Goal: Contribute content: Contribute content

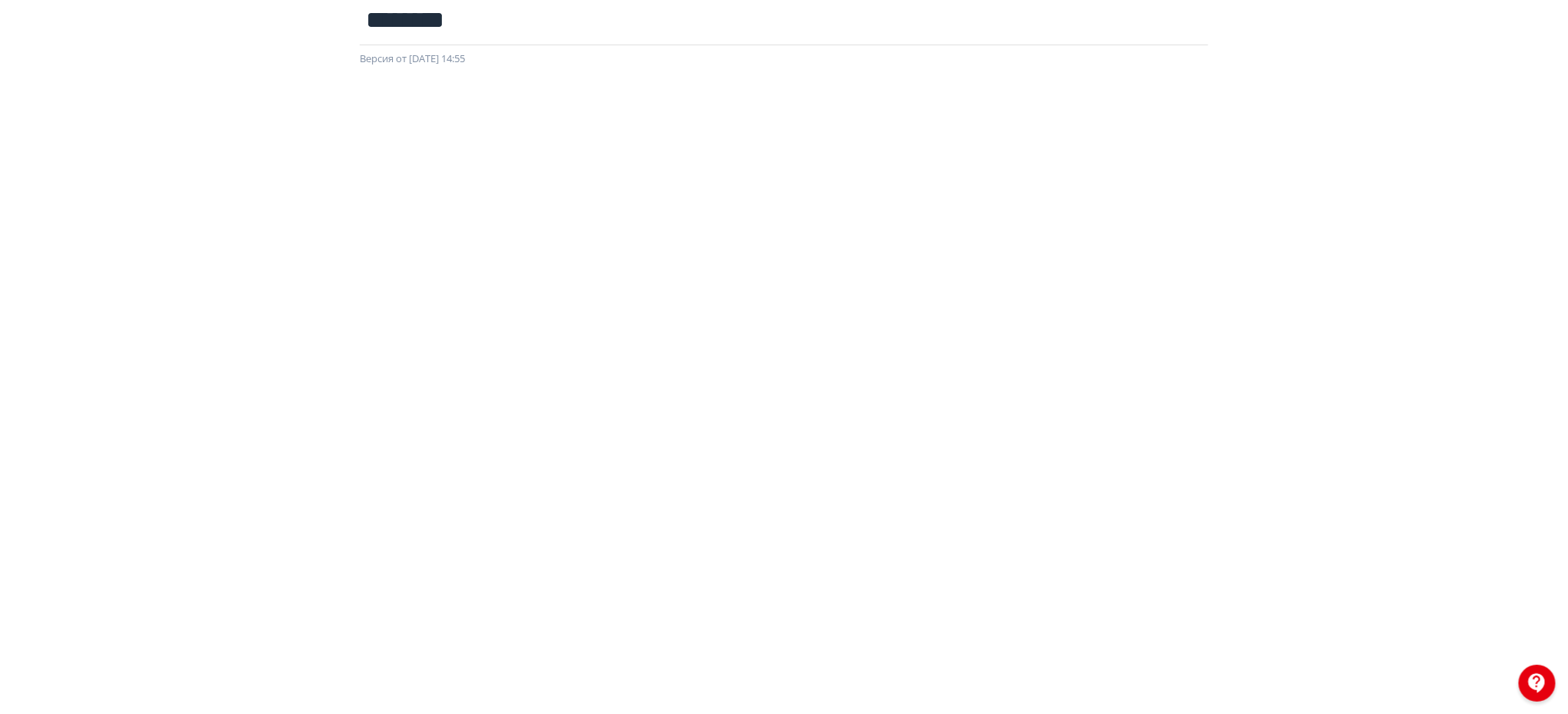
scroll to position [95, 0]
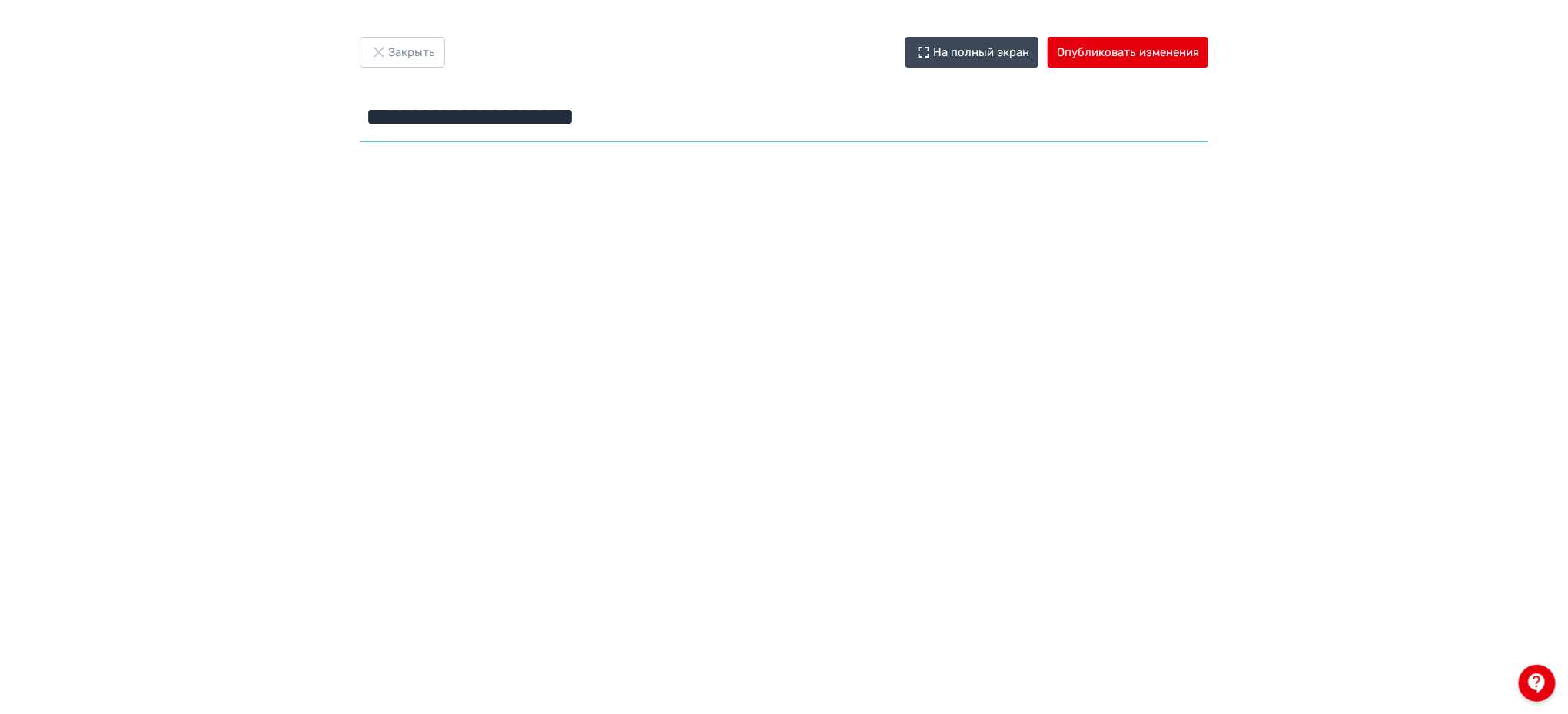
click at [583, 105] on input "**********" at bounding box center [784, 117] width 848 height 50
type input "********"
click at [1124, 54] on button "Опубликовать изменения" at bounding box center [1127, 52] width 161 height 31
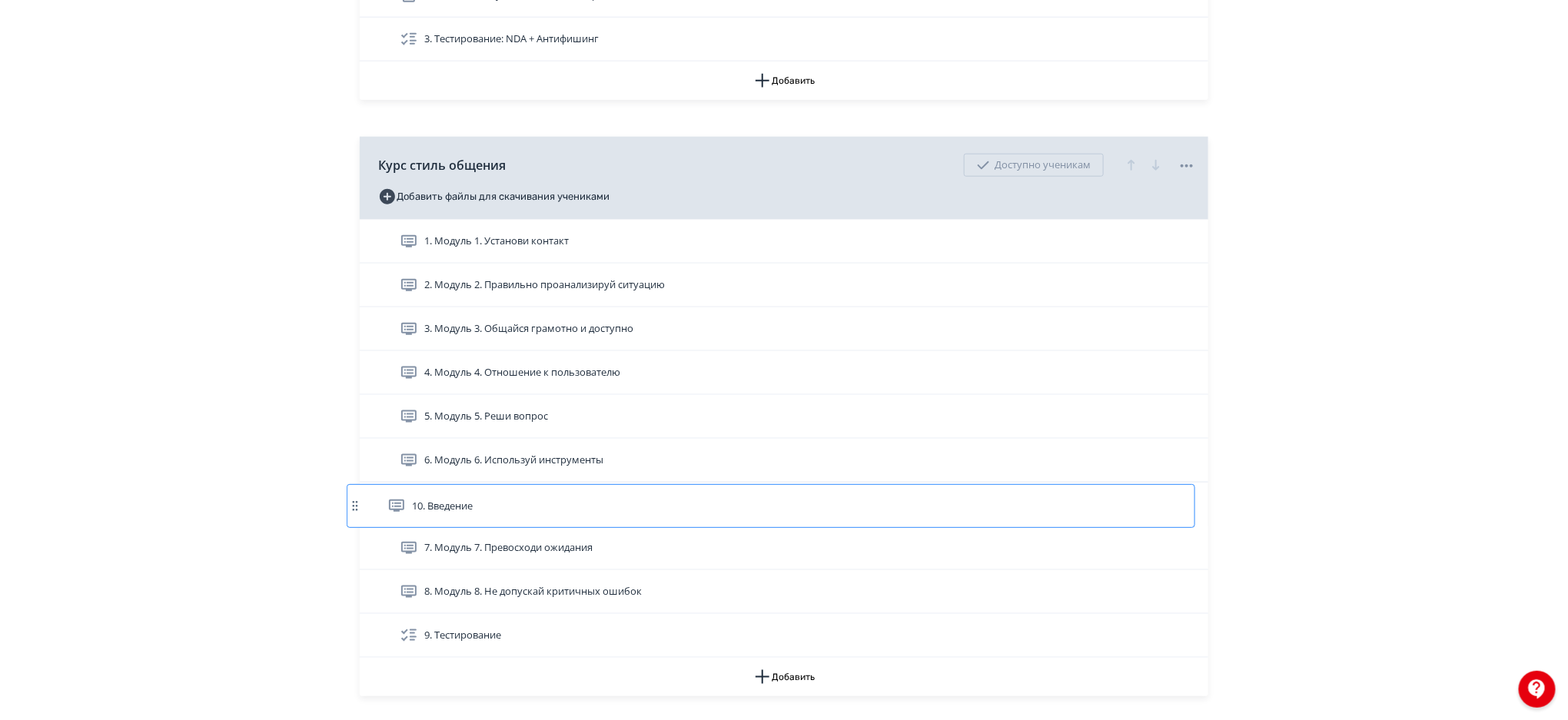
scroll to position [755, 0]
drag, startPoint x: 369, startPoint y: 632, endPoint x: 372, endPoint y: 235, distance: 397.0
click at [372, 235] on div "1. Модуль 1. Установи контакт 2. Модуль 2. Правильно проанализируй ситуацию 3. …" at bounding box center [784, 437] width 848 height 438
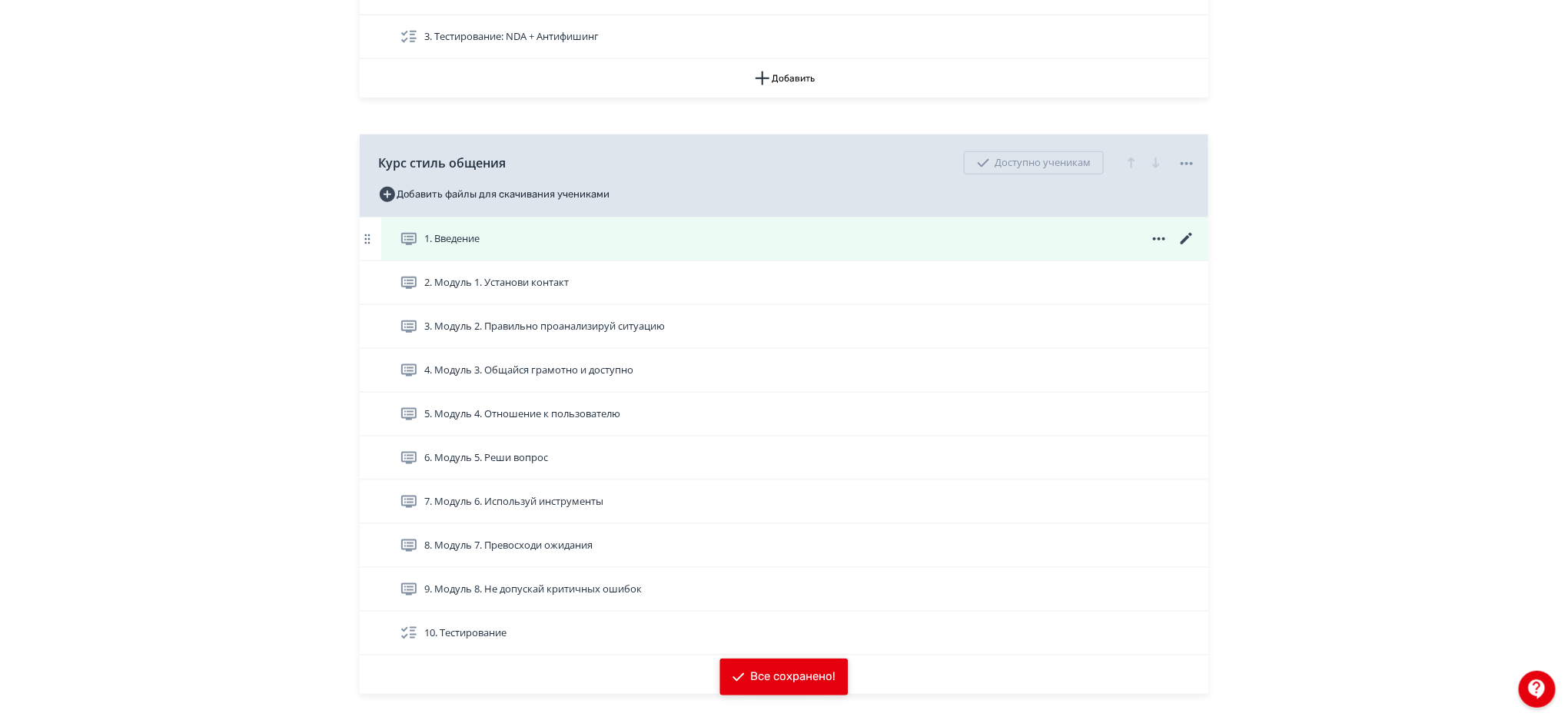
click at [1184, 235] on icon at bounding box center [1187, 239] width 18 height 18
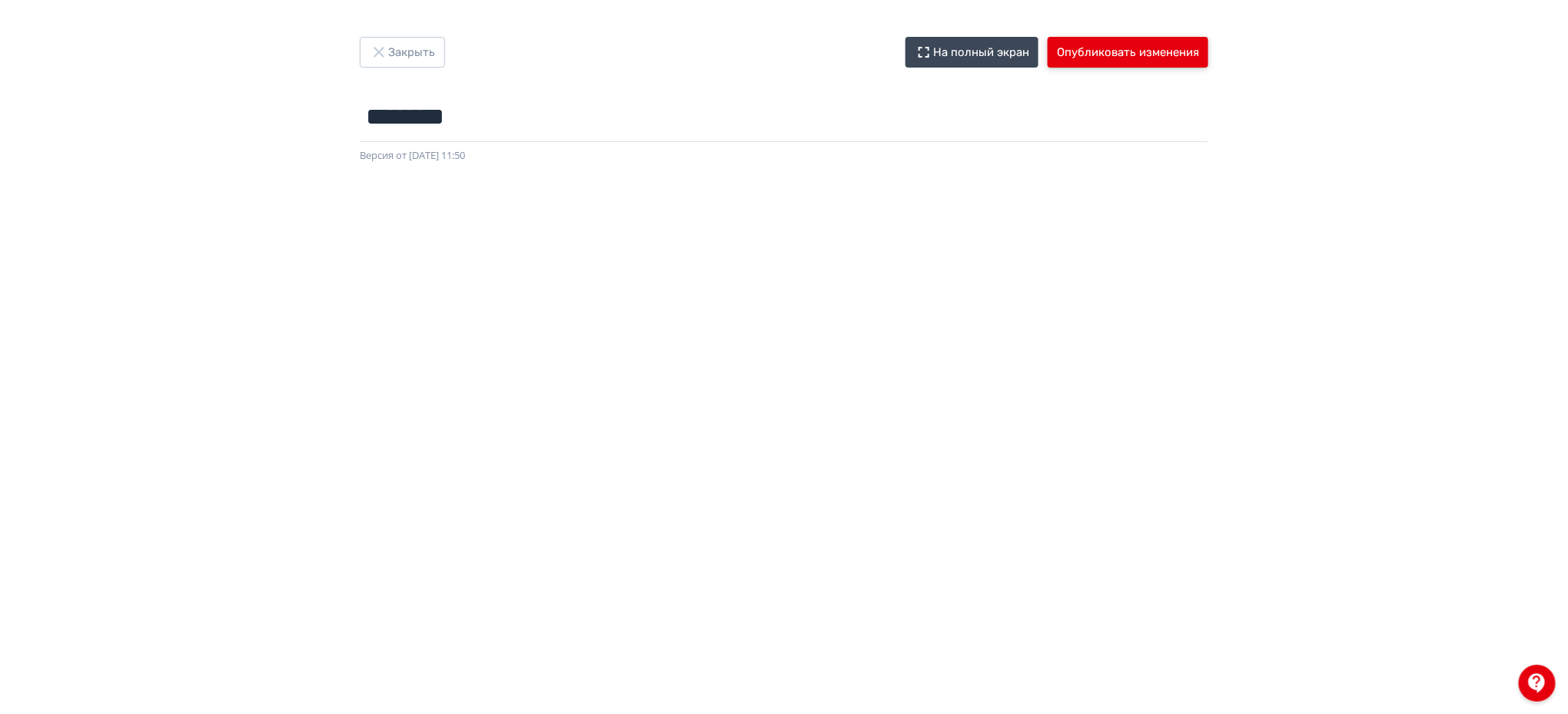
click at [1140, 45] on button "Опубликовать изменения" at bounding box center [1127, 52] width 161 height 31
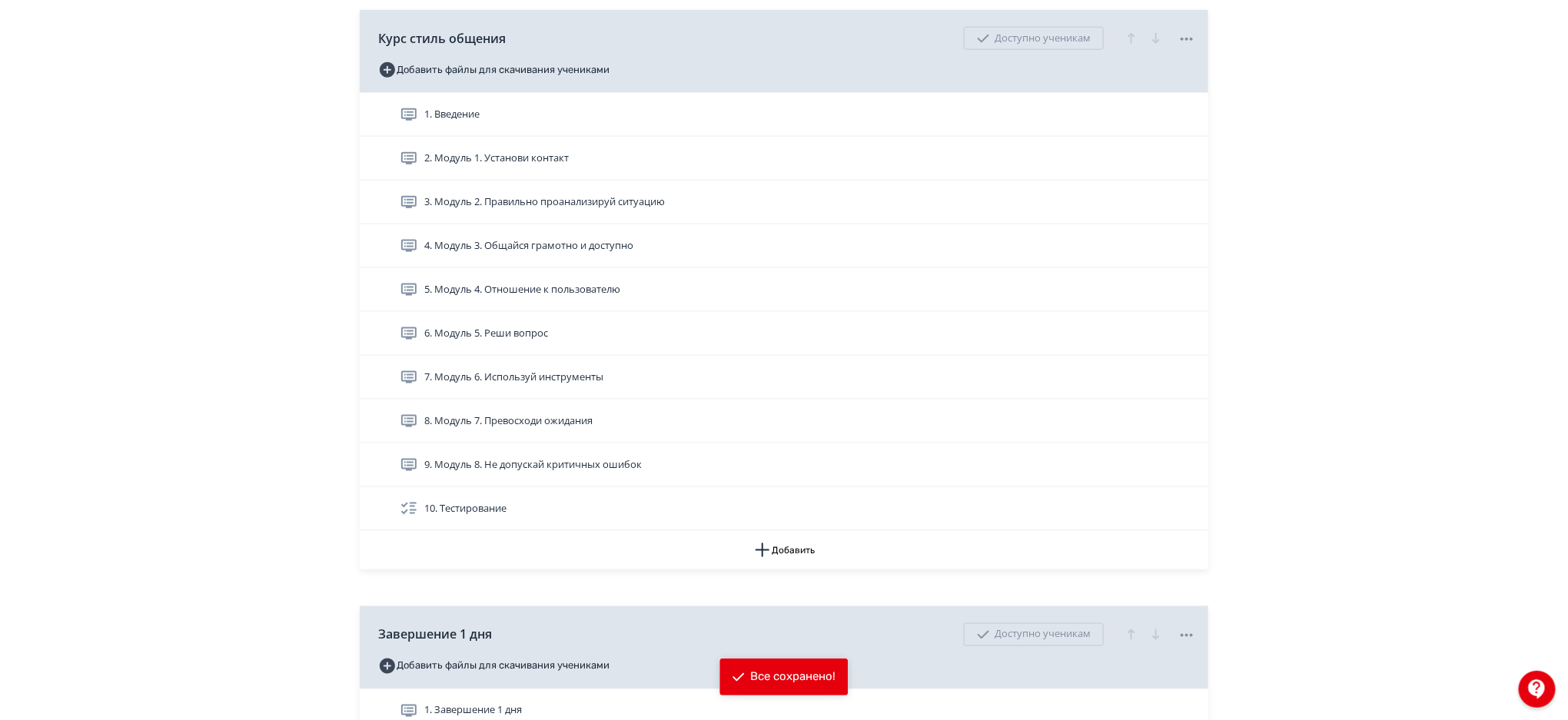
scroll to position [889, 0]
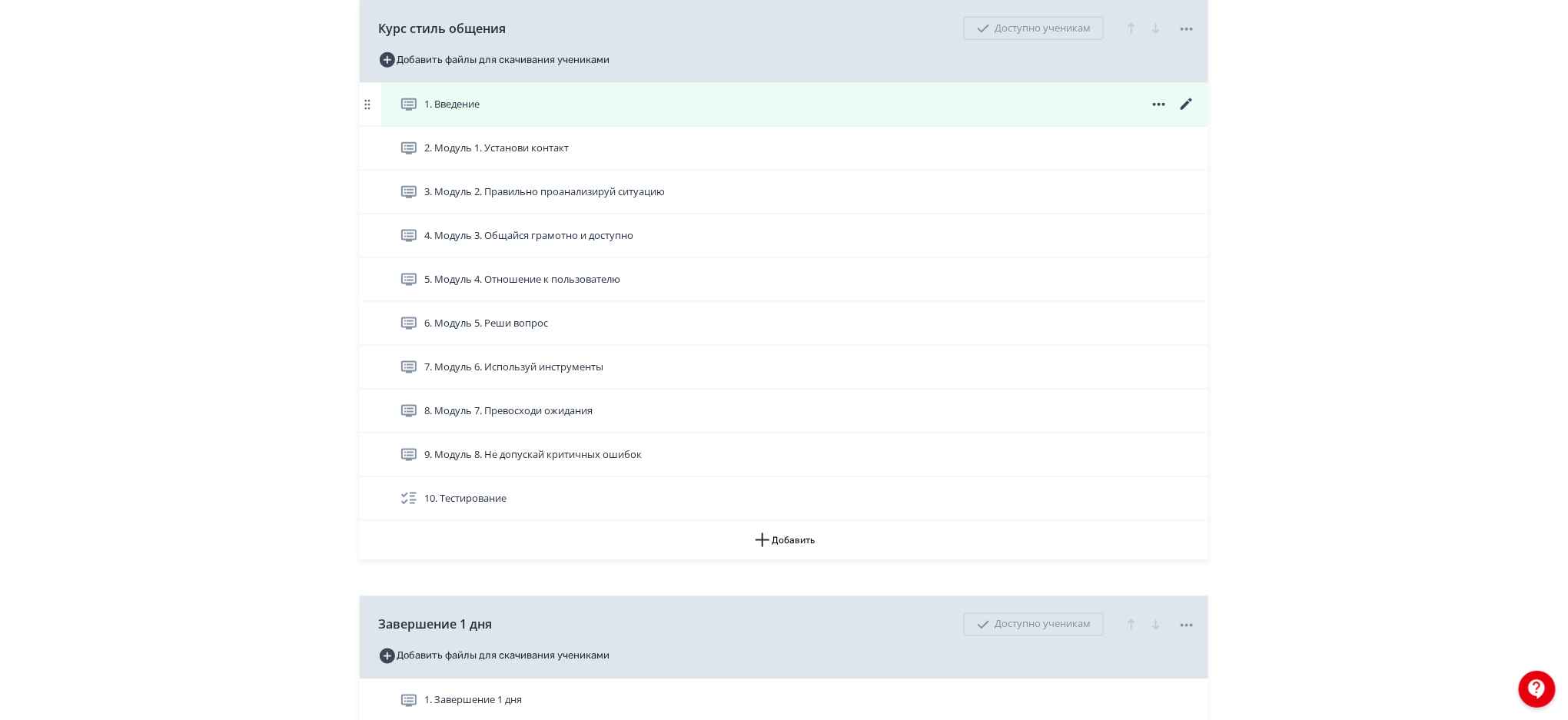
click at [842, 108] on div "1. Введение" at bounding box center [797, 105] width 796 height 18
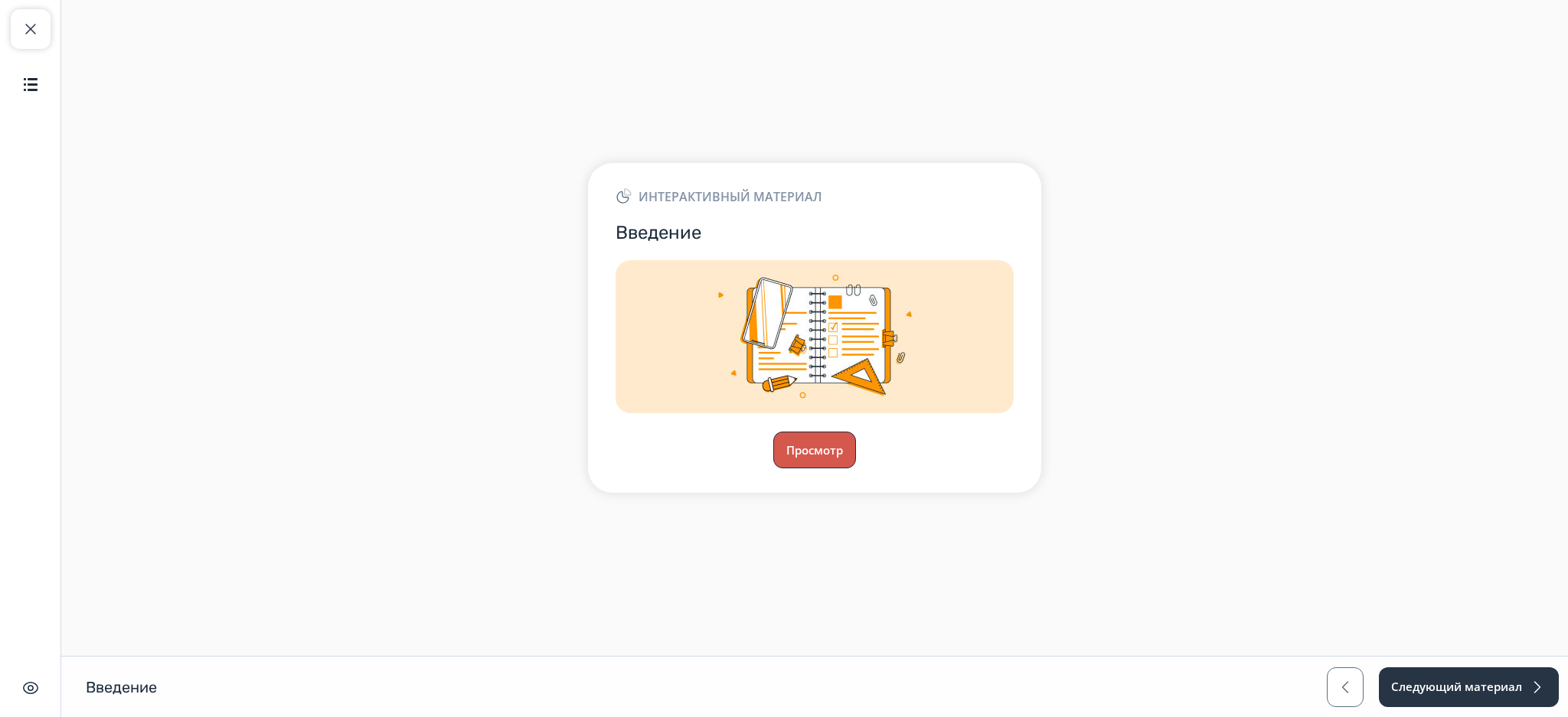
click at [817, 441] on button "Просмотр" at bounding box center [814, 450] width 83 height 37
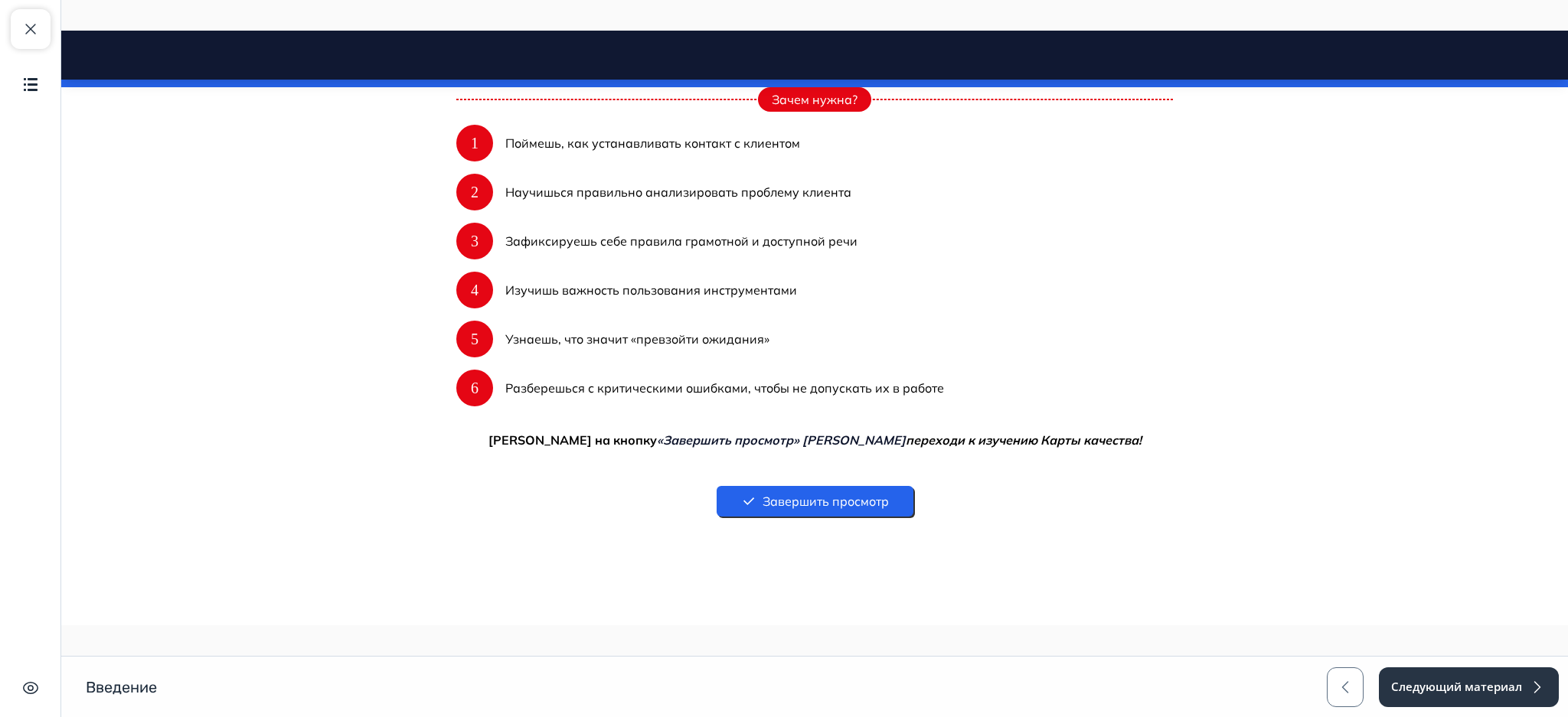
scroll to position [799, 0]
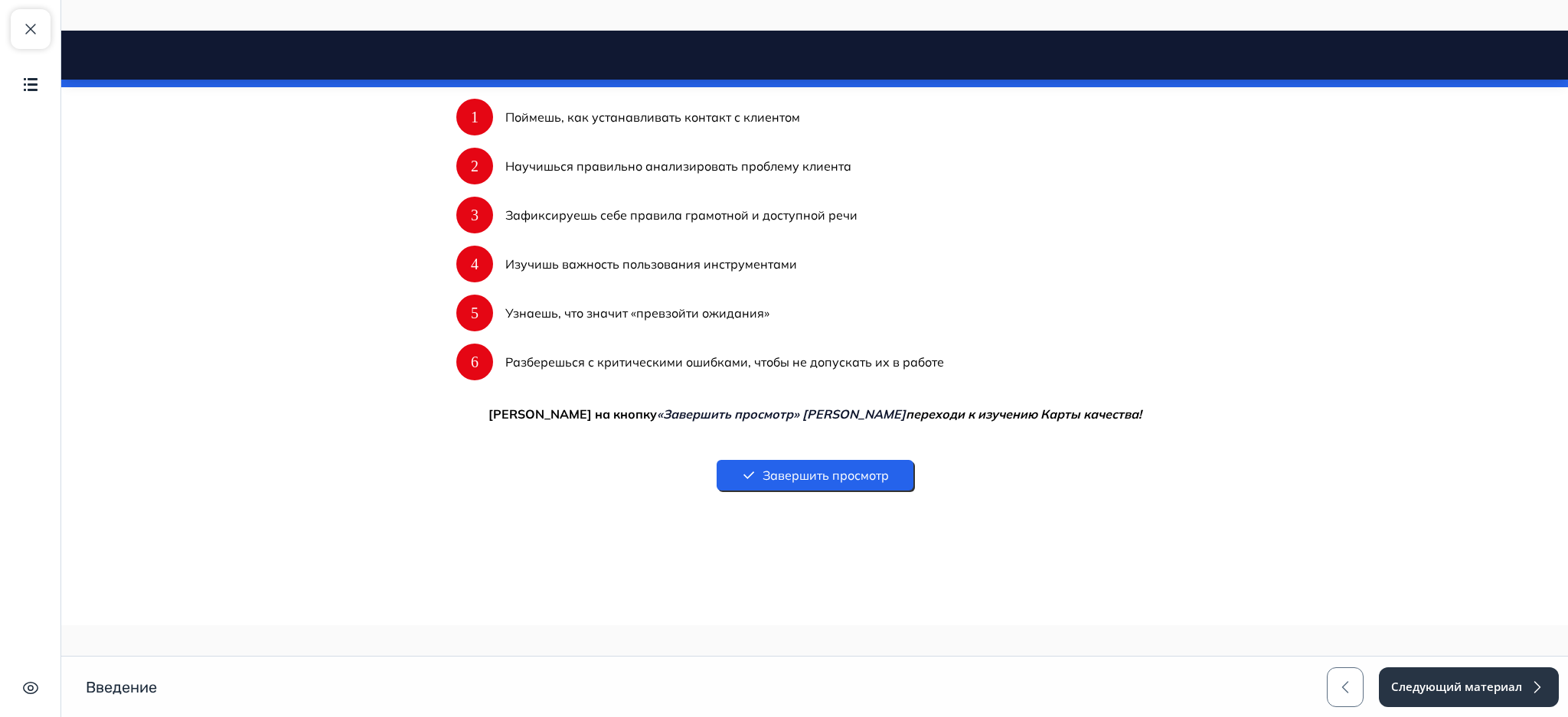
click at [878, 472] on button "Завершить просмотр" at bounding box center [814, 476] width 197 height 31
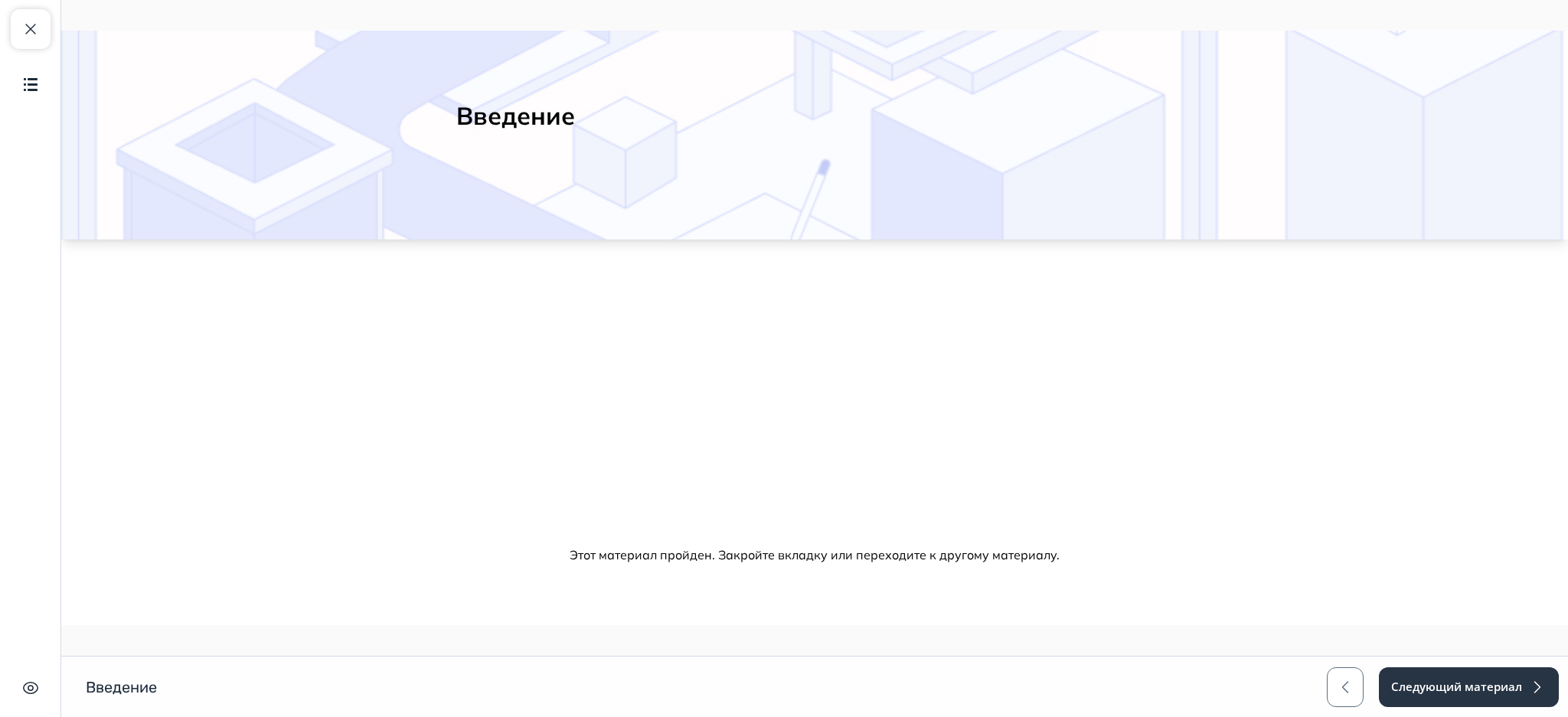
scroll to position [69, 0]
click at [1439, 686] on button "Следующий материал" at bounding box center [1468, 687] width 182 height 40
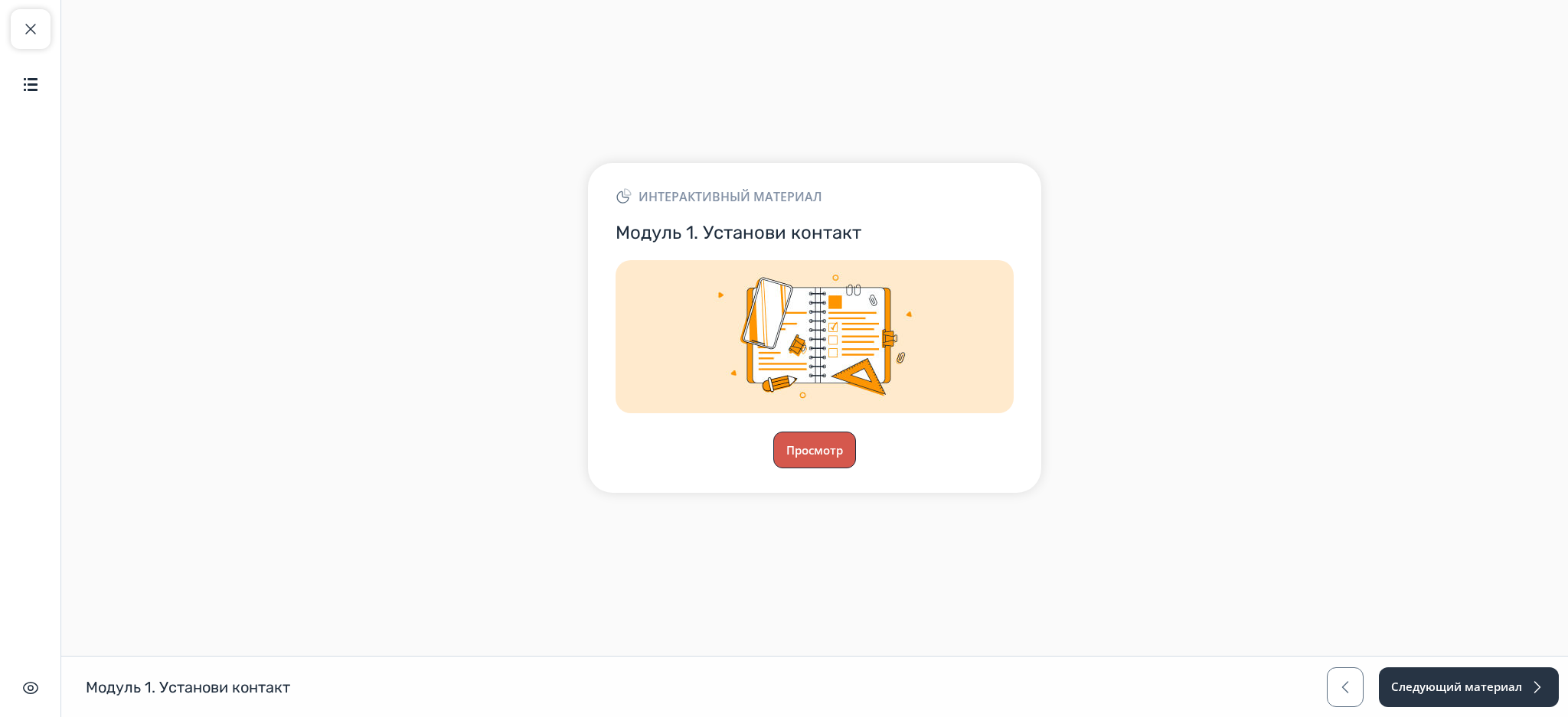
click at [799, 448] on button "Просмотр" at bounding box center [814, 450] width 83 height 37
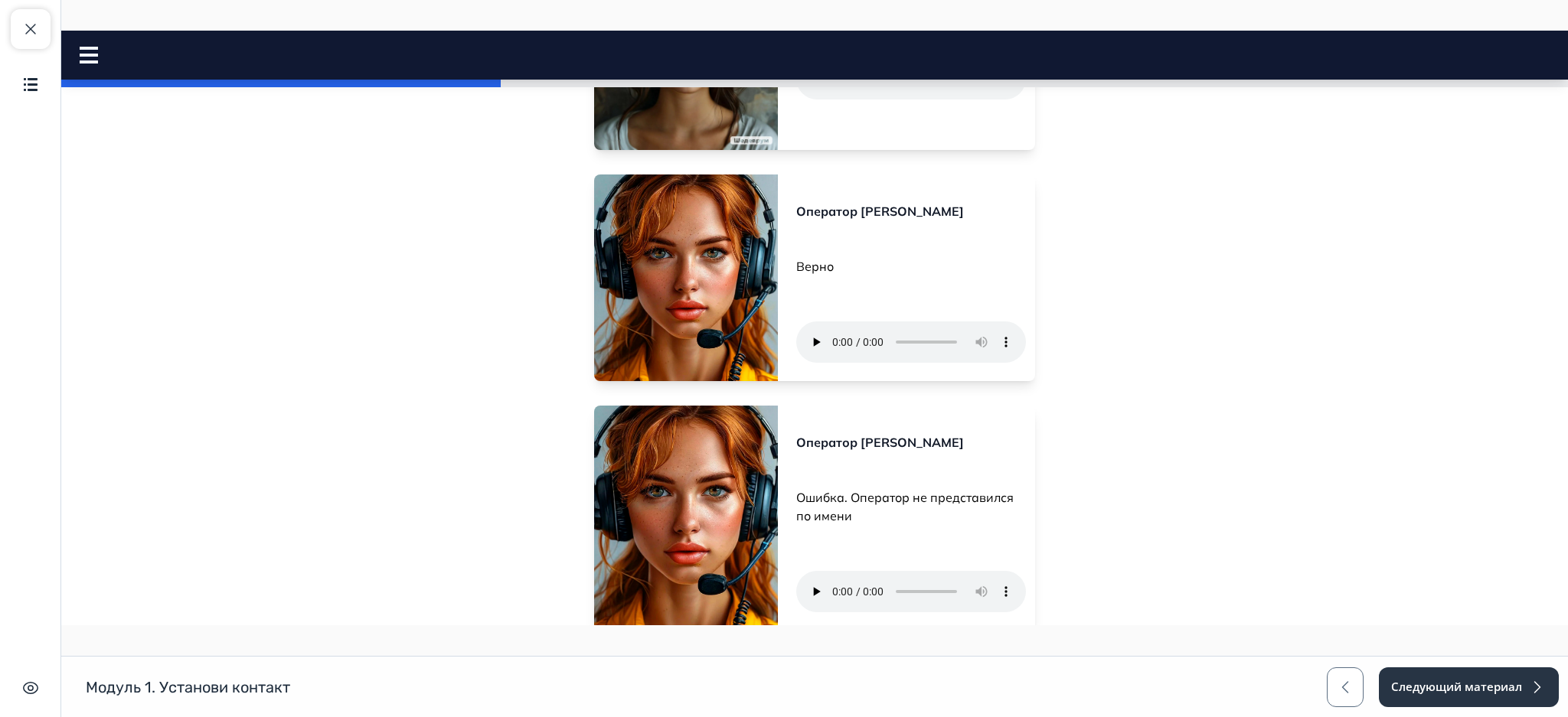
scroll to position [2462, 0]
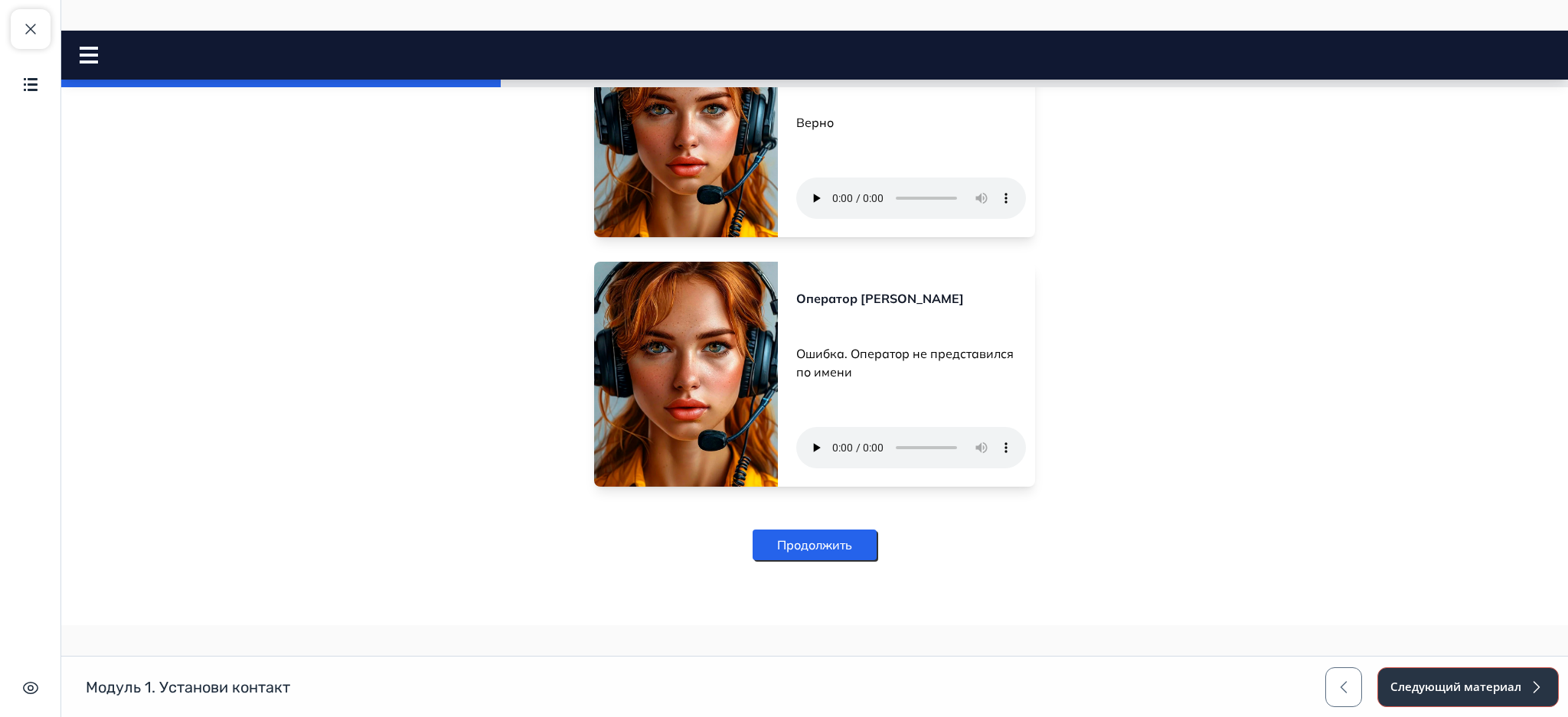
click at [1459, 699] on button "Следующий материал" at bounding box center [1468, 687] width 182 height 40
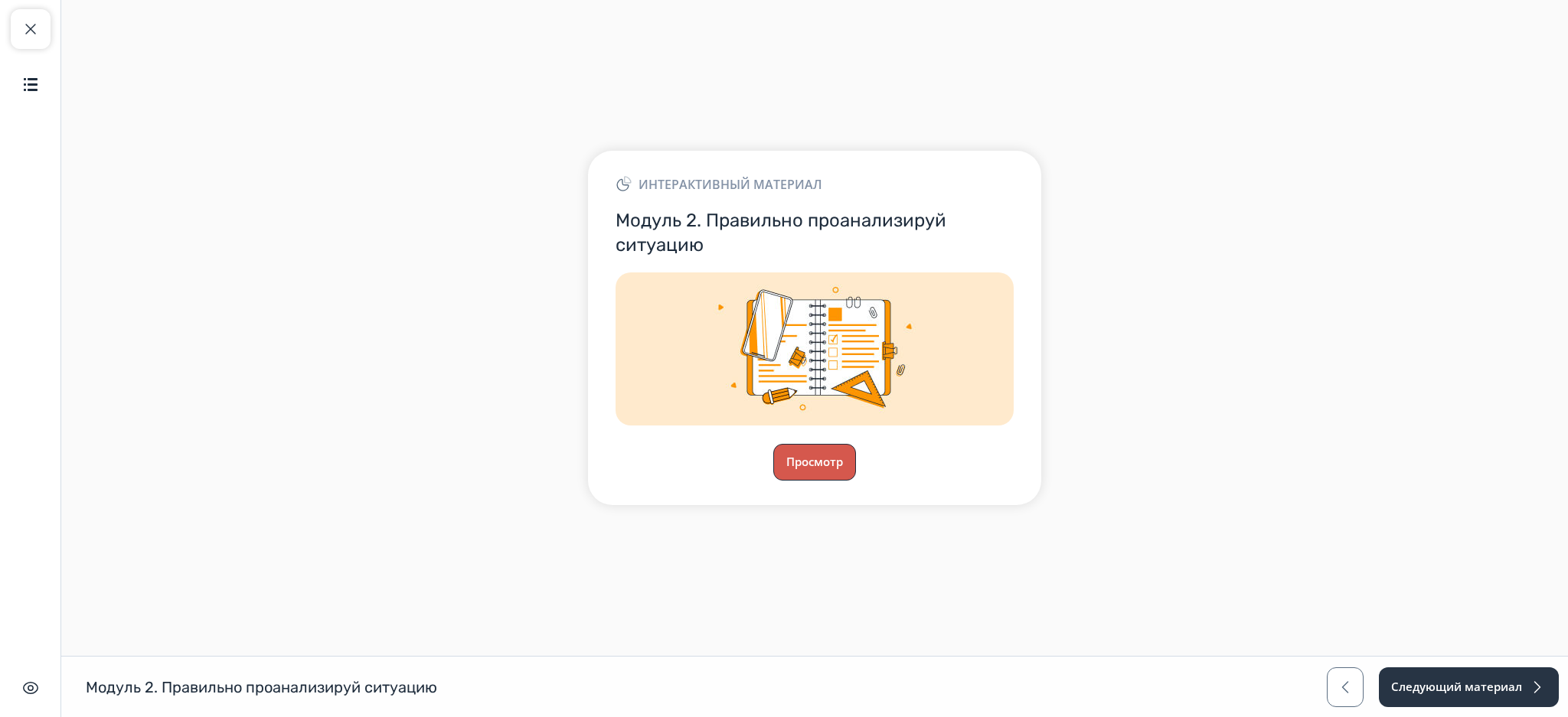
click at [820, 450] on button "Просмотр" at bounding box center [814, 463] width 83 height 37
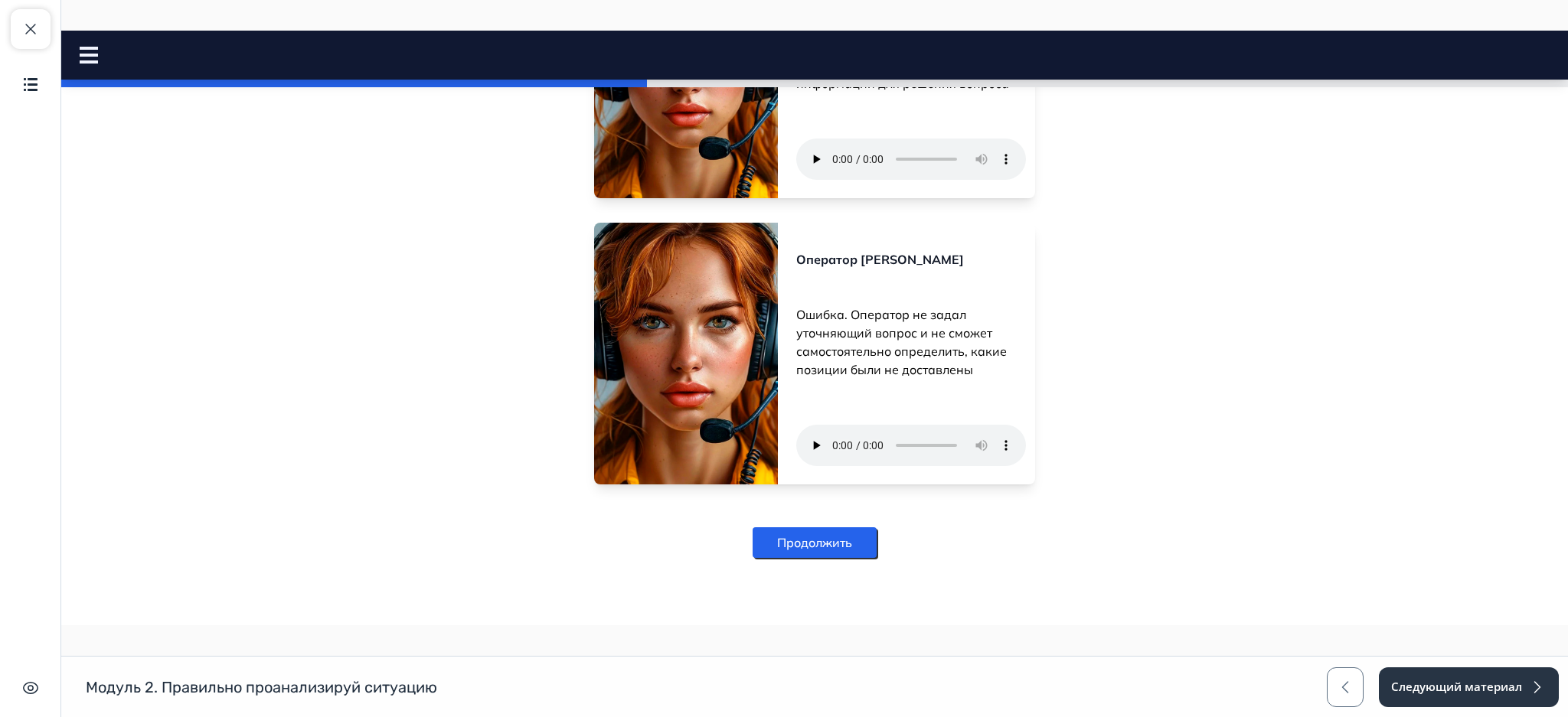
scroll to position [1519, 0]
click at [1477, 675] on button "Следующий материал" at bounding box center [1468, 687] width 182 height 40
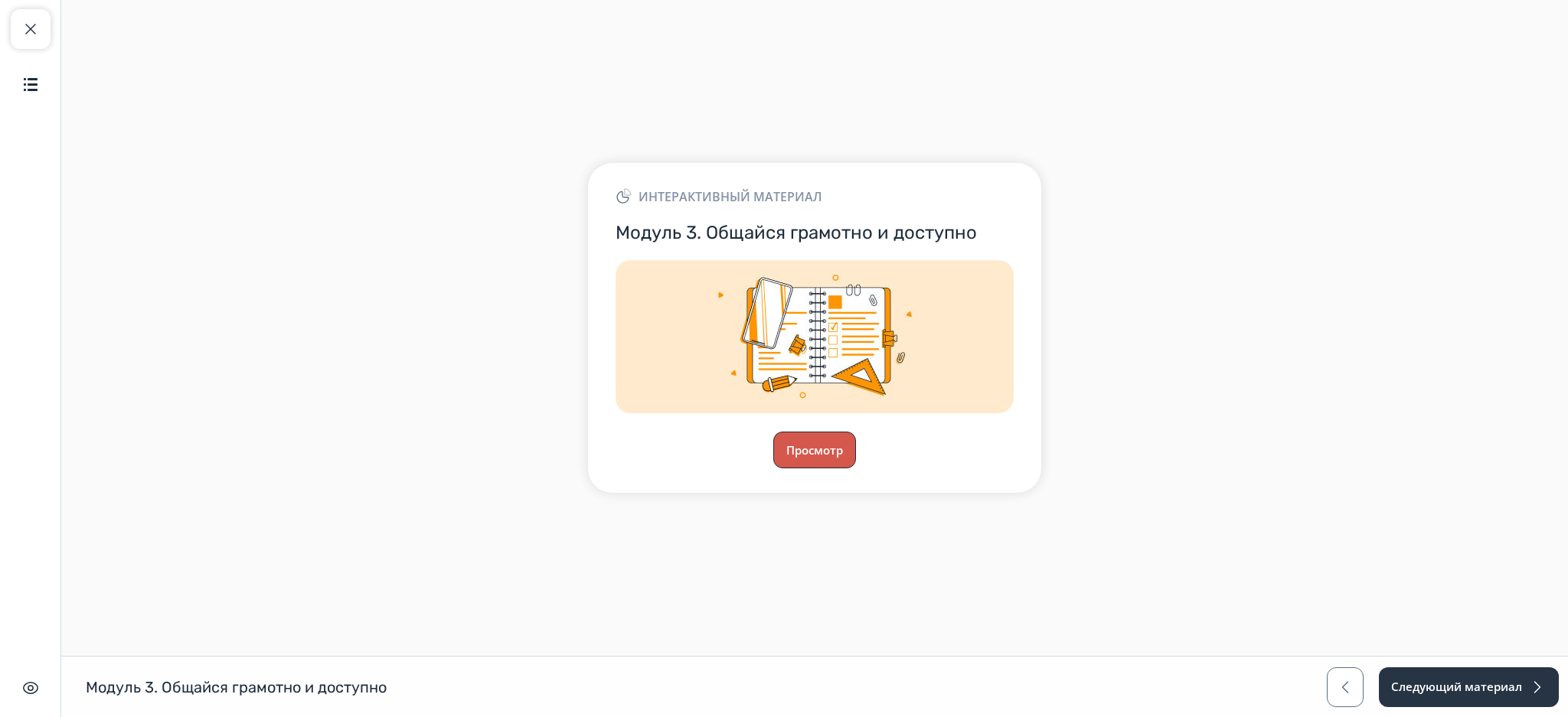
click at [798, 463] on button "Просмотр" at bounding box center [814, 450] width 83 height 37
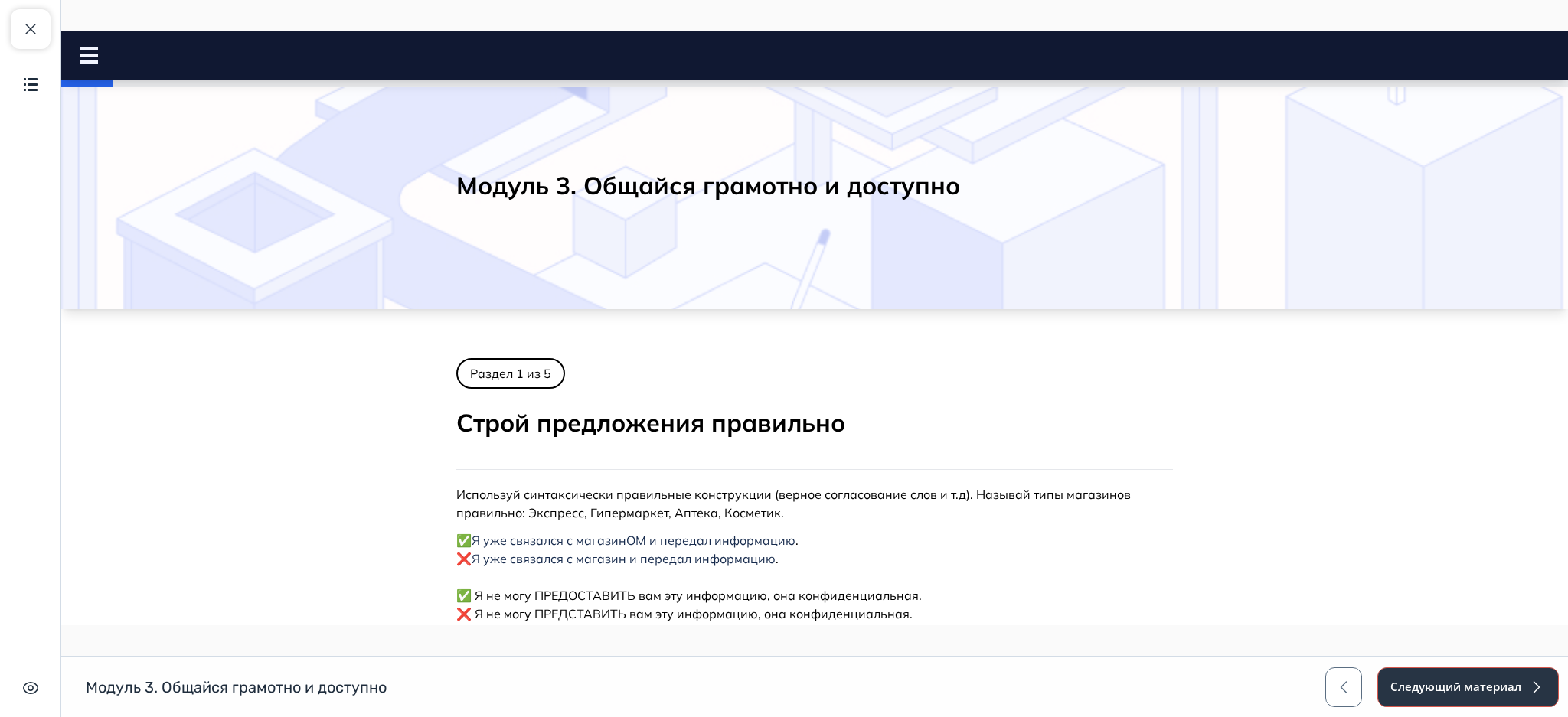
click at [1439, 675] on button "Следующий материал" at bounding box center [1468, 687] width 182 height 40
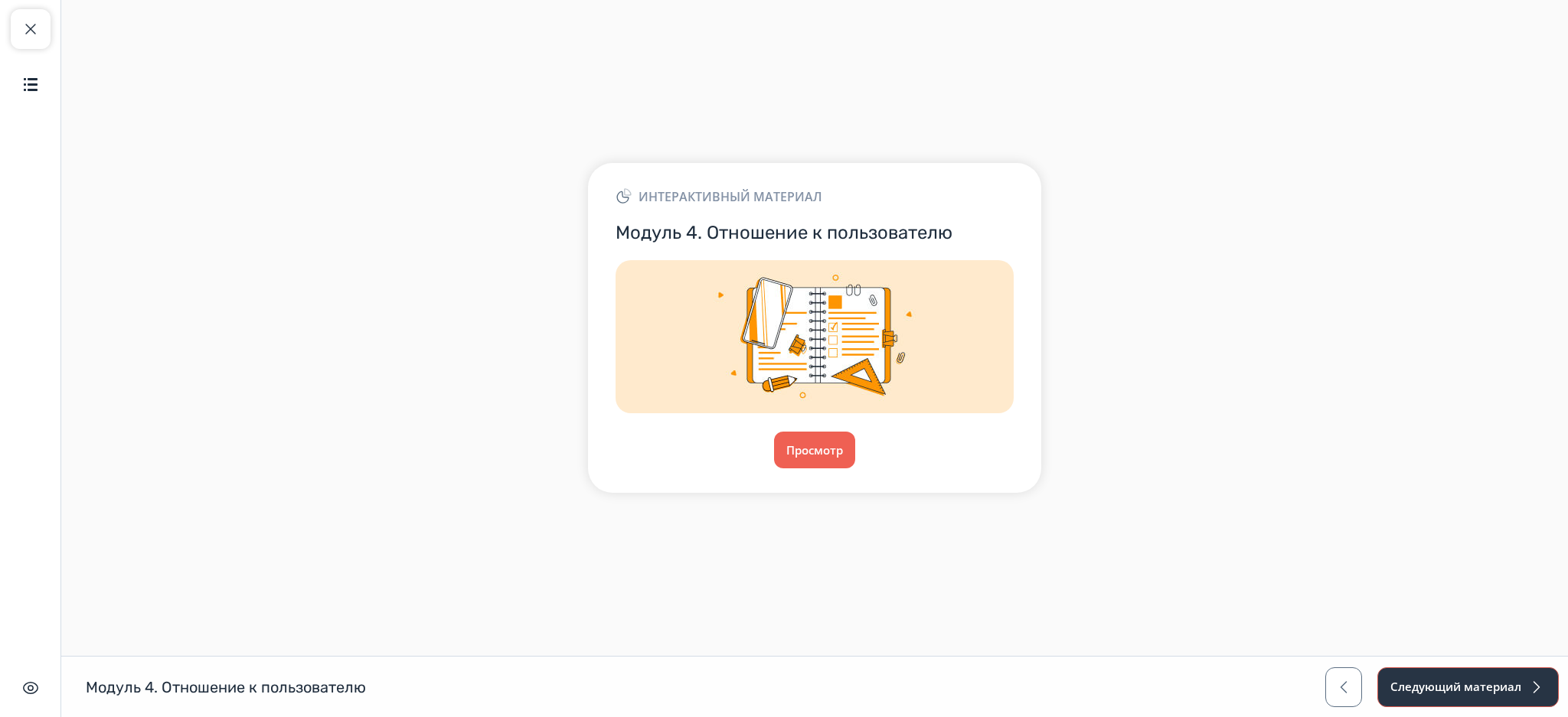
click at [1439, 675] on button "Следующий материал" at bounding box center [1468, 687] width 182 height 40
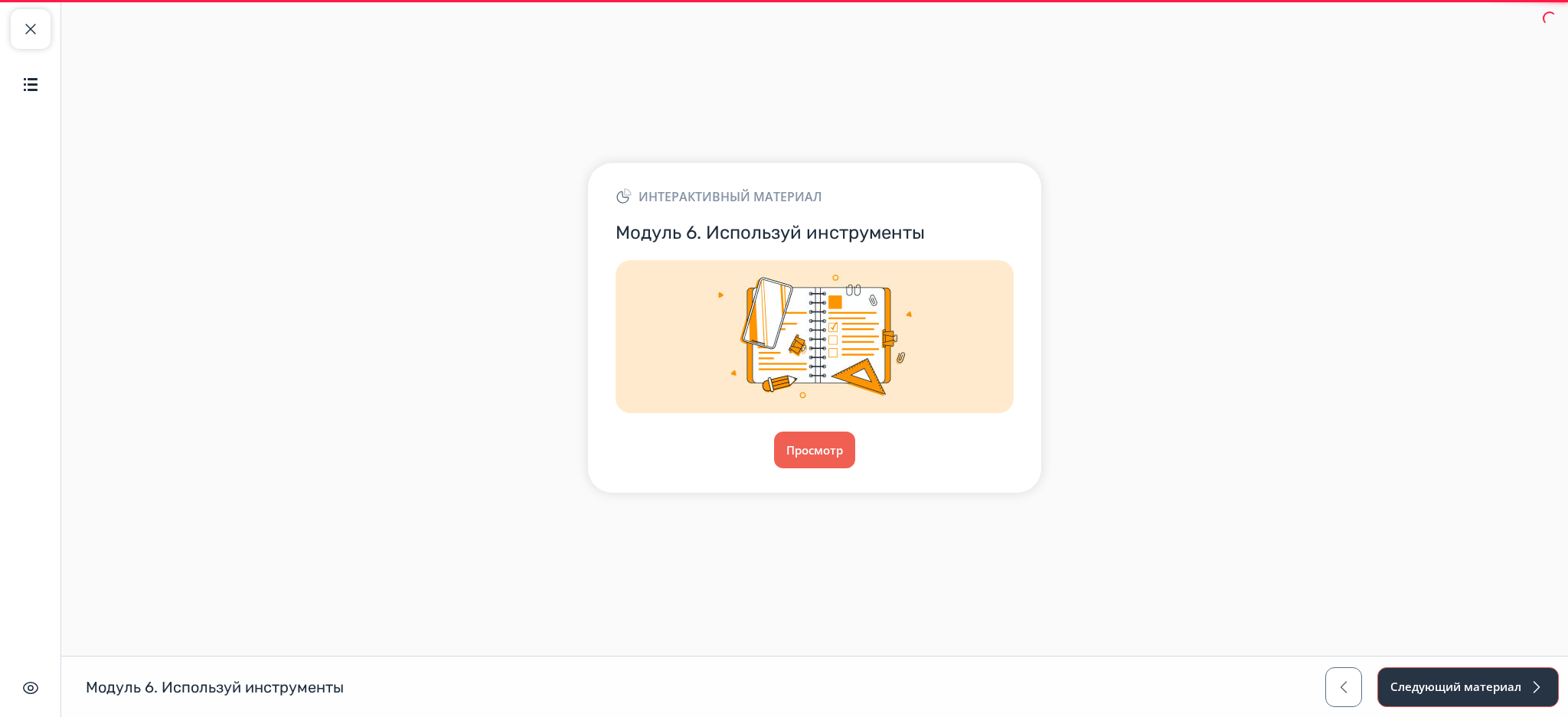
click at [1439, 675] on button "Следующий материал" at bounding box center [1468, 687] width 182 height 40
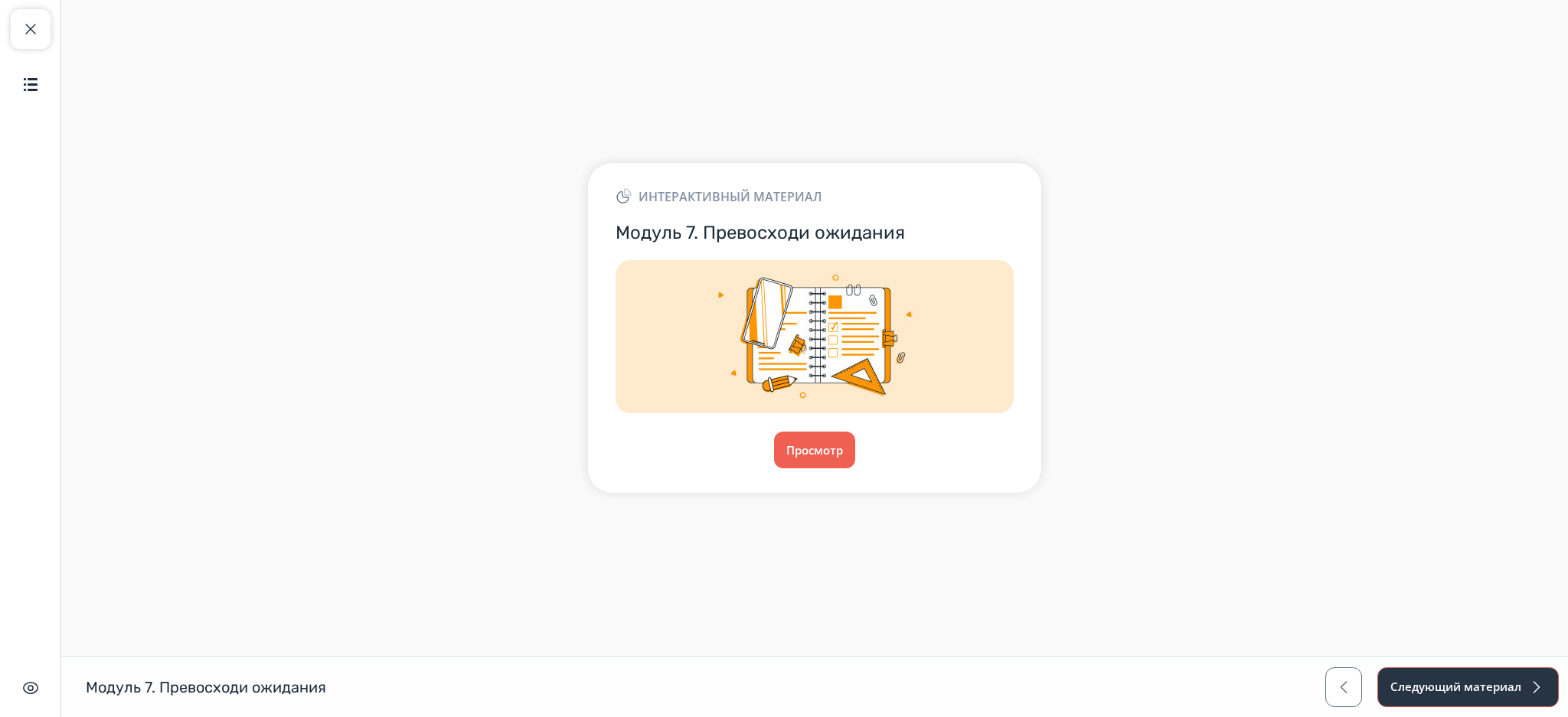
click at [1439, 675] on button "Следующий материал" at bounding box center [1468, 687] width 182 height 40
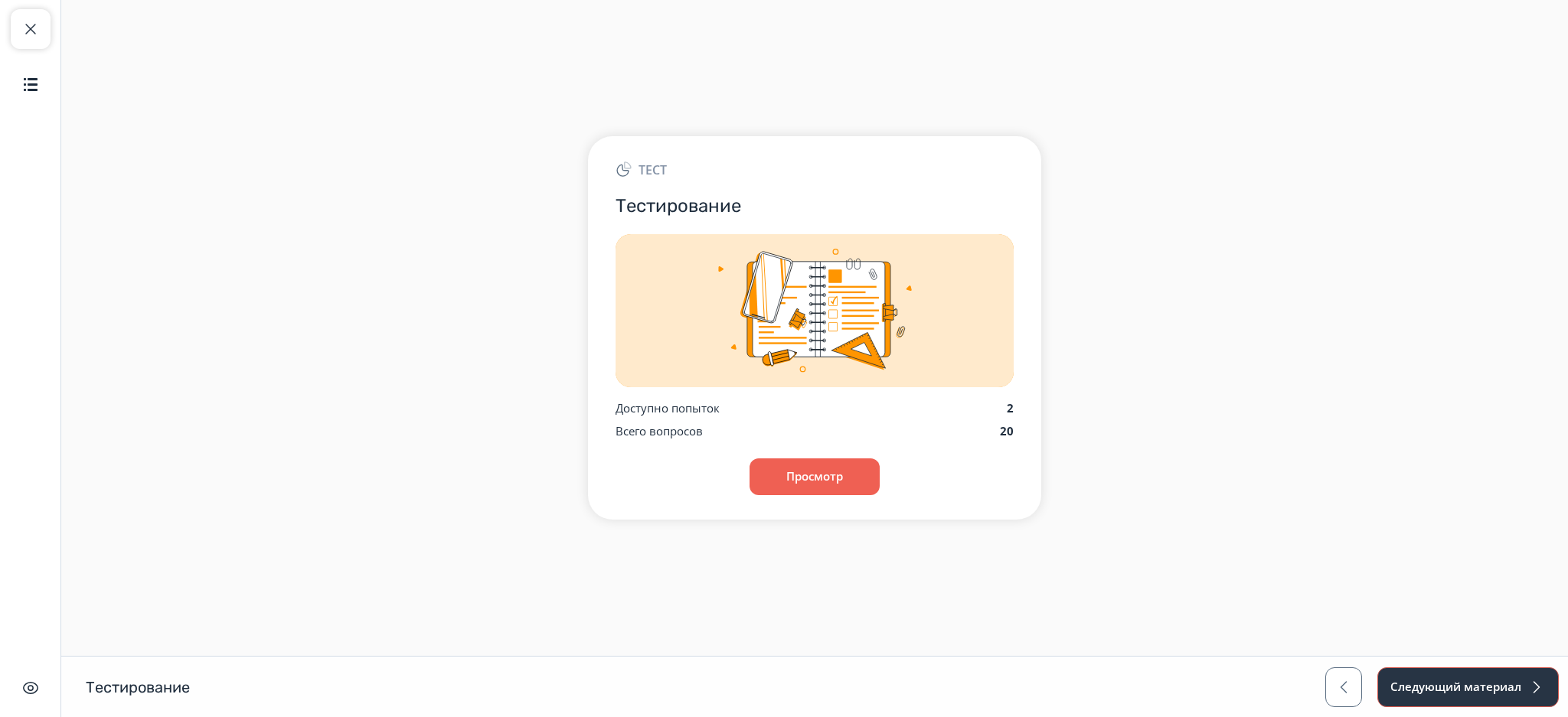
click at [1439, 675] on button "Следующий материал" at bounding box center [1468, 687] width 182 height 40
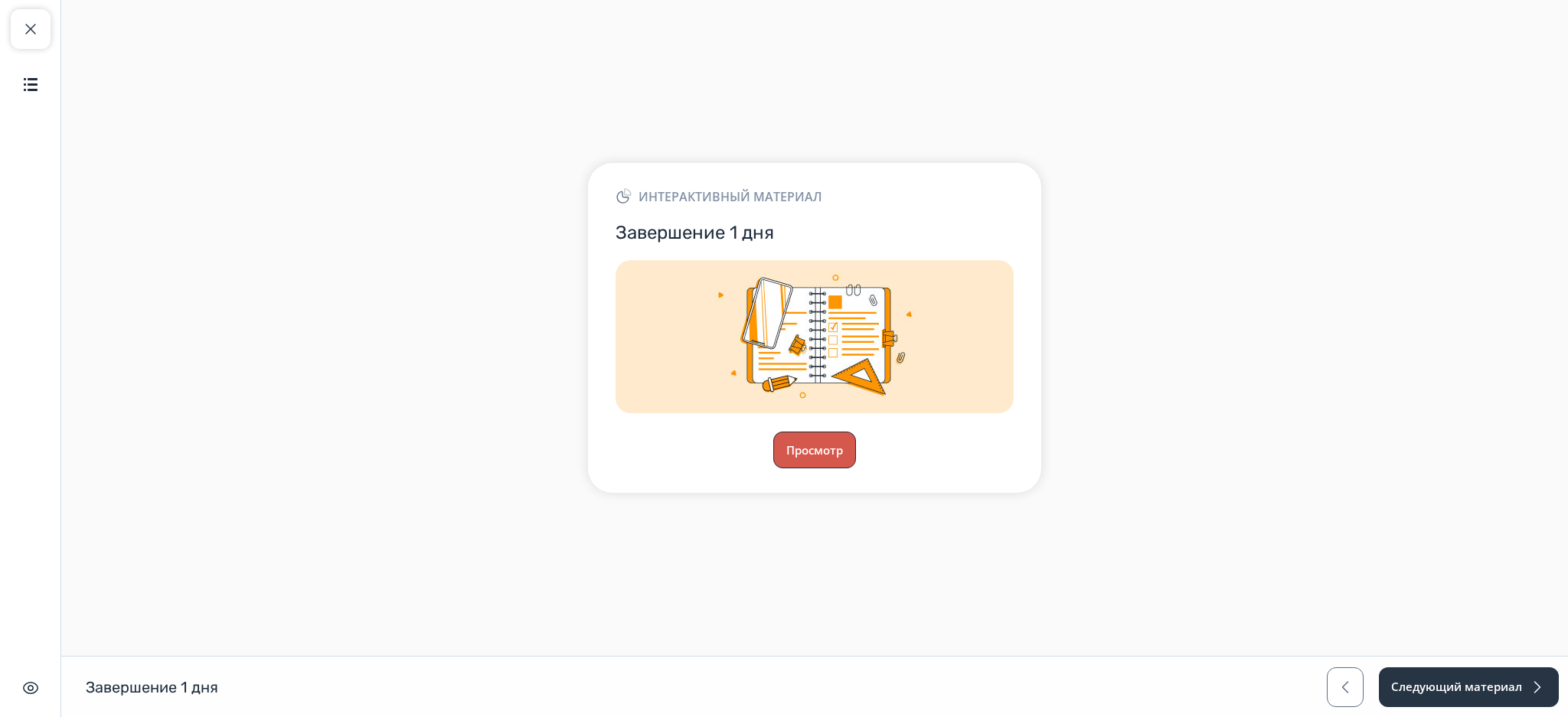
click at [819, 439] on button "Просмотр" at bounding box center [814, 450] width 83 height 37
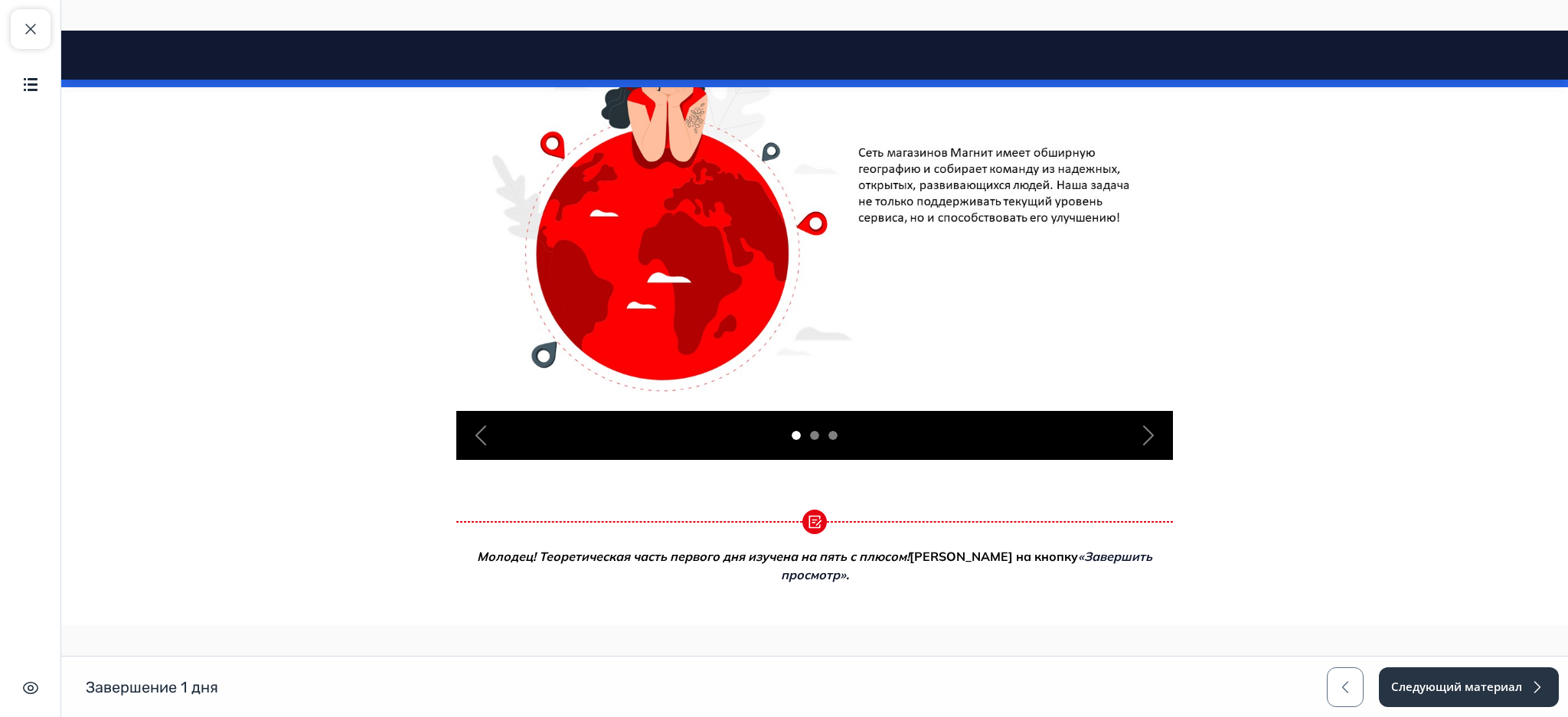
scroll to position [583, 0]
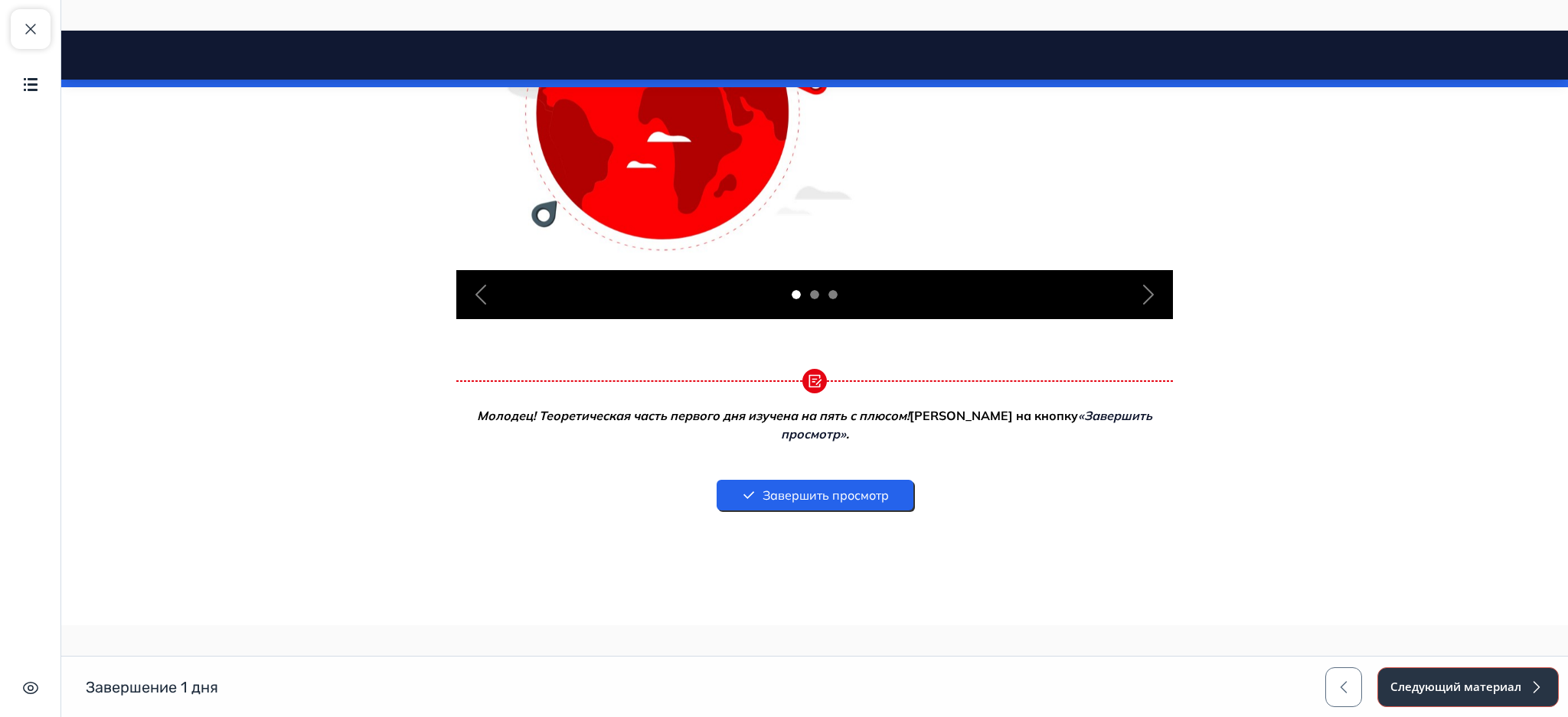
click at [1385, 668] on button "Следующий материал" at bounding box center [1468, 687] width 182 height 40
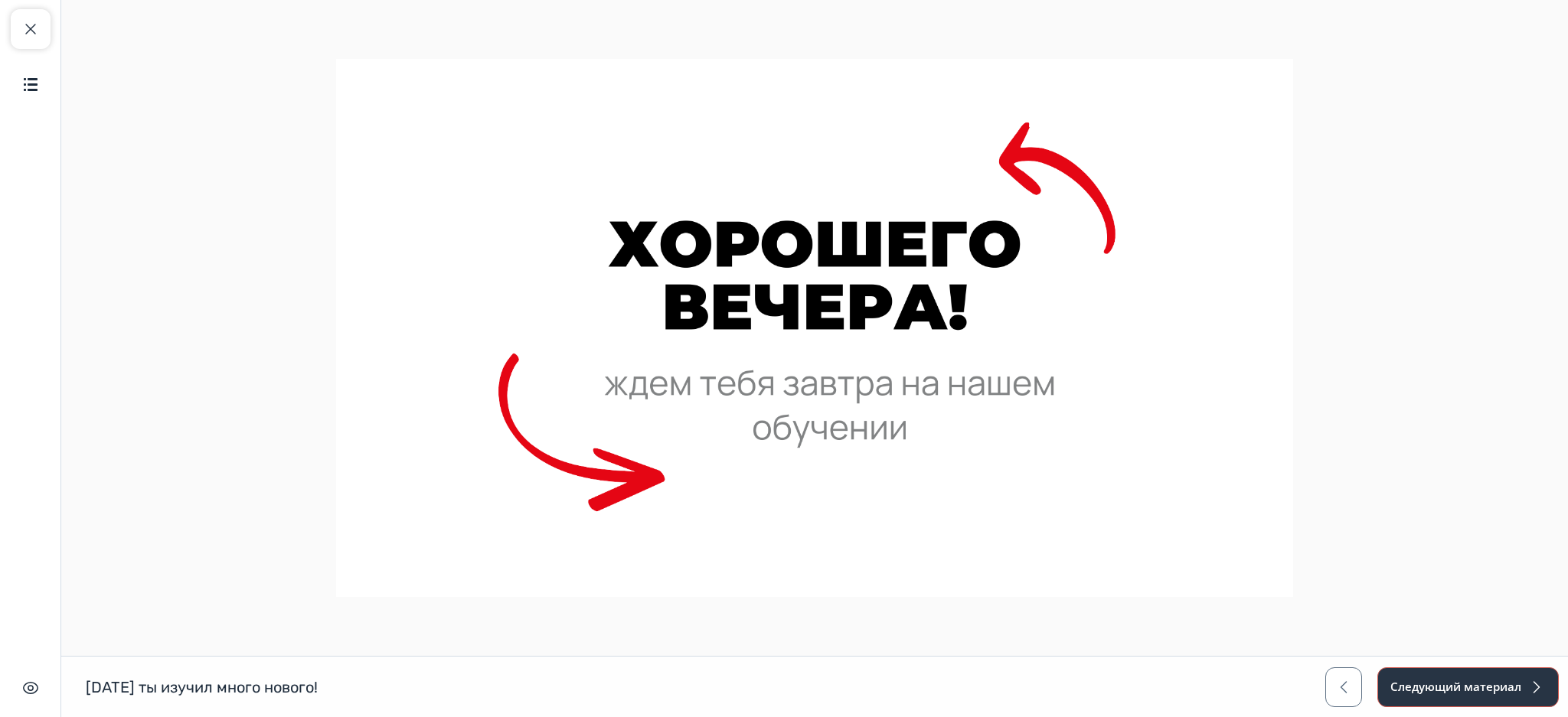
click at [1385, 668] on button "Следующий материал" at bounding box center [1468, 687] width 182 height 40
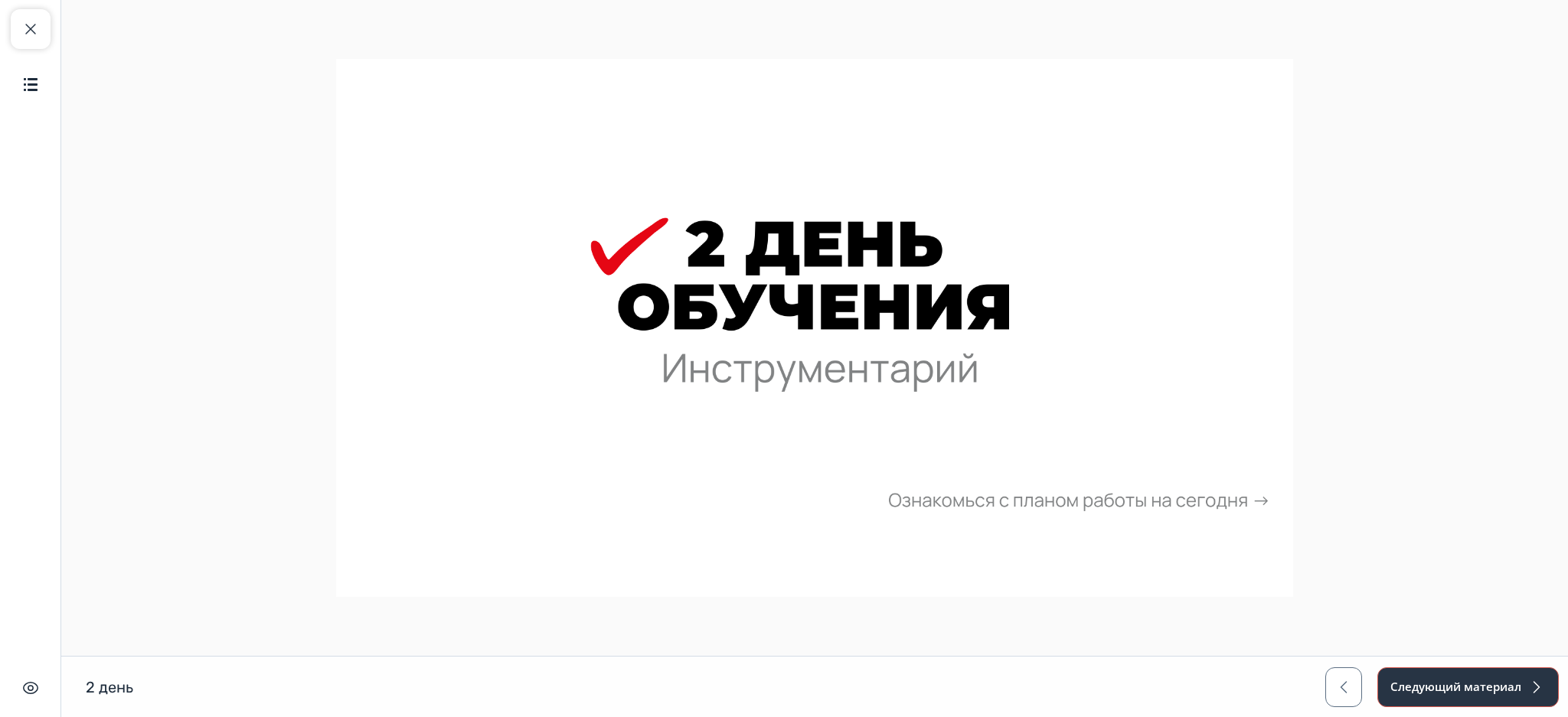
click at [1385, 668] on button "Следующий материал" at bounding box center [1468, 687] width 182 height 40
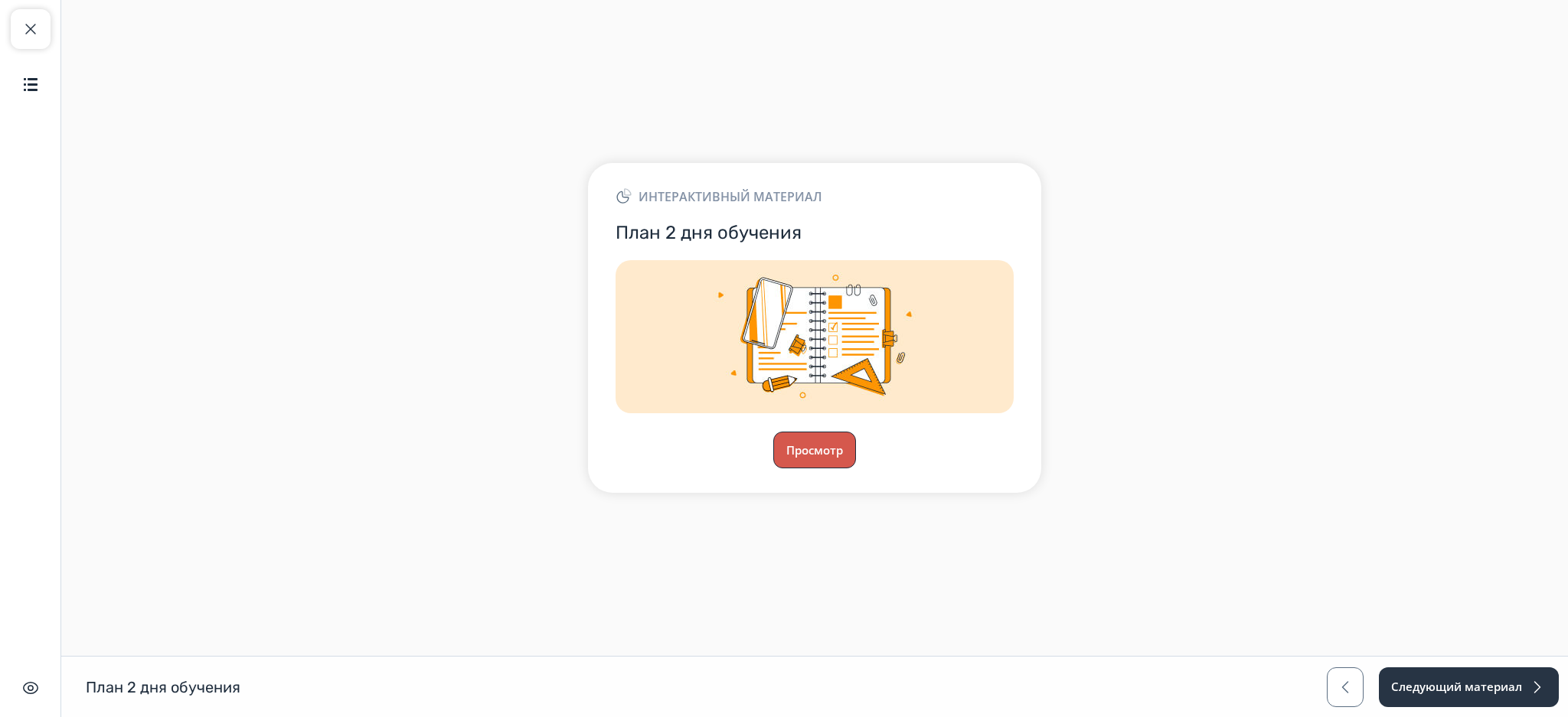
click at [833, 441] on button "Просмотр" at bounding box center [814, 450] width 83 height 37
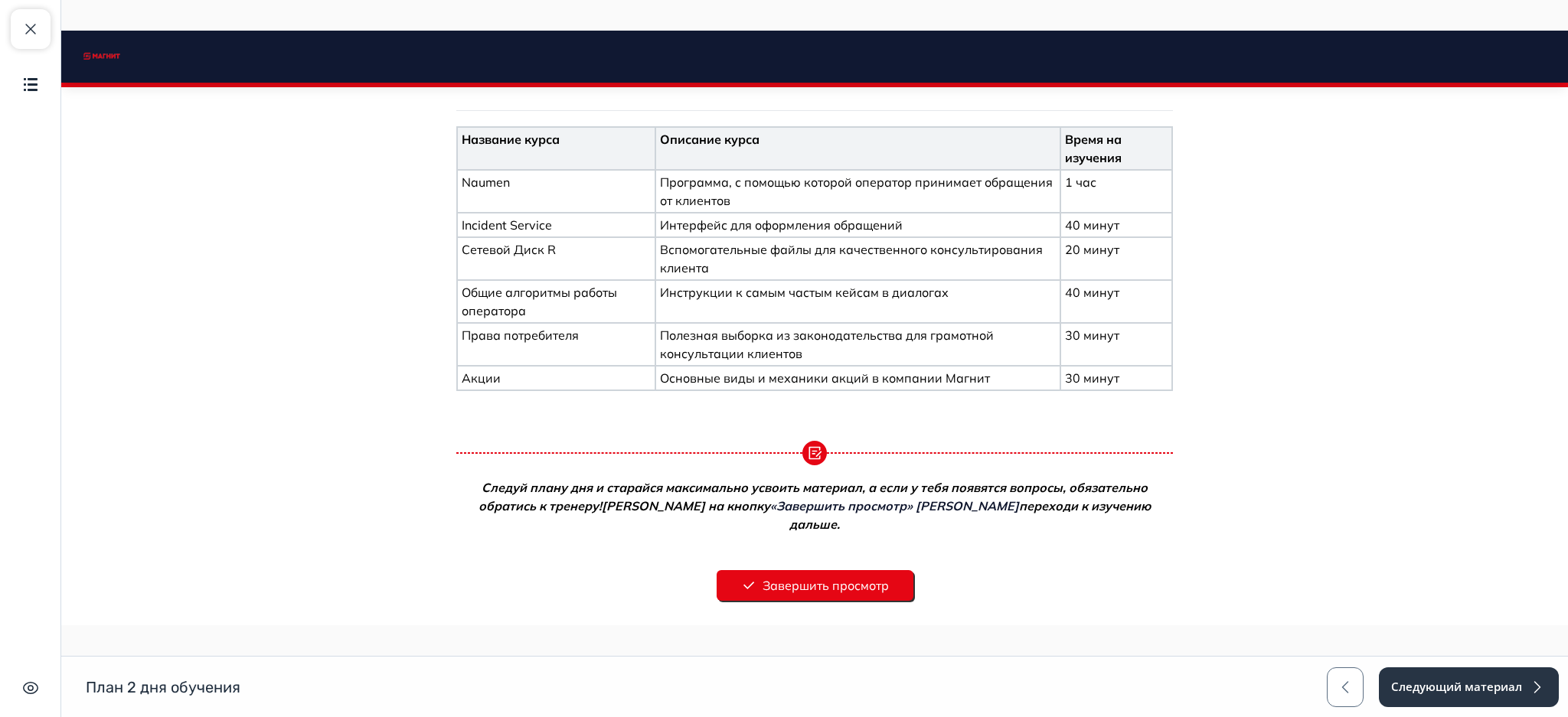
scroll to position [469, 0]
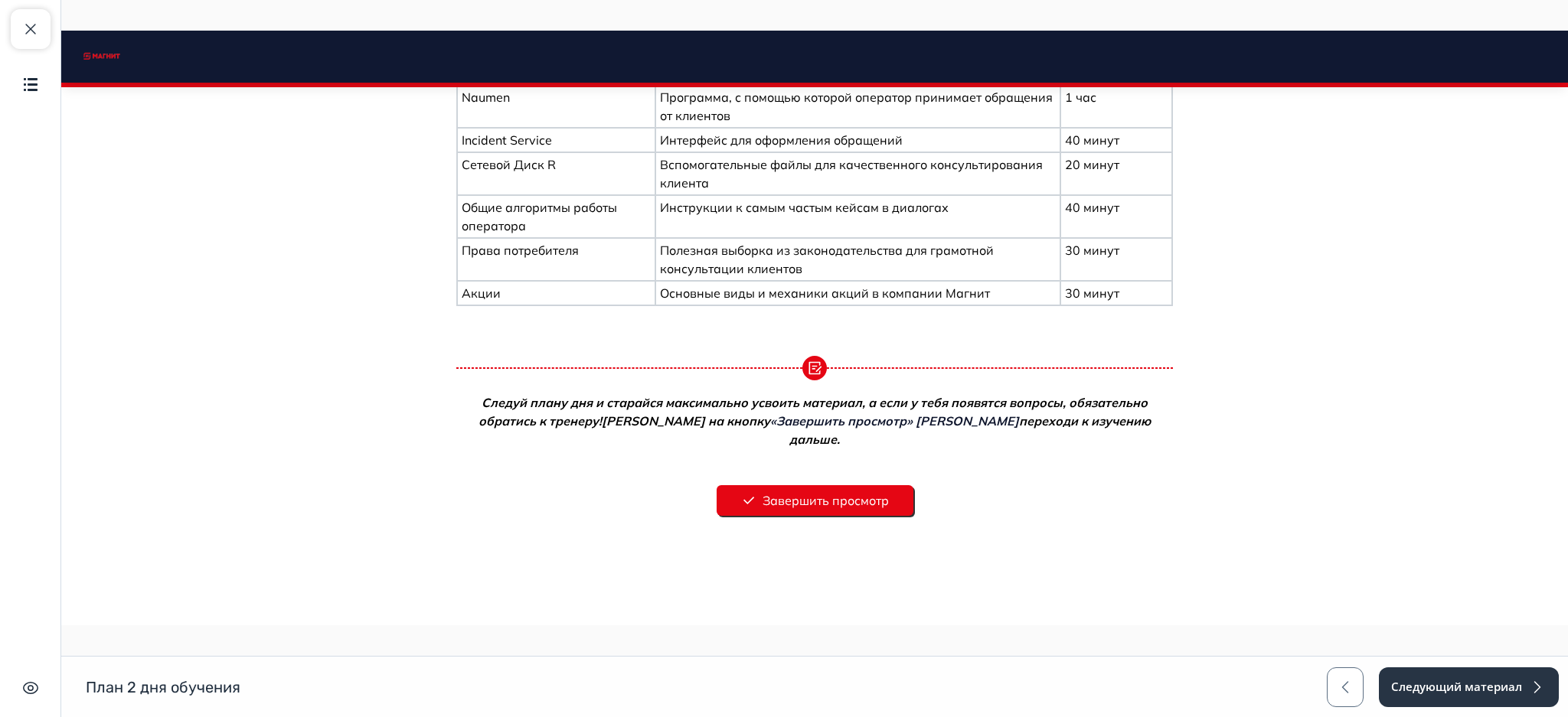
click at [819, 486] on button "Завершить просмотр" at bounding box center [814, 501] width 197 height 31
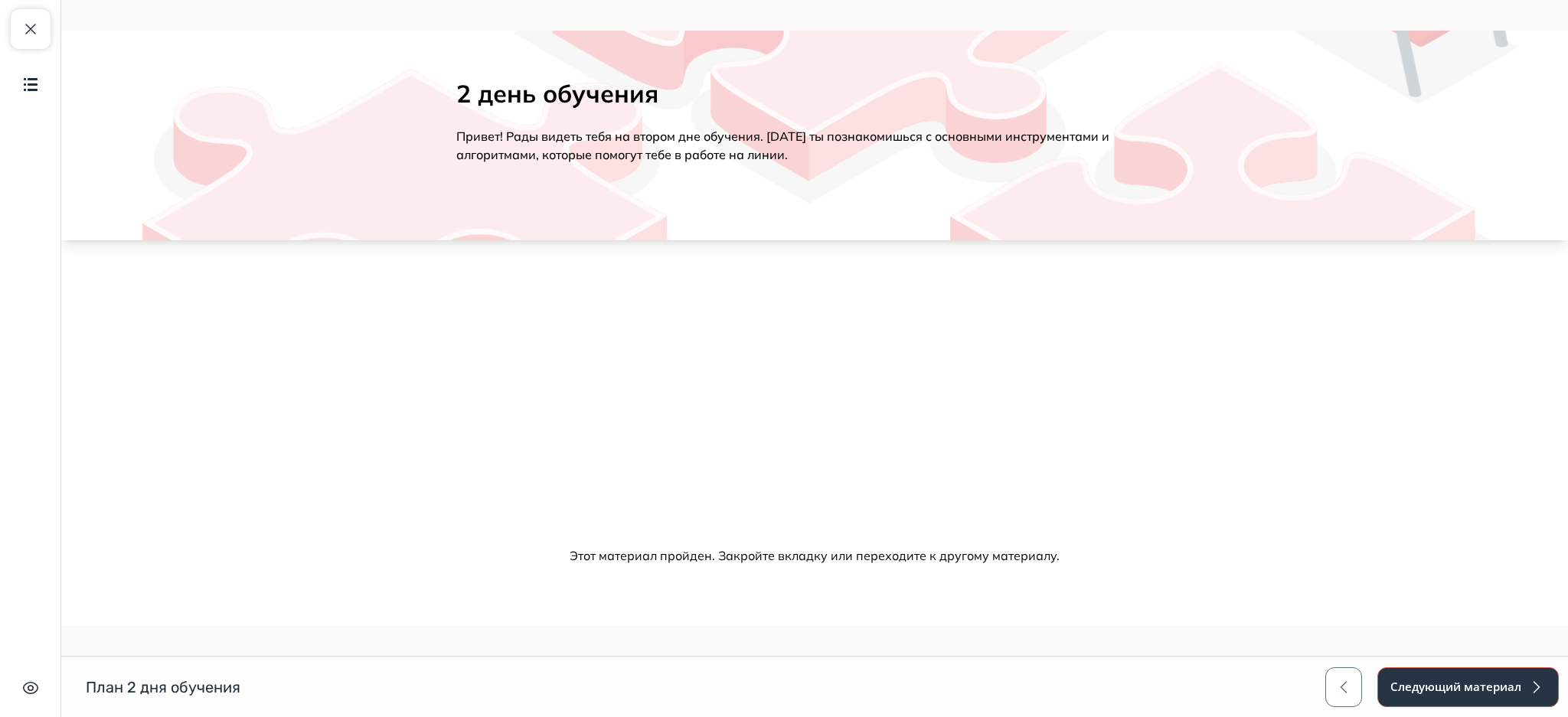
click at [1451, 685] on button "Следующий материал" at bounding box center [1468, 687] width 182 height 40
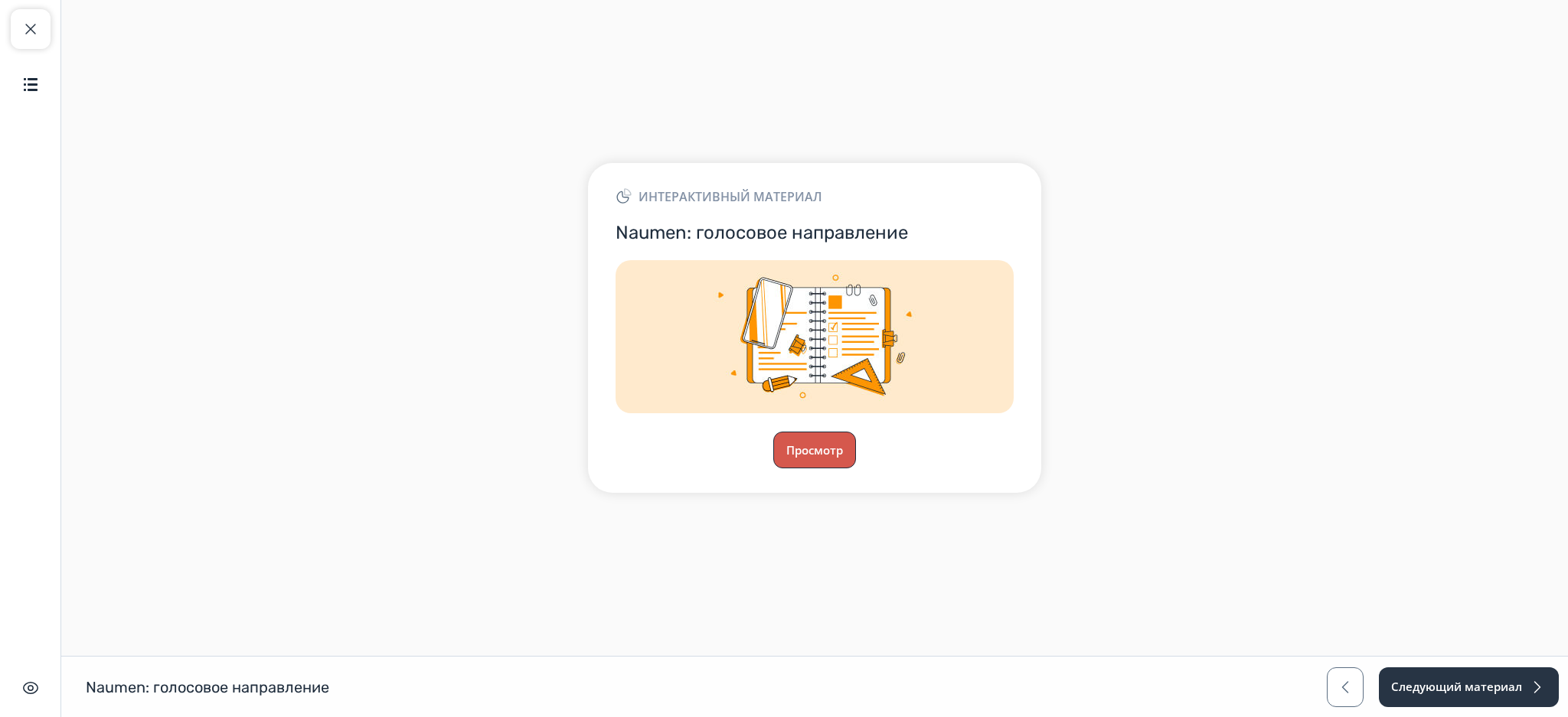
click at [833, 458] on button "Просмотр" at bounding box center [814, 450] width 83 height 37
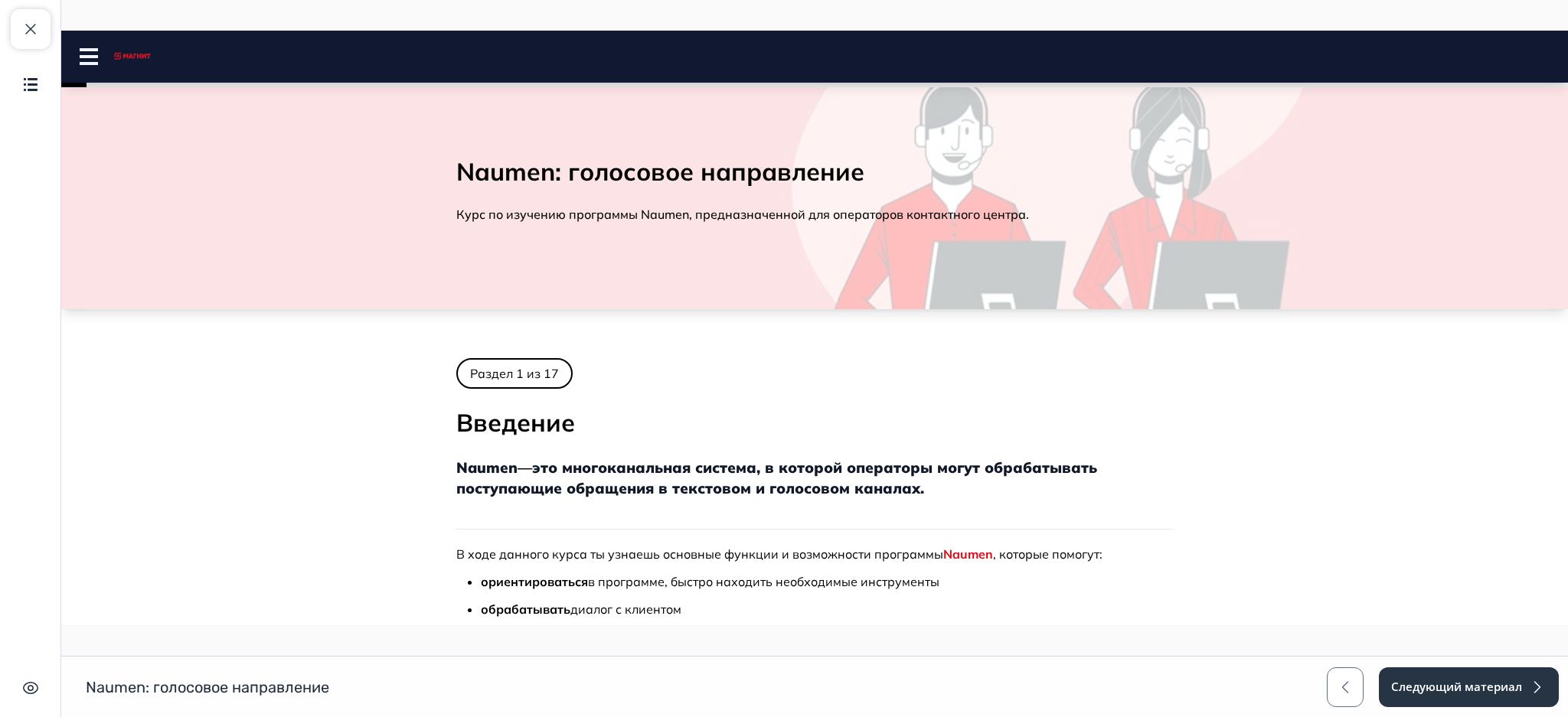
drag, startPoint x: 1513, startPoint y: 231, endPoint x: 1566, endPoint y: 215, distance: 55.4
click at [1561, 215] on html "Naumen: голосовое направление Close panel" at bounding box center [814, 709] width 1507 height 1358
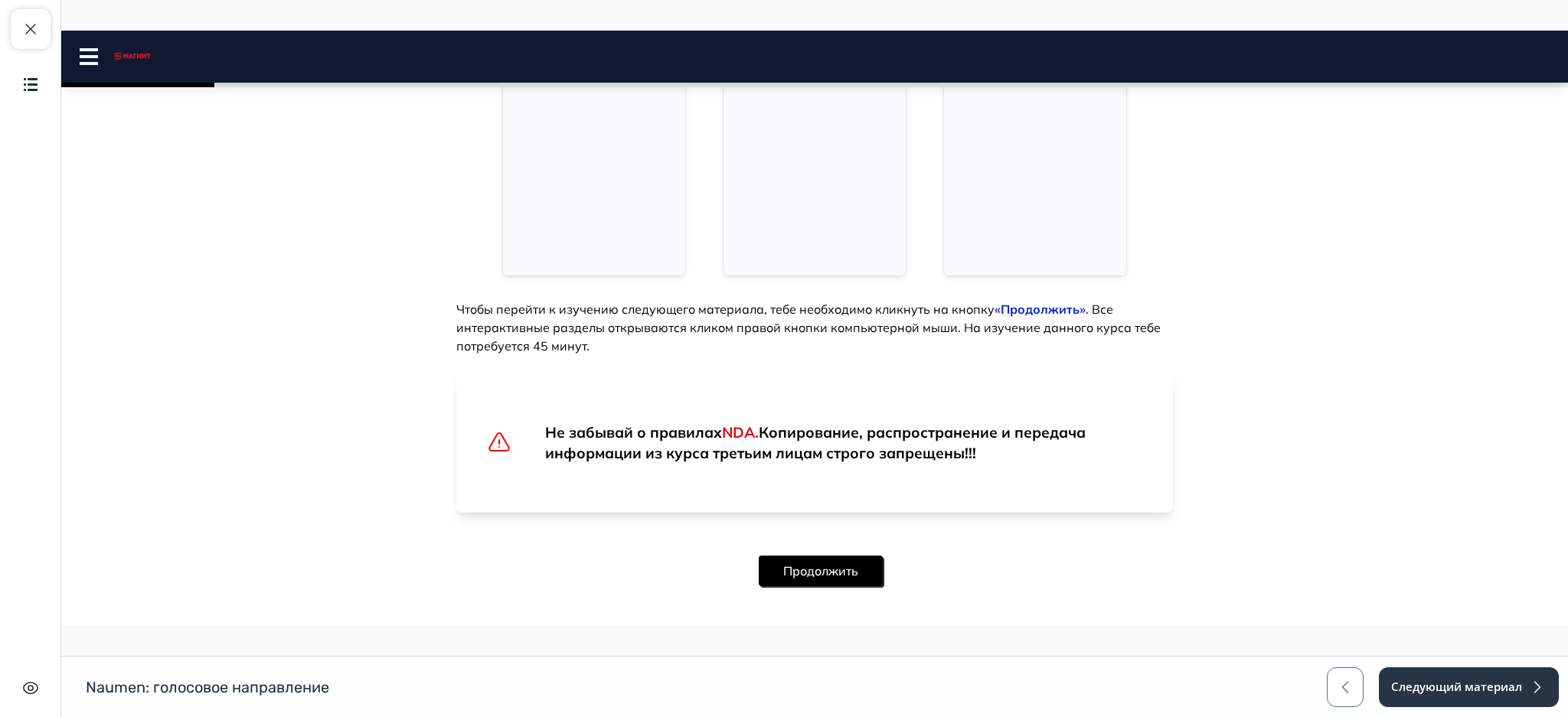
scroll to position [761, 0]
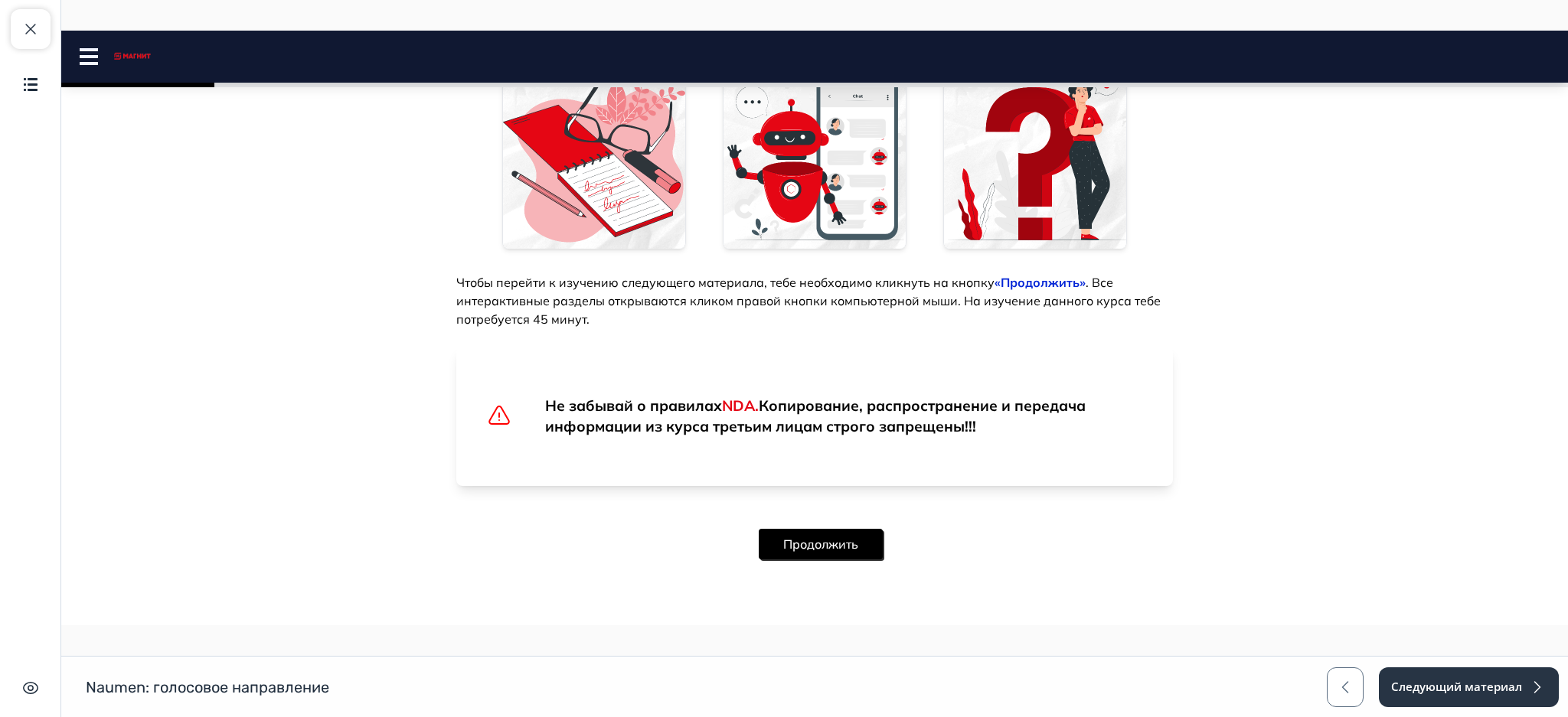
click at [829, 538] on button "Продолжить" at bounding box center [820, 545] width 124 height 31
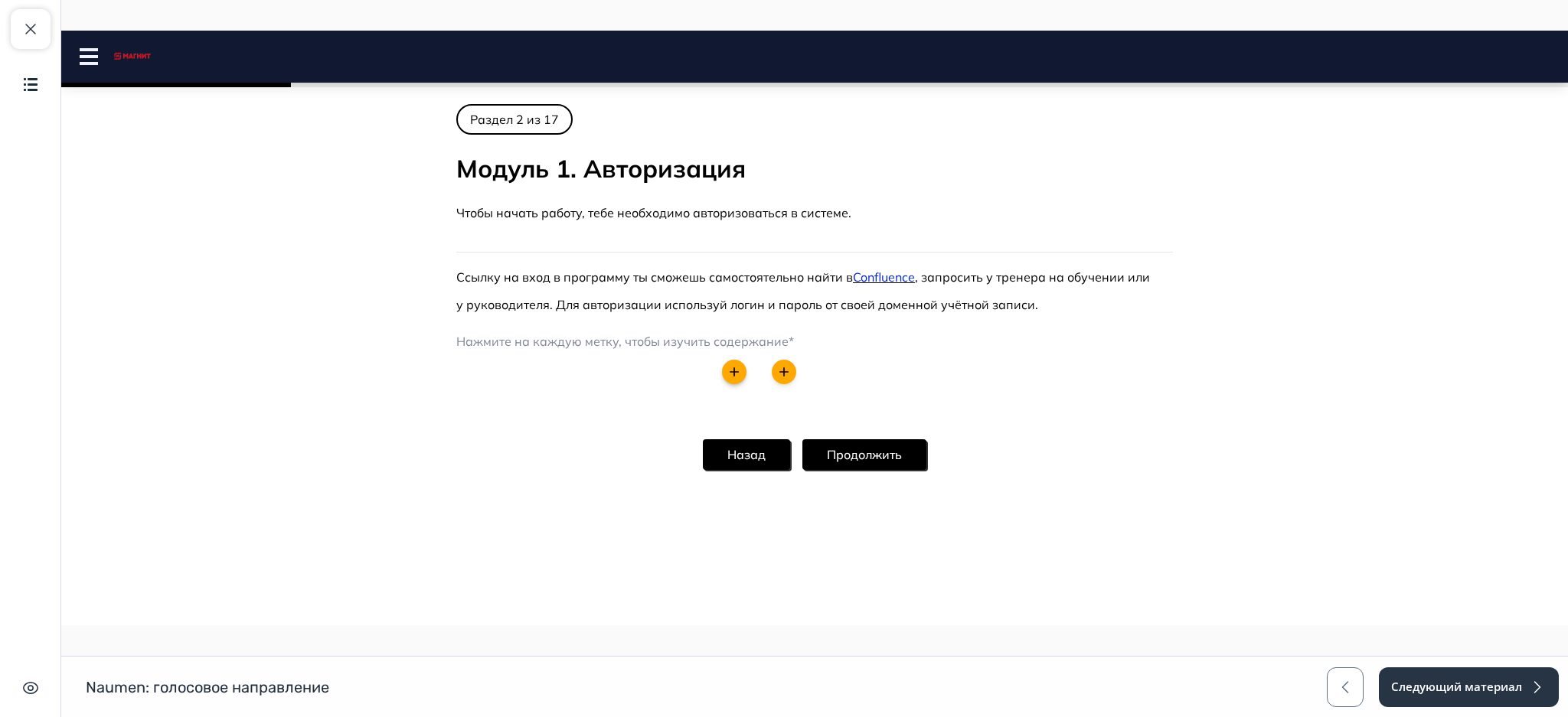
scroll to position [313, 0]
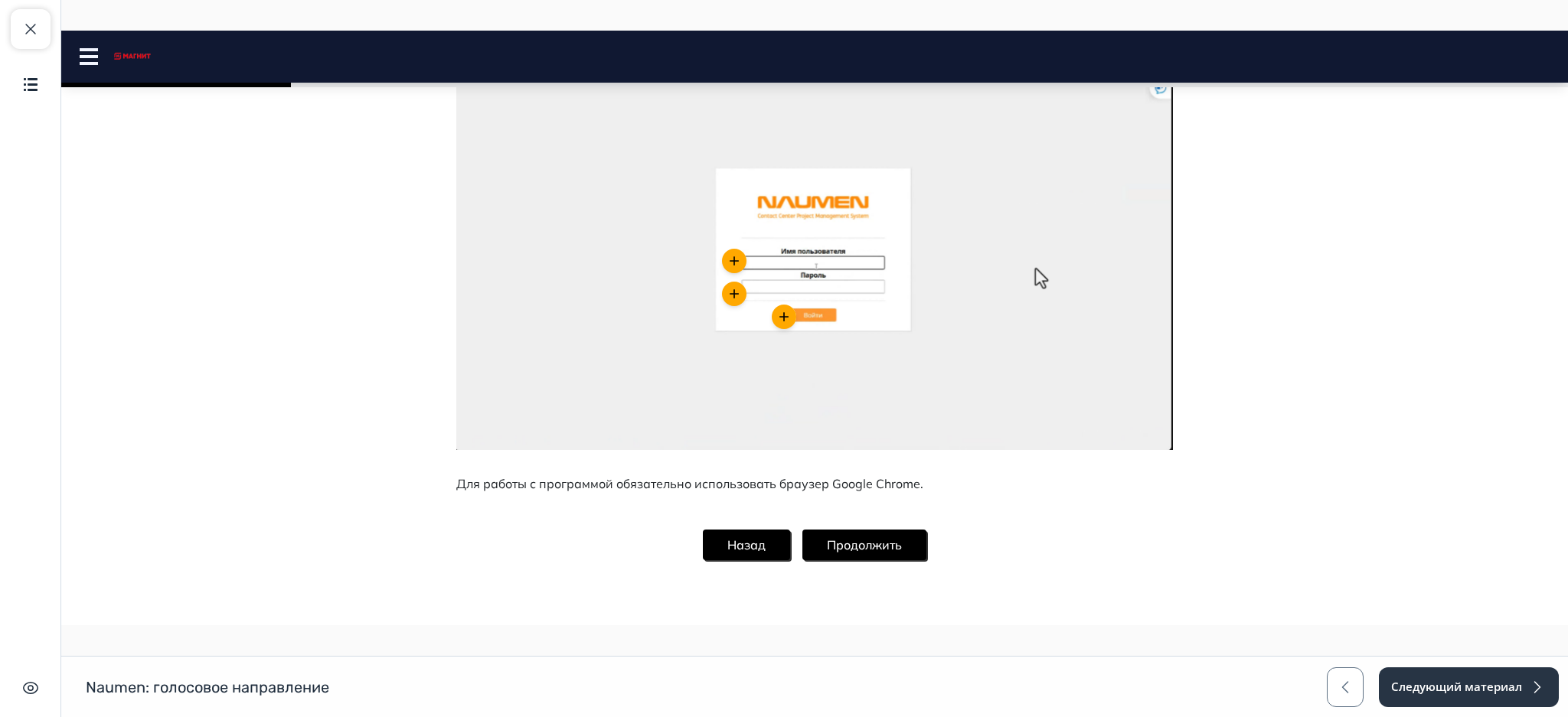
click at [856, 540] on button "Продолжить" at bounding box center [864, 545] width 124 height 31
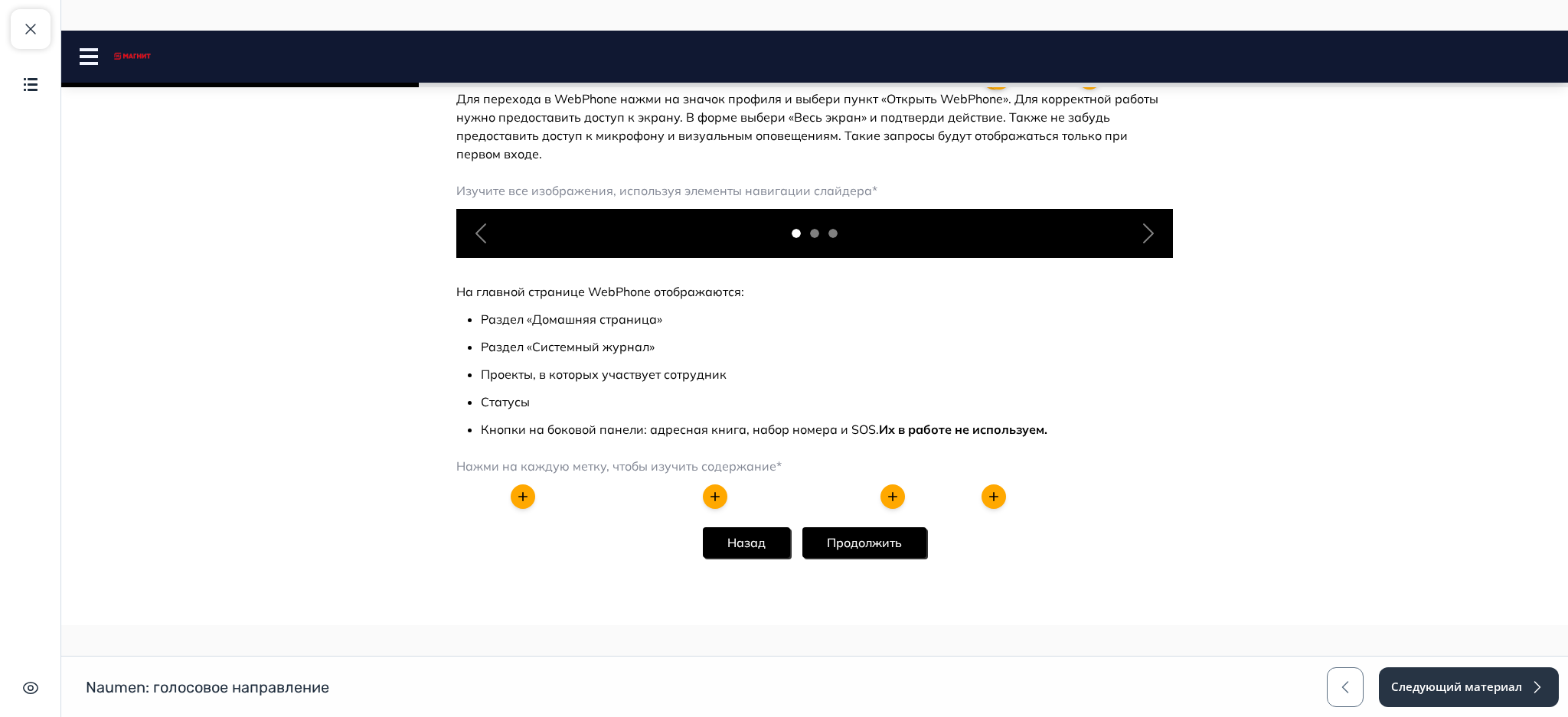
scroll to position [1105, 0]
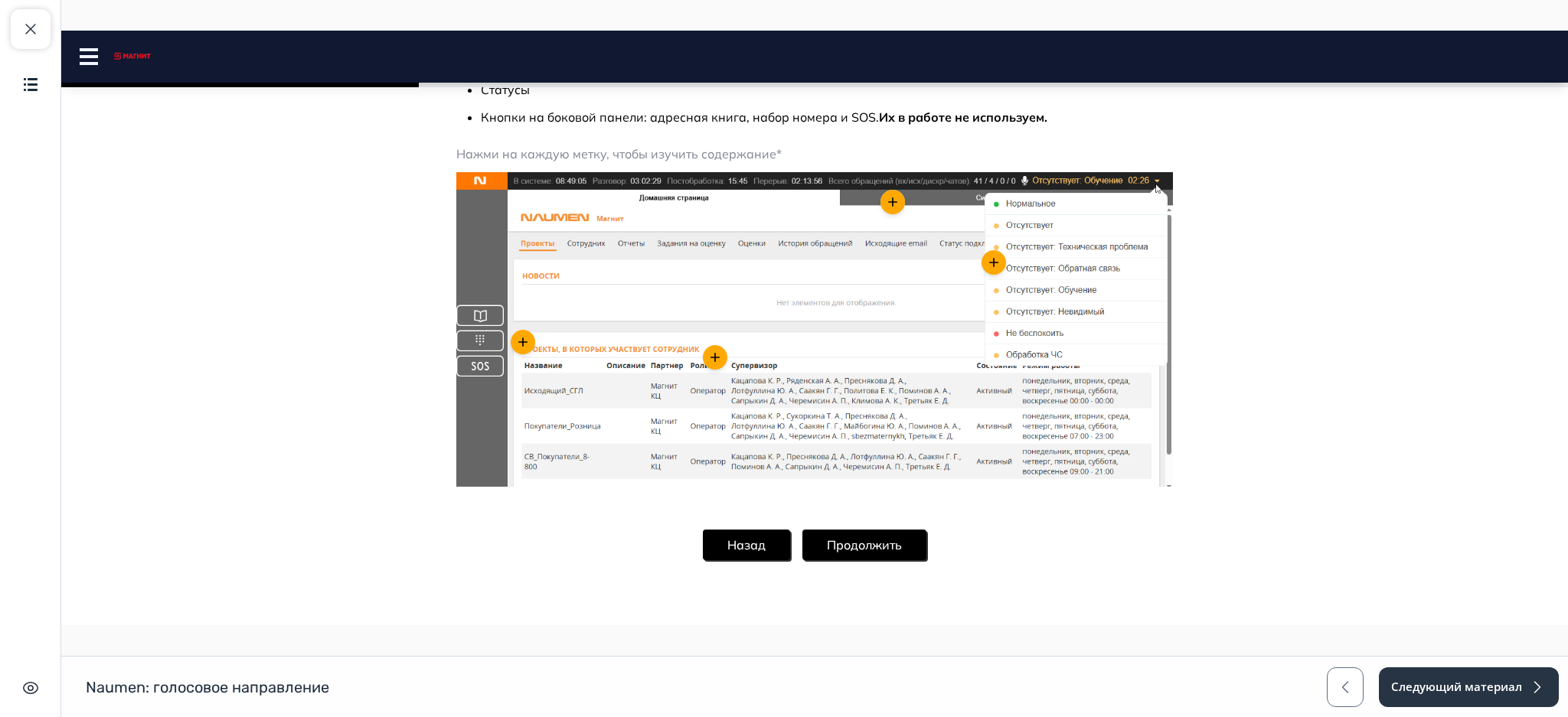
click at [852, 540] on button "Продолжить" at bounding box center [864, 545] width 124 height 31
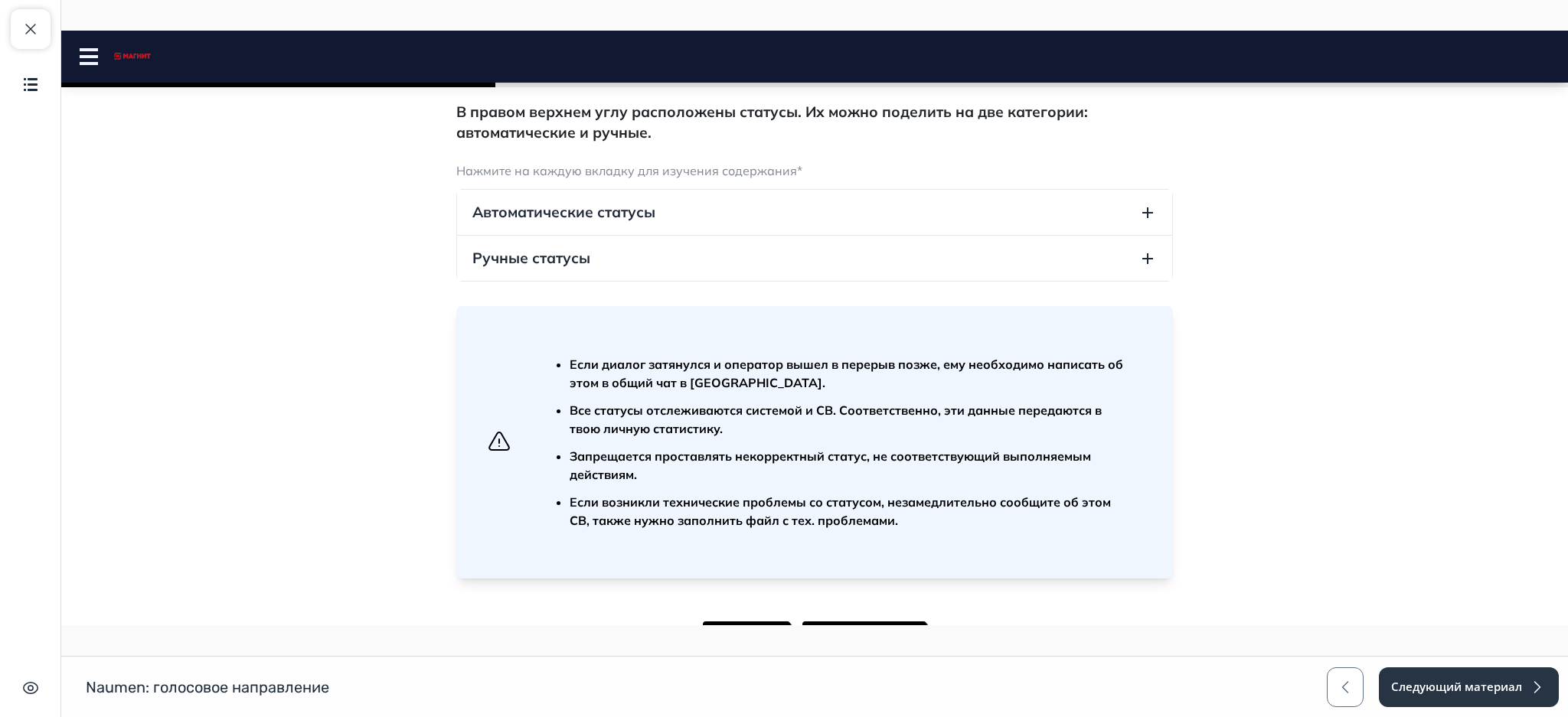
scroll to position [259, 0]
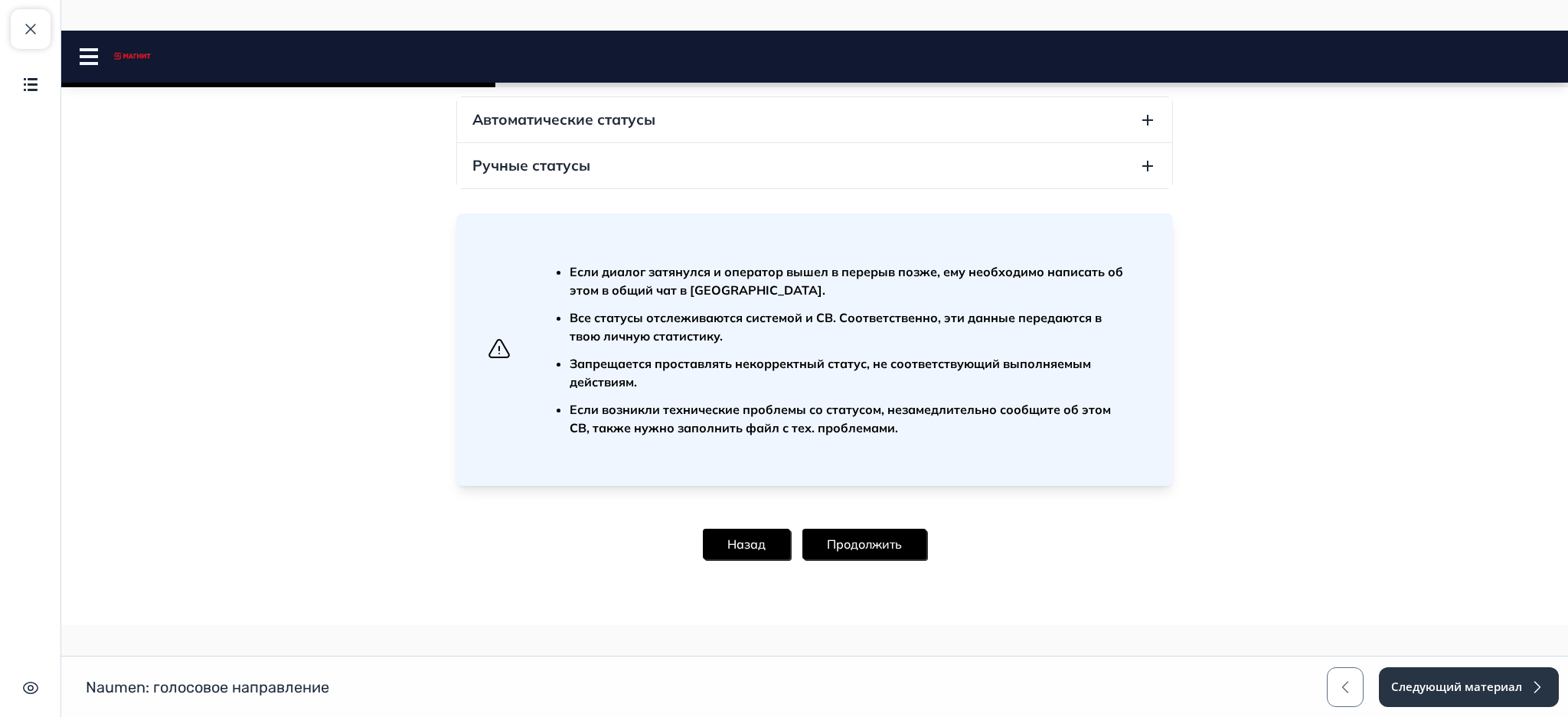
click at [853, 548] on button "Продолжить" at bounding box center [864, 545] width 124 height 31
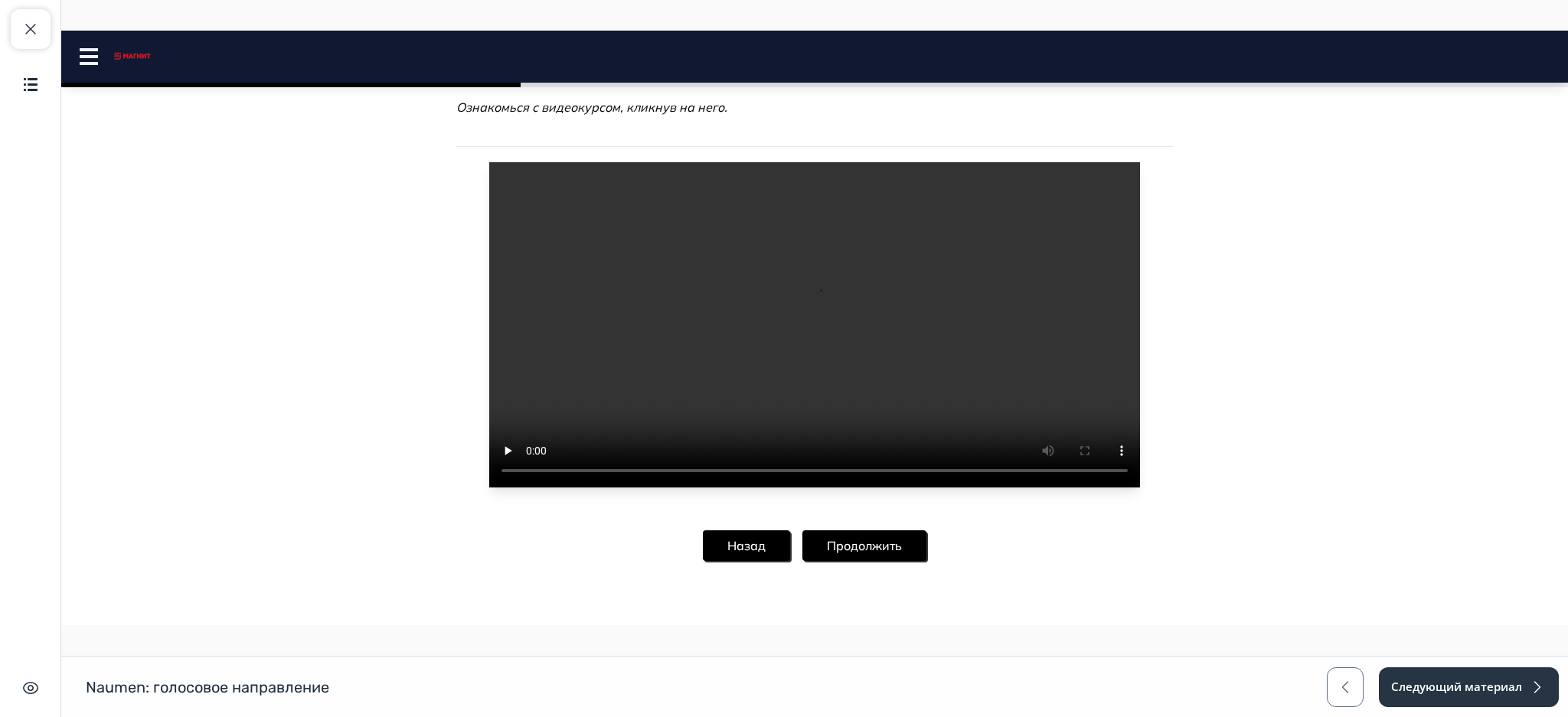
scroll to position [147, 0]
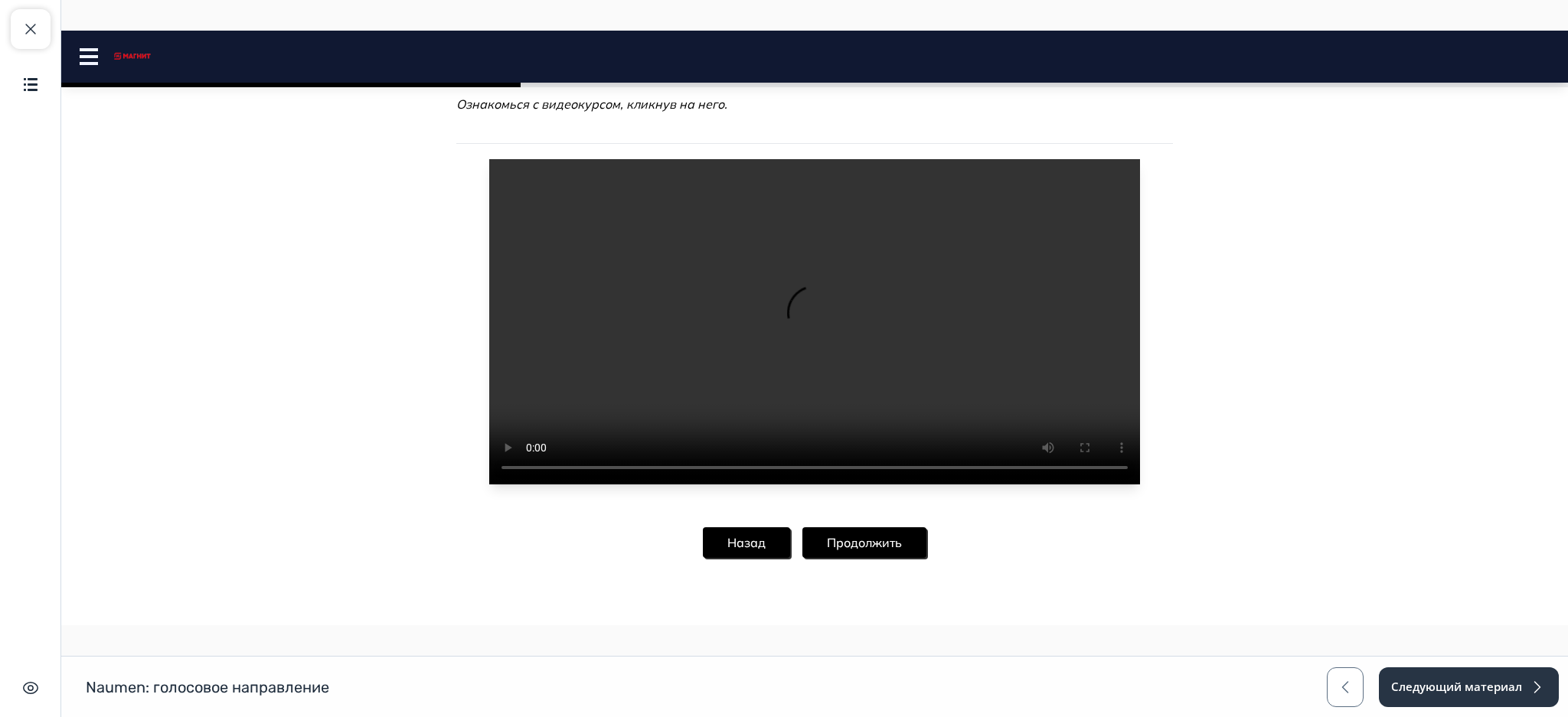
click at [860, 536] on button "Продолжить" at bounding box center [864, 543] width 124 height 31
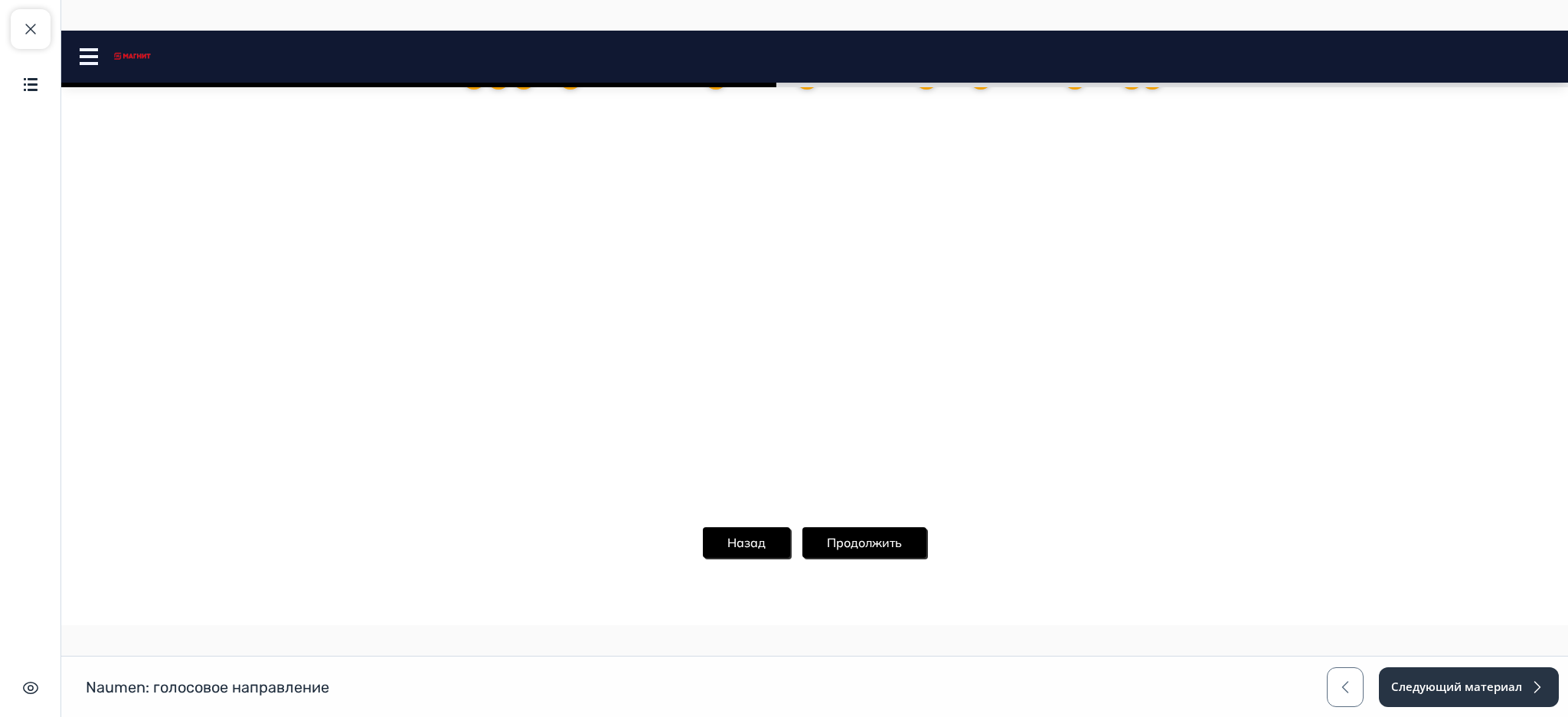
scroll to position [1328, 0]
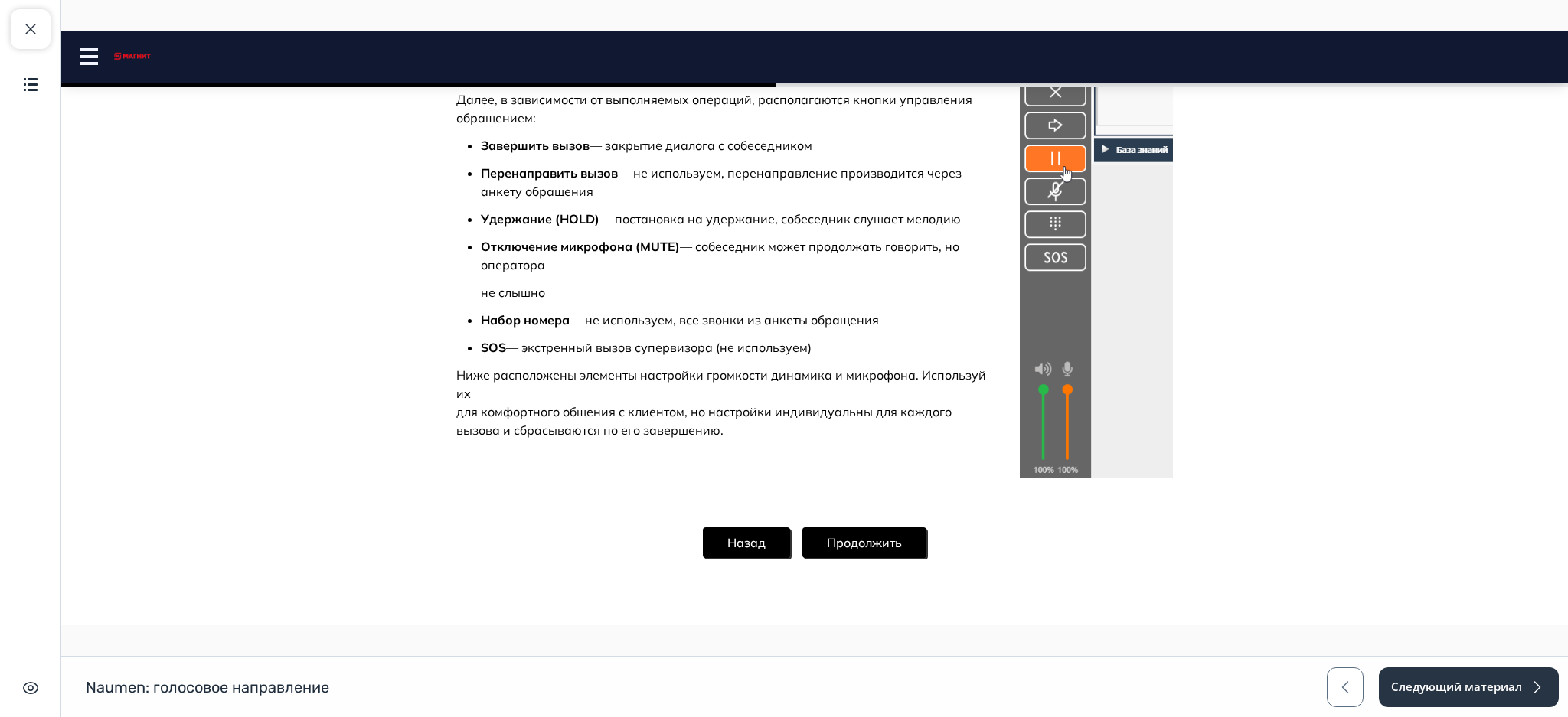
click at [830, 552] on button "Продолжить" at bounding box center [864, 543] width 124 height 31
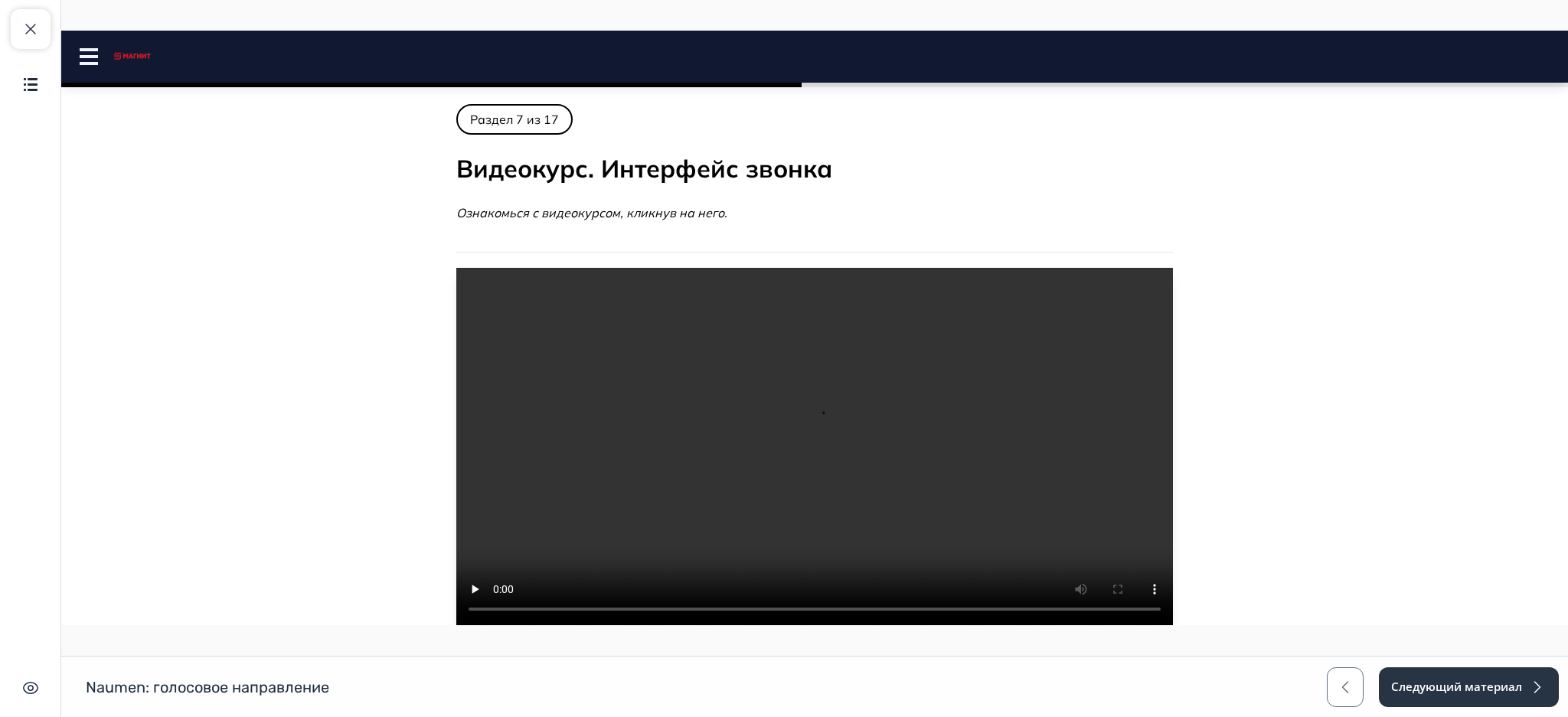
scroll to position [87, 0]
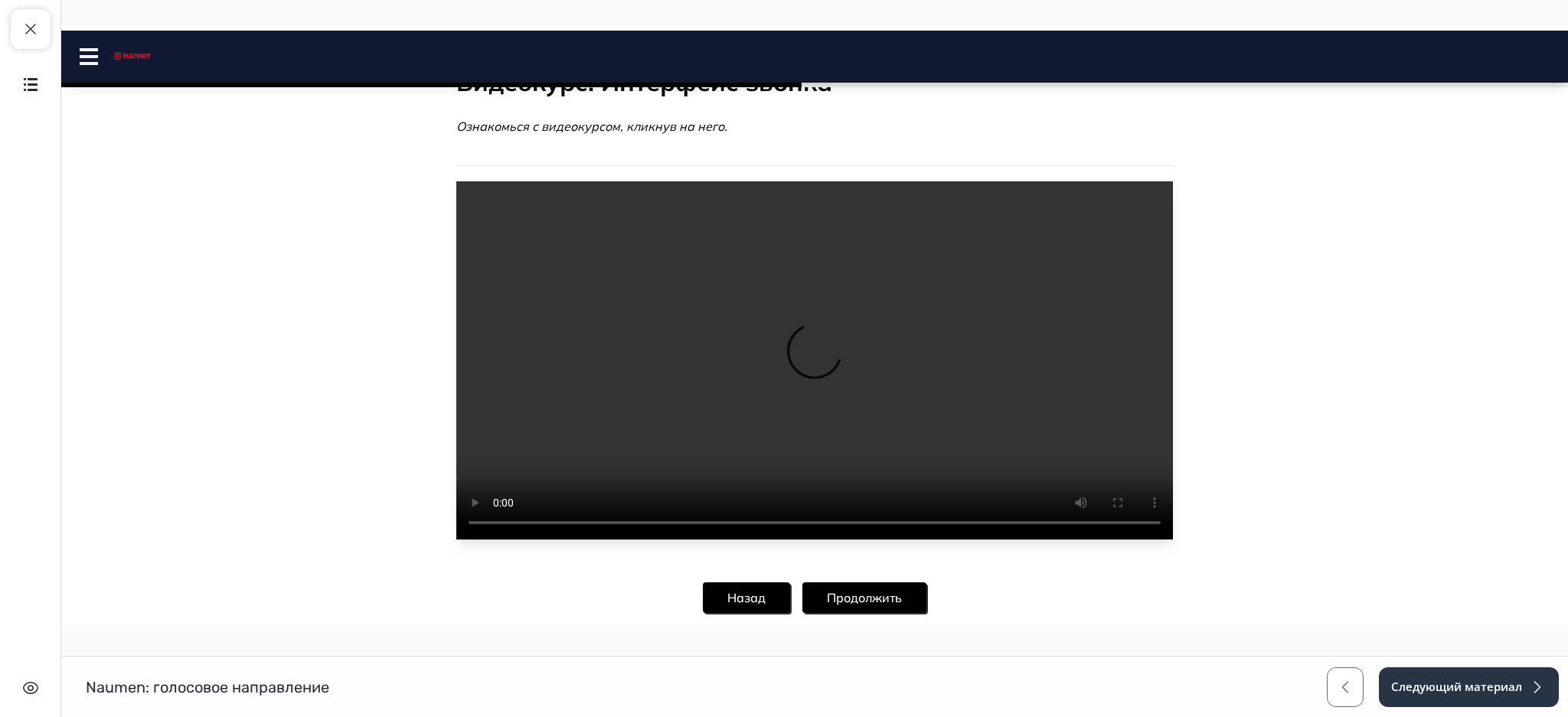
click at [889, 582] on button "Продолжить" at bounding box center [864, 598] width 124 height 31
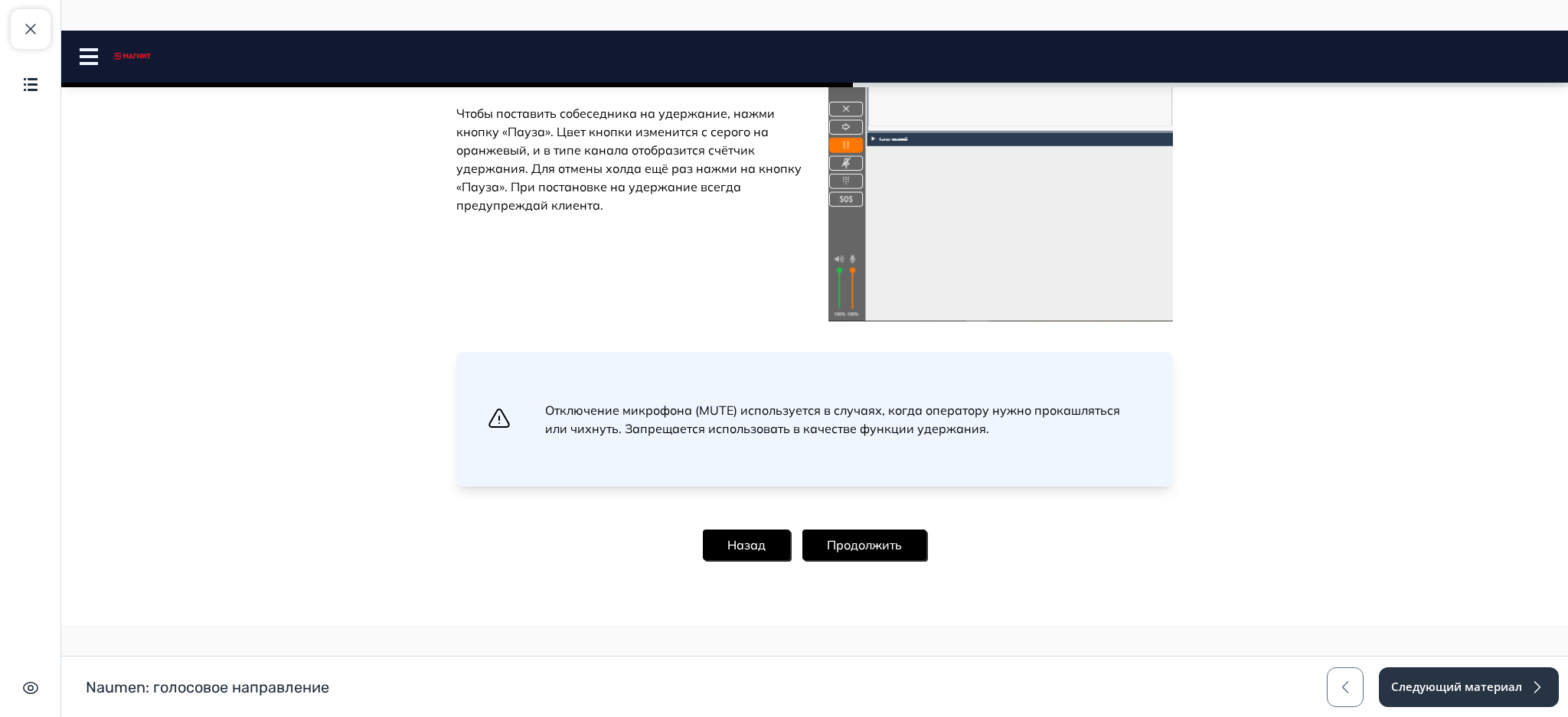
click at [849, 547] on button "Продолжить" at bounding box center [864, 545] width 124 height 31
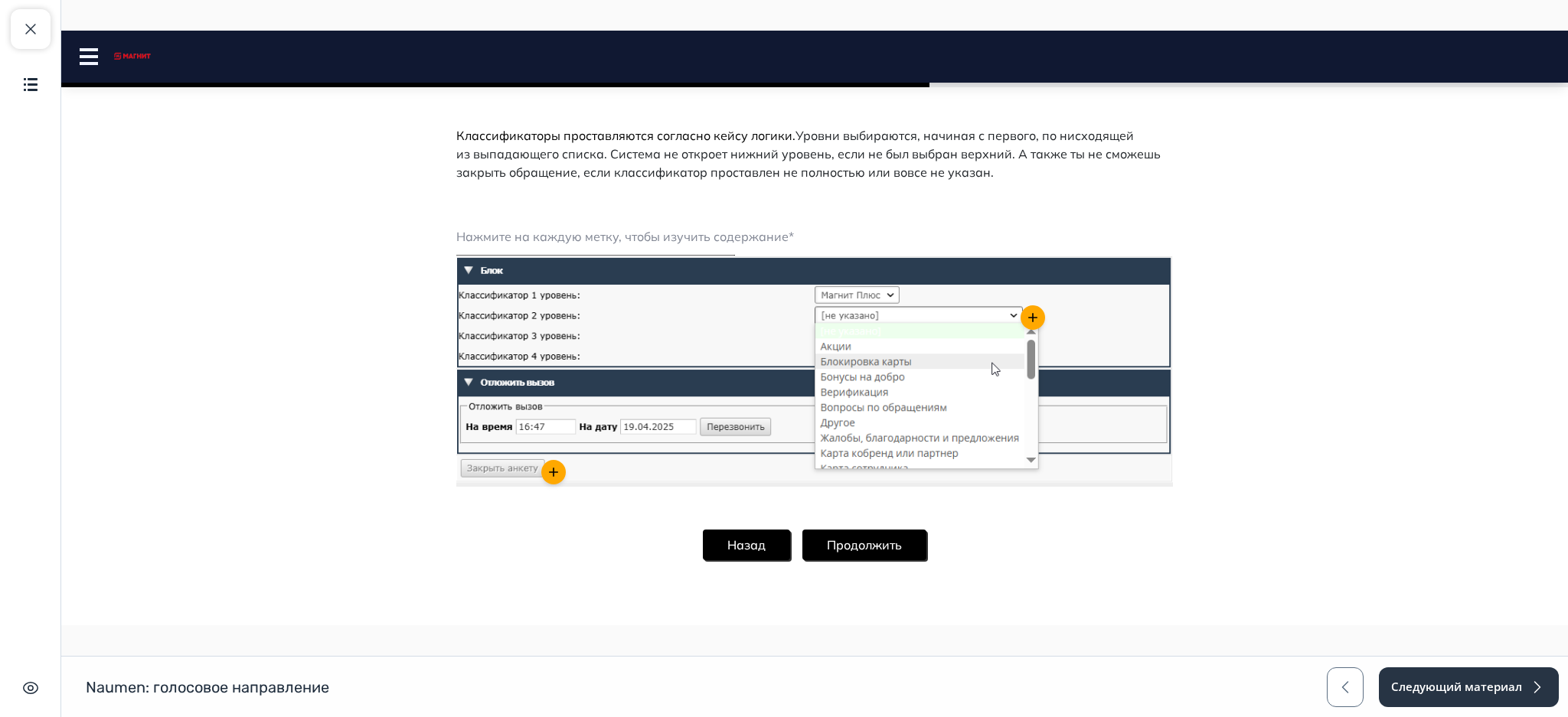
click at [865, 535] on button "Продолжить" at bounding box center [864, 545] width 124 height 31
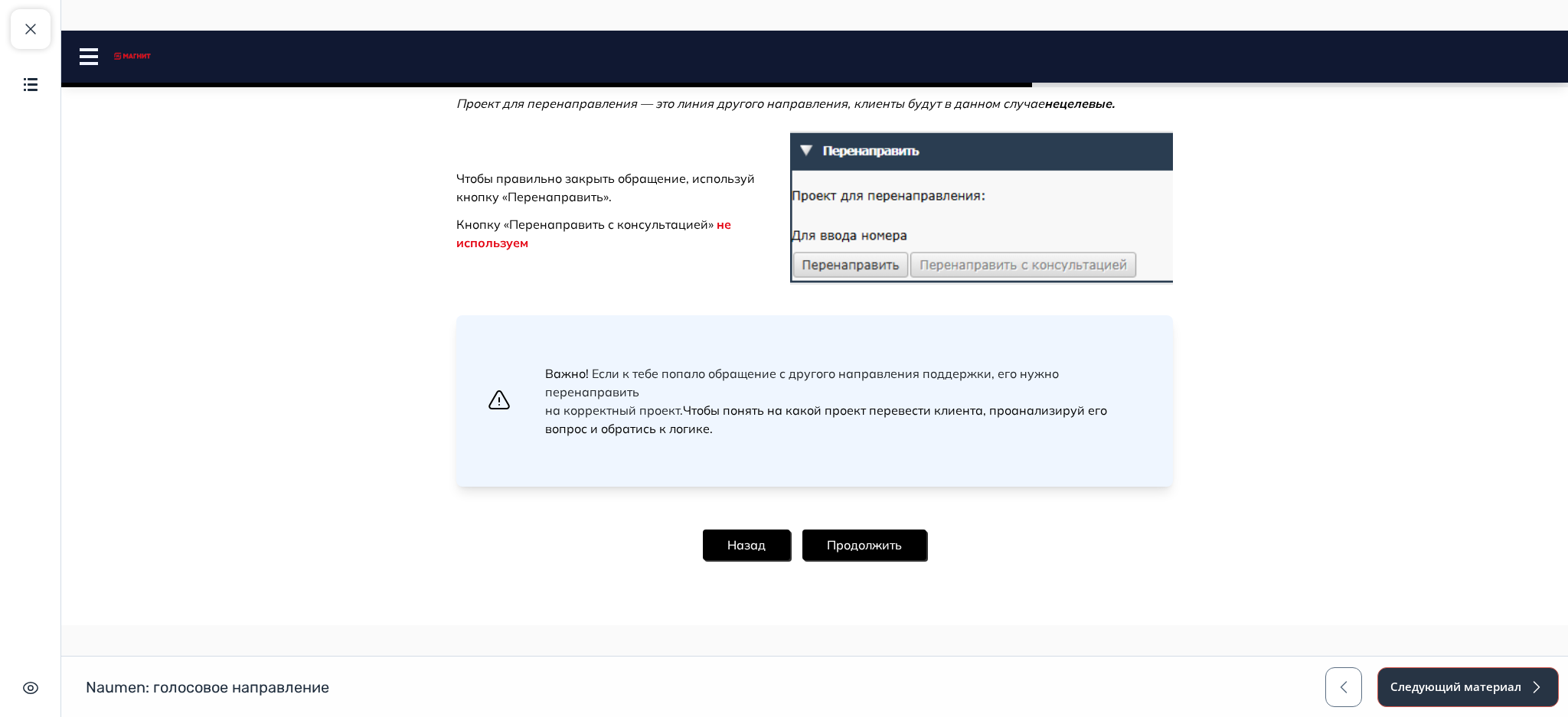
click at [1426, 681] on button "Следующий материал" at bounding box center [1468, 687] width 182 height 40
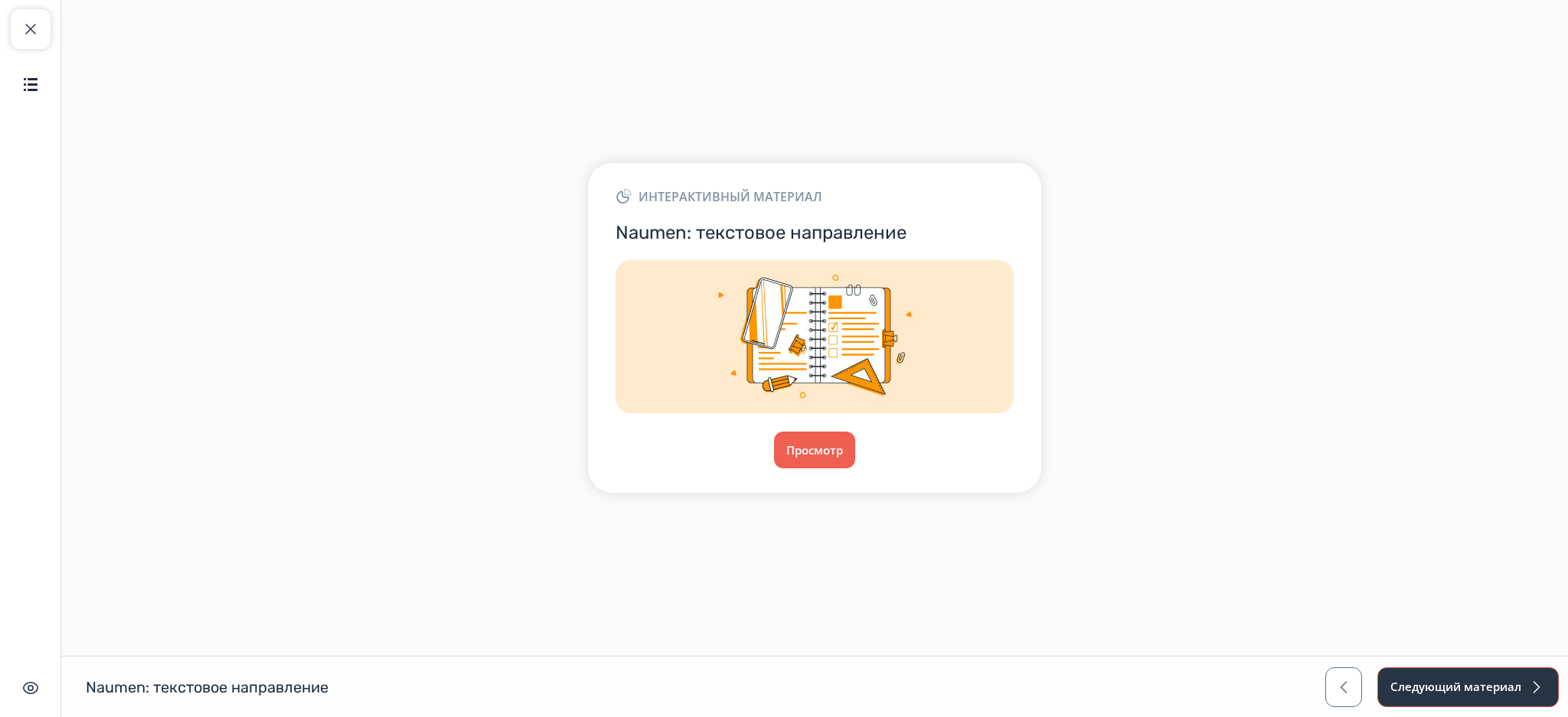
click at [1426, 681] on button "Следующий материал" at bounding box center [1468, 687] width 182 height 40
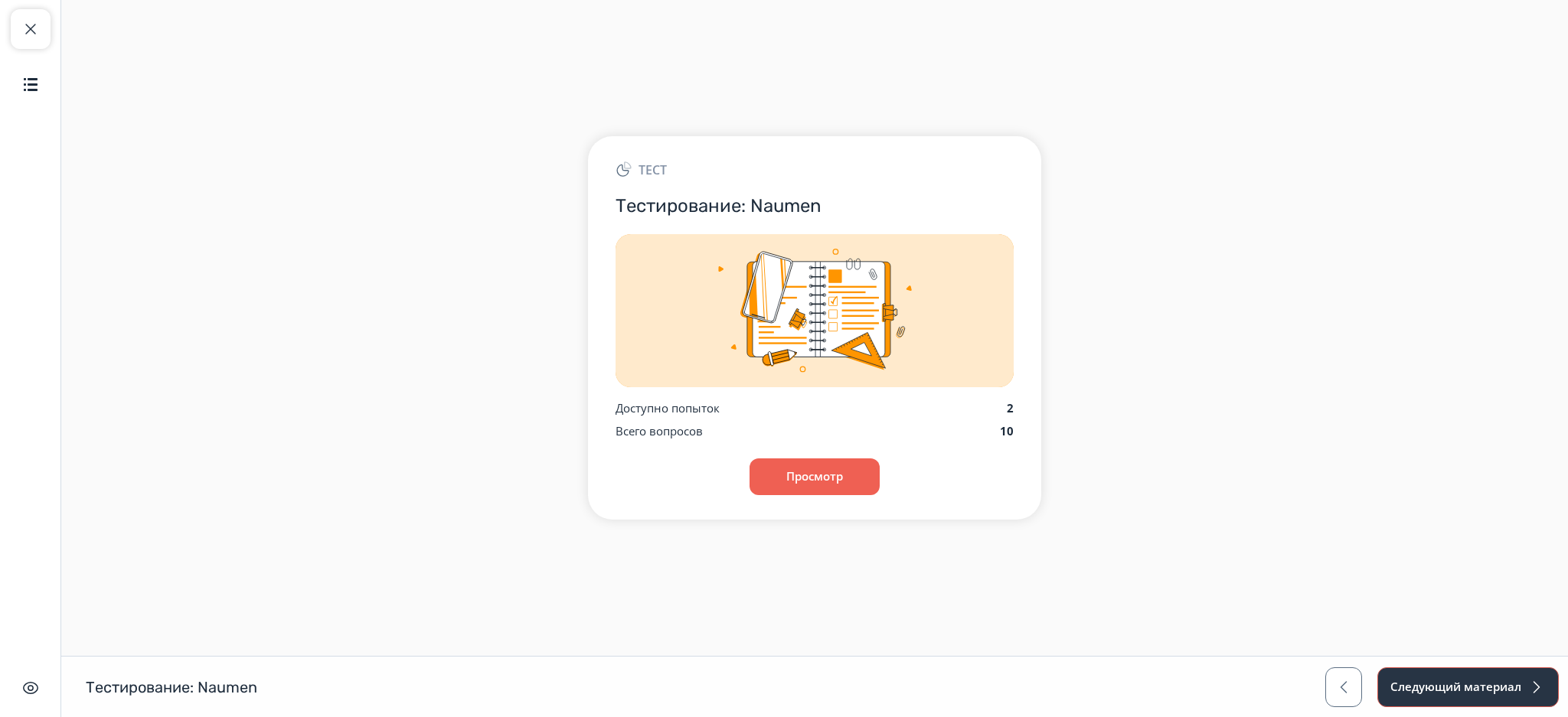
click at [1410, 681] on button "Следующий материал" at bounding box center [1468, 687] width 182 height 40
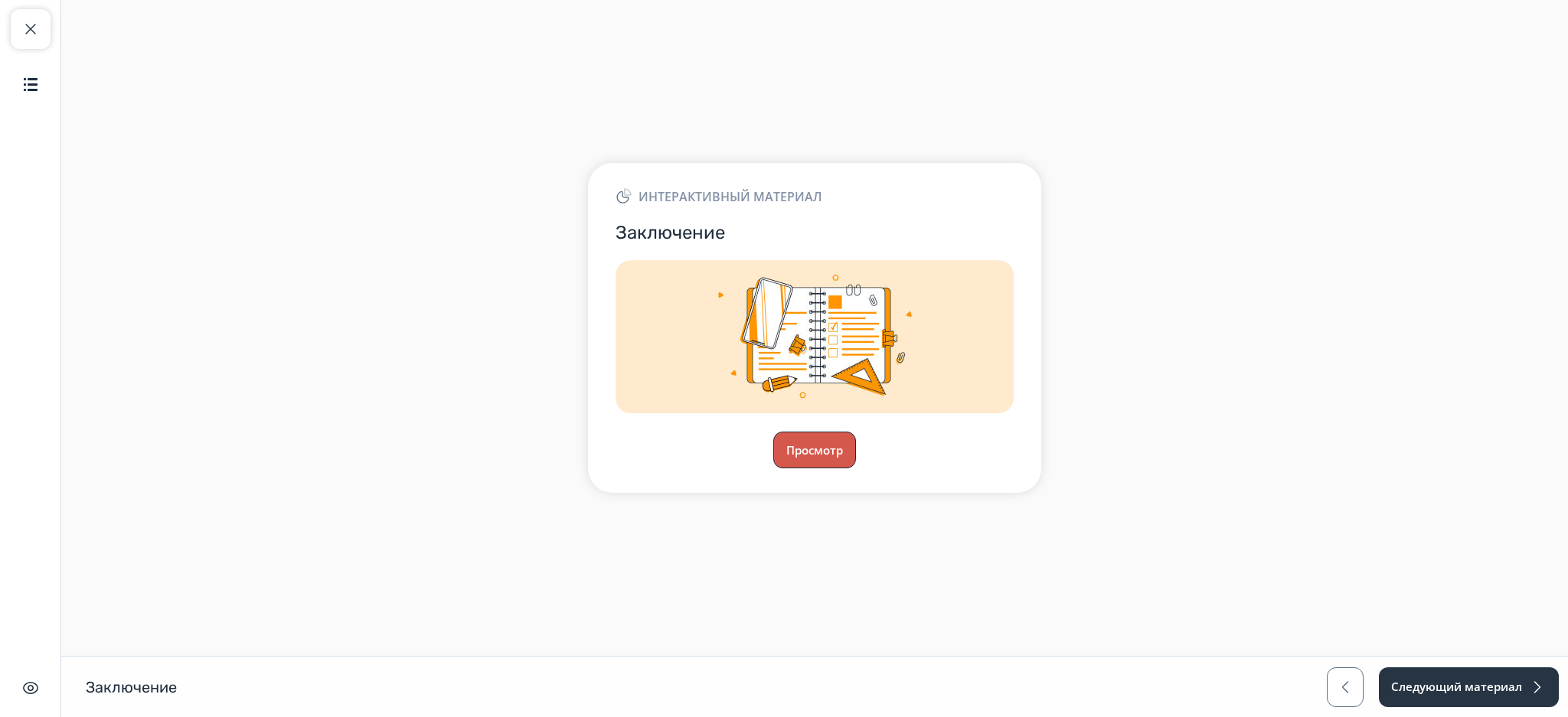
click at [807, 444] on button "Просмотр" at bounding box center [814, 450] width 83 height 37
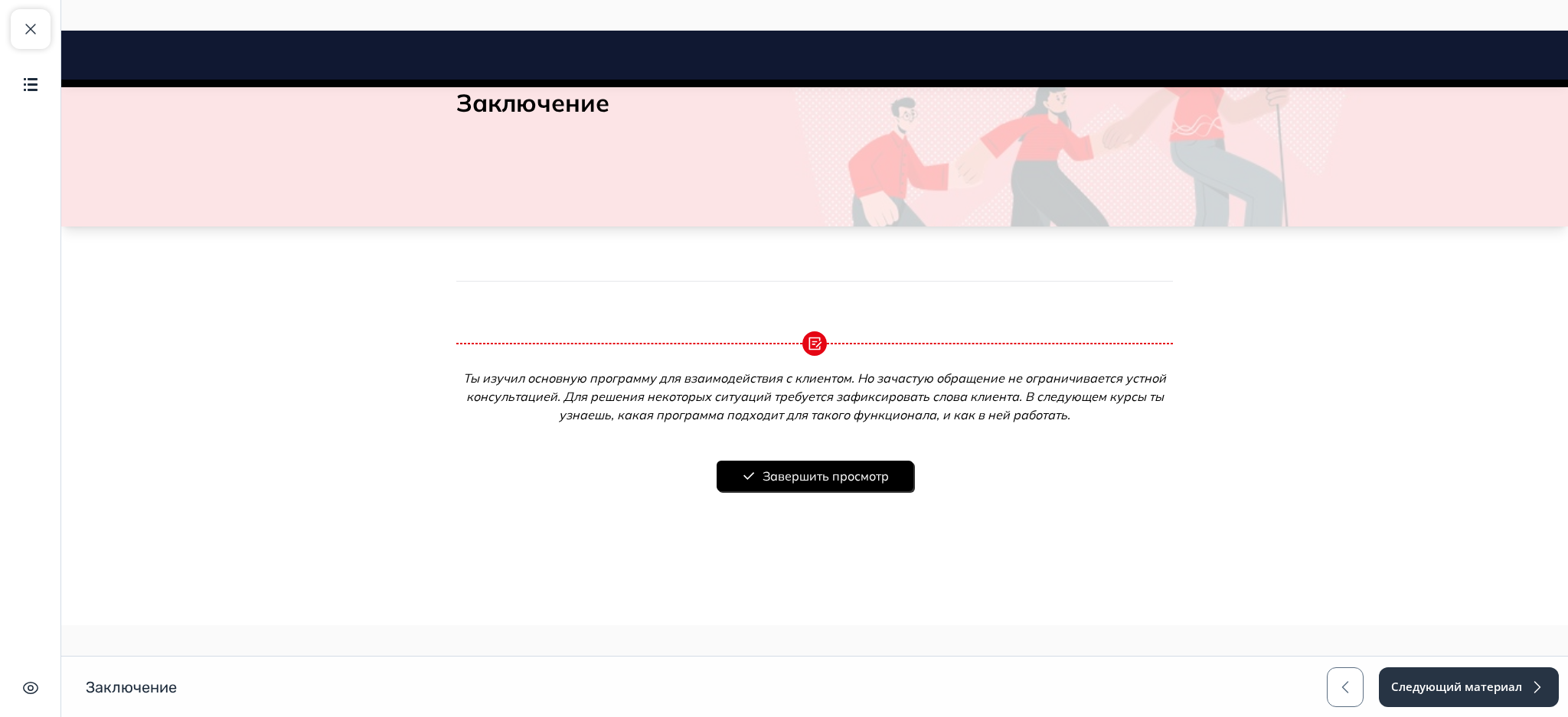
click at [823, 489] on button "Завершить просмотр" at bounding box center [814, 476] width 197 height 31
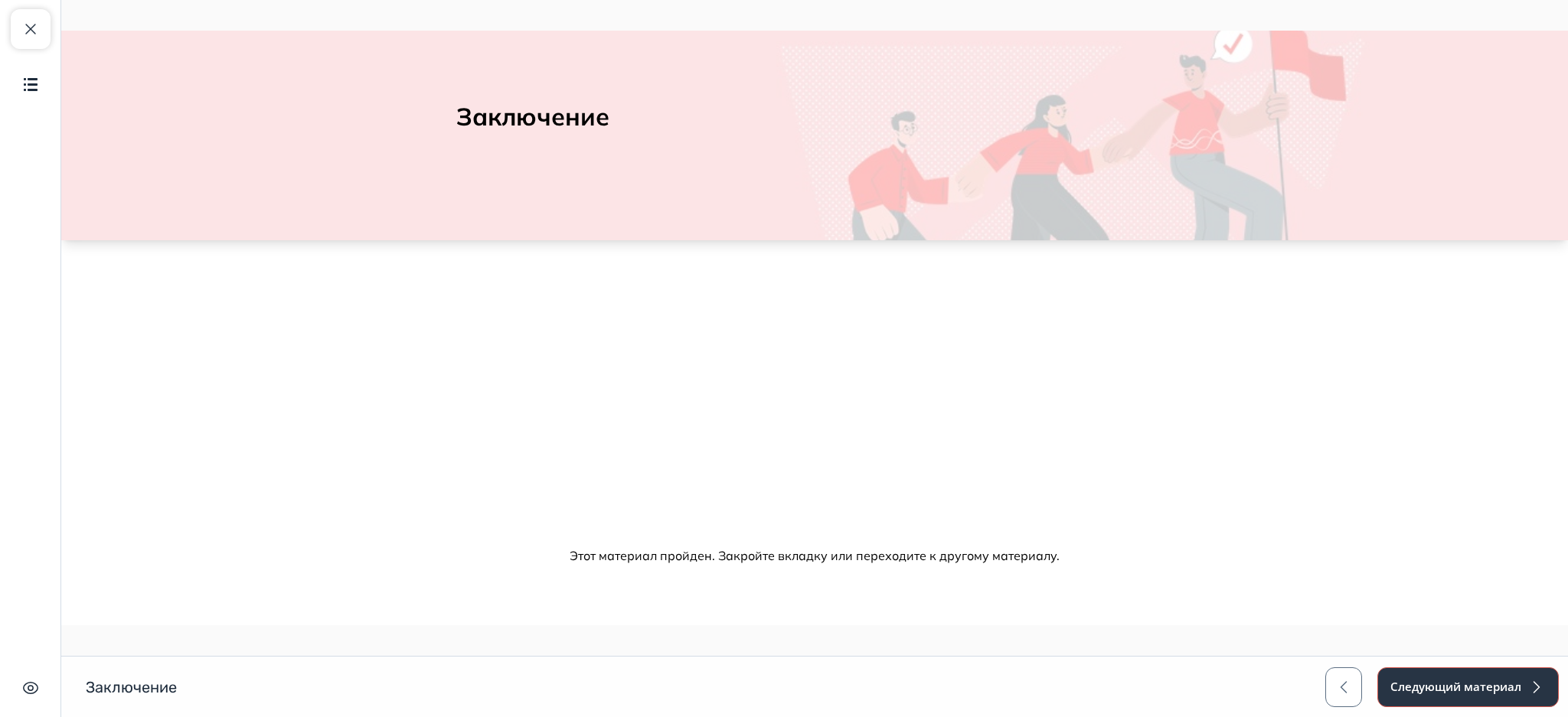
click at [1423, 696] on button "Следующий материал" at bounding box center [1468, 687] width 182 height 40
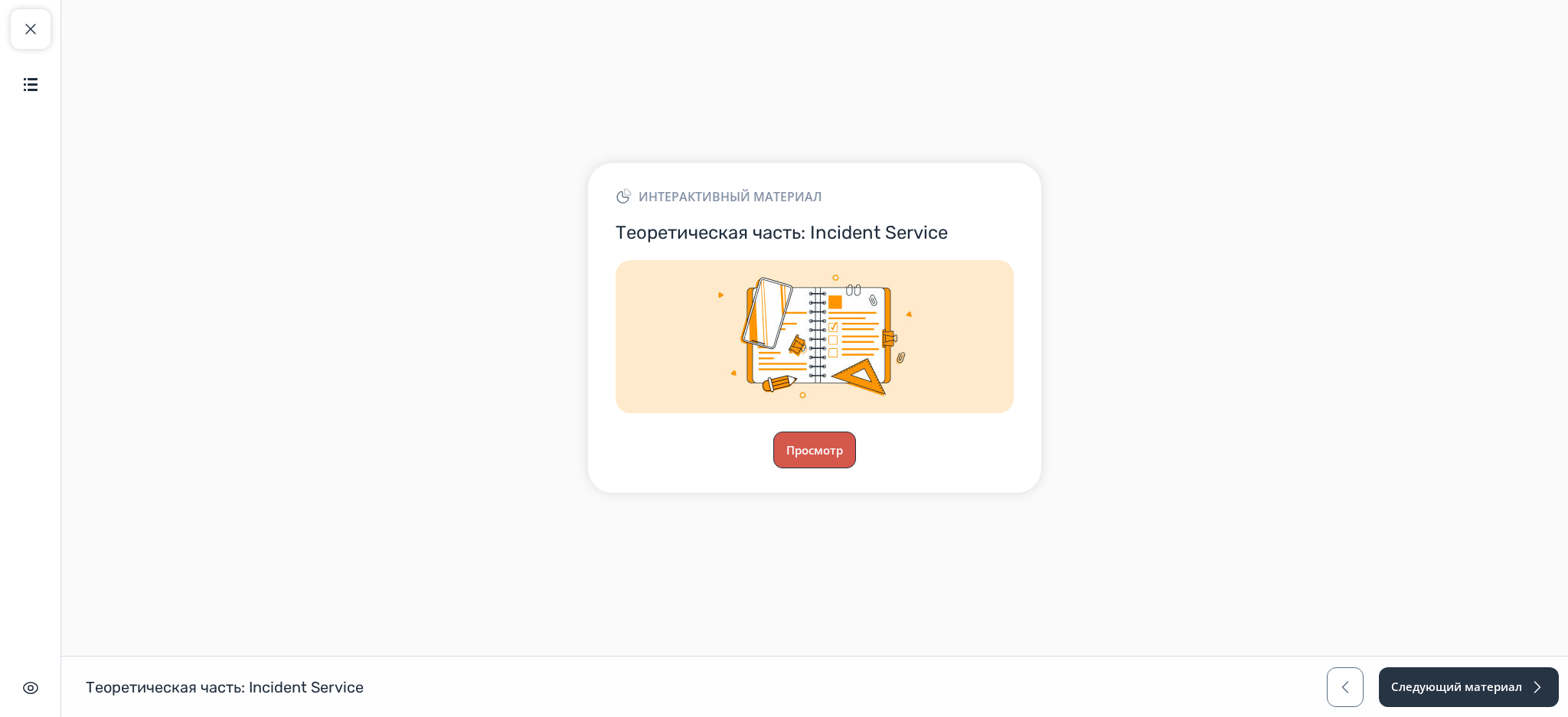
click at [834, 463] on button "Просмотр" at bounding box center [814, 450] width 83 height 37
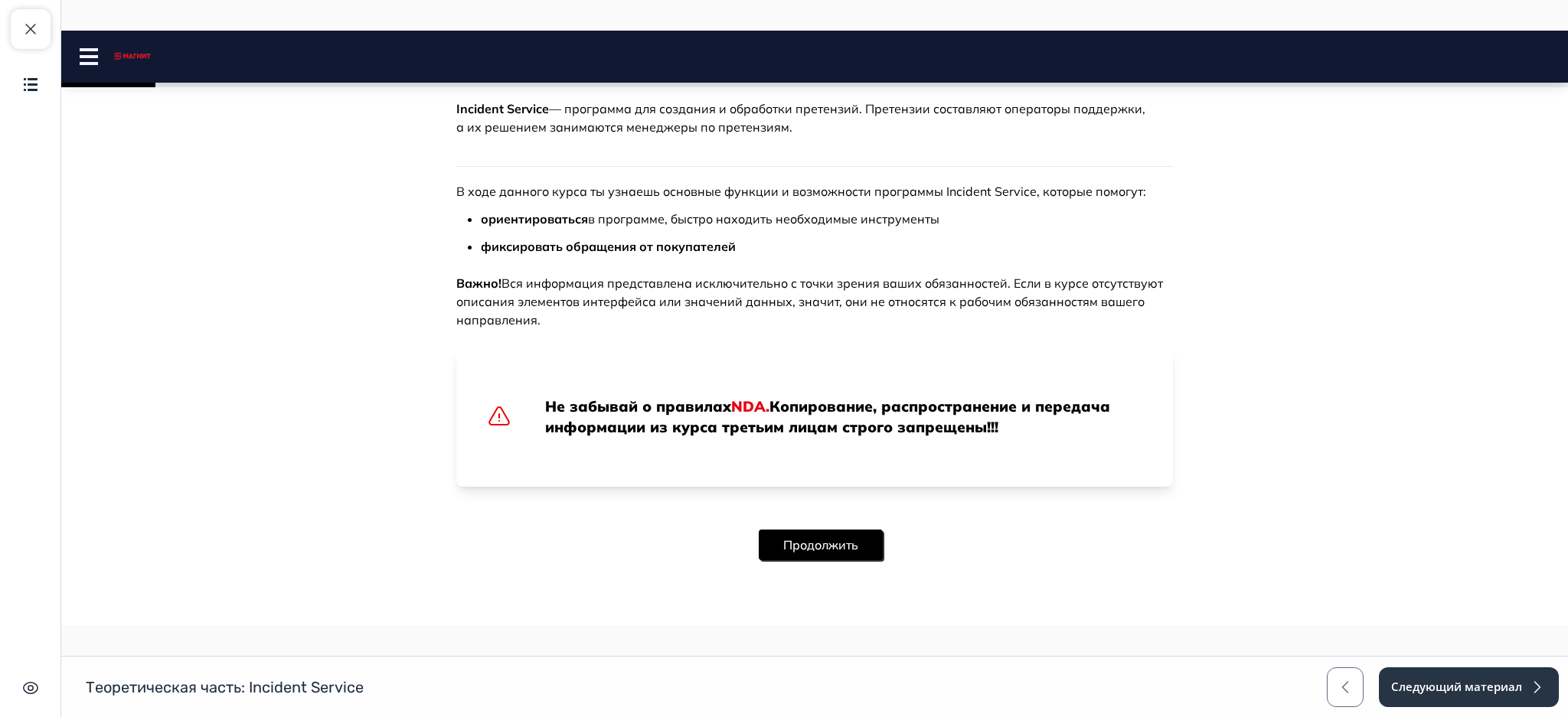
click at [804, 558] on button "Продолжить" at bounding box center [820, 545] width 124 height 31
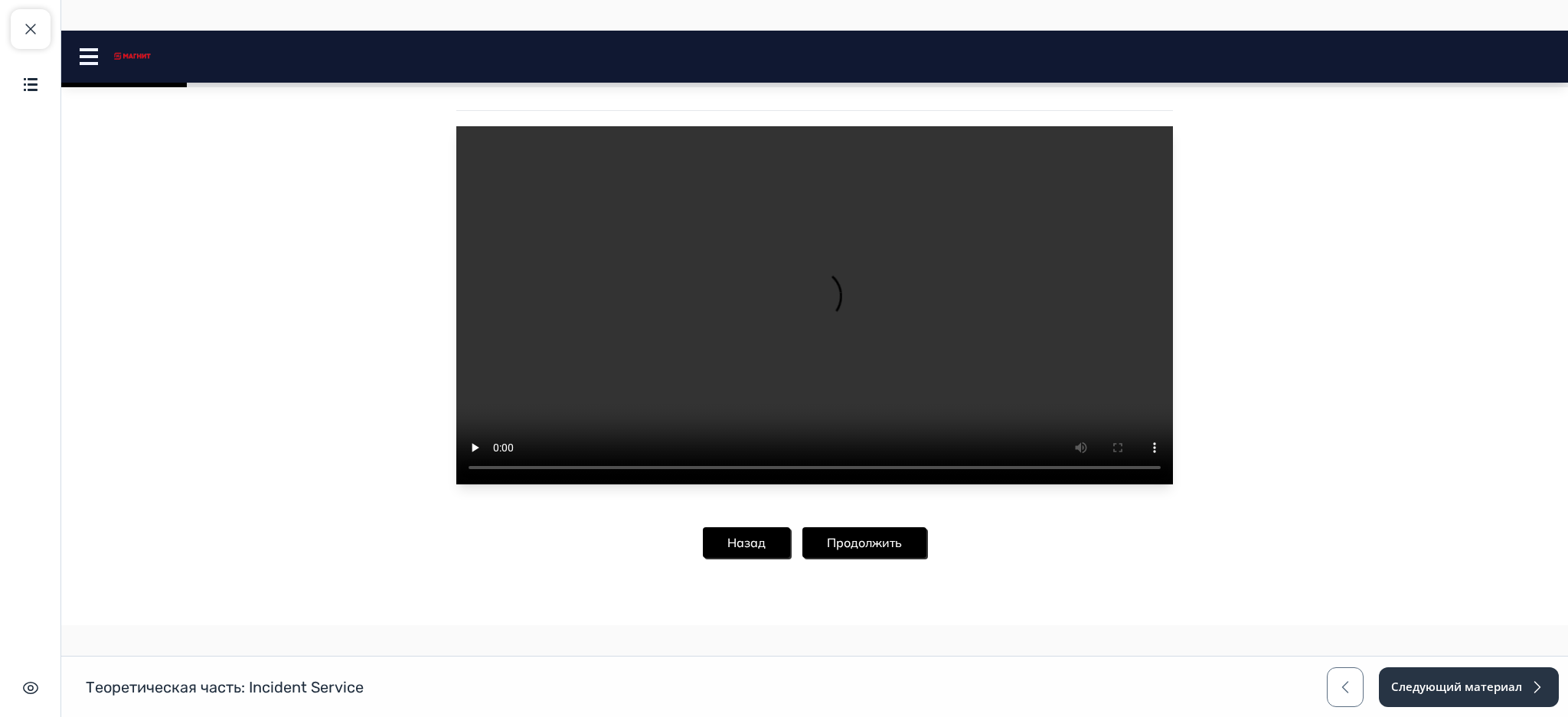
click at [872, 539] on button "Продолжить" at bounding box center [864, 543] width 124 height 31
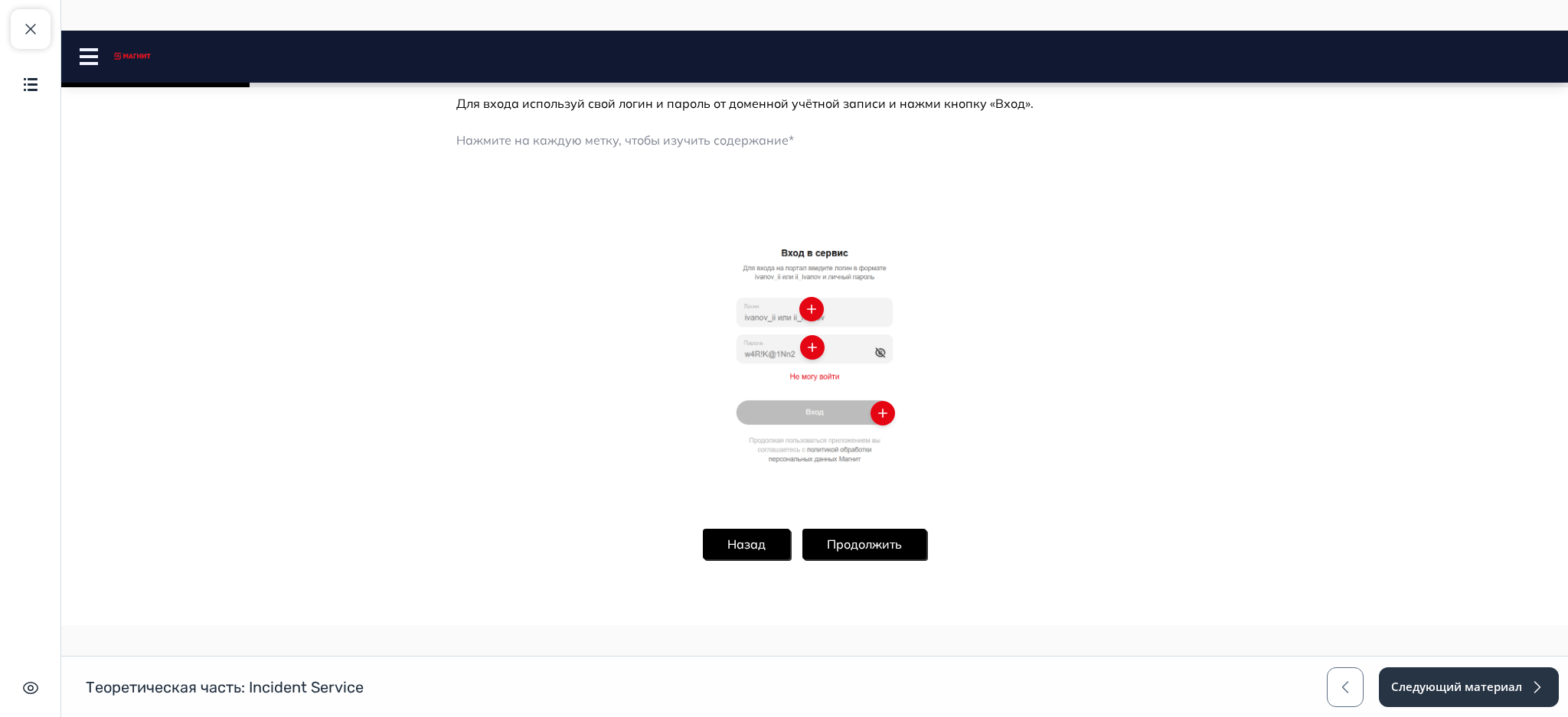
click at [863, 555] on button "Продолжить" at bounding box center [864, 545] width 124 height 31
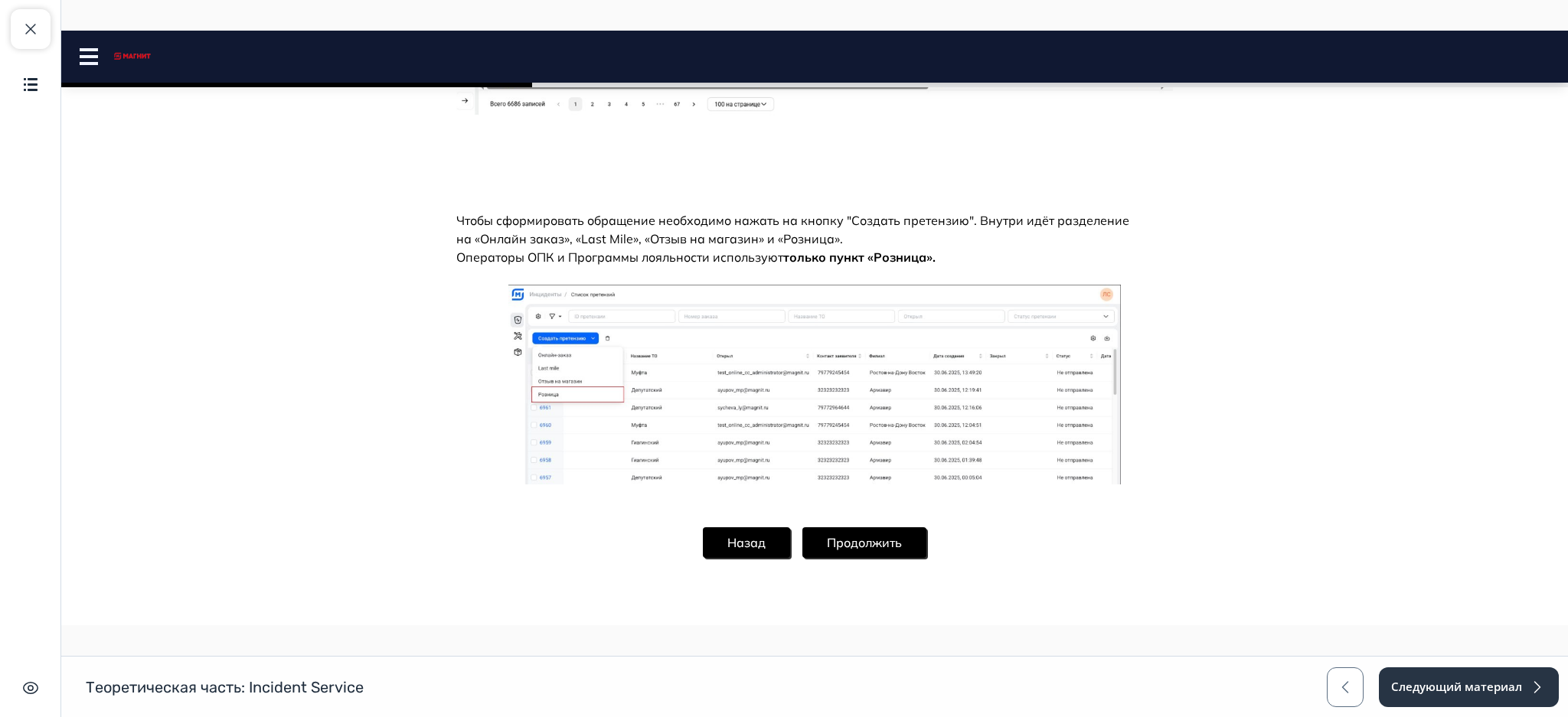
click at [855, 535] on button "Продолжить" at bounding box center [864, 543] width 124 height 31
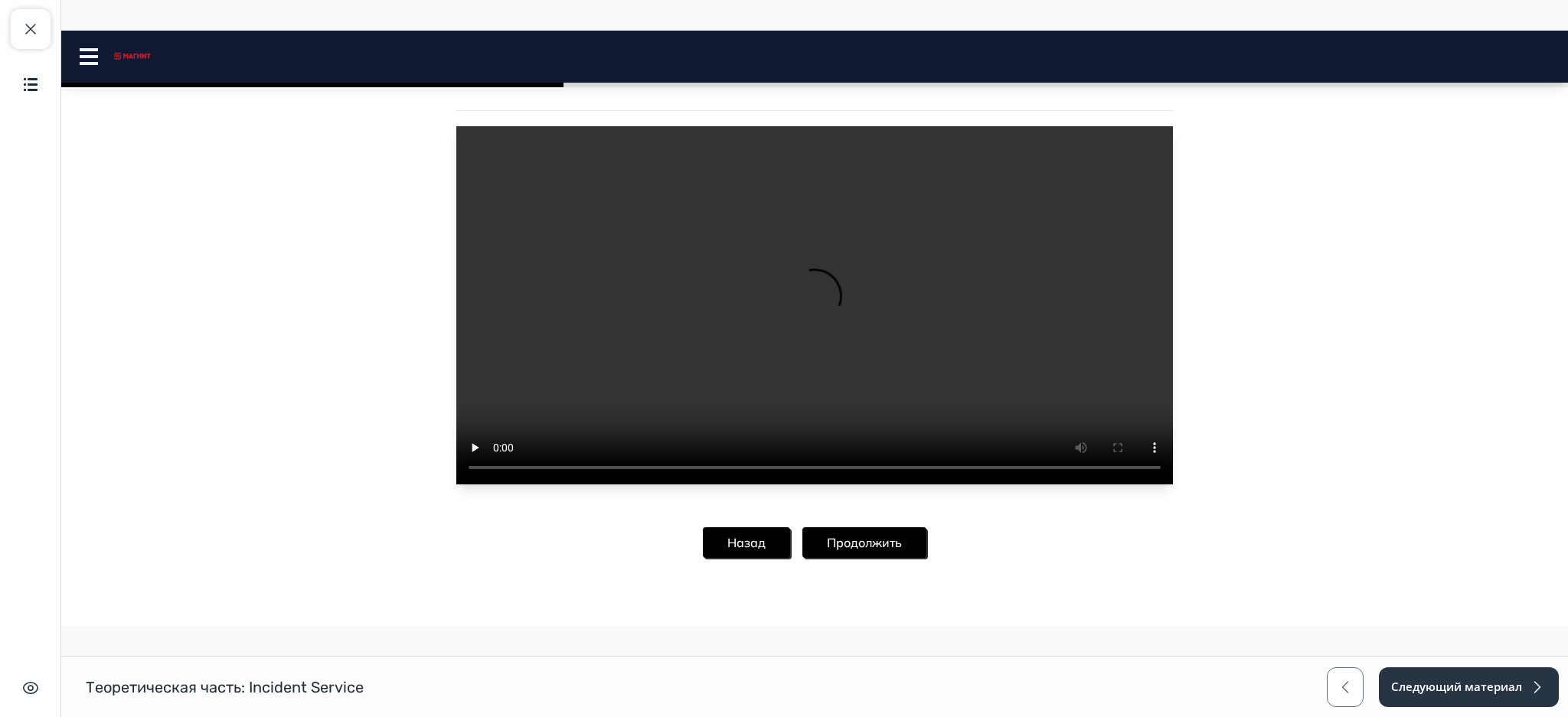
click at [883, 548] on button "Продолжить" at bounding box center [864, 543] width 124 height 31
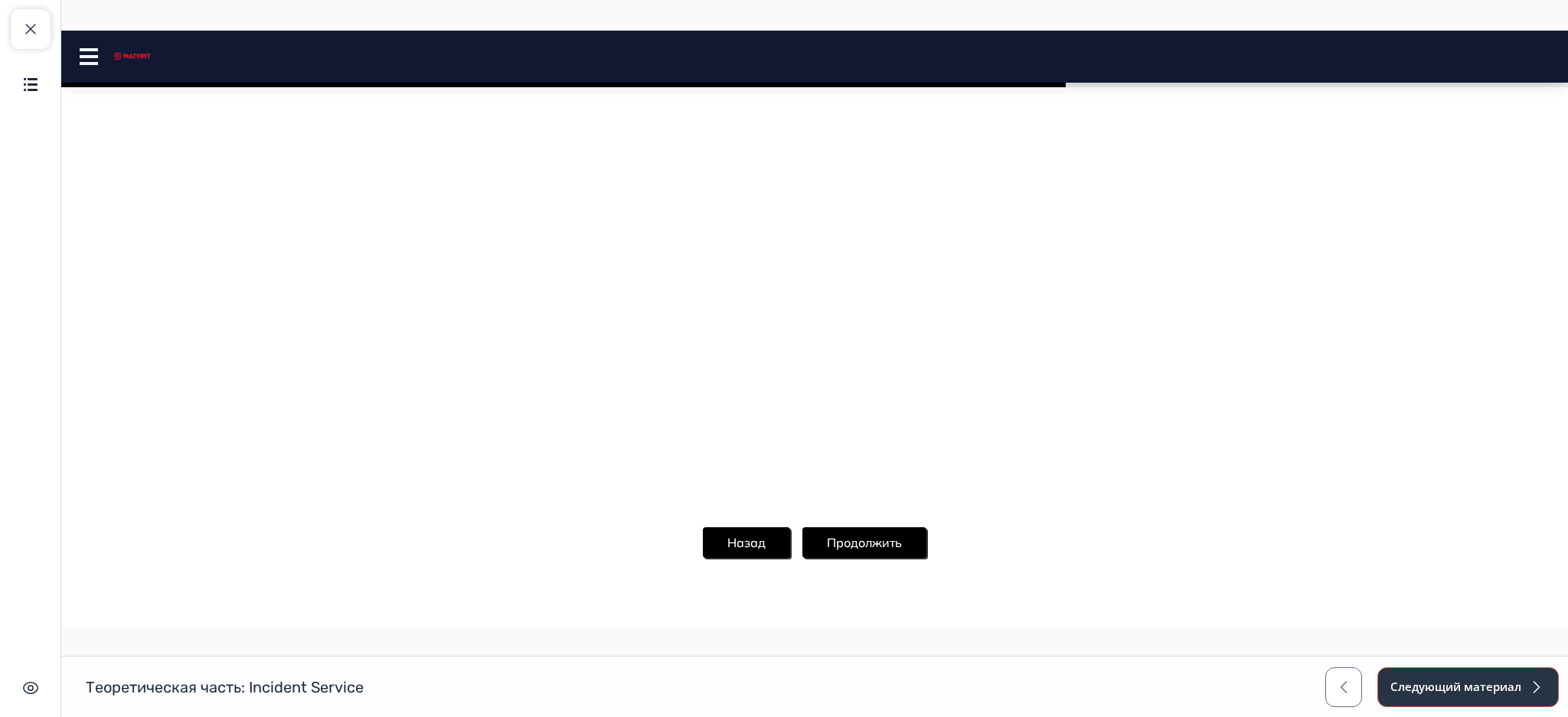
click at [1458, 683] on button "Следующий материал" at bounding box center [1468, 687] width 182 height 40
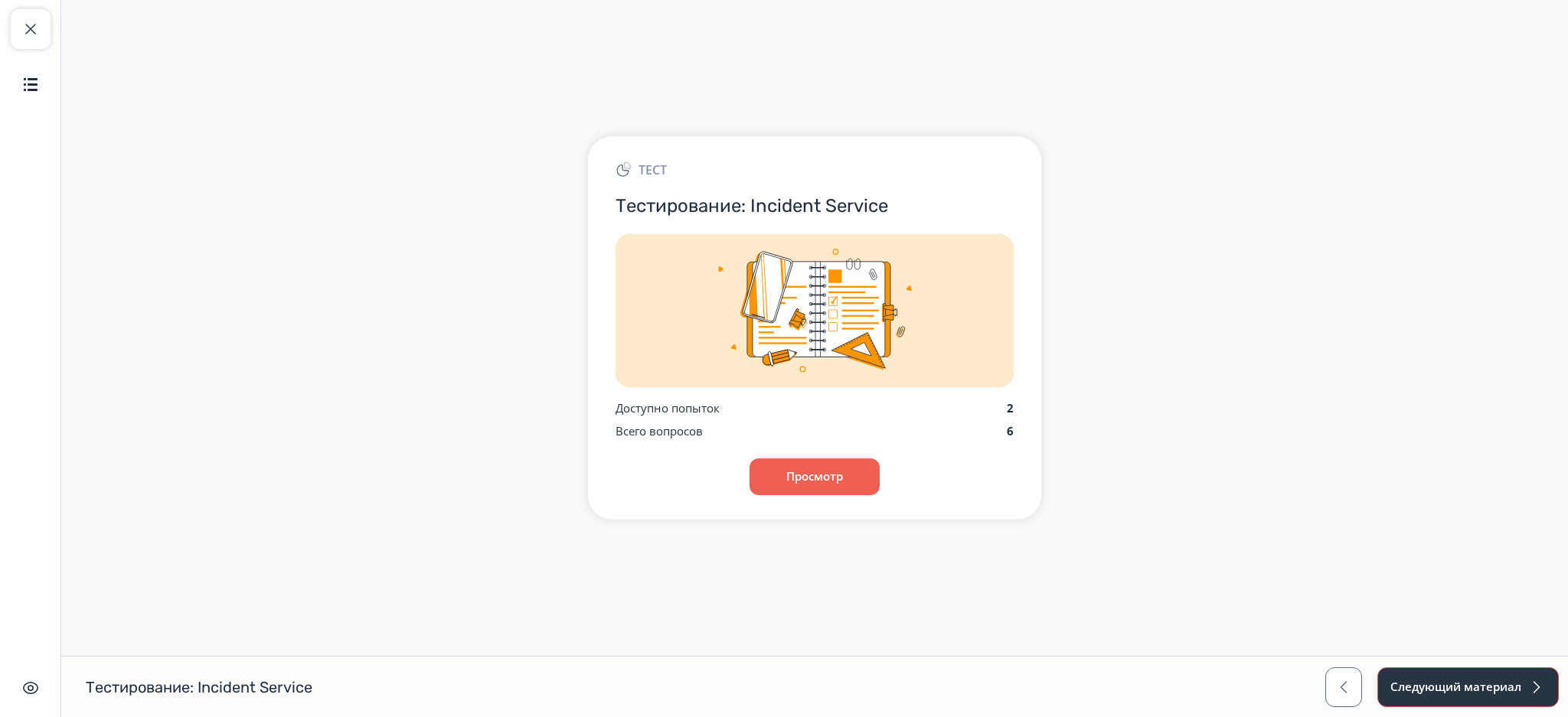
click at [1458, 683] on button "Следующий материал" at bounding box center [1468, 687] width 182 height 40
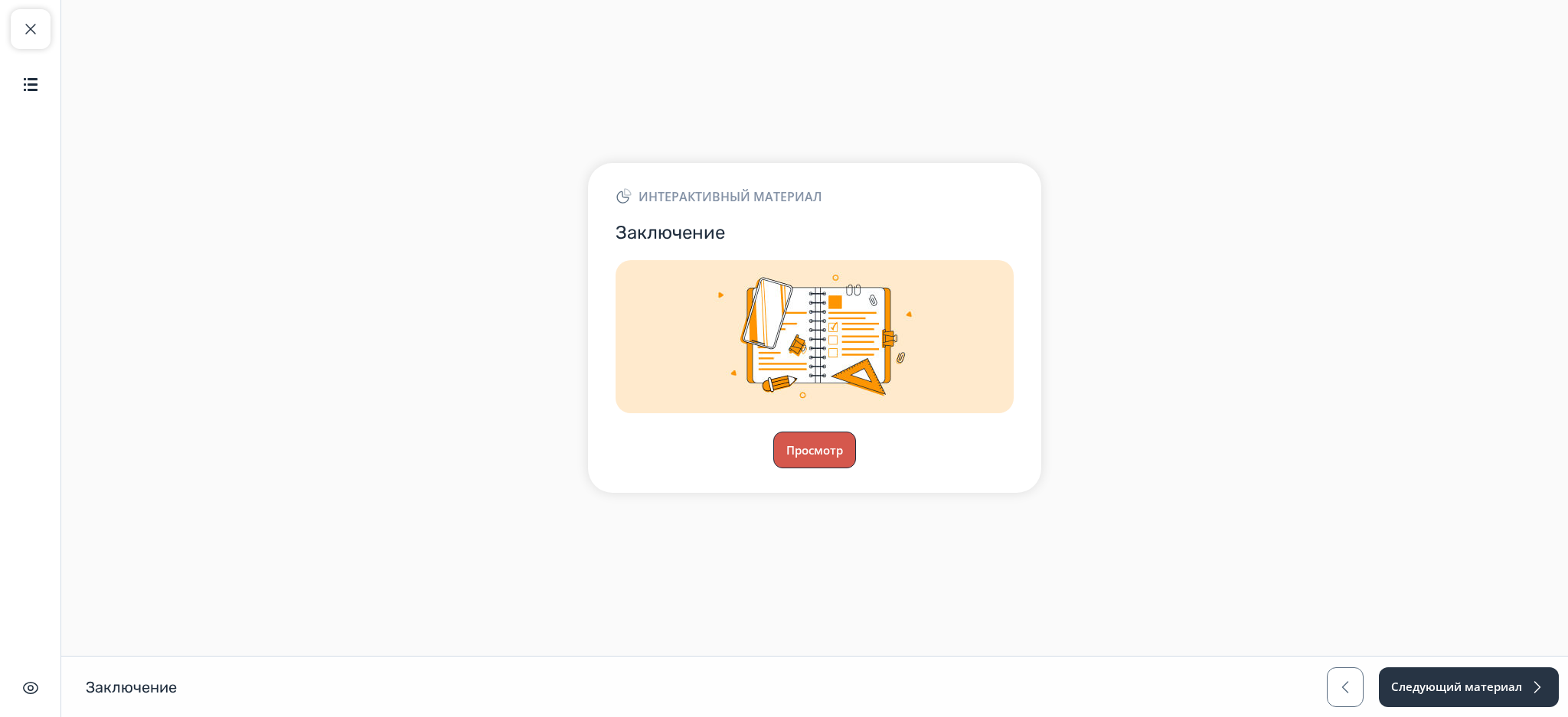
click at [827, 457] on button "Просмотр" at bounding box center [814, 450] width 83 height 37
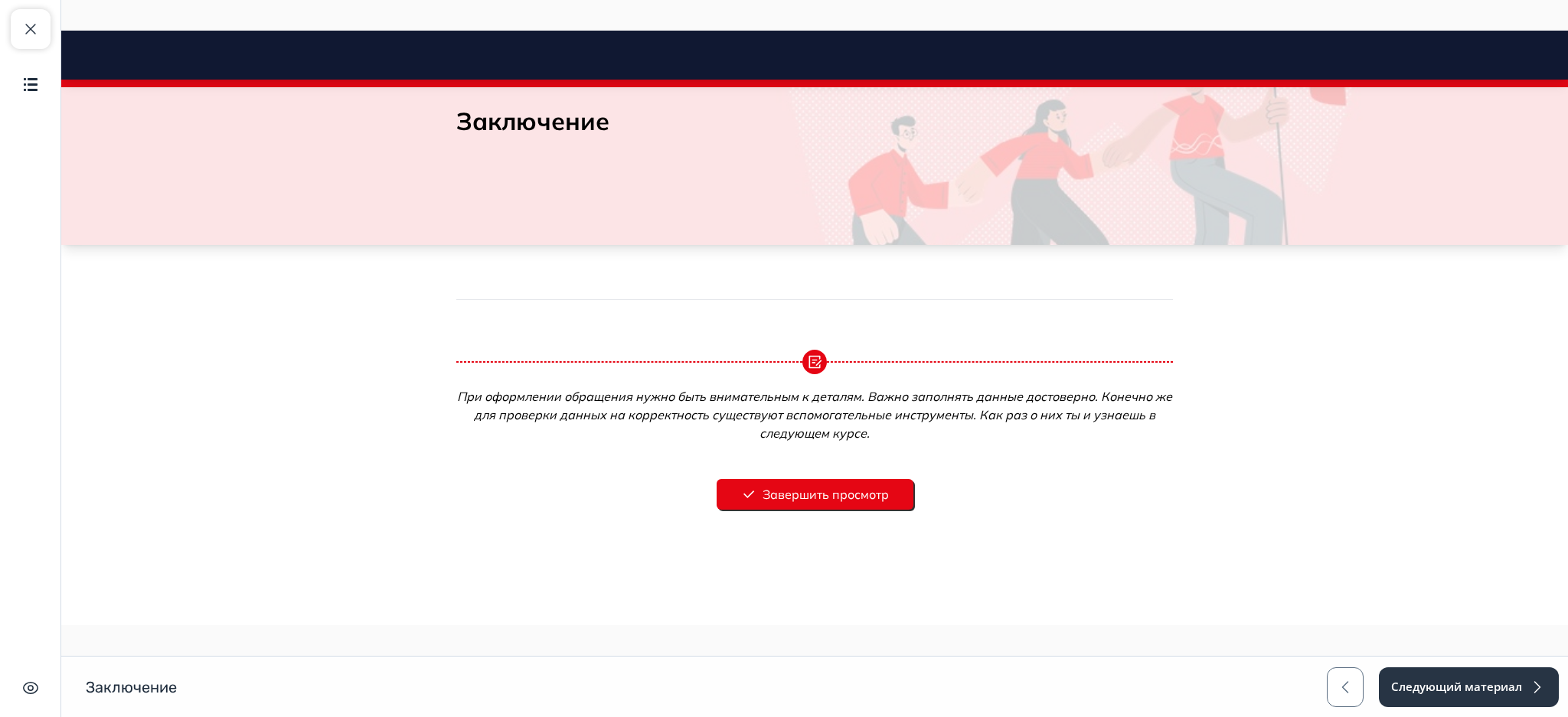
scroll to position [65, 0]
click at [819, 483] on button "Завершить просмотр" at bounding box center [814, 494] width 197 height 31
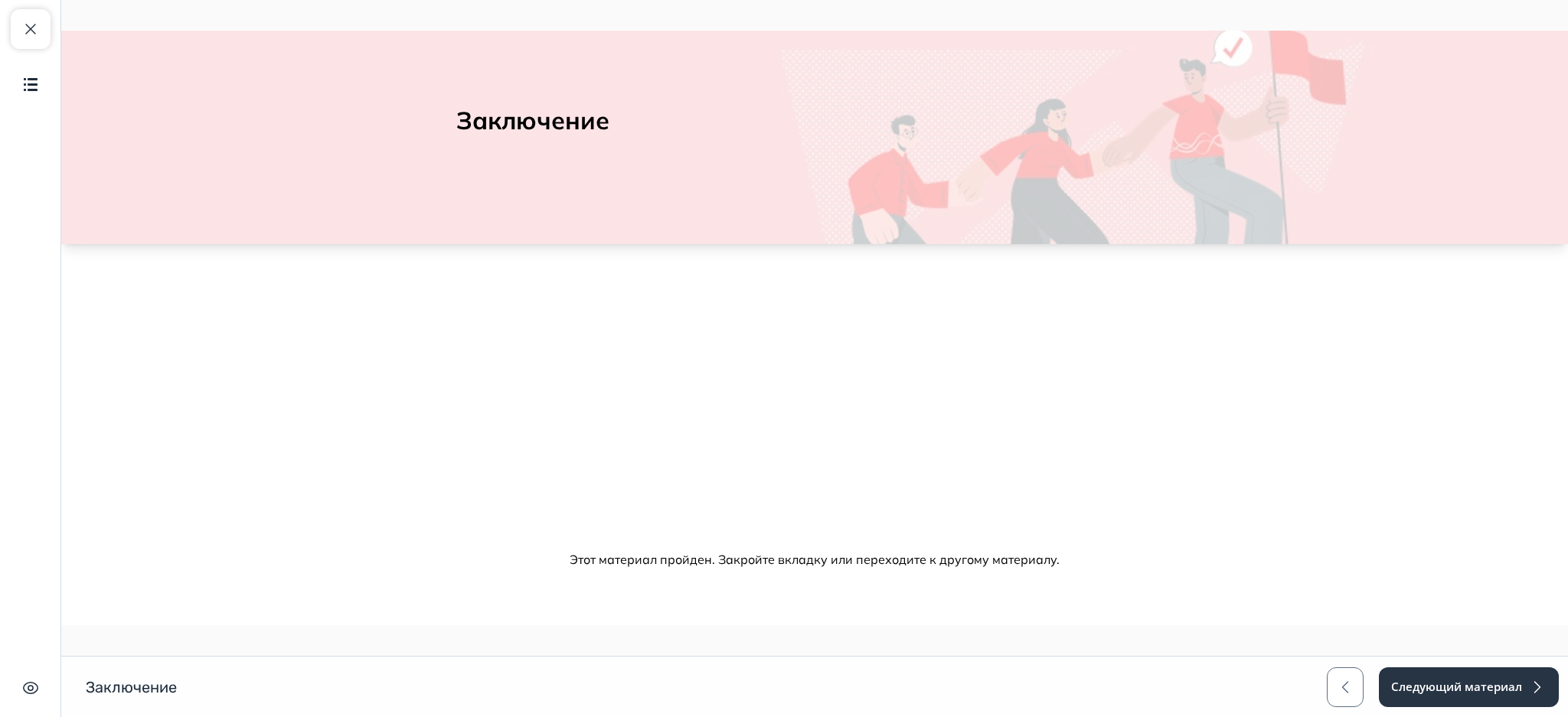
scroll to position [69, 0]
click at [1425, 704] on button "Следующий материал" at bounding box center [1468, 687] width 182 height 40
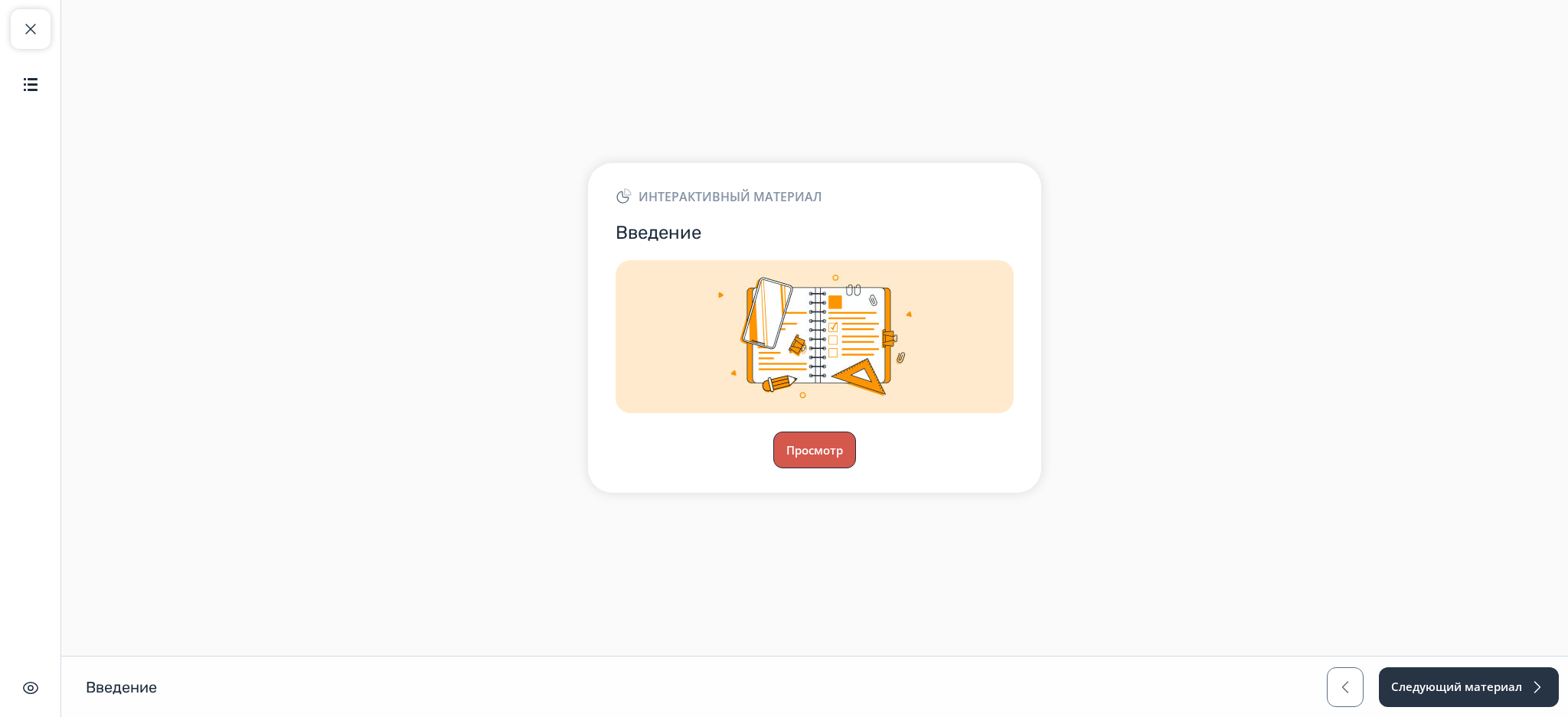
click at [824, 455] on button "Просмотр" at bounding box center [814, 450] width 83 height 37
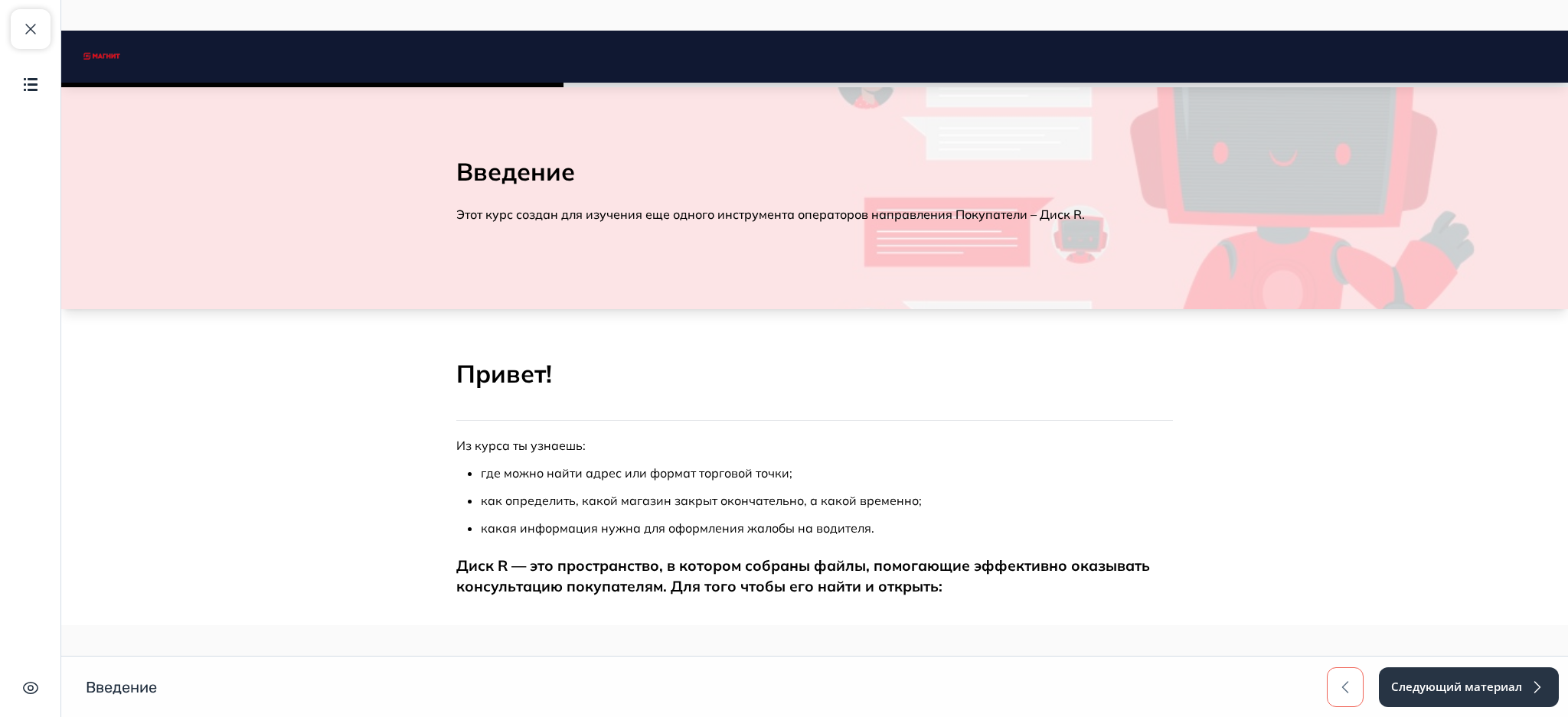
click at [1355, 675] on button "button" at bounding box center [1345, 687] width 37 height 40
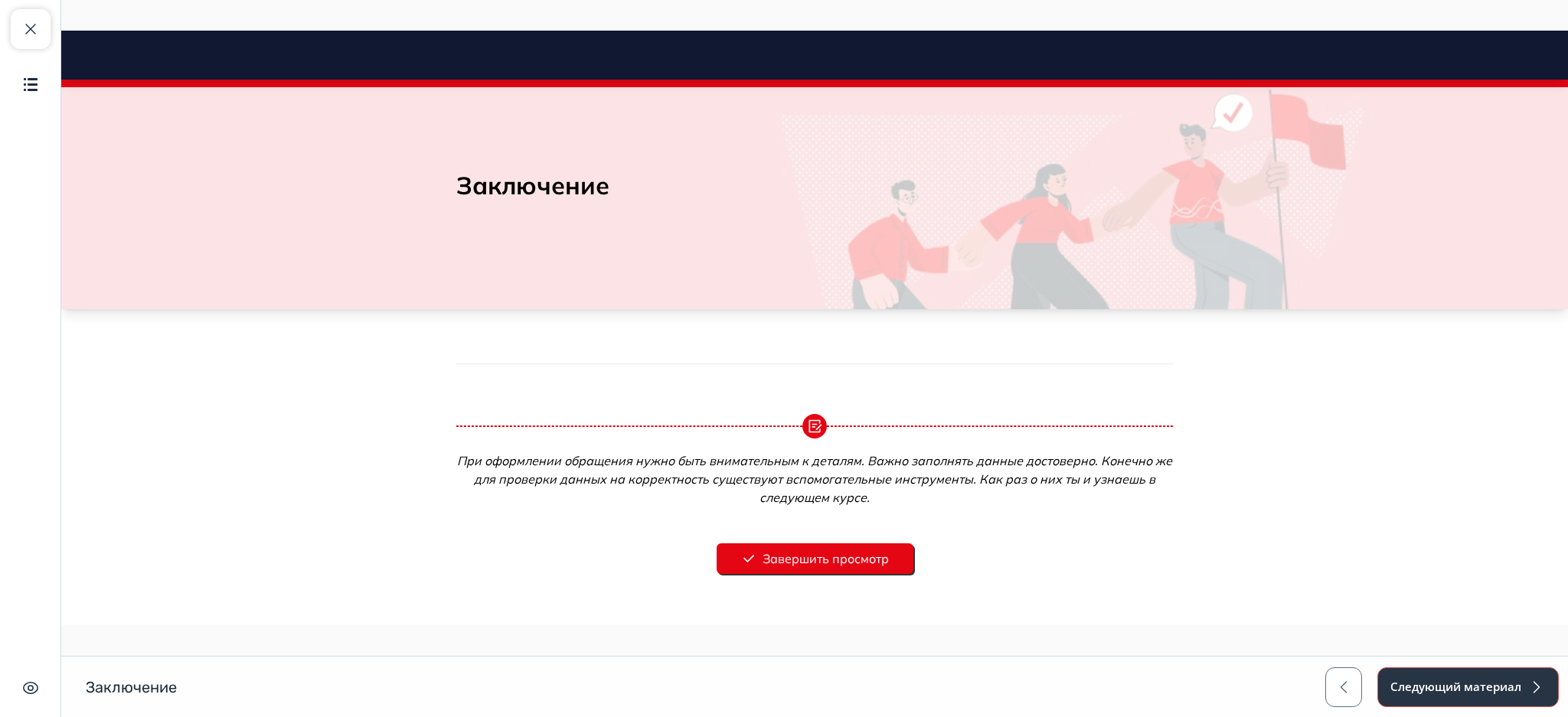
click at [1461, 686] on button "Следующий материал" at bounding box center [1468, 687] width 182 height 40
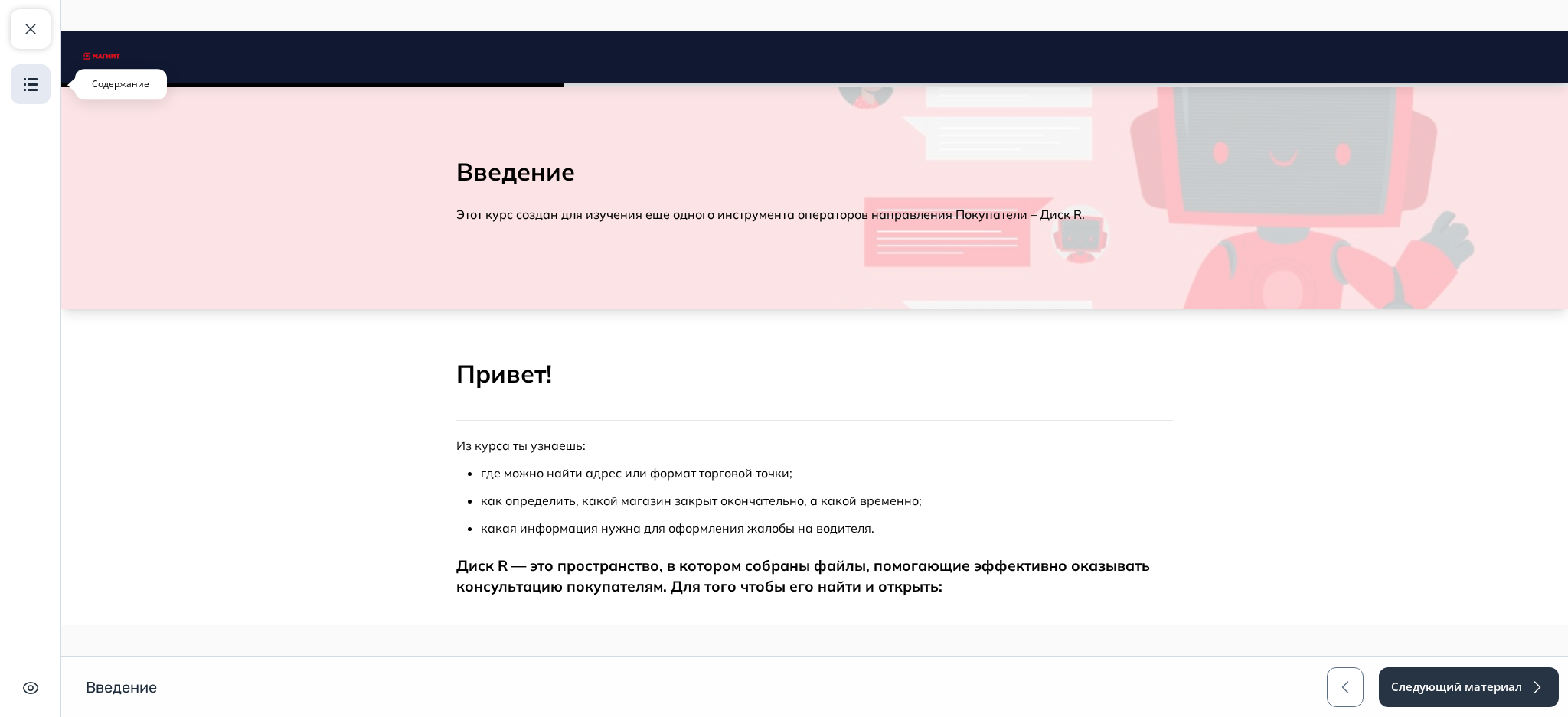
click at [26, 95] on button "Содержание" at bounding box center [31, 84] width 40 height 40
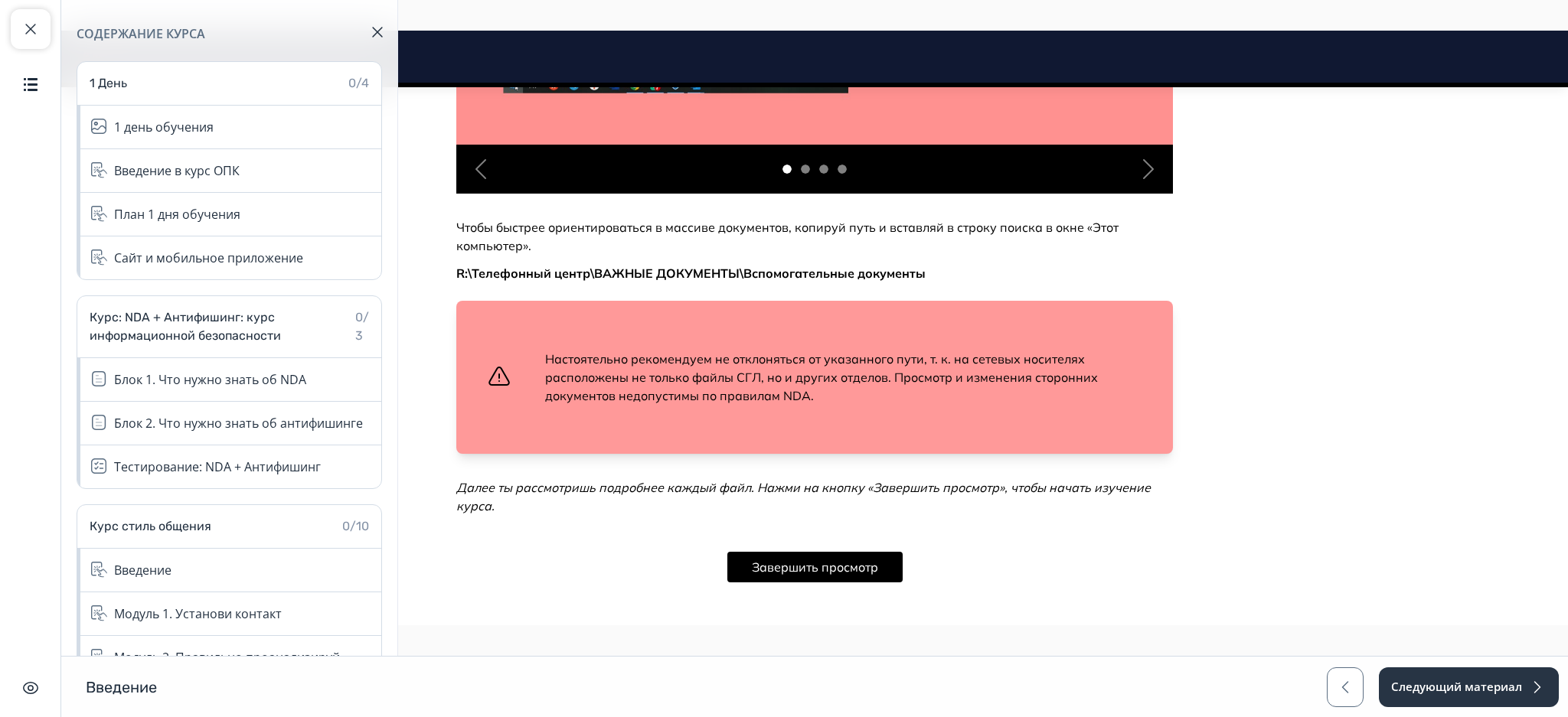
scroll to position [998, 0]
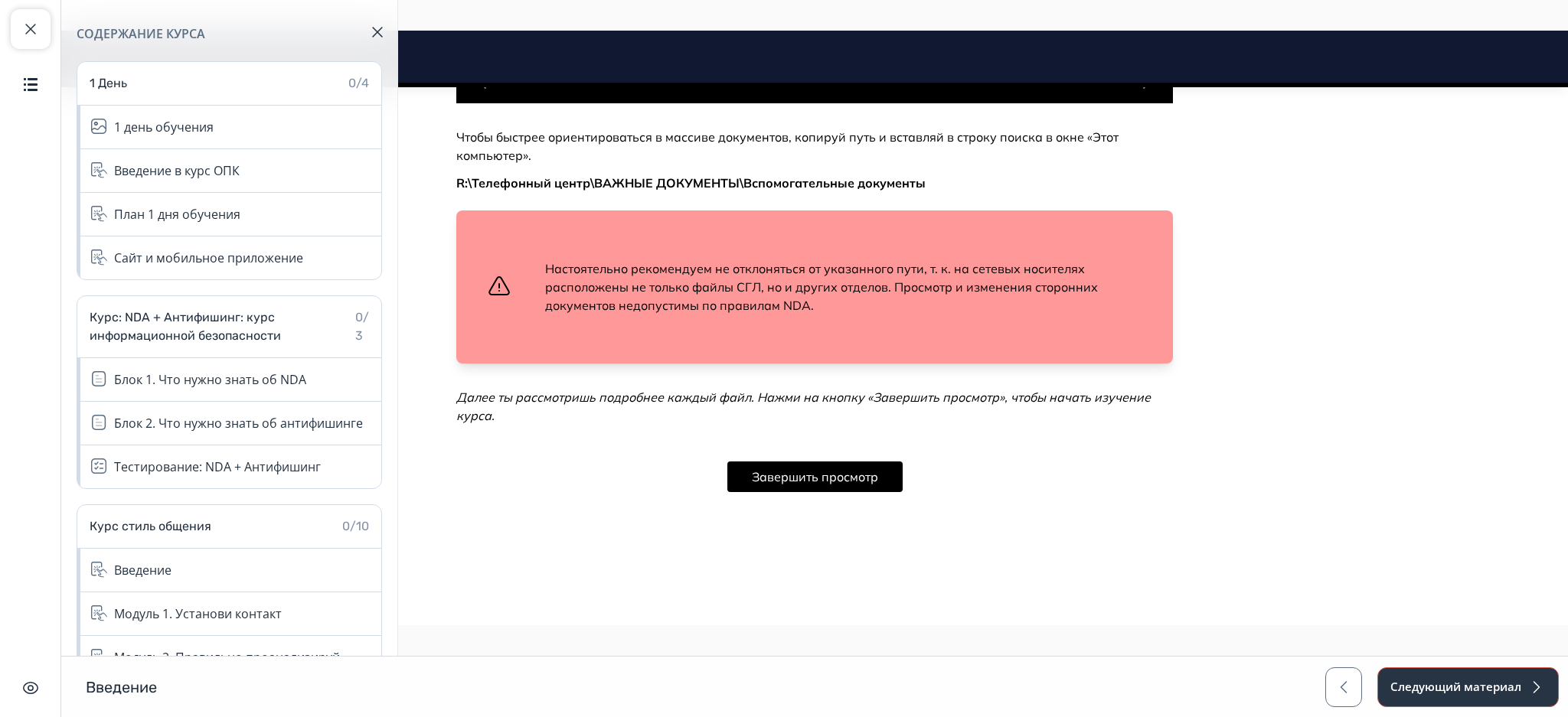
click at [1462, 686] on button "Следующий материал" at bounding box center [1468, 687] width 182 height 40
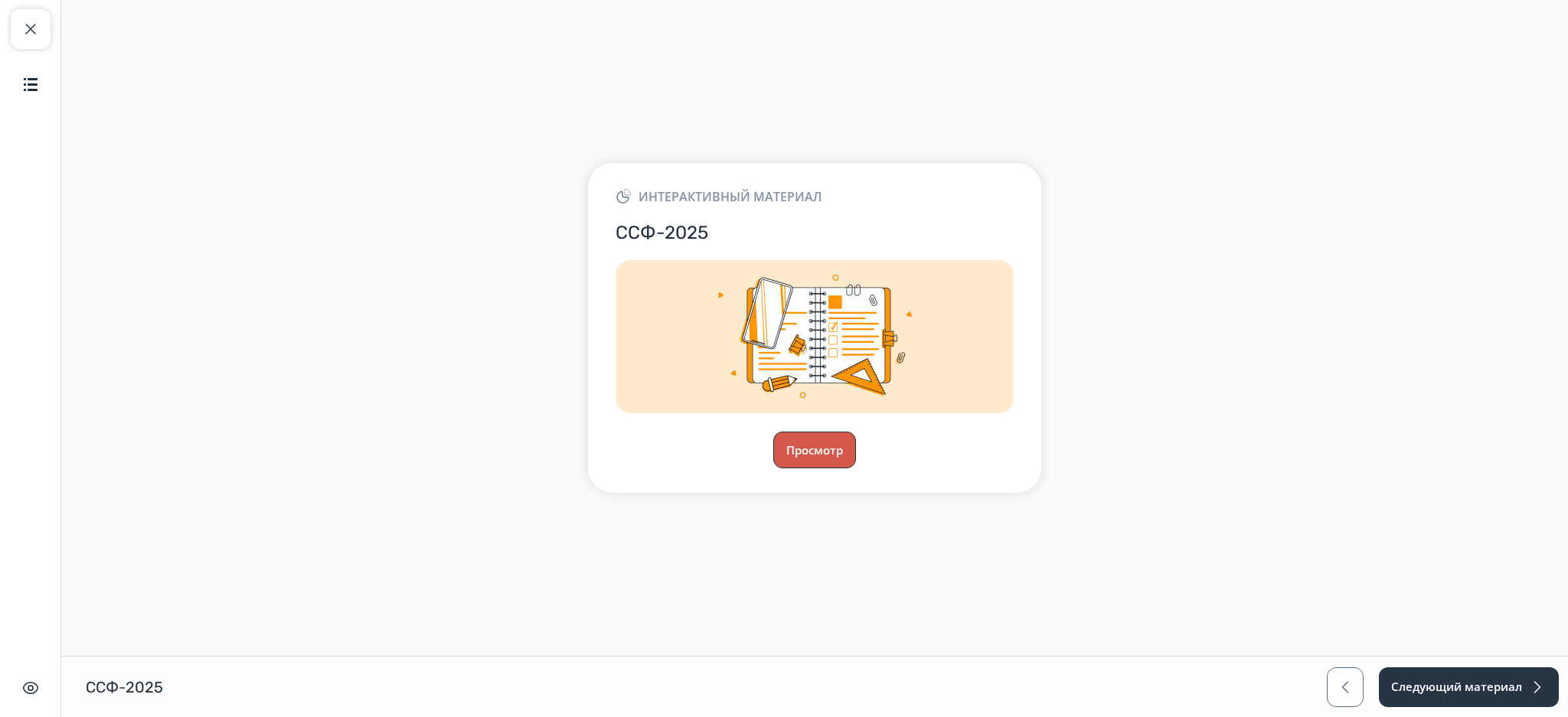
click at [801, 444] on button "Просмотр" at bounding box center [814, 450] width 83 height 37
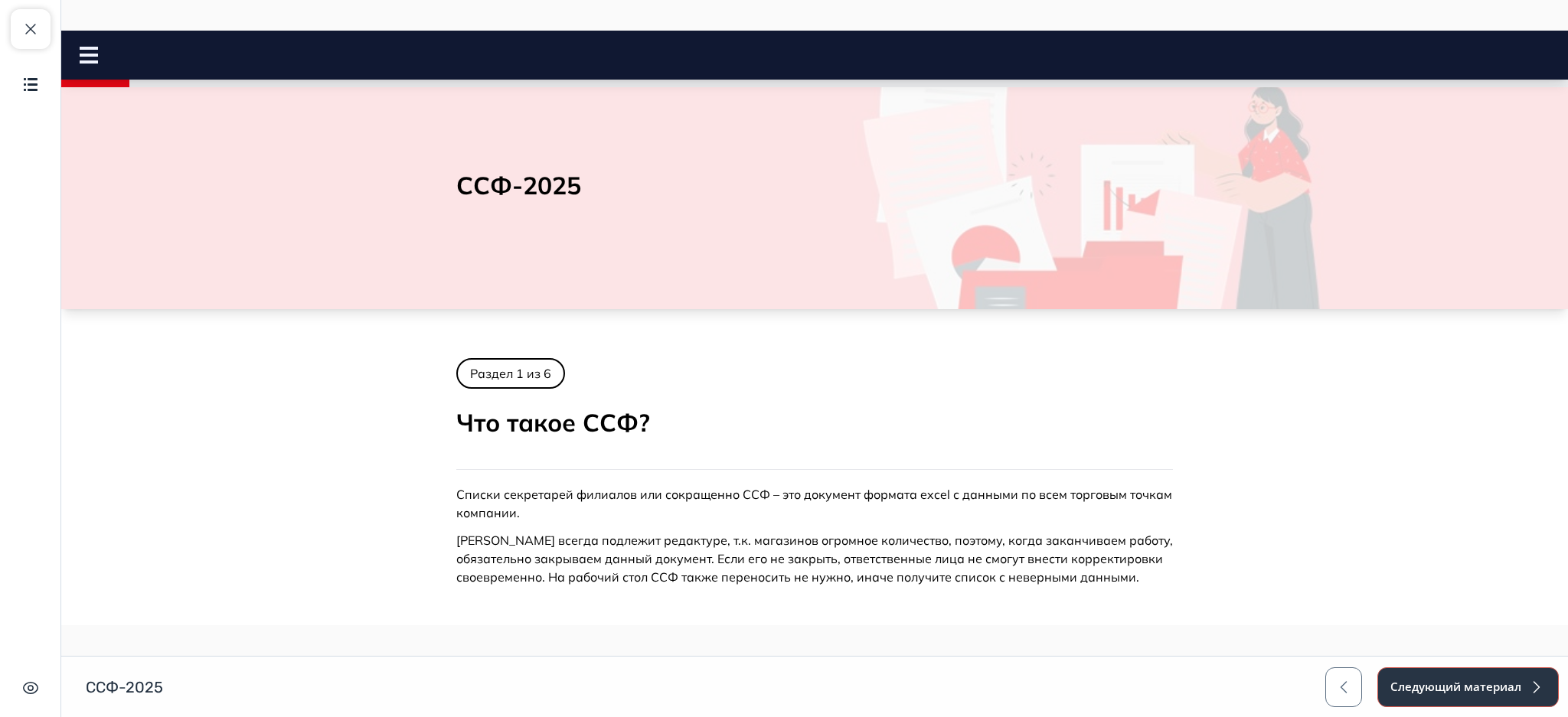
click at [1437, 670] on button "Следующий материал" at bounding box center [1468, 687] width 182 height 40
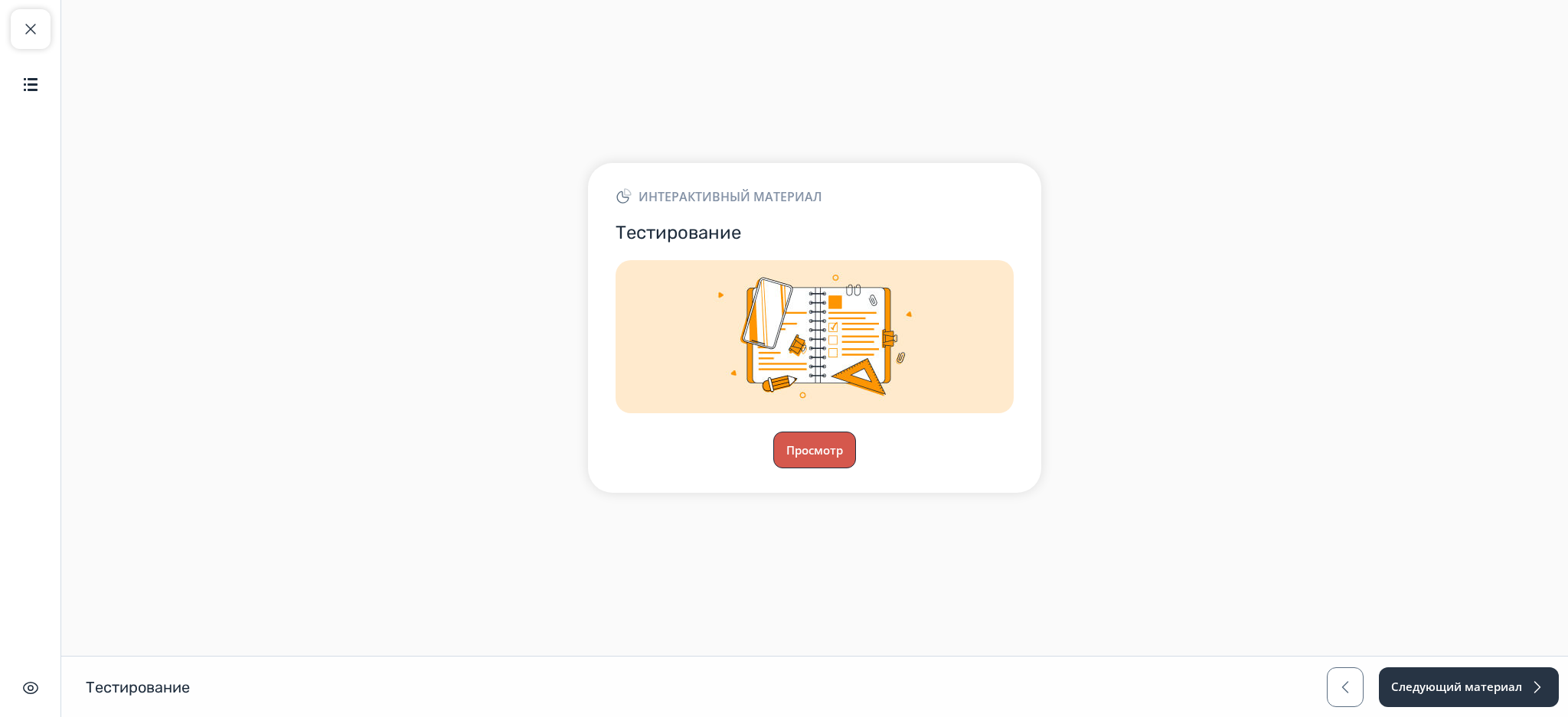
click at [823, 459] on button "Просмотр" at bounding box center [814, 450] width 83 height 37
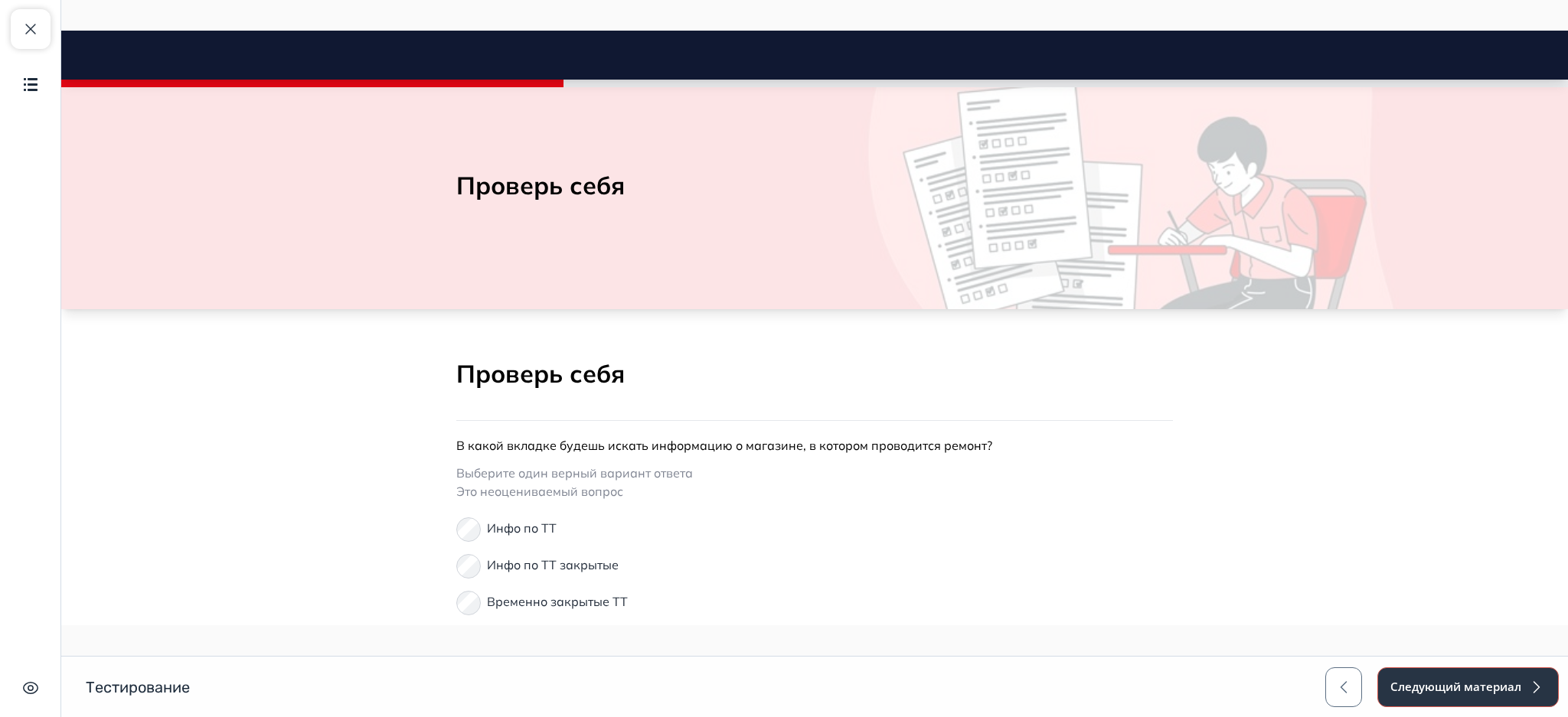
click at [1413, 695] on button "Следующий материал" at bounding box center [1468, 687] width 182 height 40
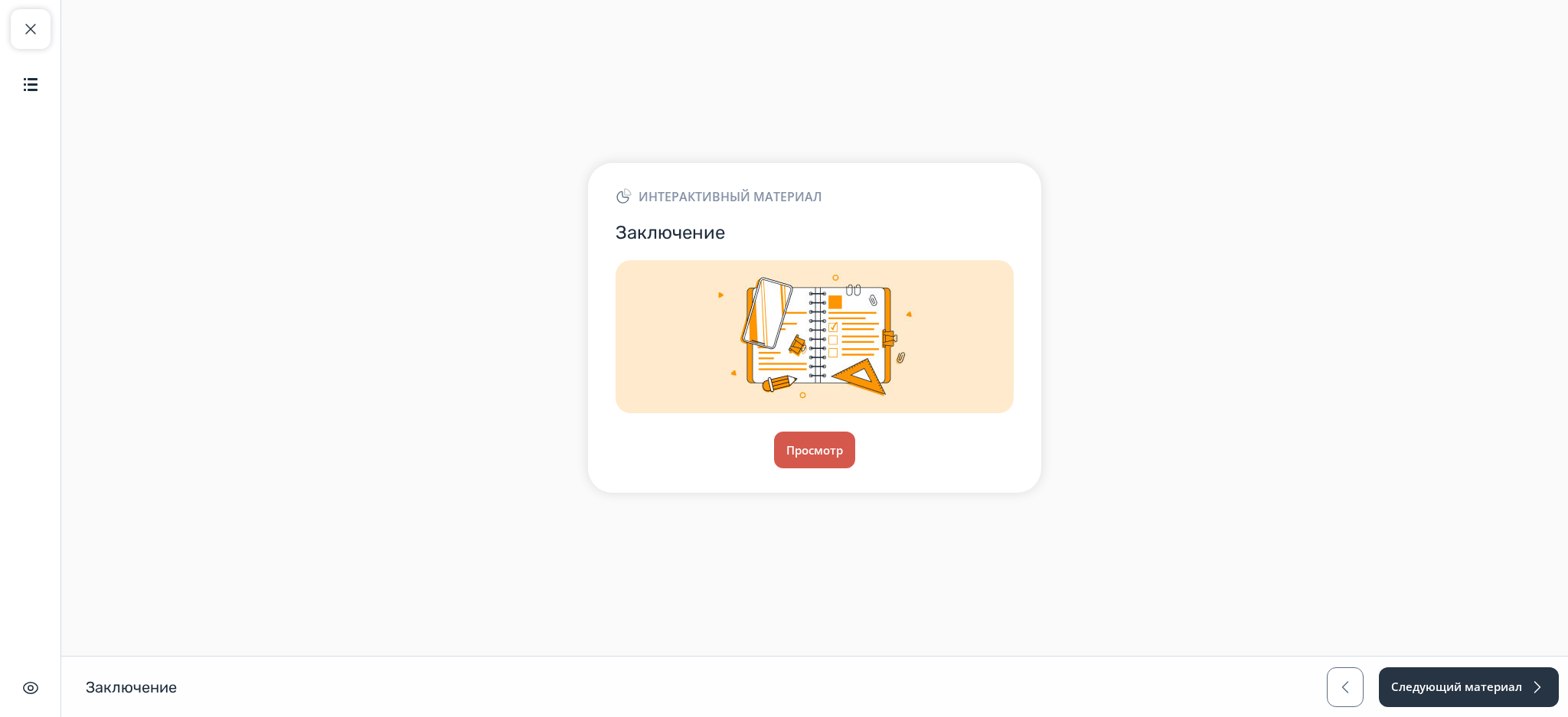
drag, startPoint x: 840, startPoint y: 431, endPoint x: 826, endPoint y: 445, distance: 19.8
click at [826, 445] on div "Интерактивный материал Заключение Просмотр" at bounding box center [814, 328] width 453 height 330
click at [826, 445] on button "Просмотр" at bounding box center [814, 450] width 83 height 37
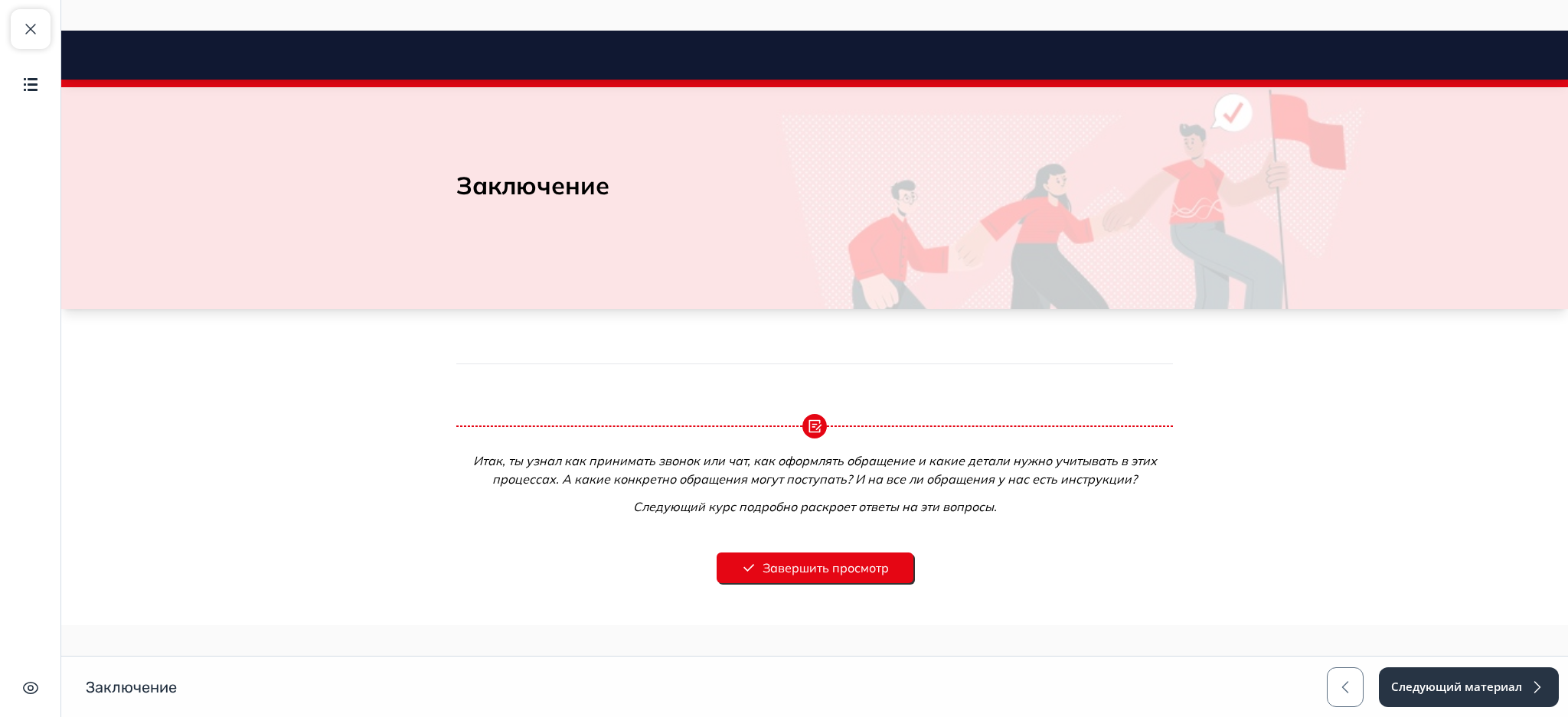
scroll to position [92, 0]
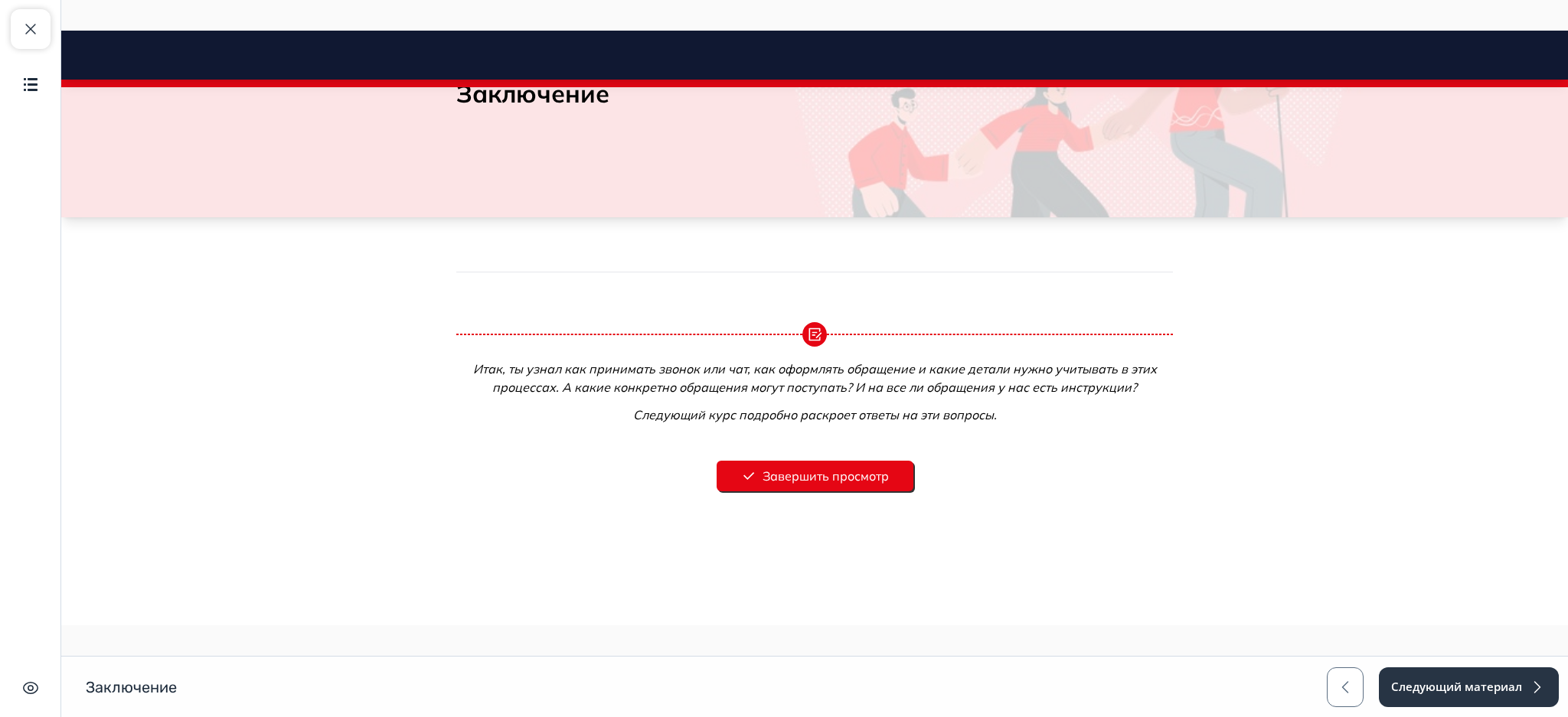
click at [837, 479] on button "Завершить просмотр" at bounding box center [814, 476] width 197 height 31
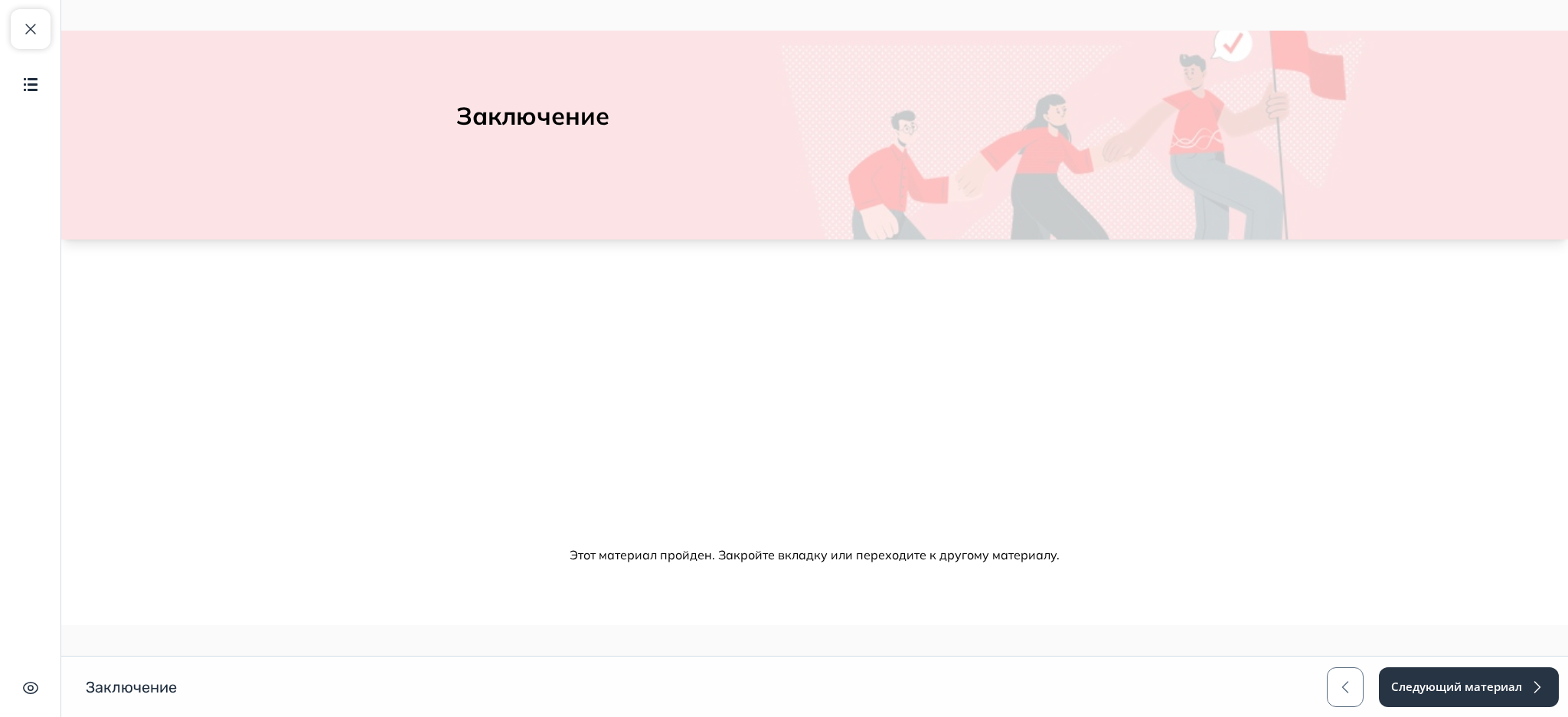
scroll to position [69, 0]
click at [1442, 681] on button "Следующий материал" at bounding box center [1468, 687] width 182 height 40
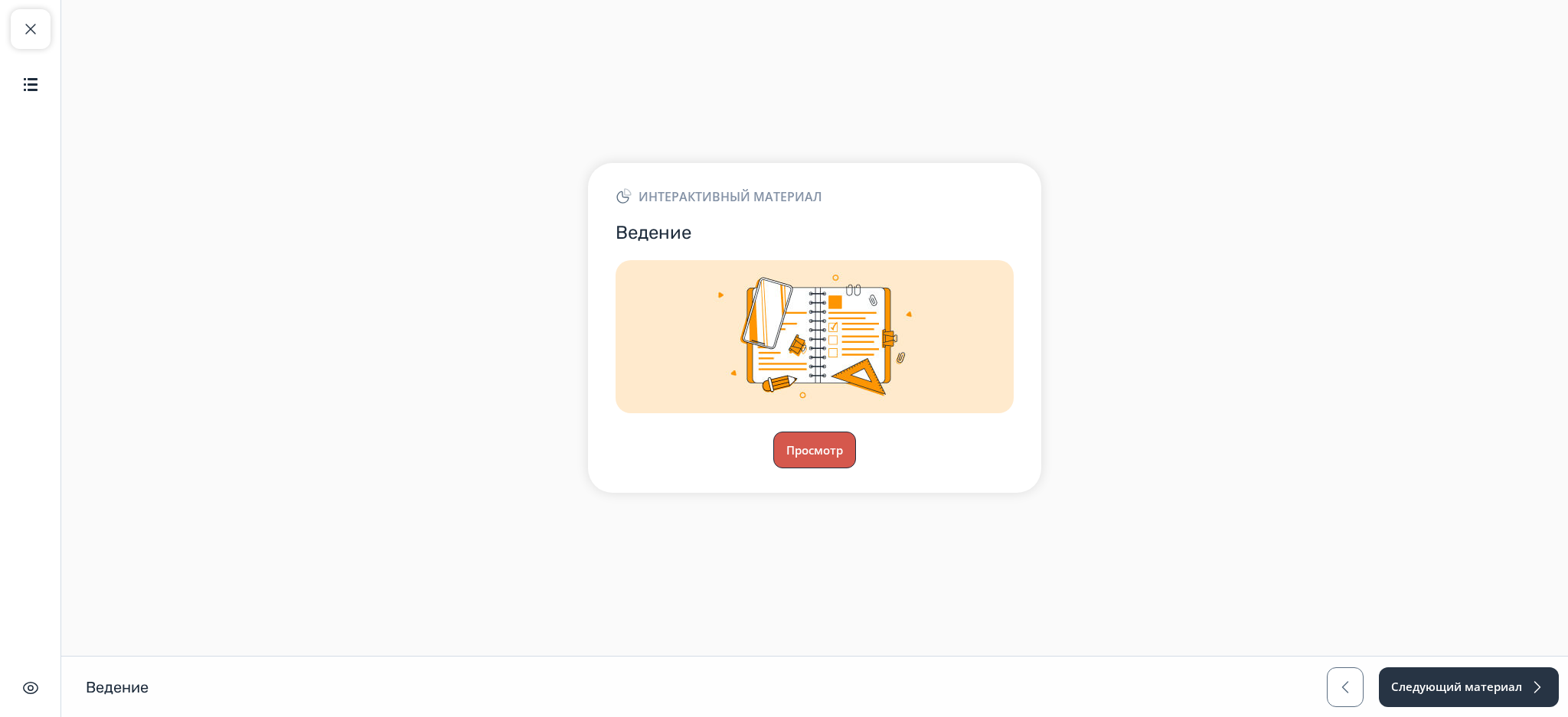
click at [810, 450] on button "Просмотр" at bounding box center [814, 450] width 83 height 37
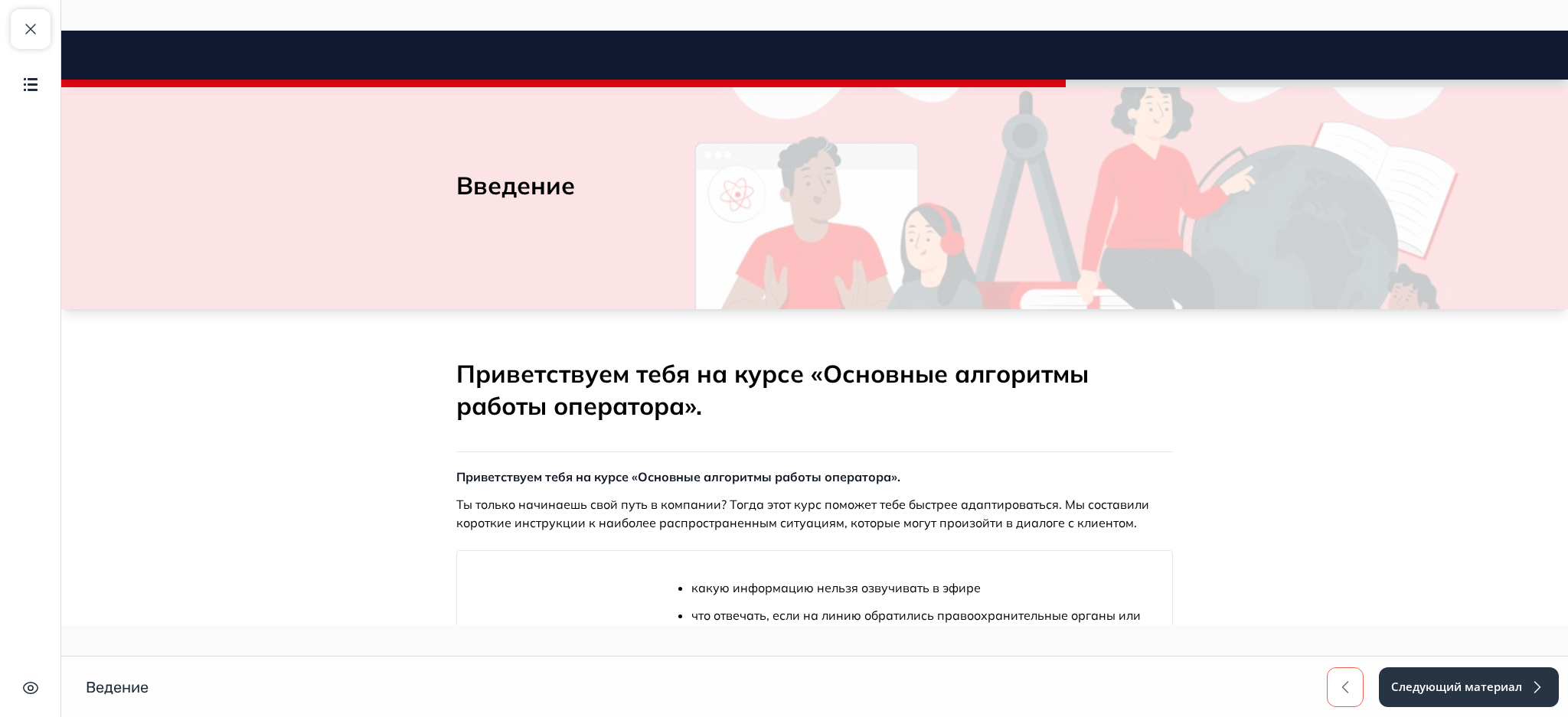
click at [1336, 682] on span "button" at bounding box center [1345, 687] width 18 height 18
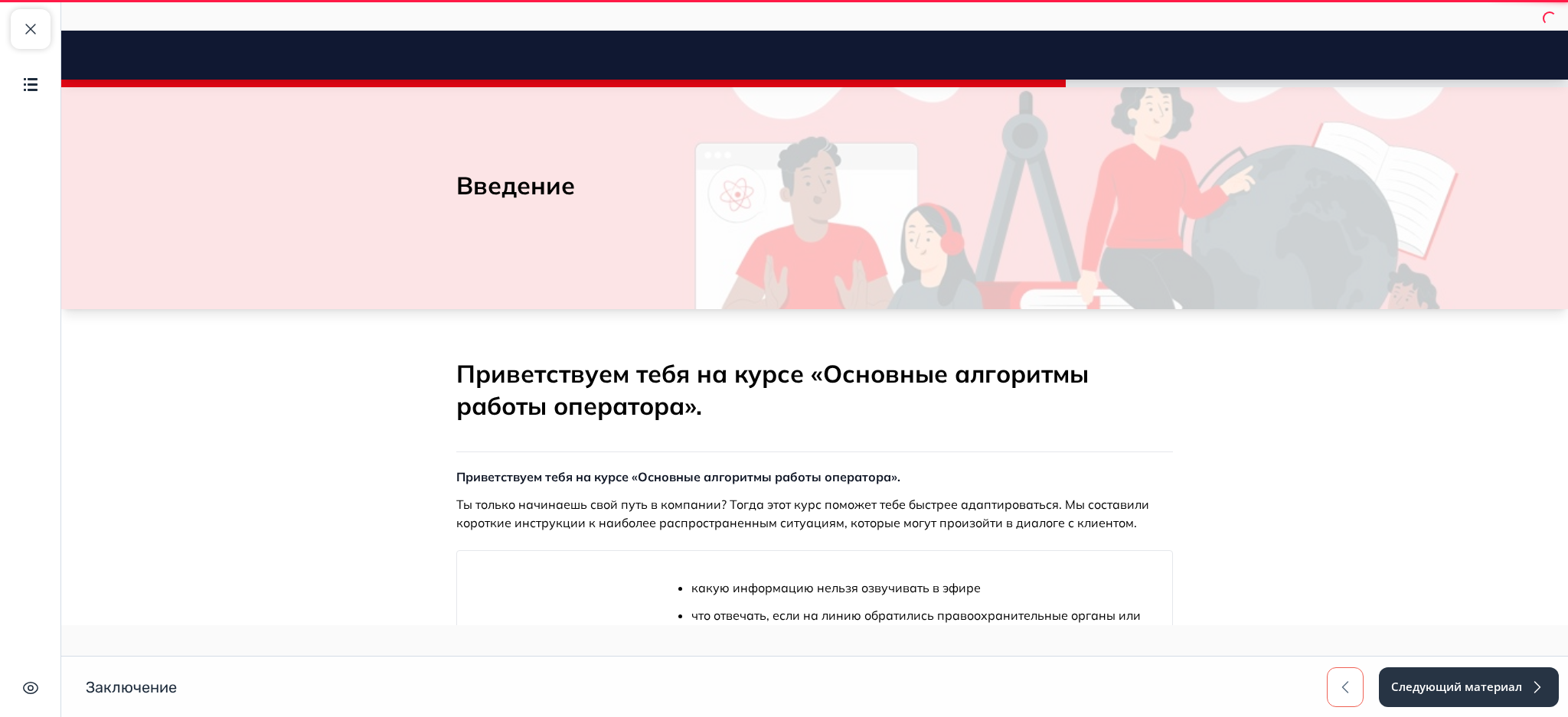
click at [1336, 682] on span "button" at bounding box center [1345, 687] width 18 height 18
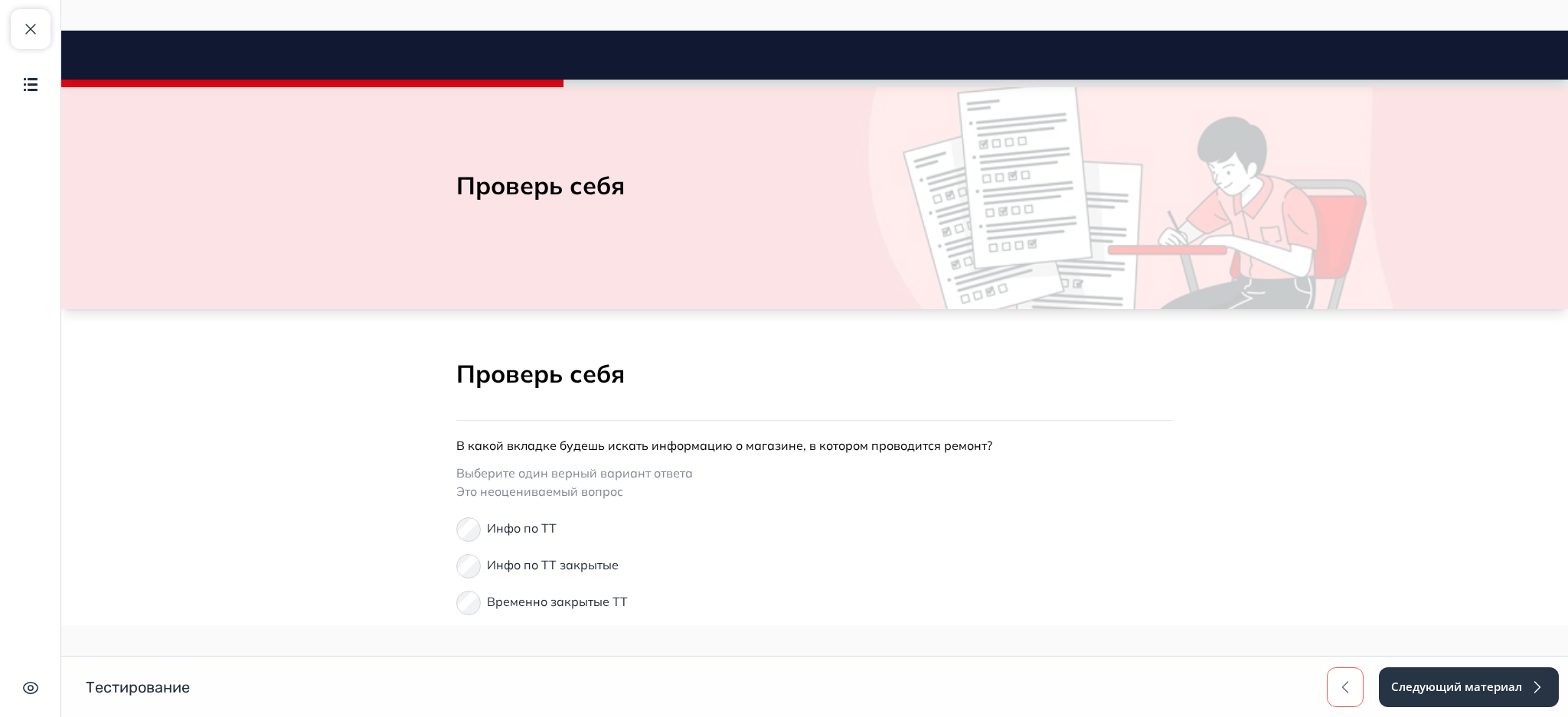
click at [1336, 682] on span "button" at bounding box center [1345, 687] width 18 height 18
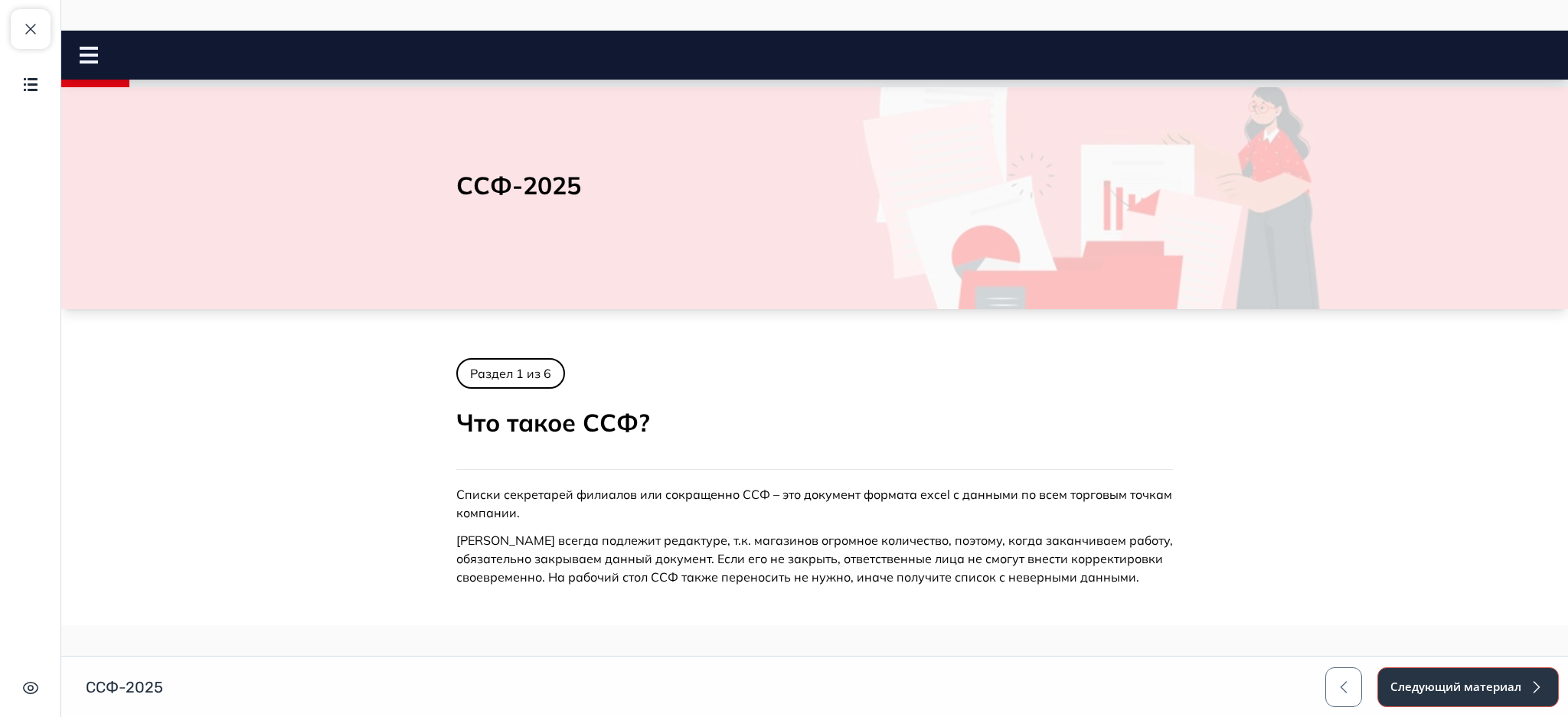
click at [1453, 686] on button "Следующий материал" at bounding box center [1468, 687] width 182 height 40
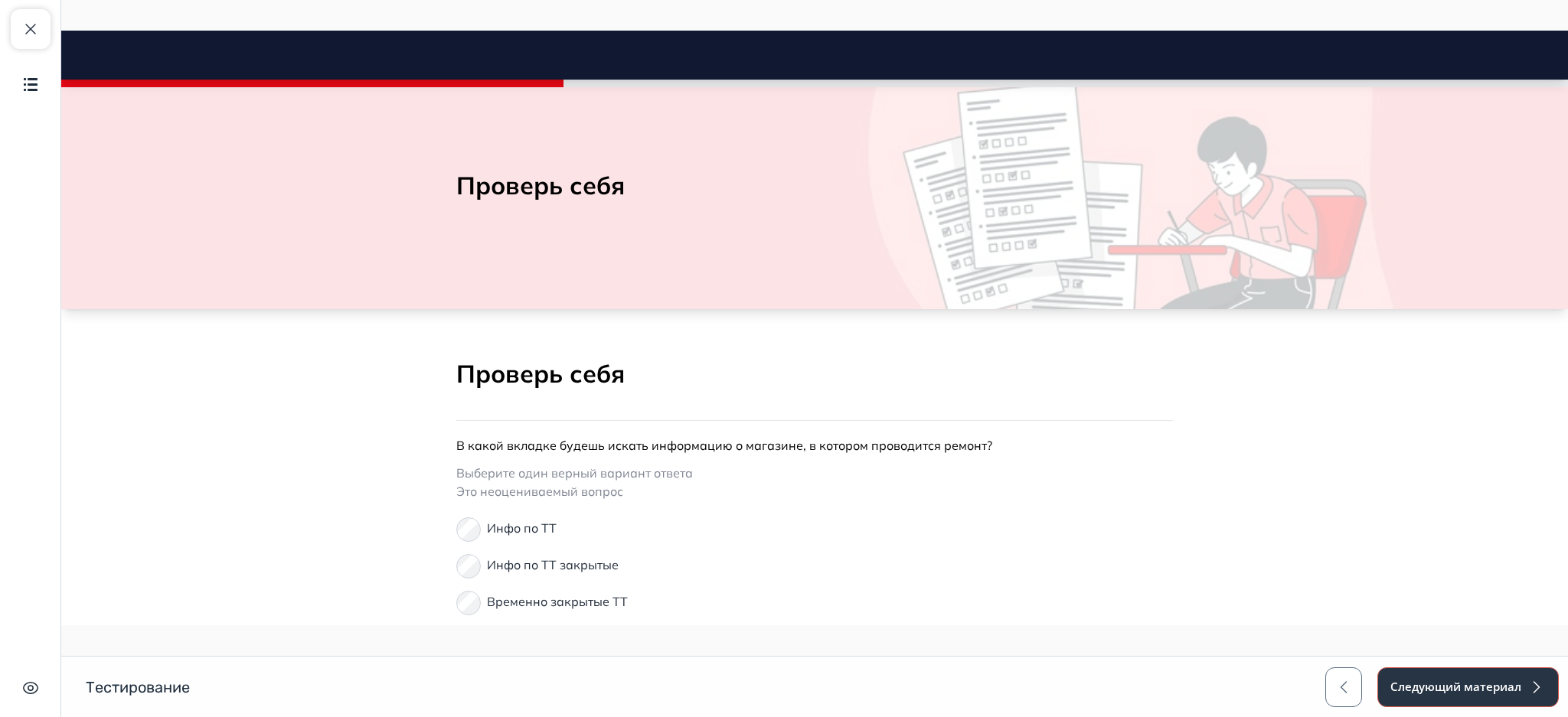
click at [1453, 686] on button "Следующий материал" at bounding box center [1468, 687] width 182 height 40
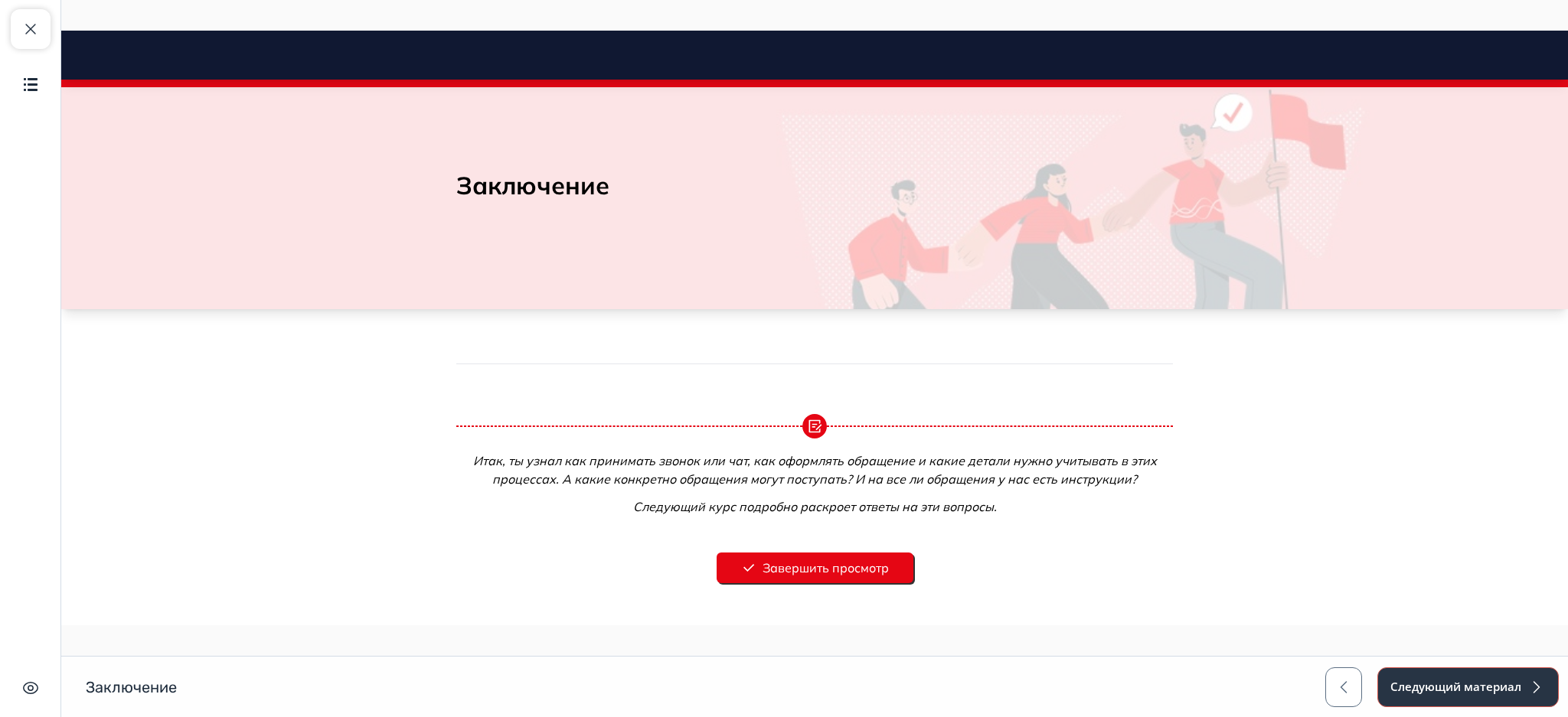
click at [1453, 686] on button "Следующий материал" at bounding box center [1468, 687] width 182 height 40
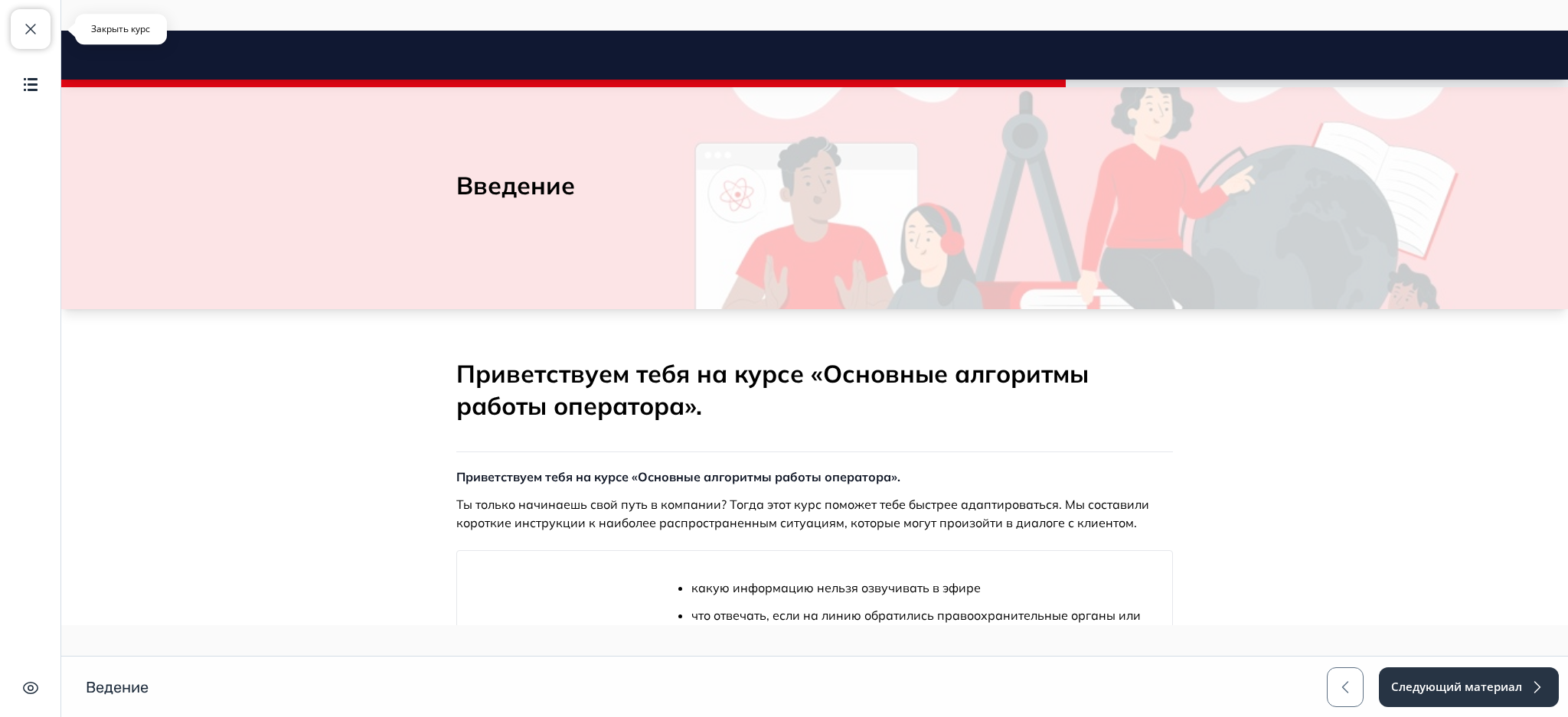
click at [40, 21] on button "Закрыть курс" at bounding box center [31, 29] width 40 height 40
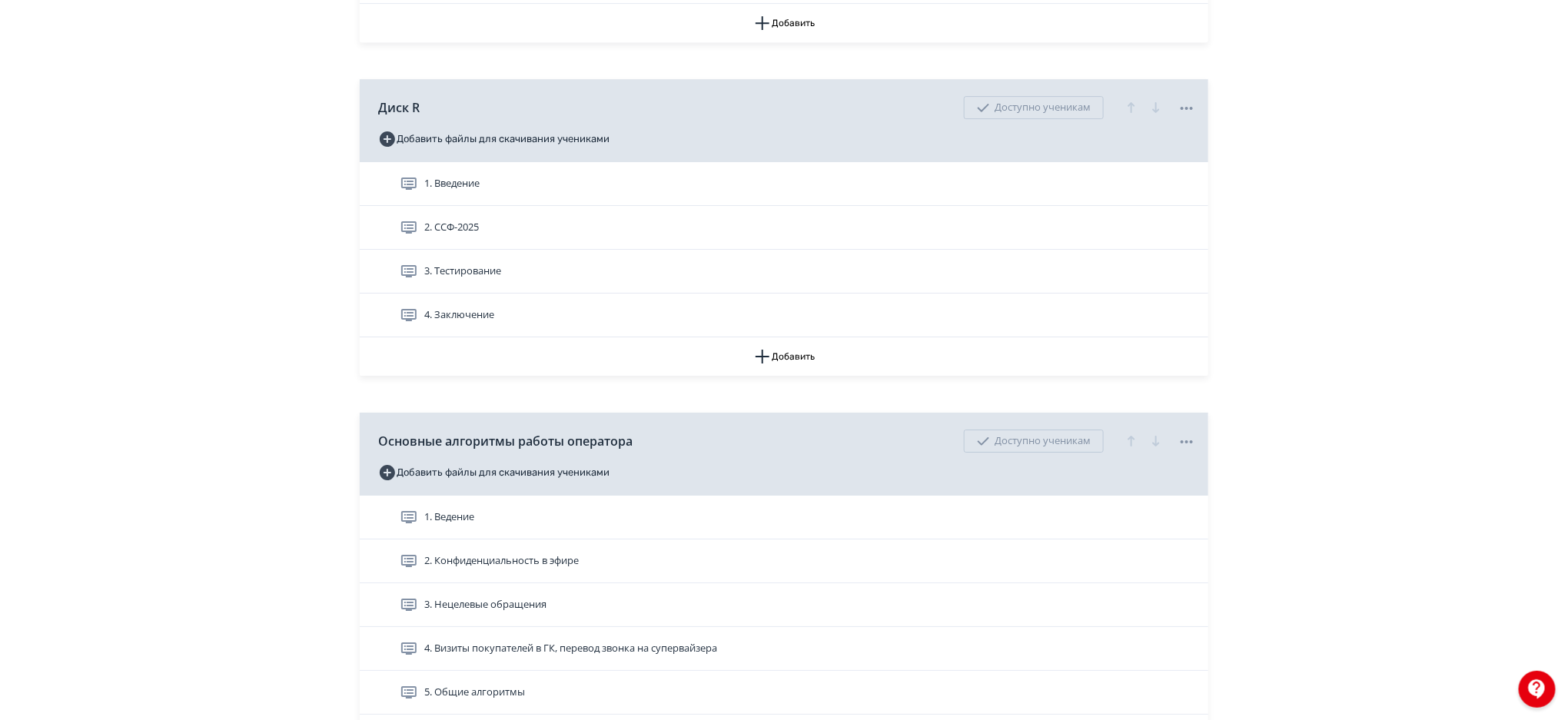
scroll to position [2532, 0]
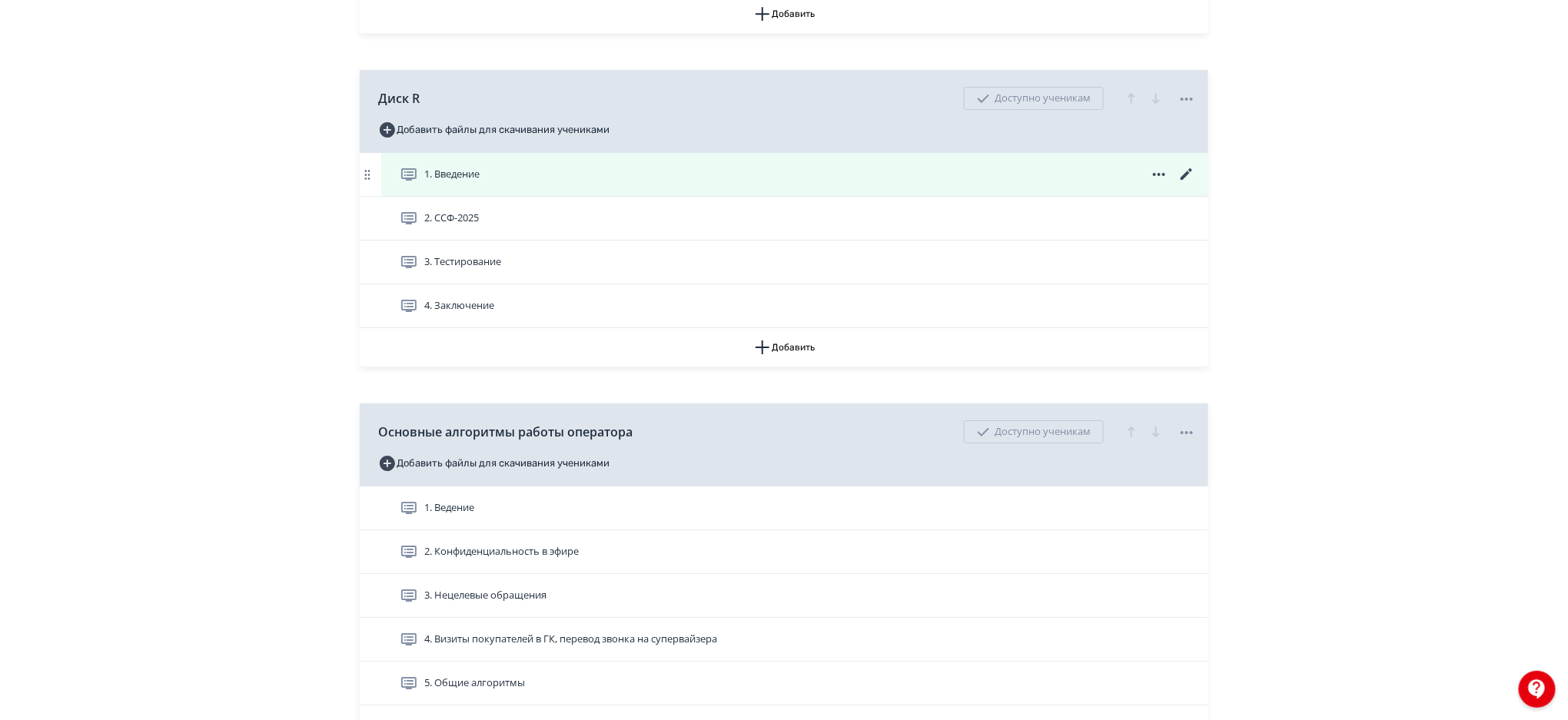
click at [1017, 168] on div "1. Введение" at bounding box center [797, 175] width 796 height 18
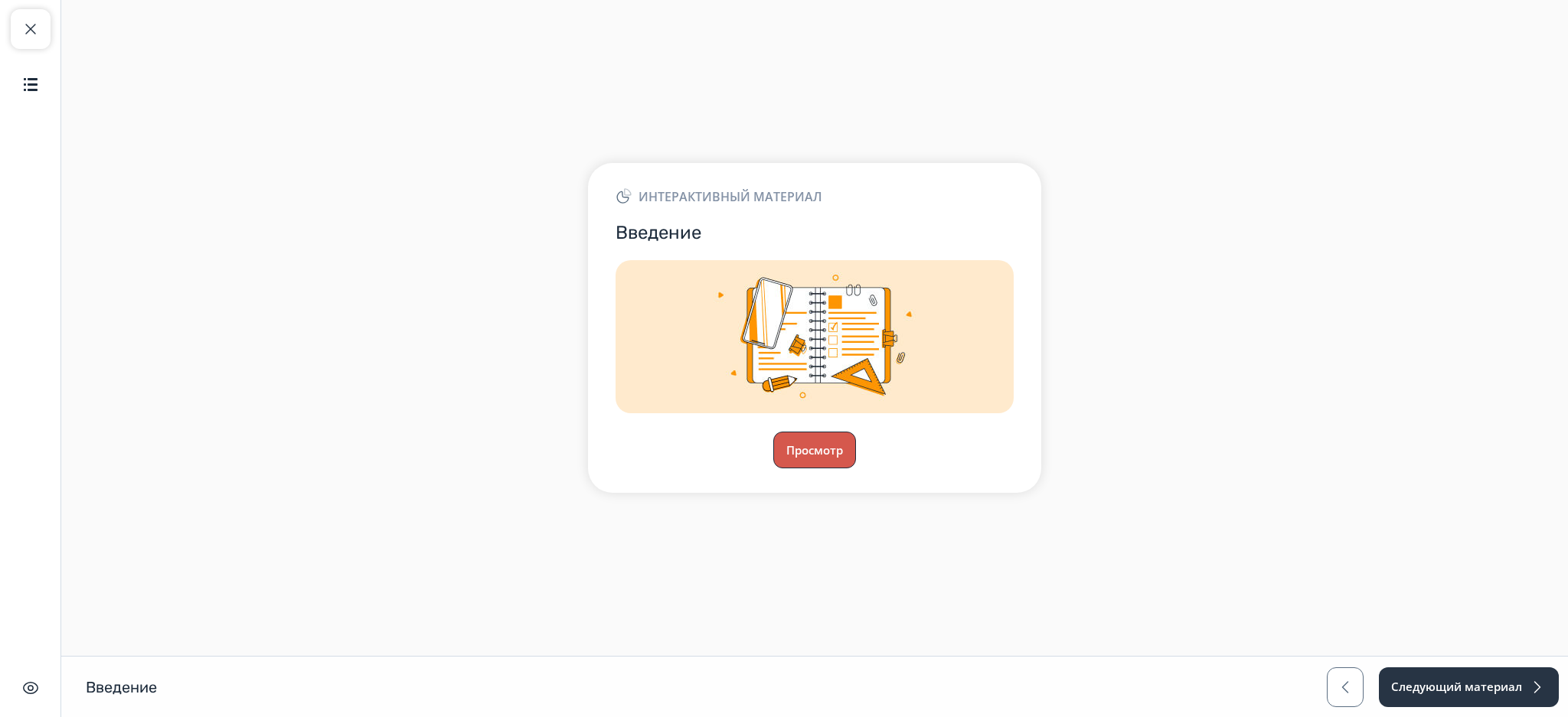
click at [813, 451] on button "Просмотр" at bounding box center [814, 450] width 83 height 37
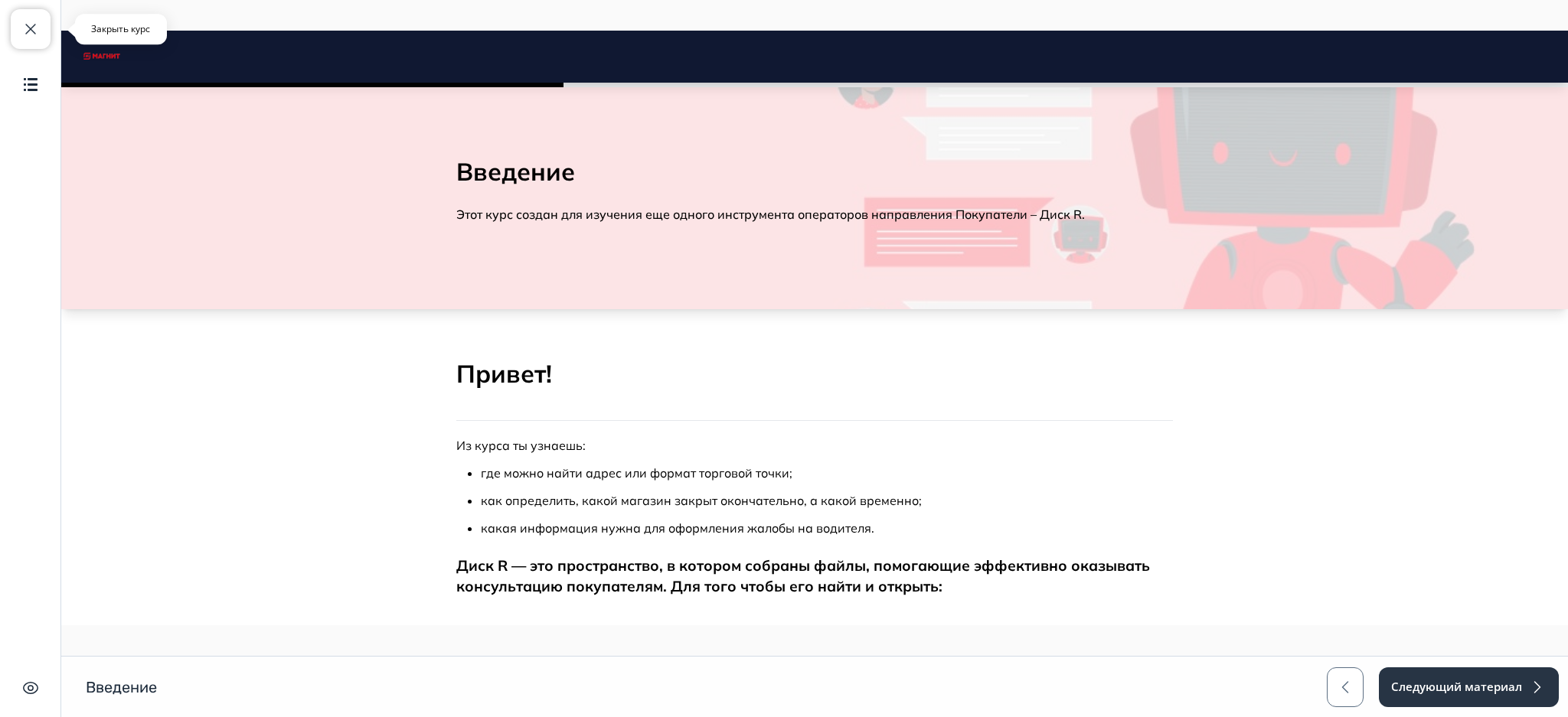
click at [41, 35] on button "Закрыть курс" at bounding box center [31, 29] width 40 height 40
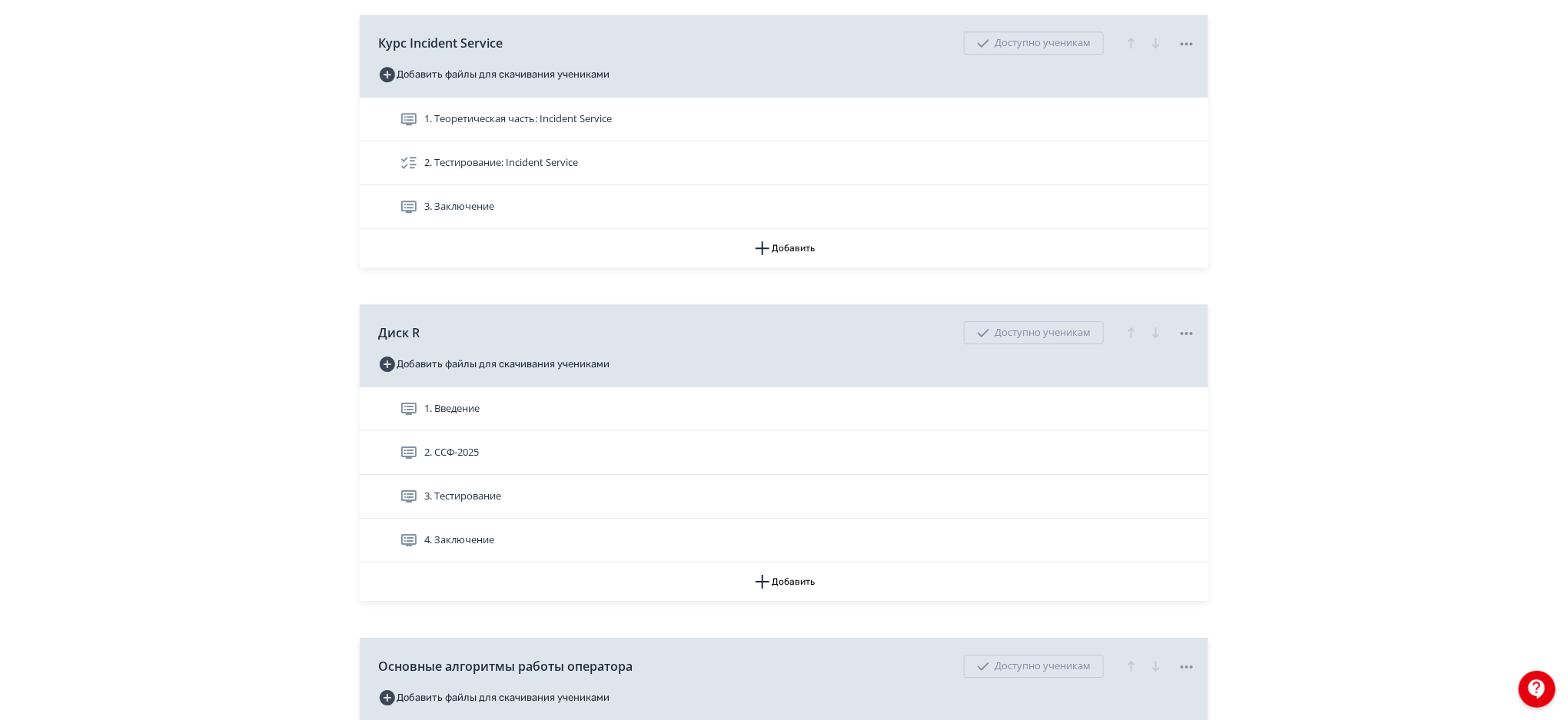
scroll to position [2385, 0]
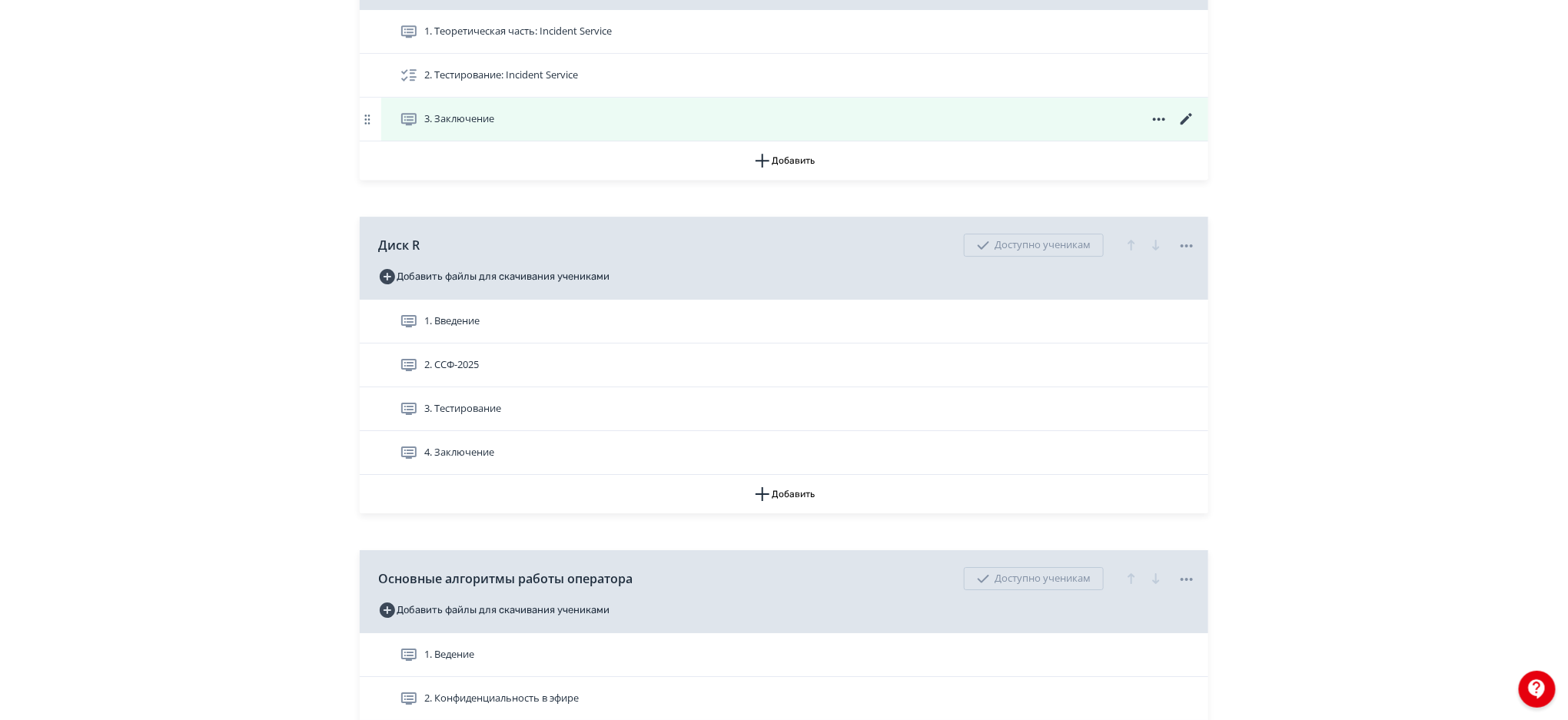
click at [660, 116] on div "3. Заключение" at bounding box center [797, 119] width 796 height 18
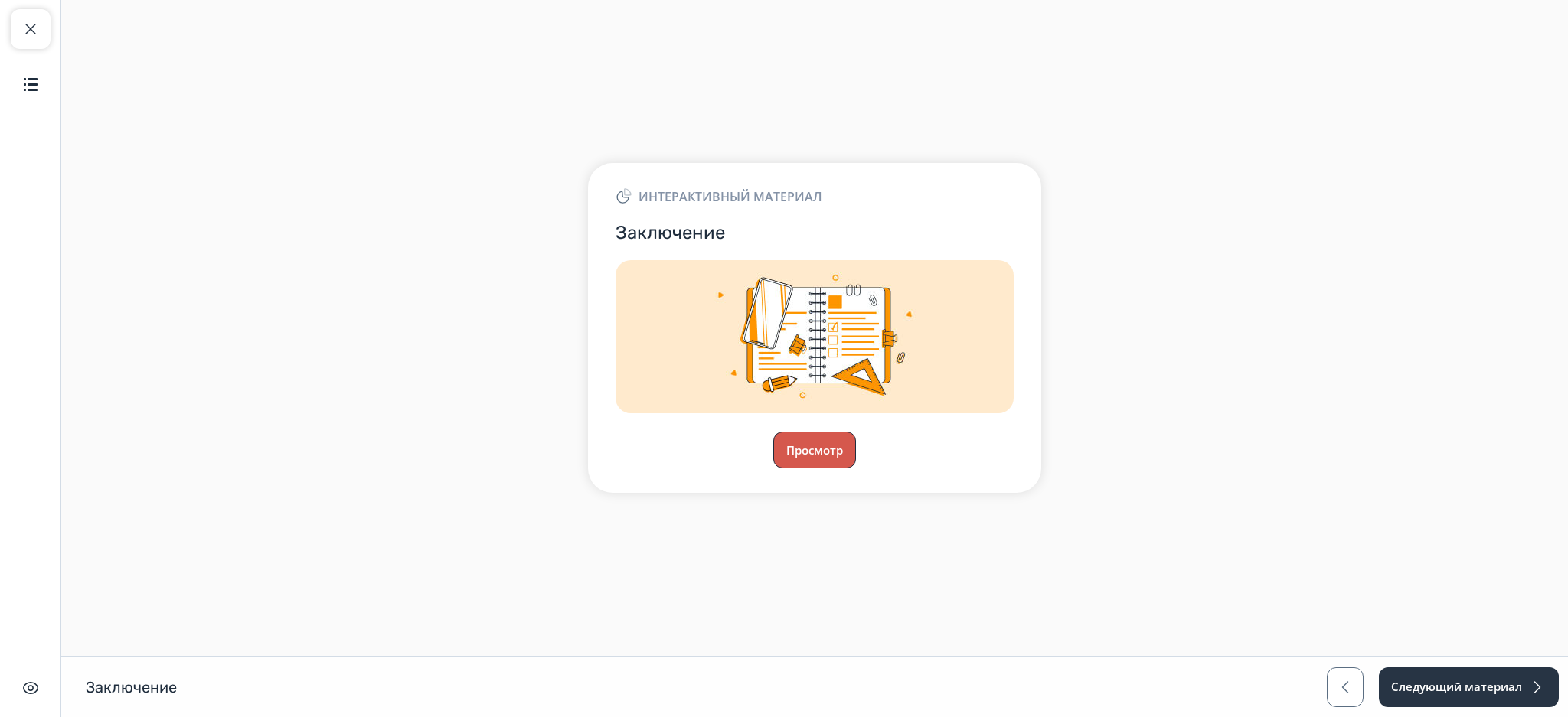
click at [823, 459] on button "Просмотр" at bounding box center [814, 450] width 83 height 37
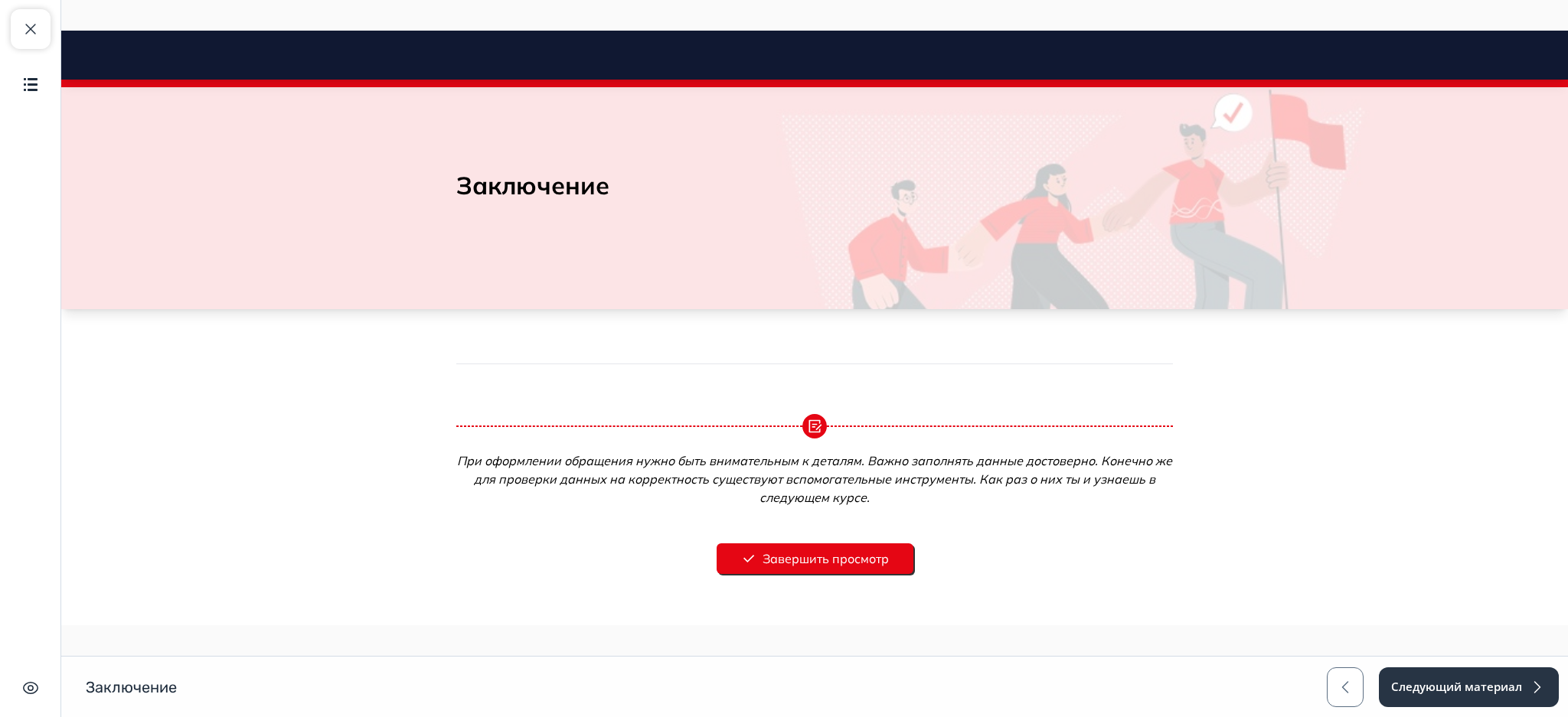
scroll to position [83, 0]
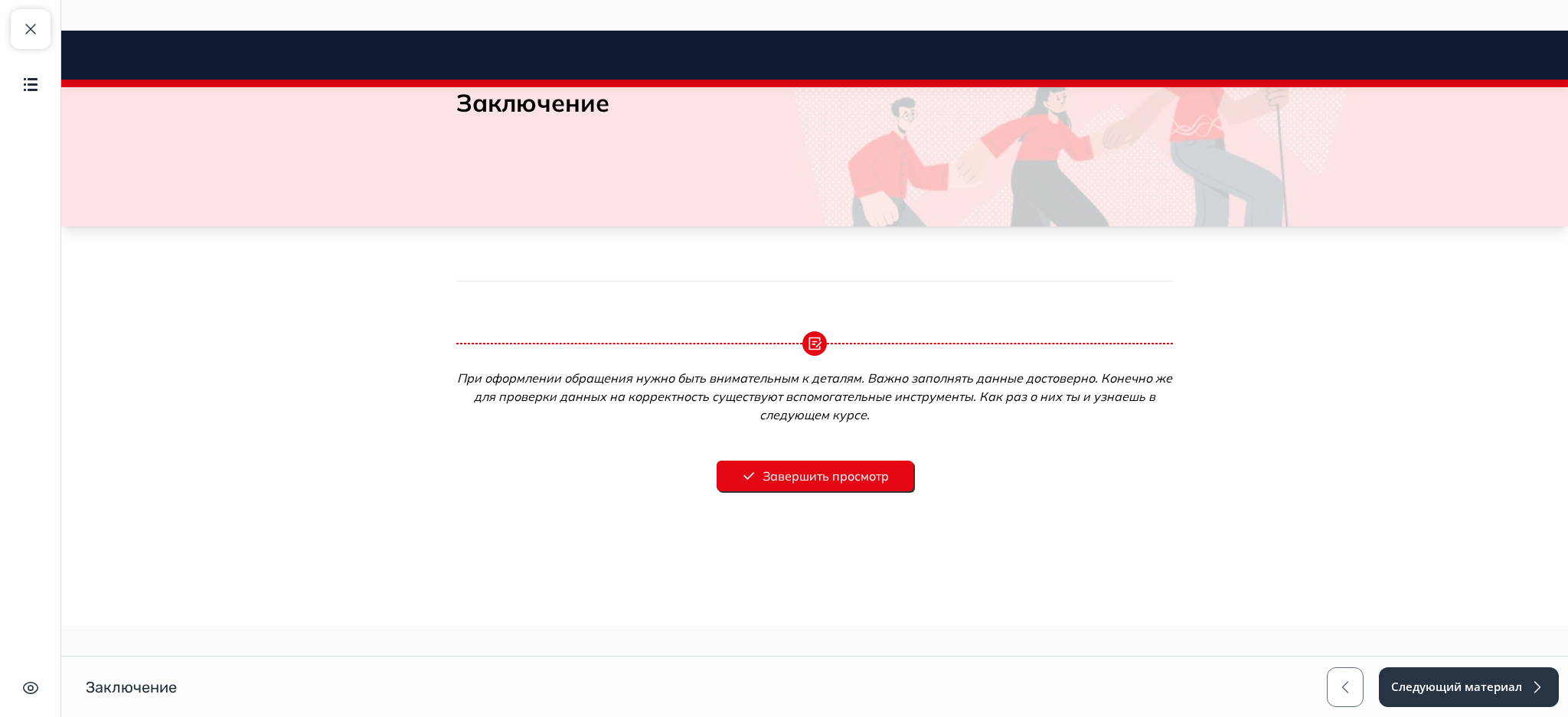
click at [817, 477] on button "Завершить просмотр" at bounding box center [814, 476] width 197 height 31
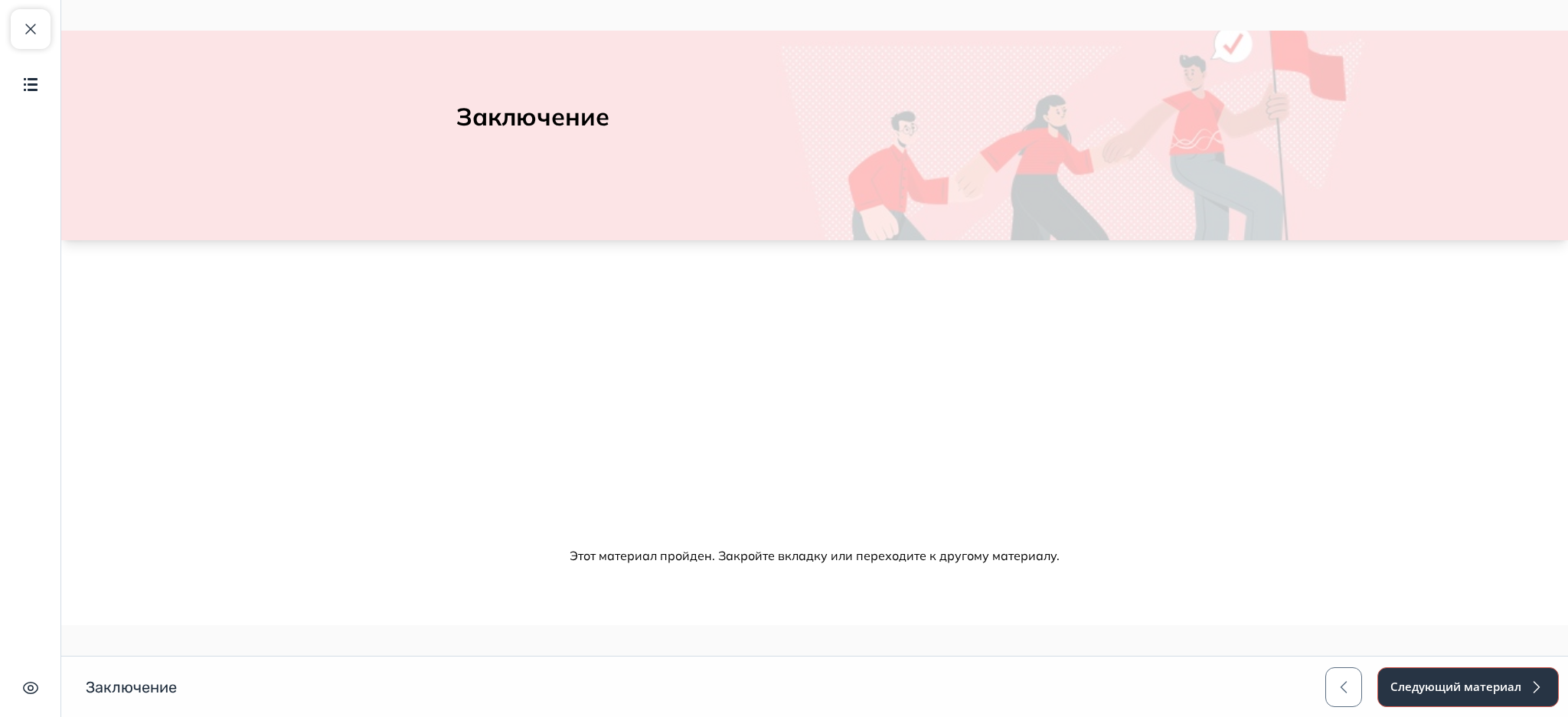
click at [1449, 695] on button "Следующий материал" at bounding box center [1468, 687] width 182 height 40
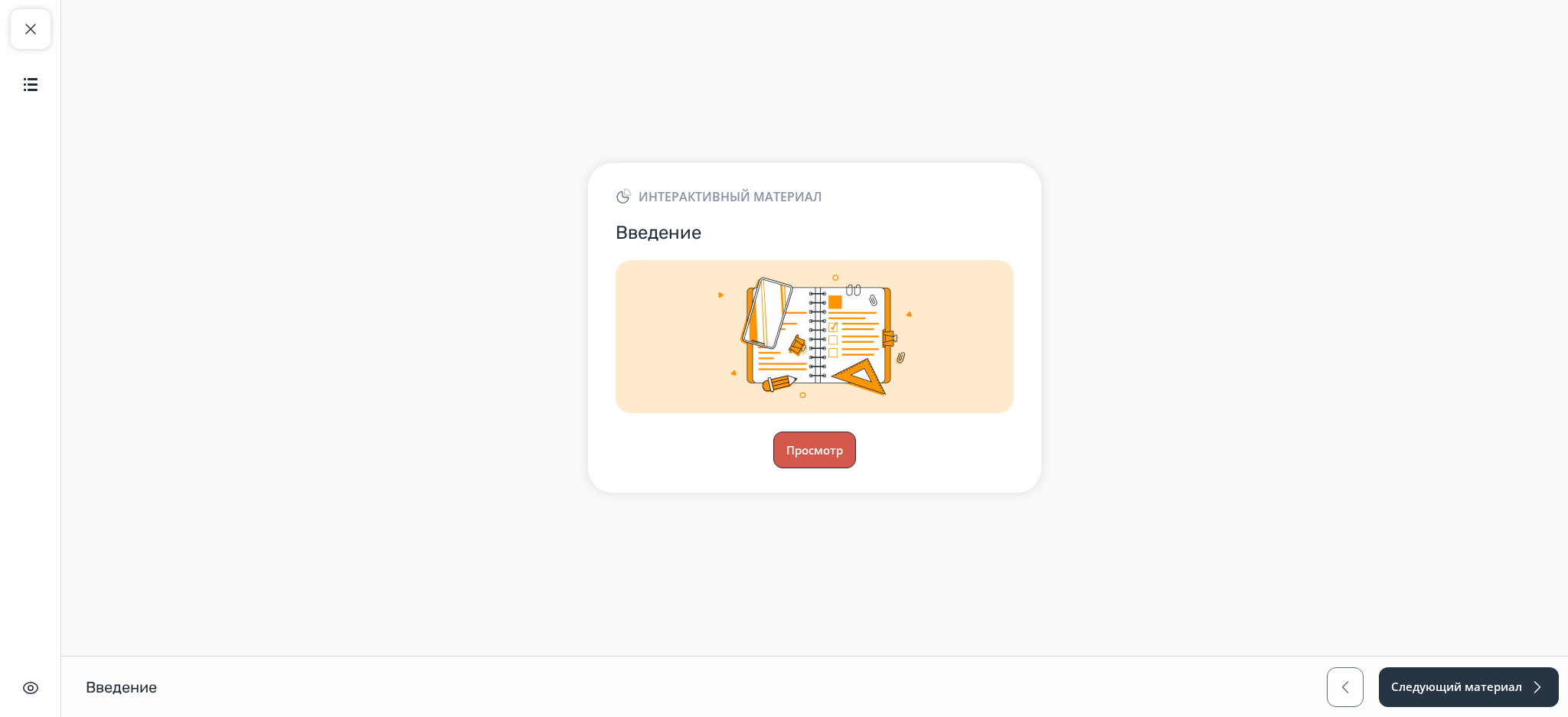
click at [810, 443] on button "Просмотр" at bounding box center [814, 450] width 83 height 37
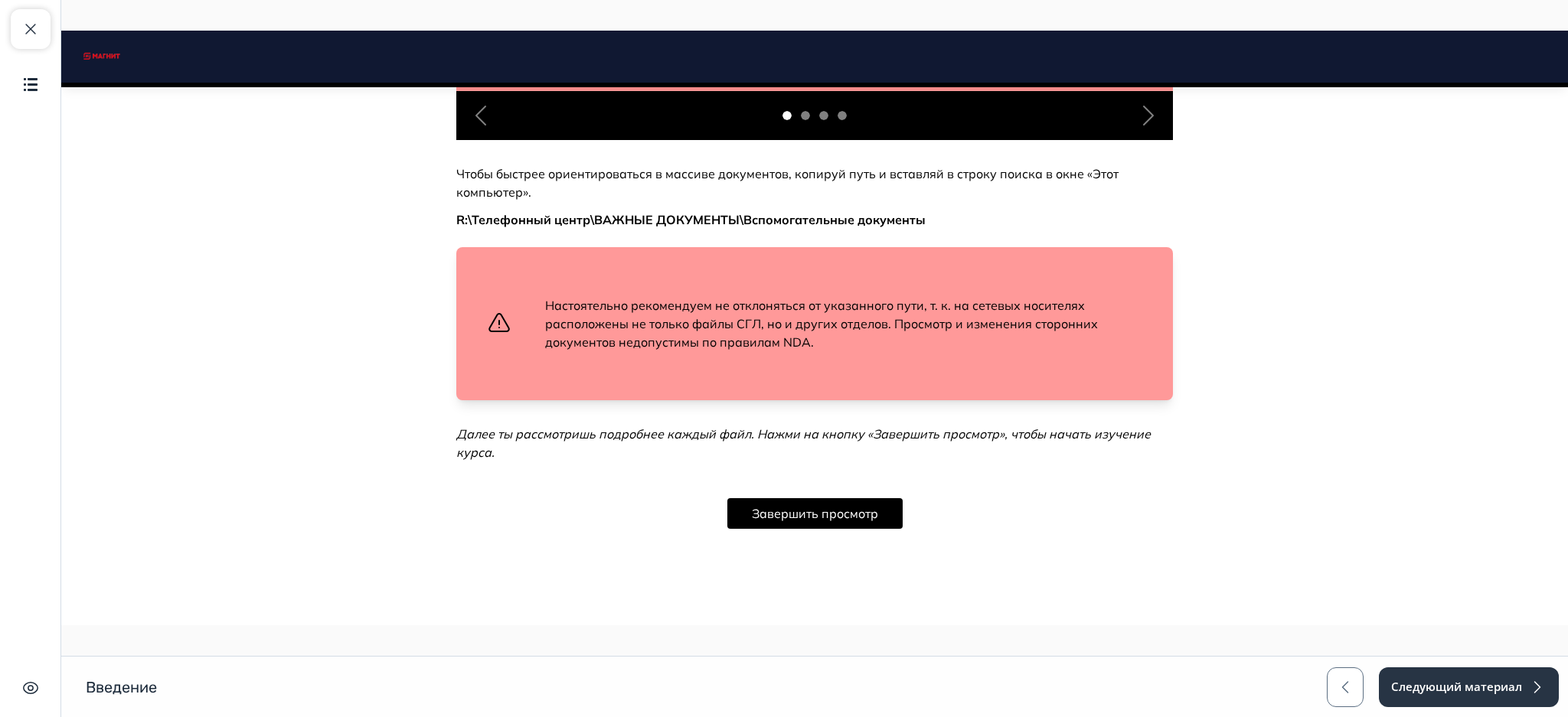
scroll to position [998, 0]
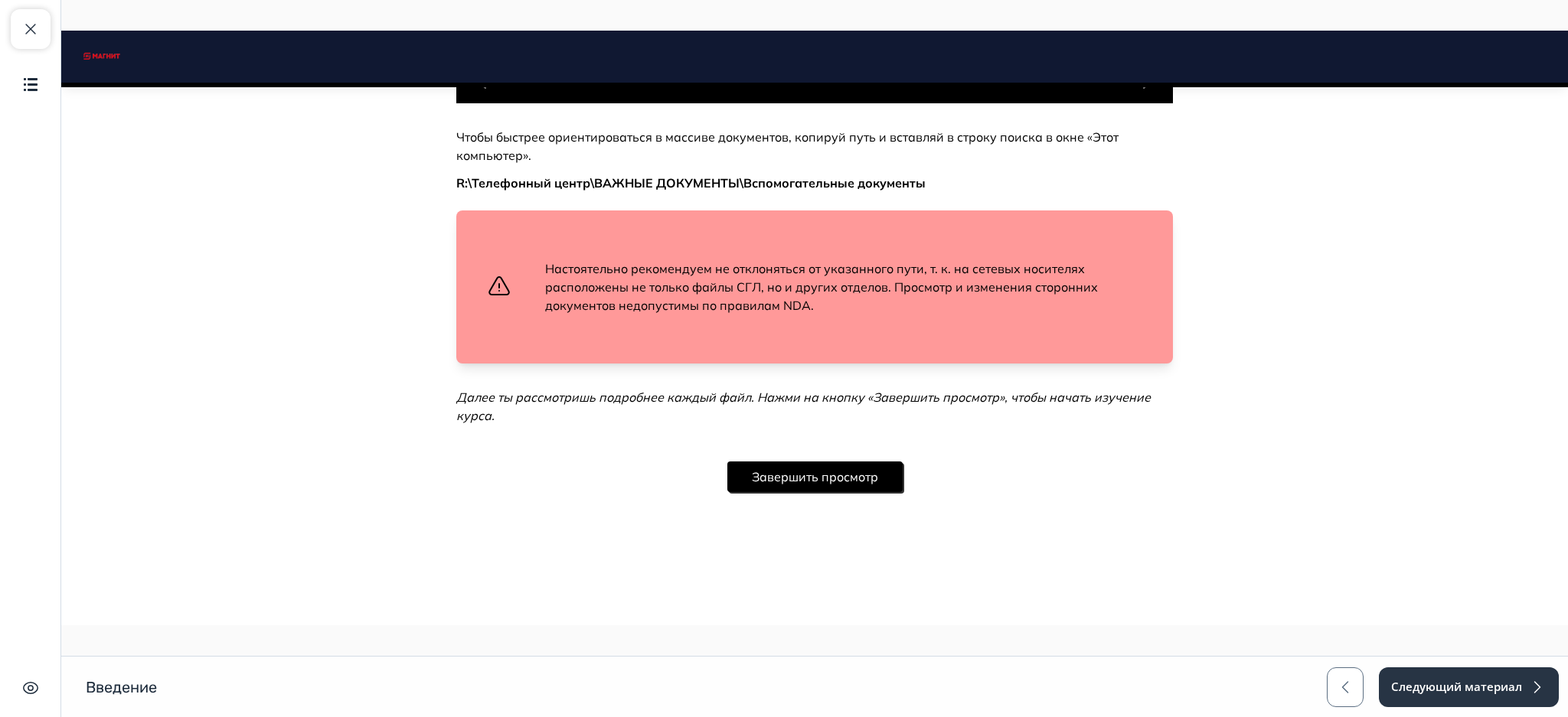
click at [799, 473] on button "Завершить просмотр" at bounding box center [814, 477] width 175 height 31
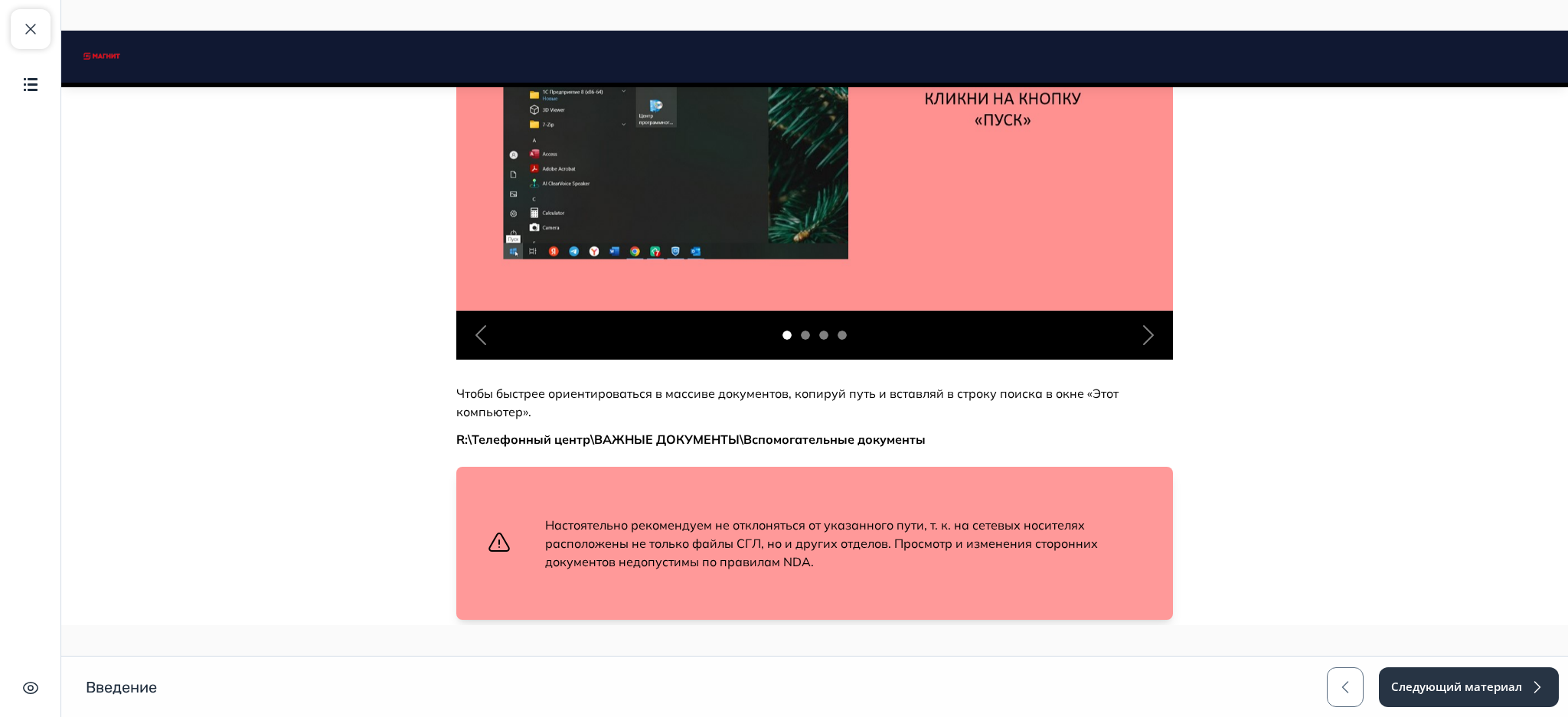
scroll to position [863, 0]
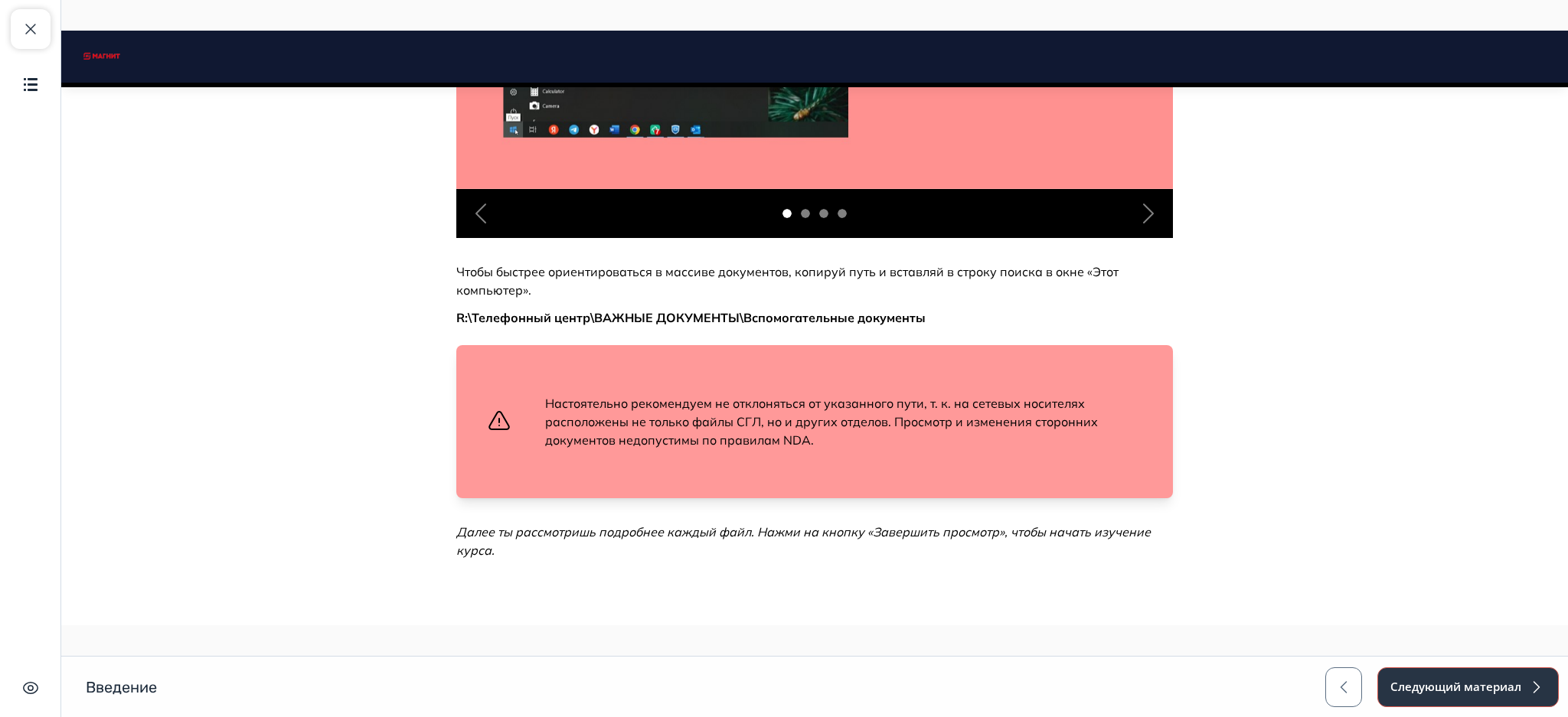
click at [1416, 684] on button "Следующий материал" at bounding box center [1468, 687] width 182 height 40
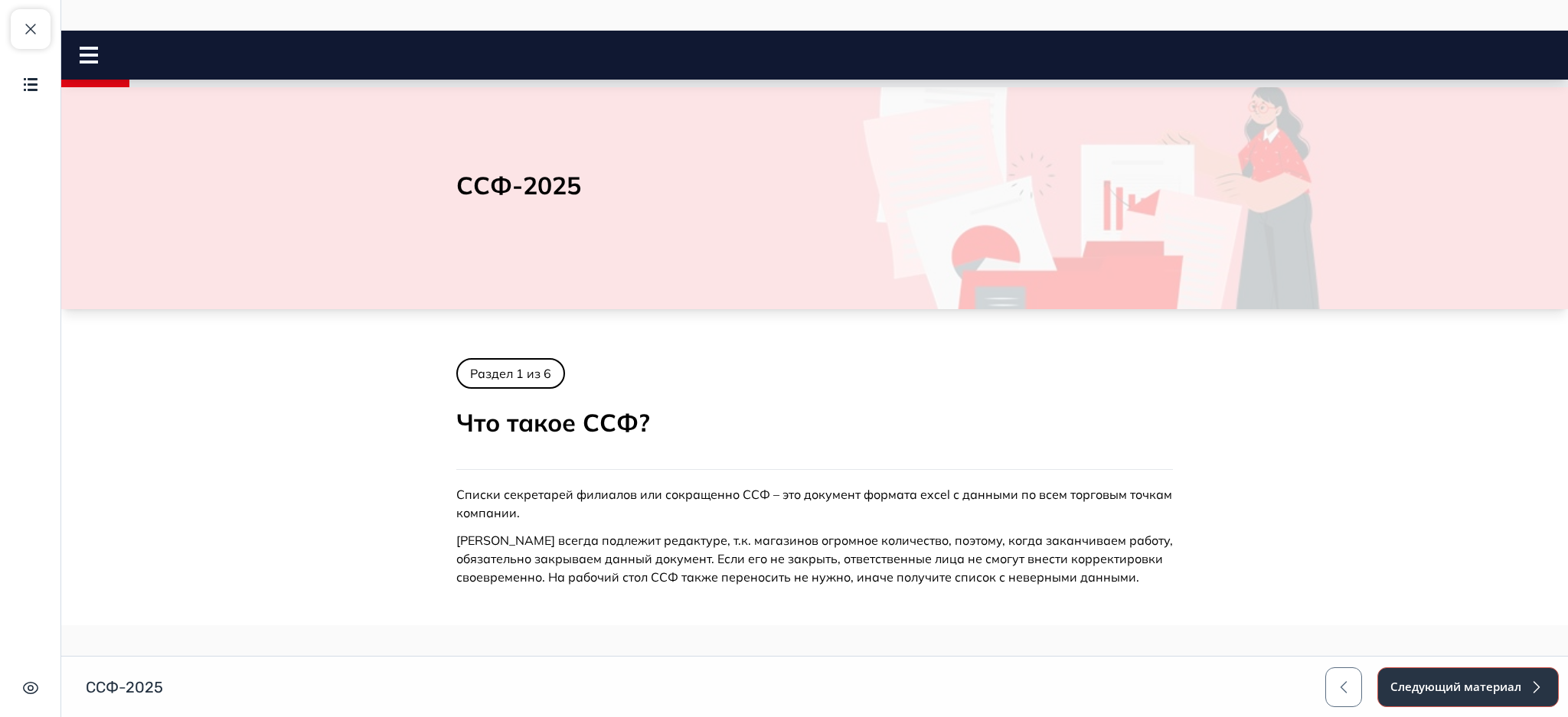
click at [1416, 684] on button "Следующий материал" at bounding box center [1468, 687] width 182 height 40
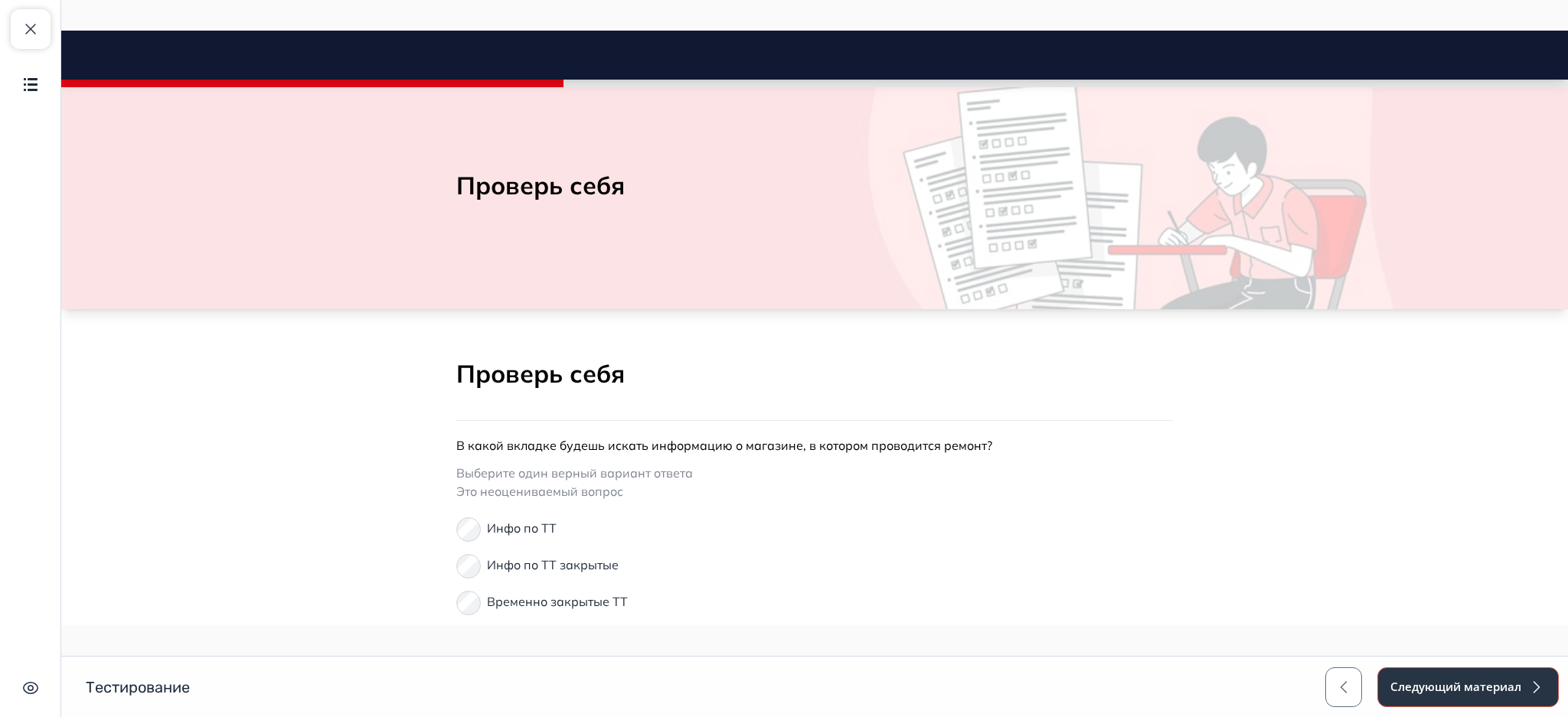
click at [1416, 684] on button "Следующий материал" at bounding box center [1468, 687] width 182 height 40
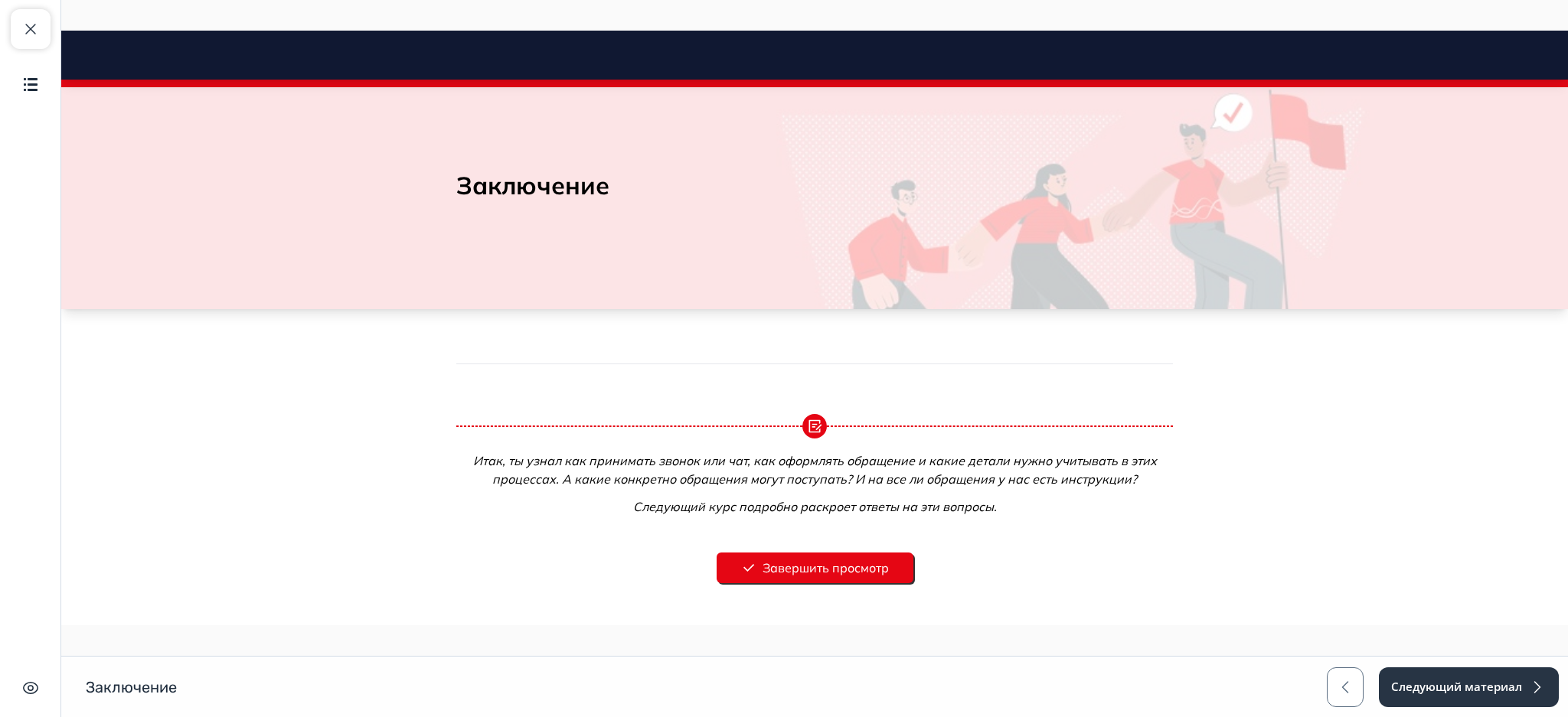
click at [854, 562] on button "Завершить просмотр" at bounding box center [814, 568] width 197 height 31
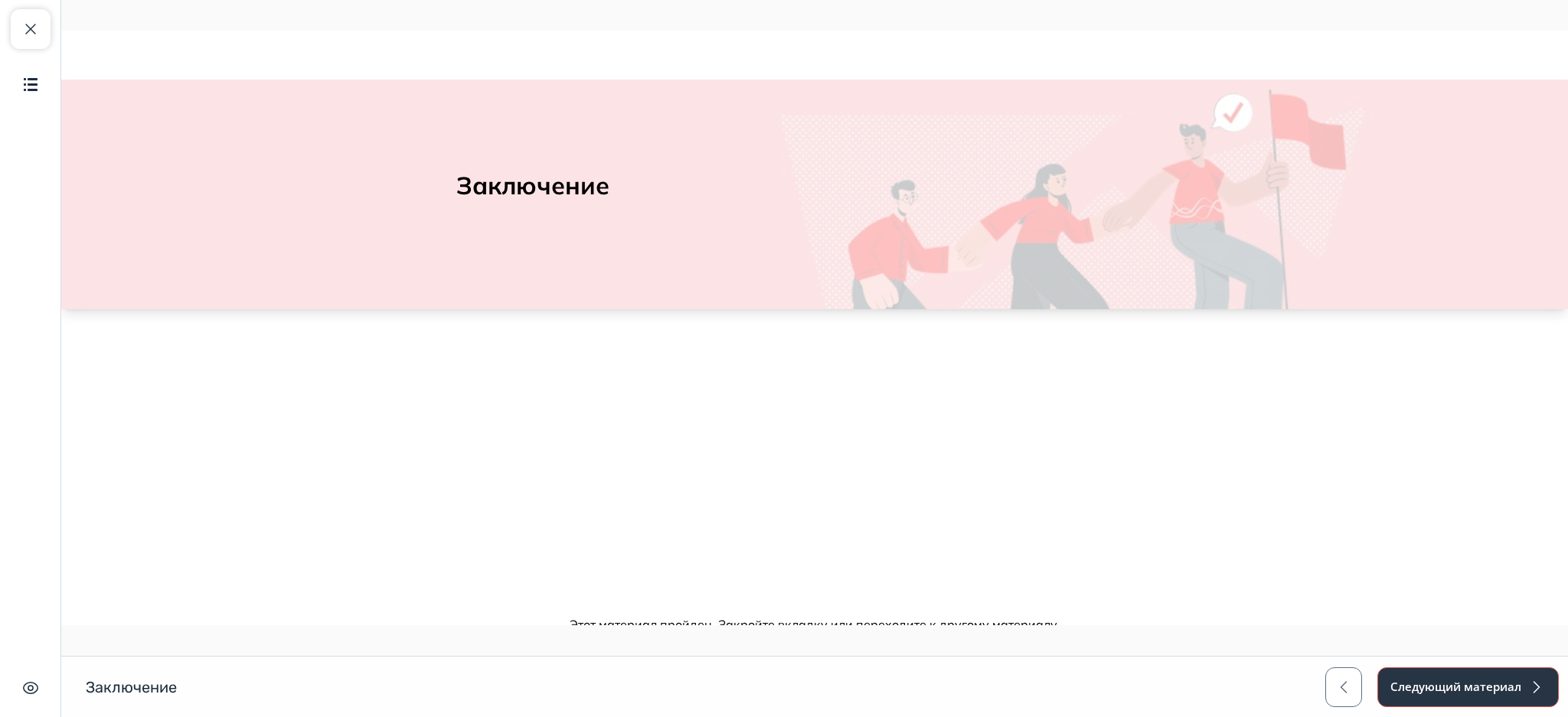
click at [1427, 671] on button "Следующий материал" at bounding box center [1468, 687] width 182 height 40
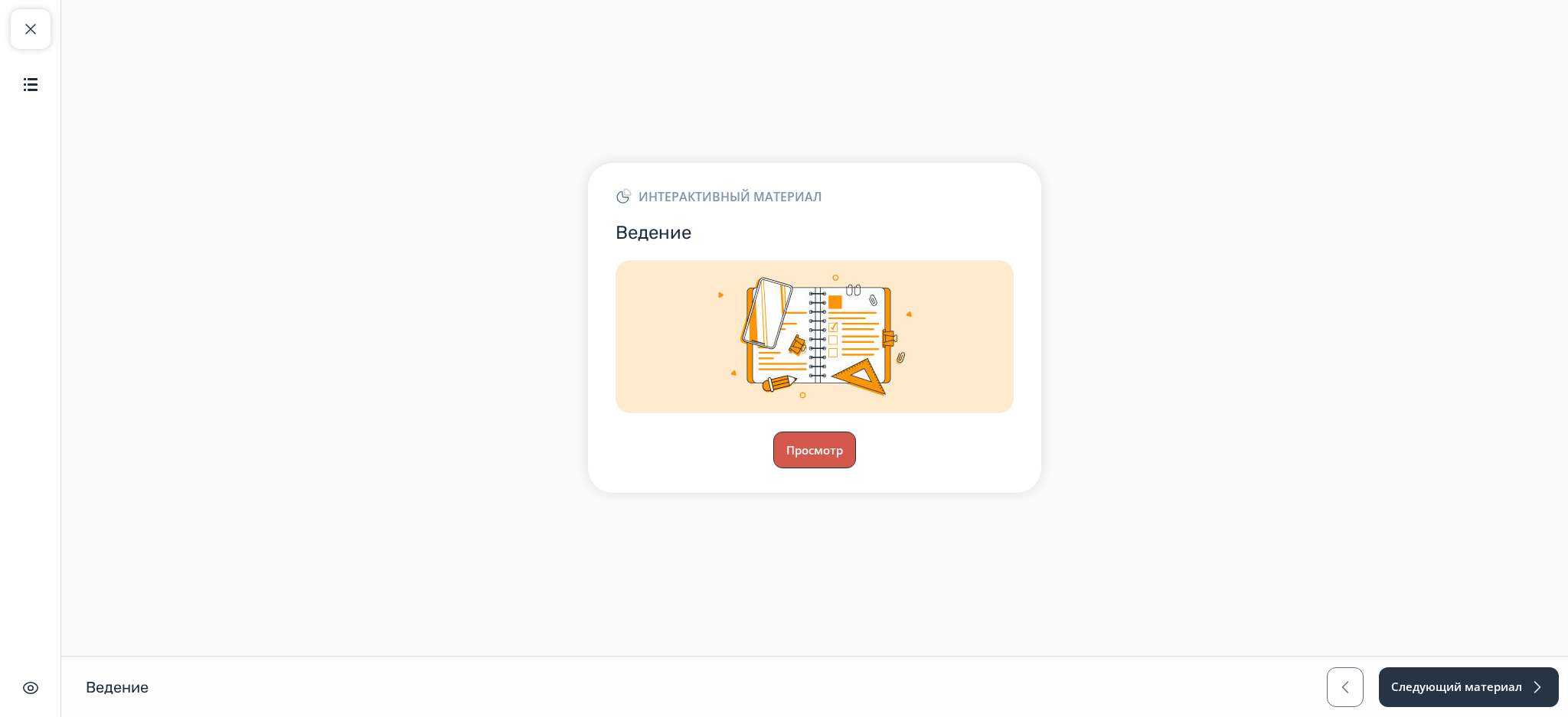
click at [810, 447] on button "Просмотр" at bounding box center [814, 450] width 83 height 37
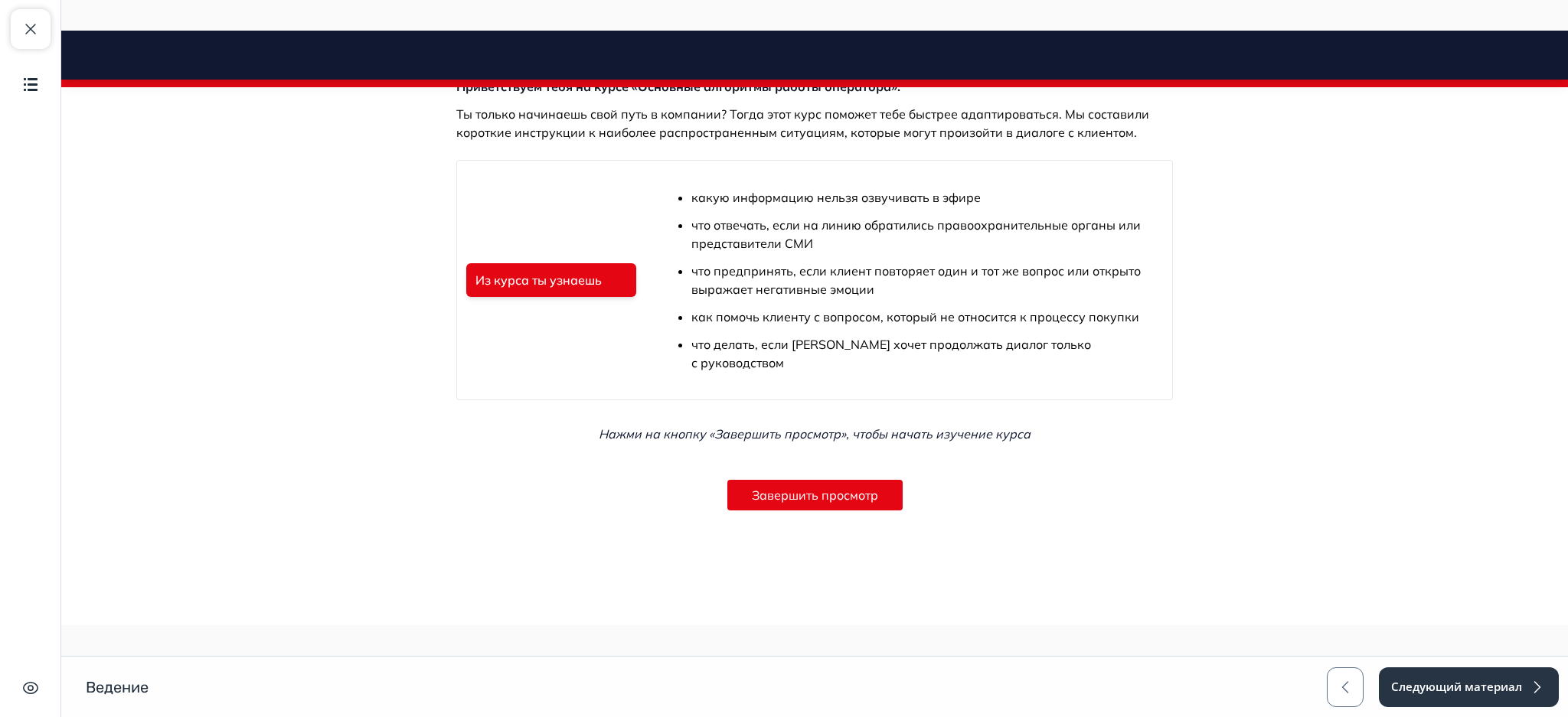
scroll to position [410, 0]
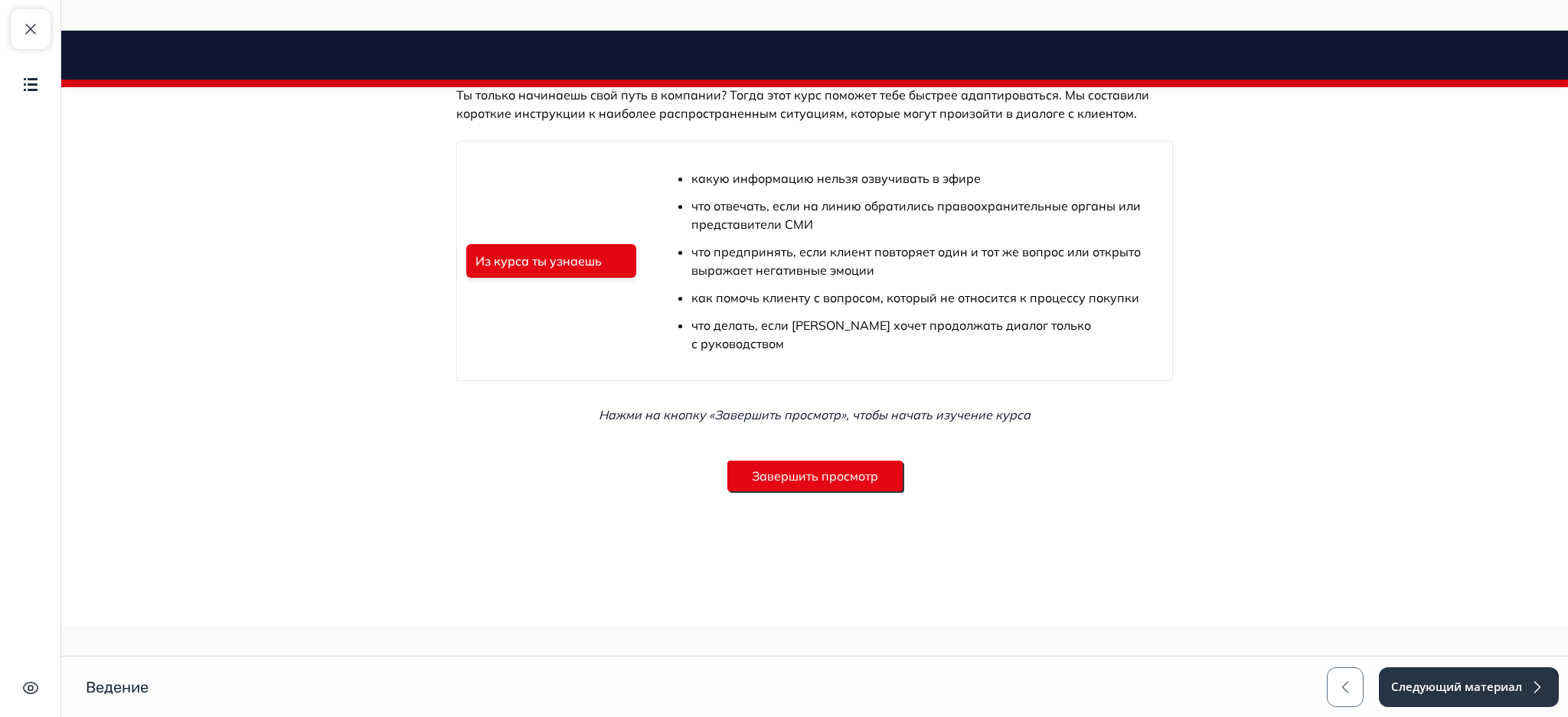
click at [831, 476] on button "Завершить просмотр" at bounding box center [814, 476] width 175 height 31
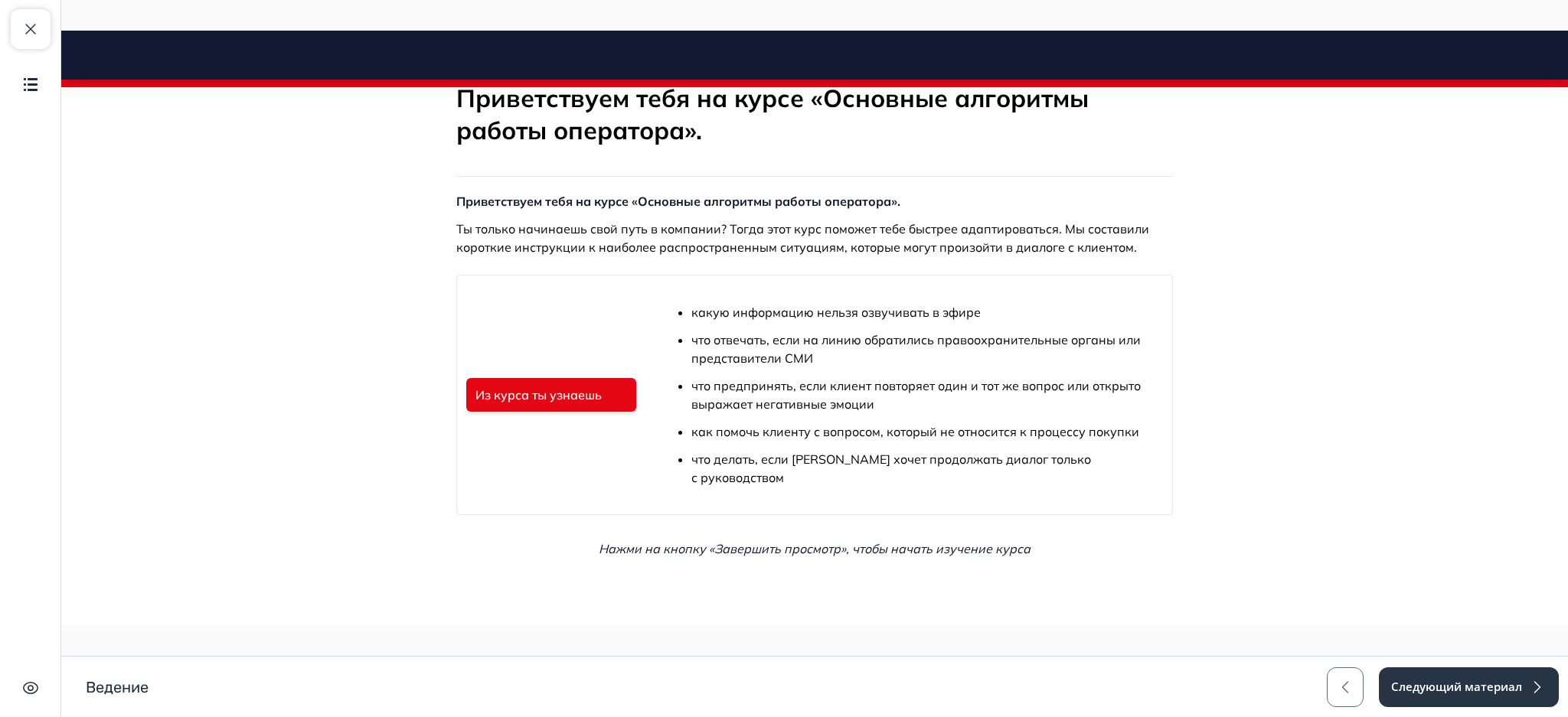
scroll to position [275, 0]
click at [1451, 679] on button "Следующий материал" at bounding box center [1468, 687] width 182 height 40
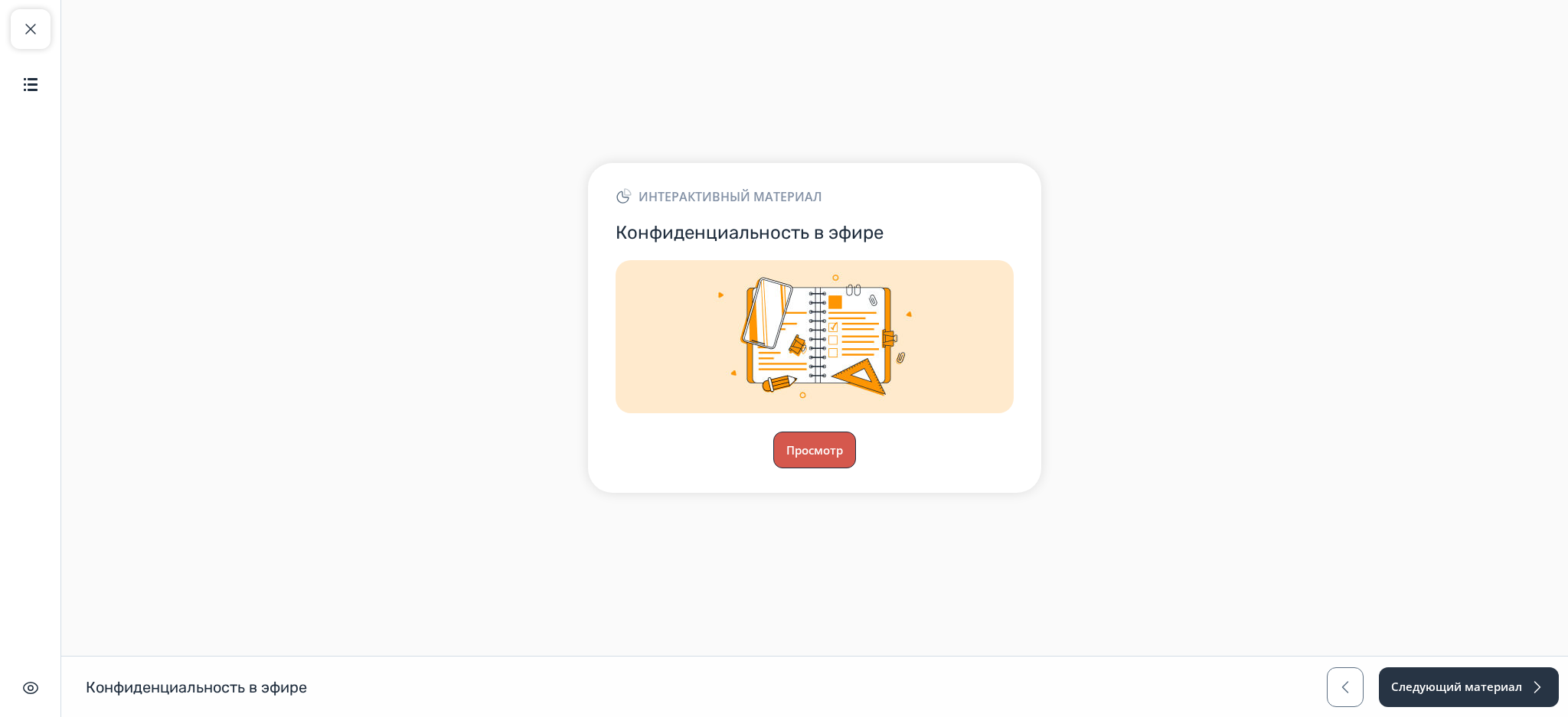
click at [801, 449] on button "Просмотр" at bounding box center [814, 450] width 83 height 37
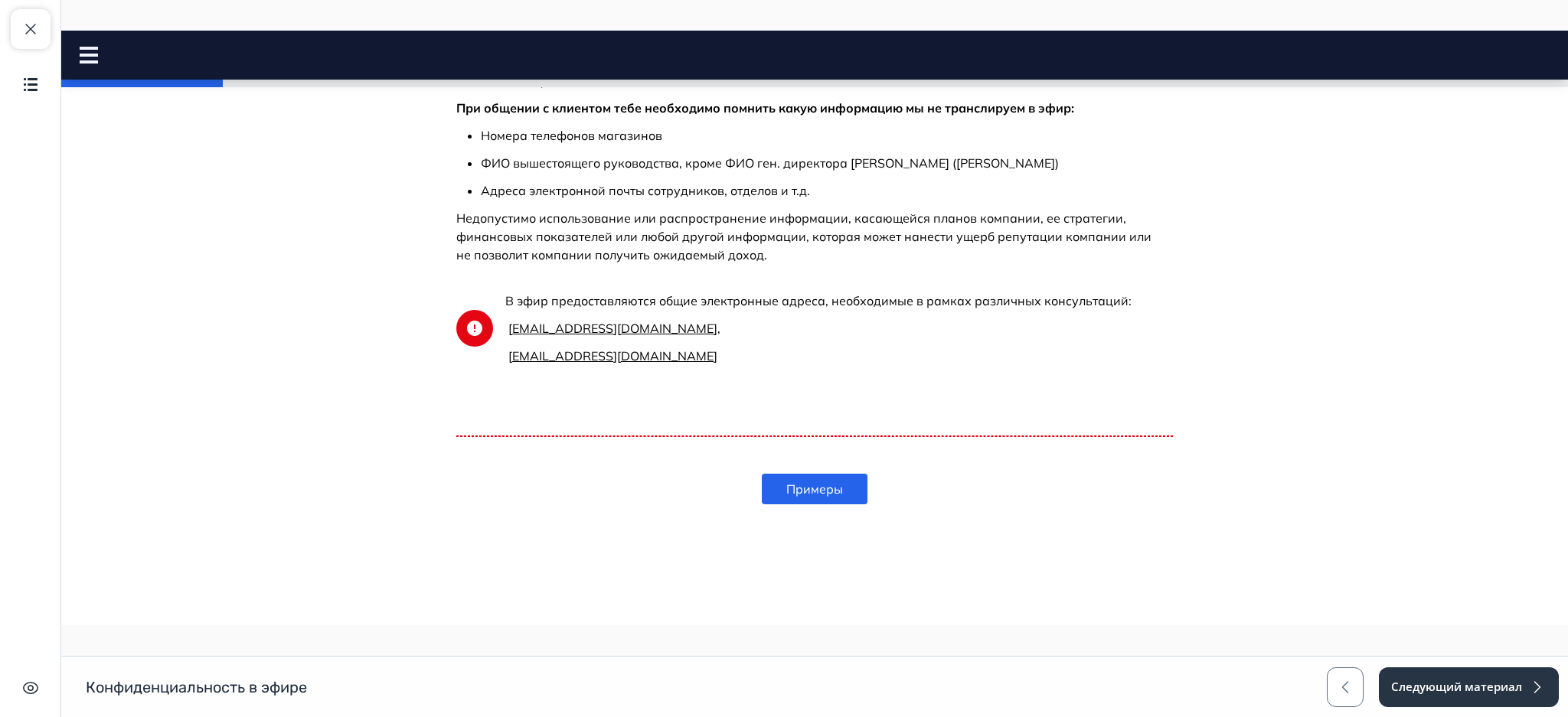
scroll to position [444, 0]
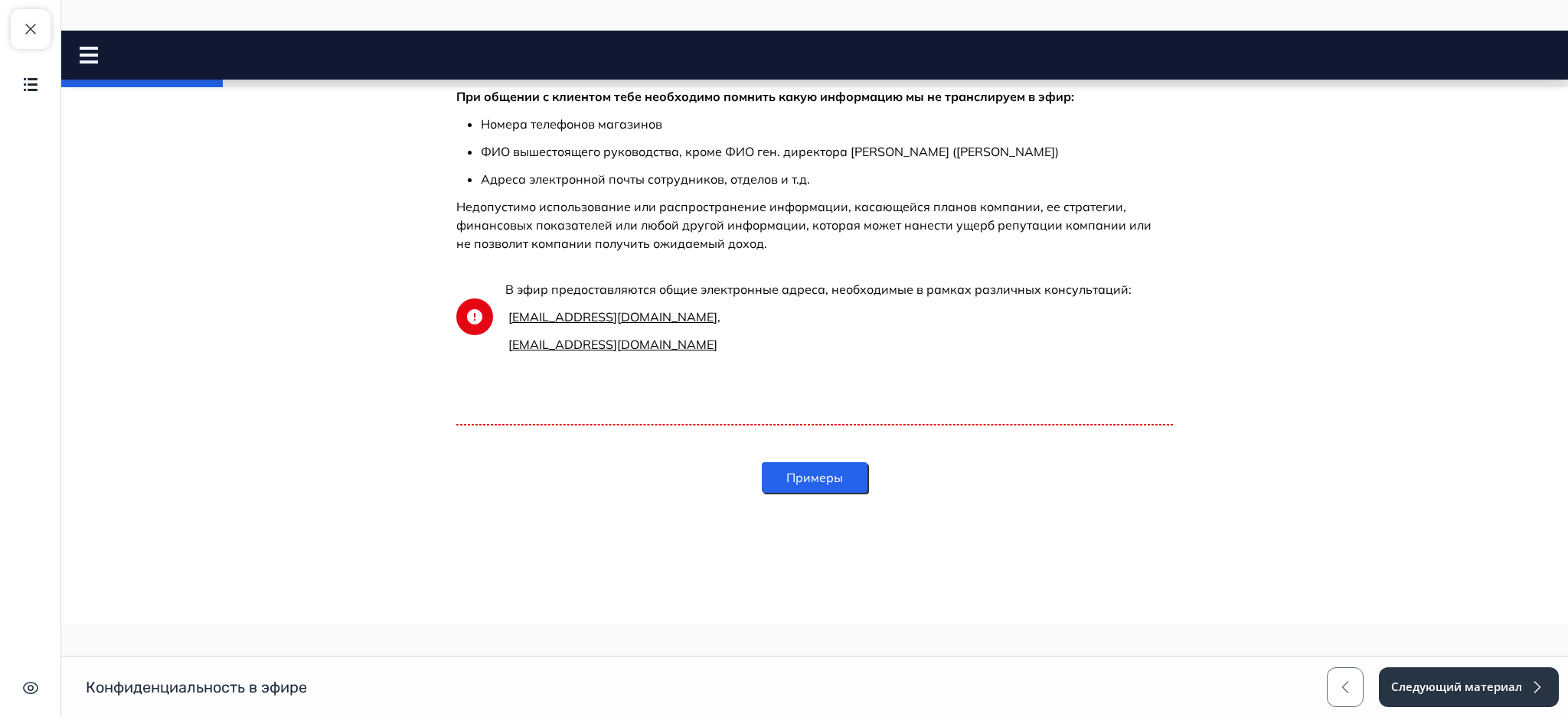
click at [791, 476] on button "Примеры" at bounding box center [814, 478] width 106 height 31
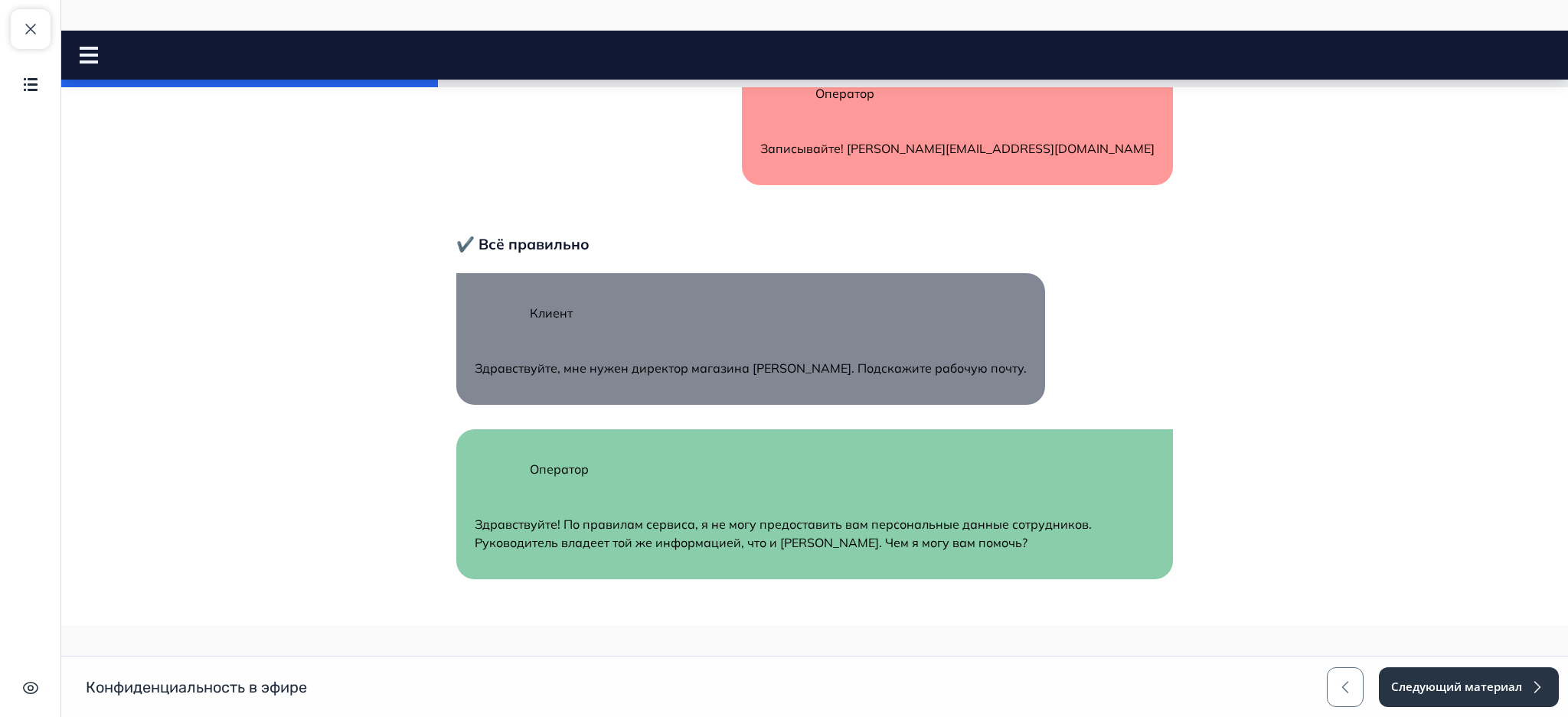
scroll to position [1187, 0]
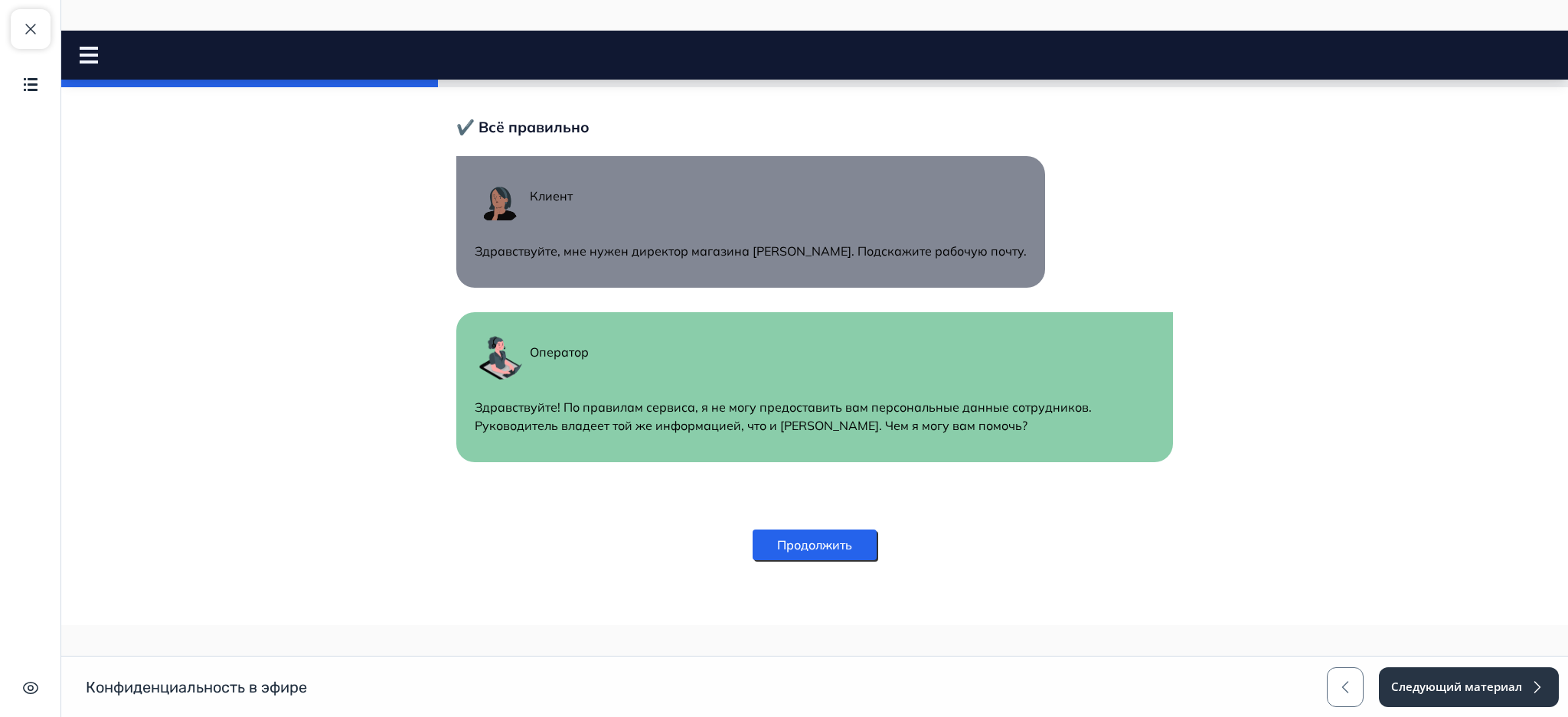
click at [843, 539] on button "Продолжить" at bounding box center [814, 545] width 124 height 31
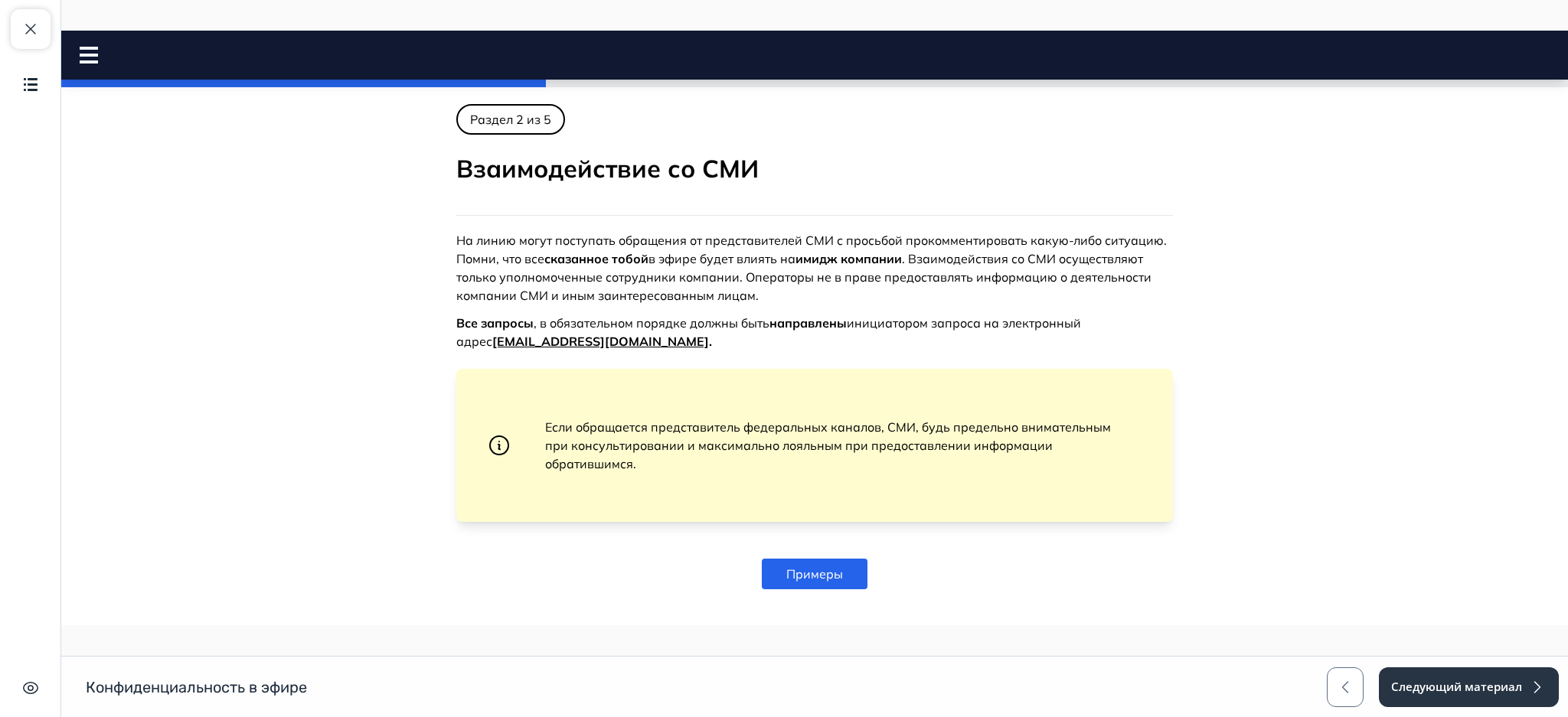
scroll to position [78, 0]
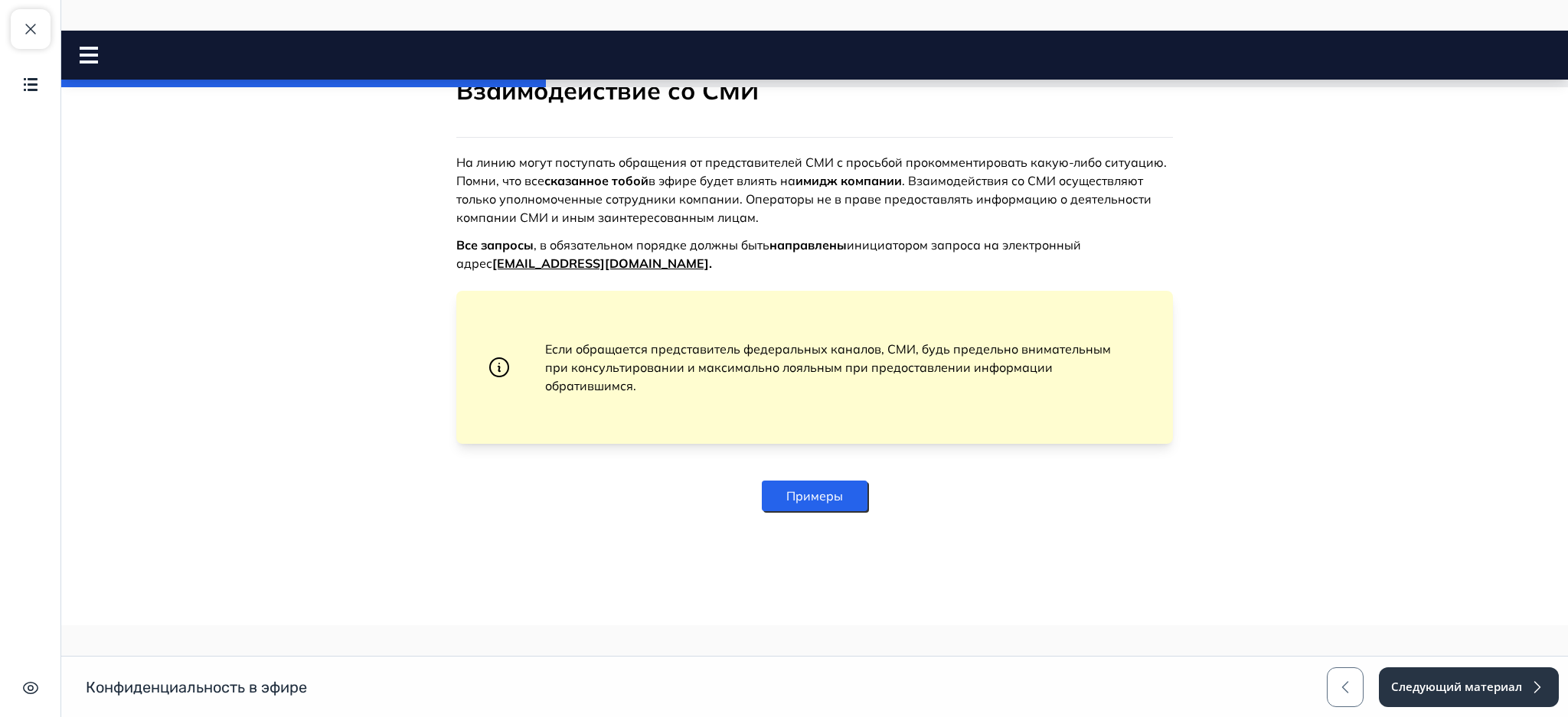
click at [827, 487] on button "Примеры" at bounding box center [814, 496] width 106 height 31
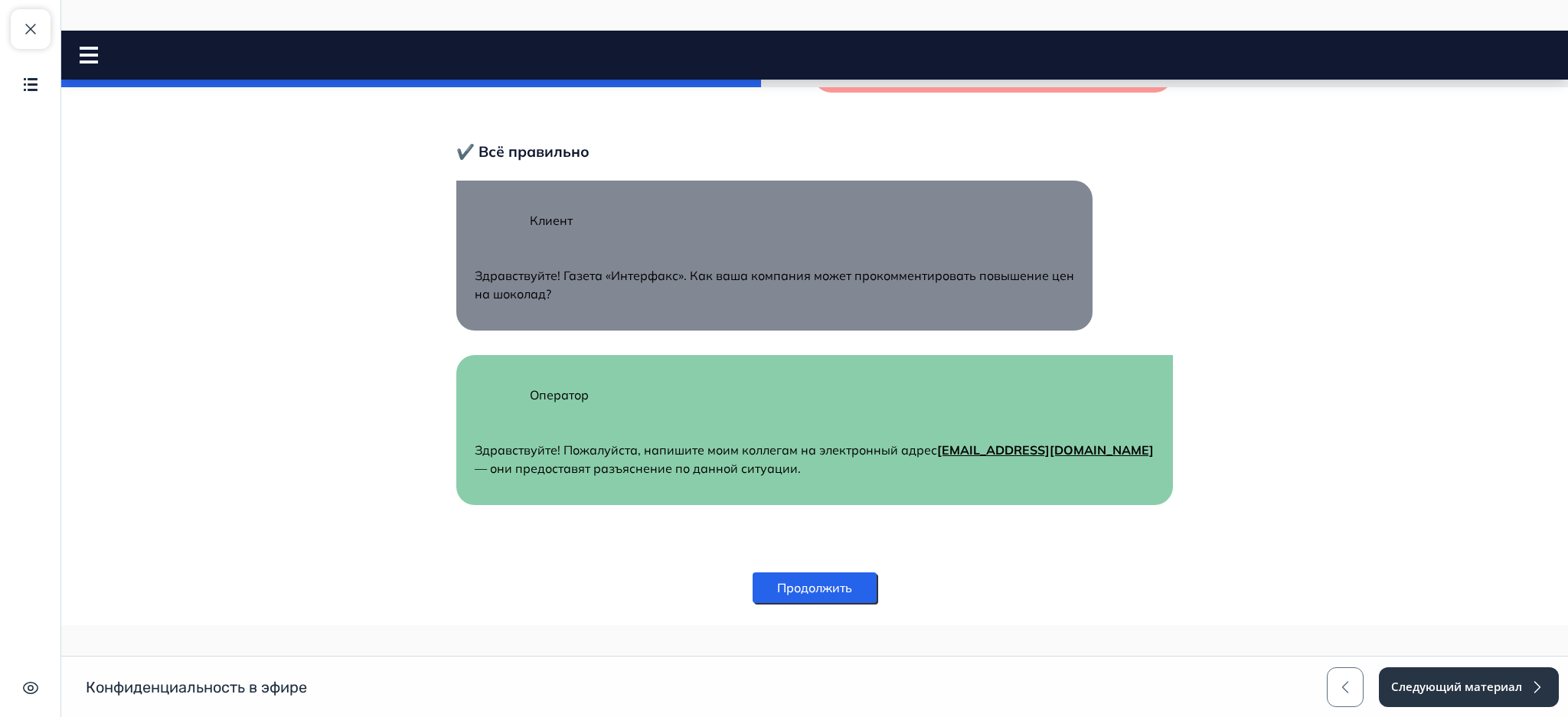
scroll to position [858, 0]
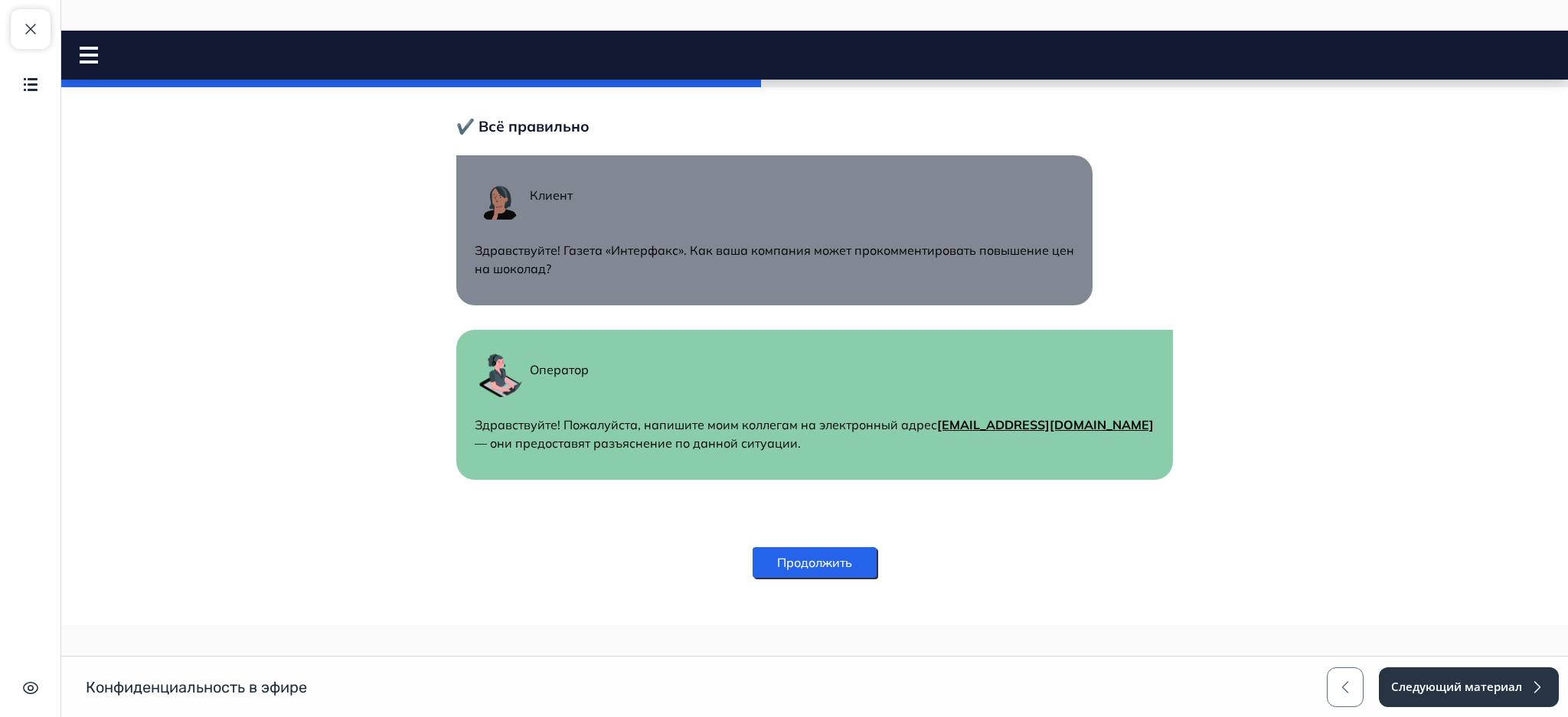
click at [821, 548] on button "Продолжить" at bounding box center [814, 563] width 124 height 31
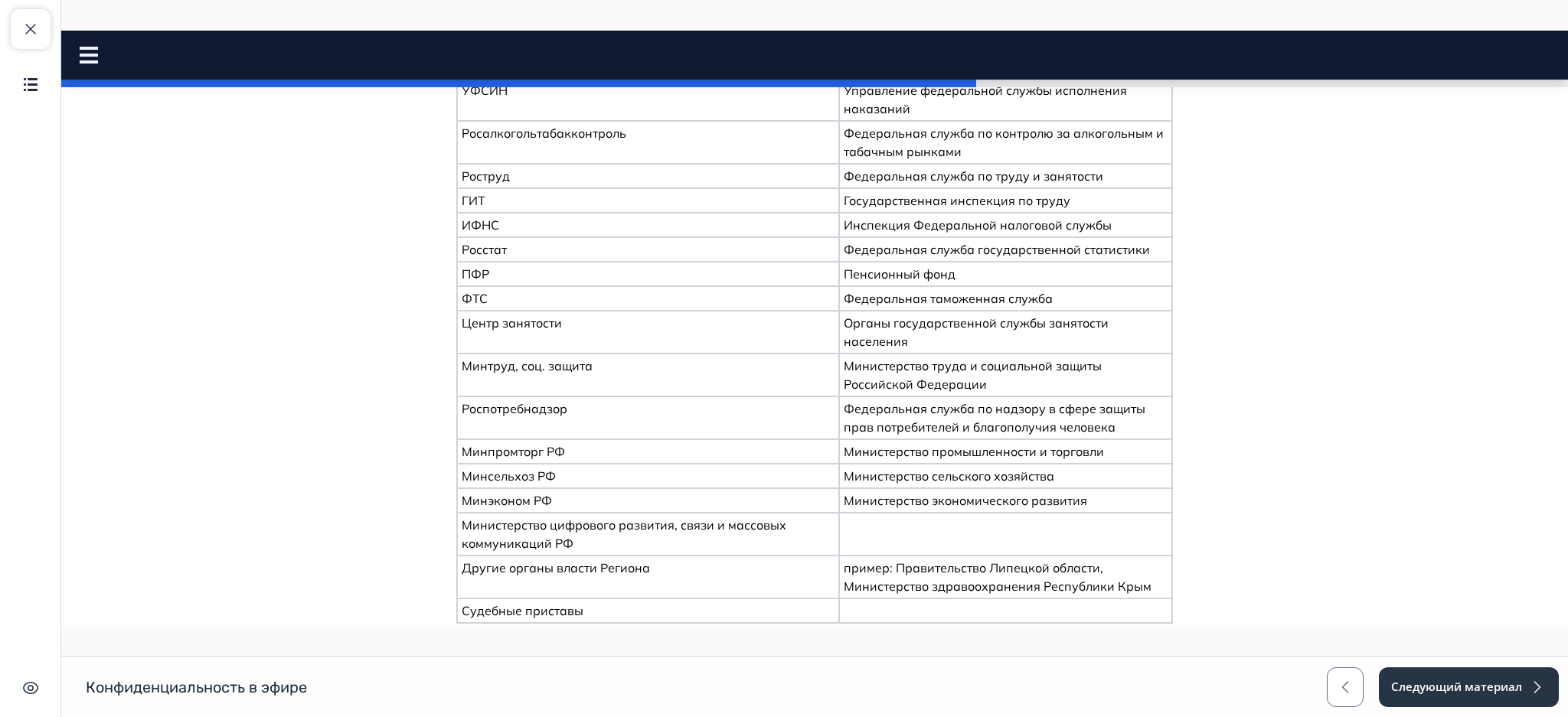
scroll to position [663, 0]
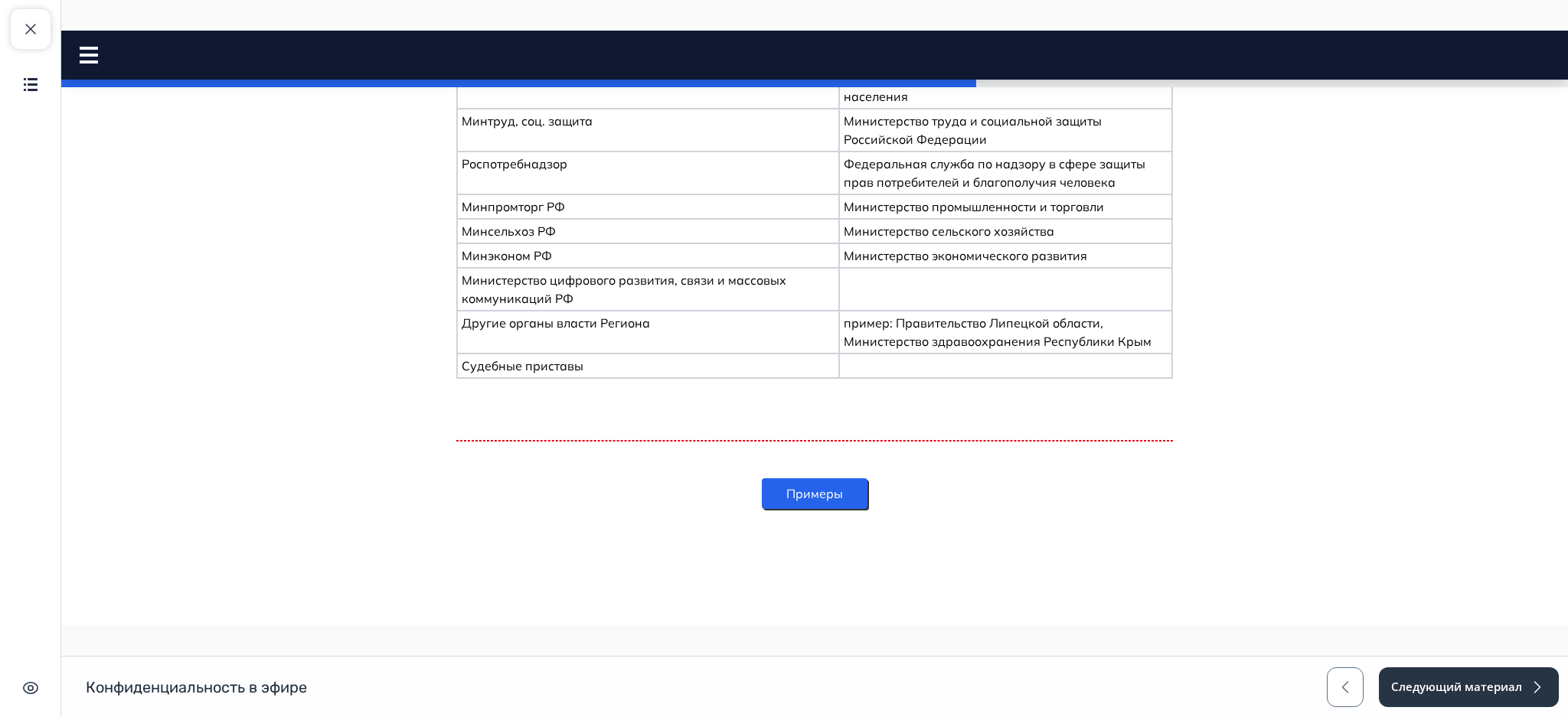
click at [809, 479] on button "Примеры" at bounding box center [814, 494] width 106 height 31
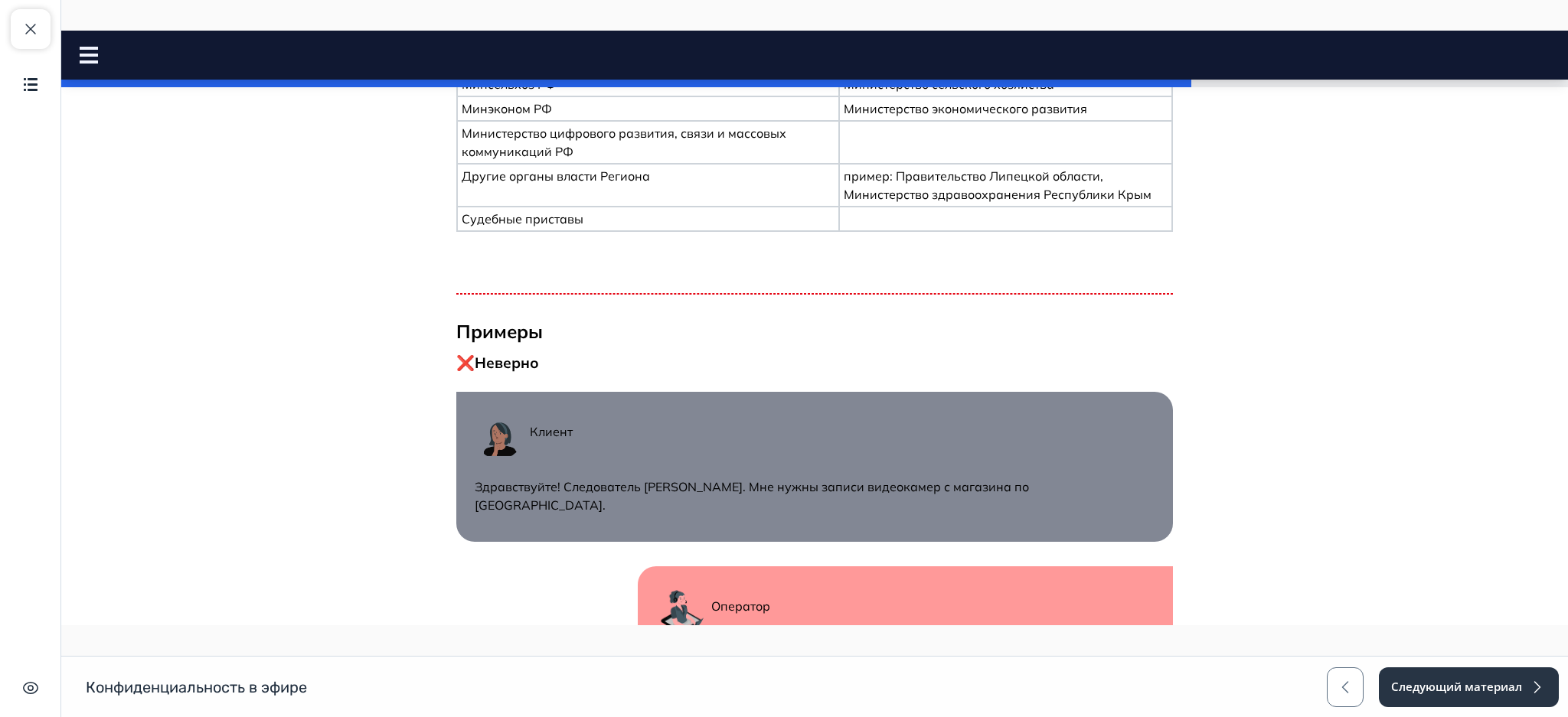
scroll to position [1462, 0]
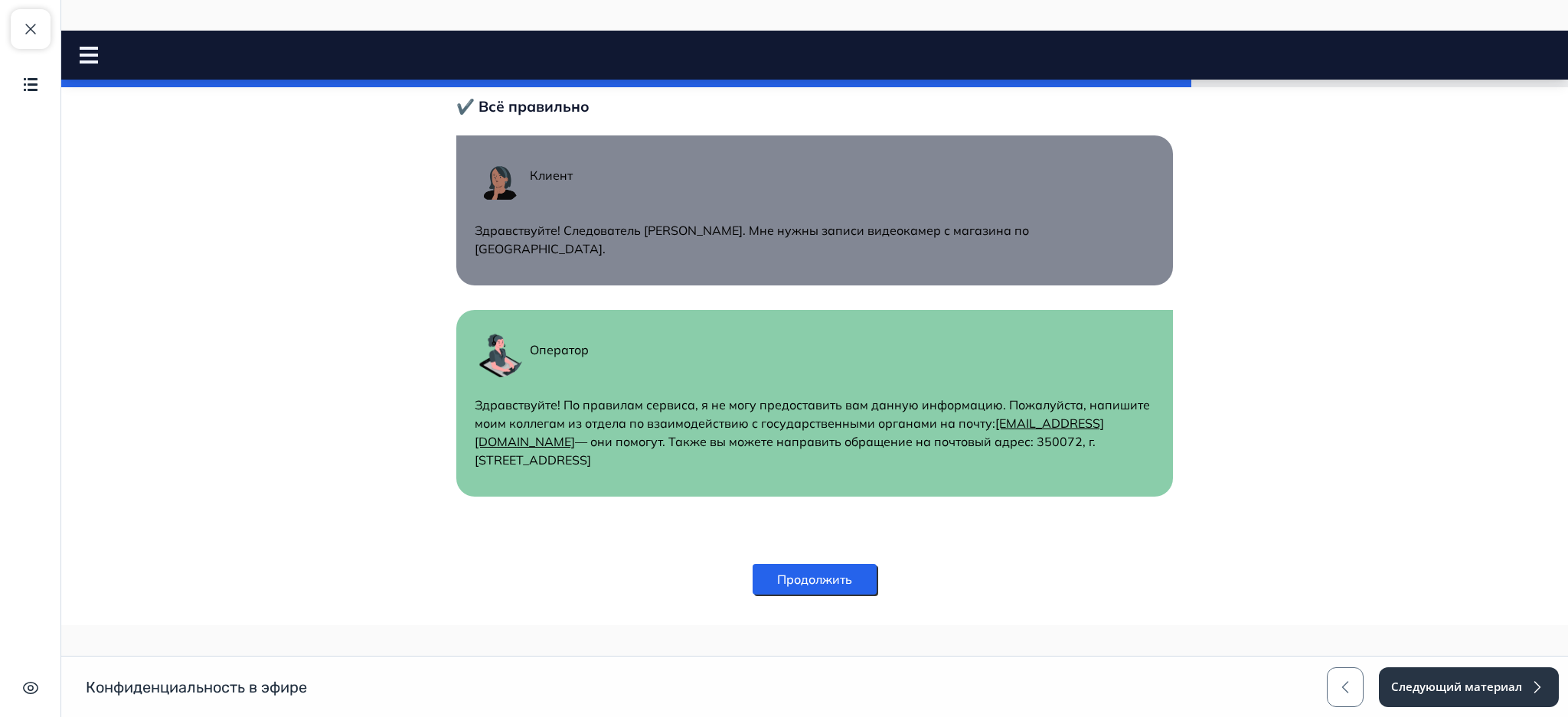
click at [823, 564] on button "Продолжить" at bounding box center [814, 579] width 124 height 31
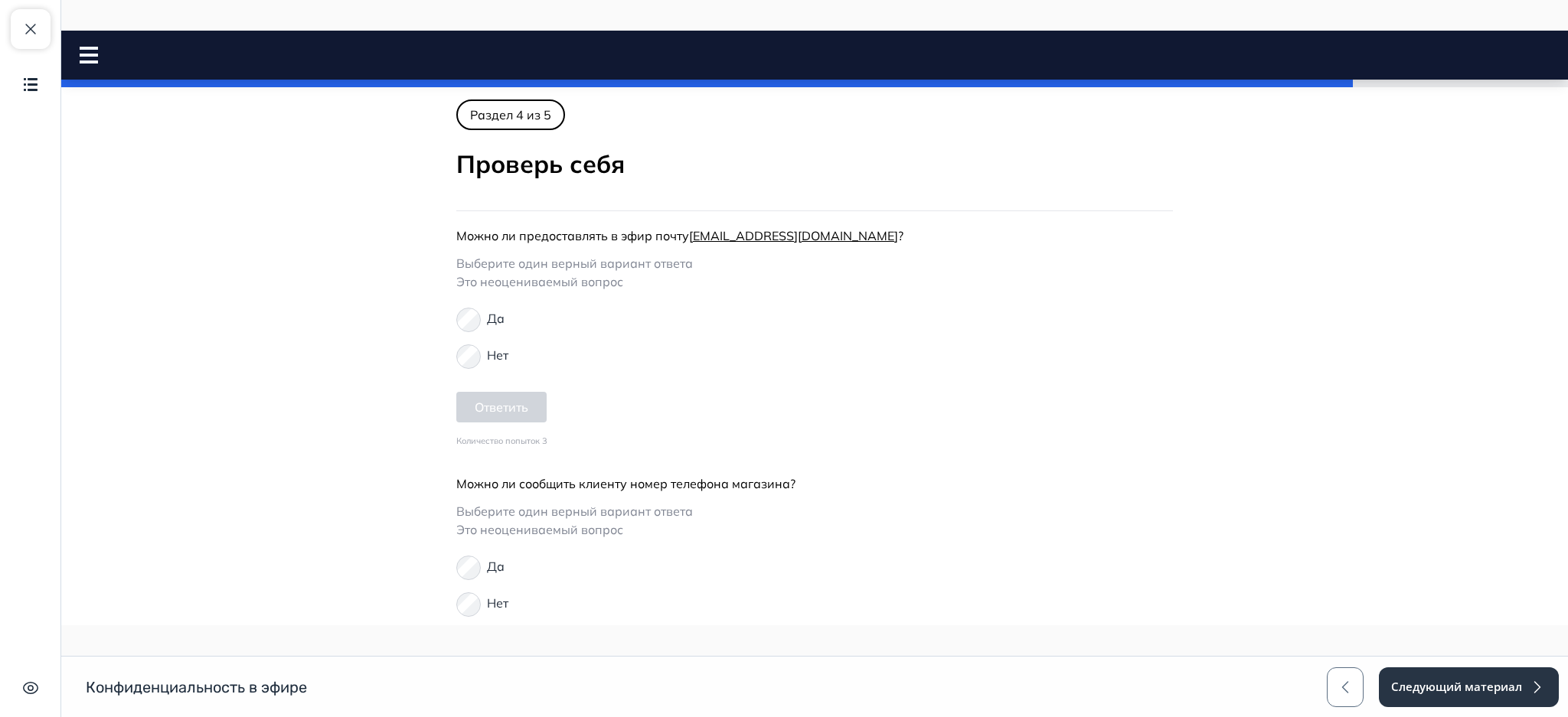
scroll to position [0, 0]
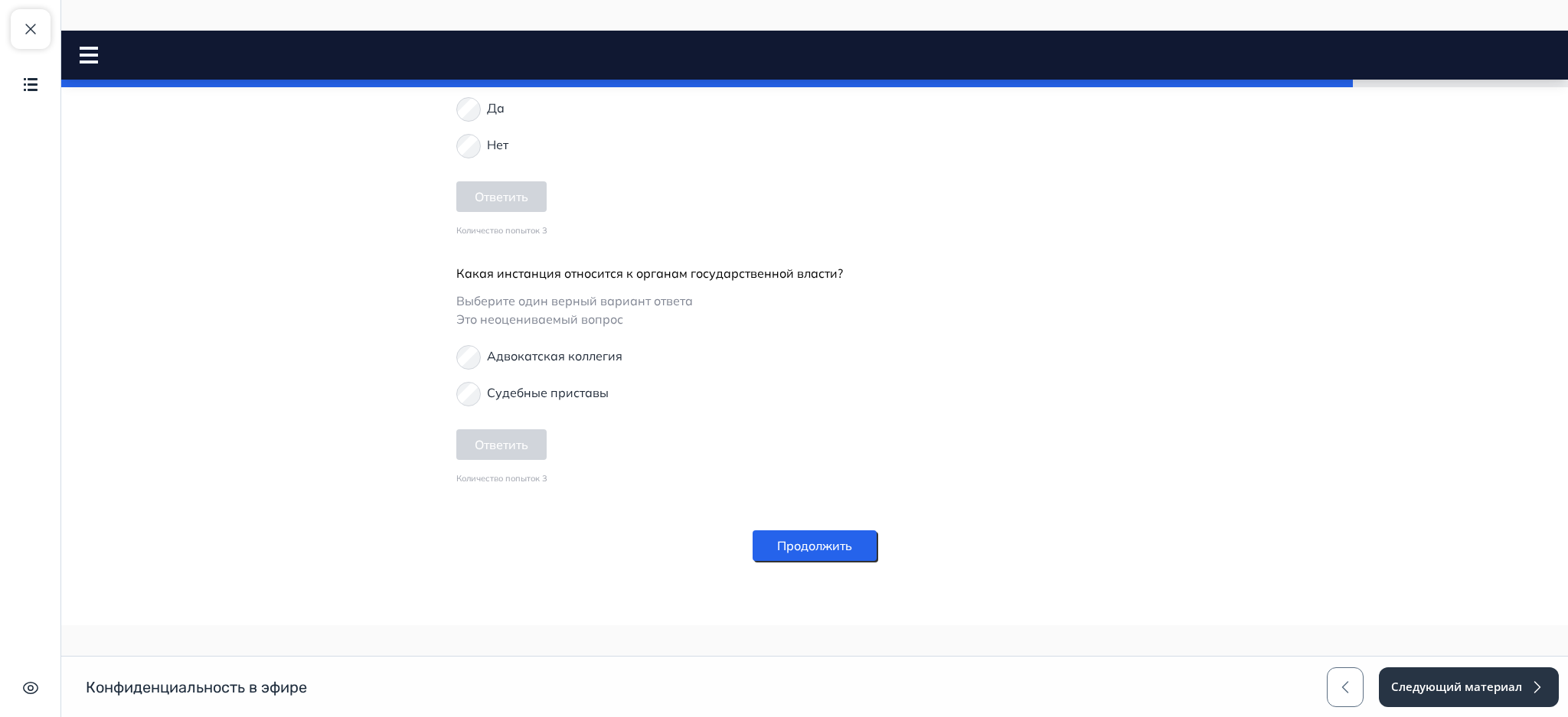
click at [839, 552] on button "Продолжить" at bounding box center [814, 546] width 124 height 31
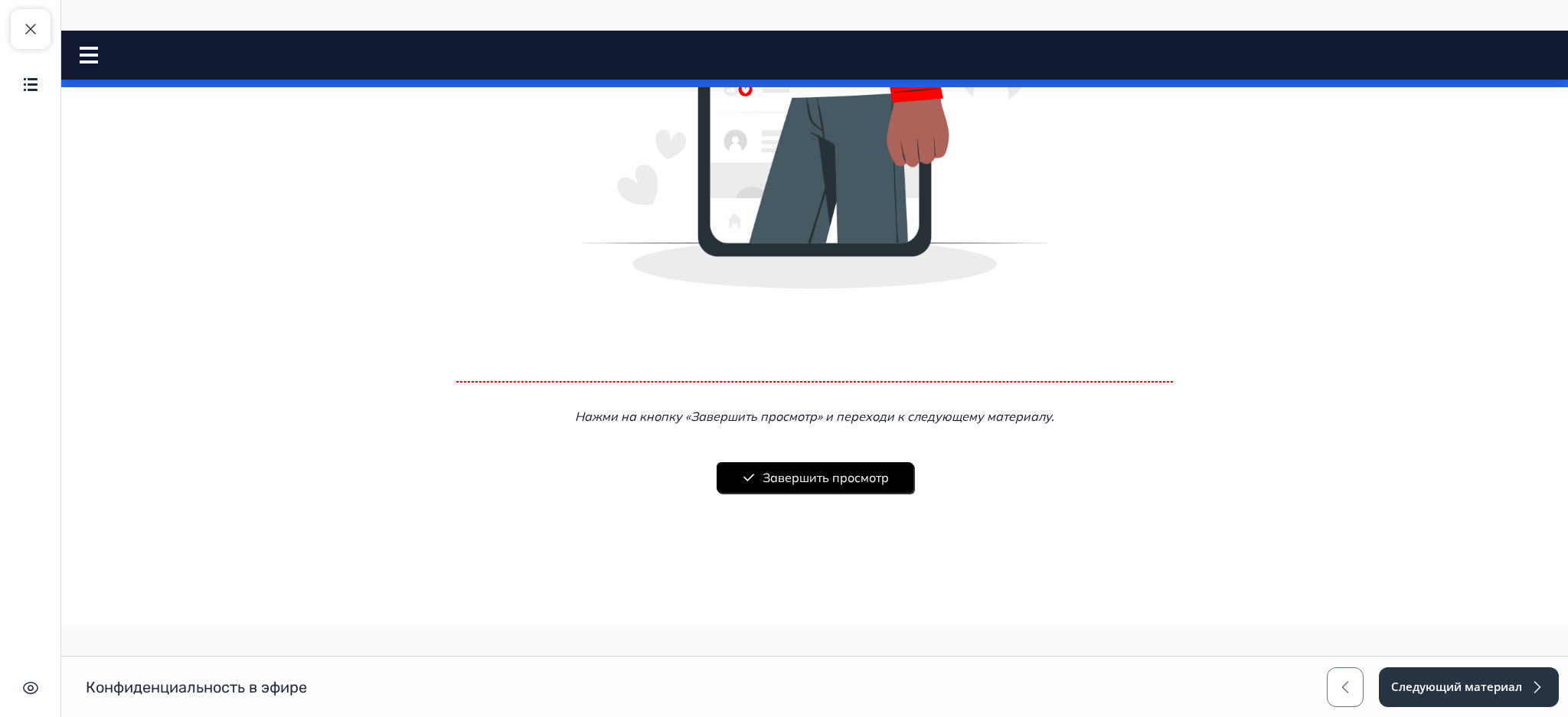
click at [802, 484] on button "Завершить просмотр" at bounding box center [814, 478] width 197 height 31
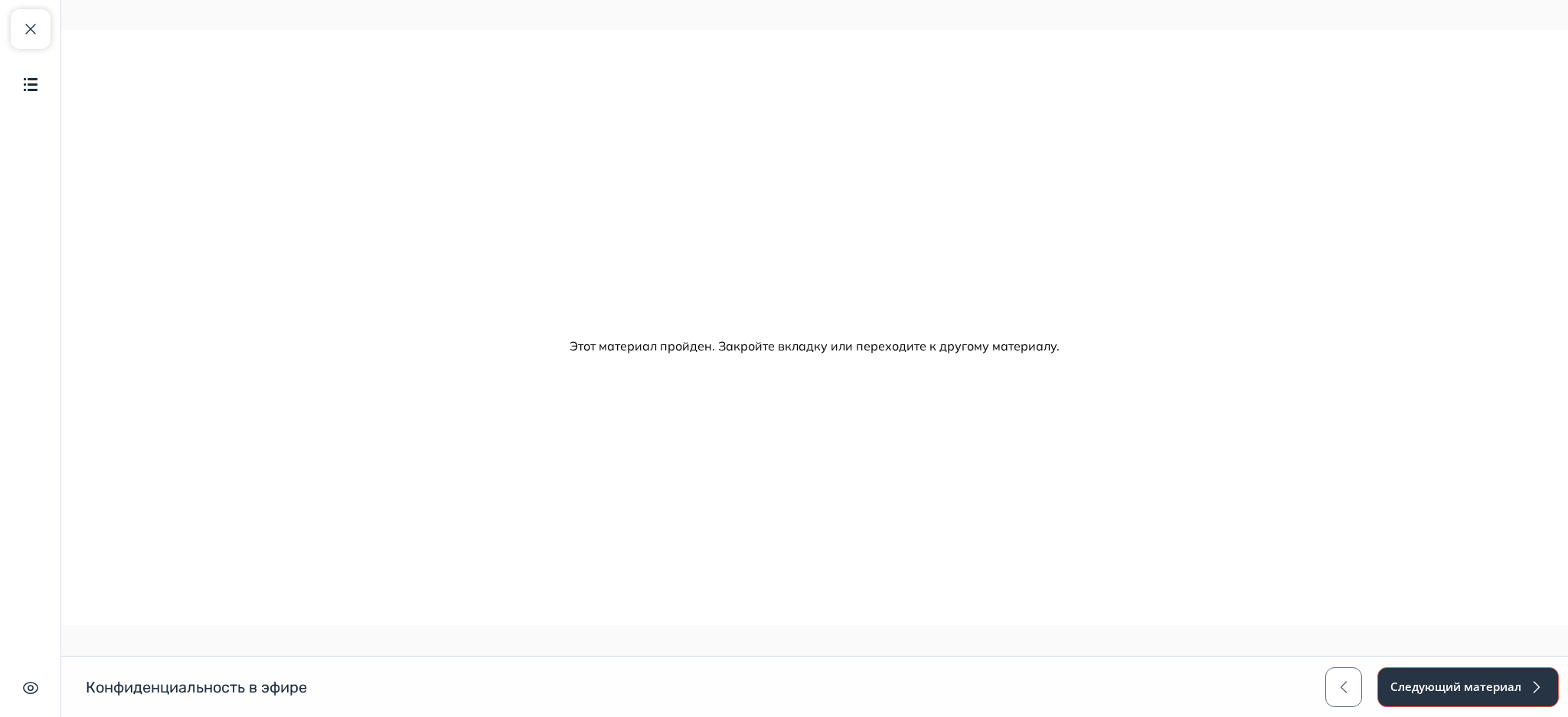
click at [1422, 682] on button "Следующий материал" at bounding box center [1468, 687] width 182 height 40
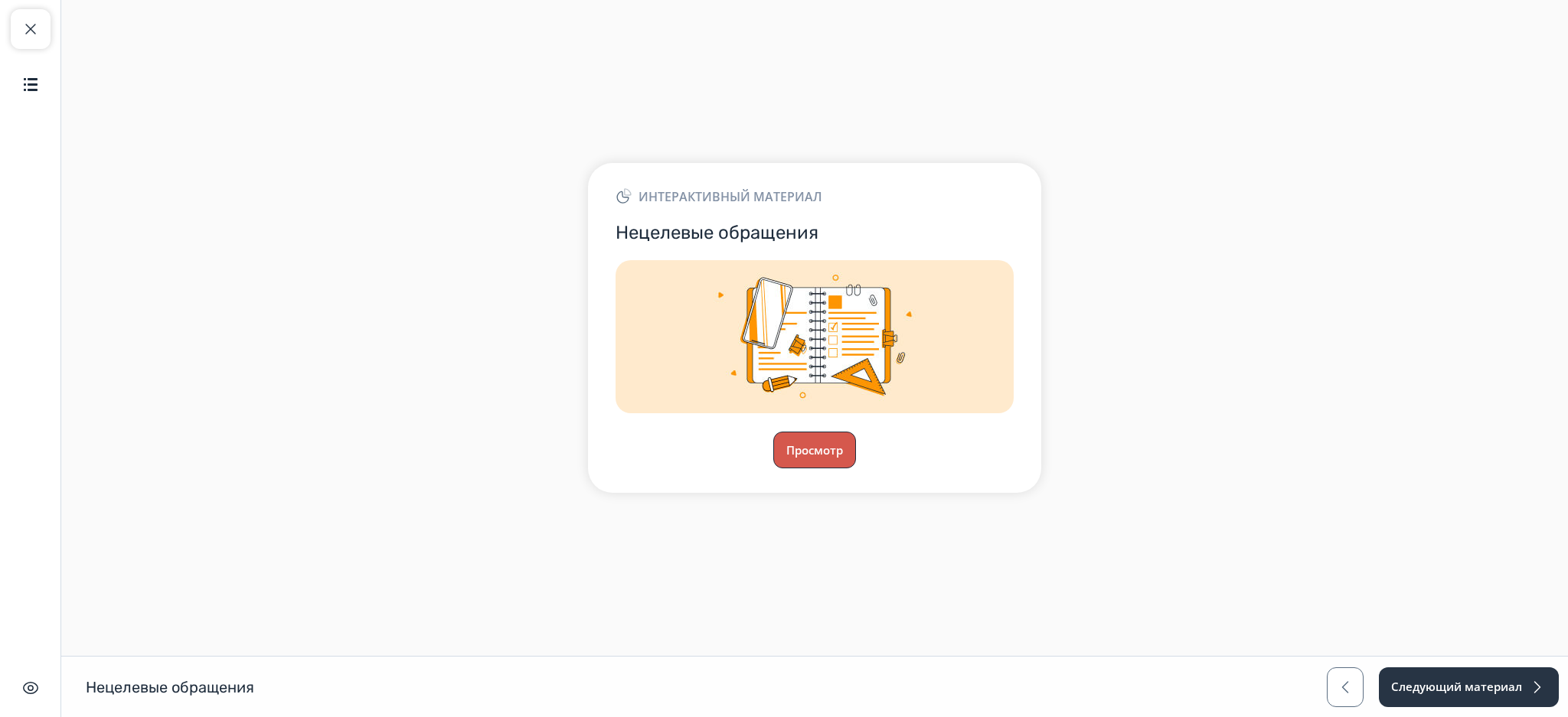
click at [822, 452] on button "Просмотр" at bounding box center [814, 450] width 83 height 37
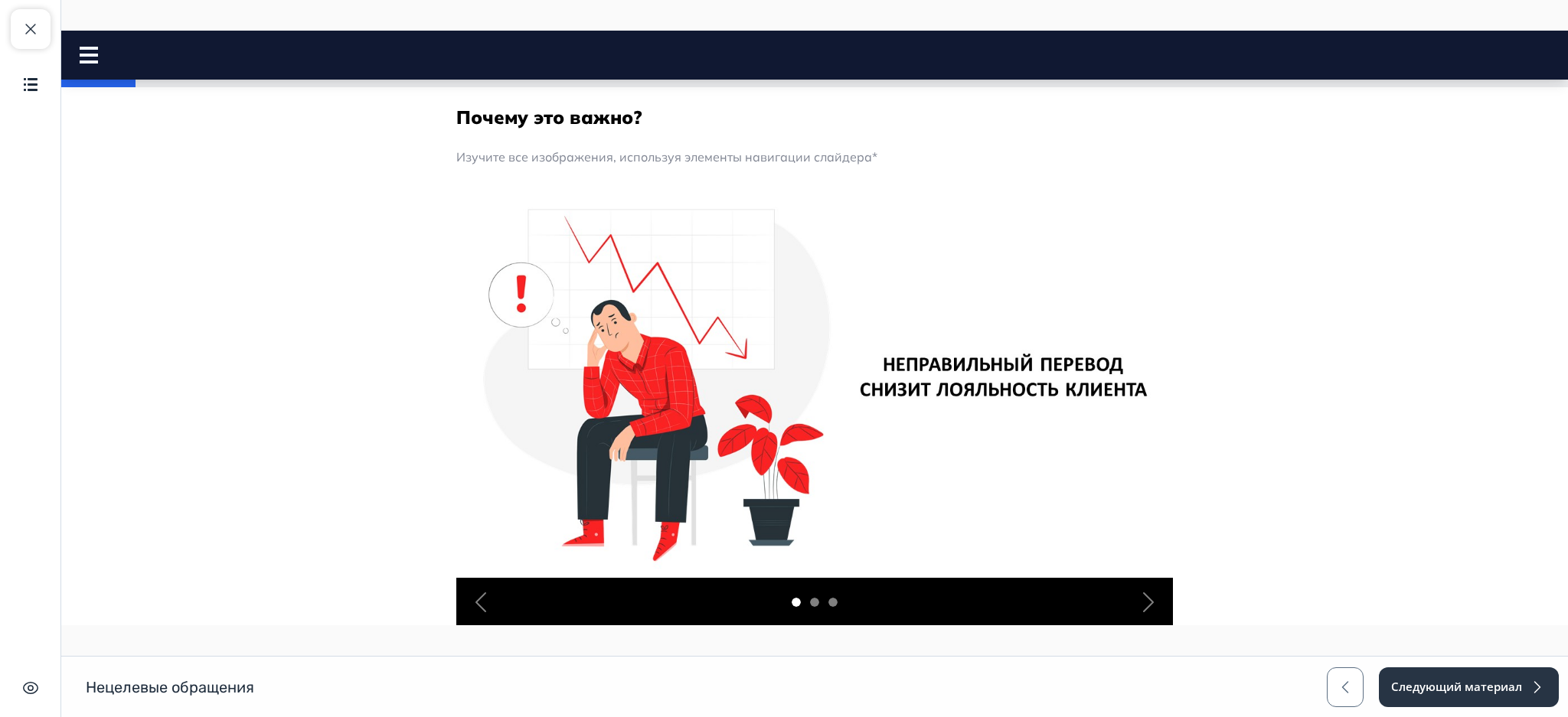
scroll to position [885, 0]
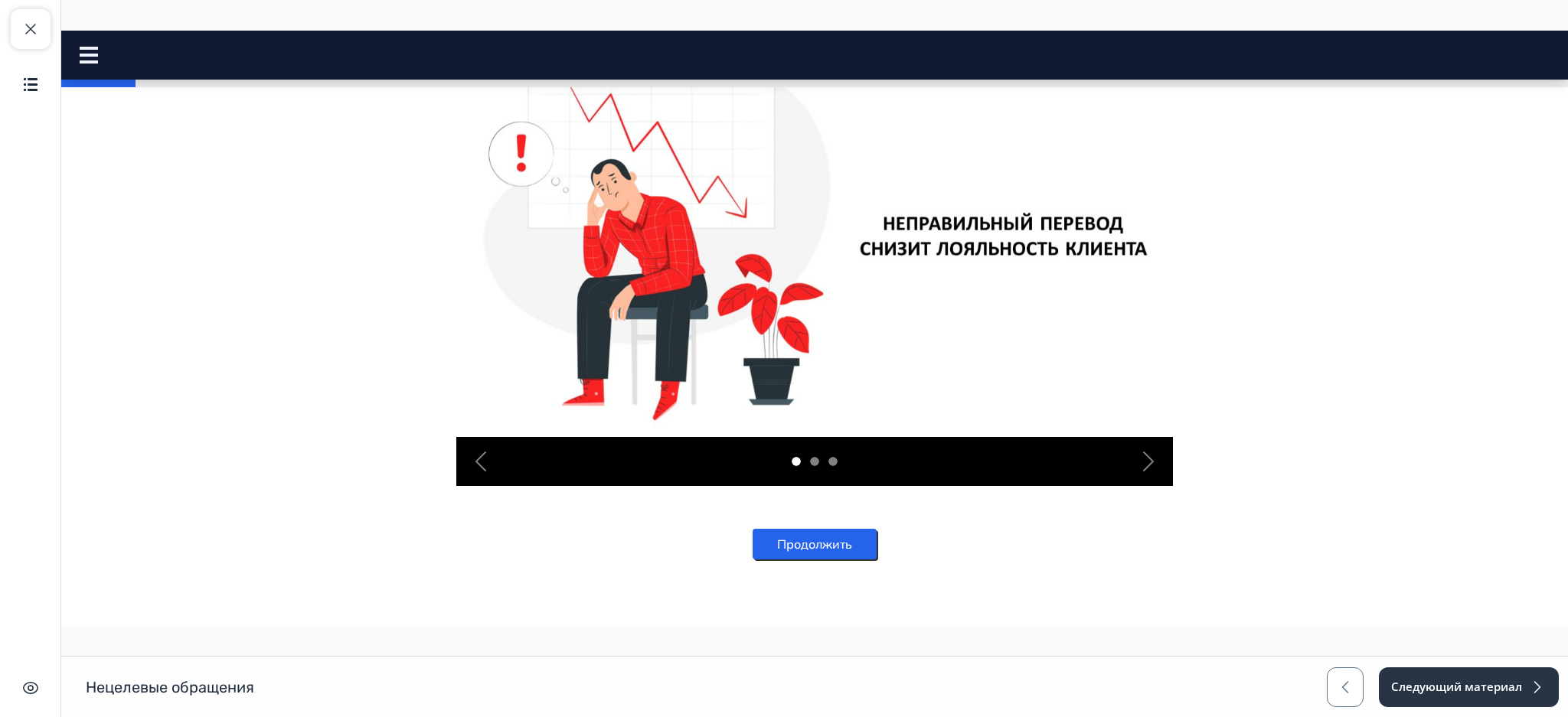
click at [834, 553] on button "Продолжить" at bounding box center [814, 545] width 124 height 31
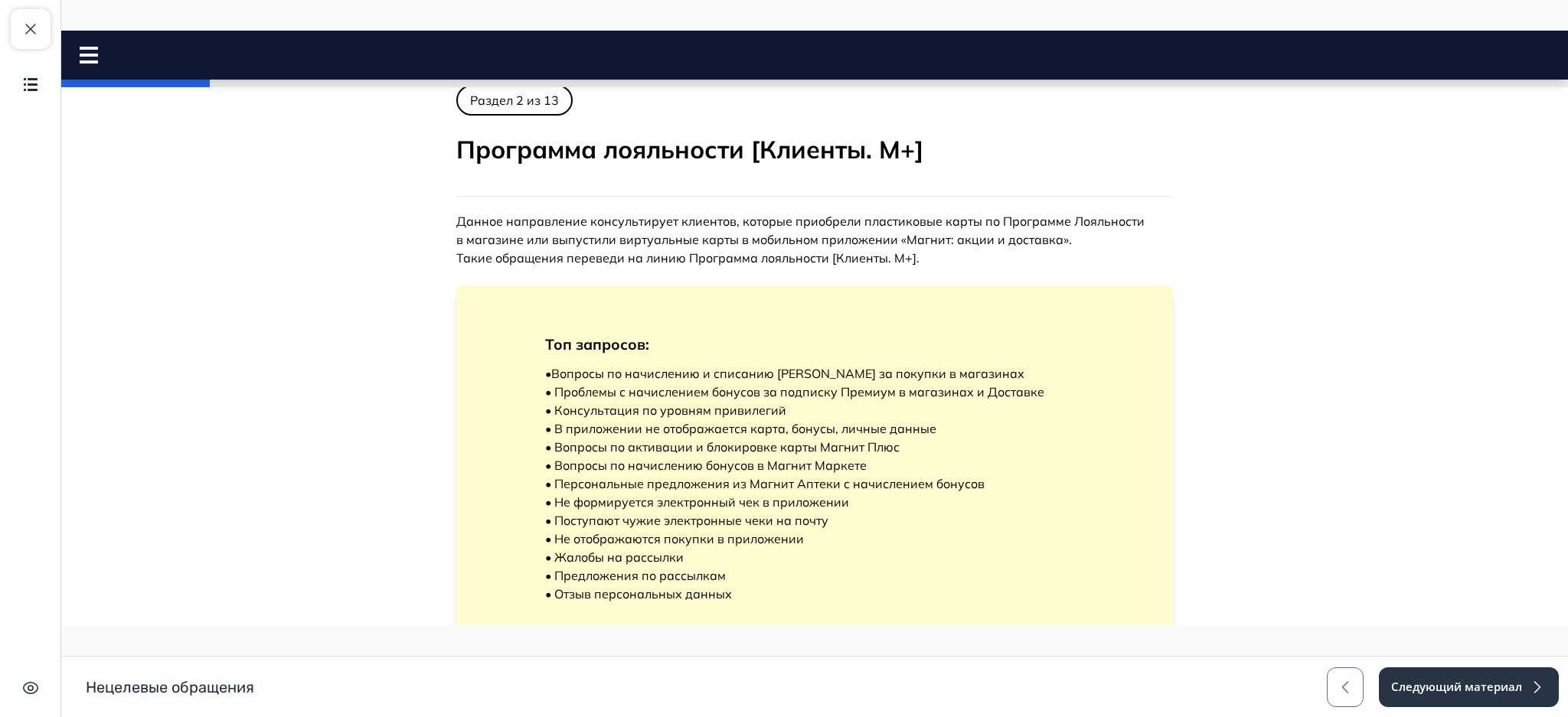
scroll to position [0, 0]
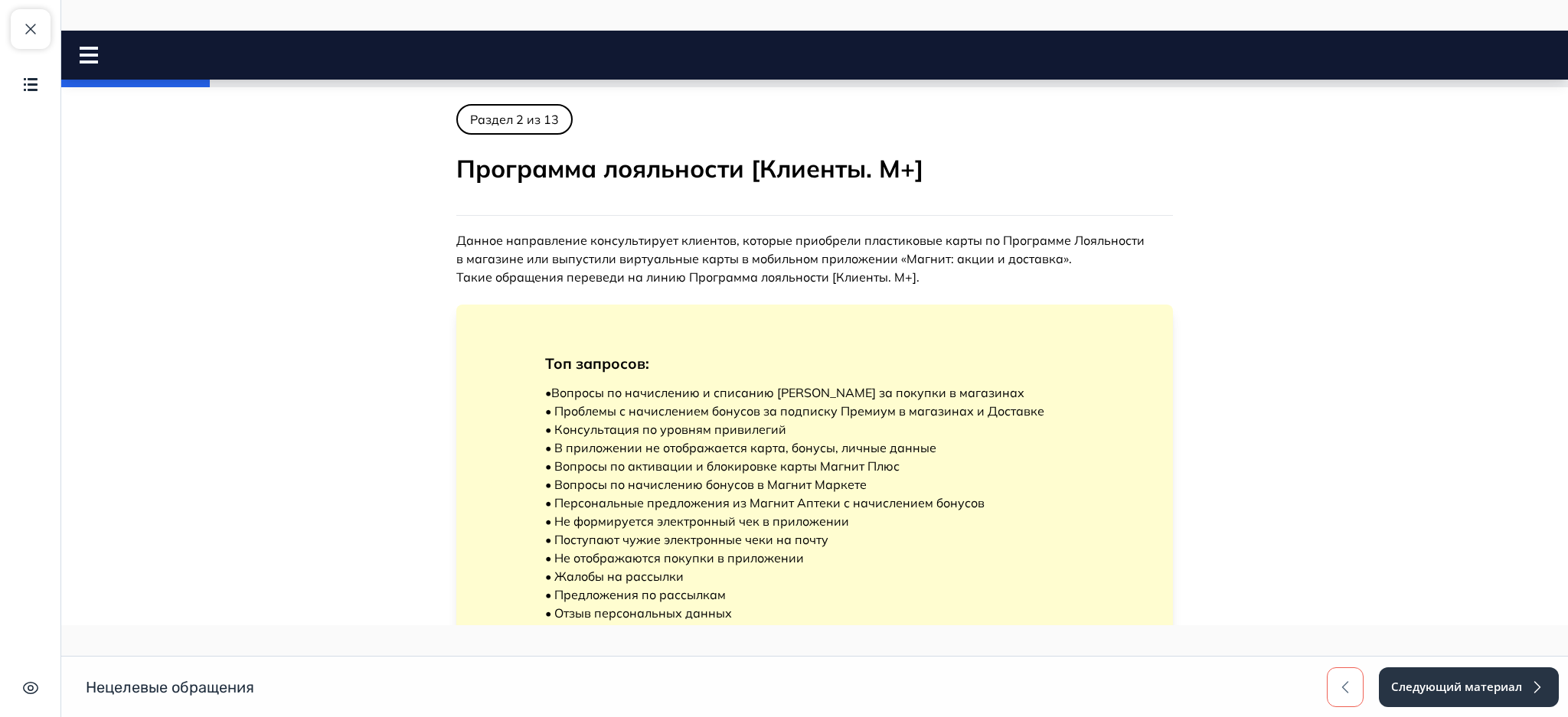
click at [1344, 693] on span "button" at bounding box center [1345, 687] width 18 height 18
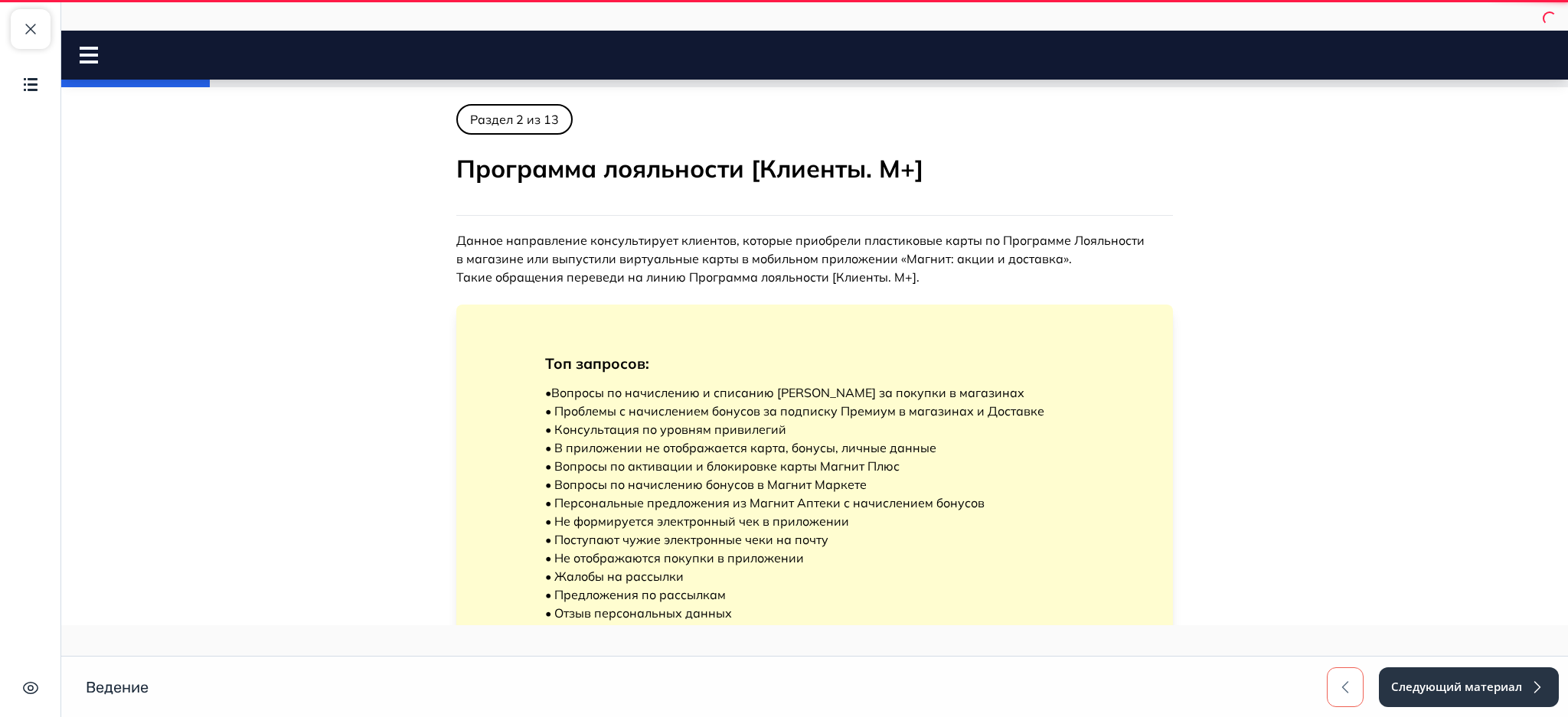
click at [1344, 693] on span "button" at bounding box center [1345, 687] width 18 height 18
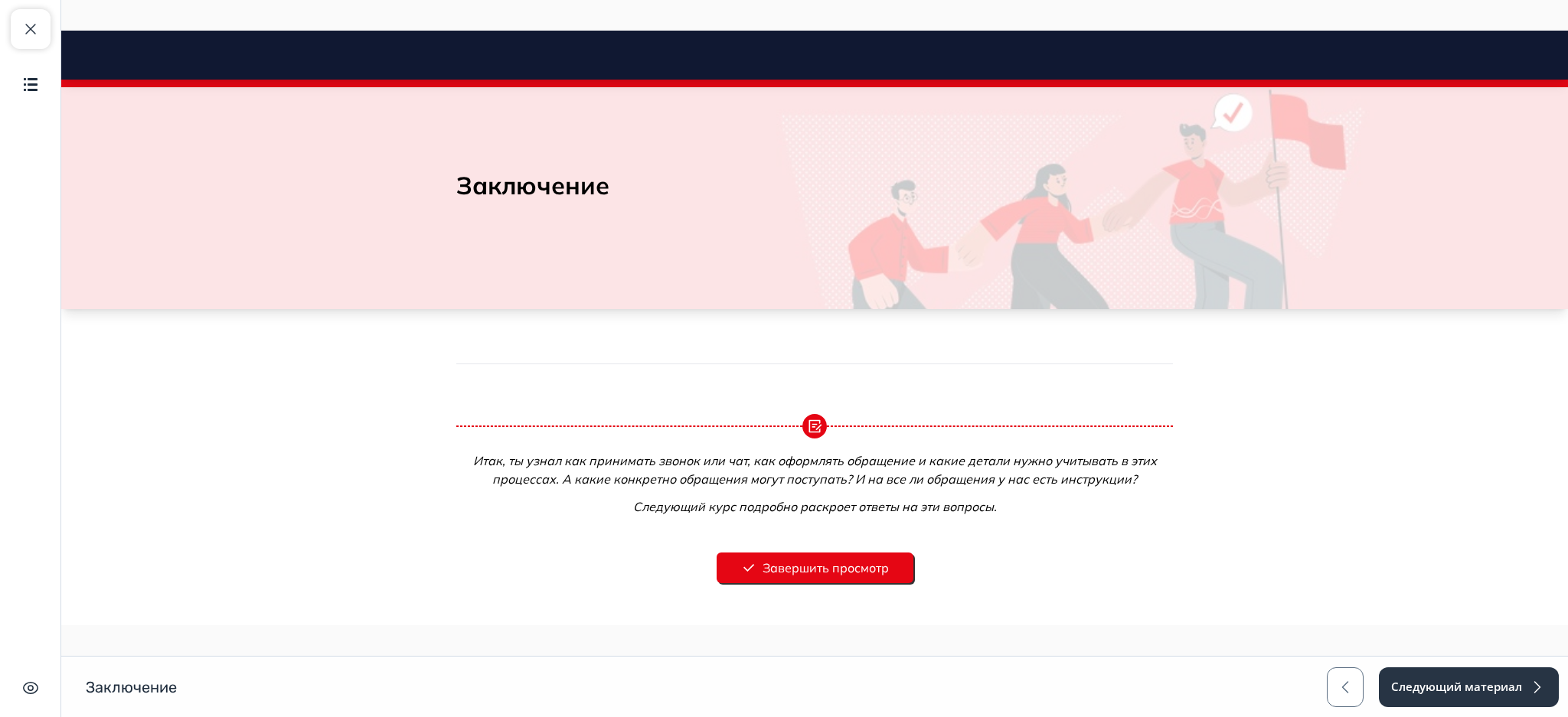
click at [854, 558] on button "Завершить просмотр" at bounding box center [814, 568] width 197 height 31
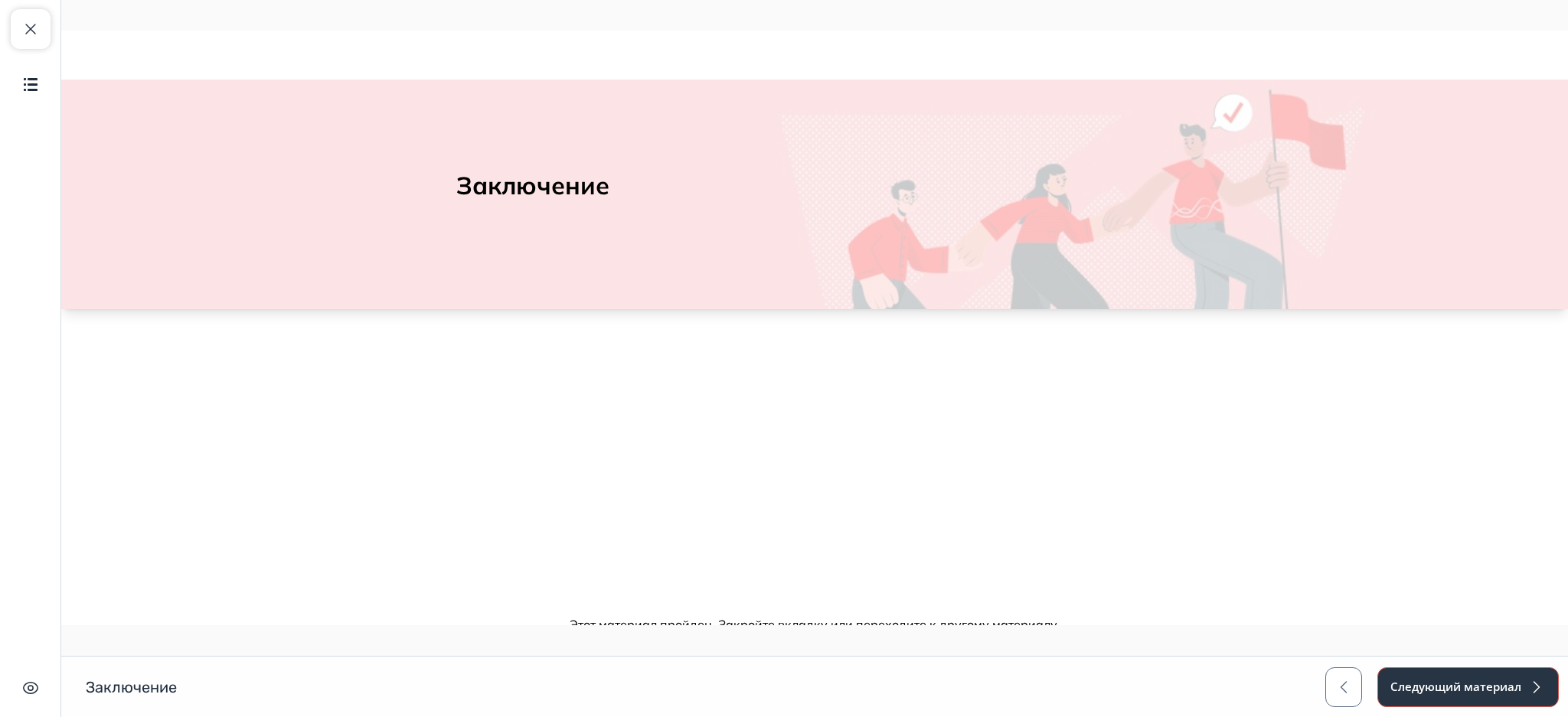
click at [1432, 672] on button "Следующий материал" at bounding box center [1468, 687] width 182 height 40
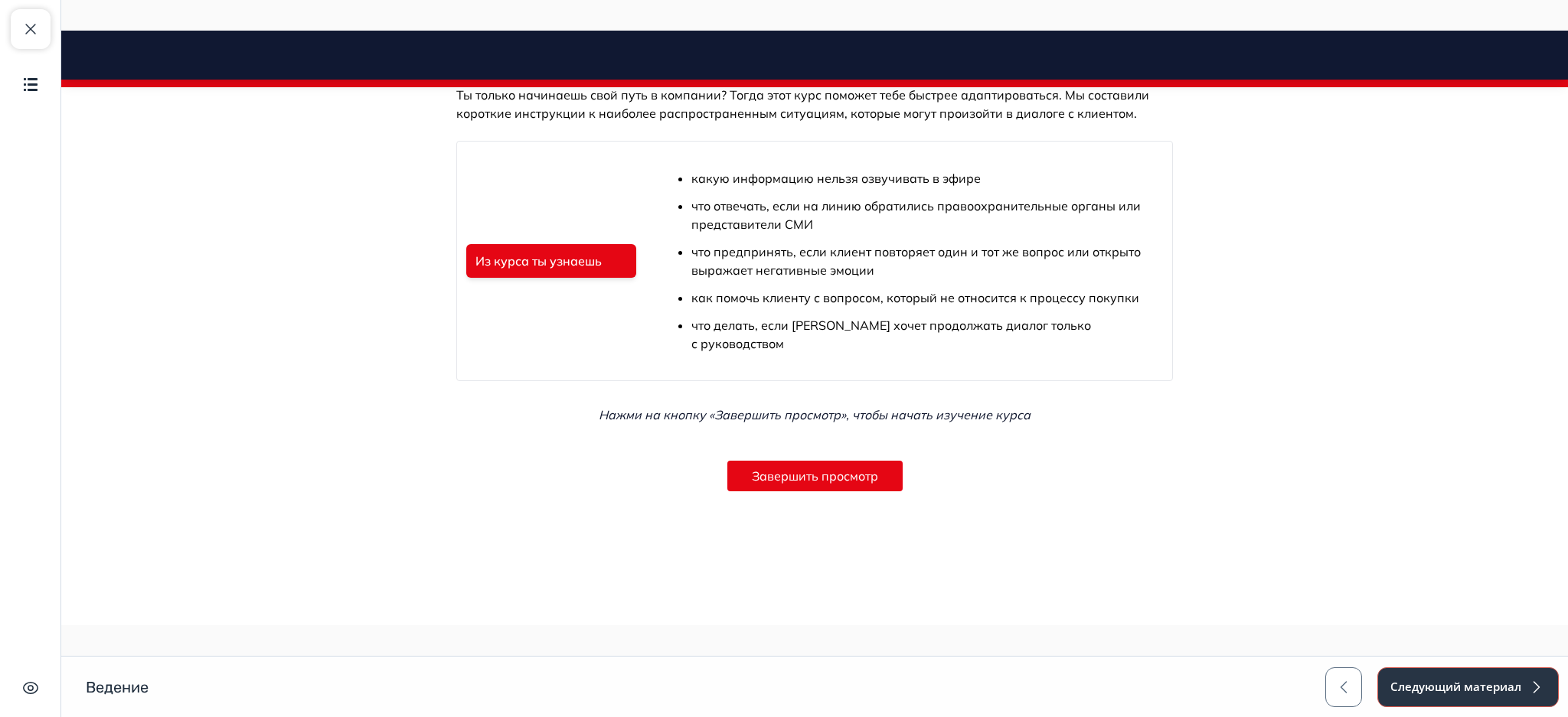
click at [1438, 670] on button "Следующий материал" at bounding box center [1468, 687] width 182 height 40
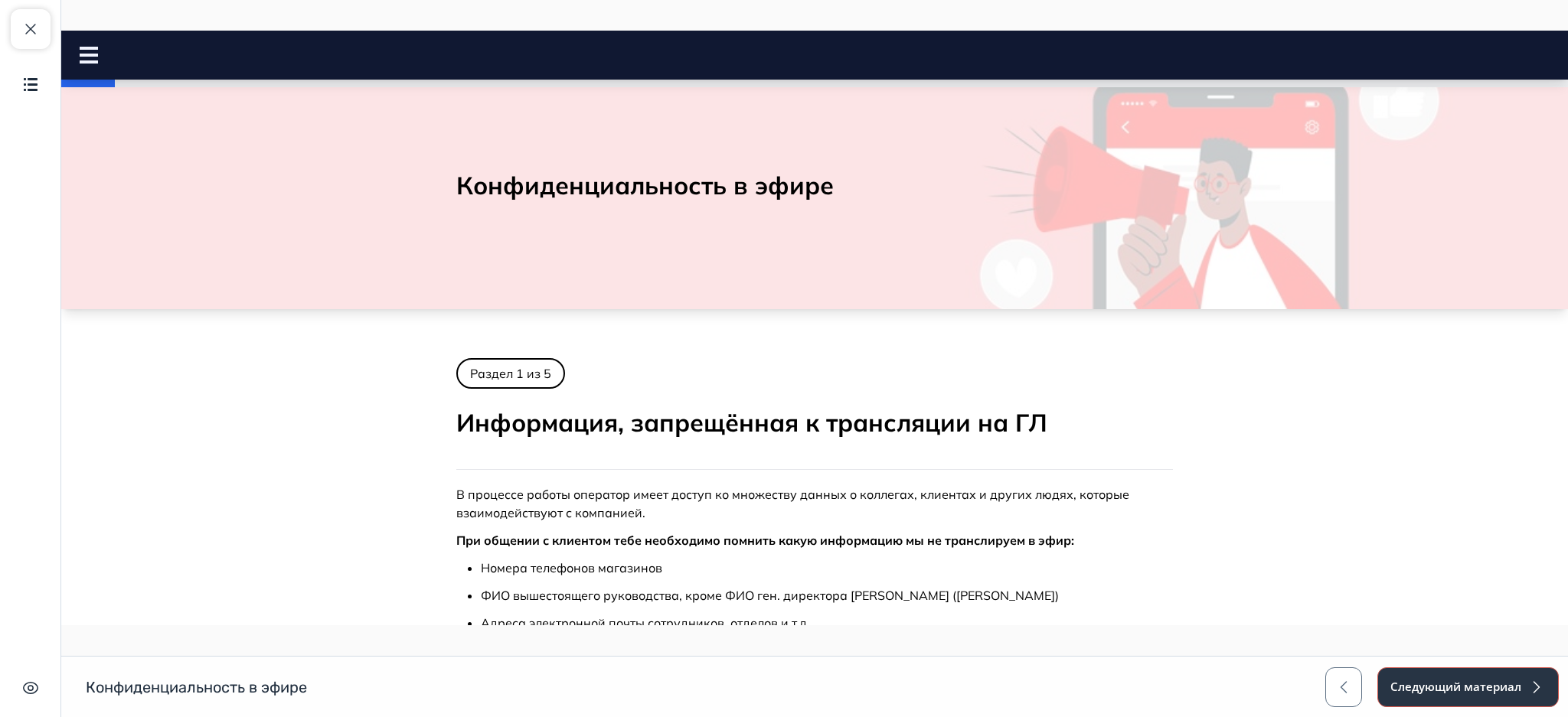
click at [1438, 670] on button "Следующий материал" at bounding box center [1468, 687] width 182 height 40
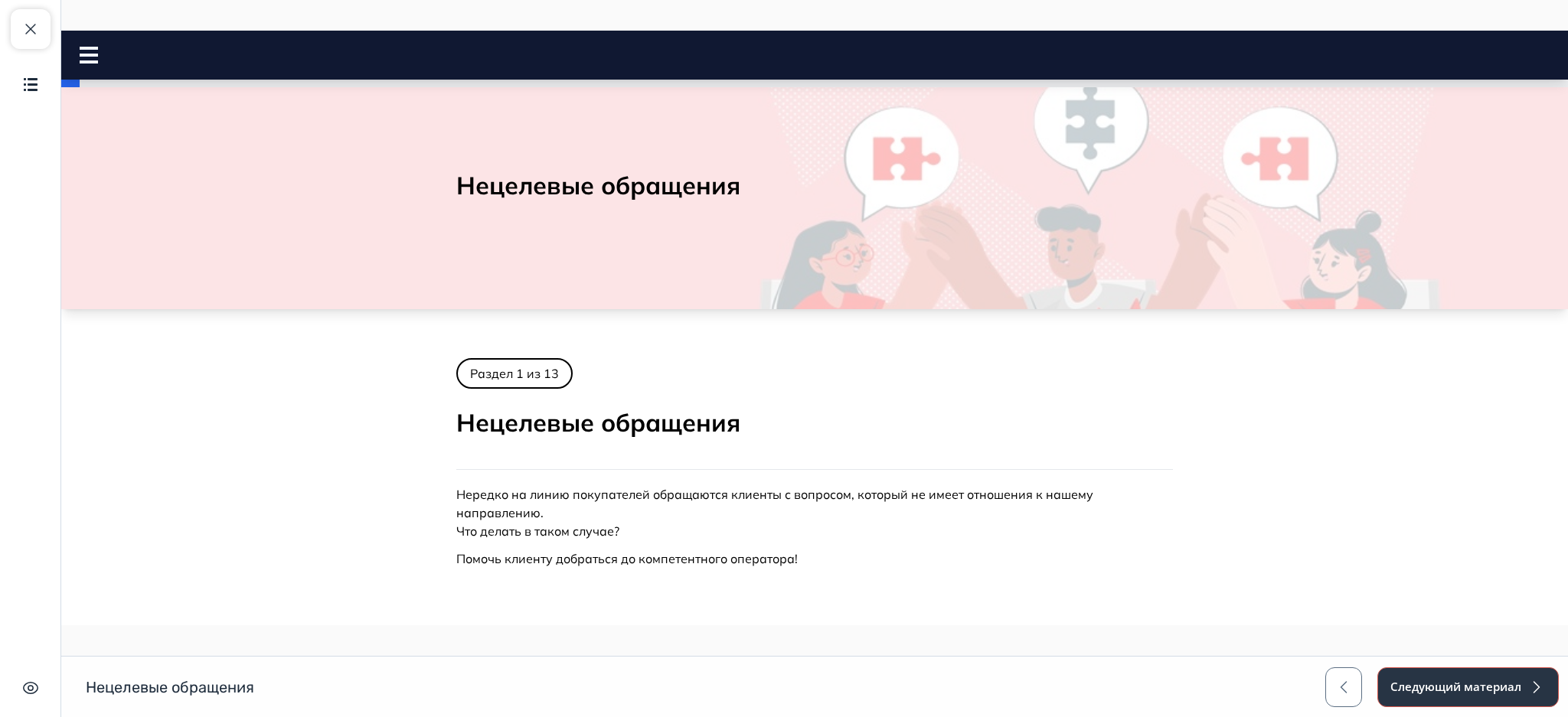
click at [1438, 670] on button "Следующий материал" at bounding box center [1468, 687] width 182 height 40
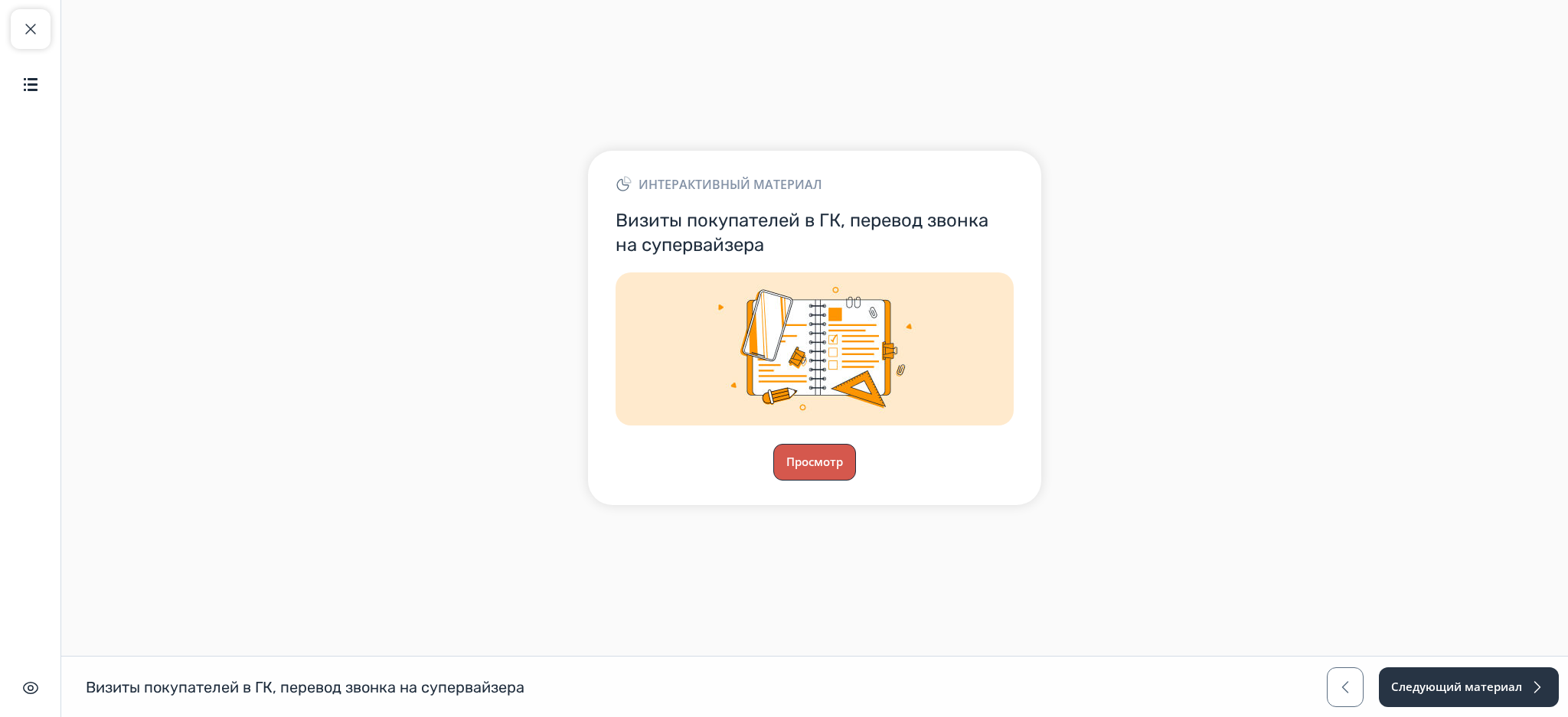
click at [830, 465] on button "Просмотр" at bounding box center [814, 463] width 83 height 37
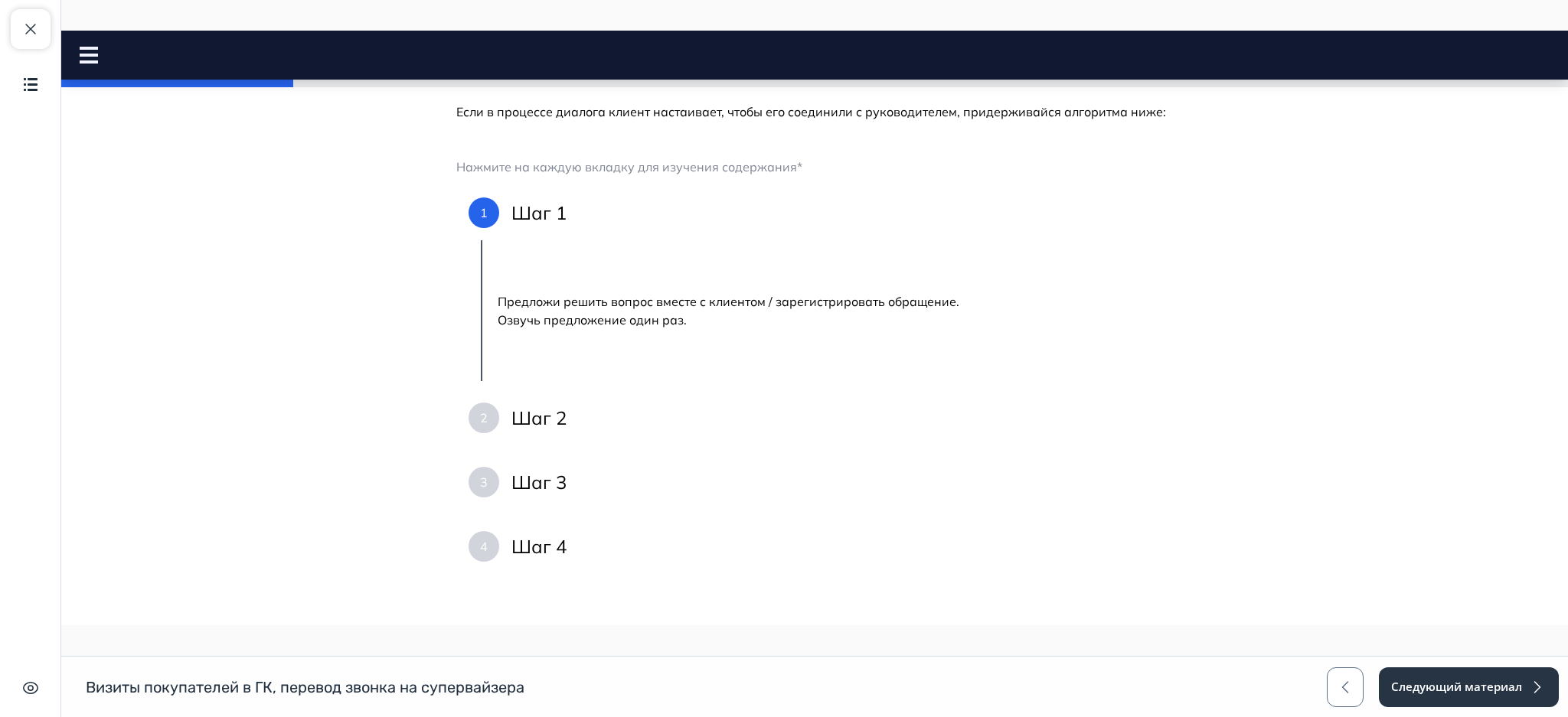
scroll to position [403, 0]
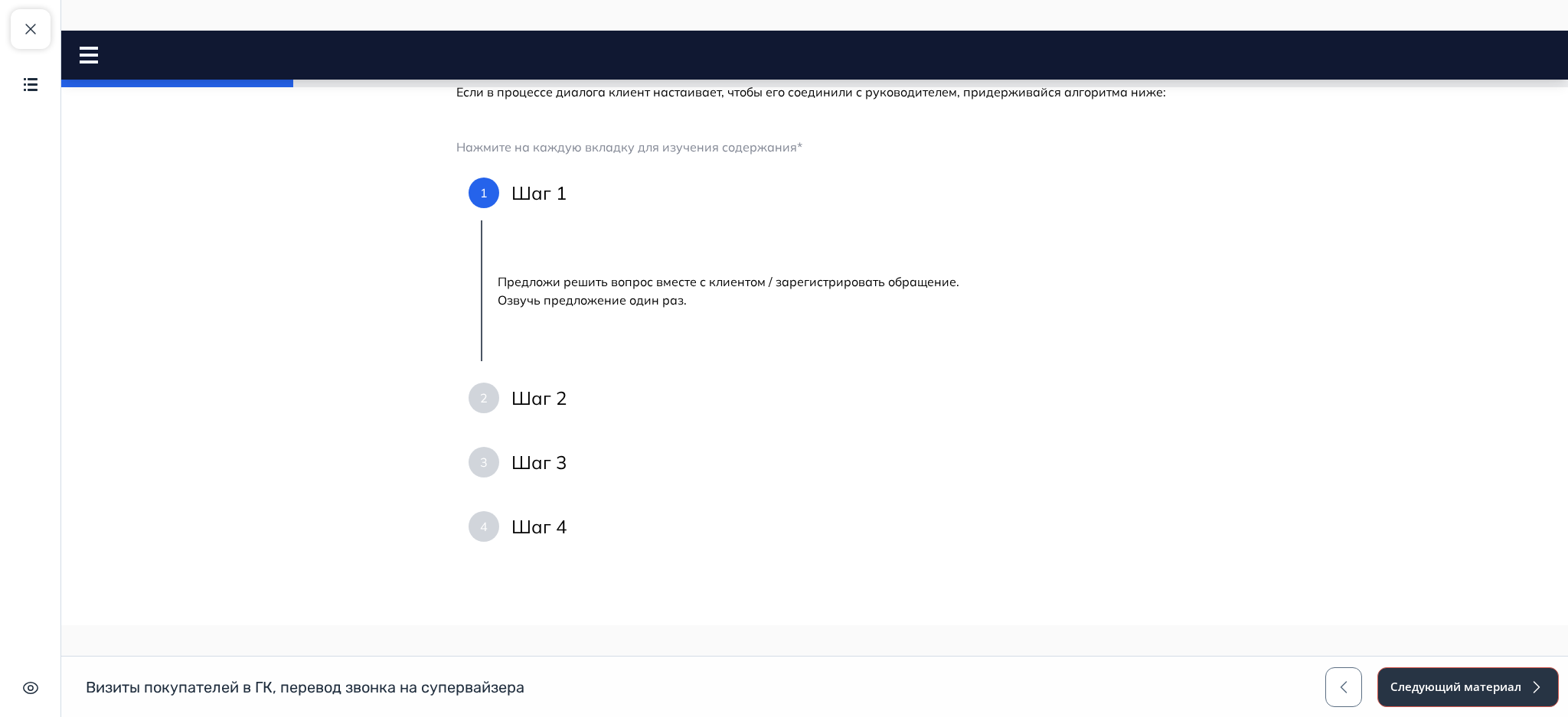
click at [1437, 684] on button "Следующий материал" at bounding box center [1468, 687] width 182 height 40
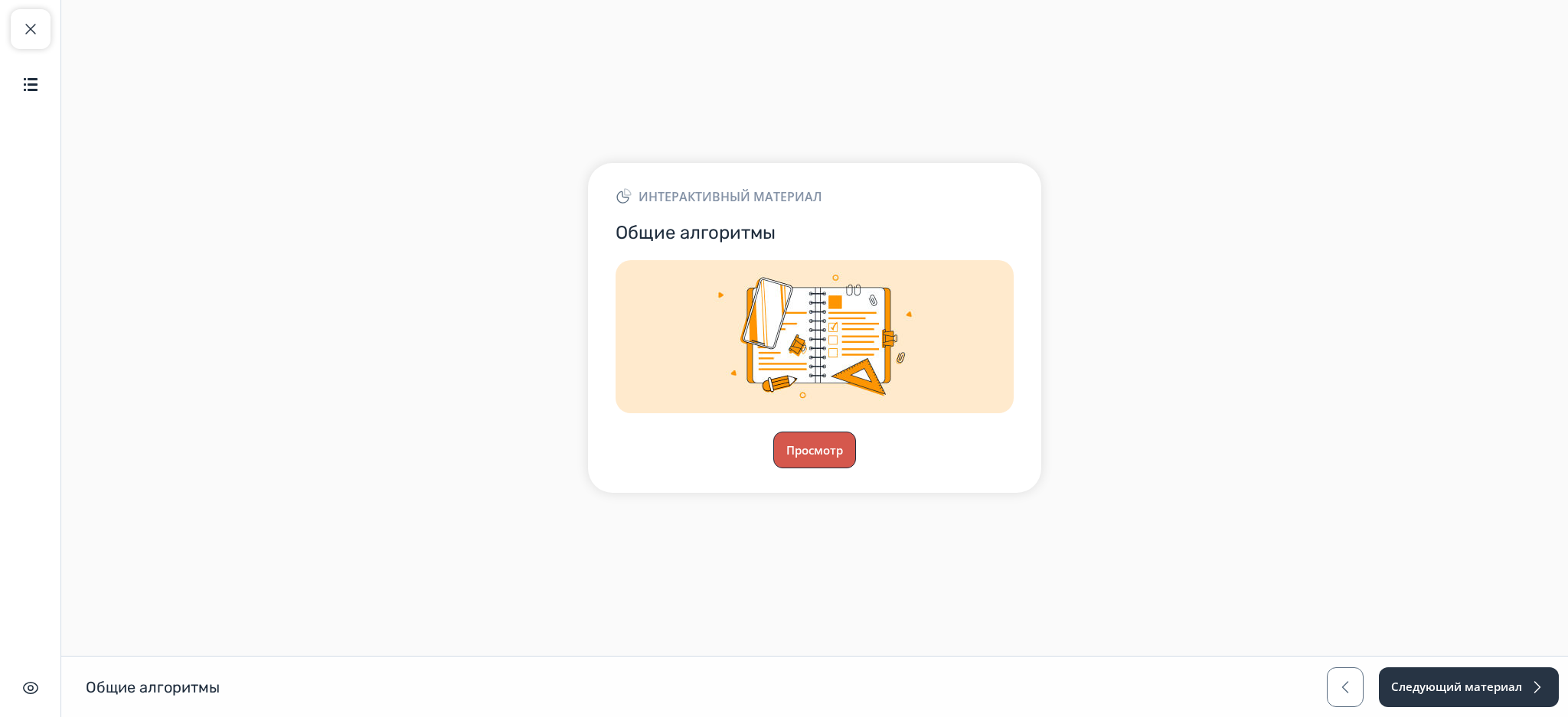
click at [813, 453] on button "Просмотр" at bounding box center [814, 450] width 83 height 37
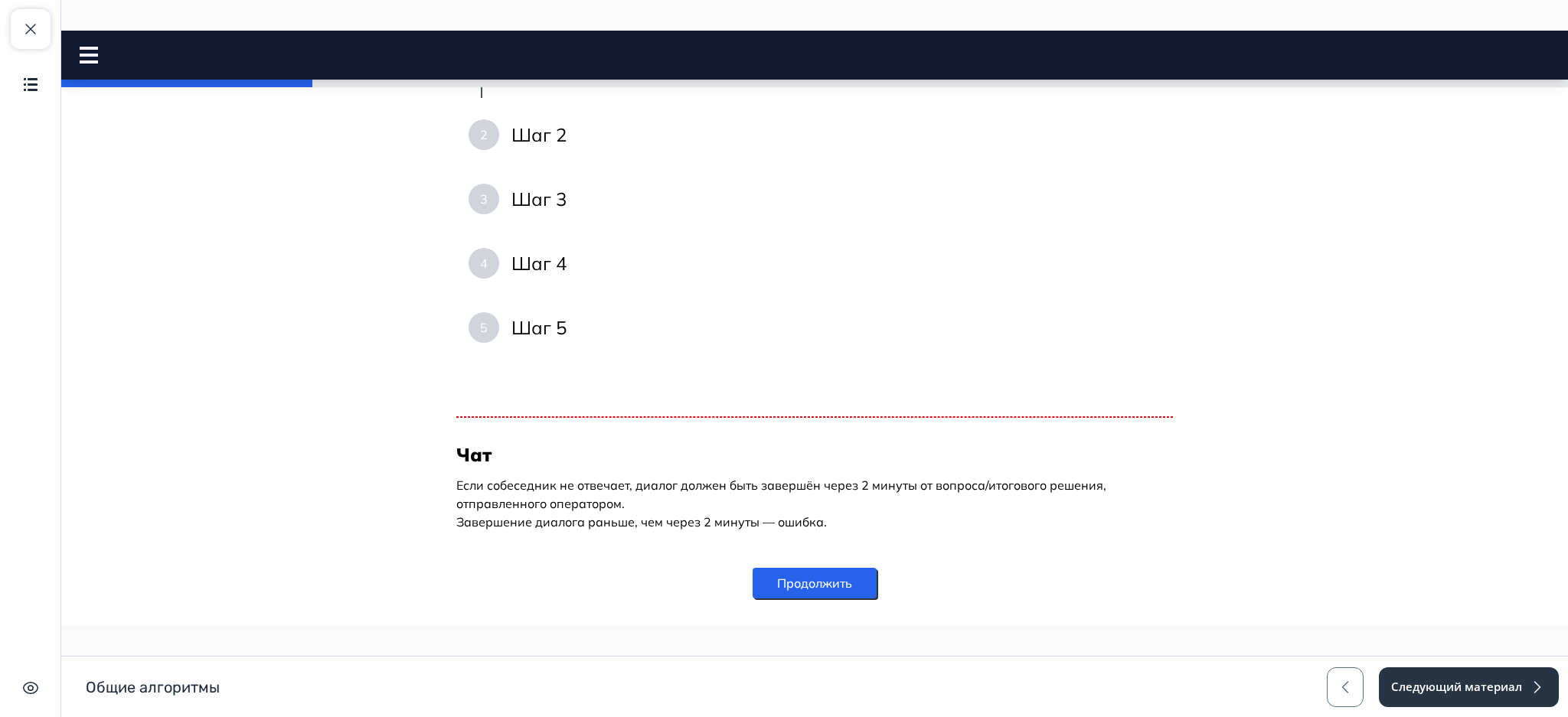
scroll to position [738, 0]
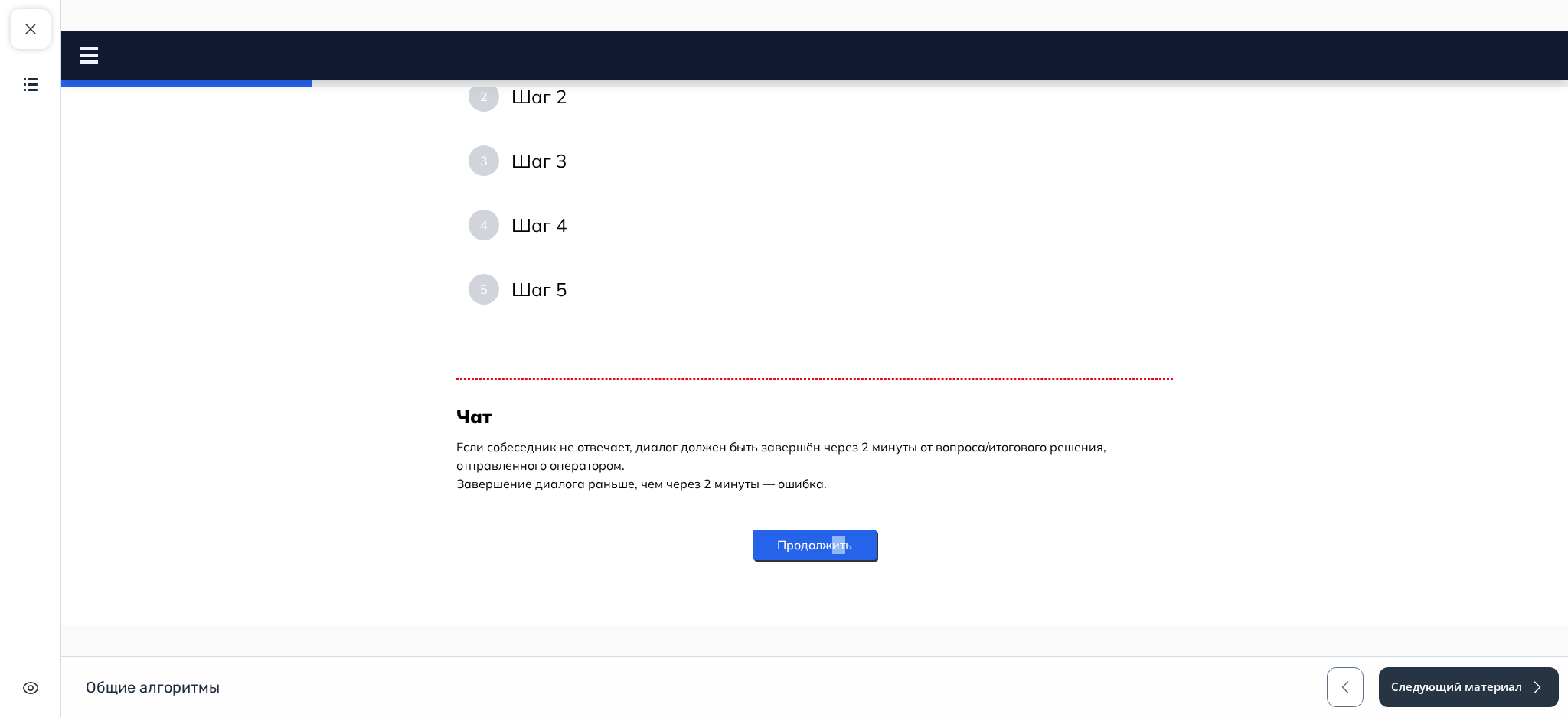
drag, startPoint x: 837, startPoint y: 561, endPoint x: 821, endPoint y: 553, distance: 17.9
click at [821, 553] on div "Продолжить" at bounding box center [814, 545] width 124 height 67
click at [821, 553] on button "Продолжить" at bounding box center [814, 545] width 124 height 31
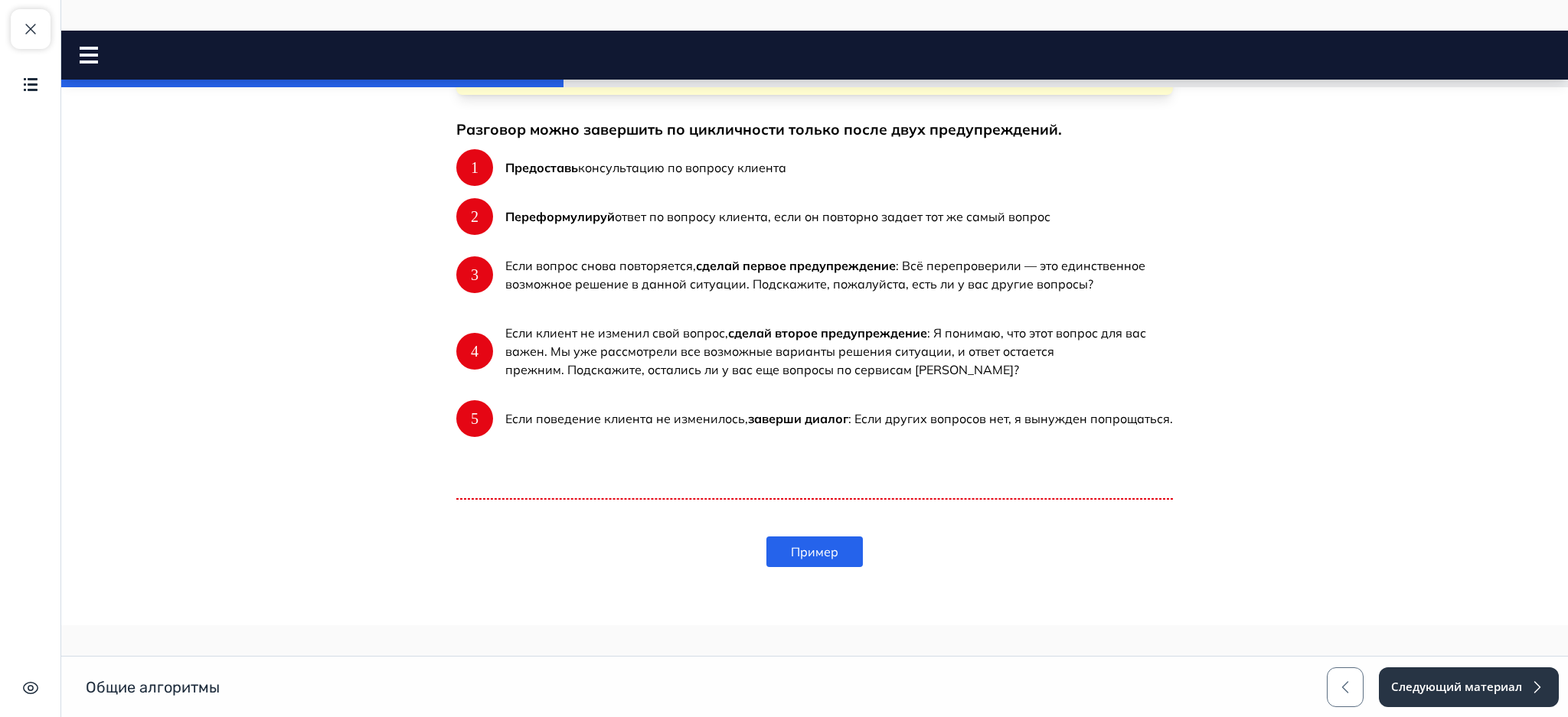
scroll to position [556, 0]
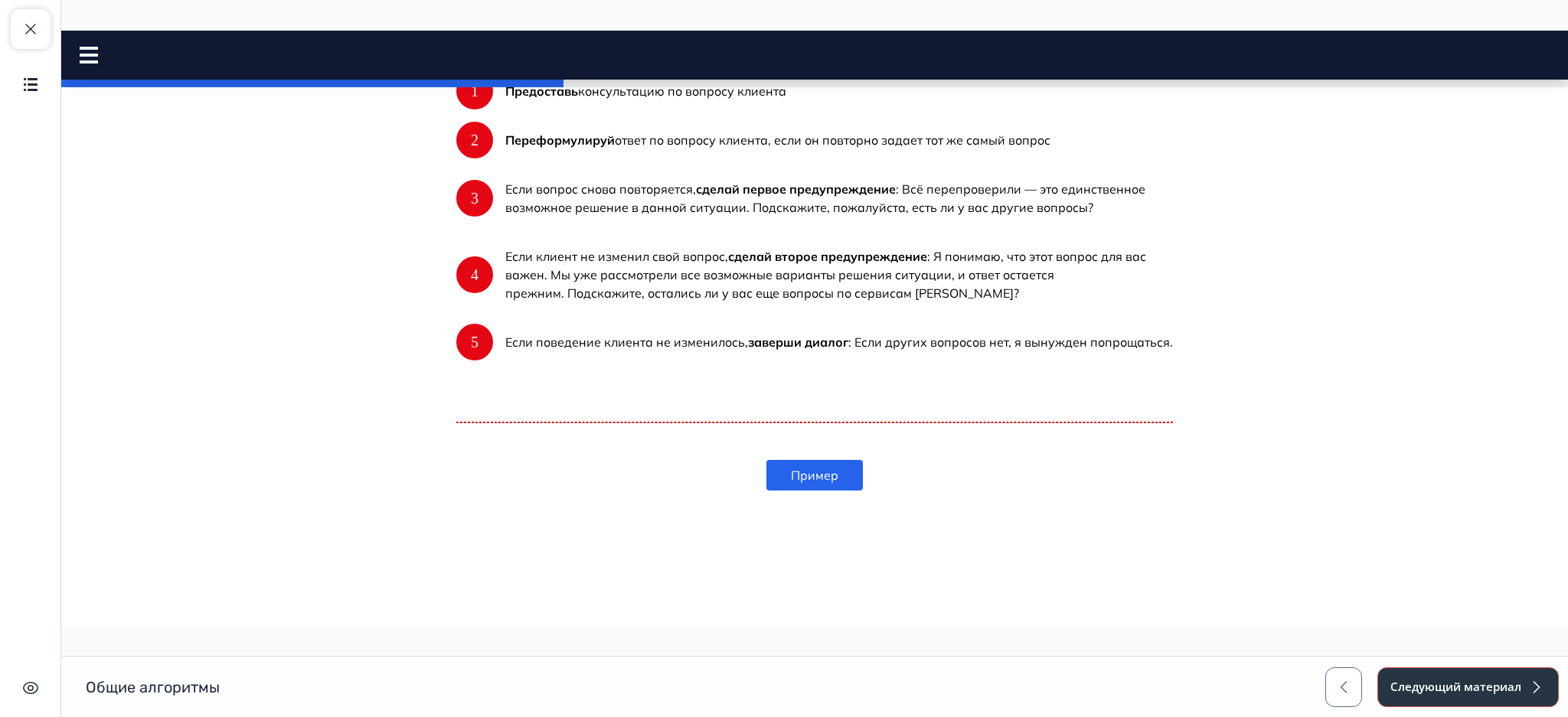
click at [1452, 683] on button "Следующий материал" at bounding box center [1468, 687] width 182 height 40
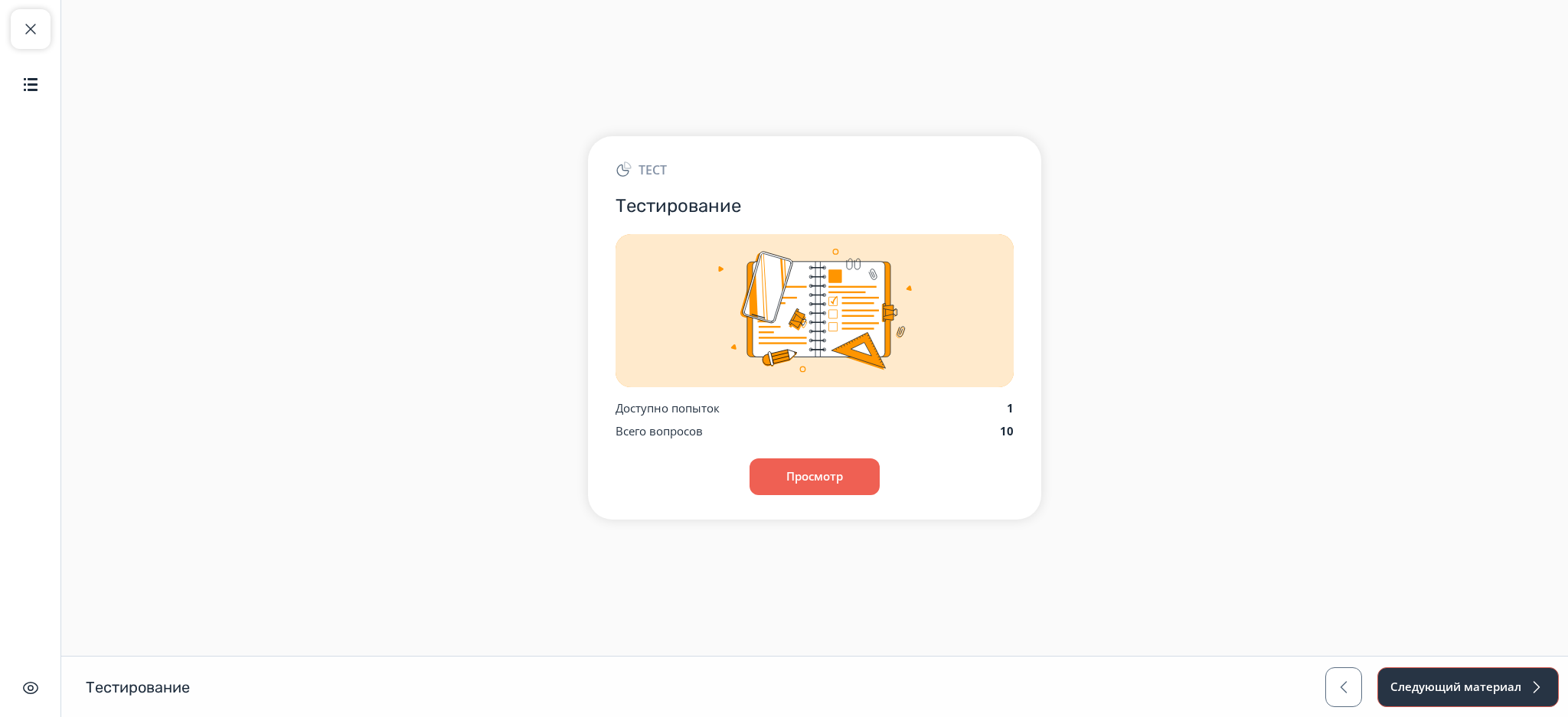
click at [1442, 686] on button "Следующий материал" at bounding box center [1468, 687] width 182 height 40
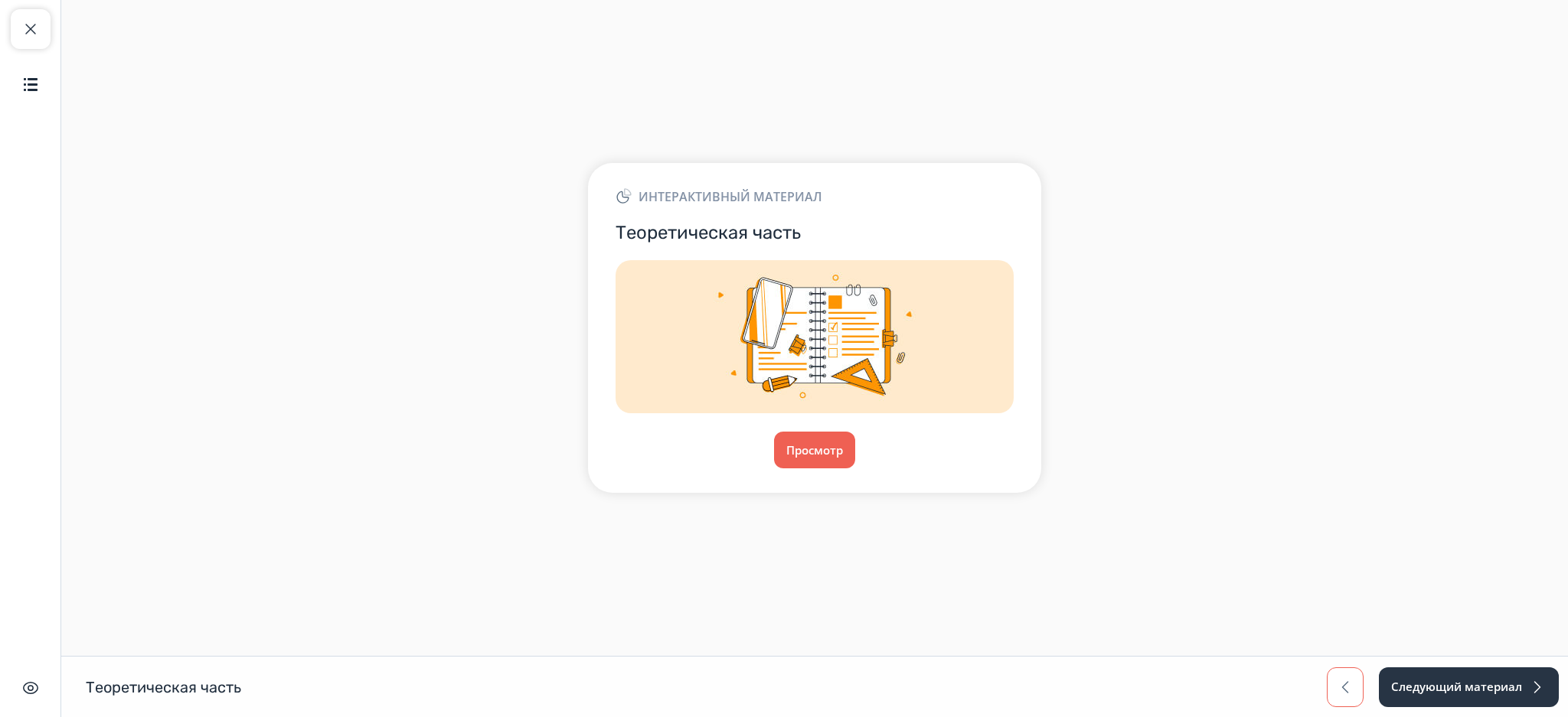
click at [1334, 686] on button "button" at bounding box center [1345, 687] width 37 height 40
click at [834, 446] on button "Просмотр" at bounding box center [814, 450] width 83 height 37
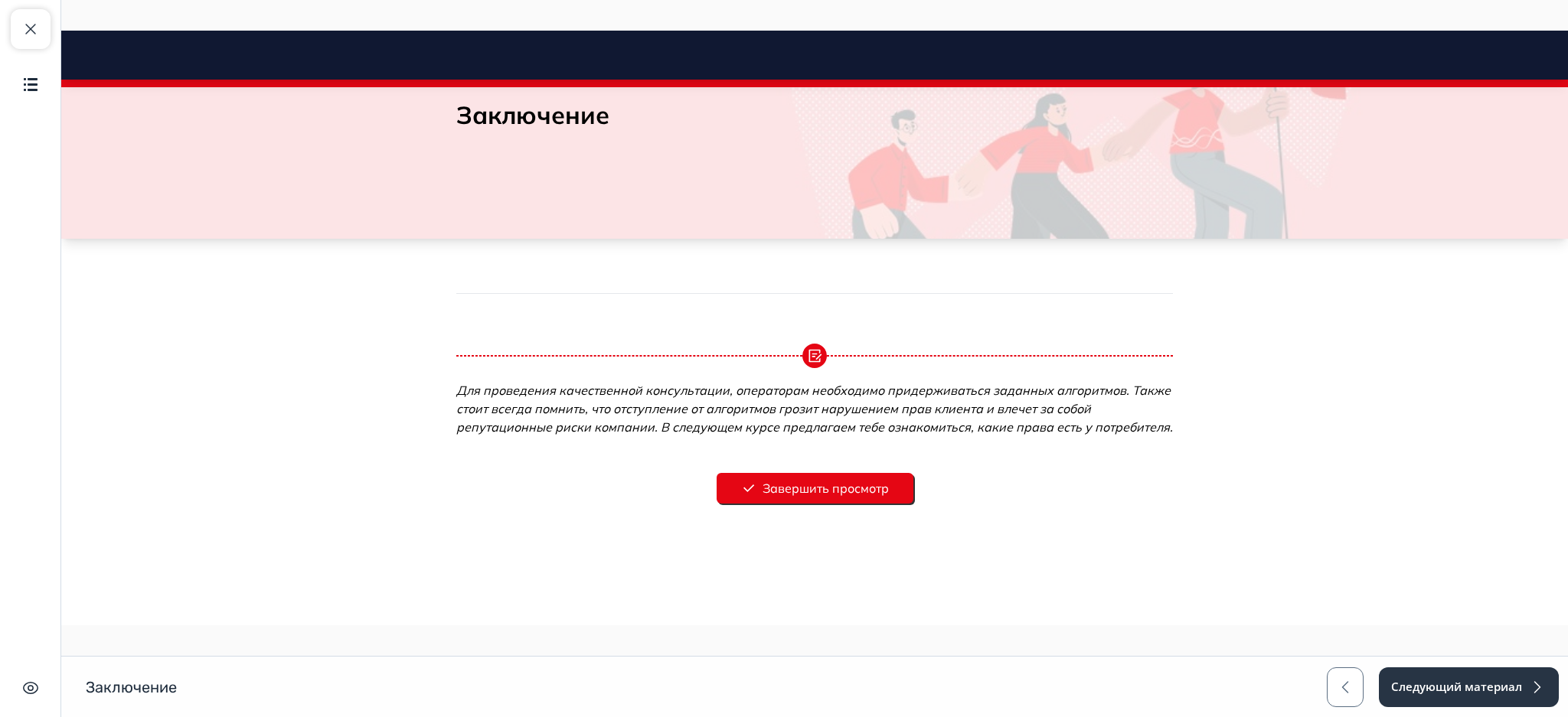
scroll to position [83, 0]
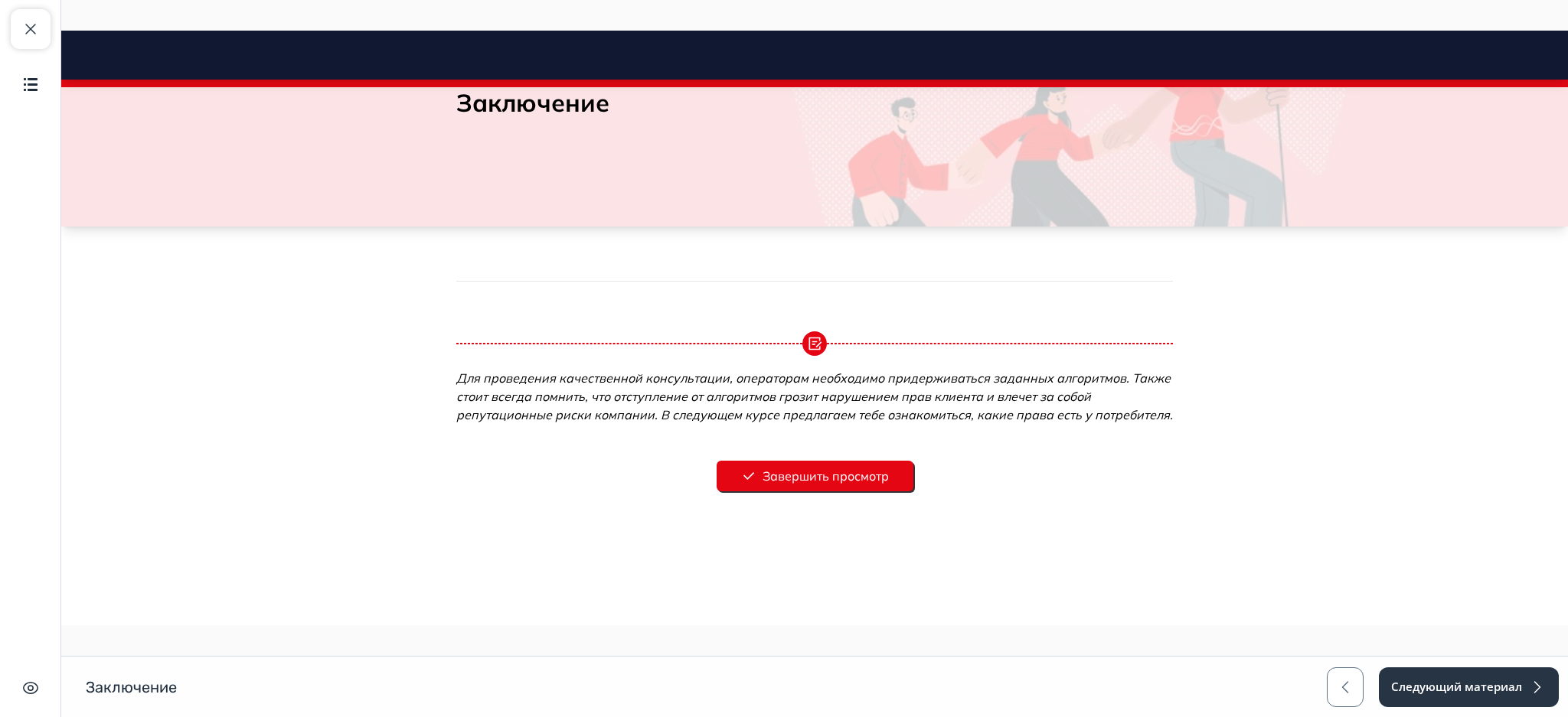
click at [821, 467] on button "Завершить просмотр" at bounding box center [814, 476] width 197 height 31
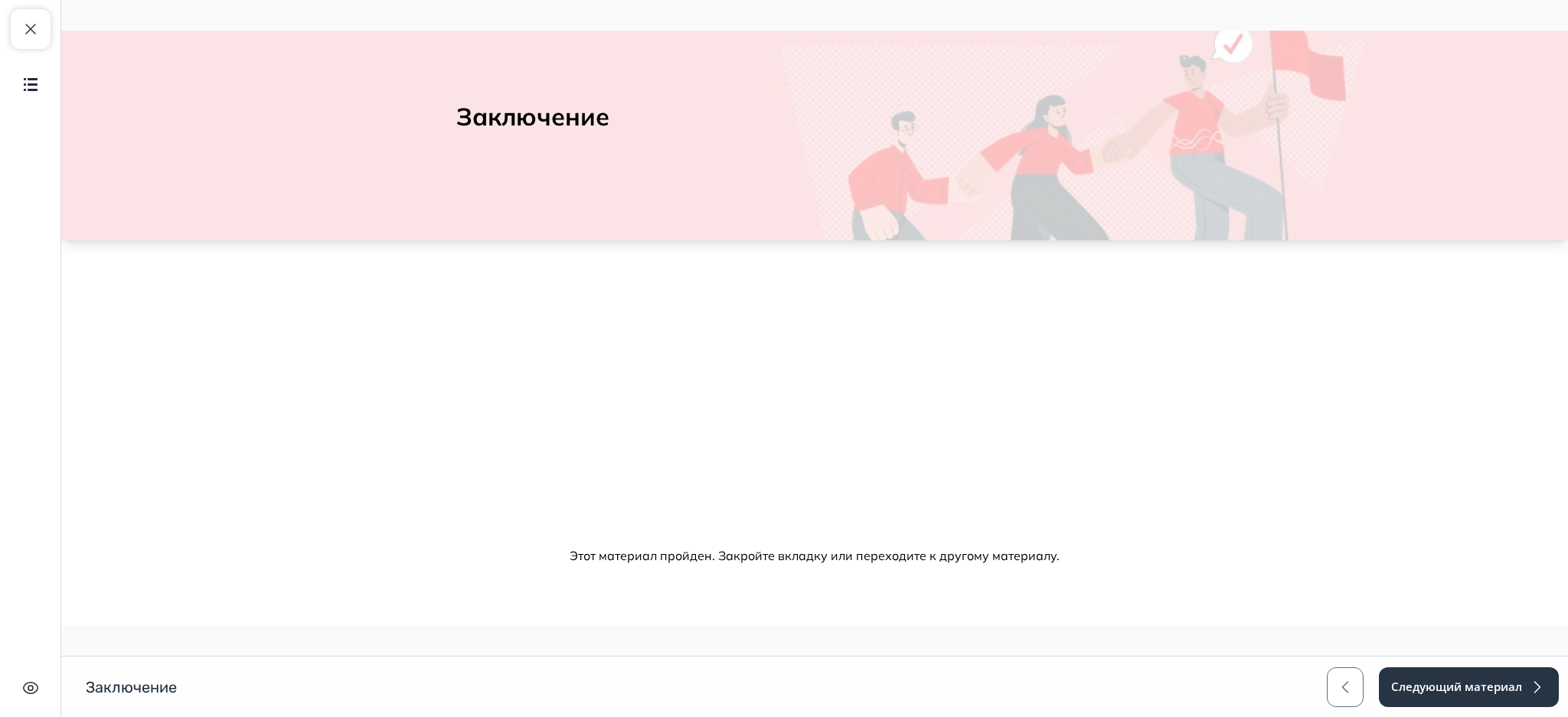
click at [1436, 666] on div "Заключение Заключение Следующий материал" at bounding box center [784, 686] width 1568 height 61
click at [1432, 681] on button "Следующий материал" at bounding box center [1468, 687] width 182 height 40
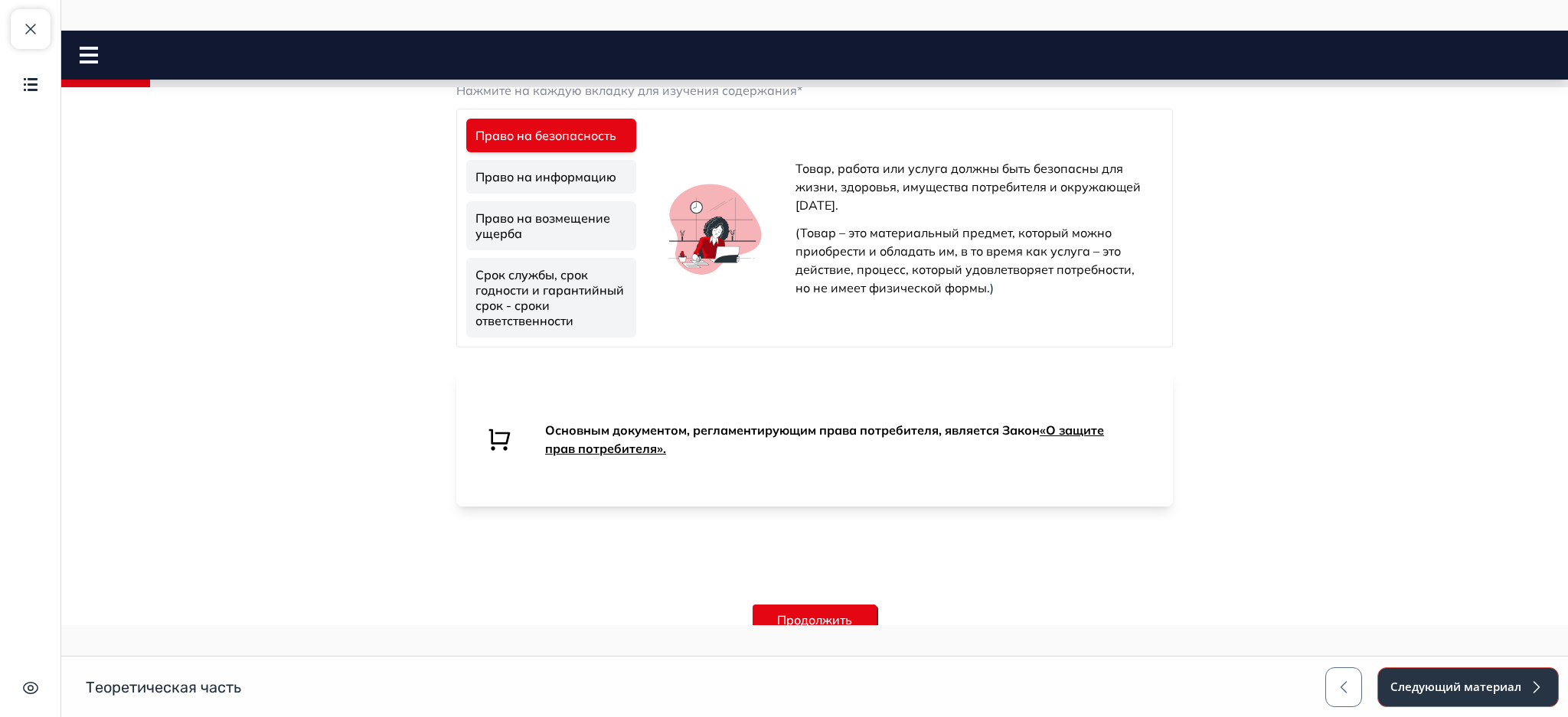
scroll to position [638, 0]
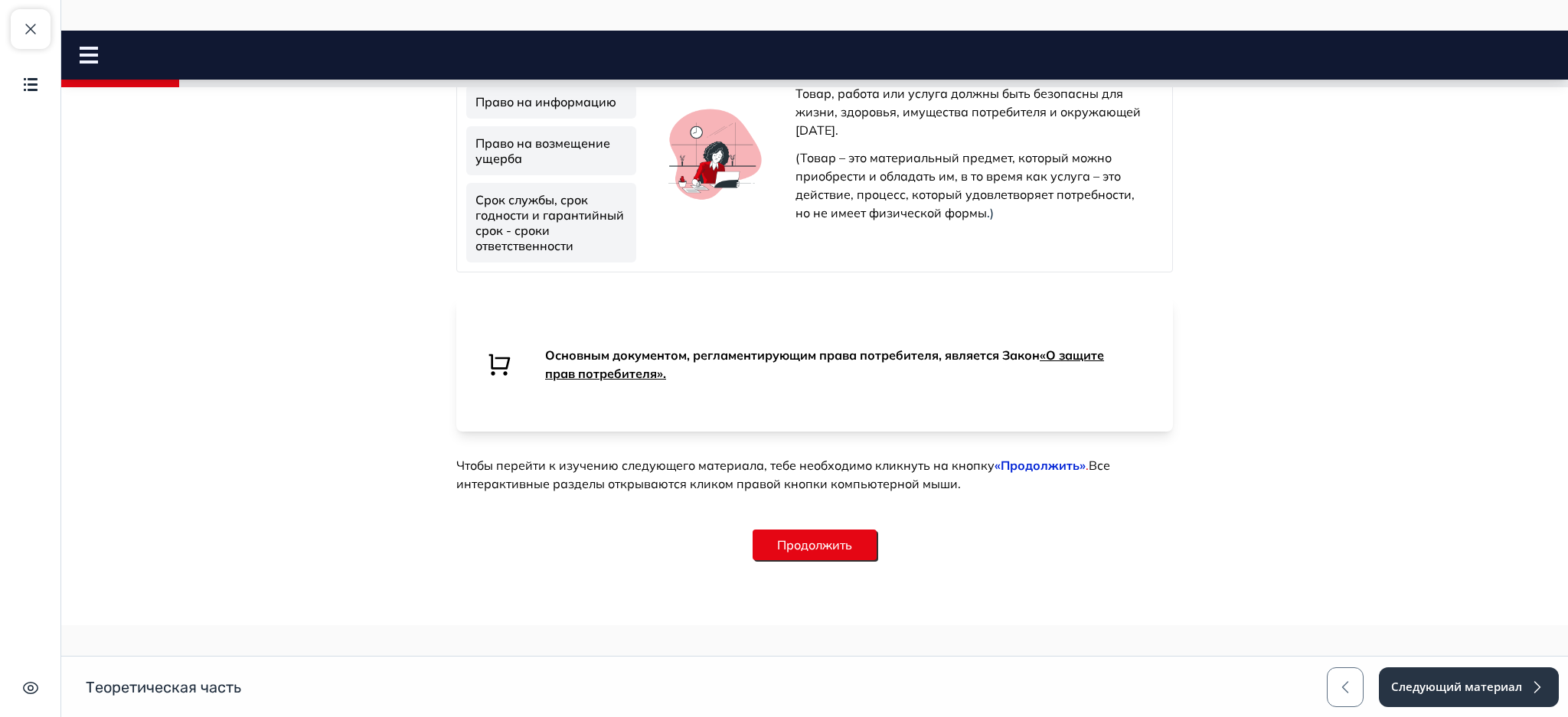
click at [852, 549] on button "Продолжить" at bounding box center [814, 545] width 124 height 31
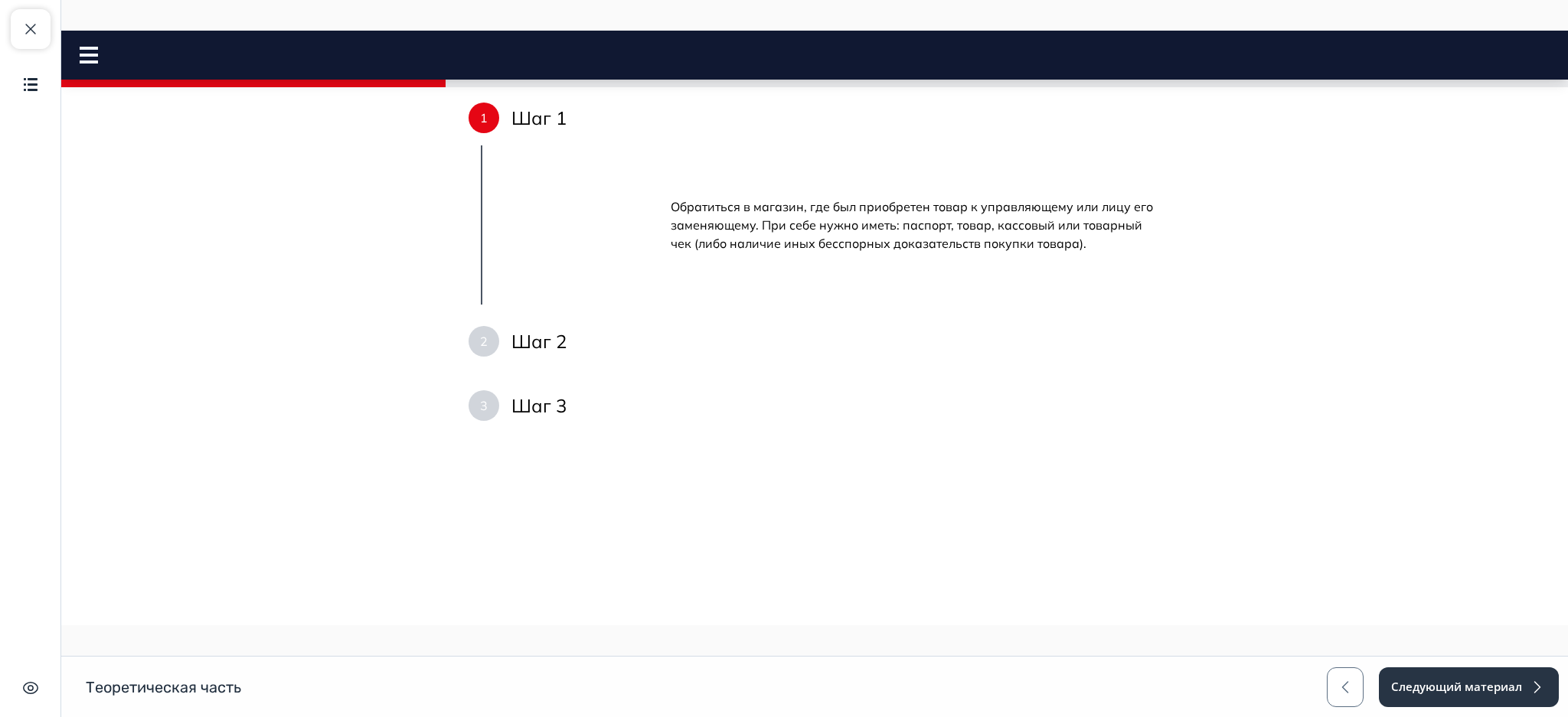
scroll to position [2219, 0]
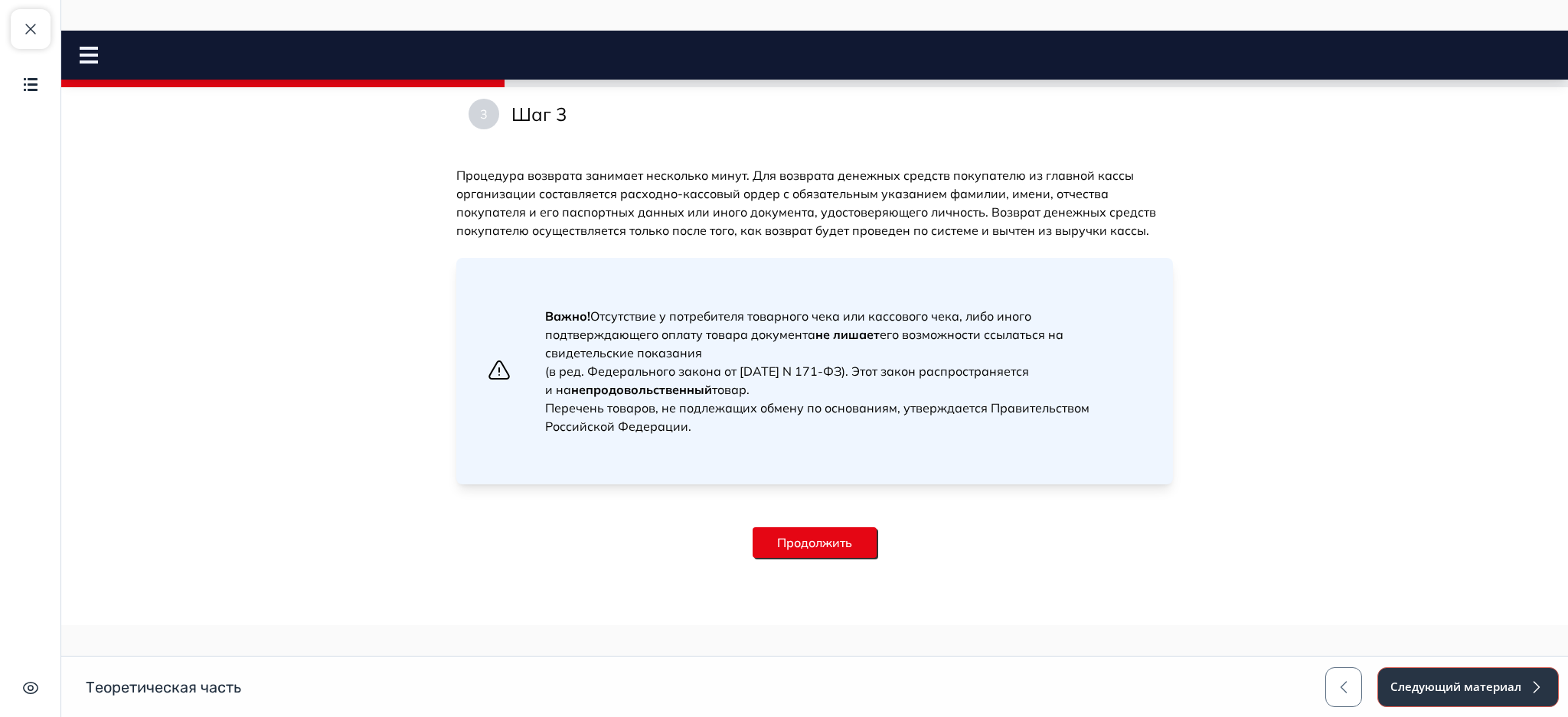
click at [1454, 696] on button "Следующий материал" at bounding box center [1468, 687] width 182 height 40
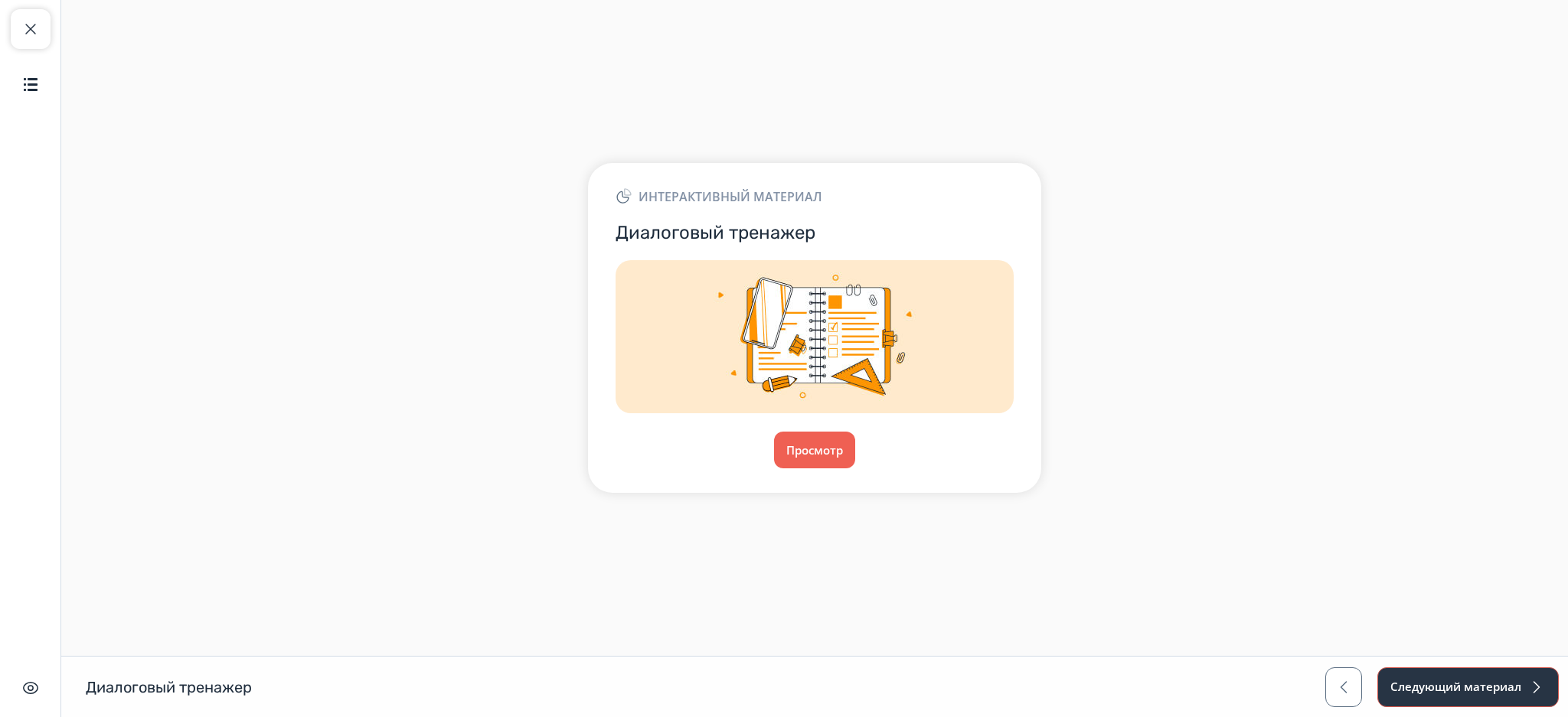
click at [1423, 681] on button "Следующий материал" at bounding box center [1468, 687] width 182 height 40
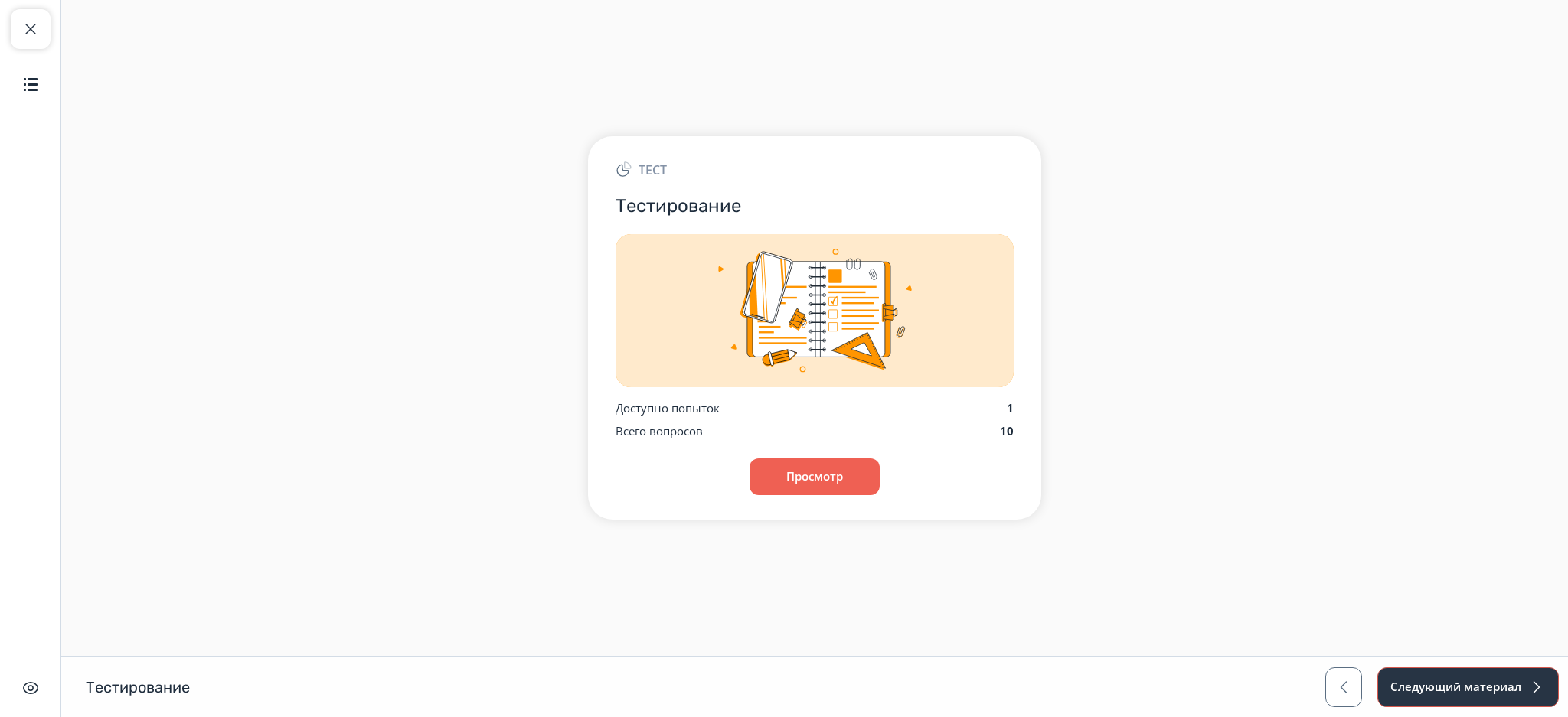
click at [1407, 691] on button "Следующий материал" at bounding box center [1468, 687] width 182 height 40
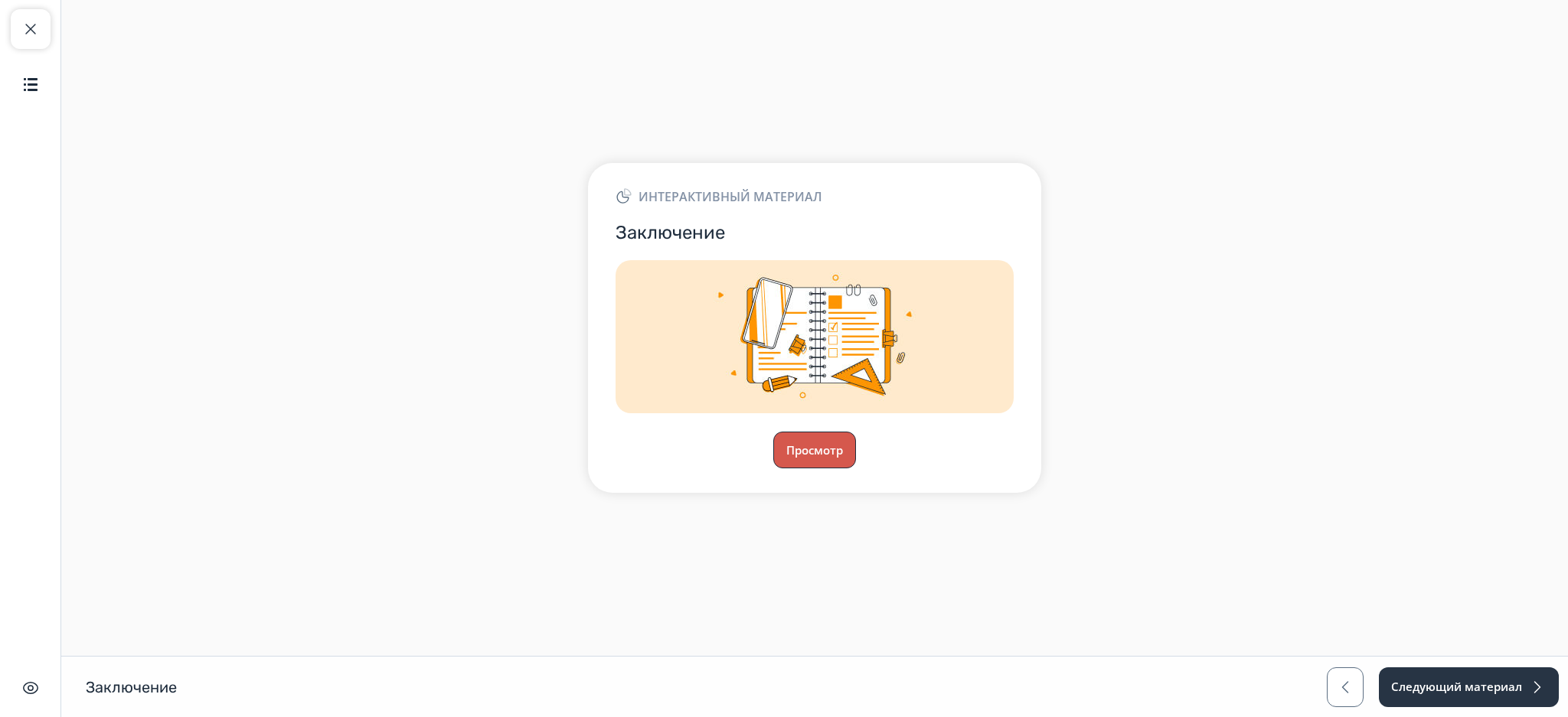
click at [811, 453] on button "Просмотр" at bounding box center [814, 450] width 83 height 37
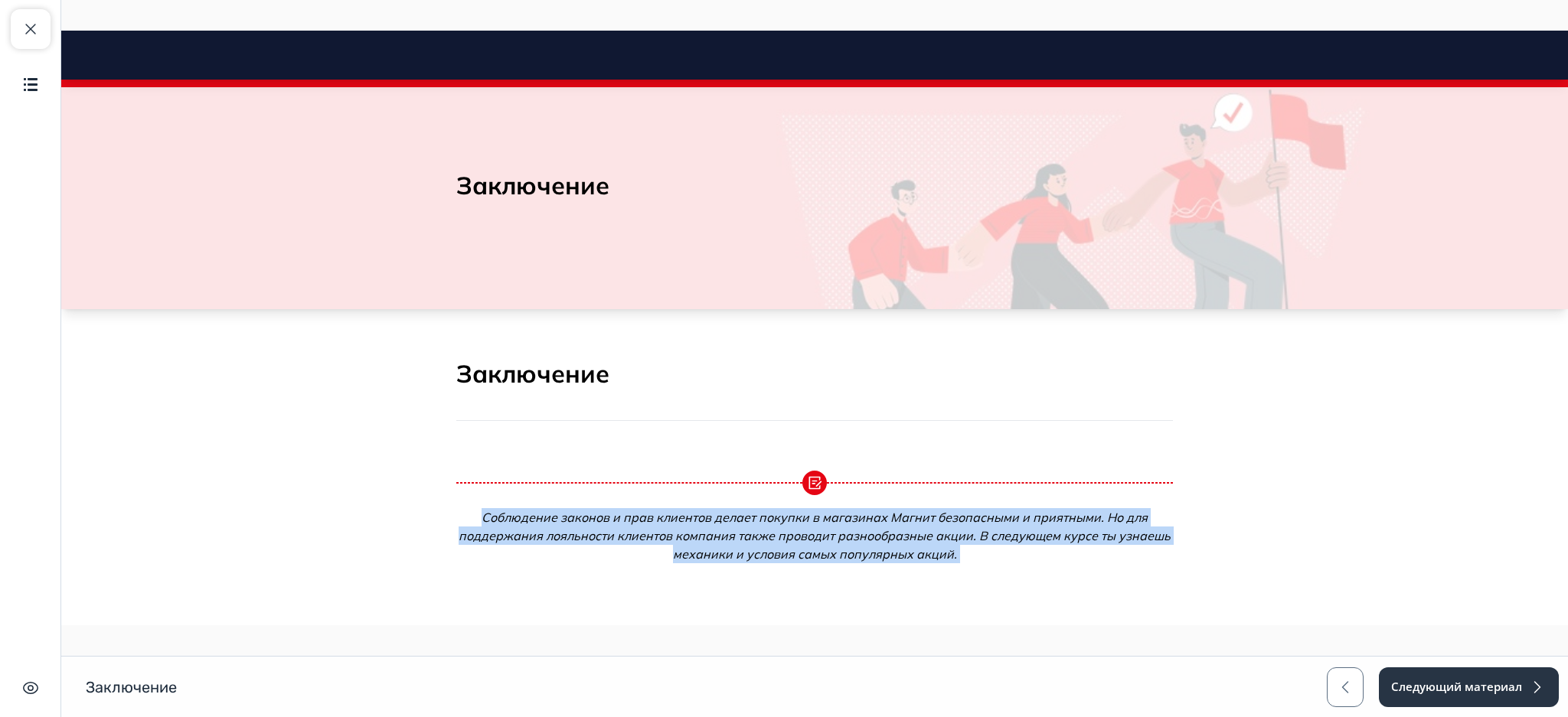
drag, startPoint x: 872, startPoint y: 483, endPoint x: 1093, endPoint y: 579, distance: 241.0
click at [1093, 579] on div "Раздел 1 из 1 Заключение Соблюдение законов и прав клиентов делает покупки в ма…" at bounding box center [814, 538] width 716 height 358
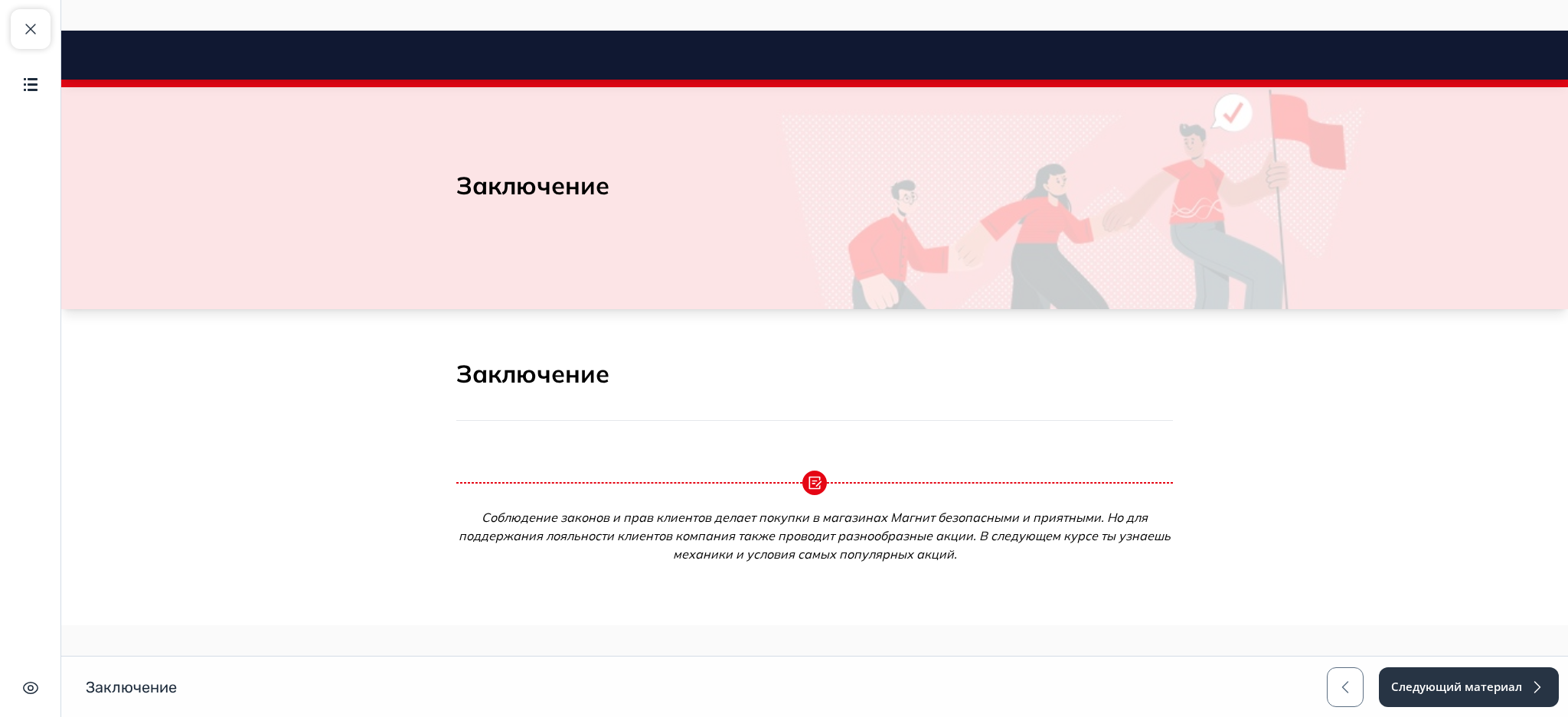
click at [1370, 471] on body "Заключение Close panel 100% пройдено" at bounding box center [814, 398] width 1507 height 637
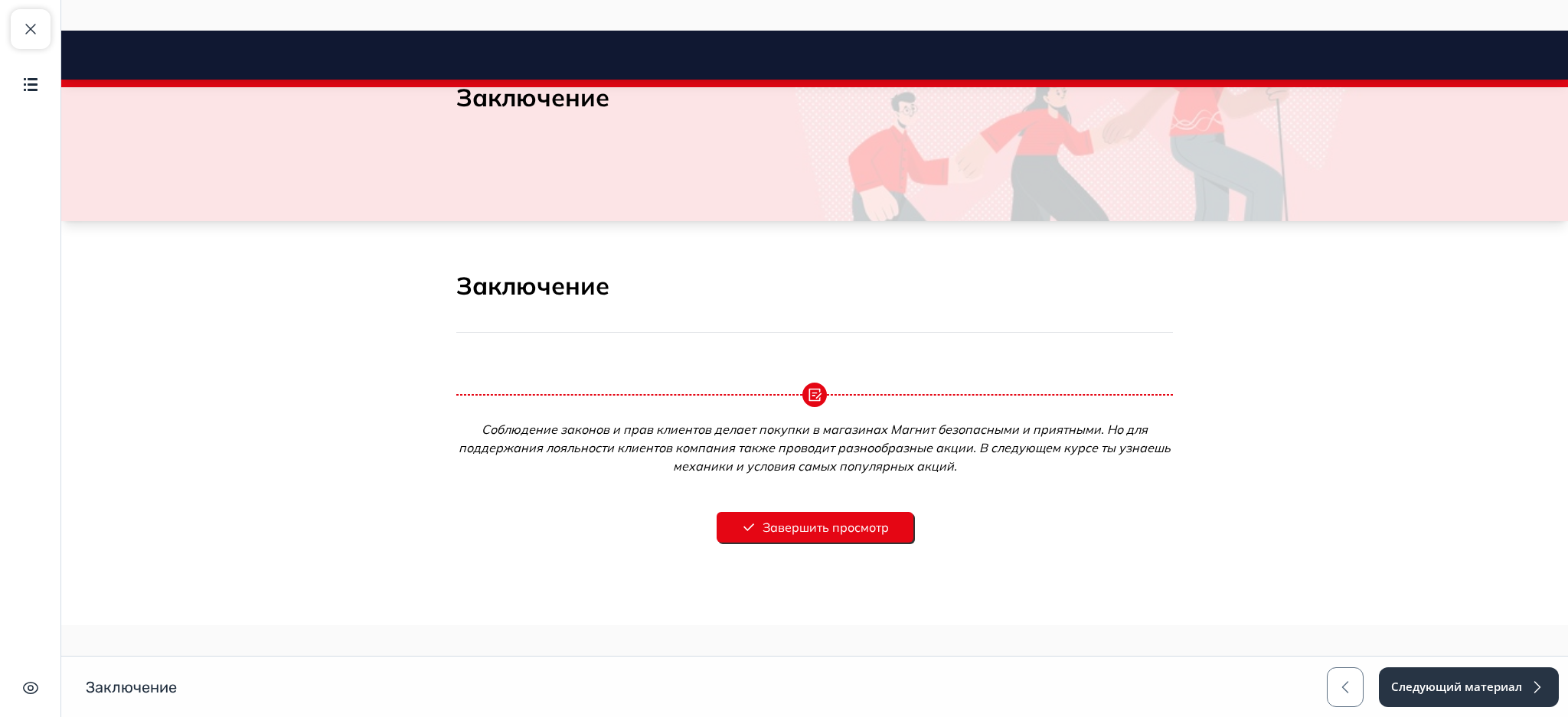
scroll to position [139, 0]
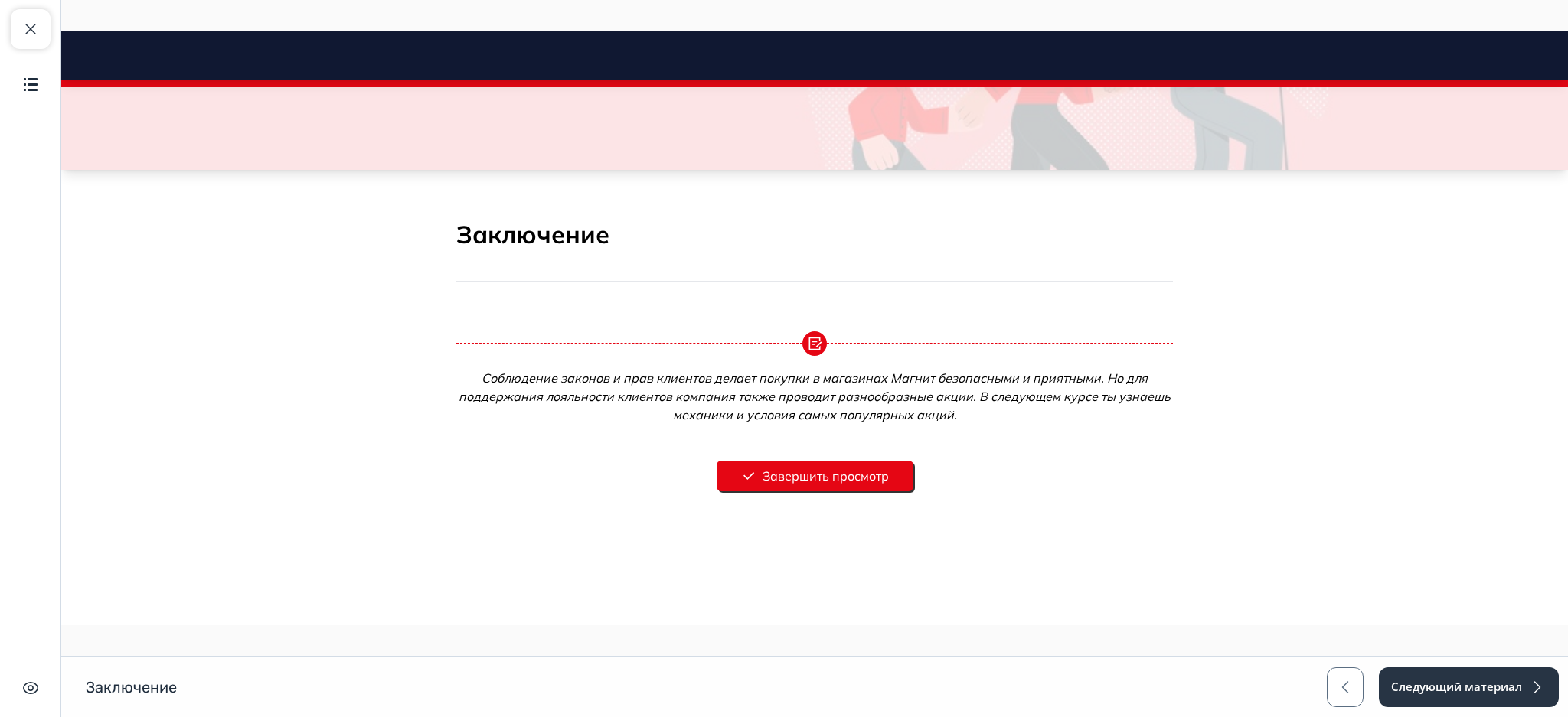
drag, startPoint x: 1566, startPoint y: 364, endPoint x: 1625, endPoint y: 673, distance: 314.6
click at [880, 469] on button "Завершить просмотр" at bounding box center [814, 476] width 197 height 31
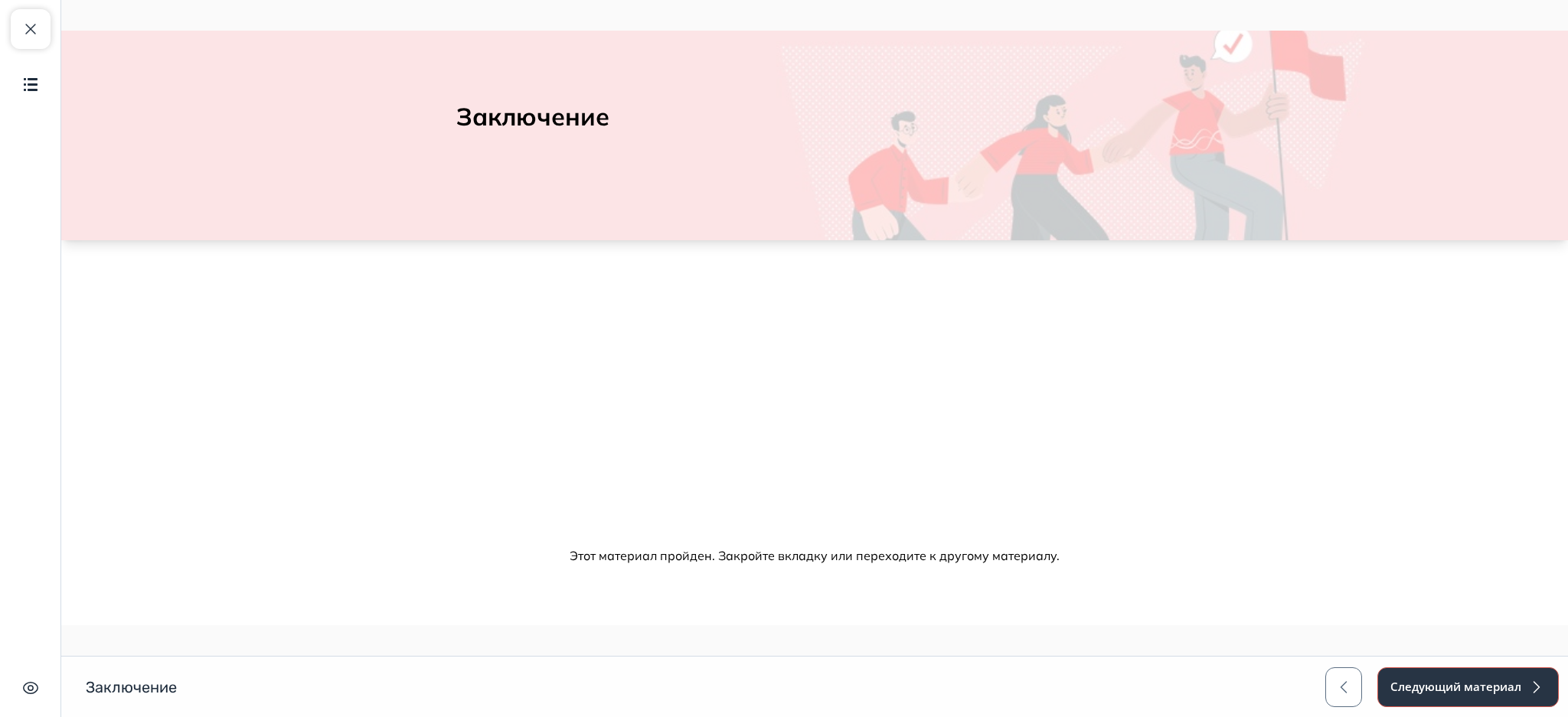
click at [1411, 679] on button "Следующий материал" at bounding box center [1468, 687] width 182 height 40
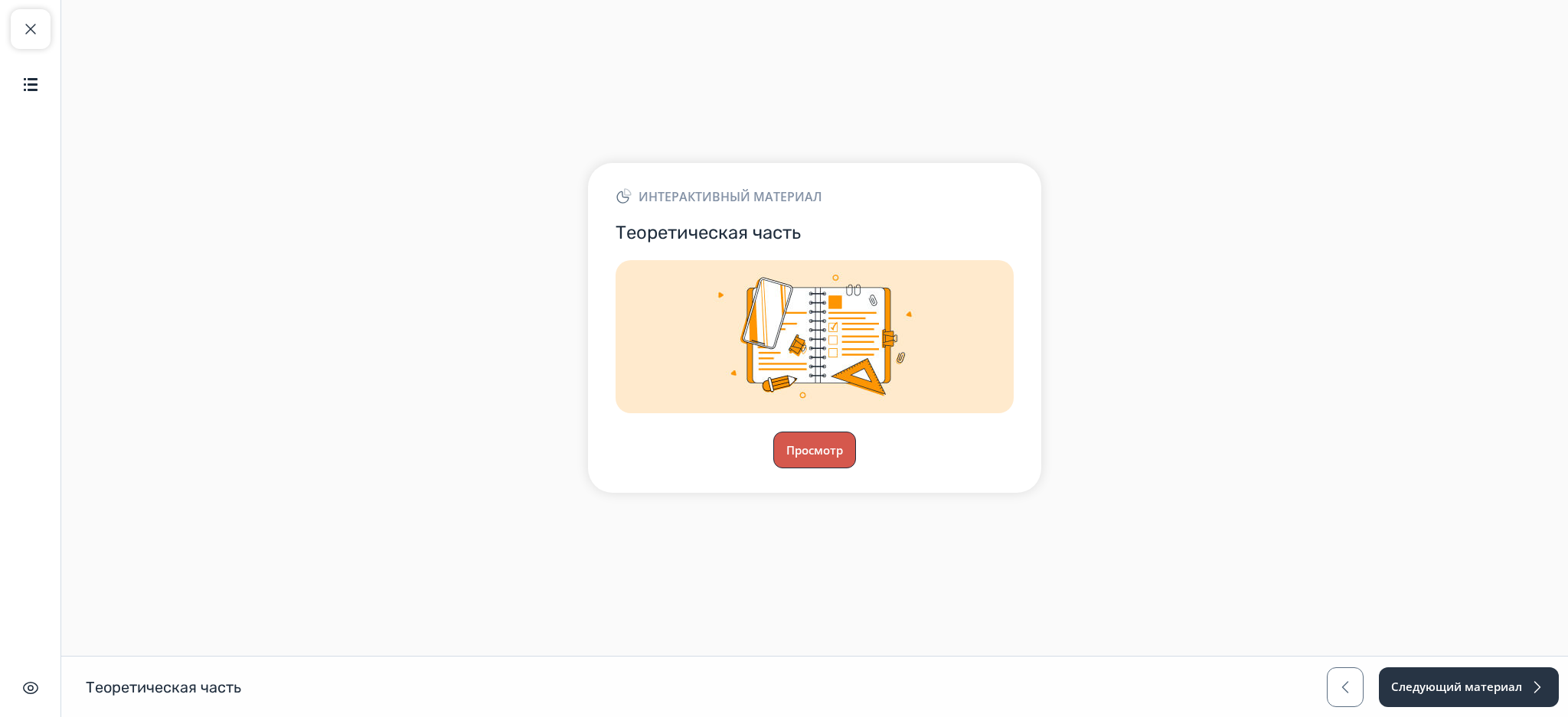
click at [815, 446] on button "Просмотр" at bounding box center [814, 450] width 83 height 37
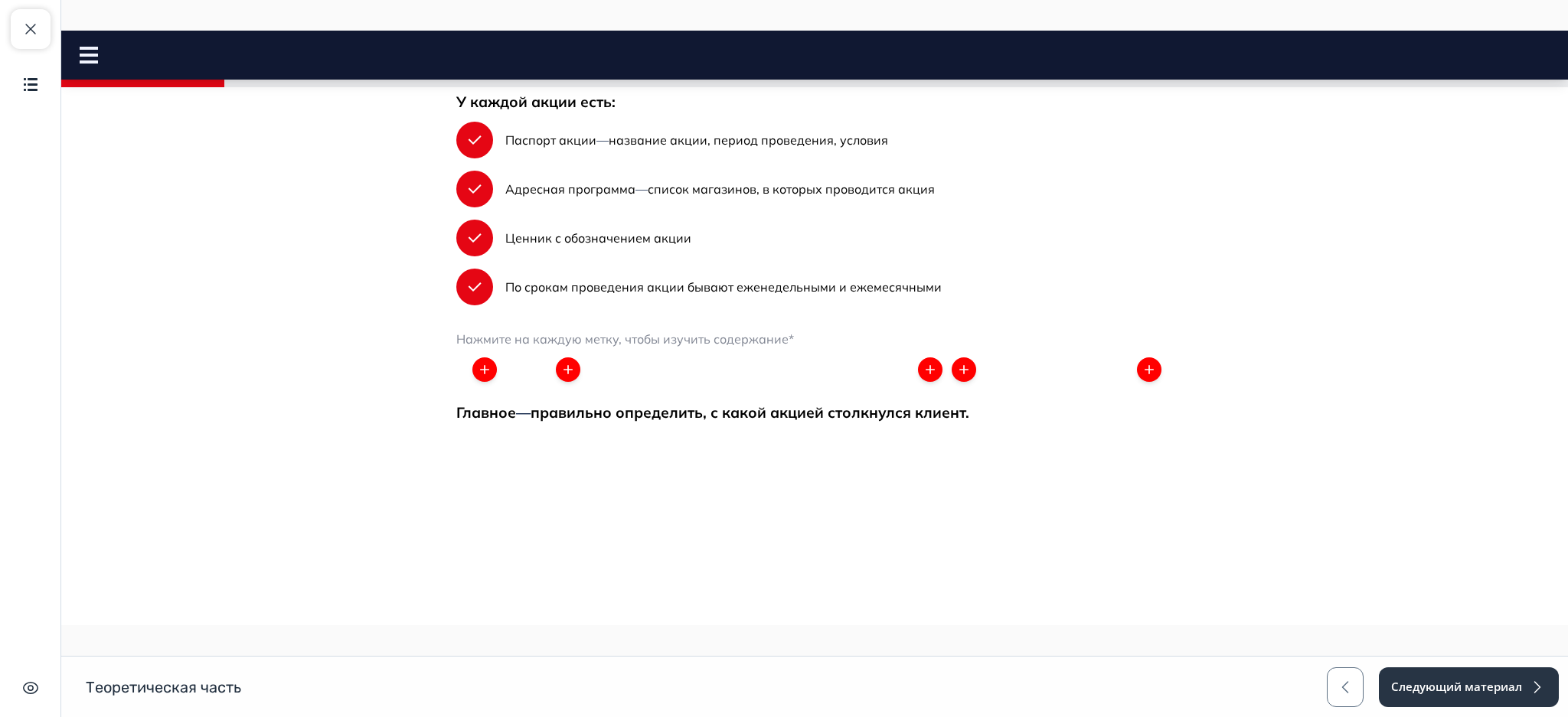
scroll to position [857, 0]
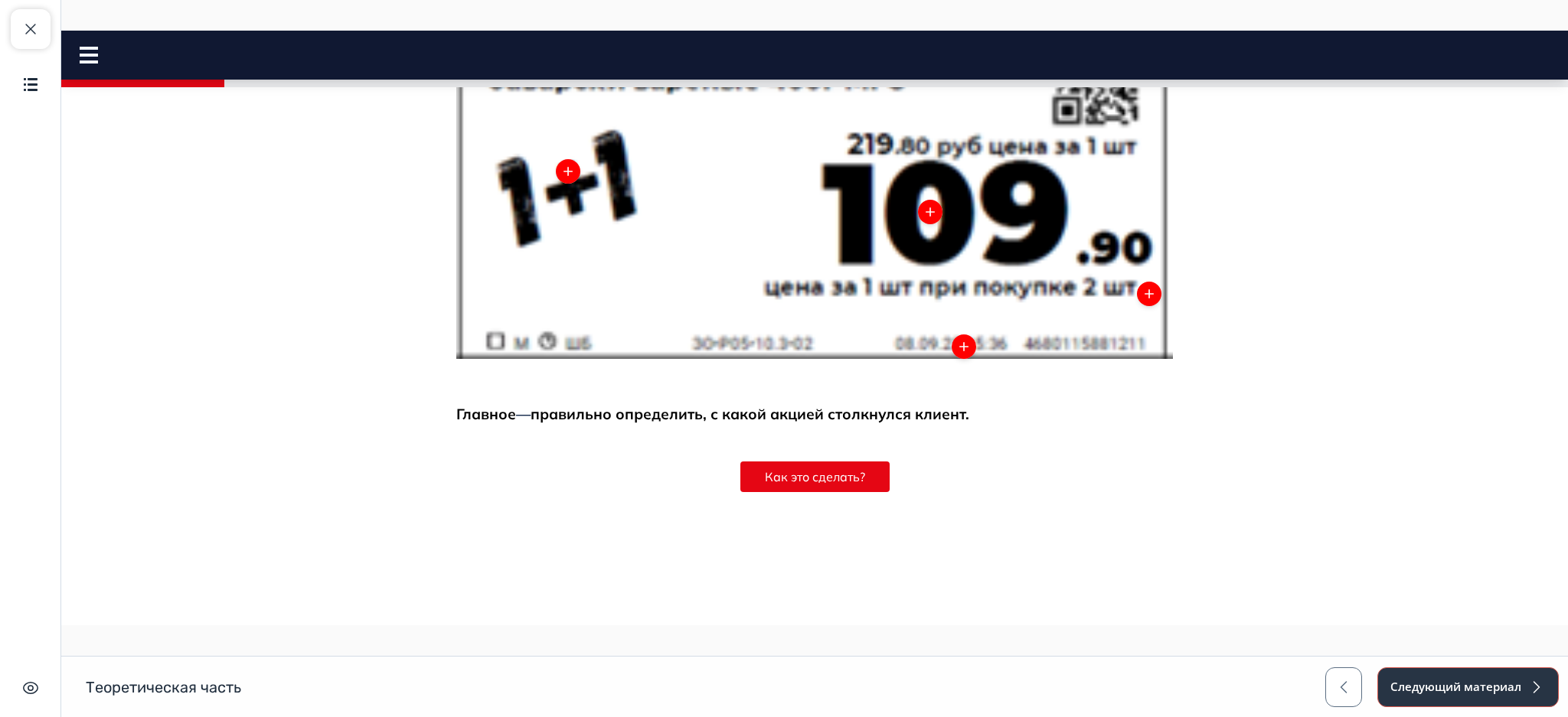
click at [1427, 686] on button "Следующий материал" at bounding box center [1468, 687] width 182 height 40
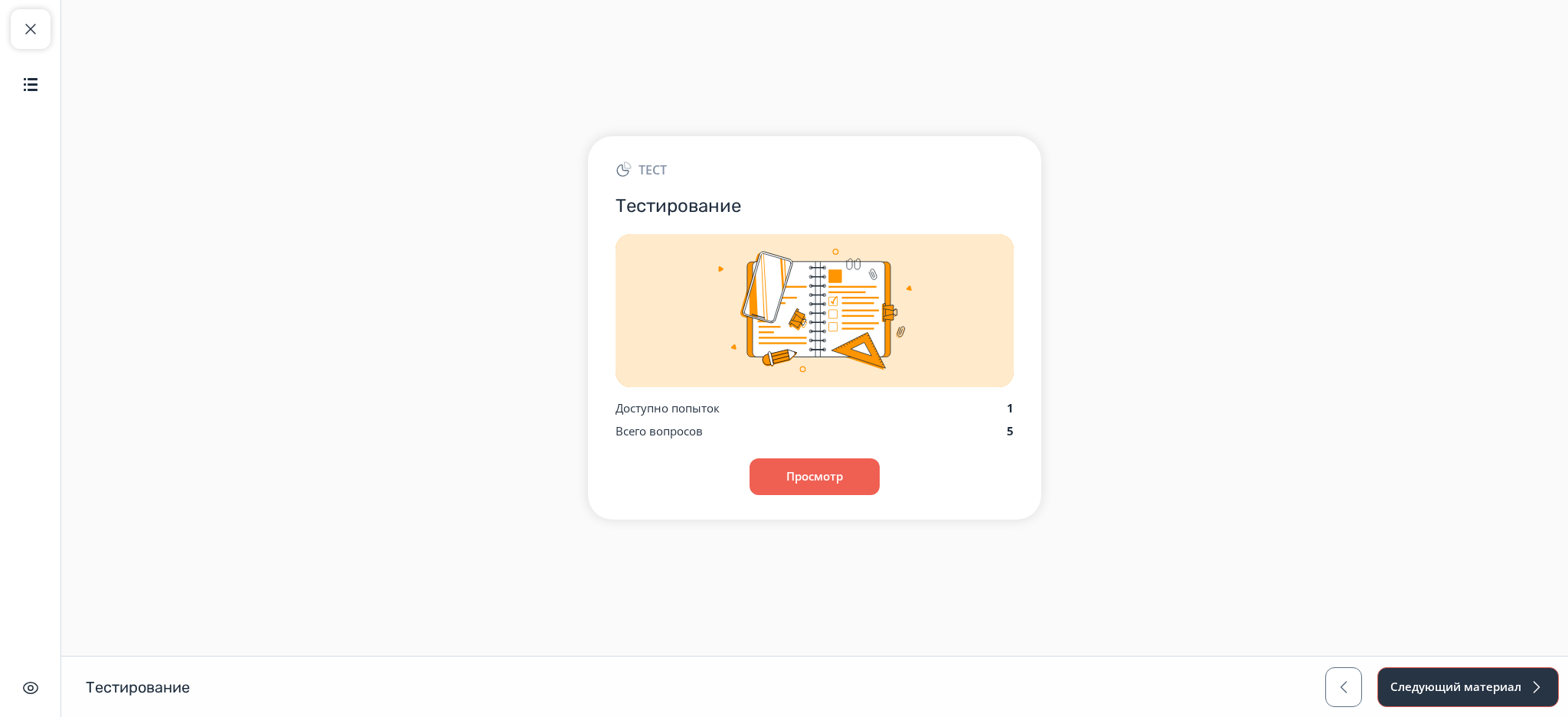
click at [1421, 668] on button "Следующий материал" at bounding box center [1468, 687] width 182 height 40
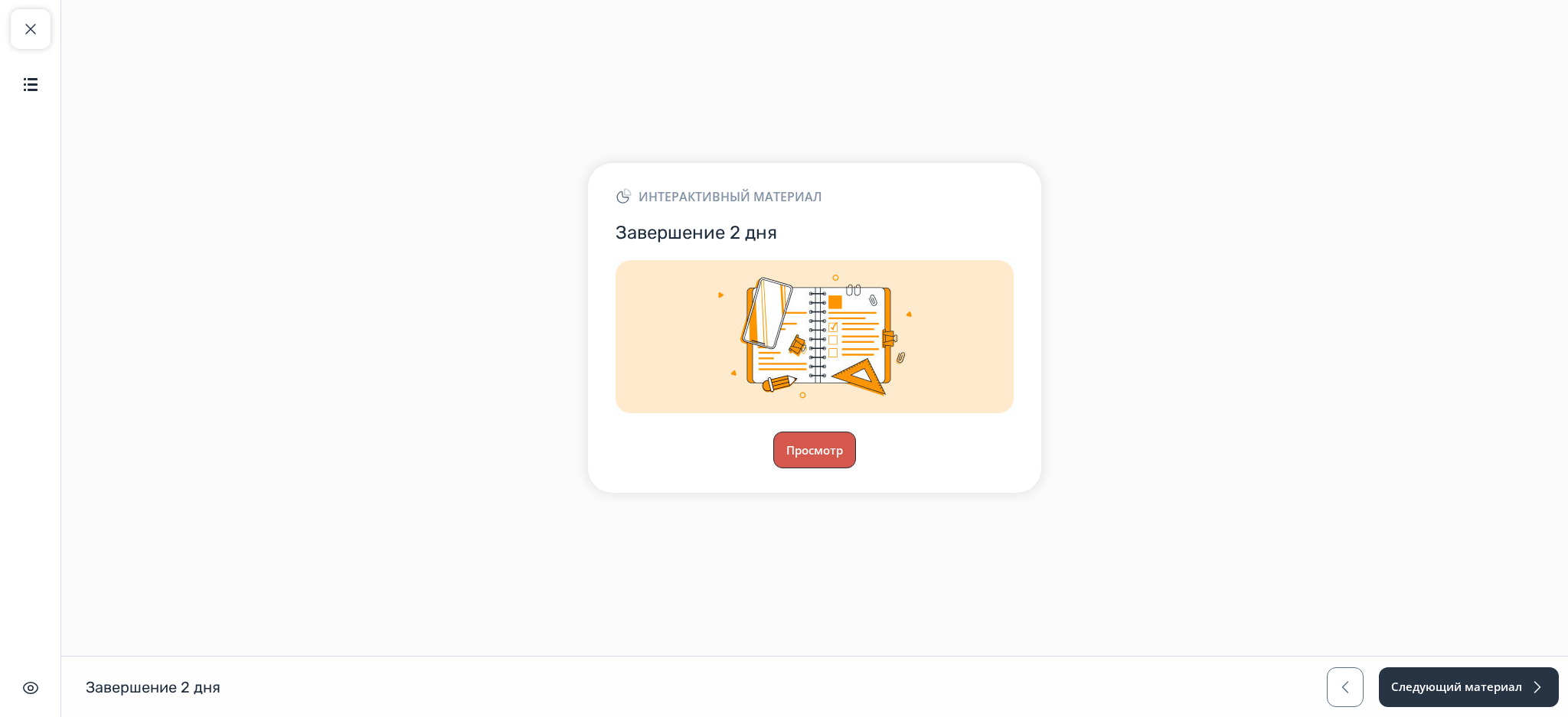
click at [825, 437] on button "Просмотр" at bounding box center [814, 450] width 83 height 37
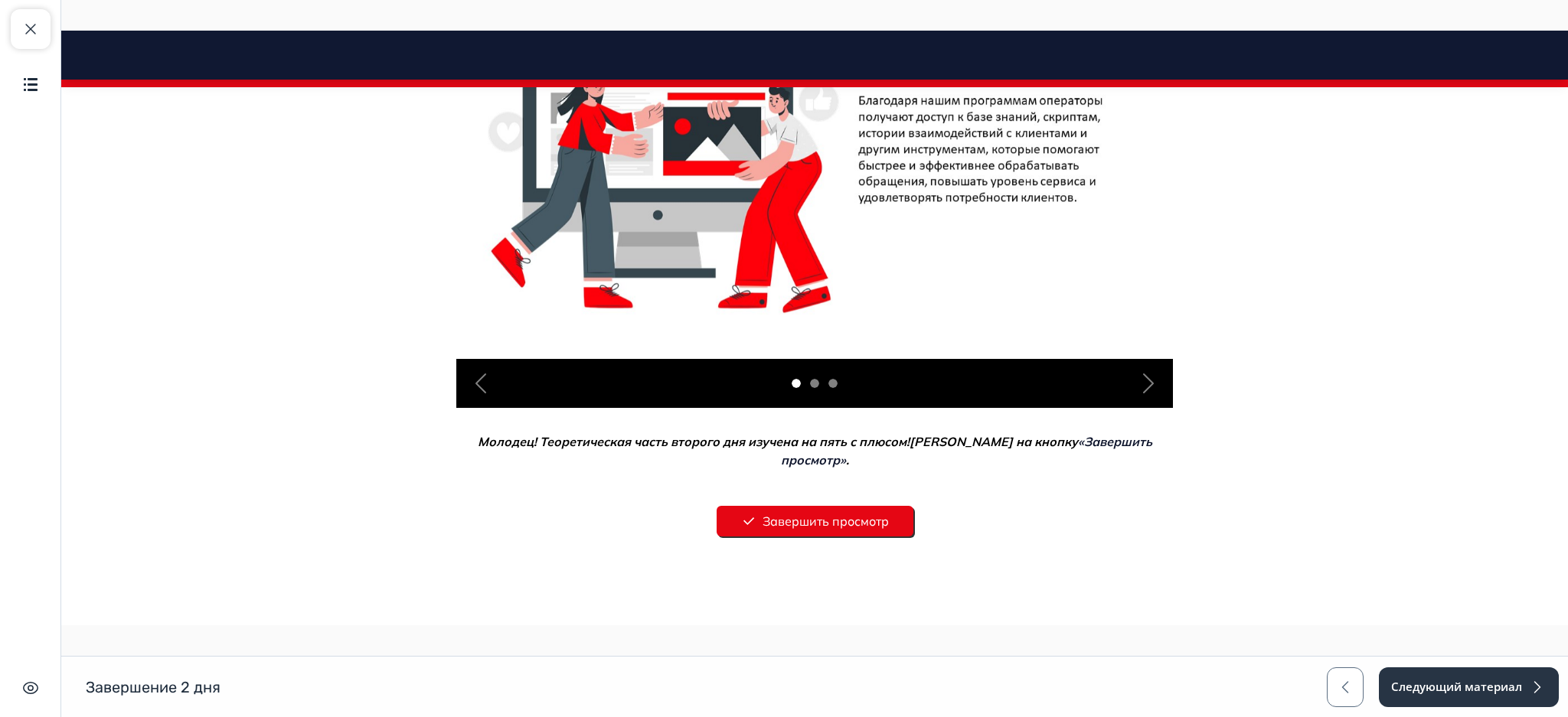
scroll to position [550, 0]
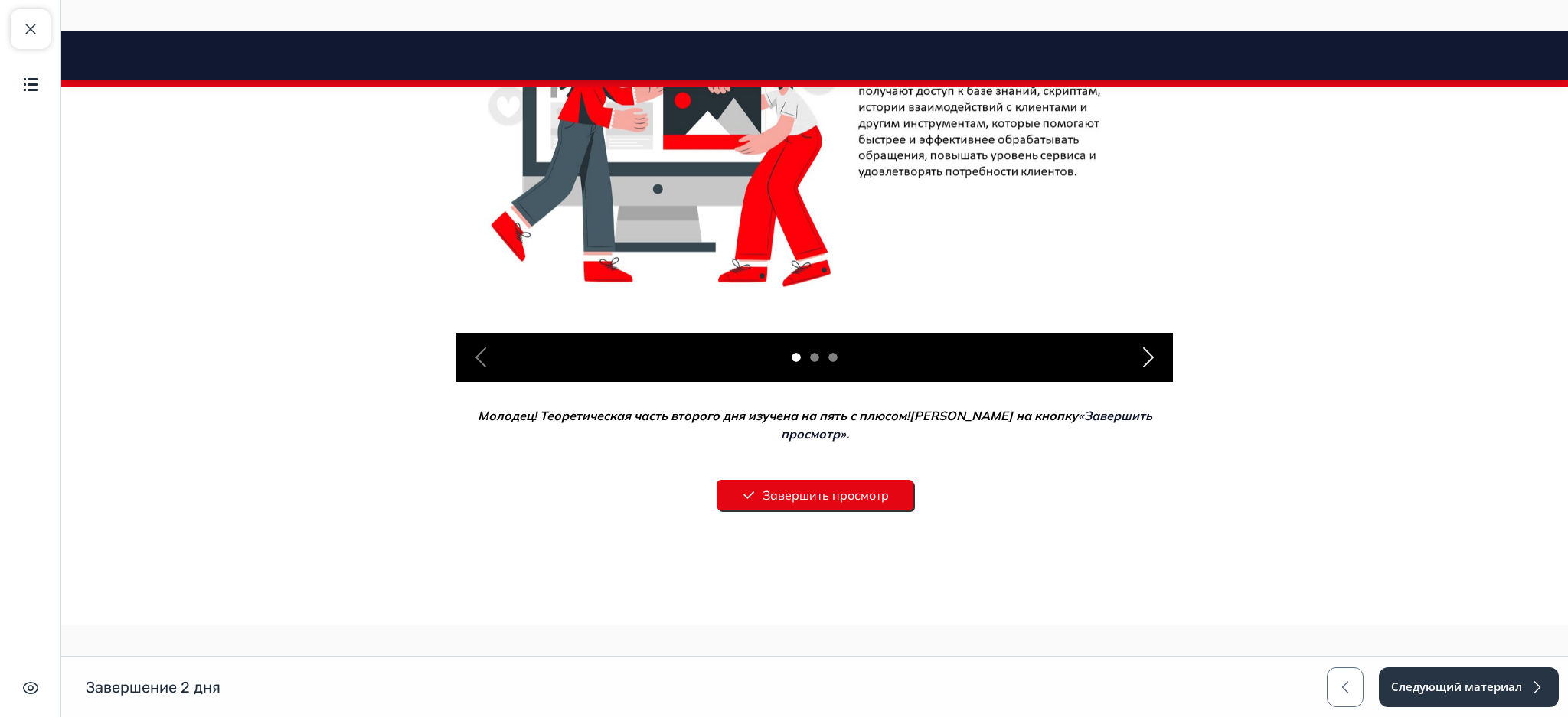
click at [1141, 372] on div "Next" at bounding box center [1148, 358] width 49 height 49
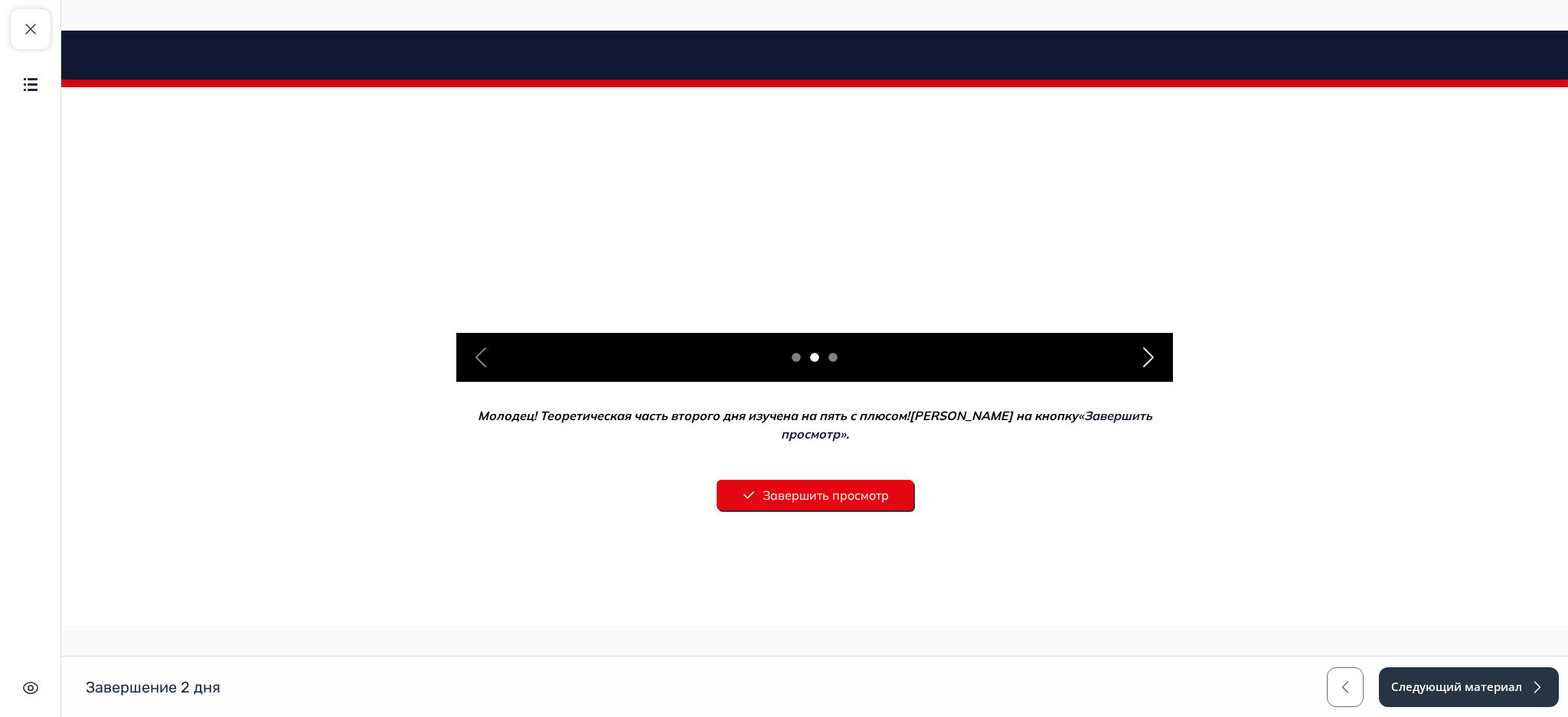
click at [1141, 372] on div "Next" at bounding box center [1148, 358] width 49 height 49
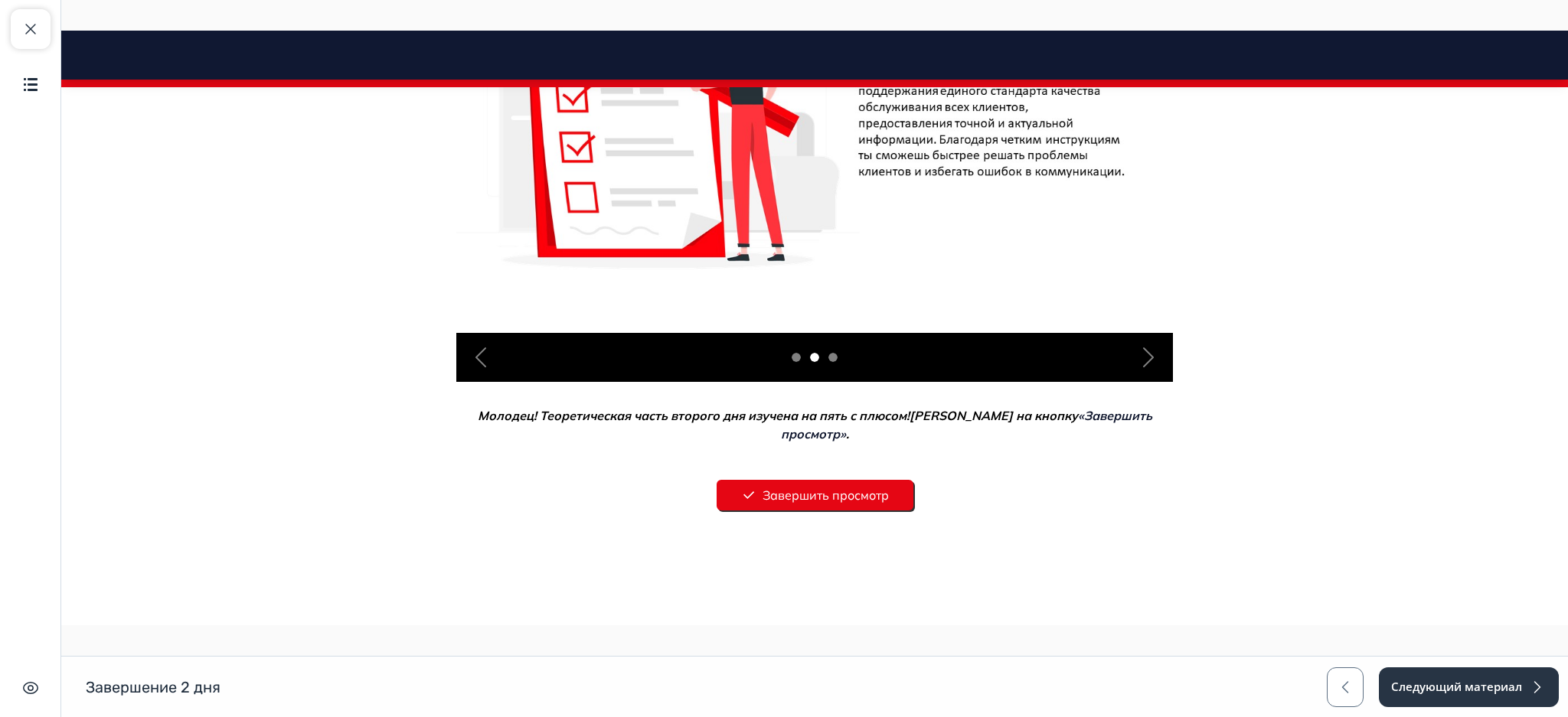
click at [794, 480] on button "Завершить просмотр" at bounding box center [814, 496] width 197 height 31
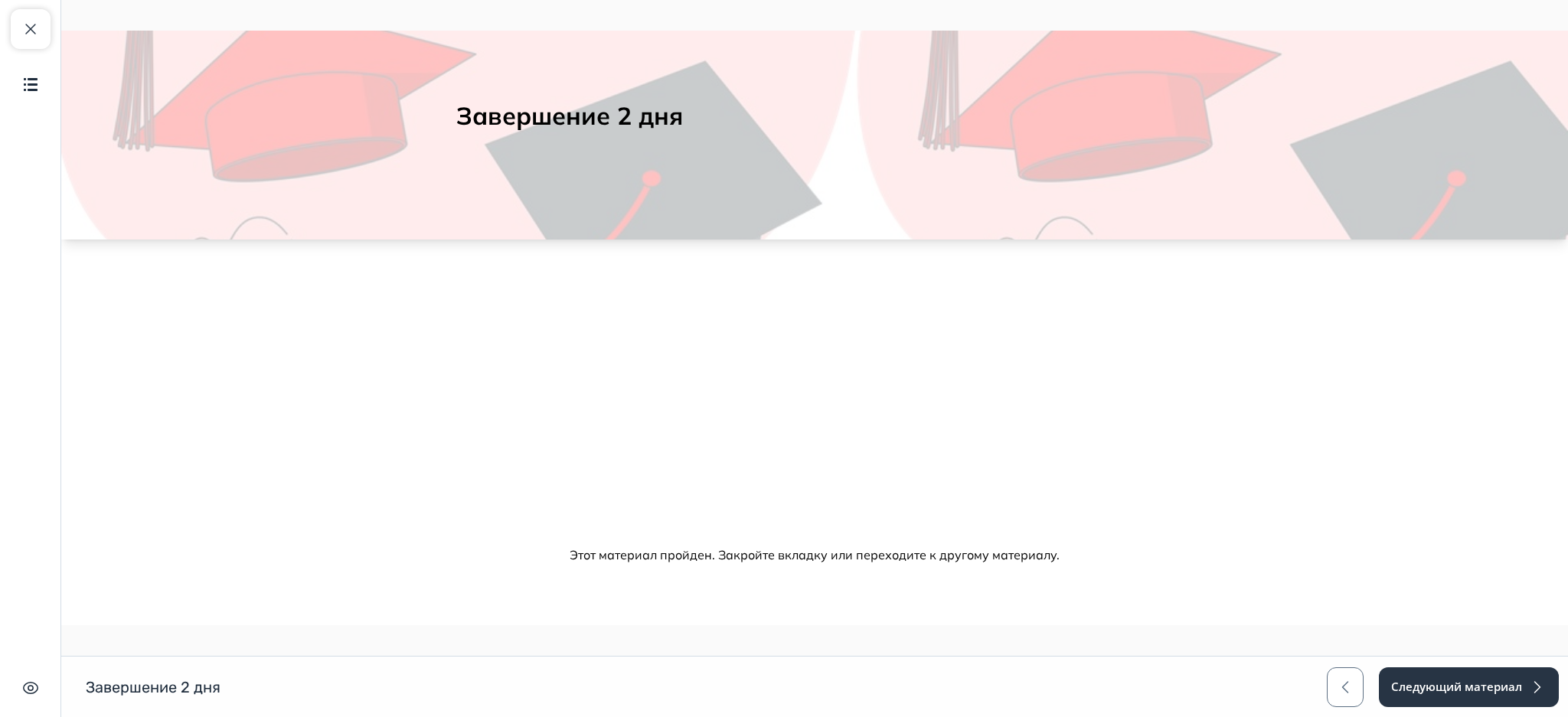
scroll to position [69, 0]
click at [1431, 681] on button "Следующий материал" at bounding box center [1468, 687] width 182 height 40
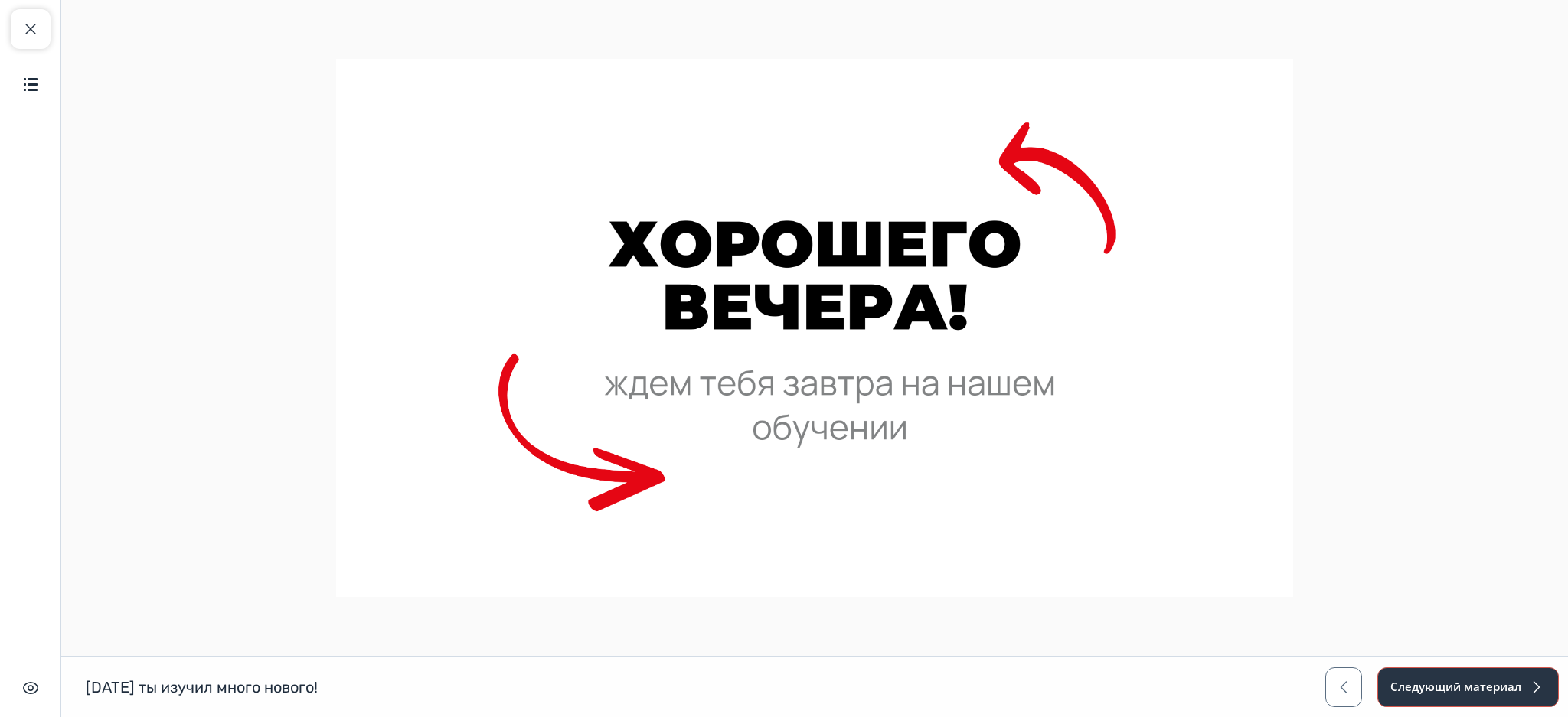
click at [1431, 681] on button "Следующий материал" at bounding box center [1468, 687] width 182 height 40
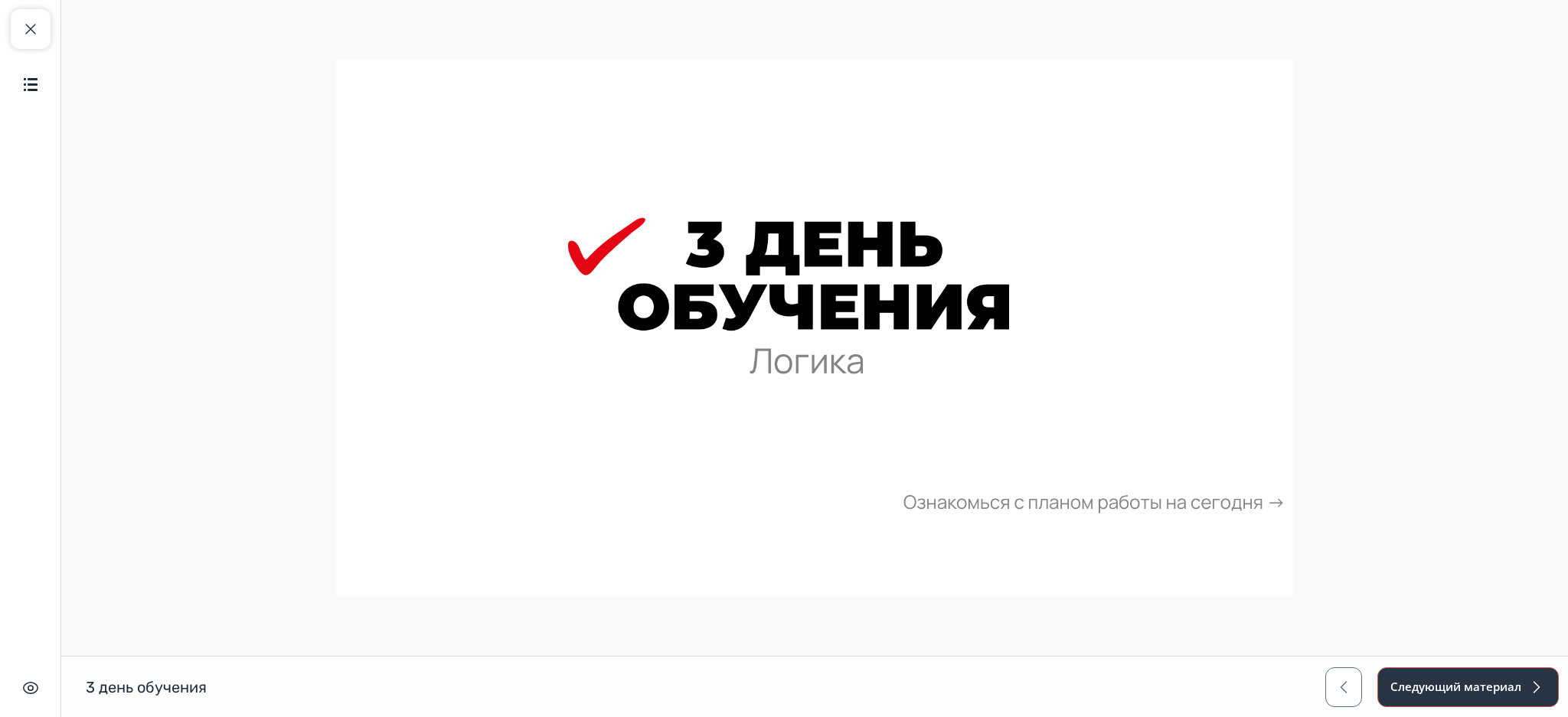
click at [1431, 681] on button "Следующий материал" at bounding box center [1468, 687] width 182 height 40
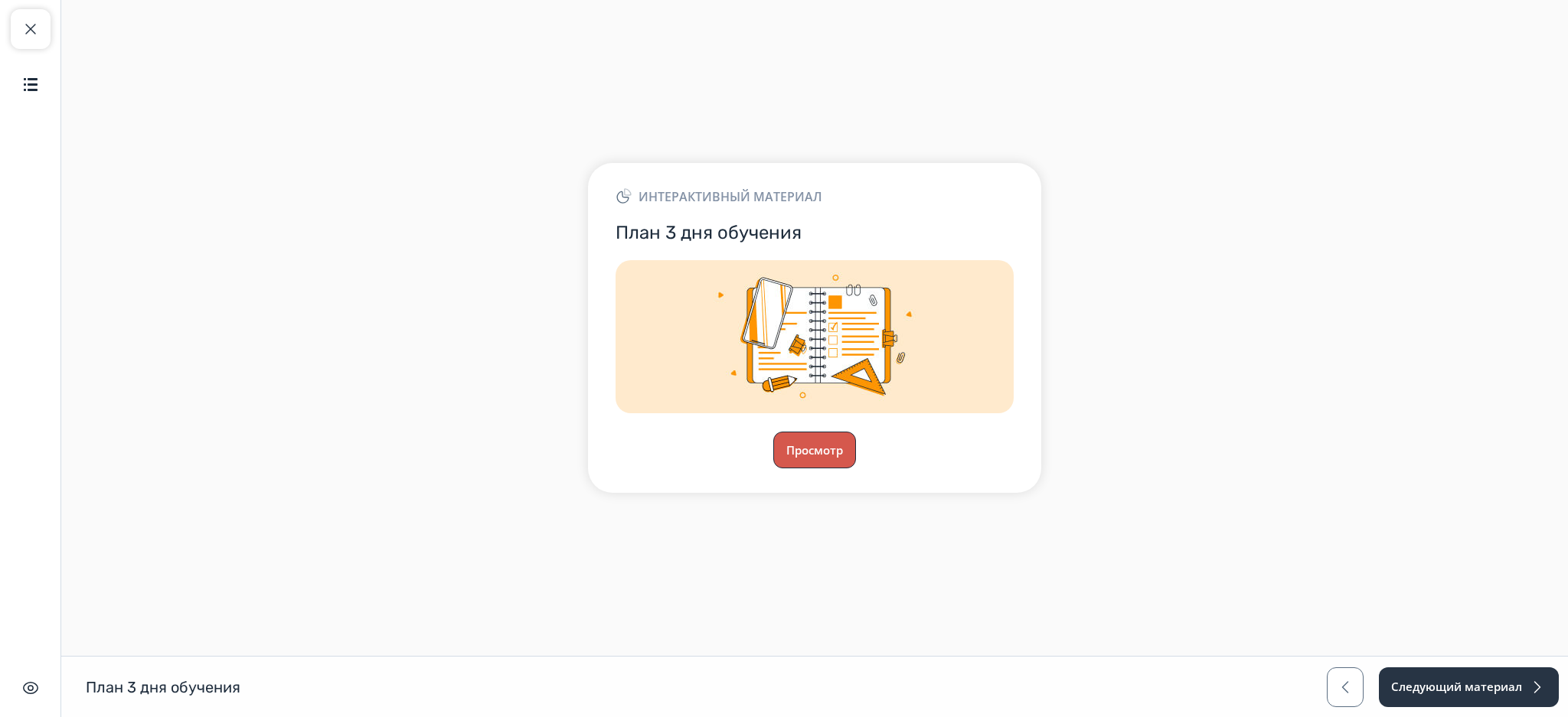
click at [830, 437] on button "Просмотр" at bounding box center [814, 450] width 83 height 37
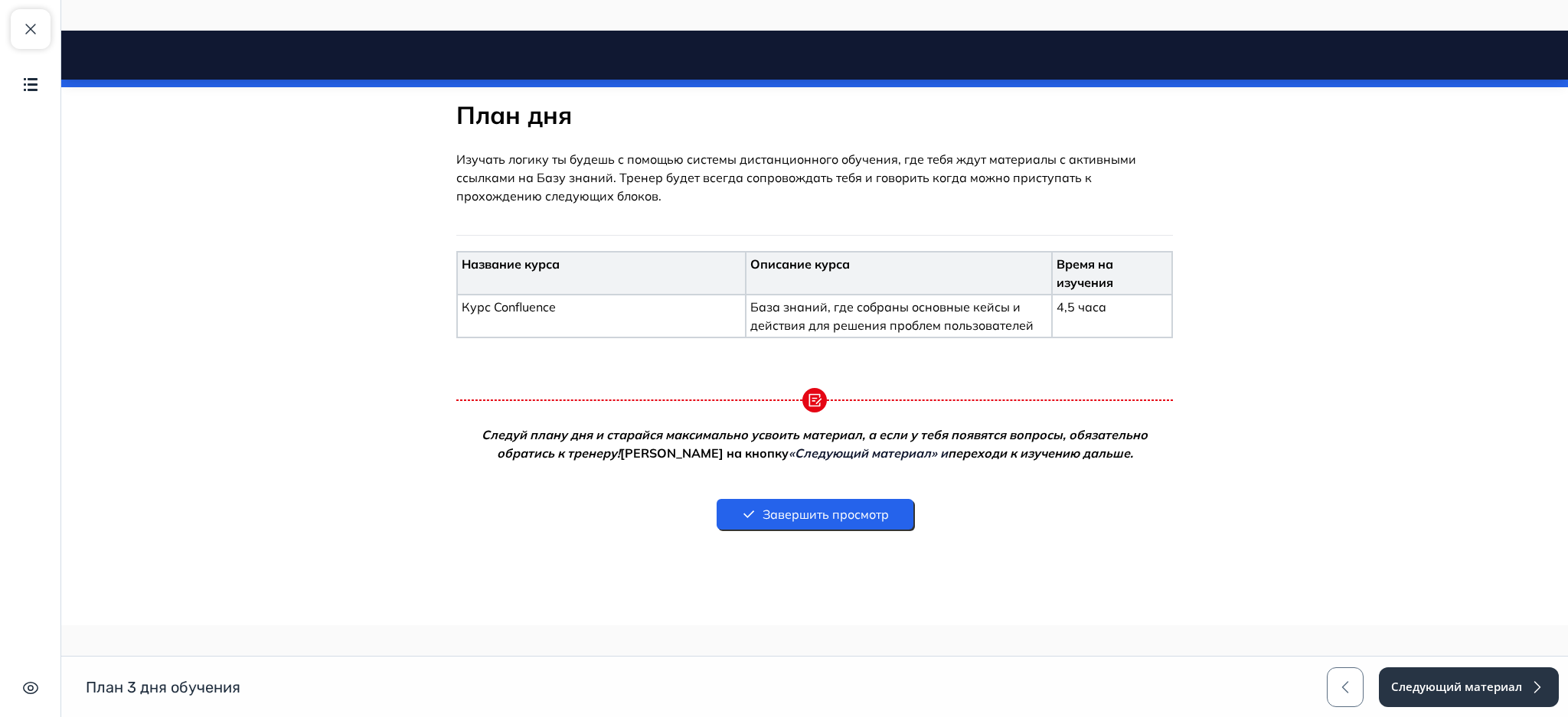
scroll to position [295, 0]
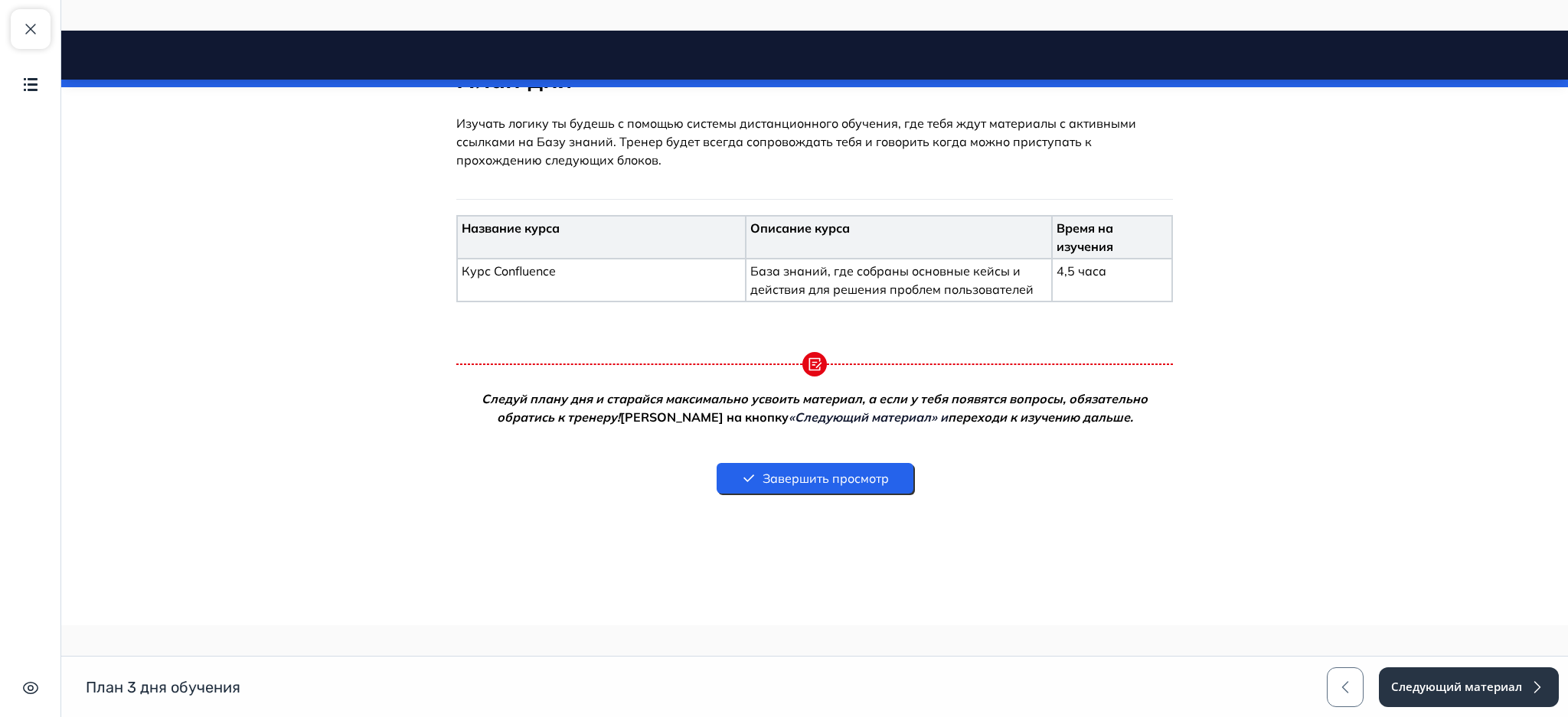
click at [859, 473] on button "Завершить просмотр" at bounding box center [814, 479] width 197 height 31
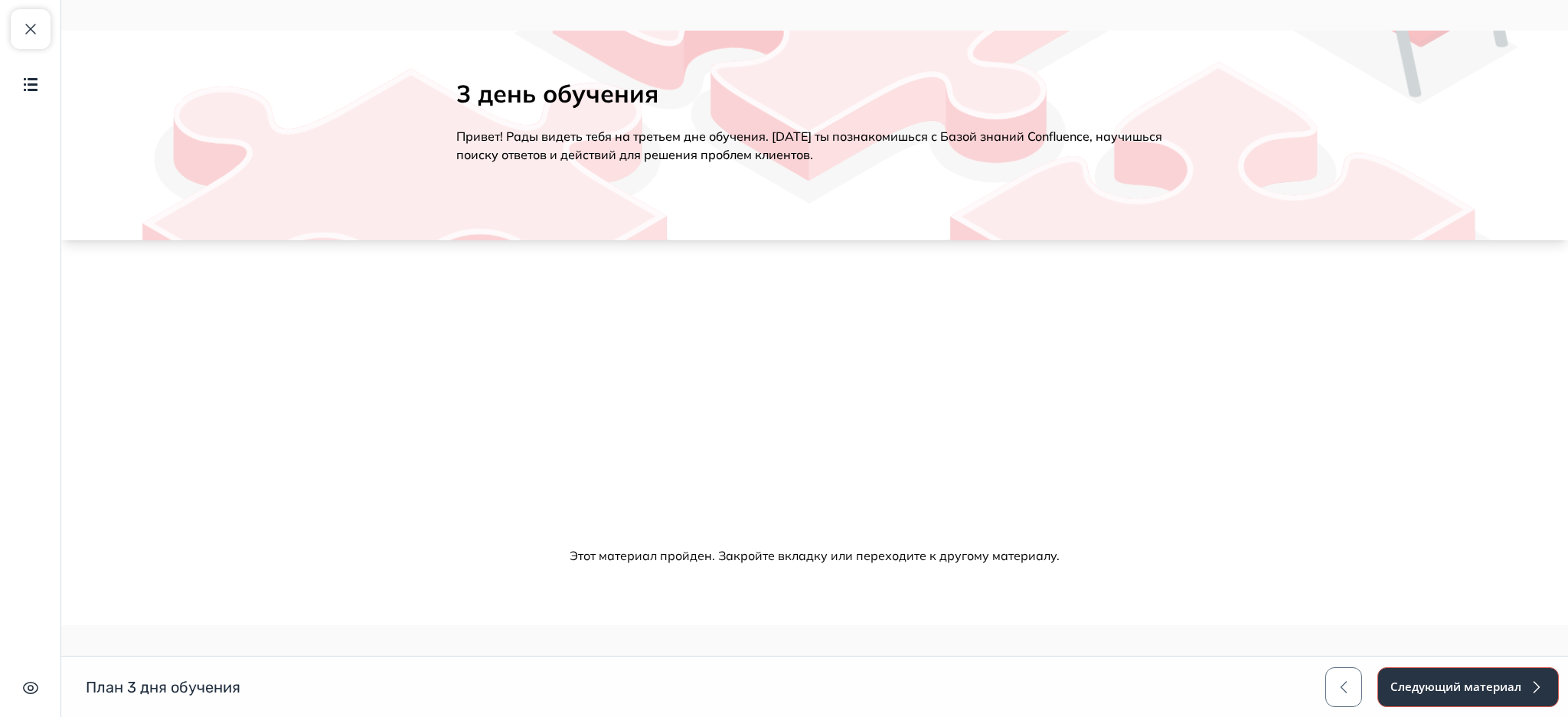
click at [1461, 686] on button "Следующий материал" at bounding box center [1468, 687] width 182 height 40
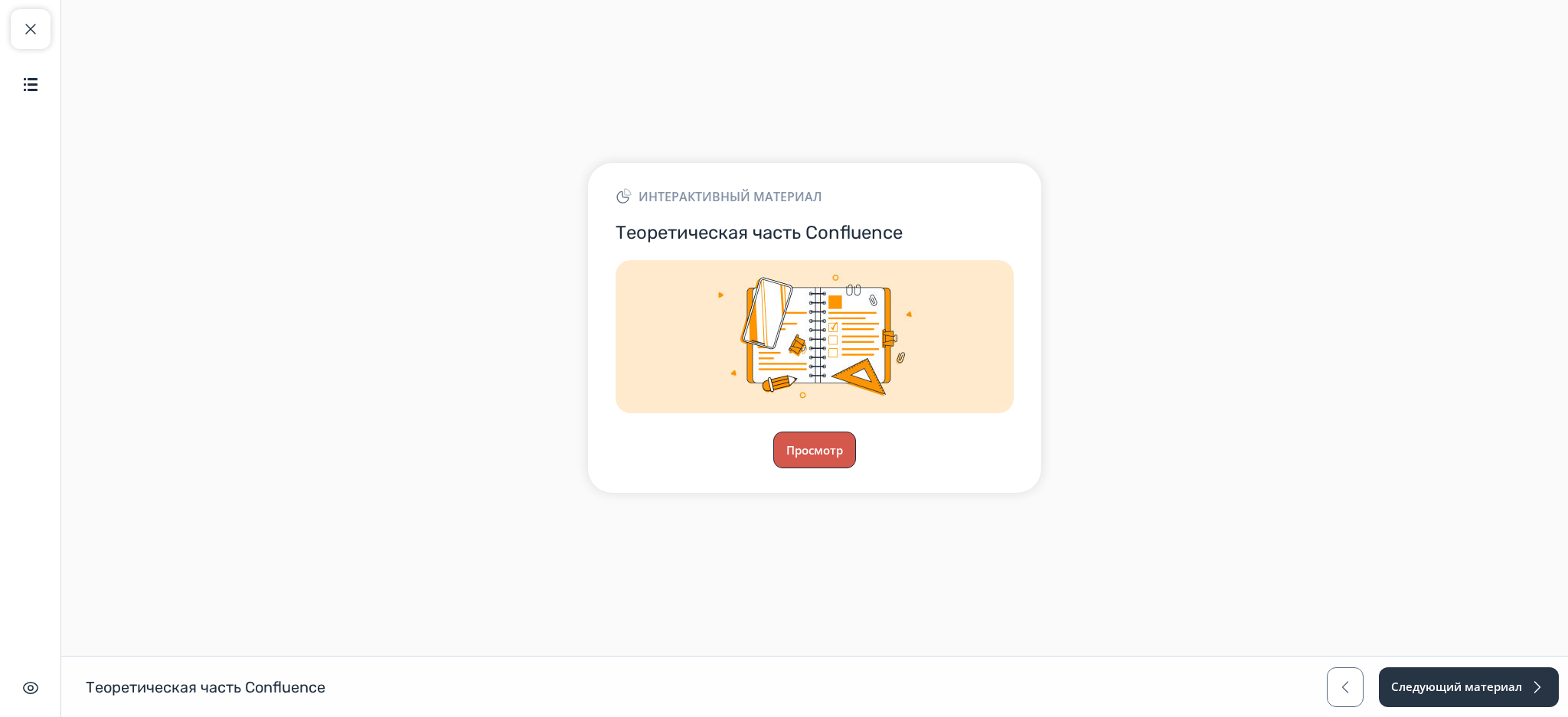
click at [826, 437] on button "Просмотр" at bounding box center [814, 450] width 83 height 37
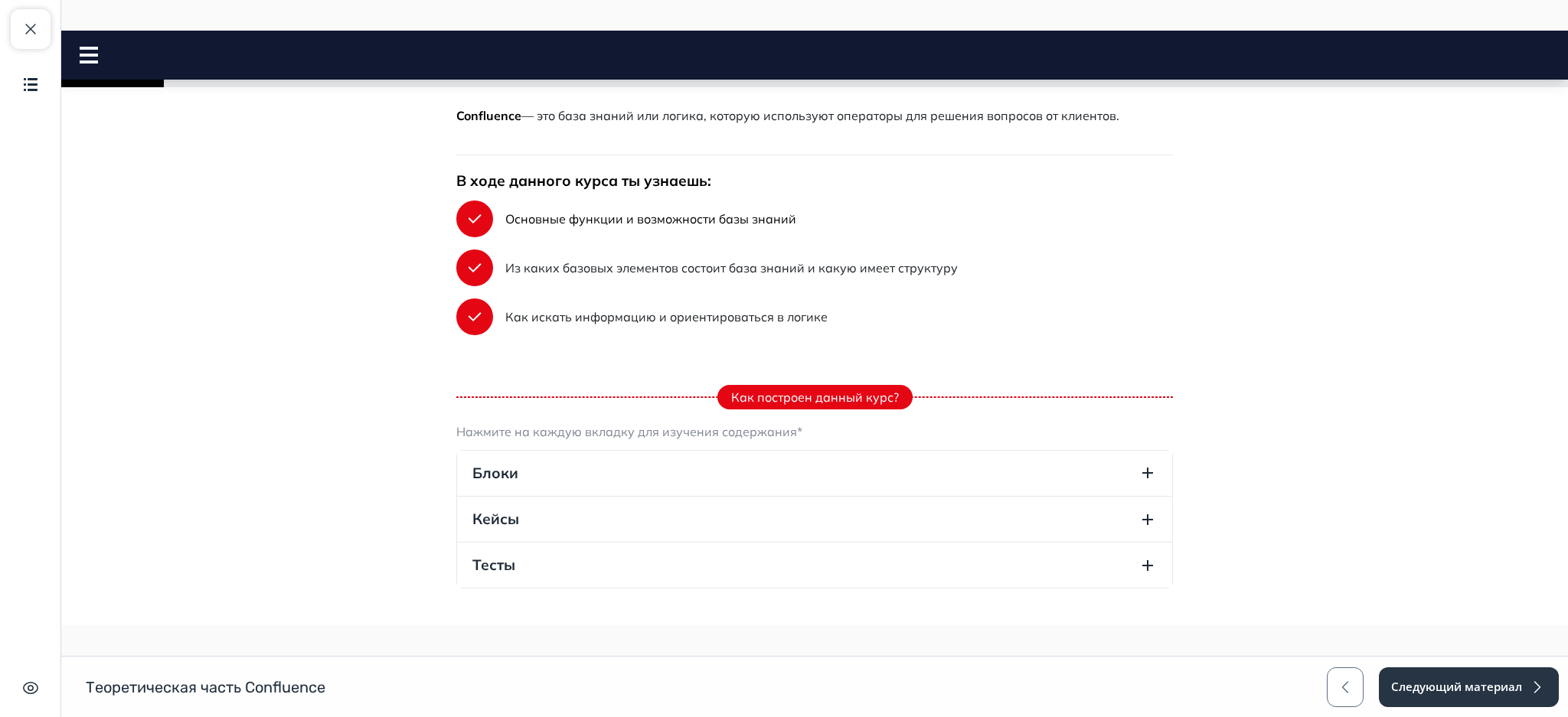
scroll to position [478, 0]
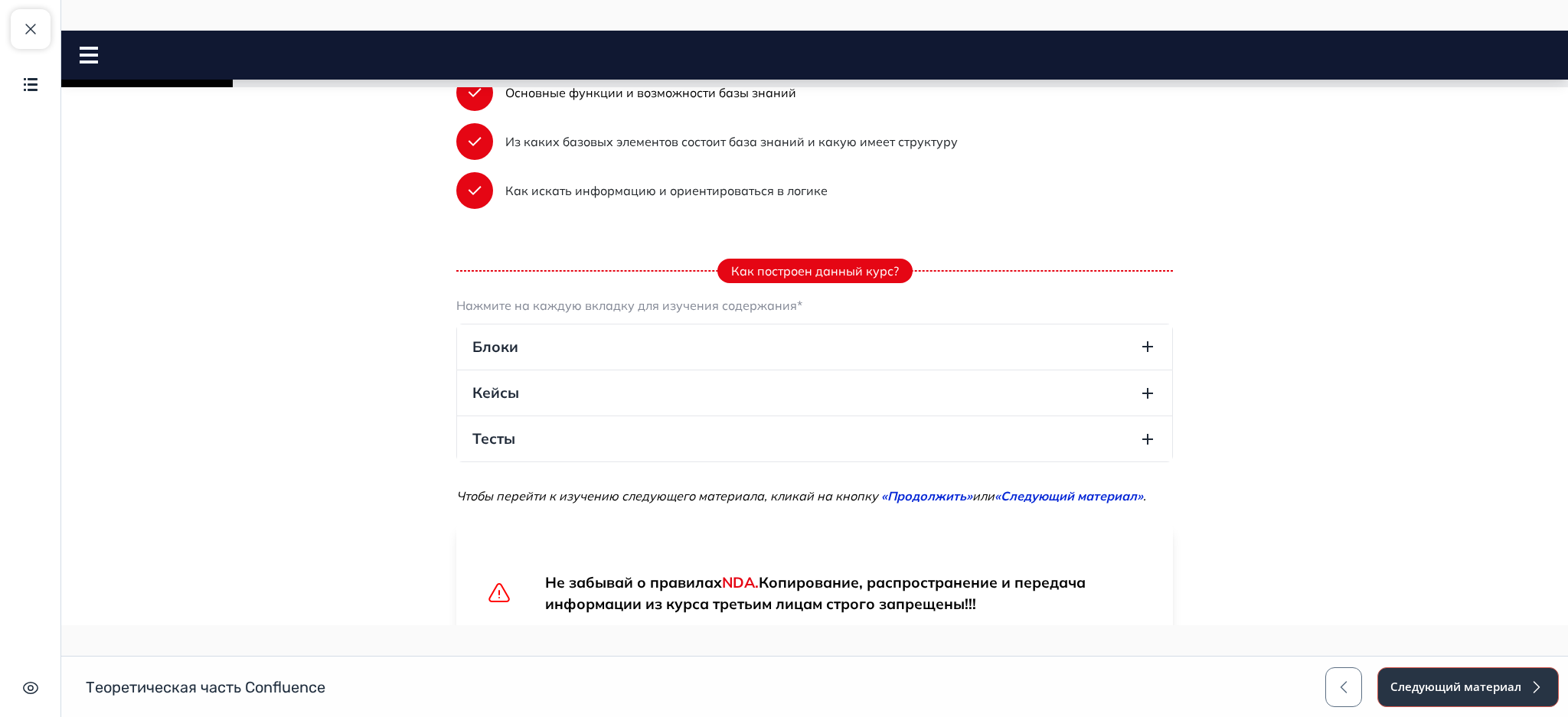
click at [1488, 680] on button "Следующий материал" at bounding box center [1468, 687] width 182 height 40
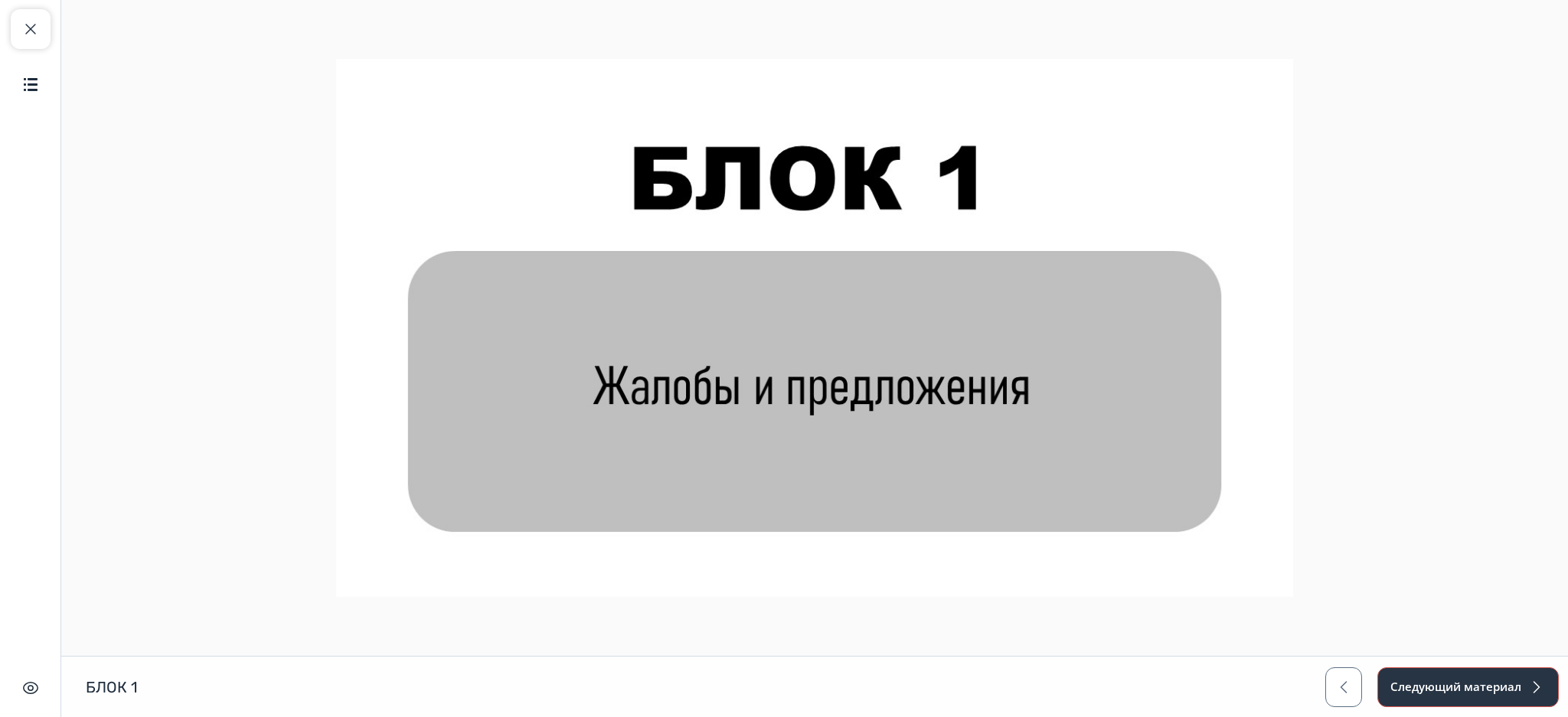
click at [1419, 692] on button "Следующий материал" at bounding box center [1468, 687] width 182 height 40
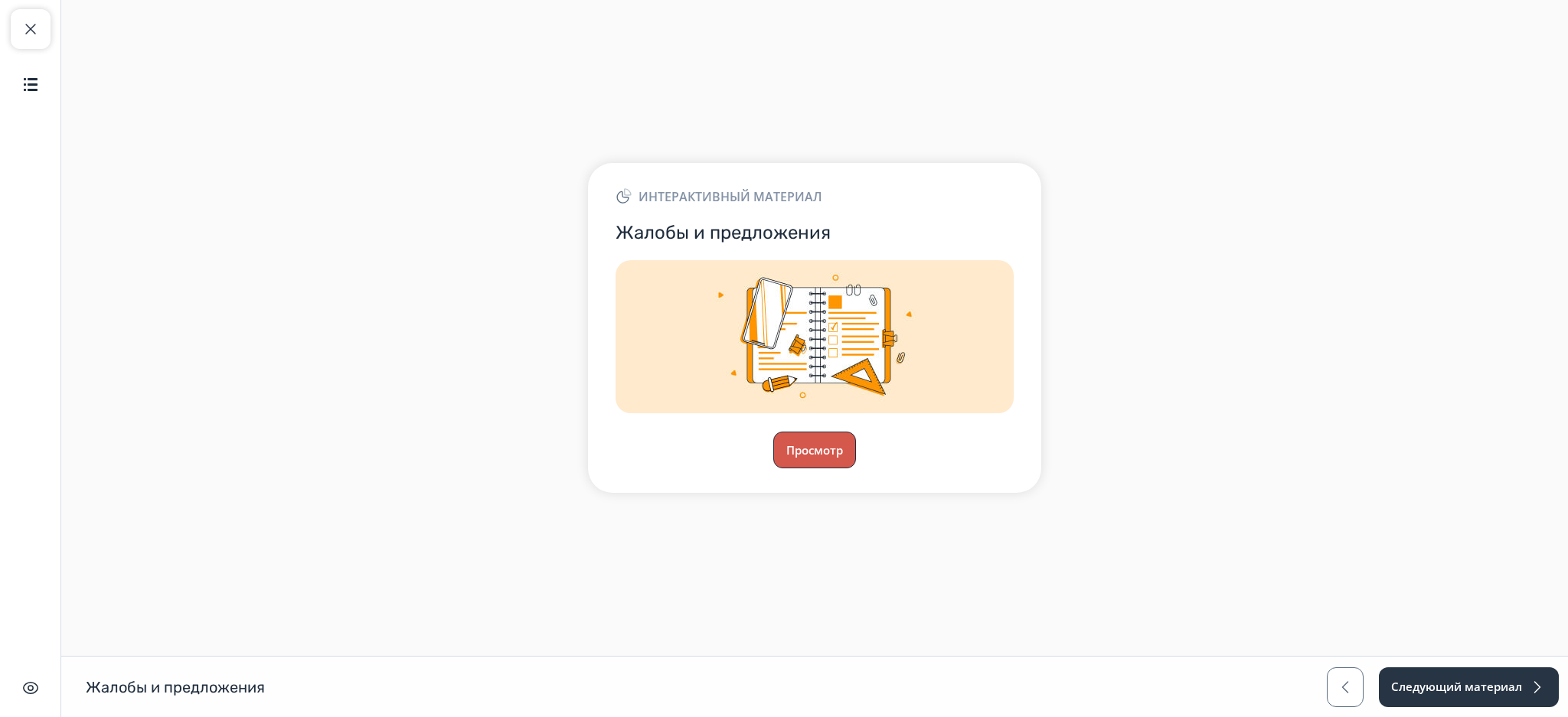
click at [814, 449] on button "Просмотр" at bounding box center [814, 450] width 83 height 37
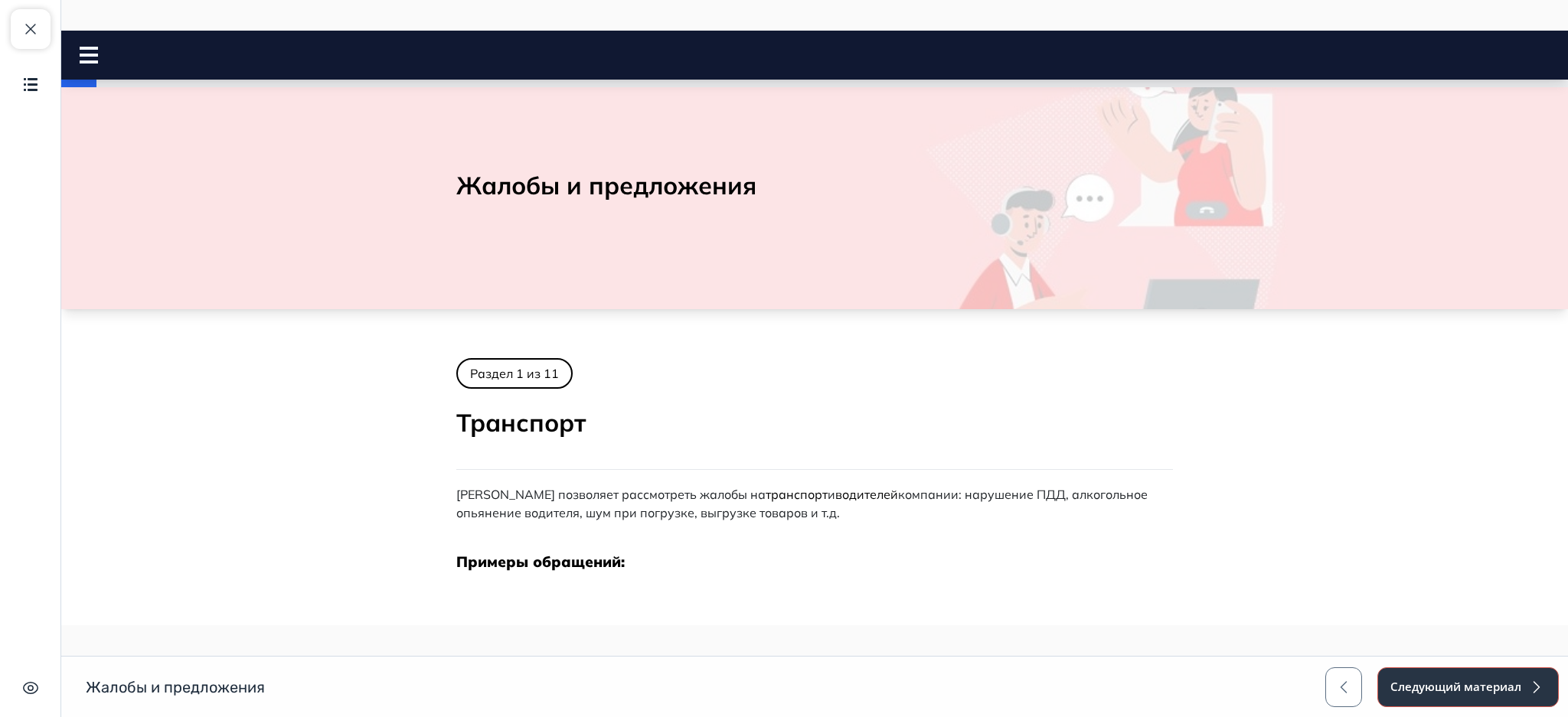
click at [1468, 687] on button "Следующий материал" at bounding box center [1468, 687] width 182 height 40
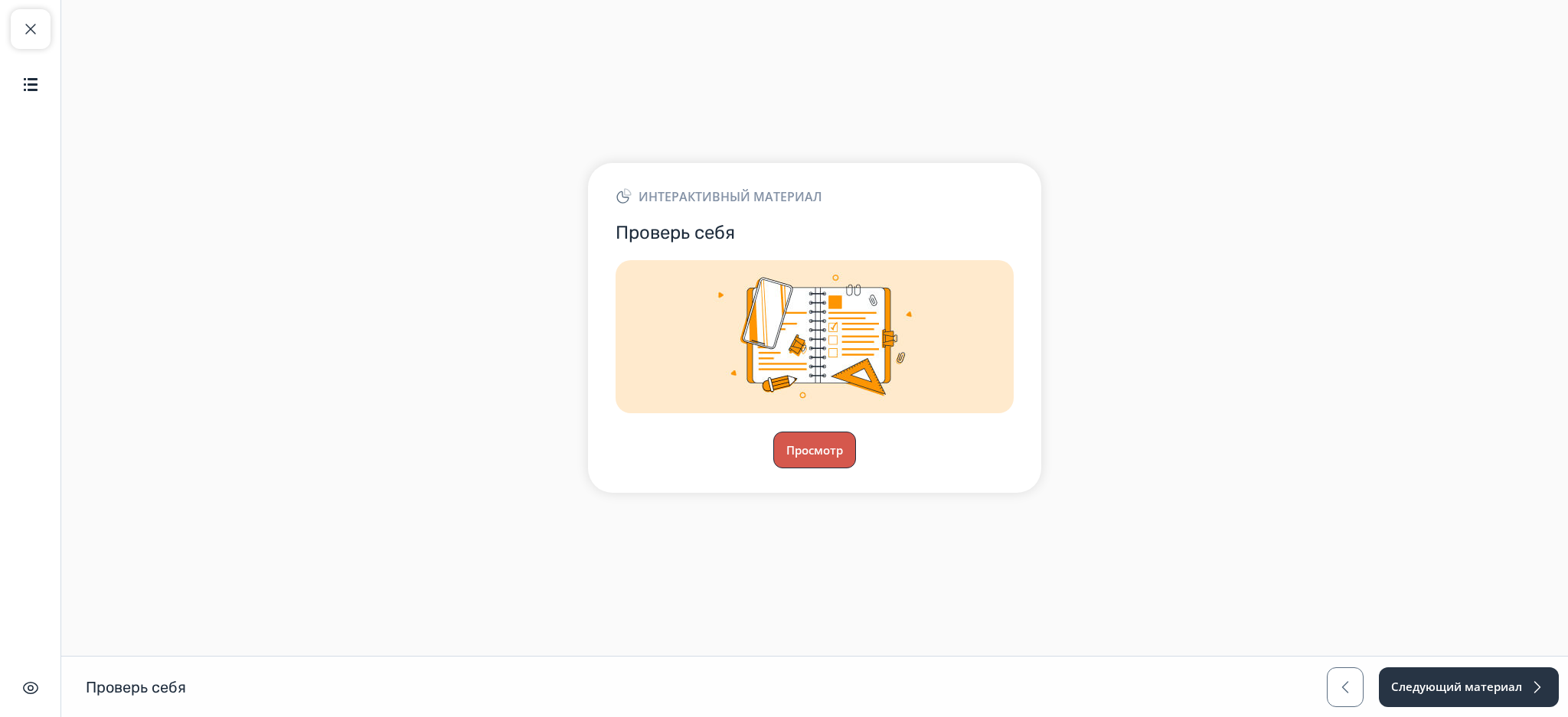
click at [811, 448] on button "Просмотр" at bounding box center [814, 450] width 83 height 37
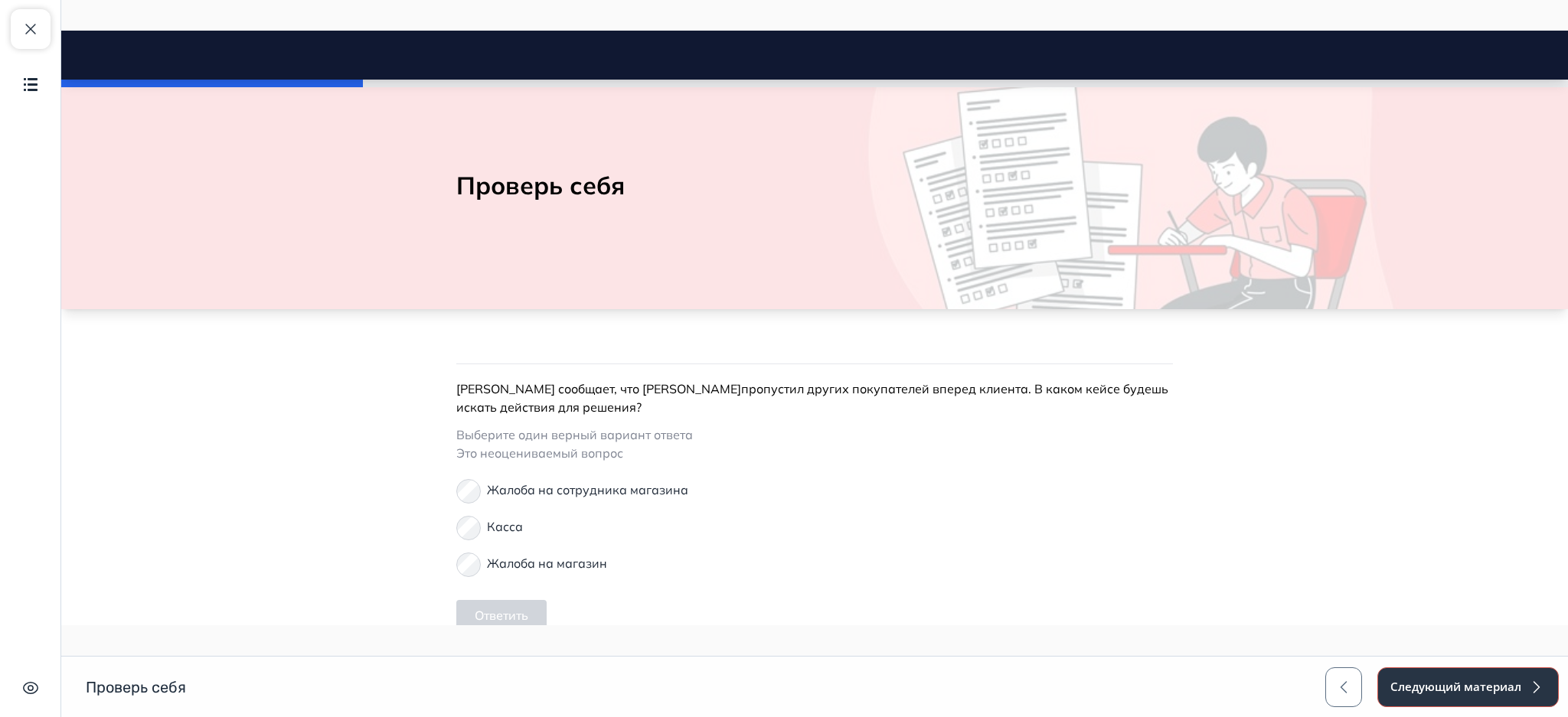
click at [1430, 685] on button "Следующий материал" at bounding box center [1468, 687] width 182 height 40
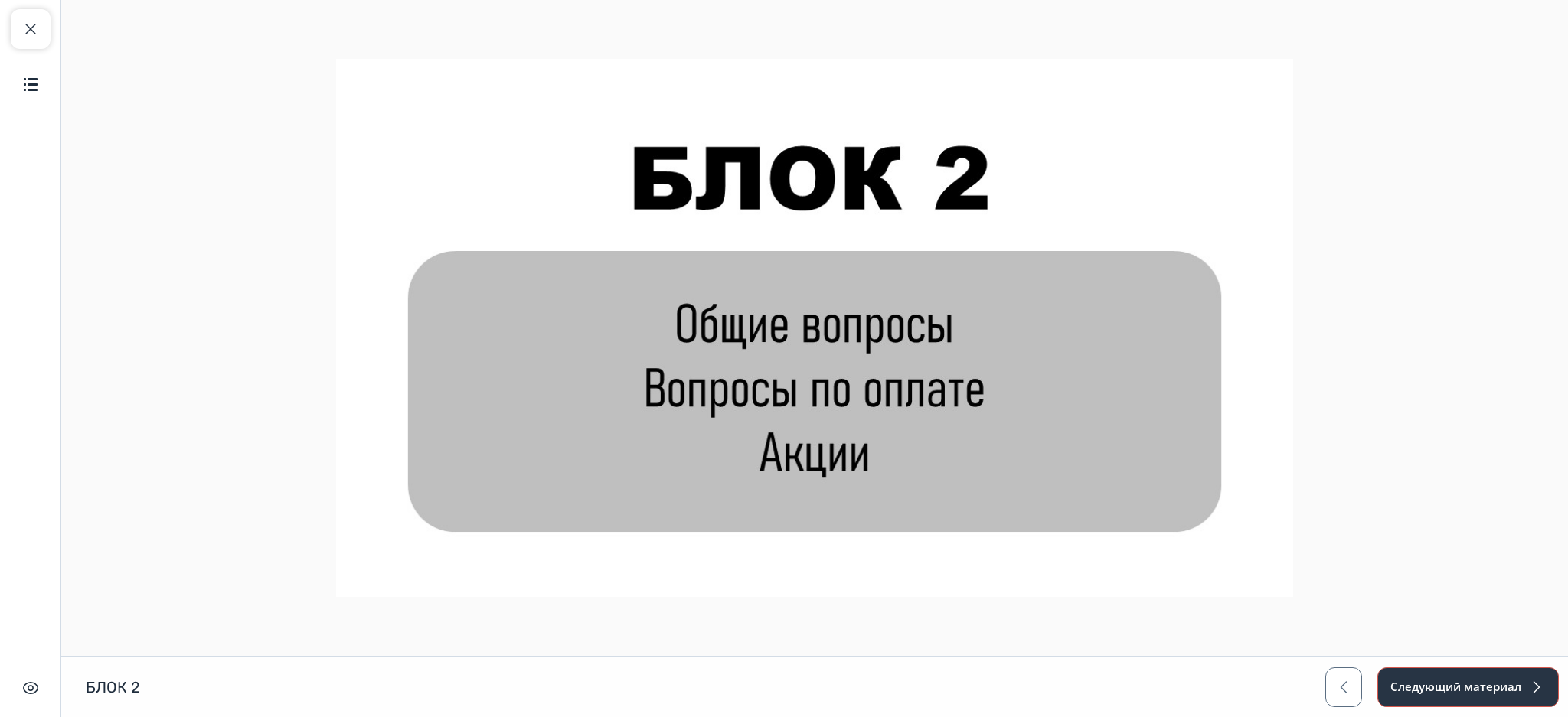
click at [1430, 685] on button "Следующий материал" at bounding box center [1468, 687] width 182 height 40
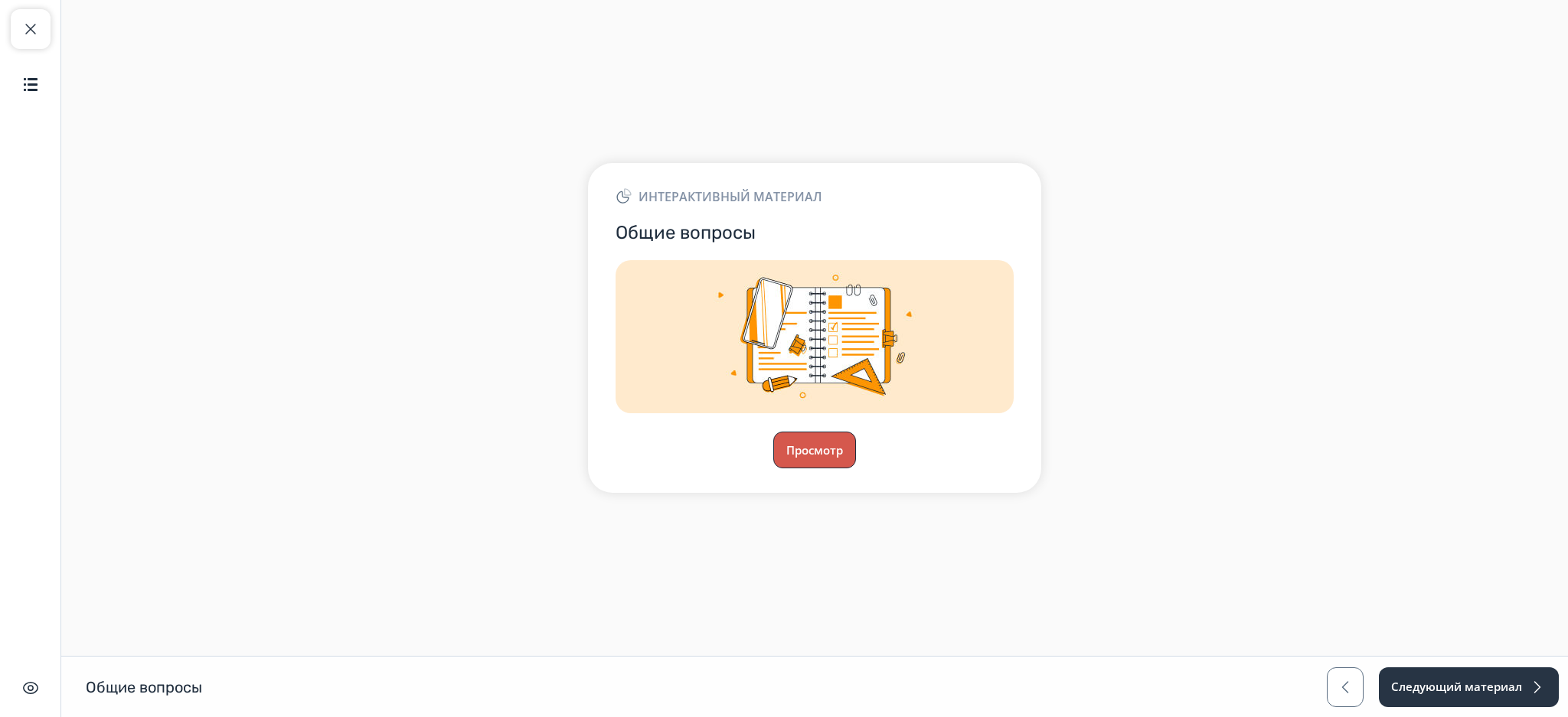
click at [823, 457] on button "Просмотр" at bounding box center [814, 450] width 83 height 37
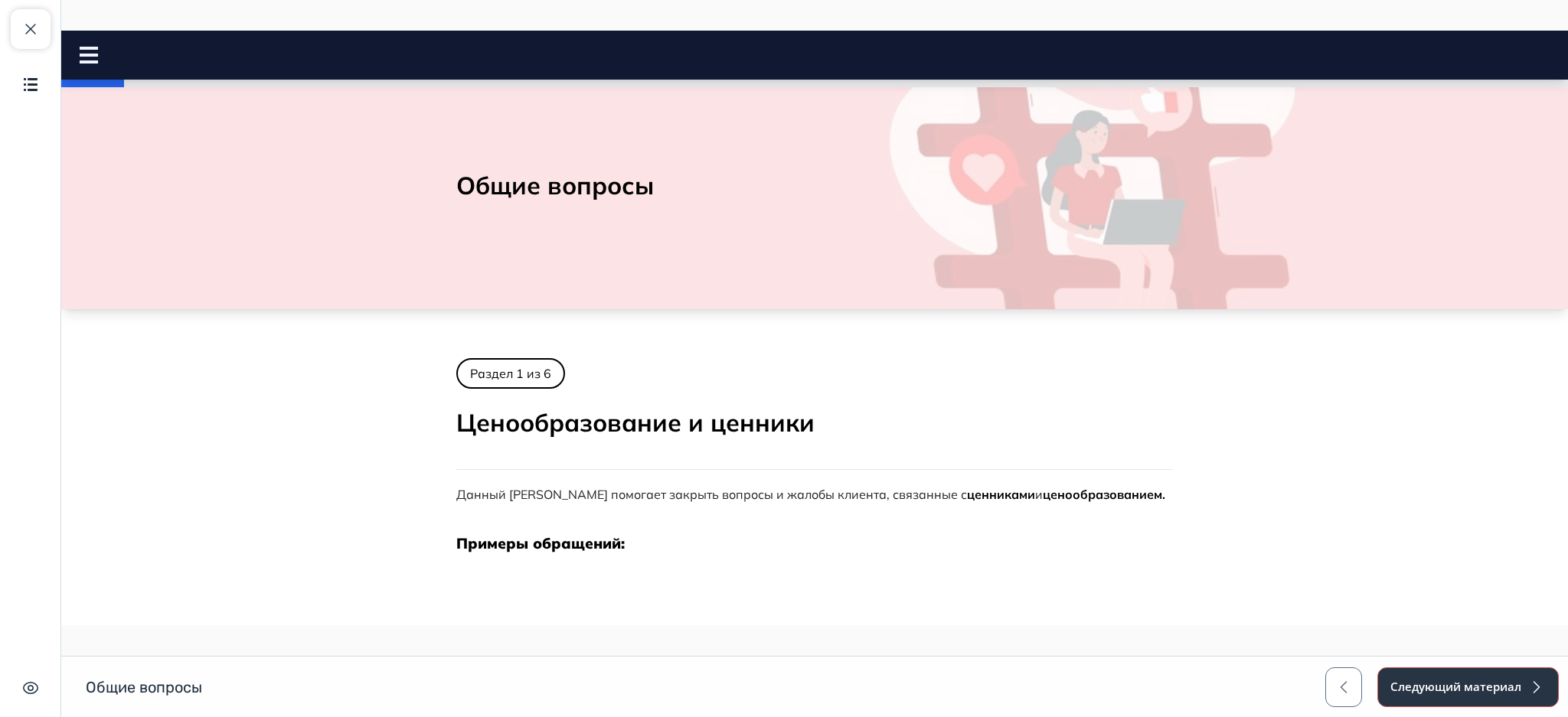
click at [1453, 679] on button "Следующий материал" at bounding box center [1468, 687] width 182 height 40
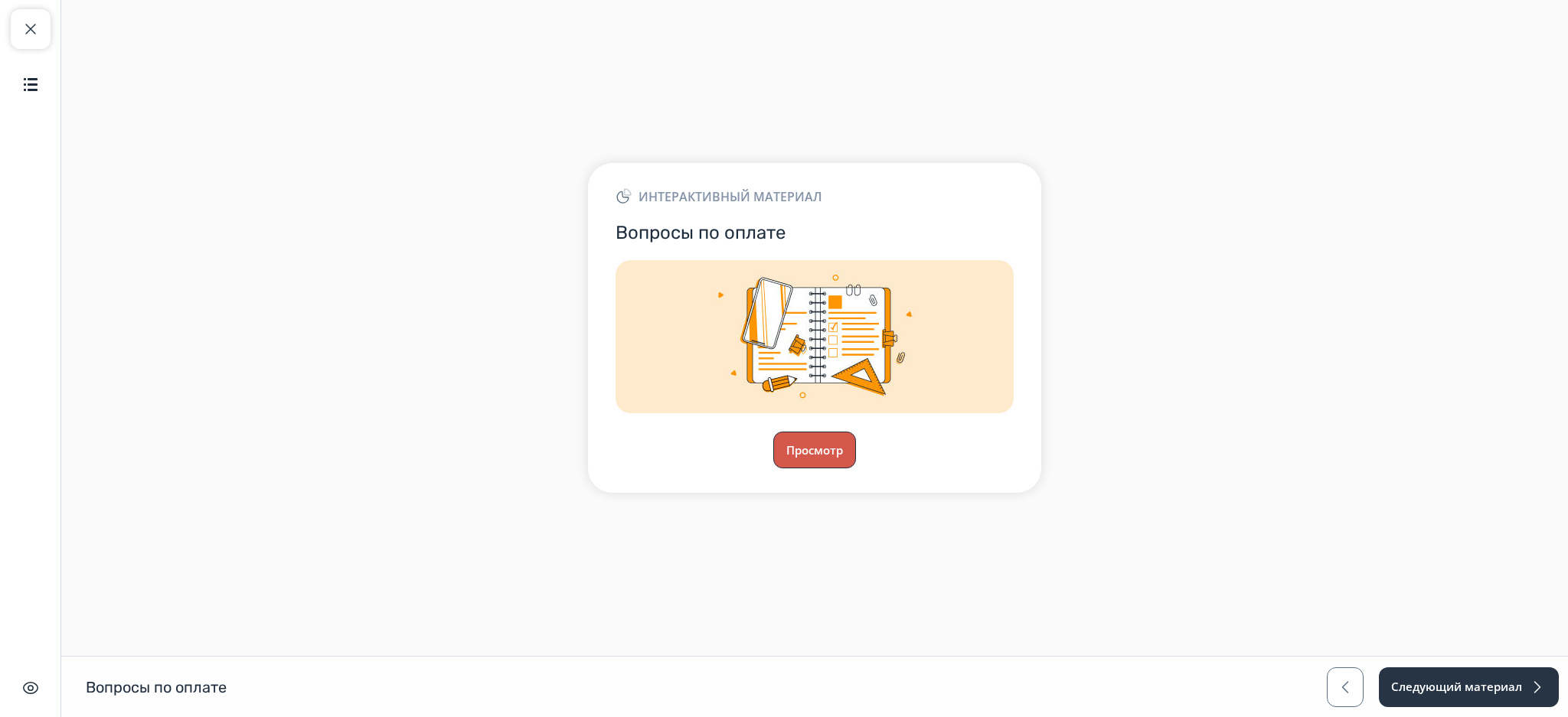
click at [797, 440] on button "Просмотр" at bounding box center [814, 450] width 83 height 37
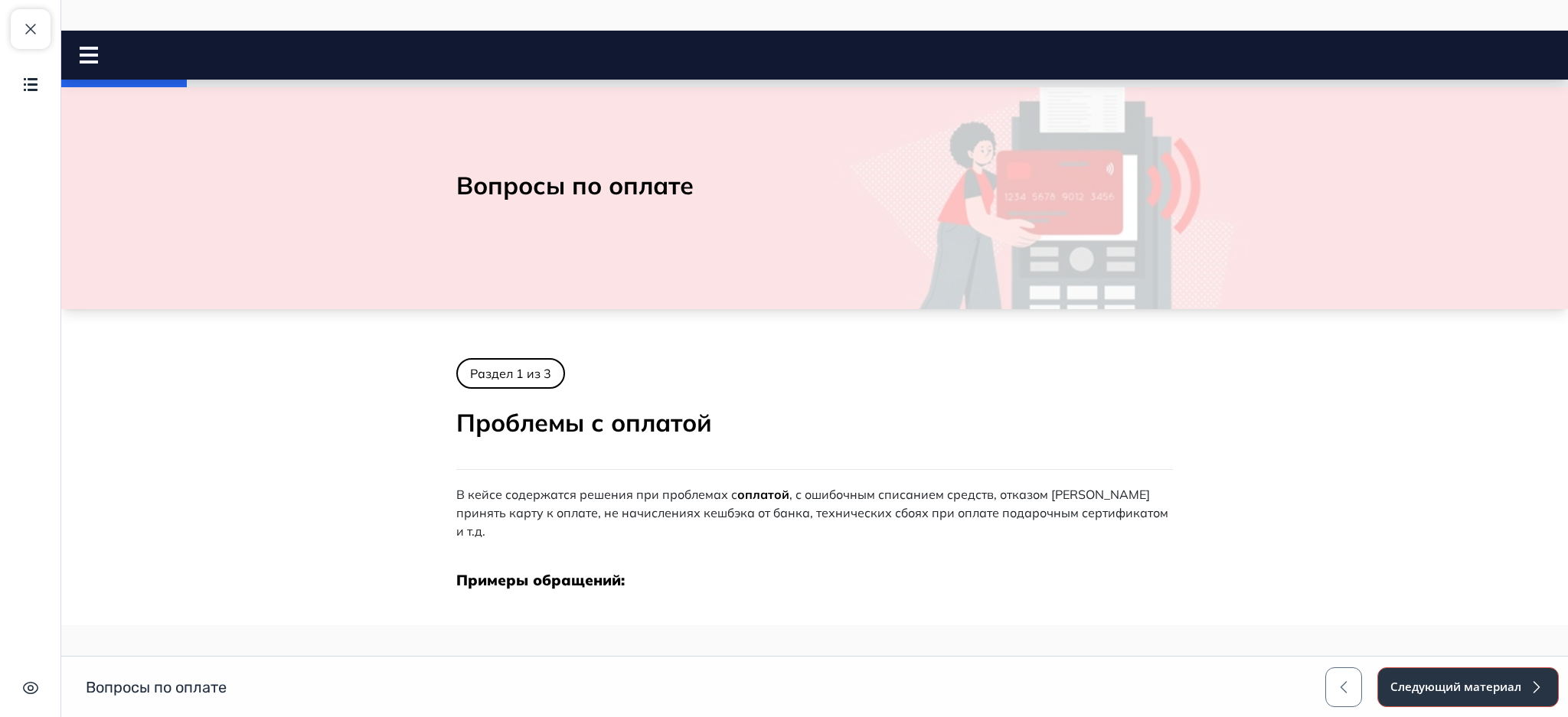
click at [1439, 684] on button "Следующий материал" at bounding box center [1468, 687] width 182 height 40
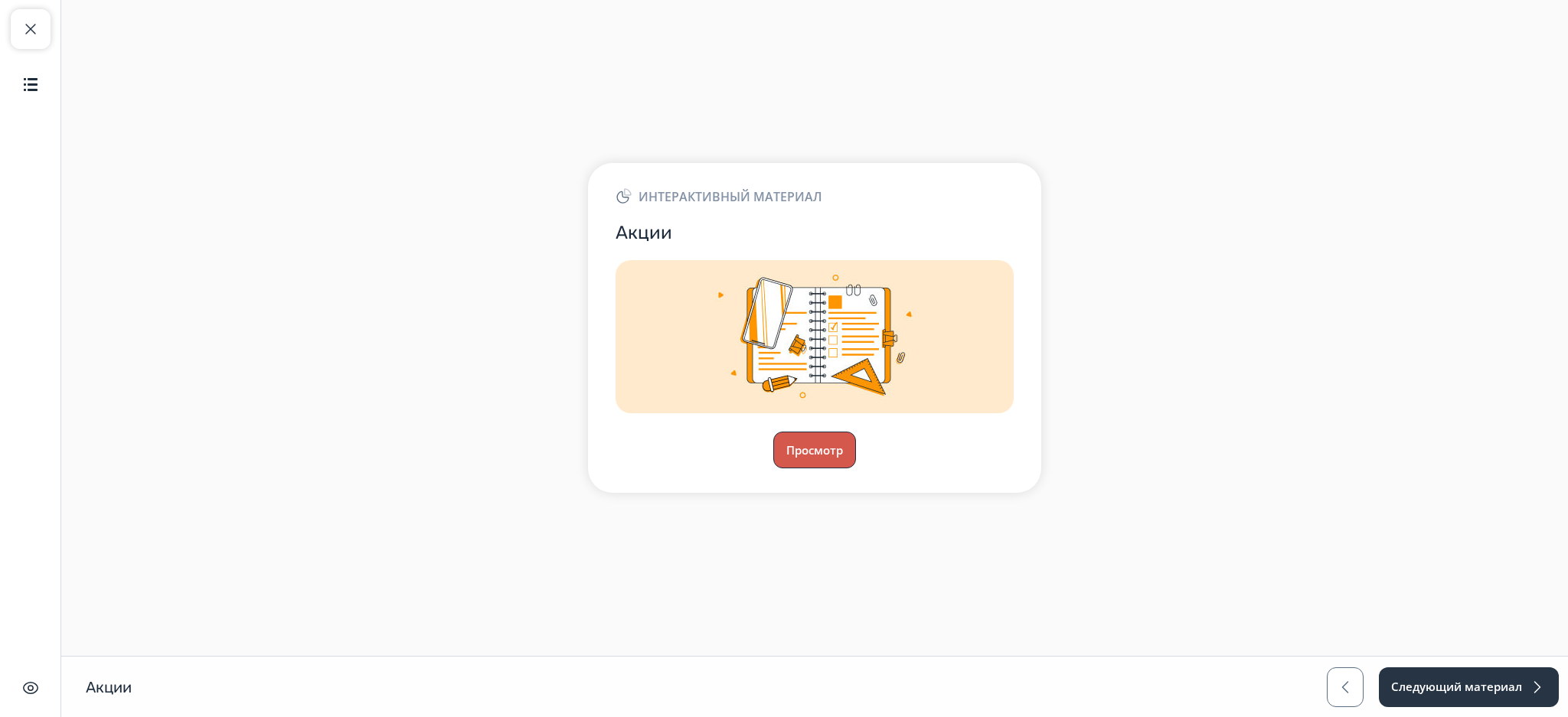
click at [816, 440] on button "Просмотр" at bounding box center [814, 450] width 83 height 37
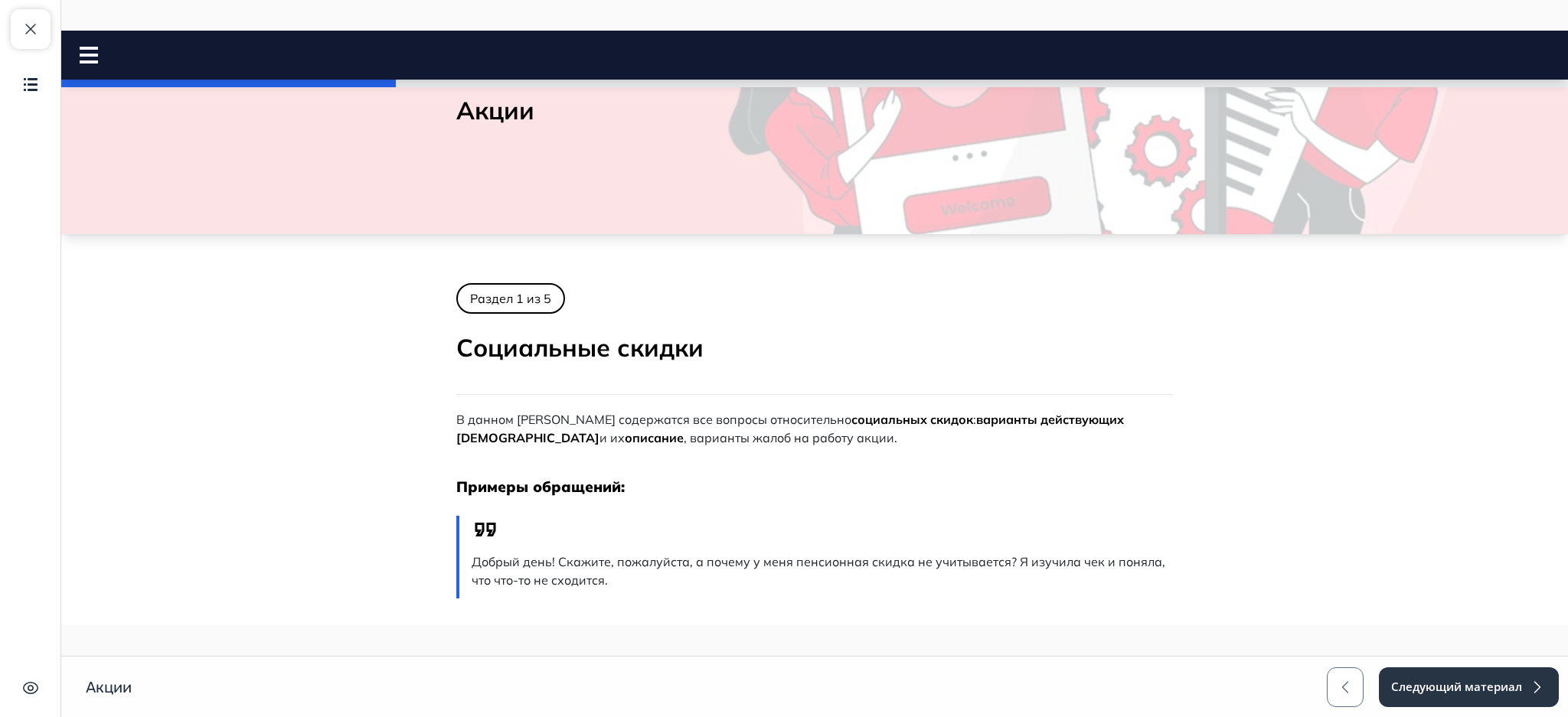
scroll to position [41, 0]
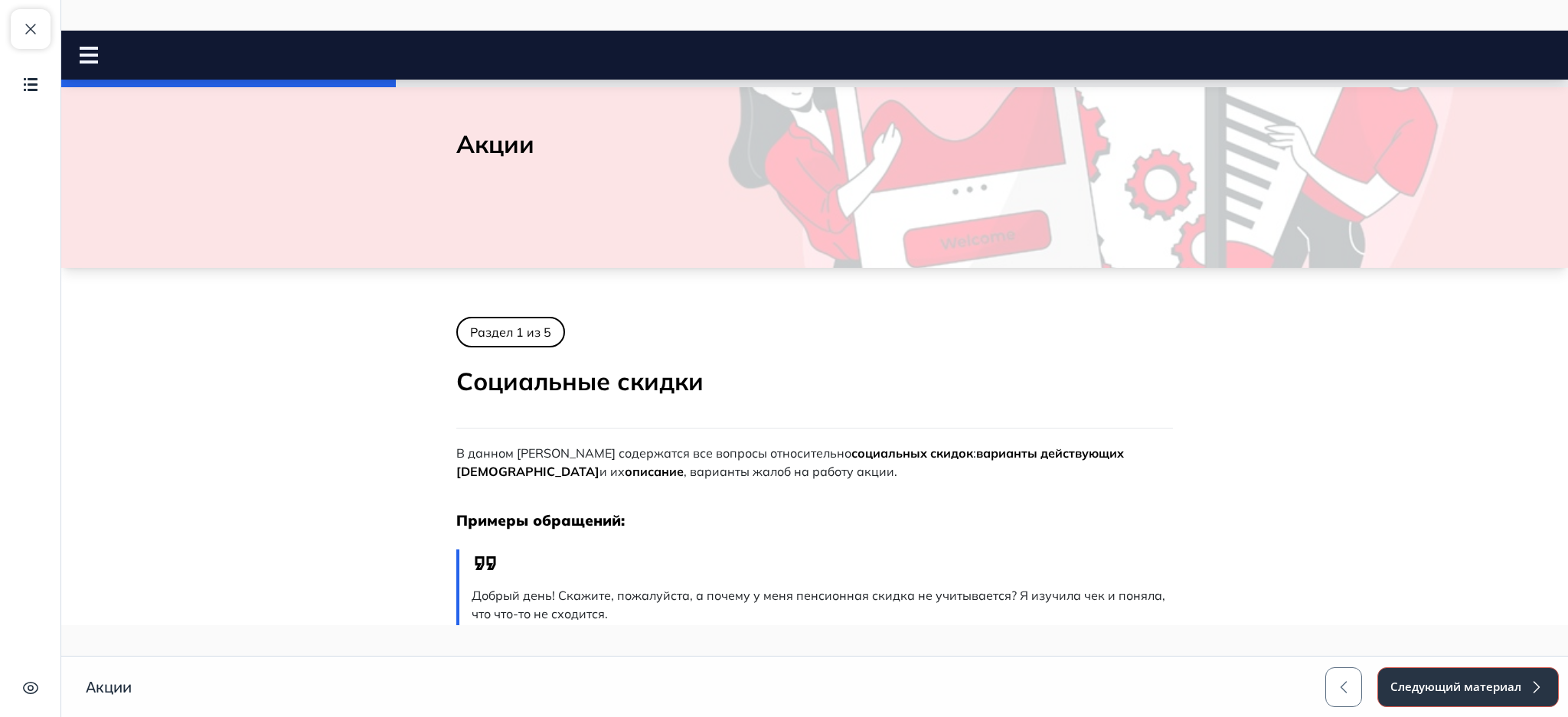
click at [1441, 678] on button "Следующий материал" at bounding box center [1468, 687] width 182 height 40
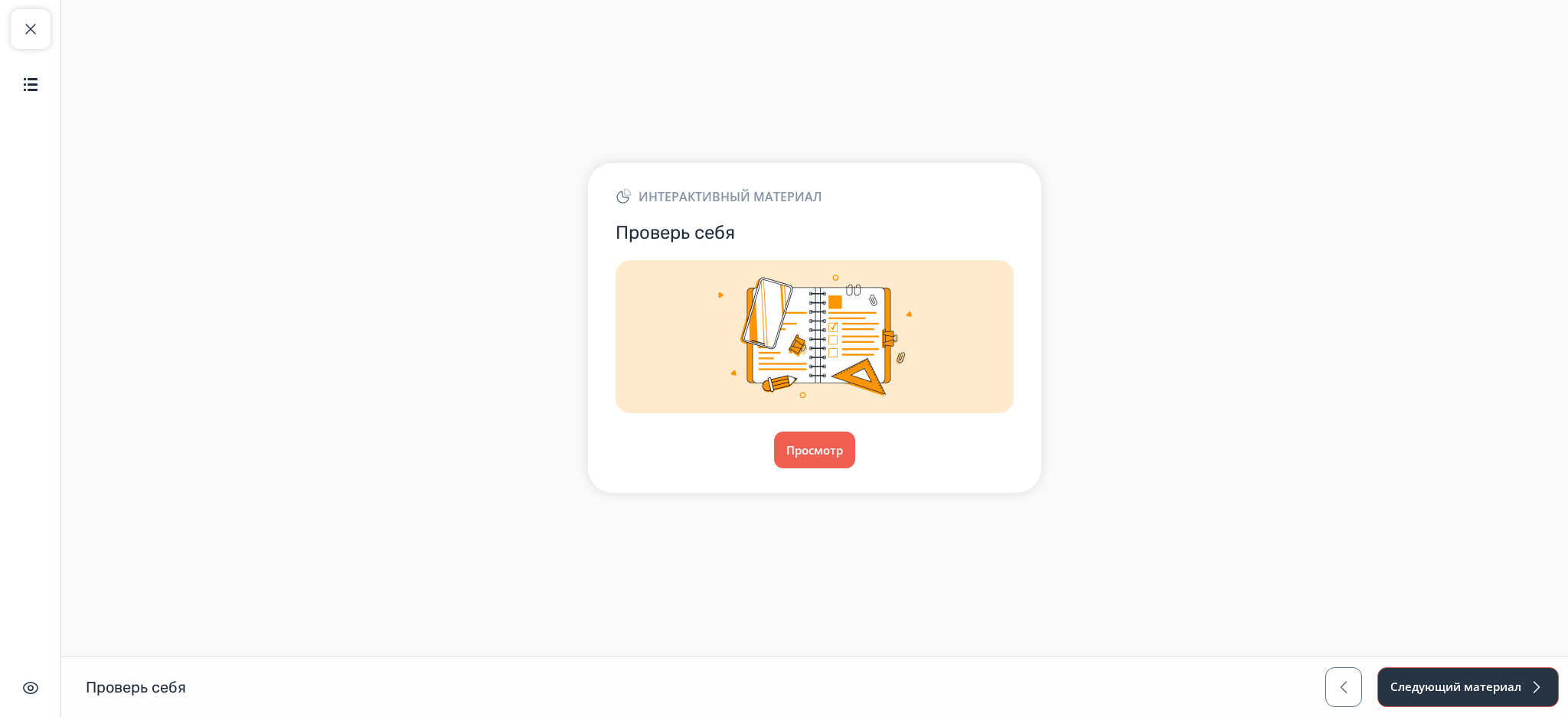
click at [1431, 683] on button "Следующий материал" at bounding box center [1468, 687] width 182 height 40
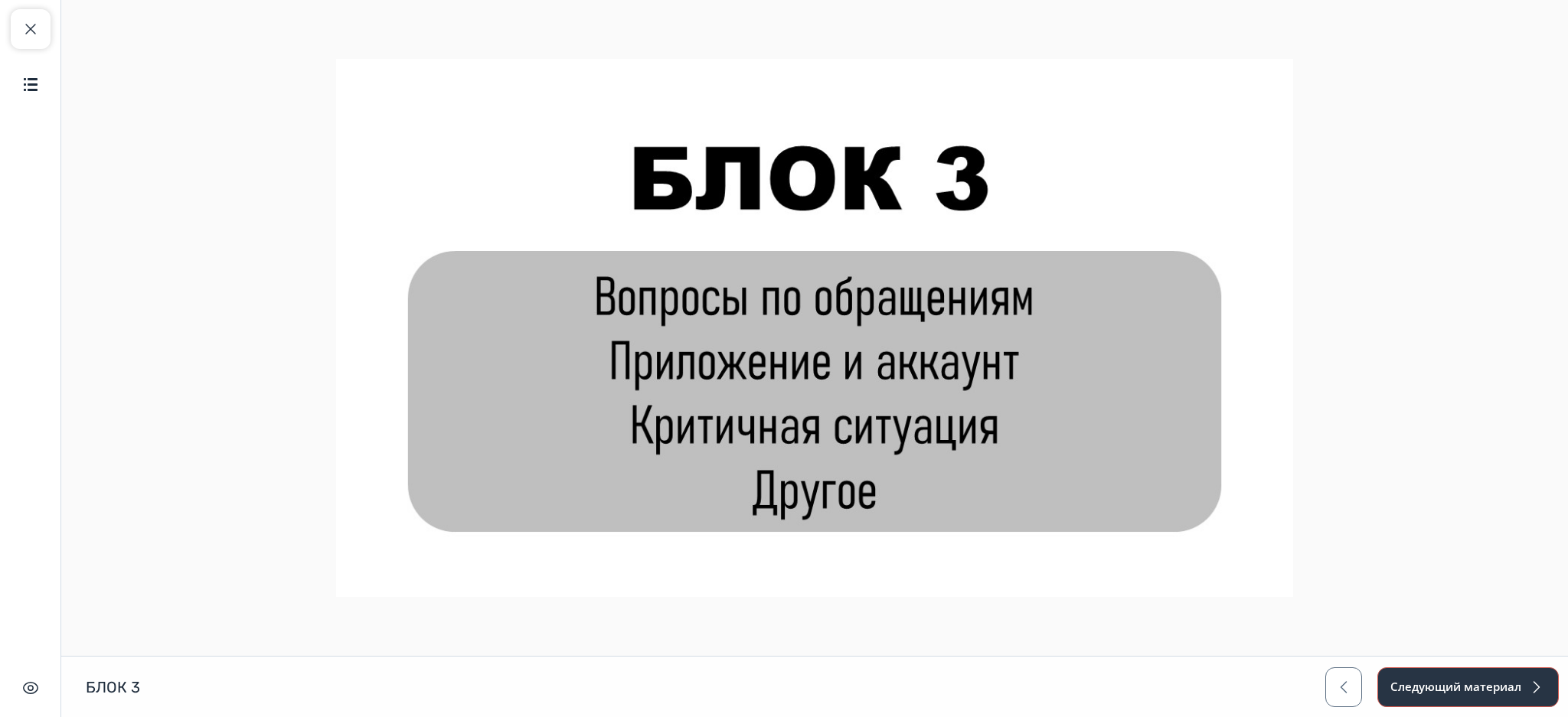
click at [1431, 683] on button "Следующий материал" at bounding box center [1468, 687] width 182 height 40
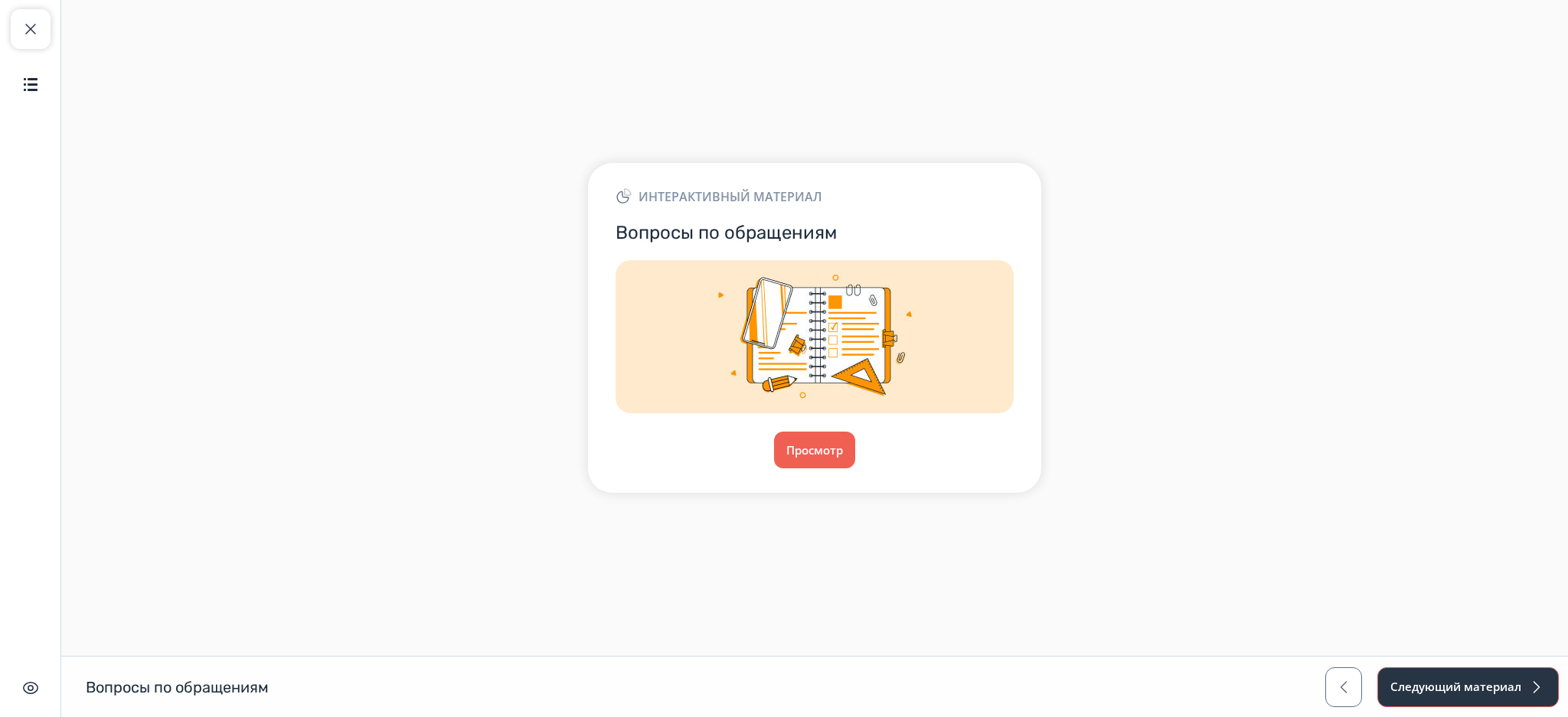
click at [1431, 683] on button "Следующий материал" at bounding box center [1468, 687] width 182 height 40
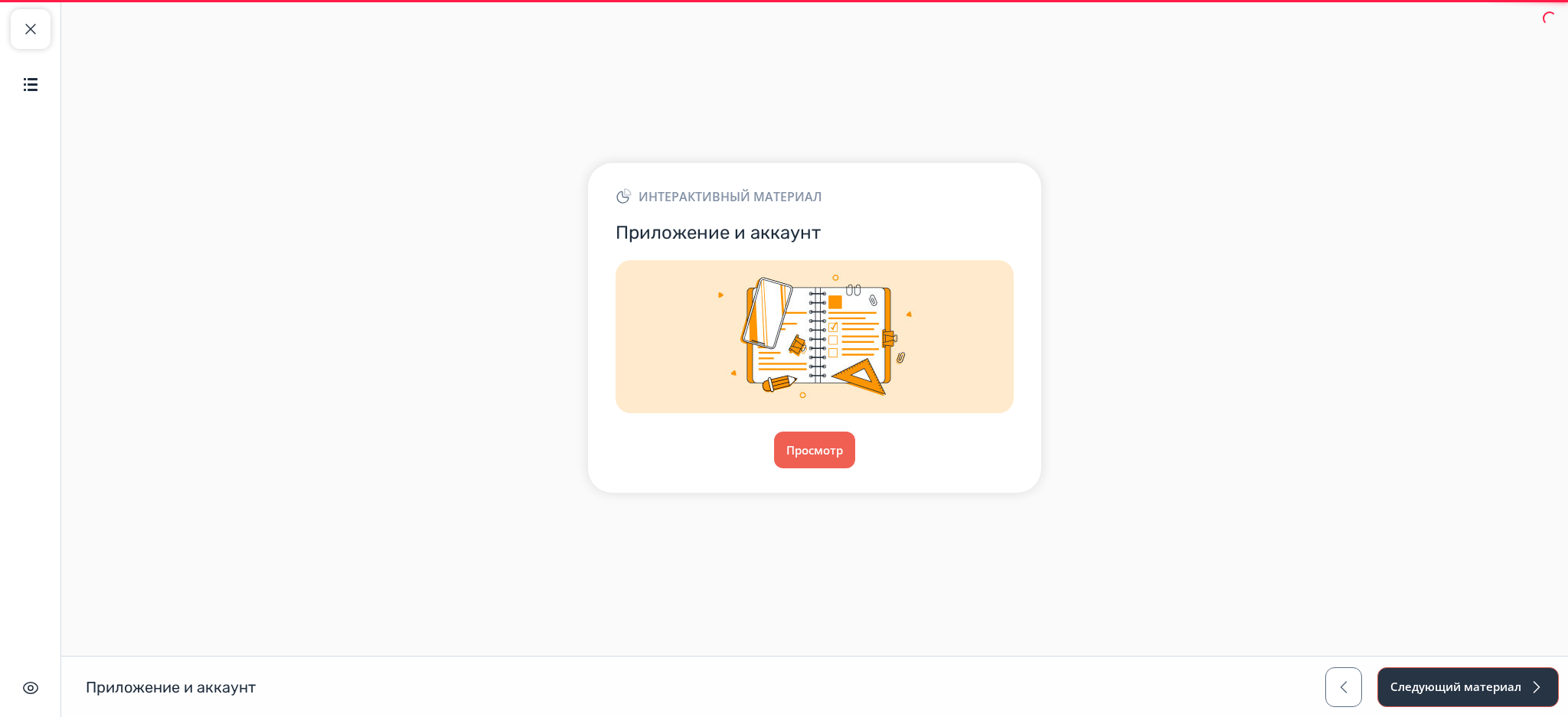
click at [1431, 683] on button "Следующий материал" at bounding box center [1468, 687] width 182 height 40
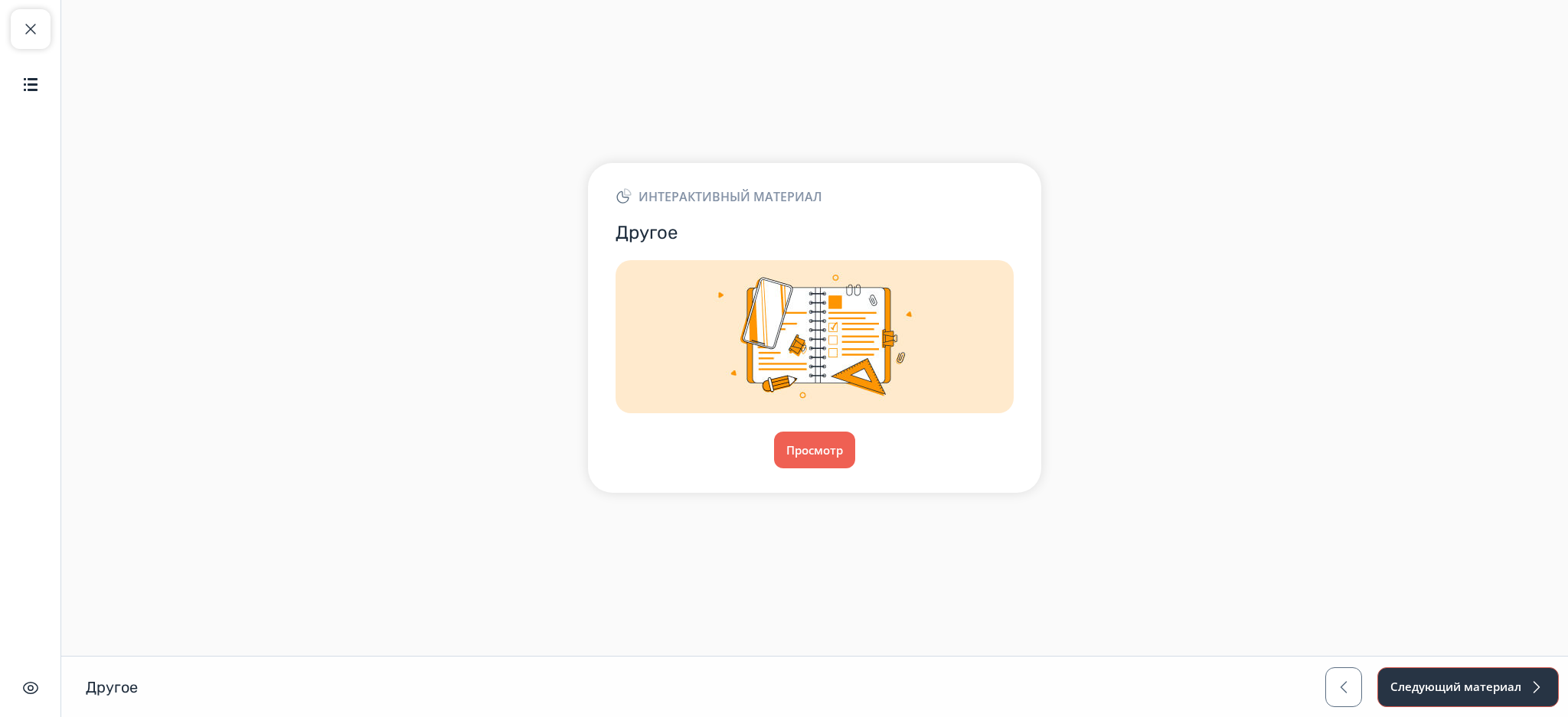
click at [1431, 683] on button "Следующий материал" at bounding box center [1468, 687] width 182 height 40
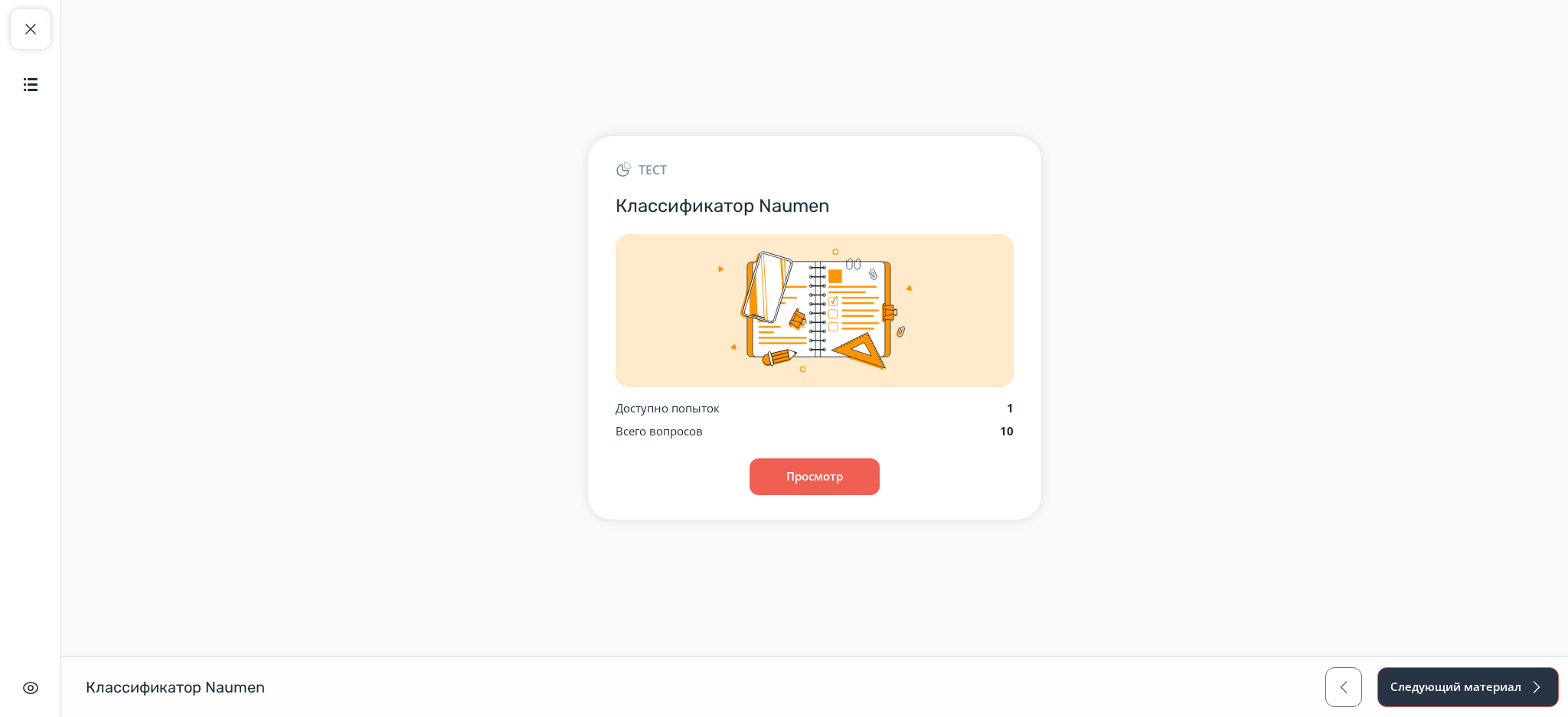
click at [1456, 681] on button "Следующий материал" at bounding box center [1468, 687] width 182 height 40
click at [1348, 674] on button "button" at bounding box center [1345, 687] width 37 height 40
click at [1439, 699] on button "Следующий материал" at bounding box center [1468, 687] width 182 height 40
click at [1429, 679] on button "Следующий материал" at bounding box center [1468, 687] width 182 height 40
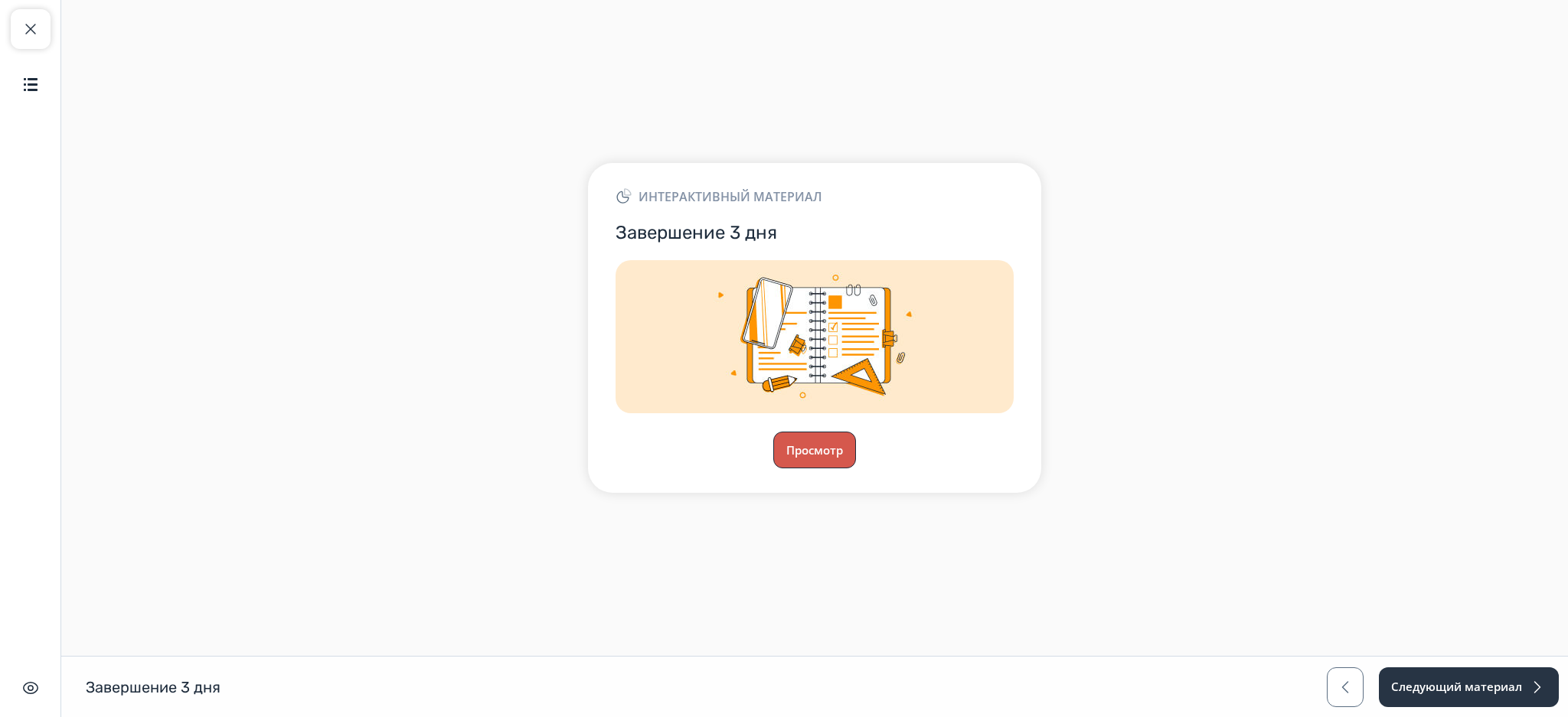
click at [821, 462] on button "Просмотр" at bounding box center [814, 450] width 83 height 37
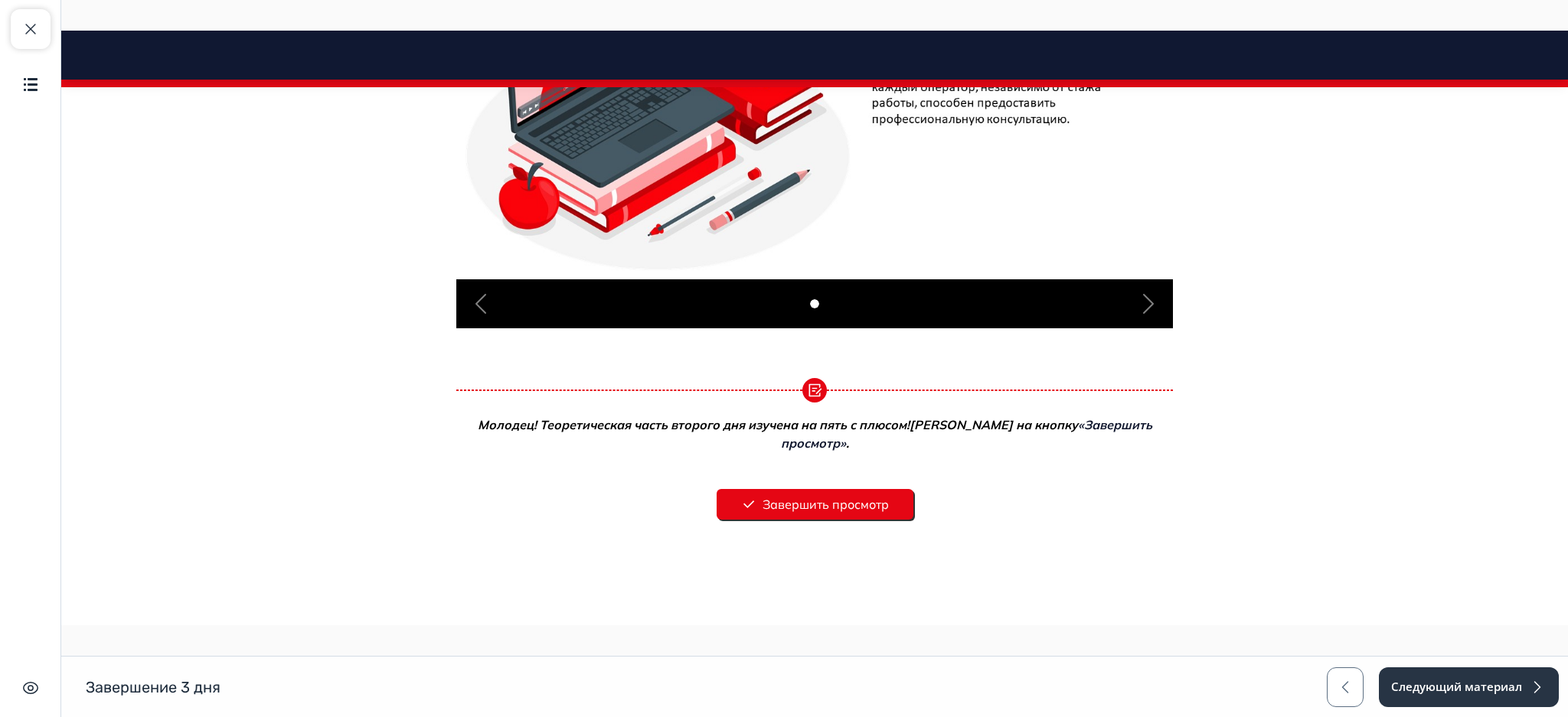
scroll to position [542, 0]
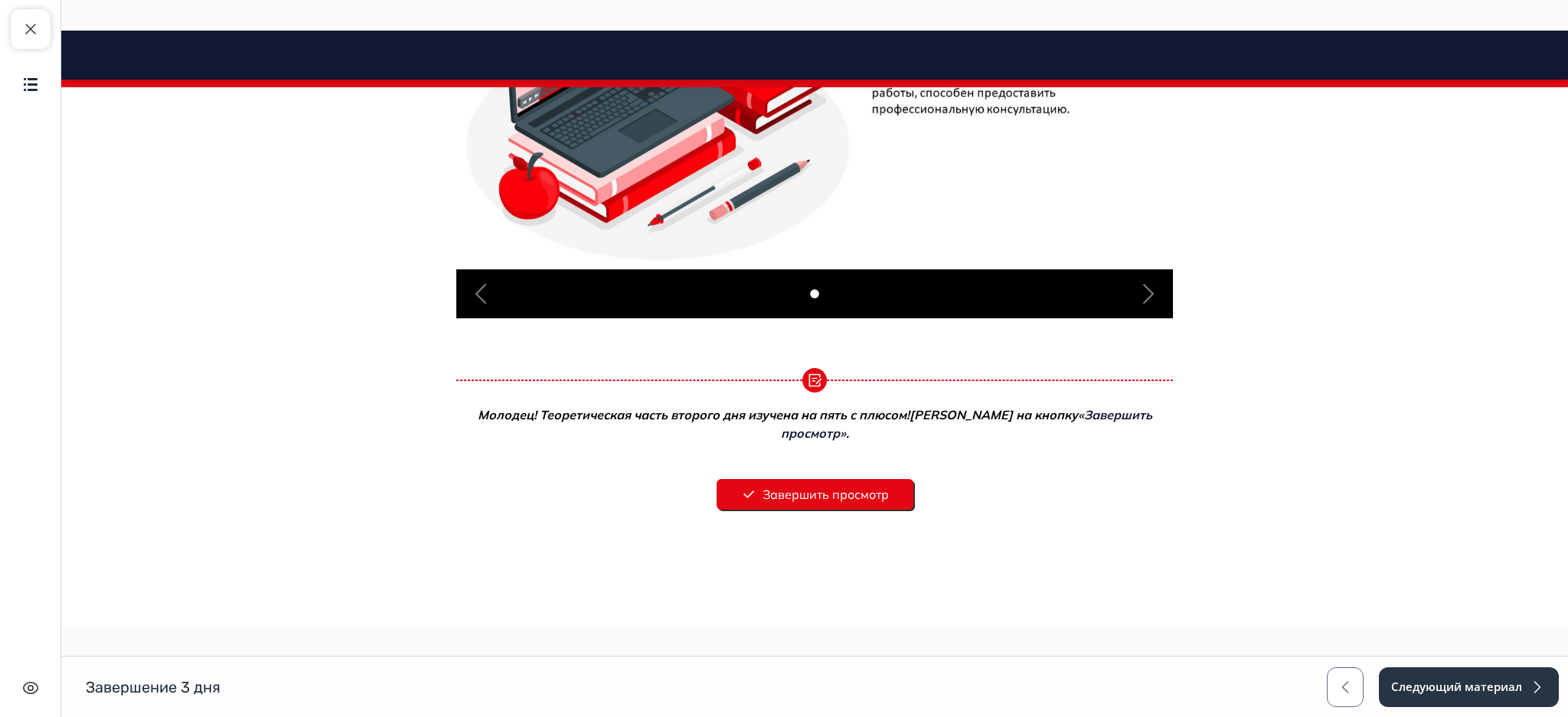
click at [861, 482] on button "Завершить просмотр" at bounding box center [814, 495] width 197 height 31
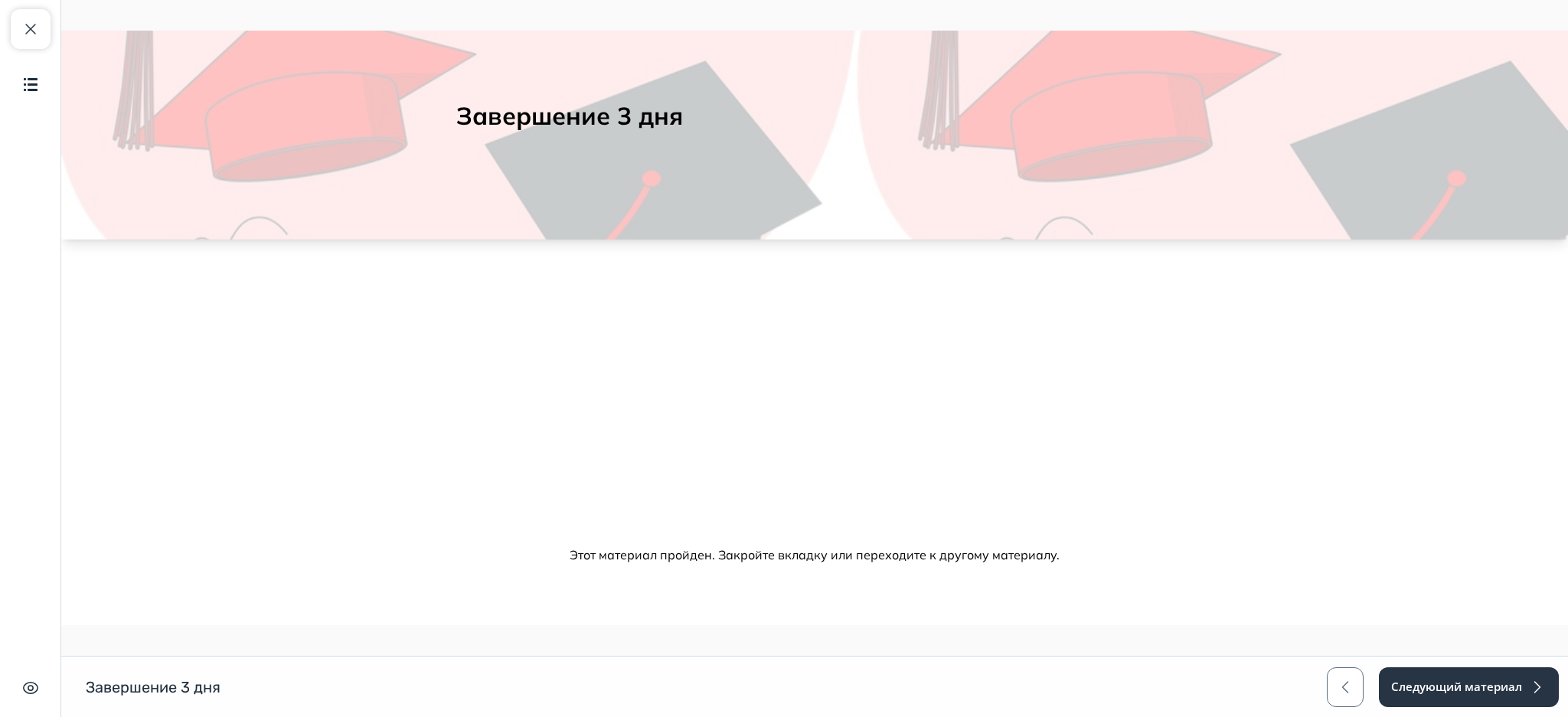
scroll to position [69, 0]
click at [1432, 680] on button "Следующий материал" at bounding box center [1468, 687] width 182 height 40
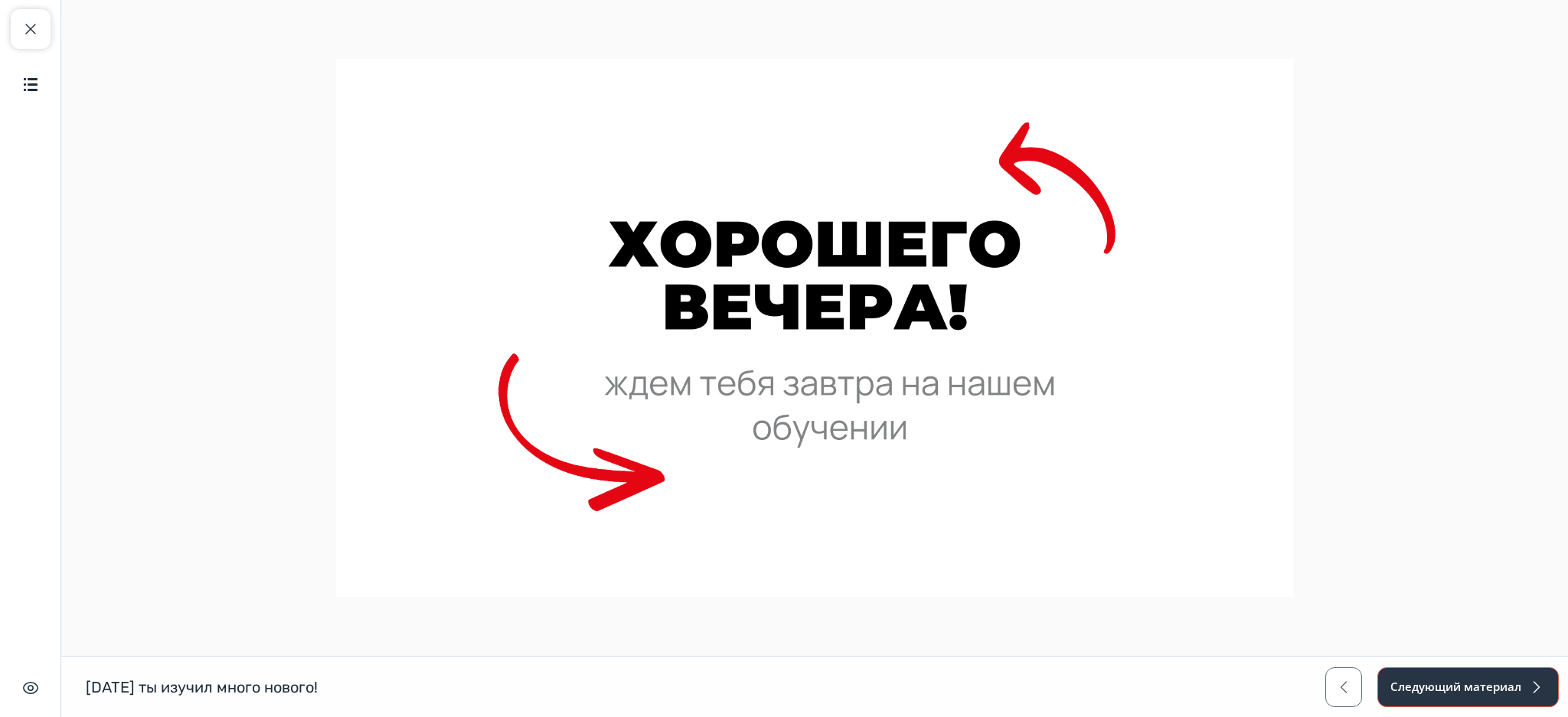
click at [1432, 680] on button "Следующий материал" at bounding box center [1468, 687] width 182 height 40
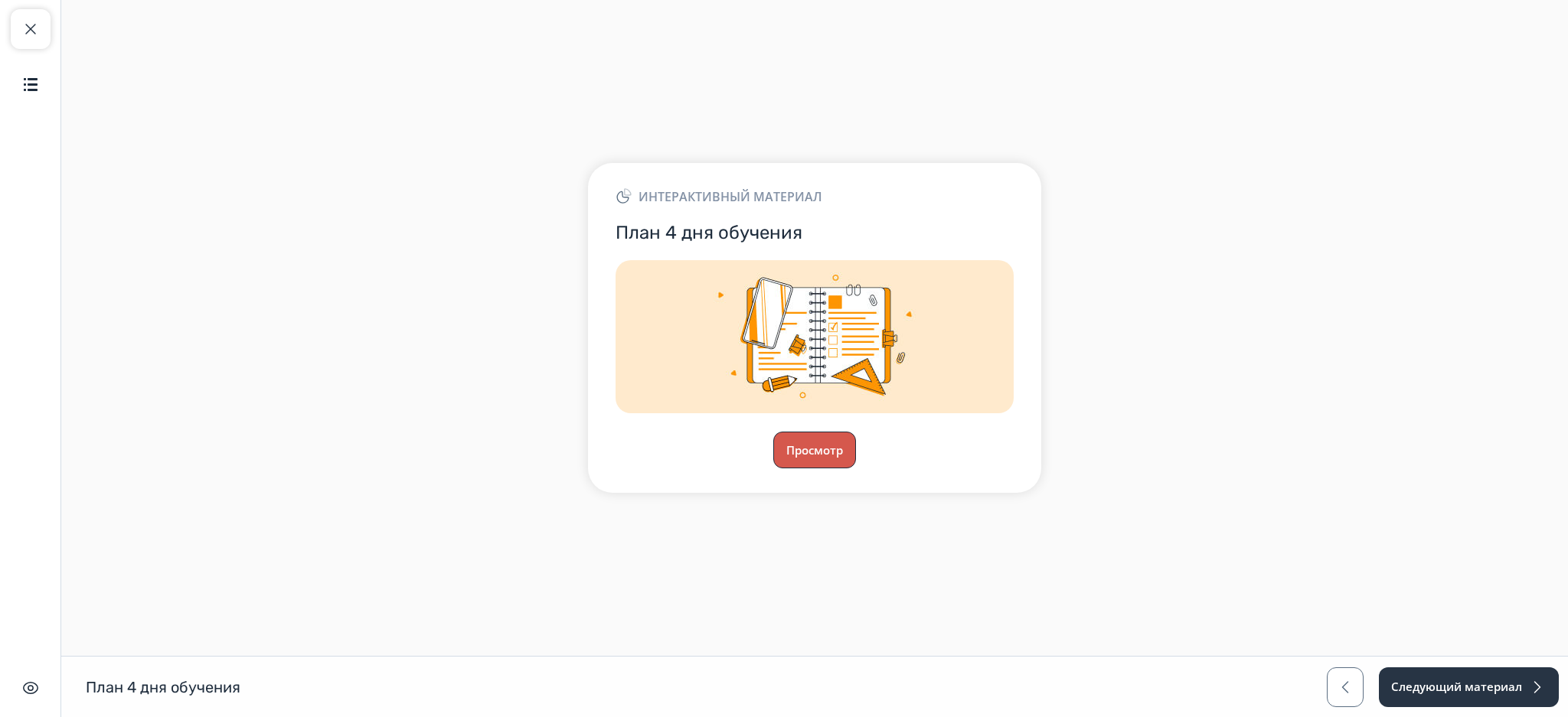
click at [822, 446] on button "Просмотр" at bounding box center [814, 450] width 83 height 37
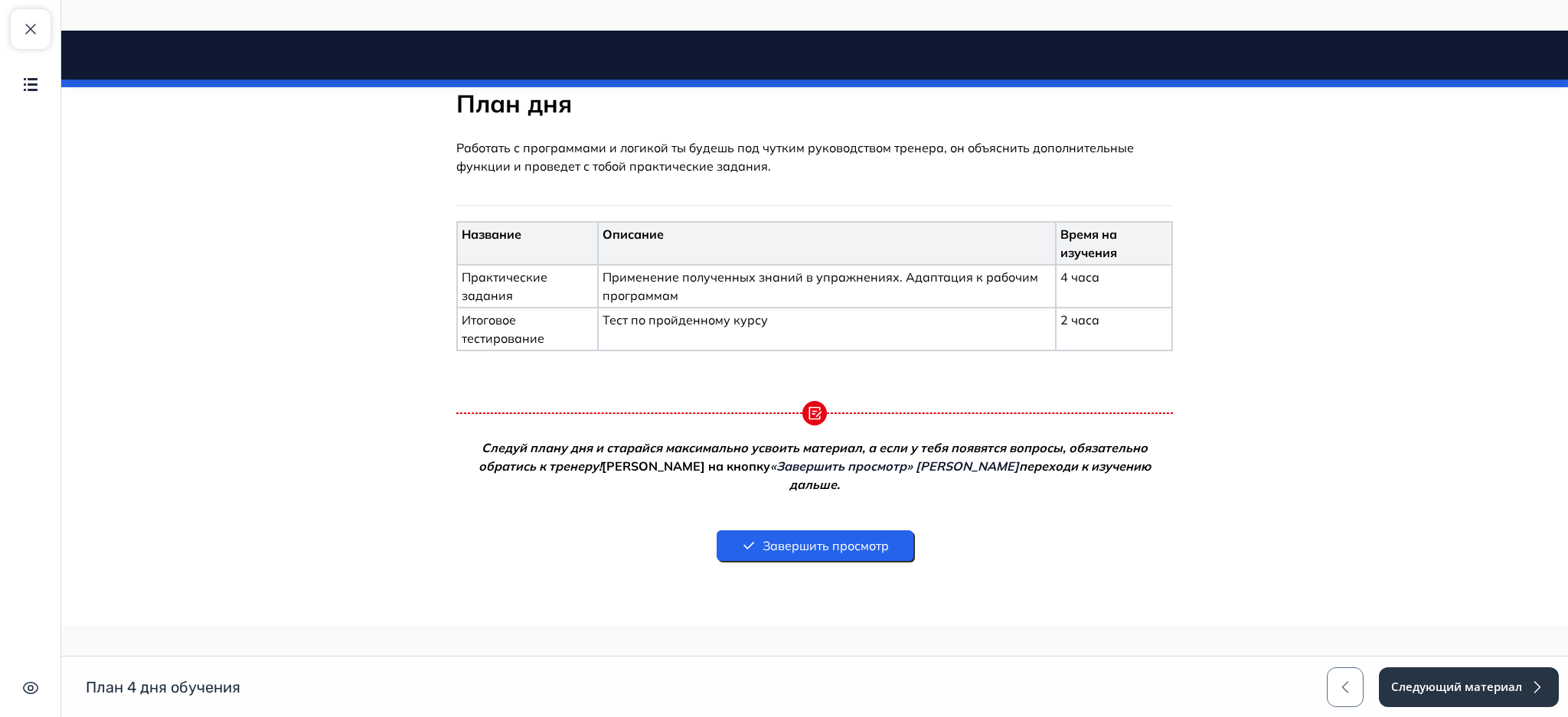
scroll to position [319, 0]
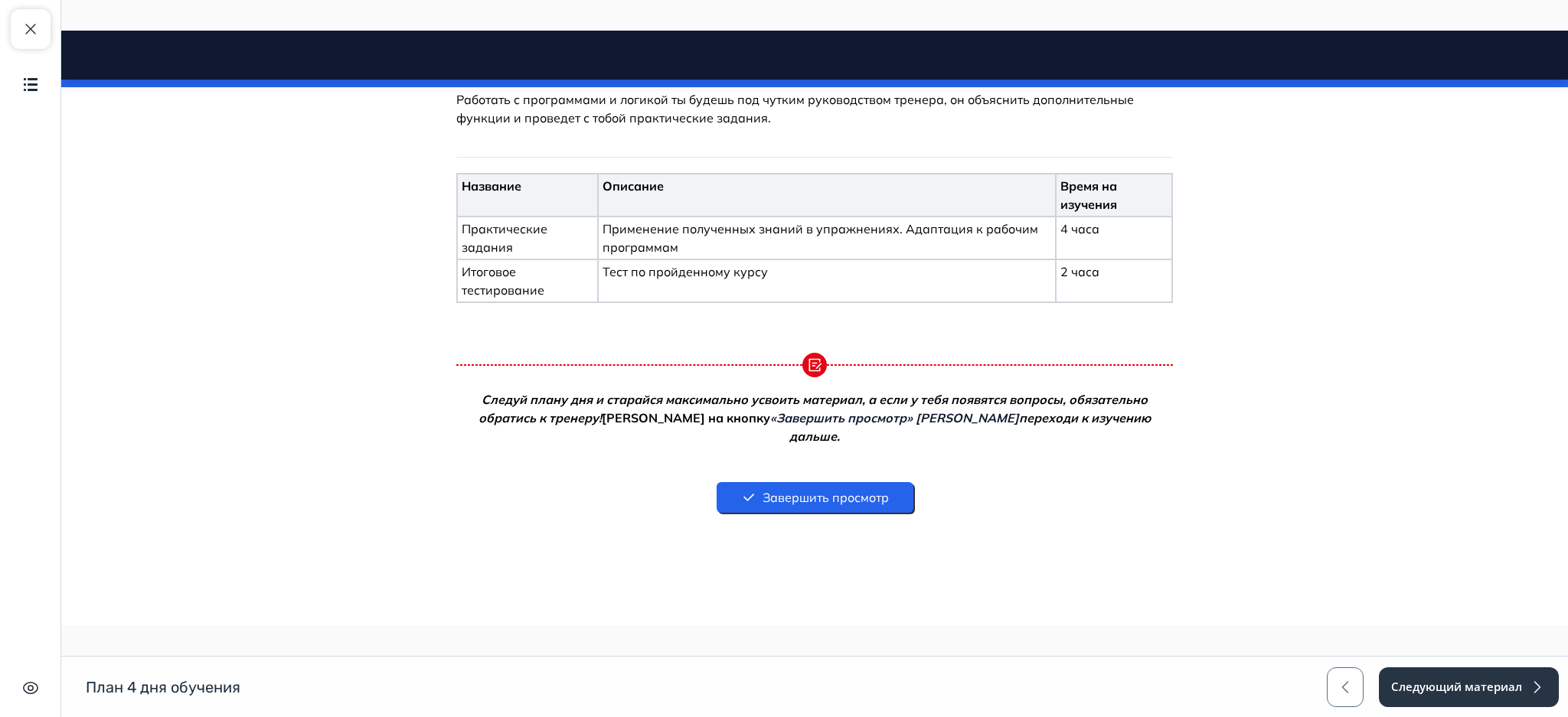
click at [849, 483] on button "Завершить просмотр" at bounding box center [814, 498] width 197 height 31
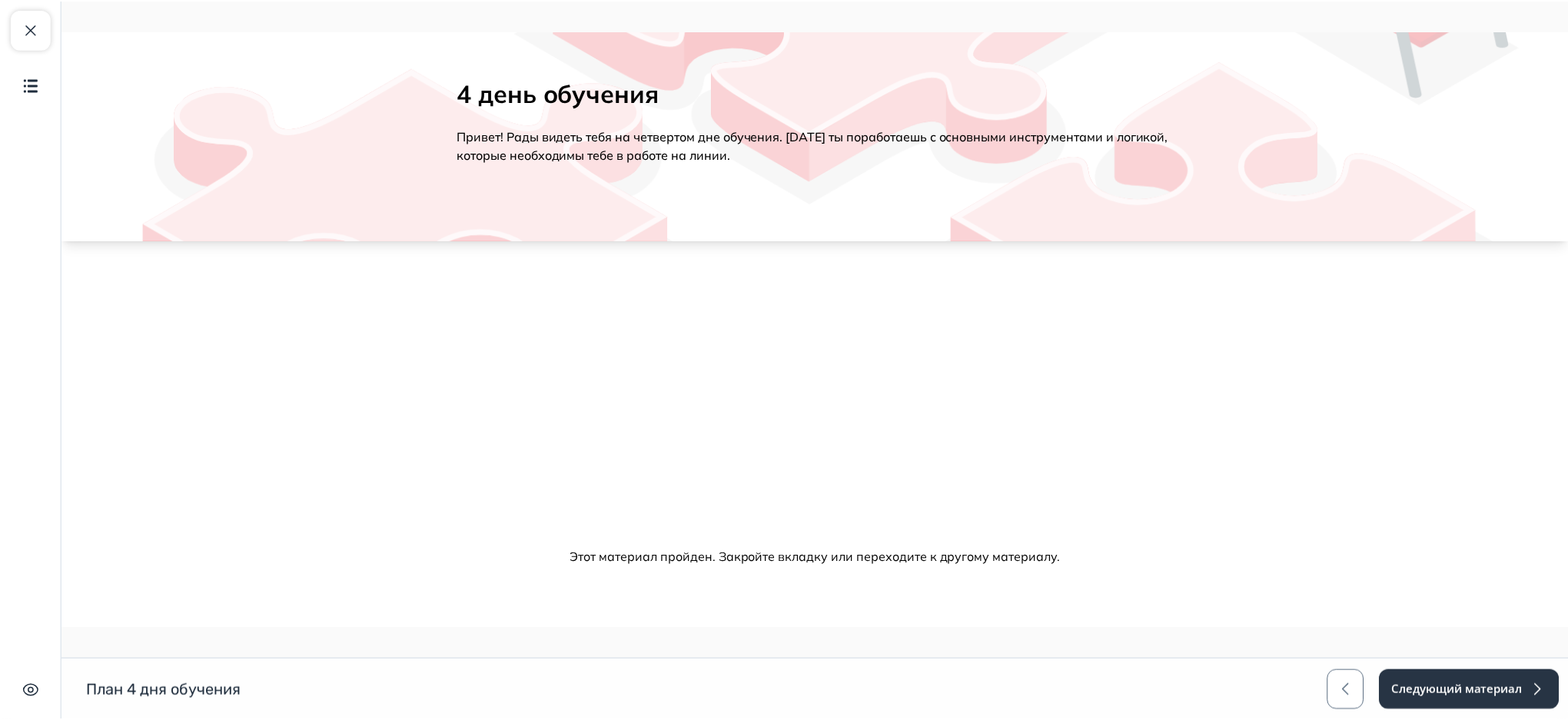
scroll to position [69, 0]
click at [1419, 688] on button "Следующий материал" at bounding box center [1473, 690] width 182 height 40
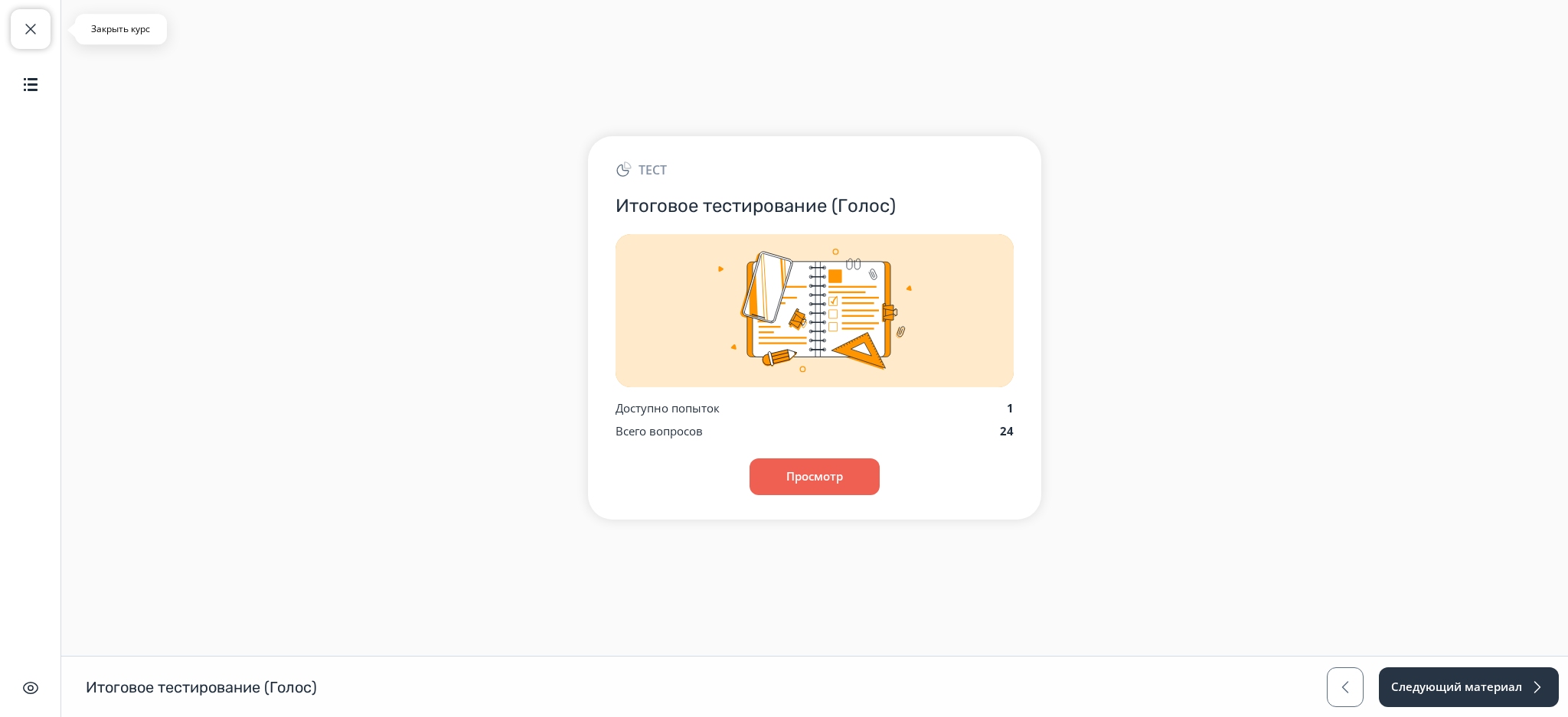
click at [14, 18] on button "Закрыть курс" at bounding box center [31, 29] width 40 height 40
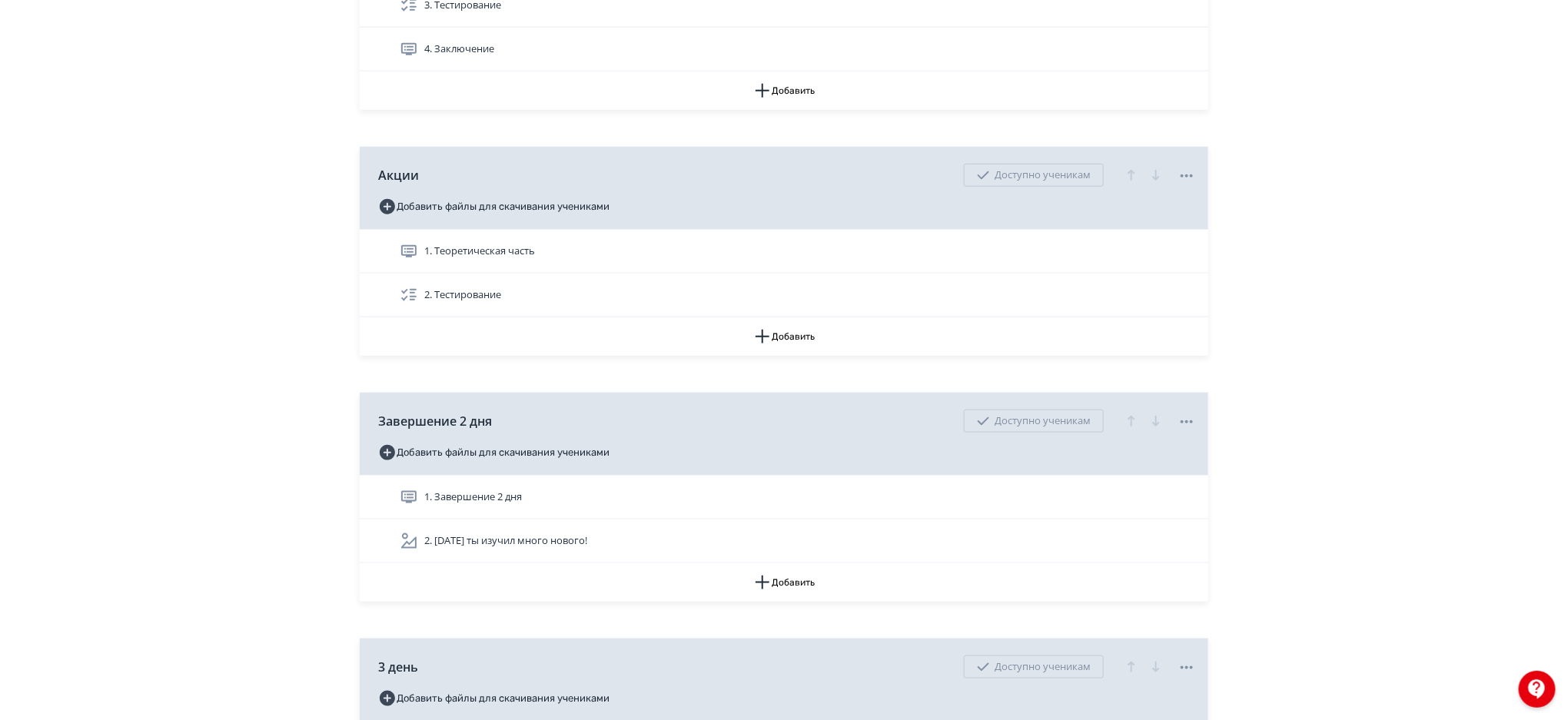
scroll to position [4414, 0]
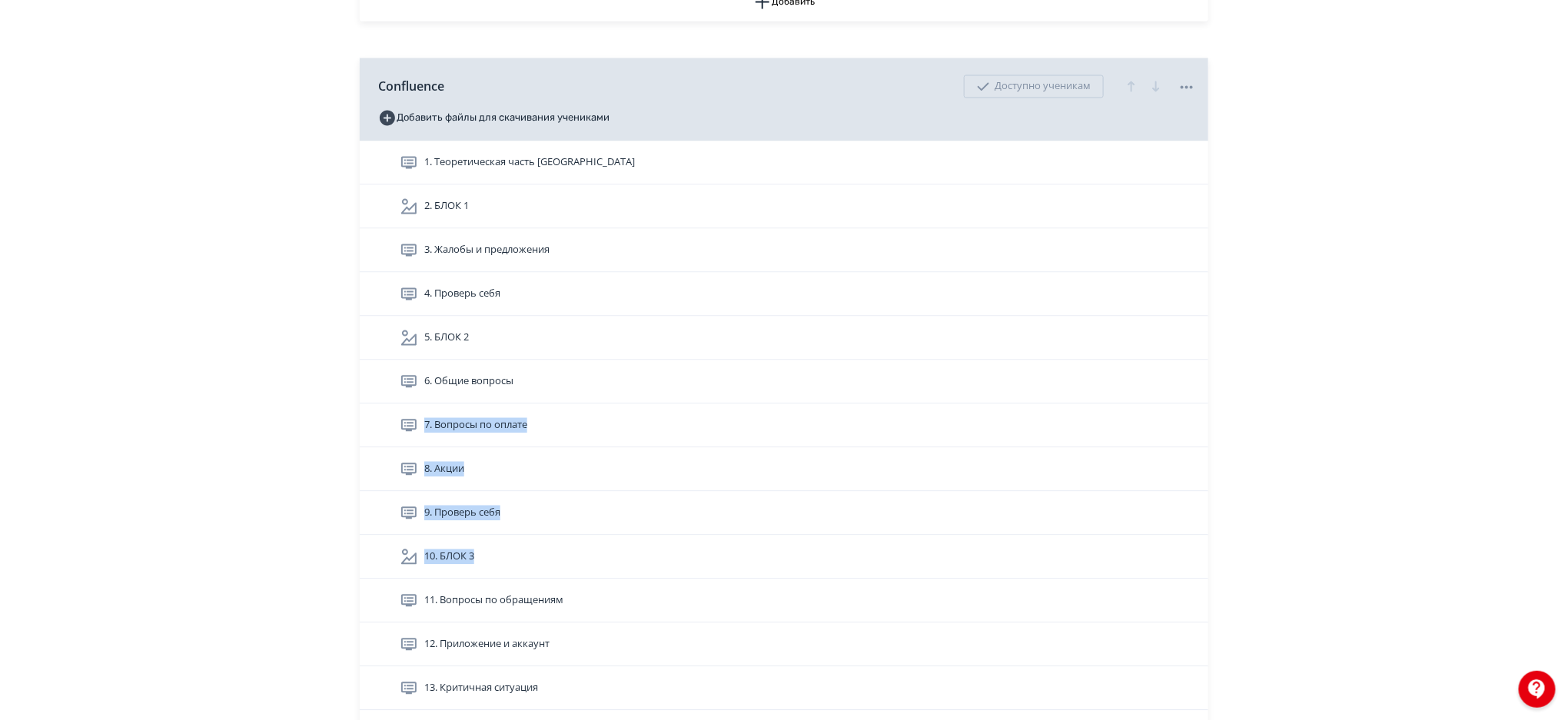
drag, startPoint x: 1567, startPoint y: 378, endPoint x: 1572, endPoint y: 557, distance: 179.1
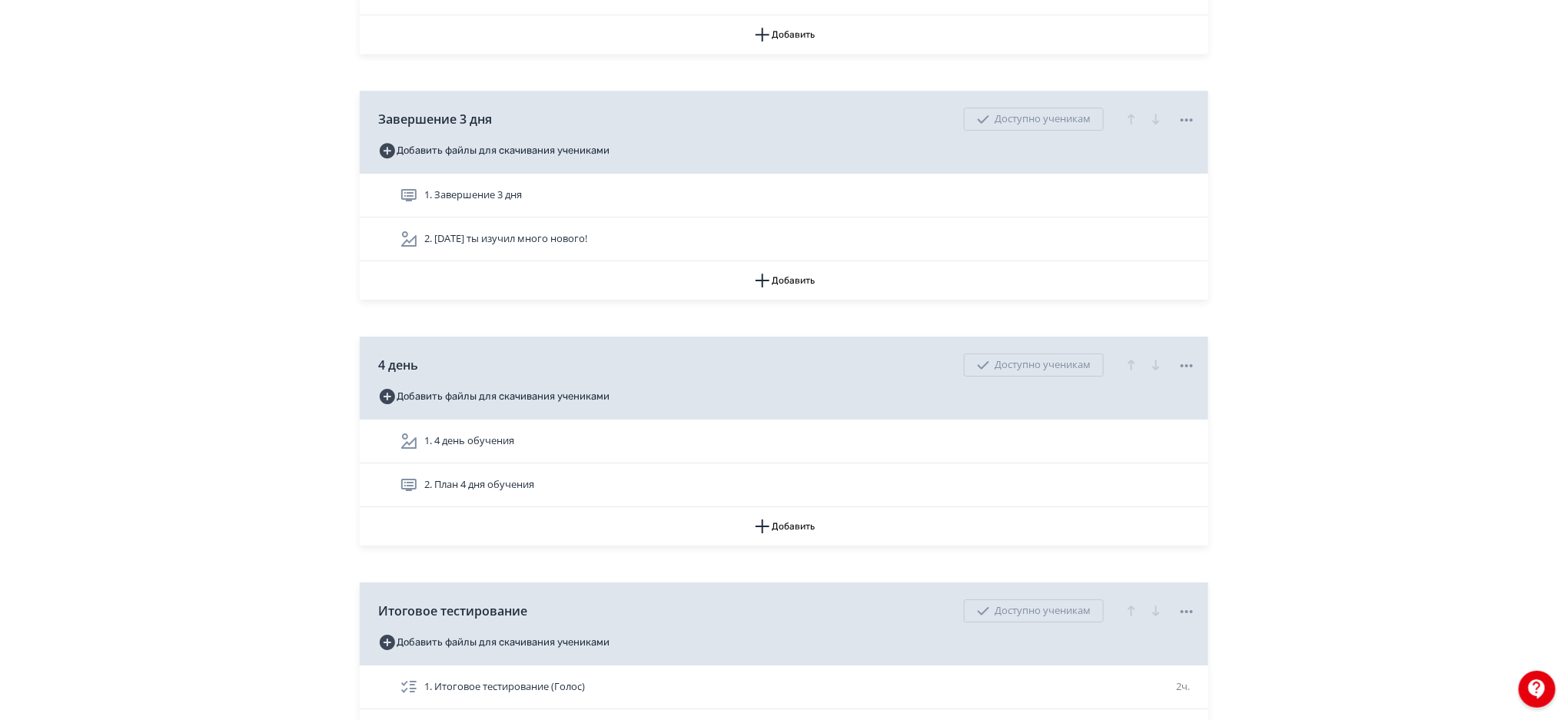
scroll to position [5338, 0]
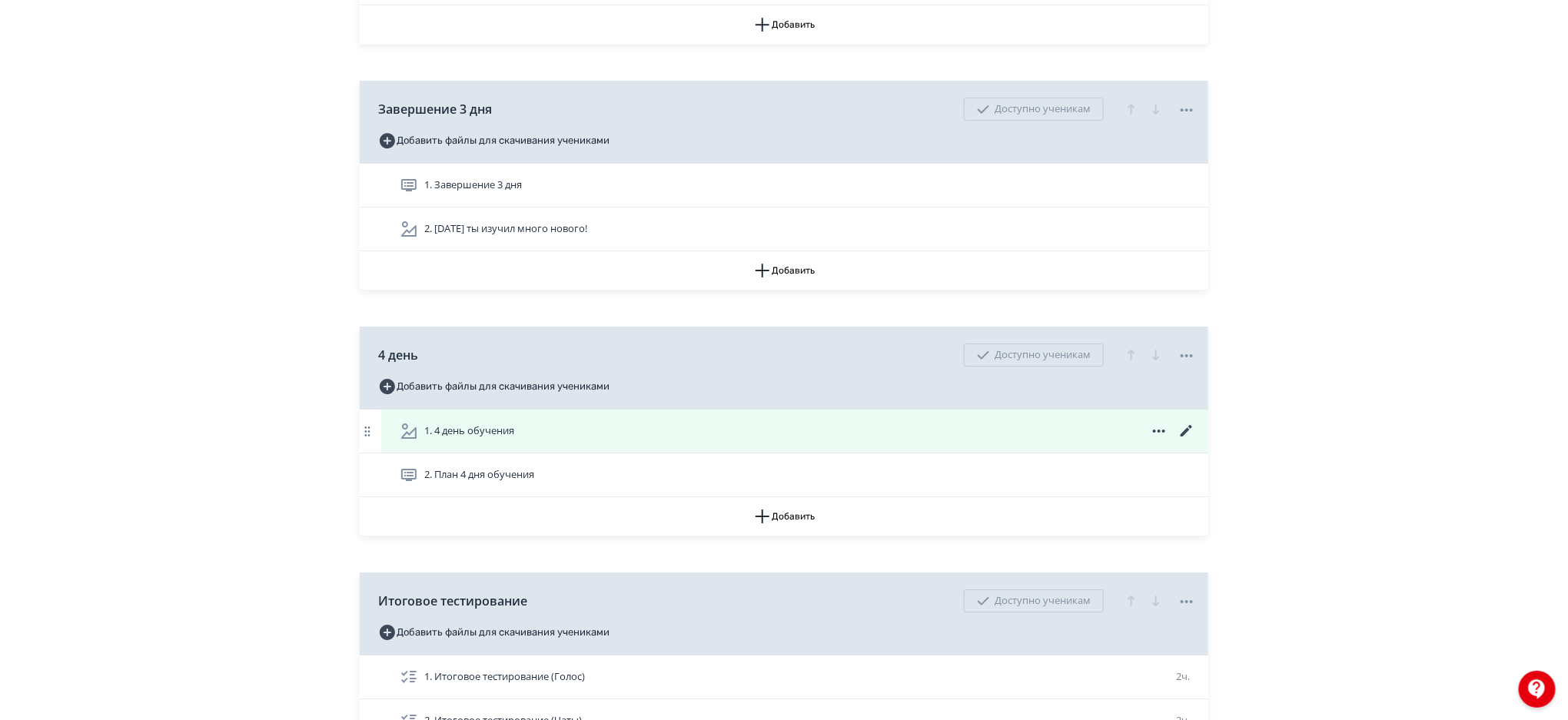
click at [939, 429] on div "1. 4 день обучения" at bounding box center [797, 432] width 796 height 18
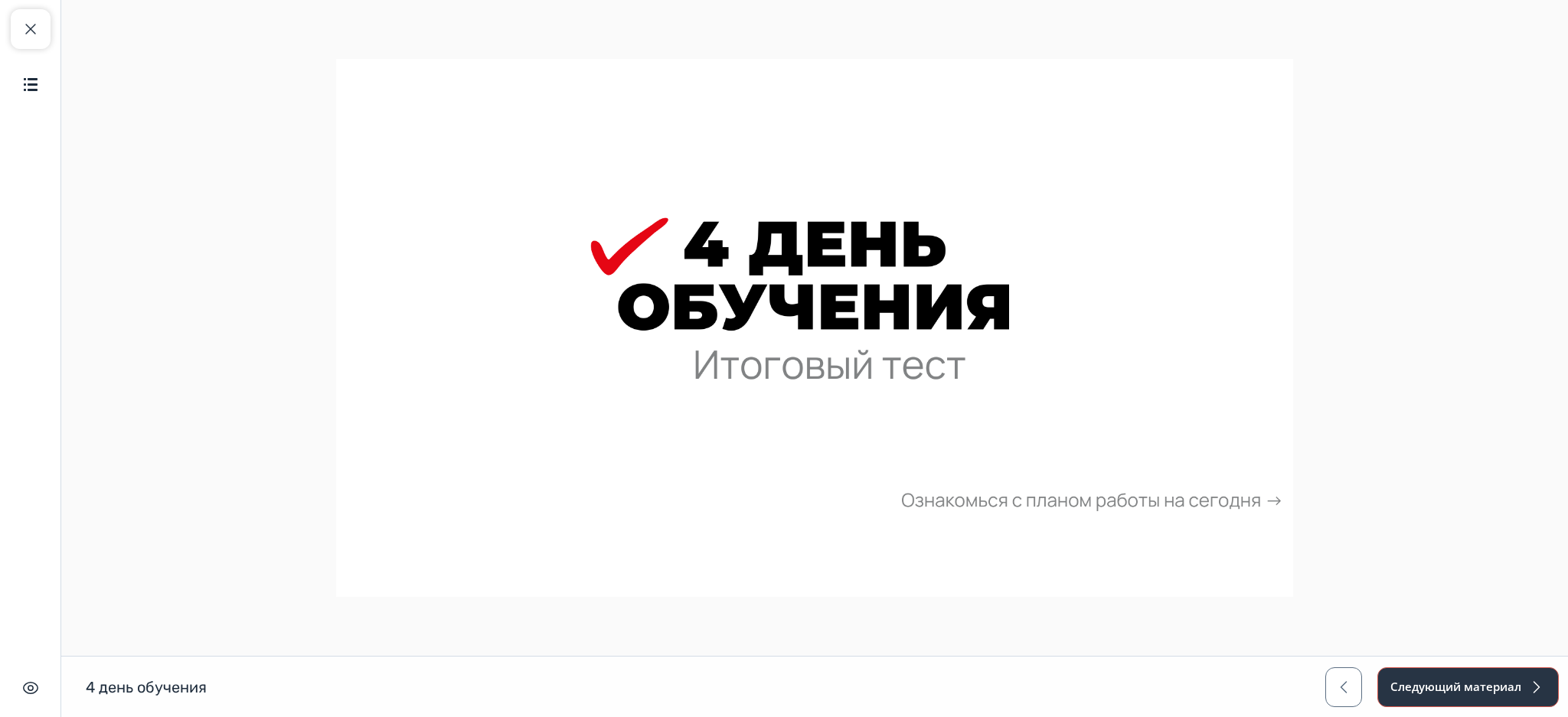
click at [1426, 678] on button "Следующий материал" at bounding box center [1468, 687] width 182 height 40
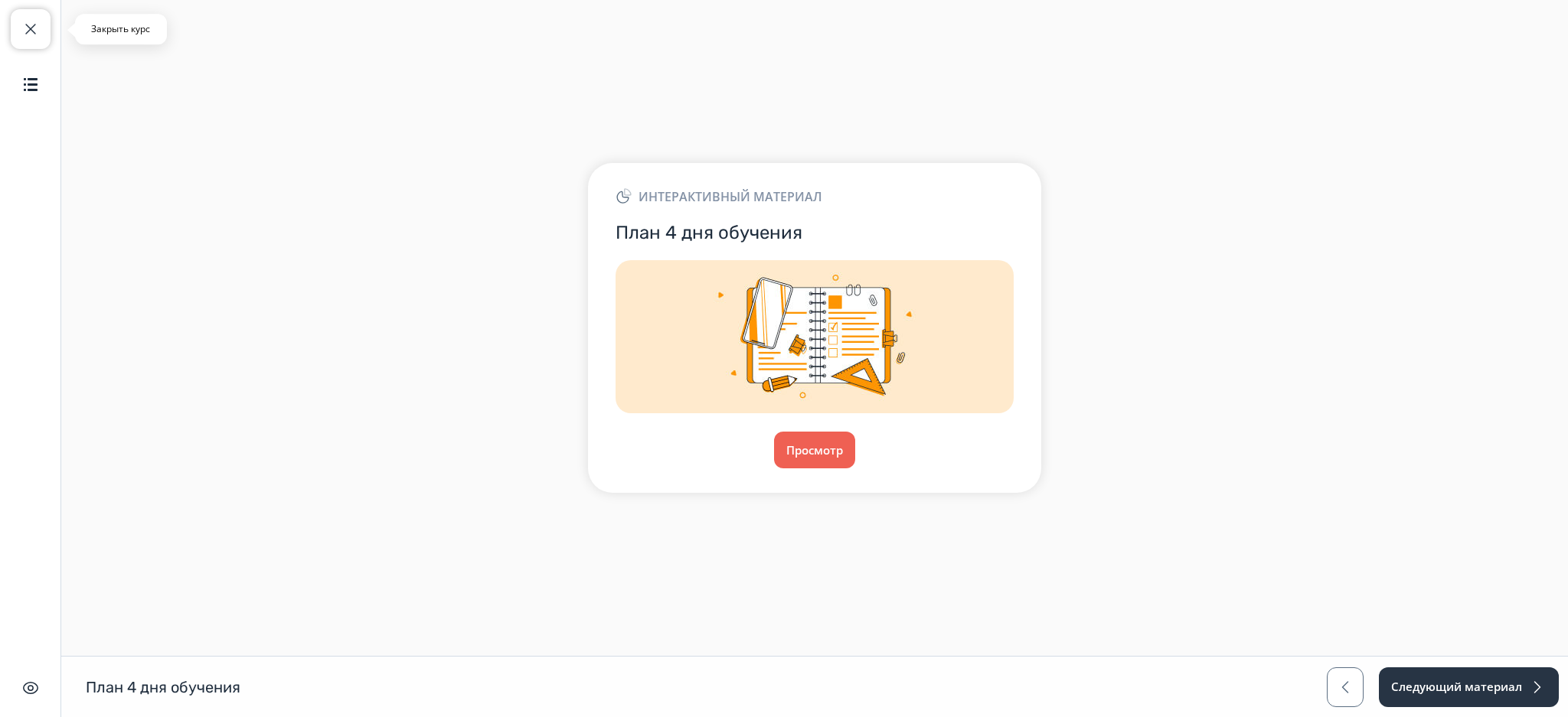
click at [37, 34] on span "button" at bounding box center [31, 29] width 18 height 18
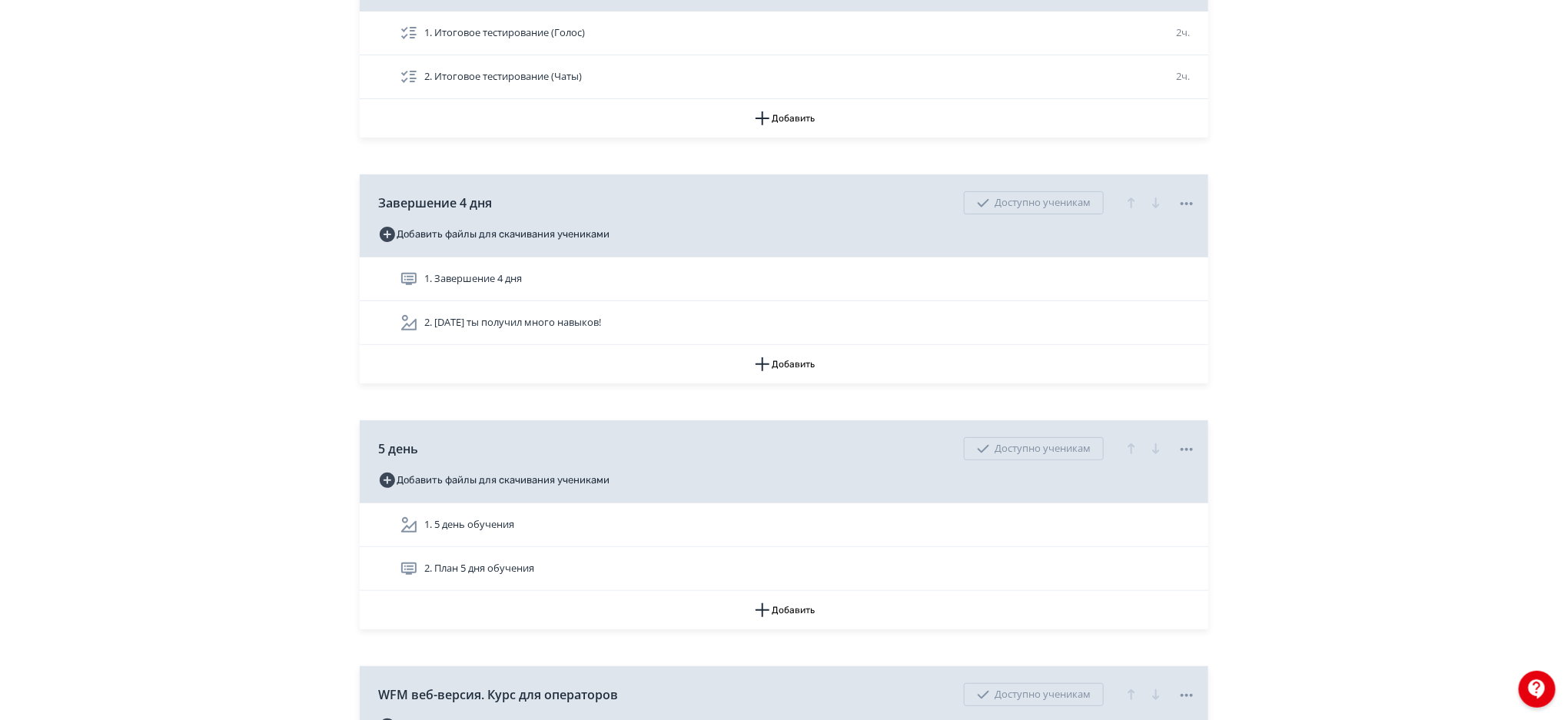
scroll to position [6110, 0]
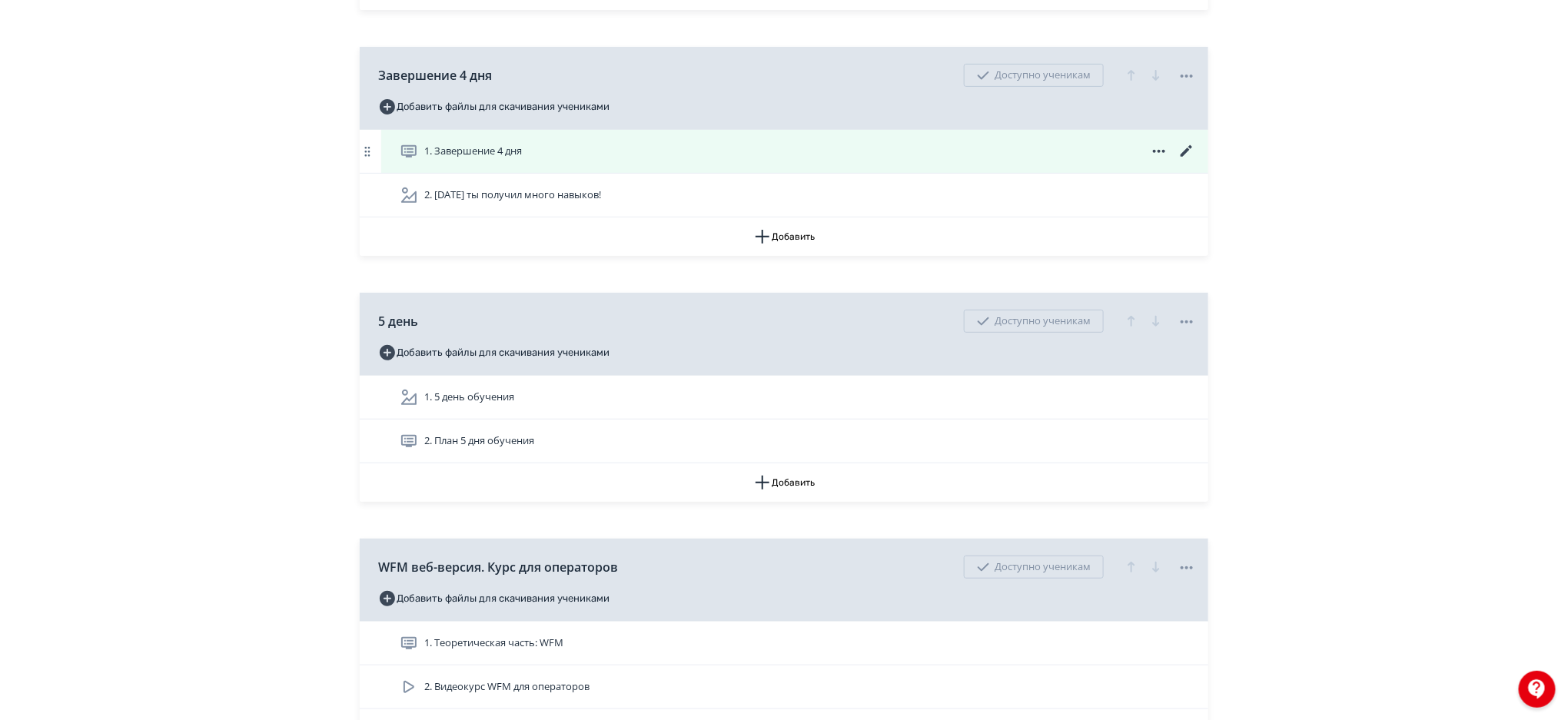
click at [832, 152] on div "1. Завершение 4 дня" at bounding box center [797, 152] width 796 height 18
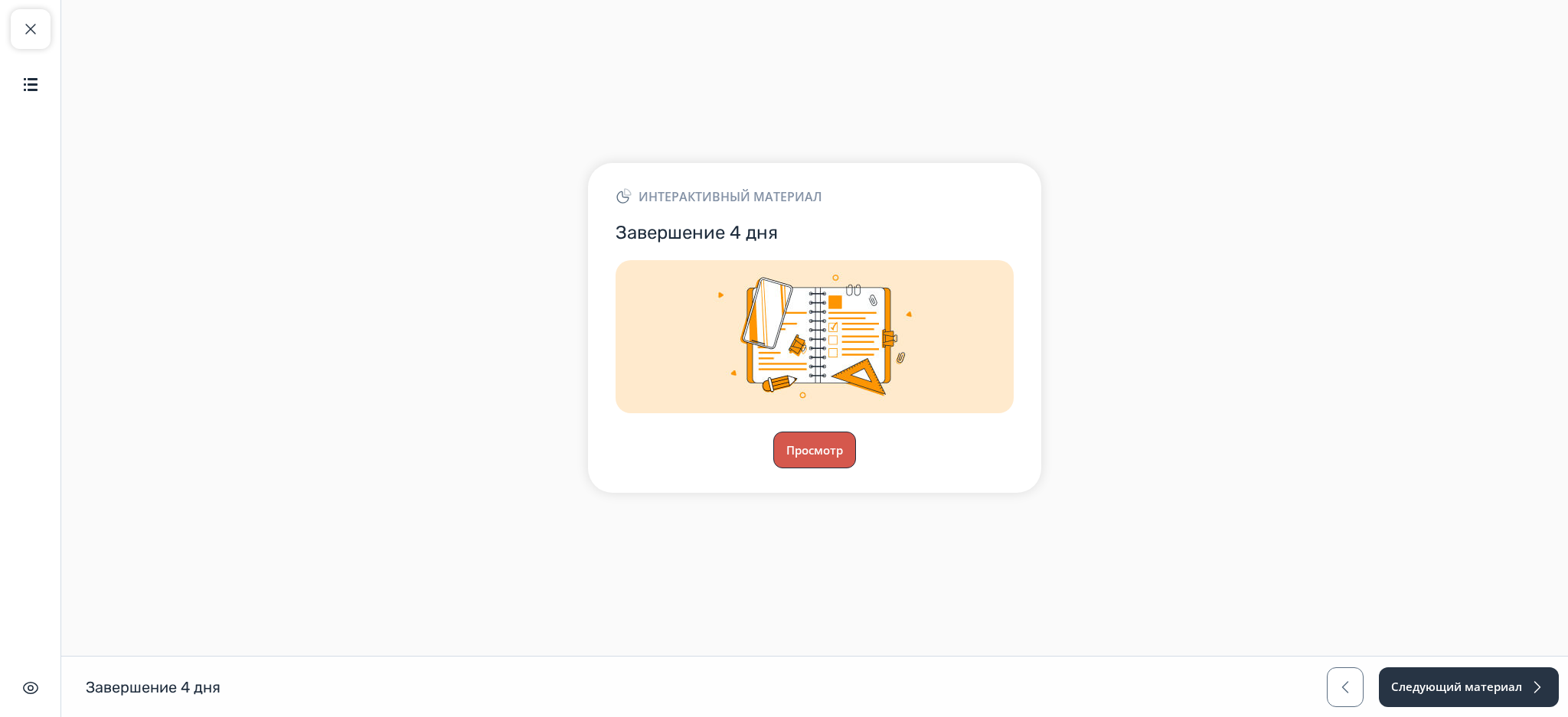
click at [822, 450] on button "Просмотр" at bounding box center [814, 450] width 83 height 37
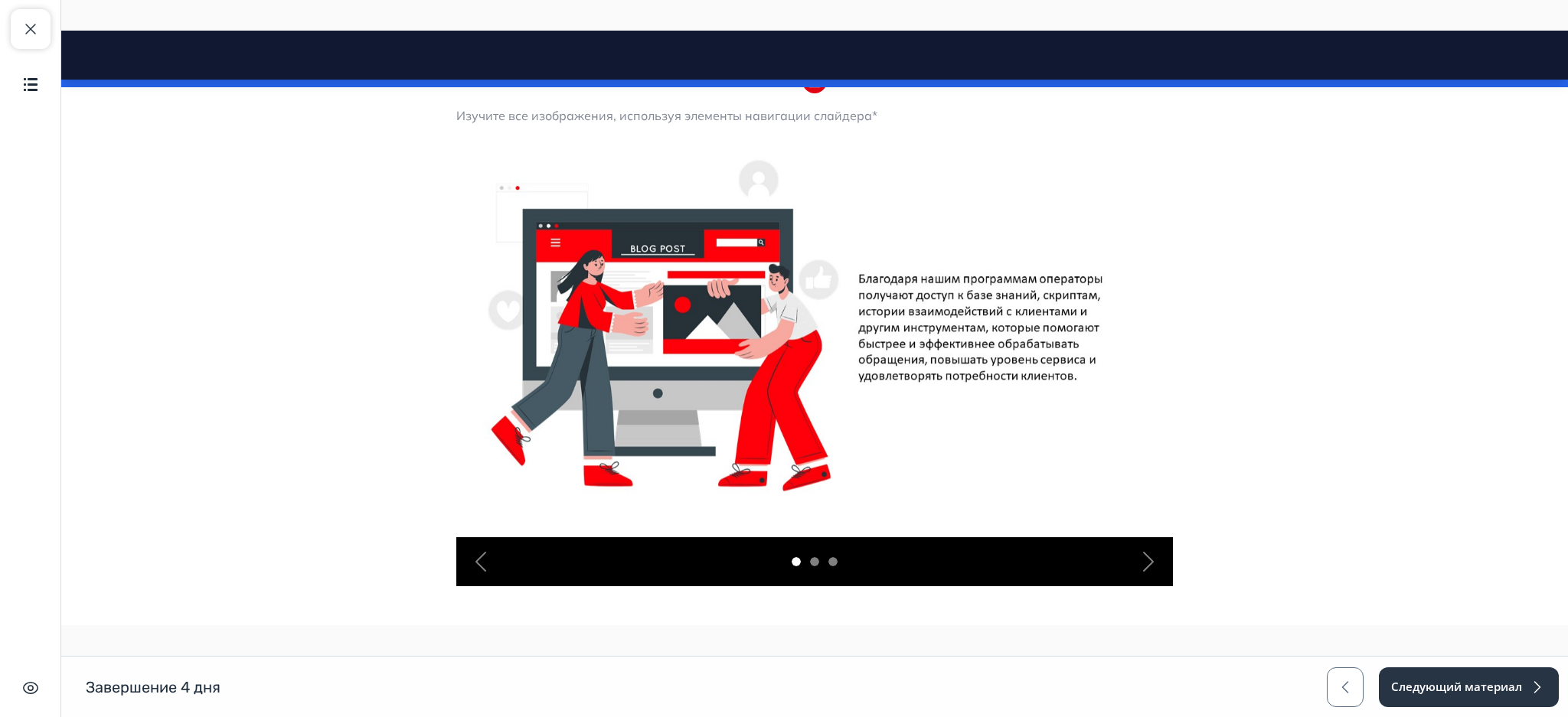
scroll to position [357, 0]
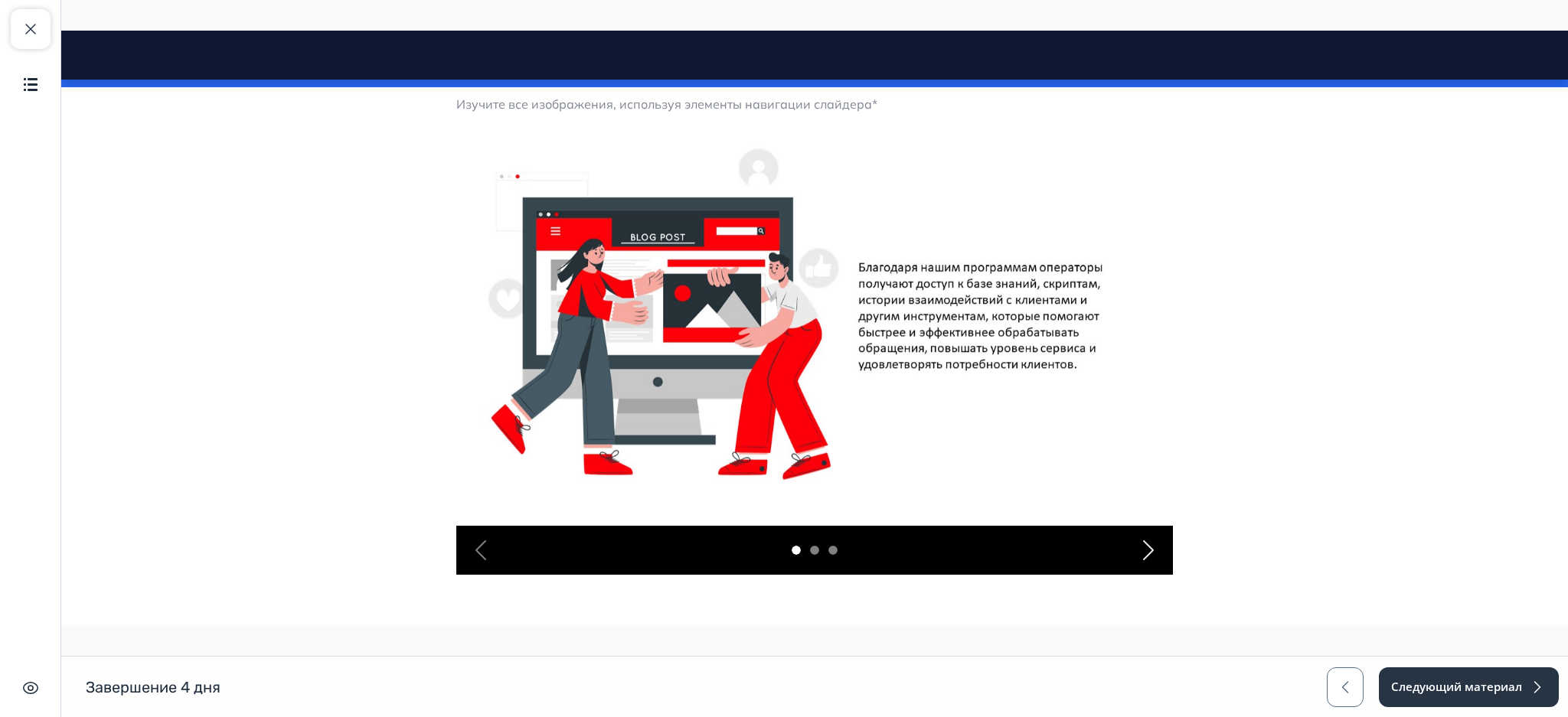
click at [1136, 539] on span "button" at bounding box center [1148, 551] width 25 height 25
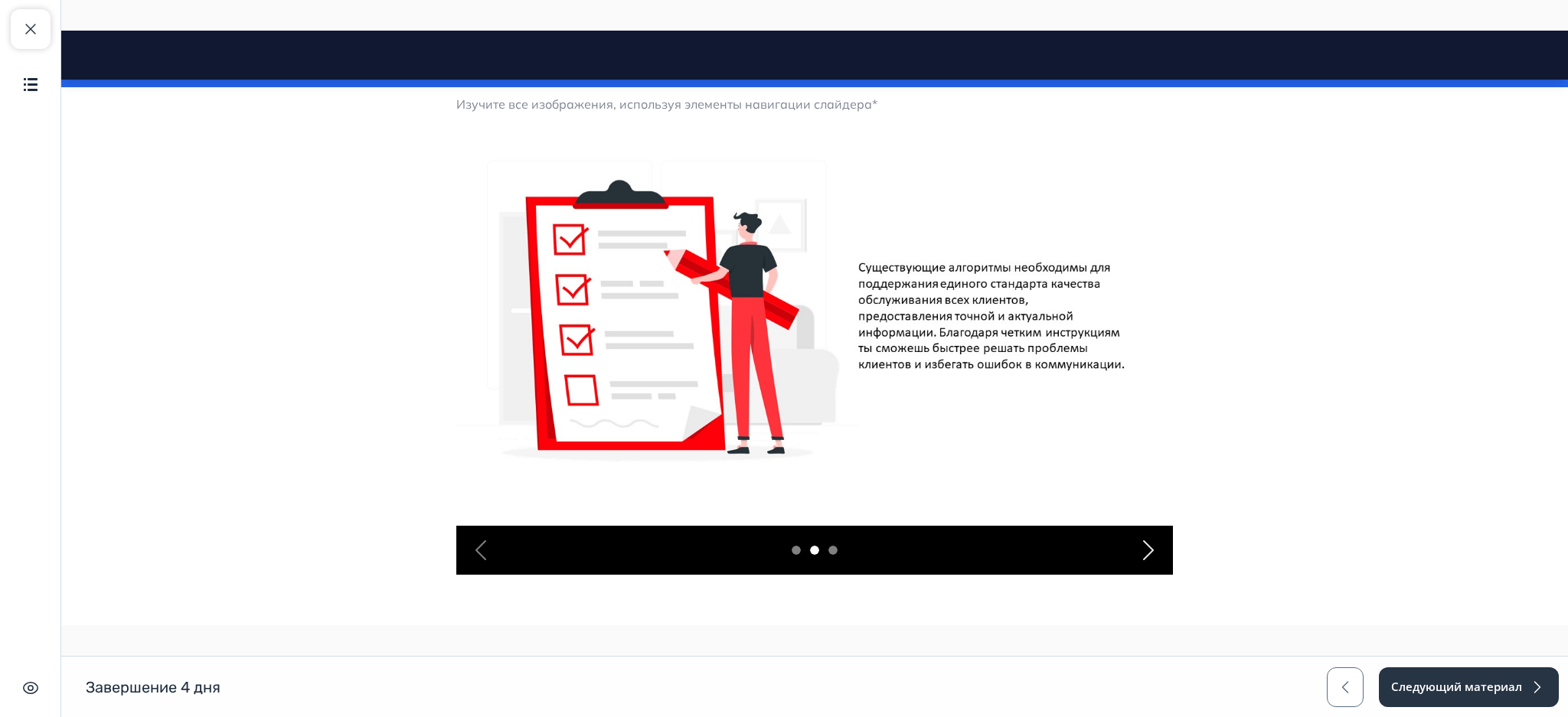
click at [1136, 539] on span "button" at bounding box center [1148, 551] width 25 height 25
drag, startPoint x: 1132, startPoint y: 538, endPoint x: 1562, endPoint y: 551, distance: 430.2
click at [1561, 551] on html "Завершение 4 дня Close panel 1. Урок 1" at bounding box center [814, 256] width 1507 height 1164
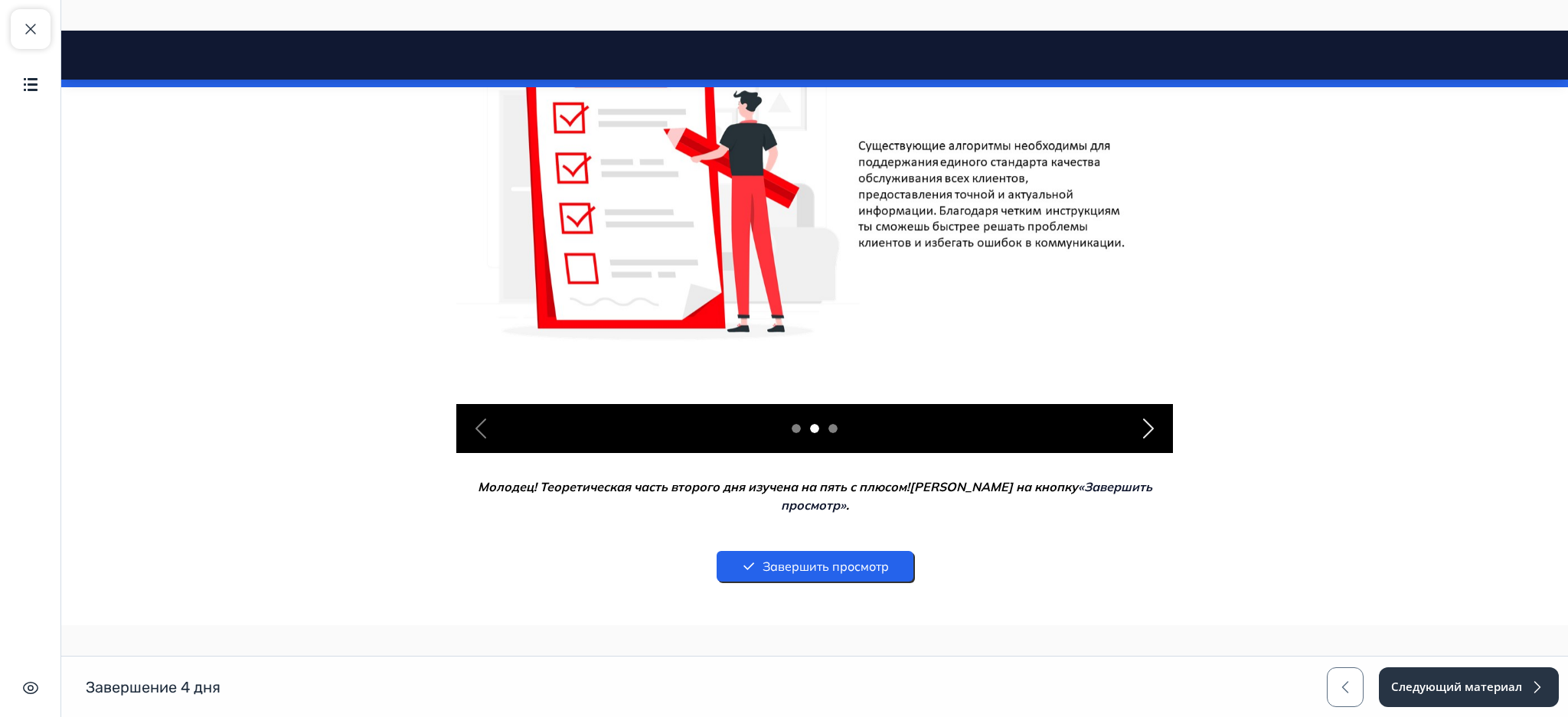
scroll to position [550, 0]
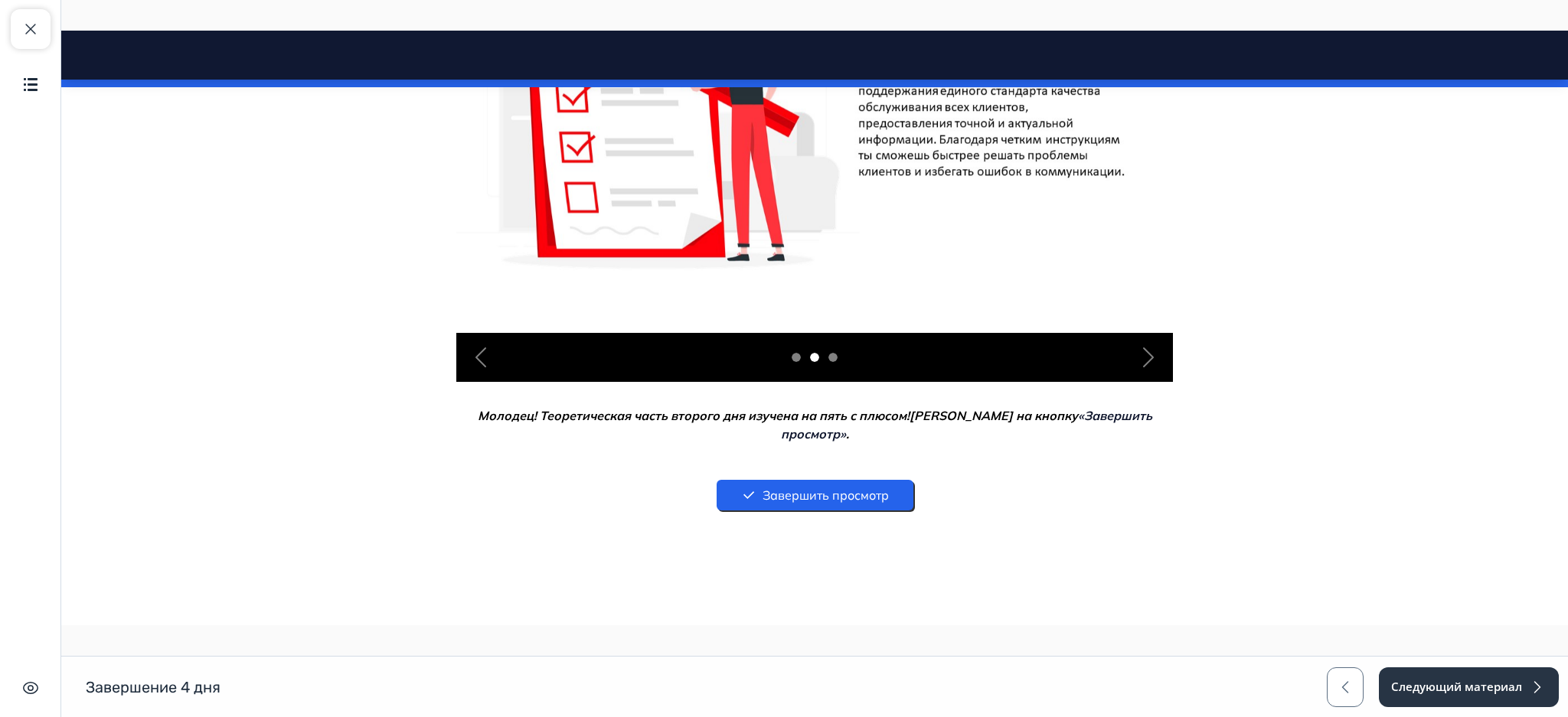
click at [825, 496] on div "Раздел 1 из 1 Изучите все изображения, используя элементы навигации слайдера* P…" at bounding box center [814, 202] width 716 height 787
click at [830, 485] on button "Завершить просмотр" at bounding box center [814, 496] width 197 height 31
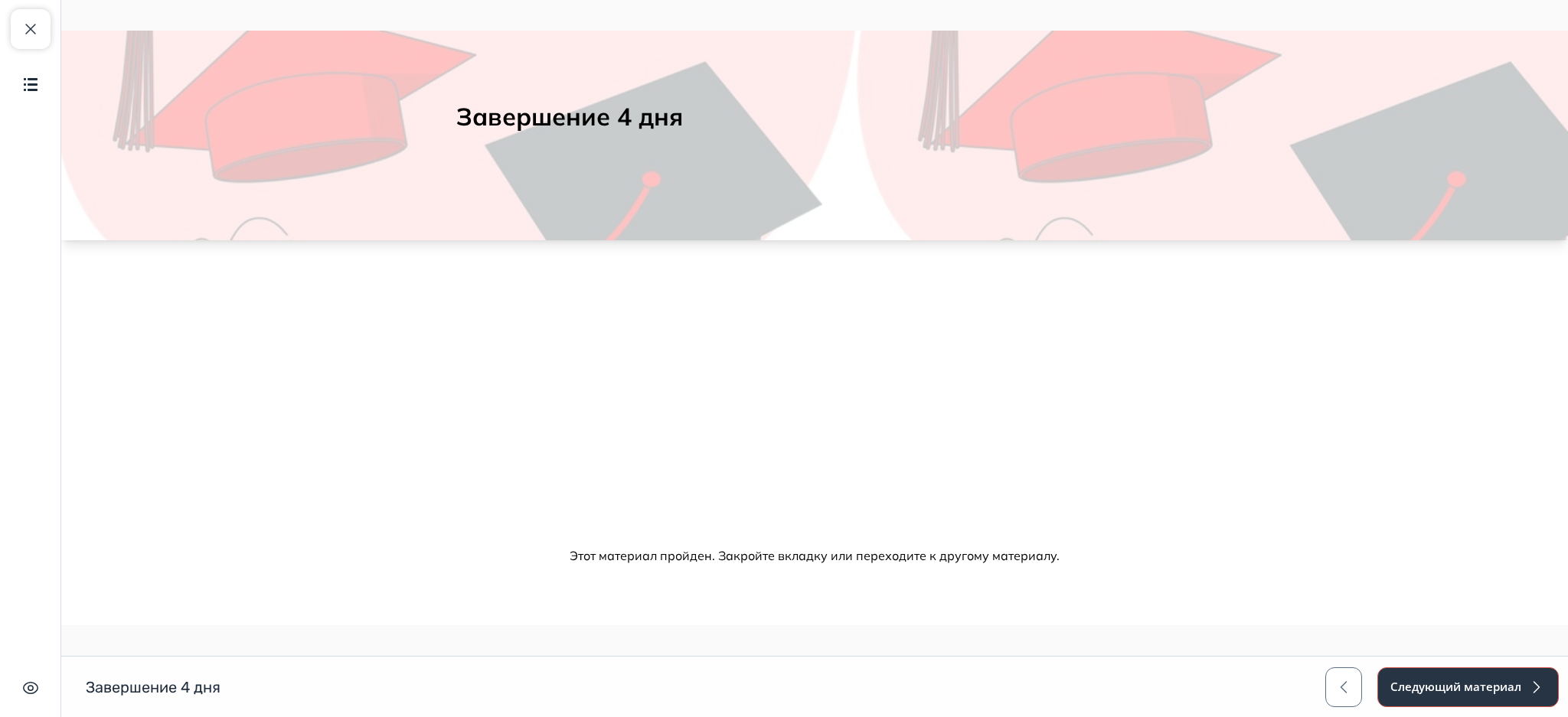
click at [1462, 694] on button "Следующий материал" at bounding box center [1468, 687] width 182 height 40
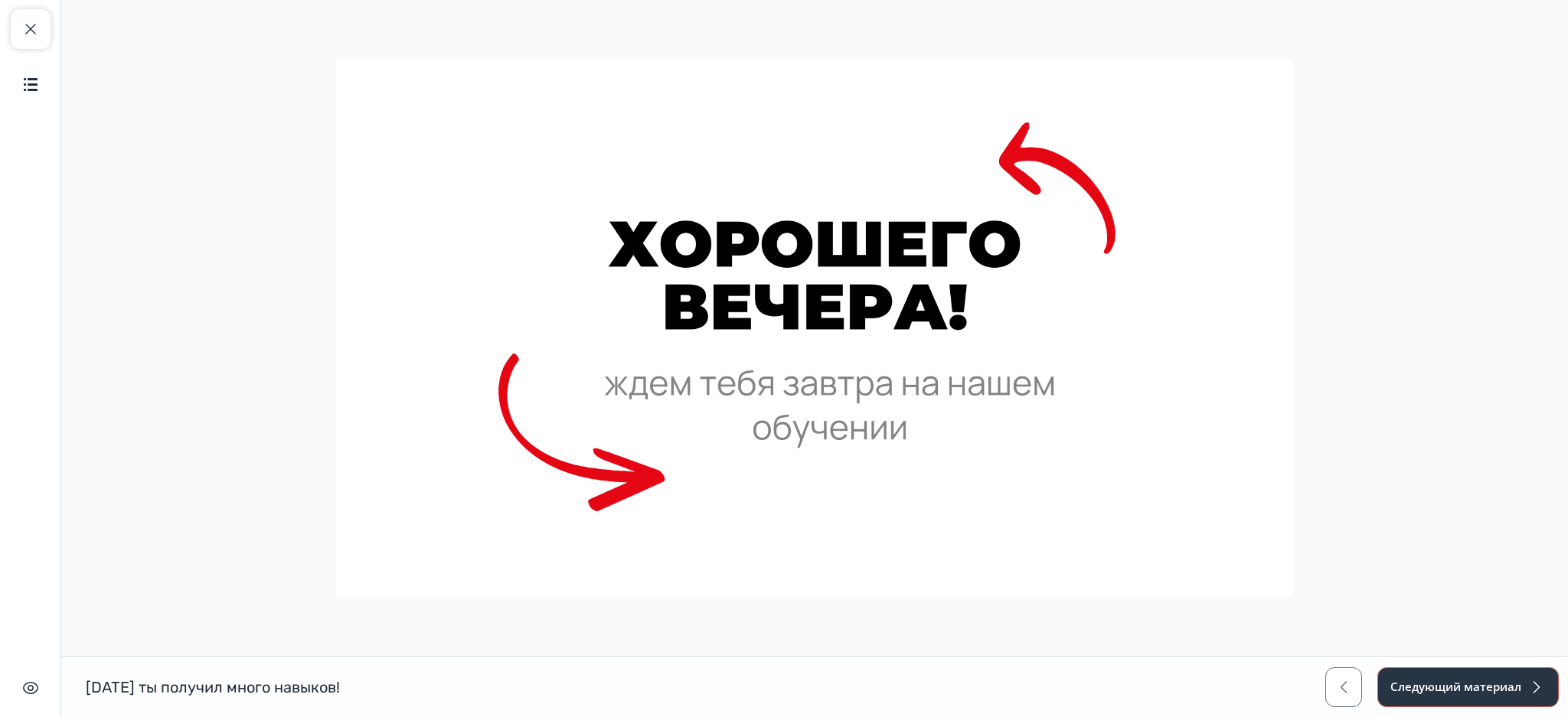
click at [1462, 694] on button "Следующий материал" at bounding box center [1468, 687] width 182 height 40
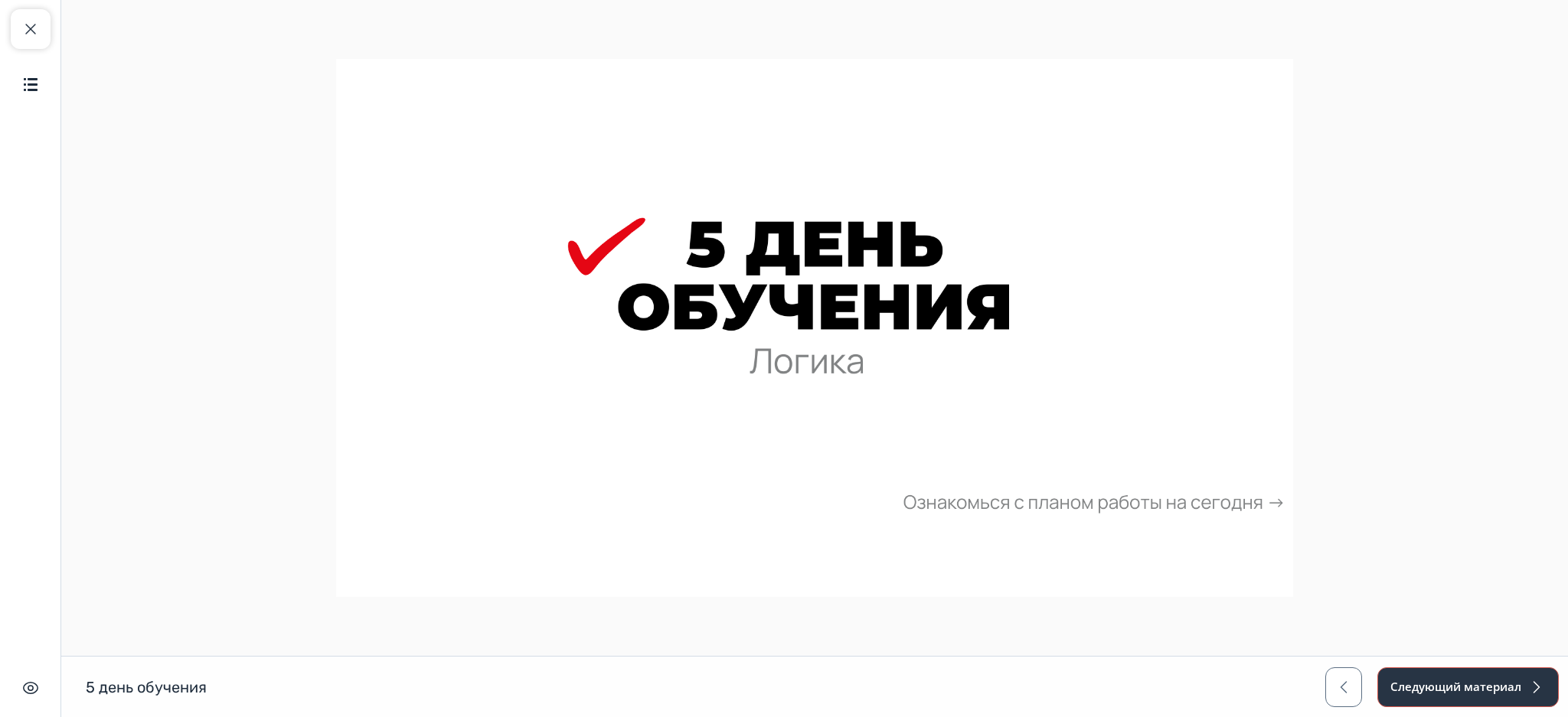
click at [1462, 694] on button "Следующий материал" at bounding box center [1468, 687] width 182 height 40
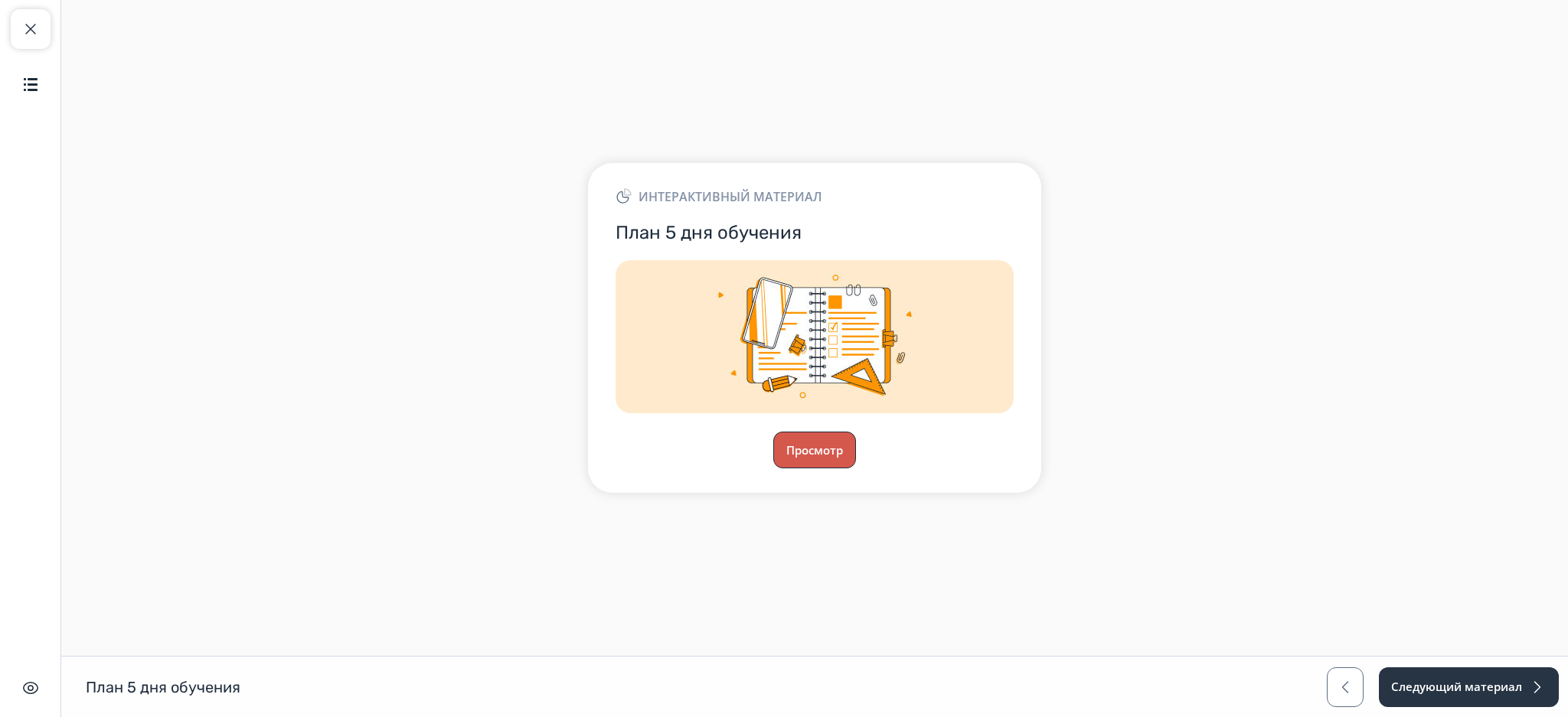
click at [821, 460] on button "Просмотр" at bounding box center [814, 450] width 83 height 37
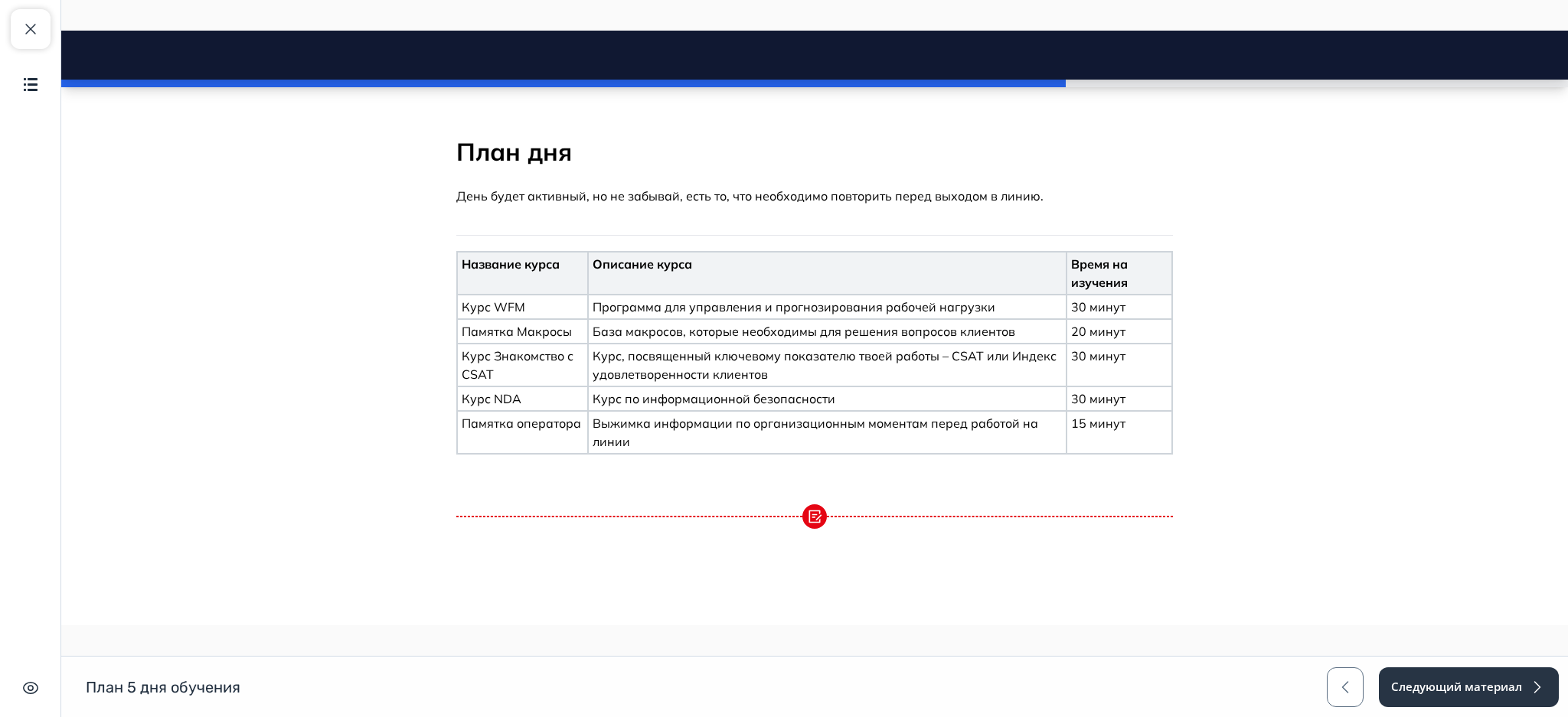
scroll to position [237, 0]
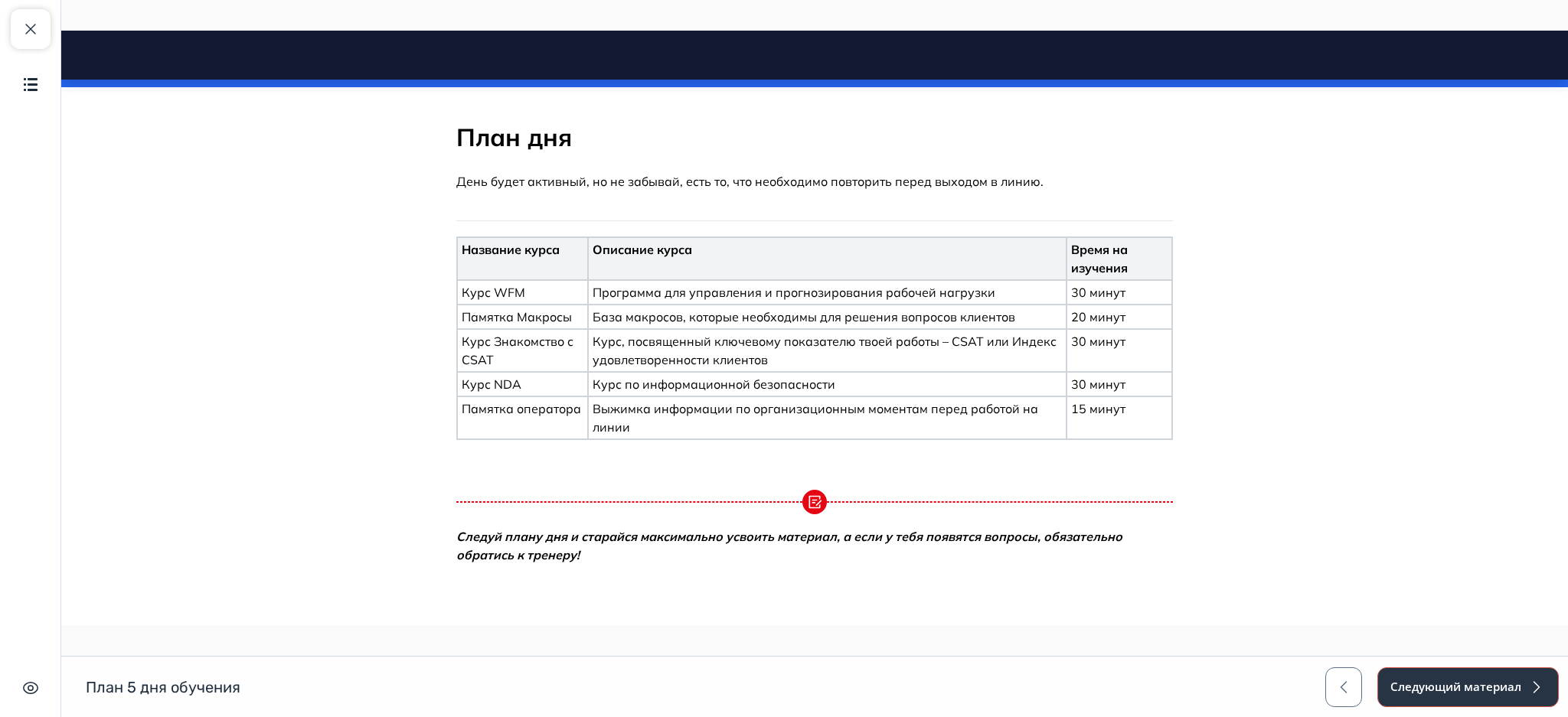
click at [1429, 679] on button "Следующий материал" at bounding box center [1468, 687] width 182 height 40
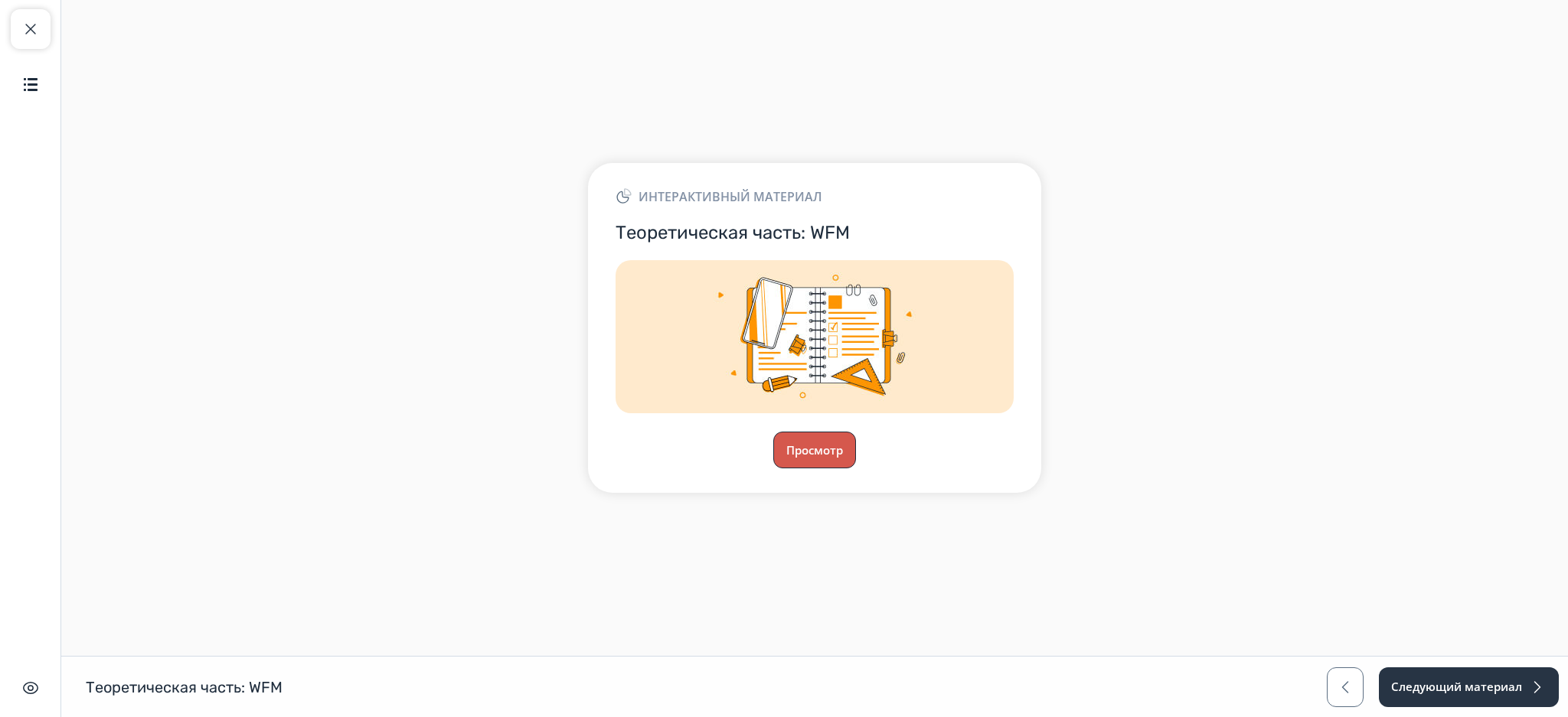
click at [833, 448] on button "Просмотр" at bounding box center [814, 450] width 83 height 37
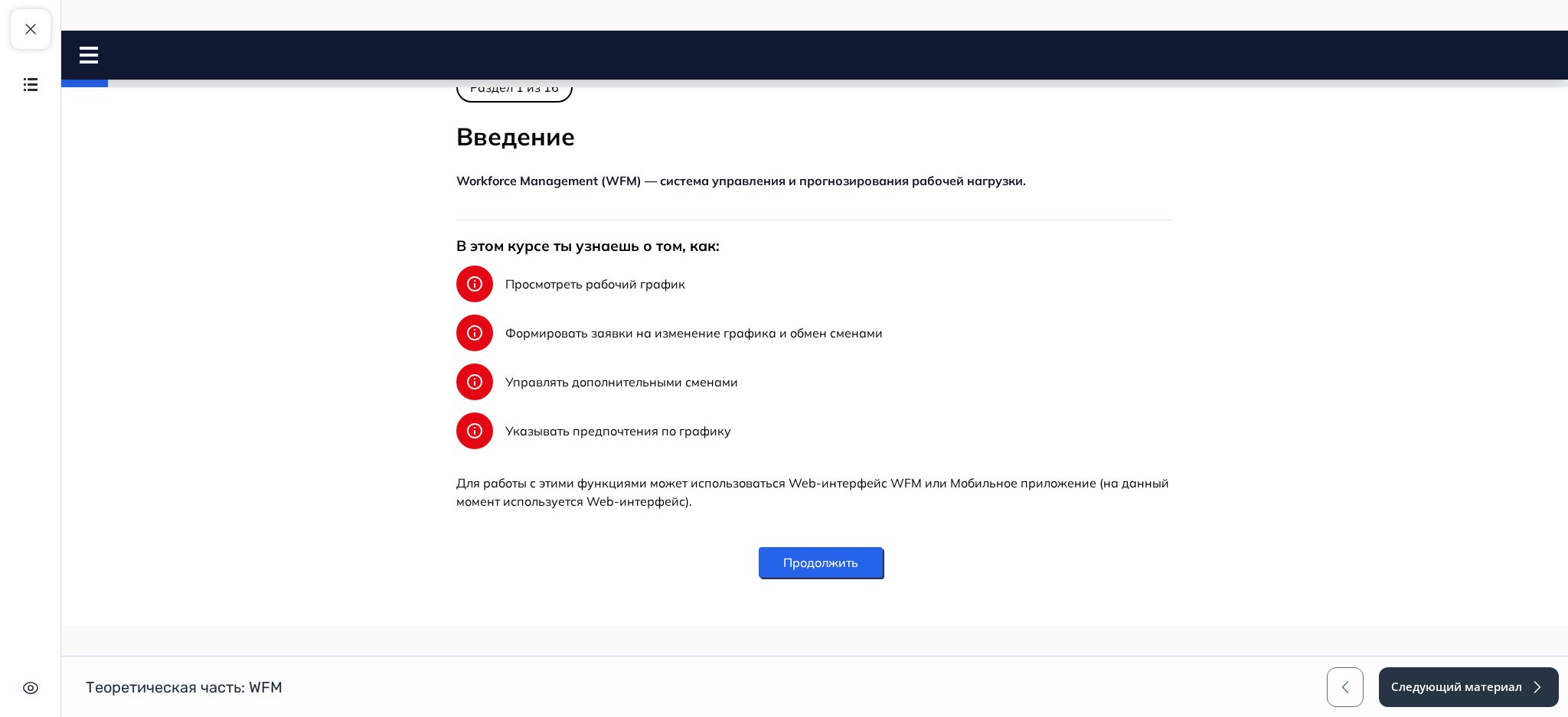
scroll to position [304, 0]
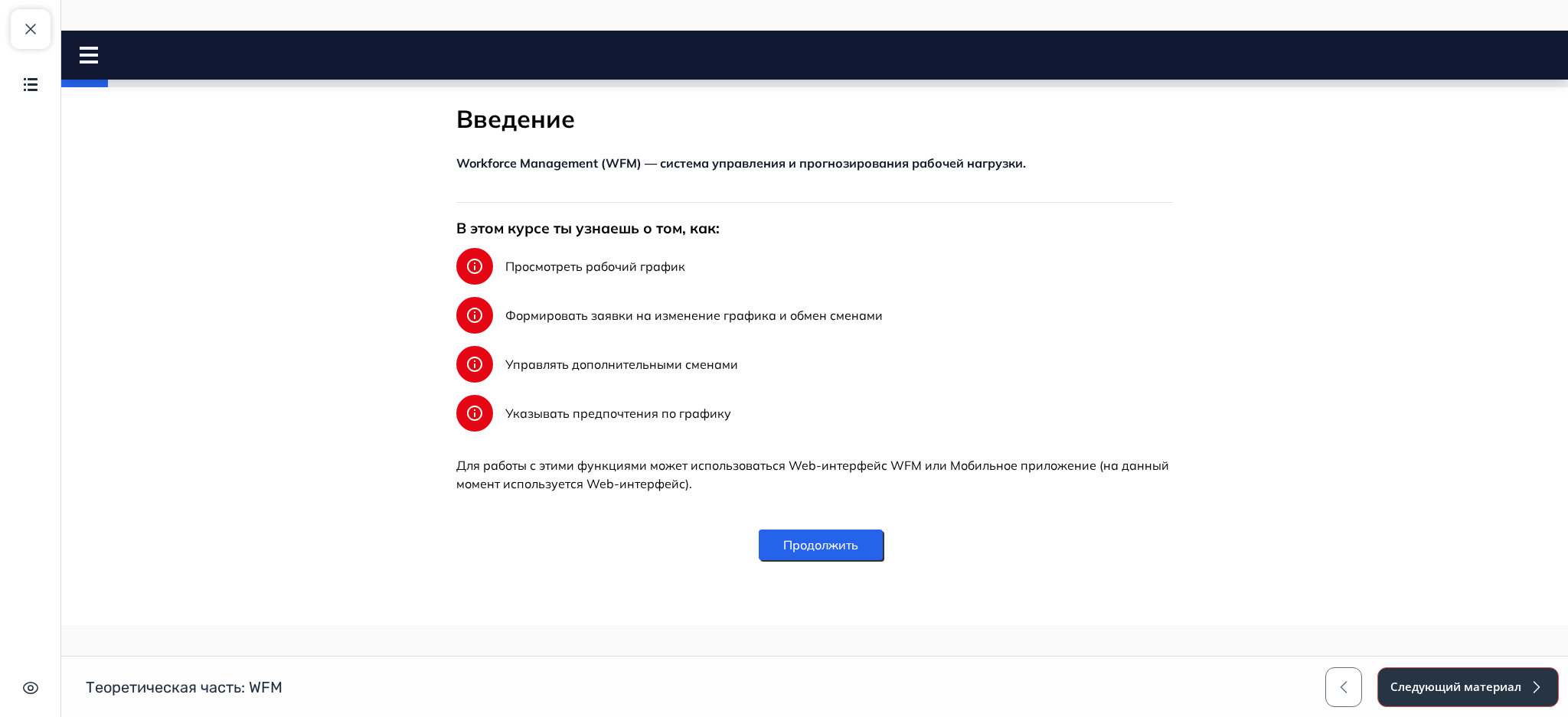
click at [1431, 671] on button "Следующий материал" at bounding box center [1468, 687] width 182 height 40
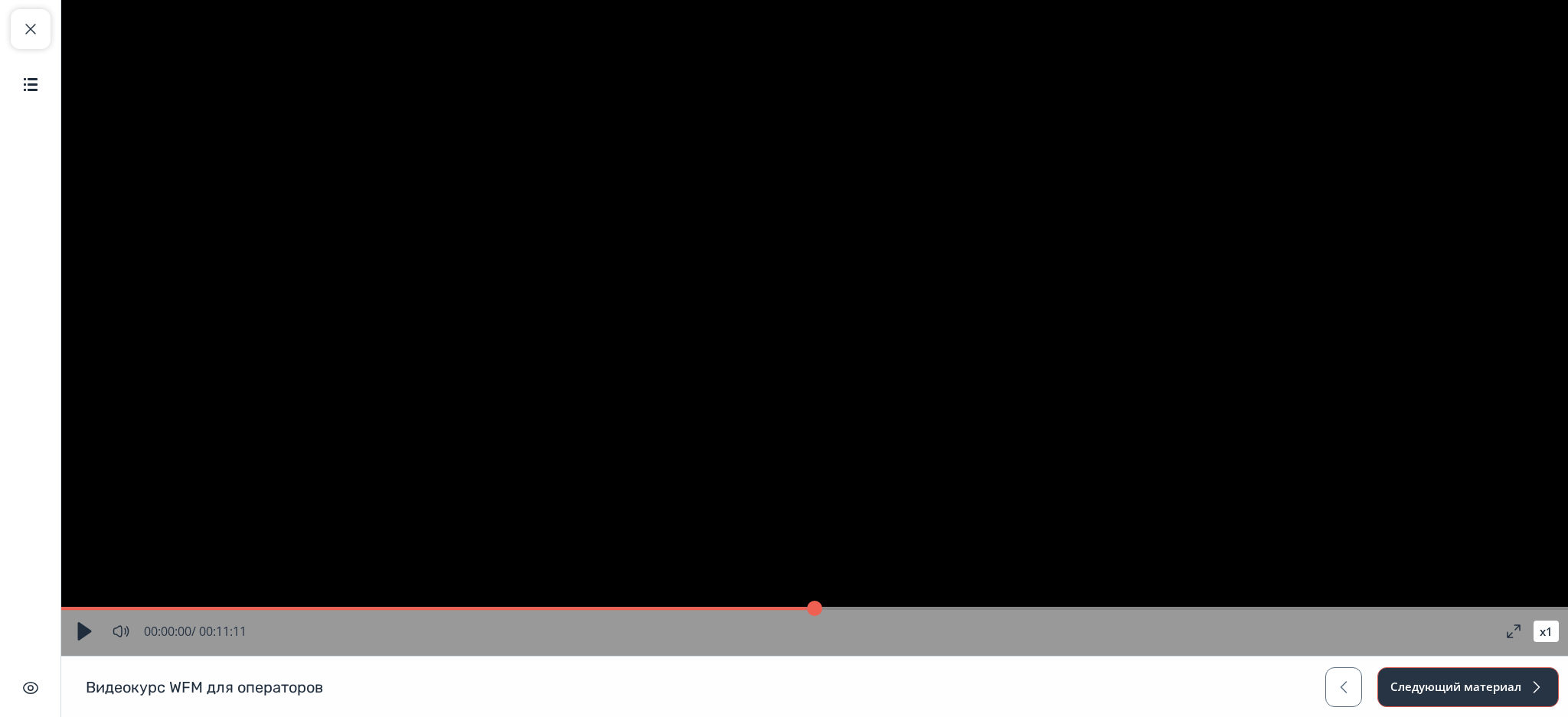
click at [1431, 671] on button "Следующий материал" at bounding box center [1468, 687] width 182 height 40
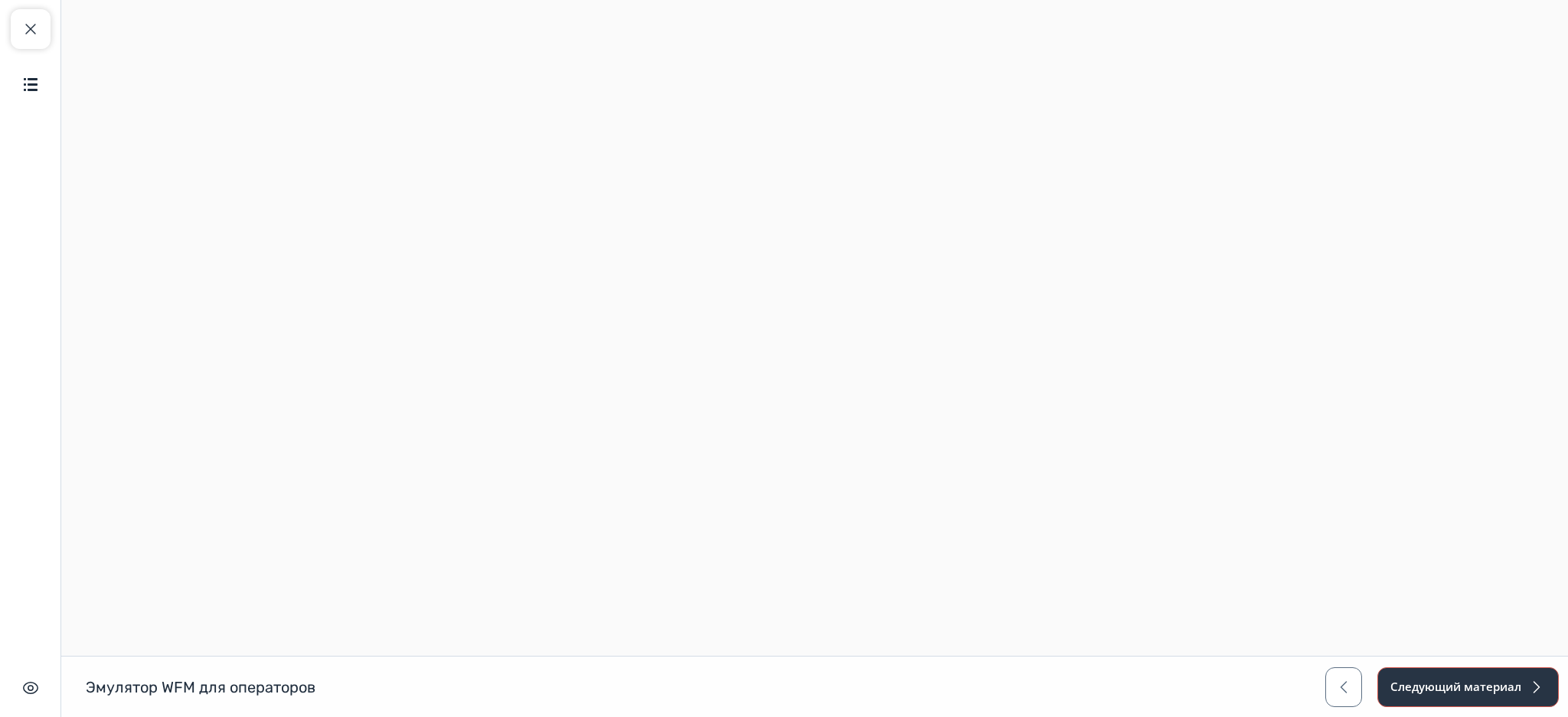
click at [1431, 671] on button "Следующий материал" at bounding box center [1468, 687] width 182 height 40
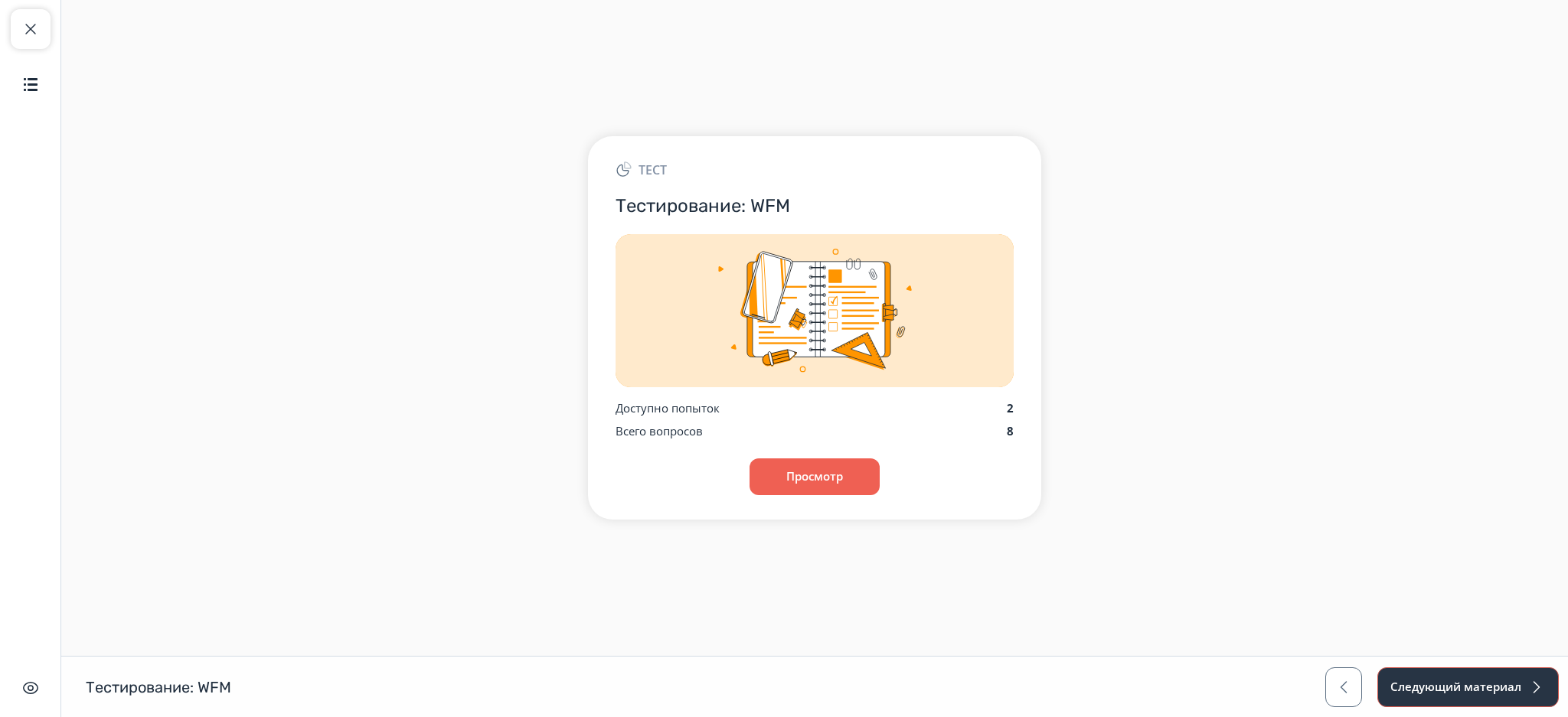
click at [1478, 678] on button "Следующий материал" at bounding box center [1468, 687] width 182 height 40
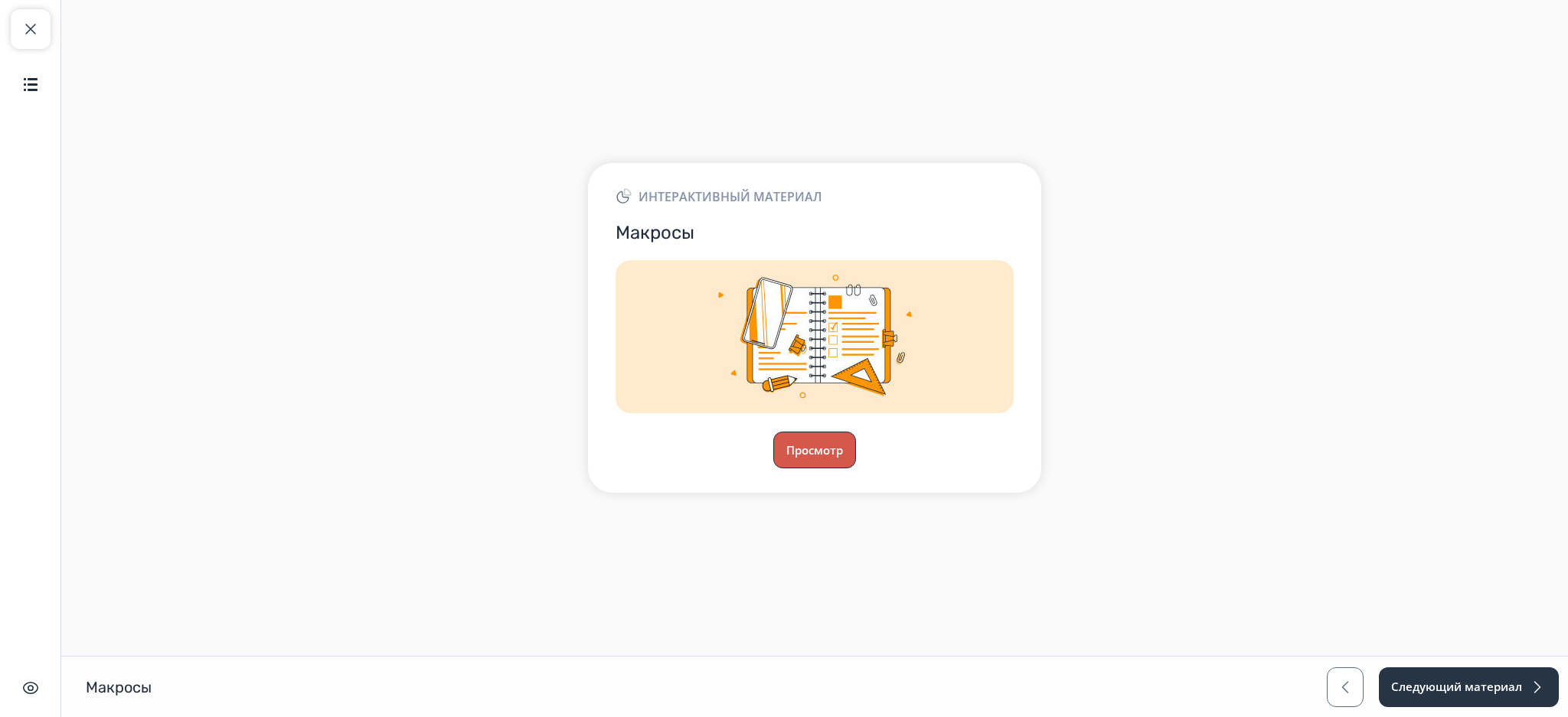
click at [827, 445] on button "Просмотр" at bounding box center [814, 450] width 83 height 37
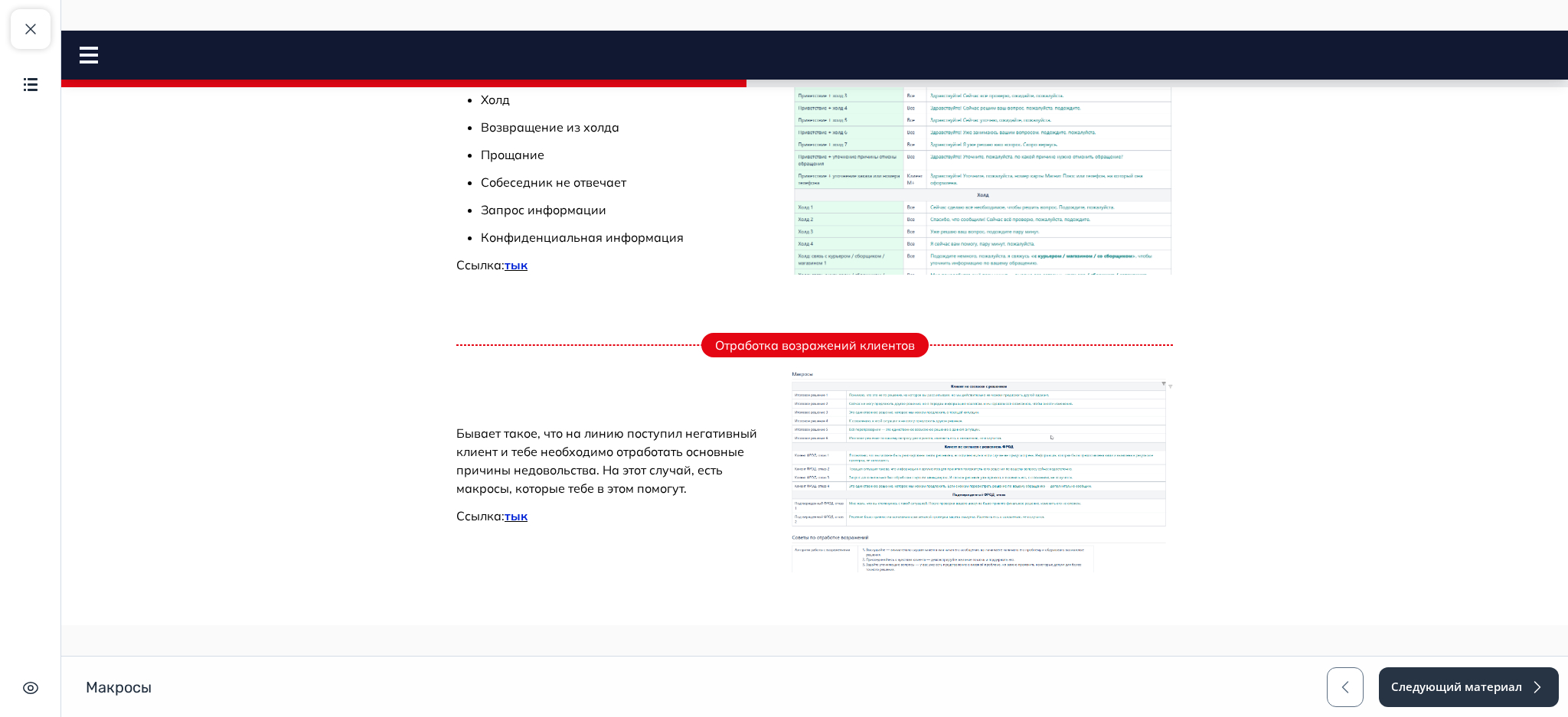
scroll to position [738, 0]
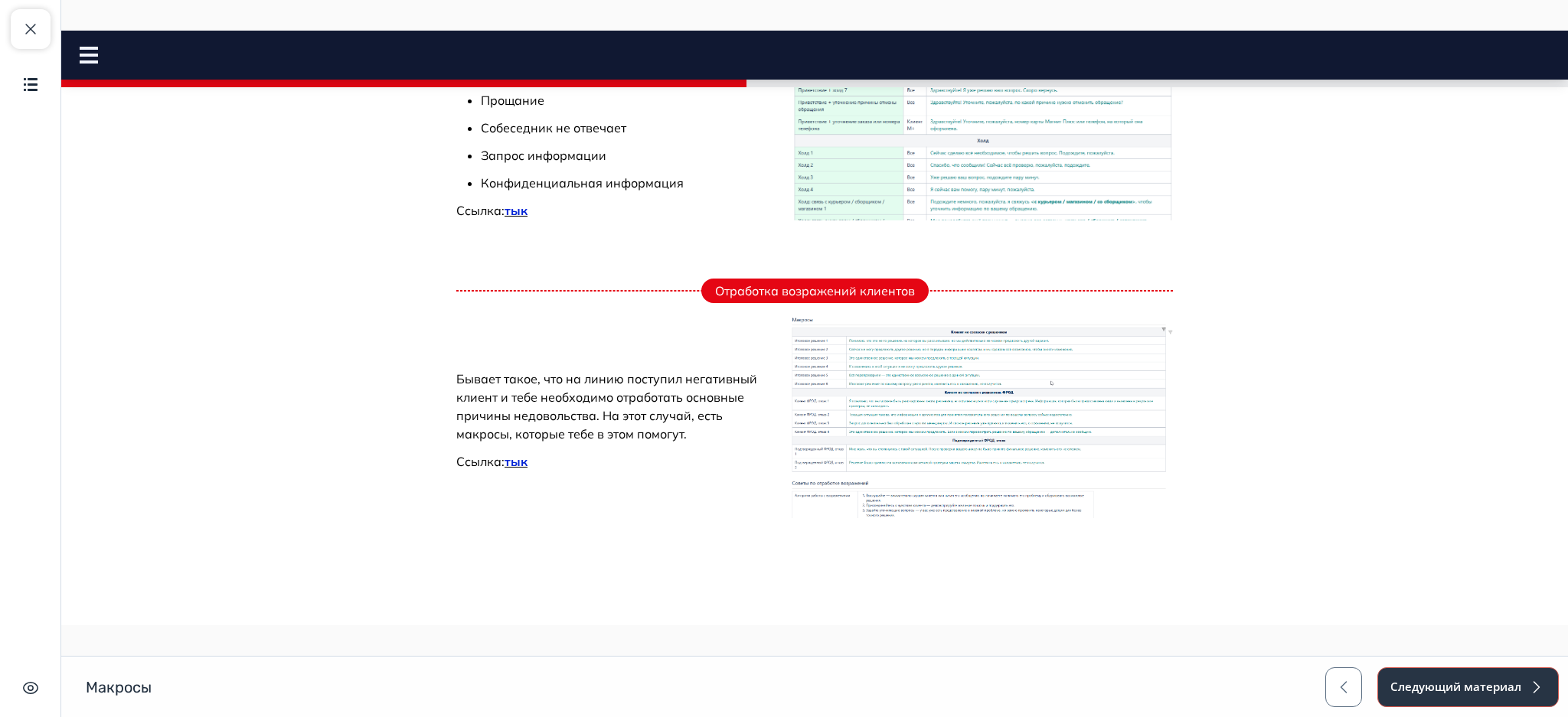
click at [1467, 694] on button "Следующий материал" at bounding box center [1468, 687] width 182 height 40
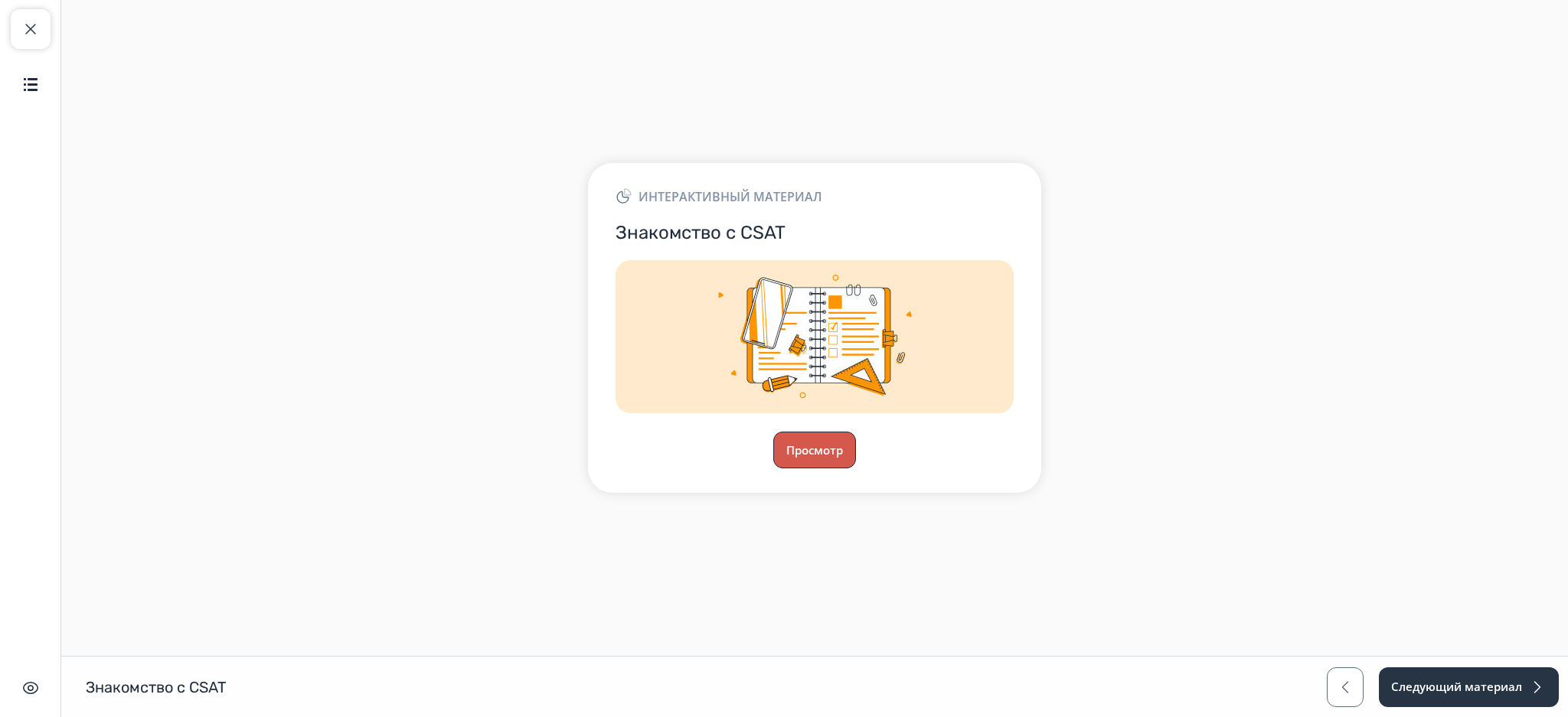
click at [813, 457] on button "Просмотр" at bounding box center [814, 450] width 83 height 37
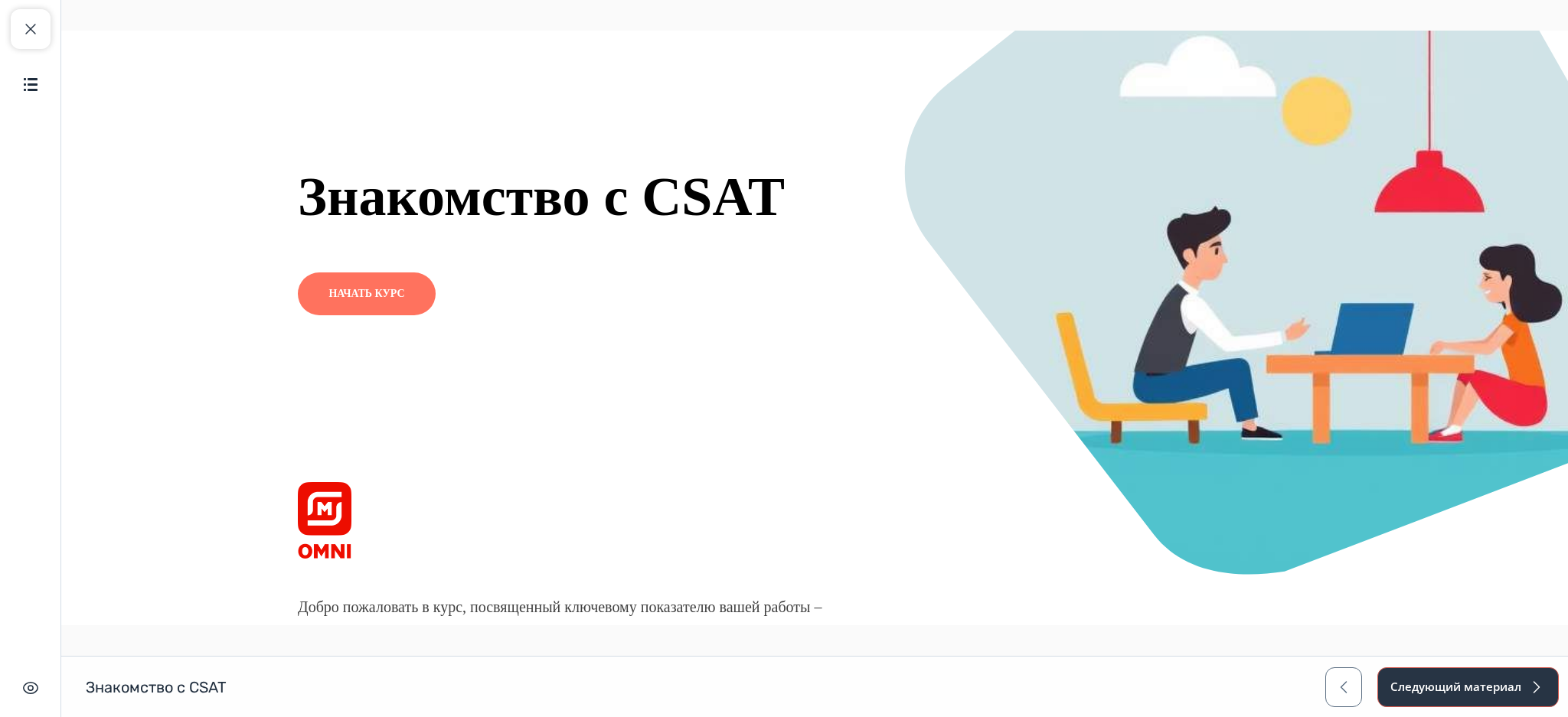
click at [1456, 679] on button "Следующий материал" at bounding box center [1468, 687] width 182 height 40
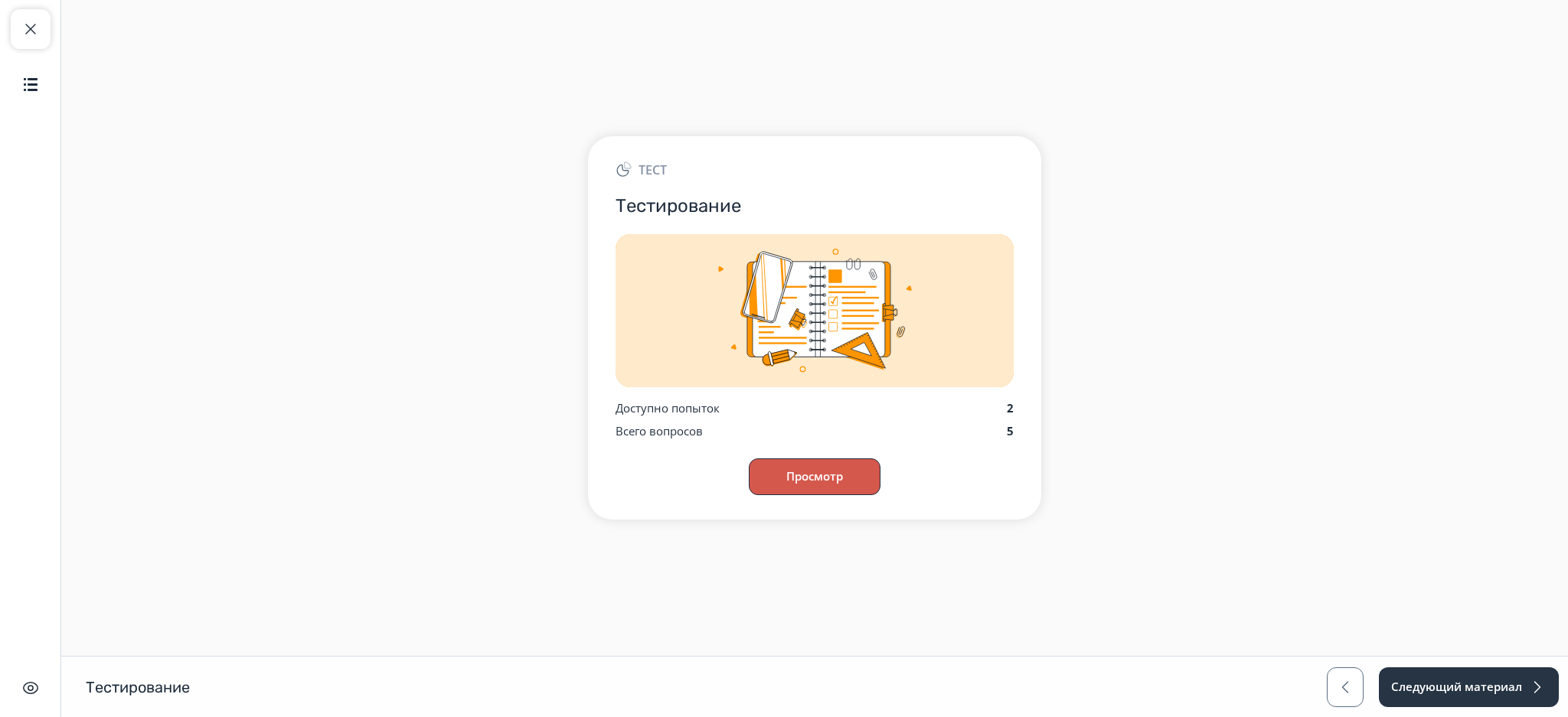
click at [847, 467] on button "Просмотр" at bounding box center [814, 477] width 132 height 37
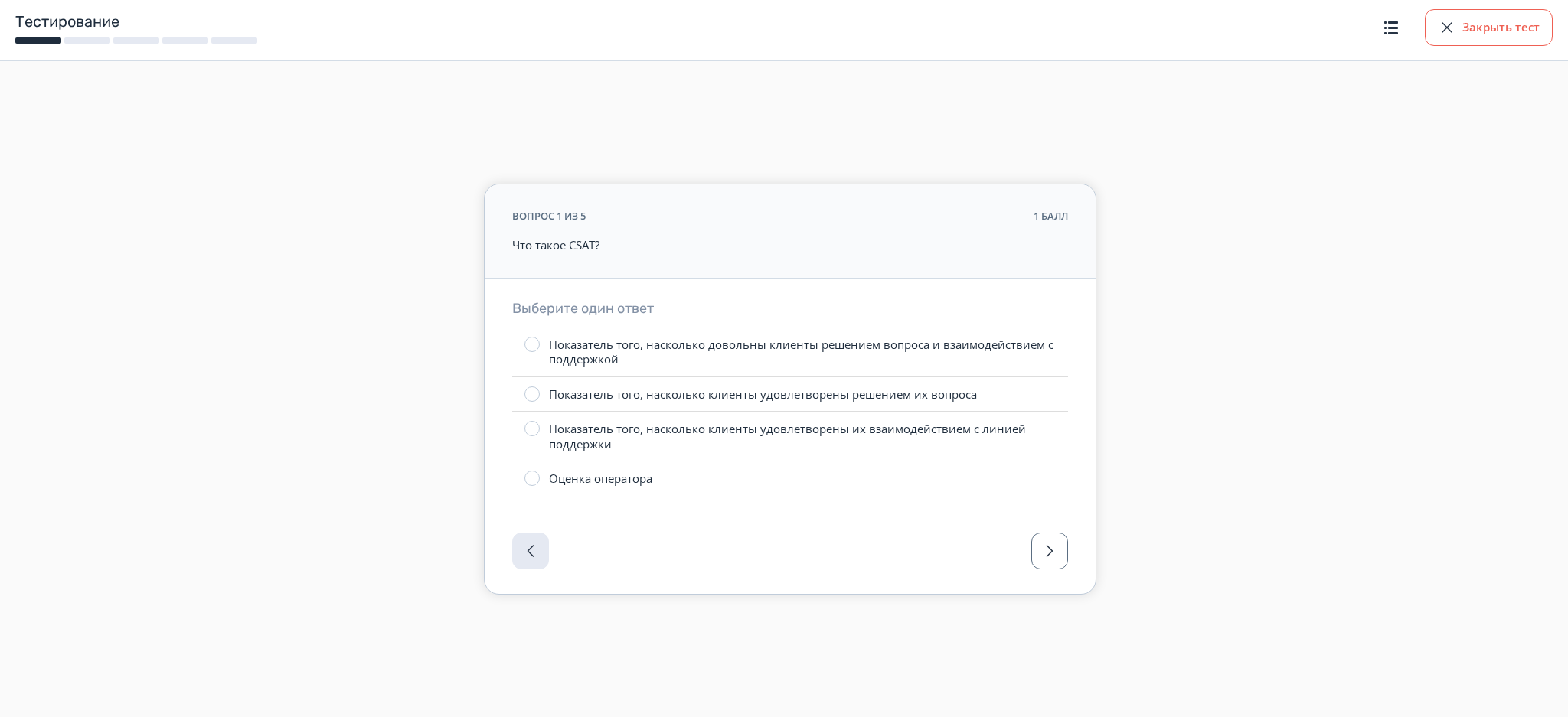
click at [1478, 18] on button "Закрыть тест" at bounding box center [1488, 28] width 128 height 37
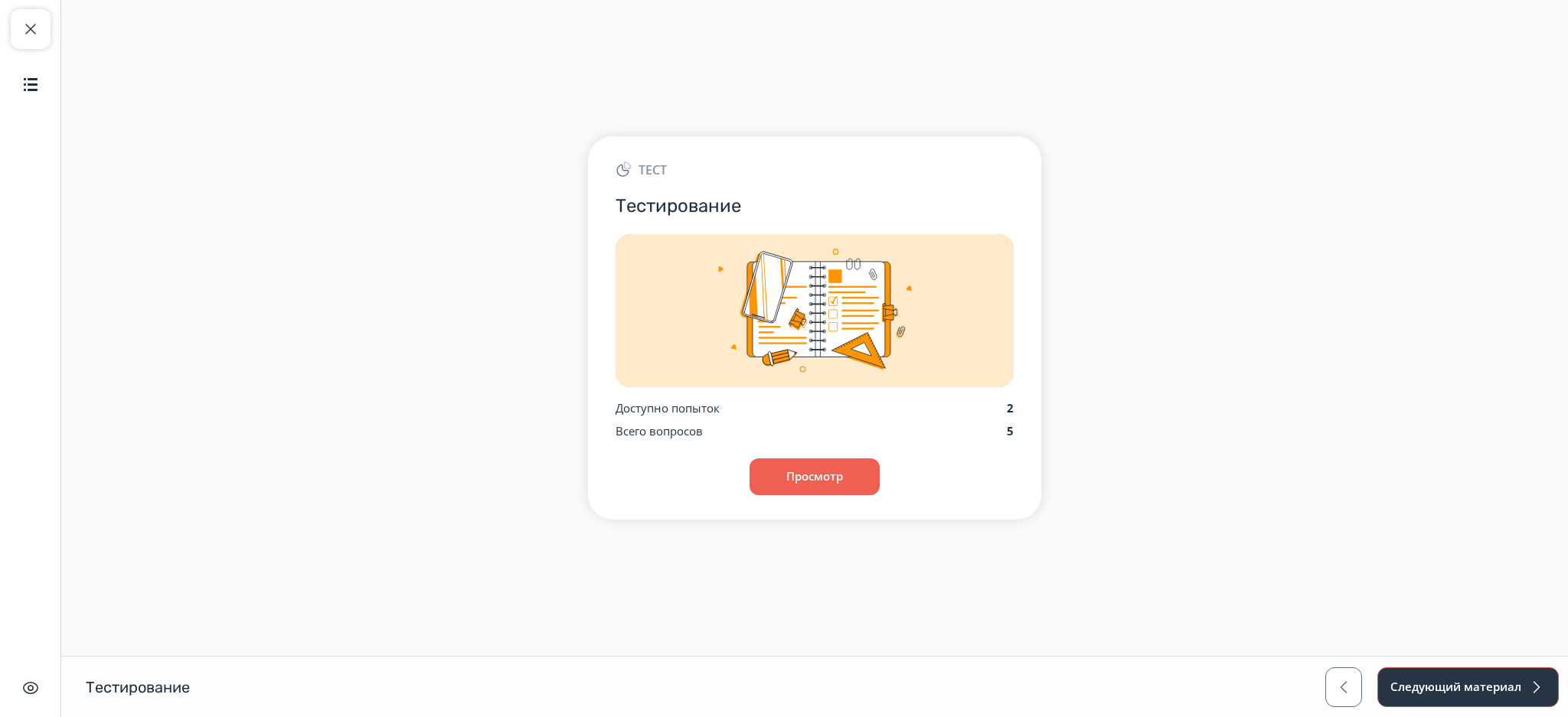
click at [1462, 692] on button "Следующий материал" at bounding box center [1468, 687] width 182 height 40
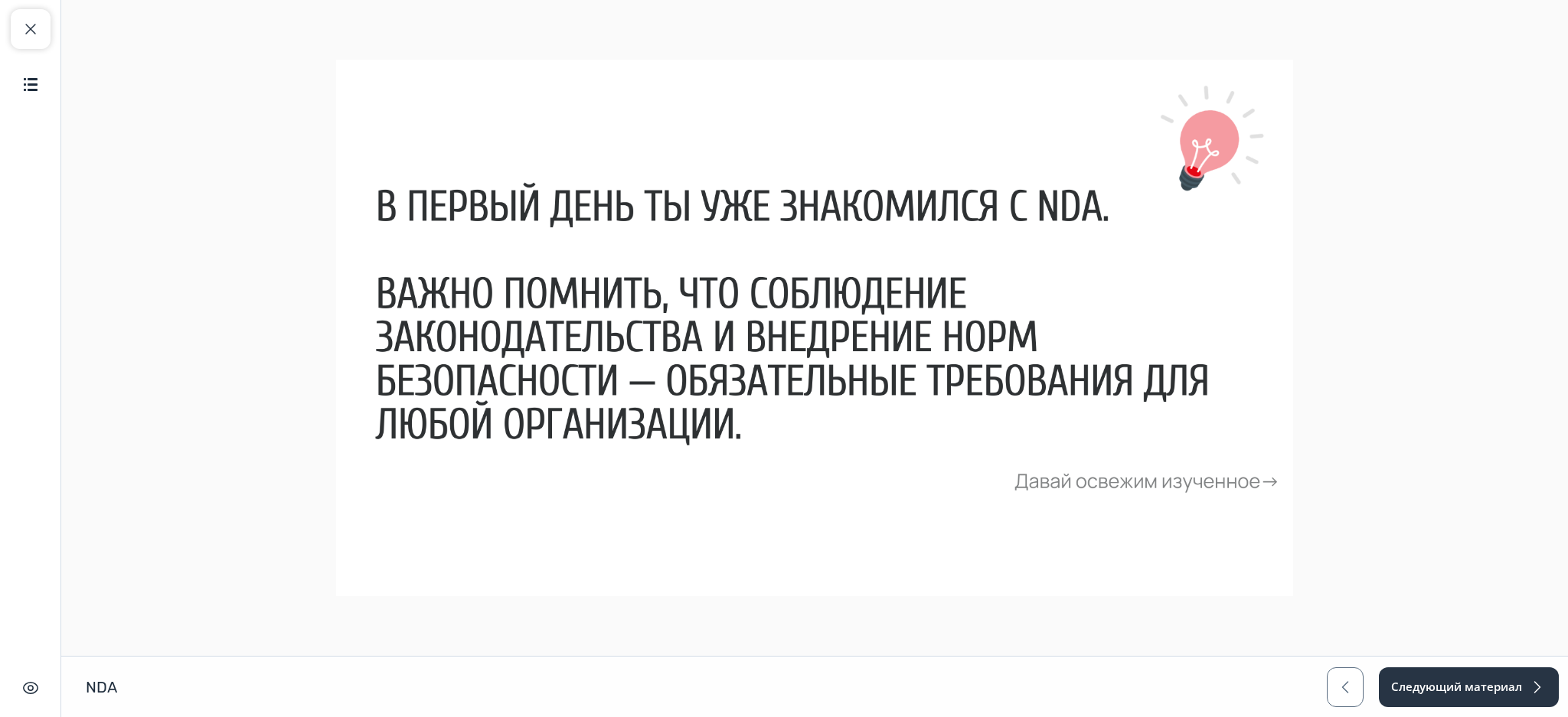
drag, startPoint x: 1566, startPoint y: 222, endPoint x: 1552, endPoint y: 357, distance: 135.7
click at [1552, 357] on main at bounding box center [814, 328] width 1507 height 656
click at [1452, 674] on button "Следующий материал" at bounding box center [1468, 687] width 182 height 40
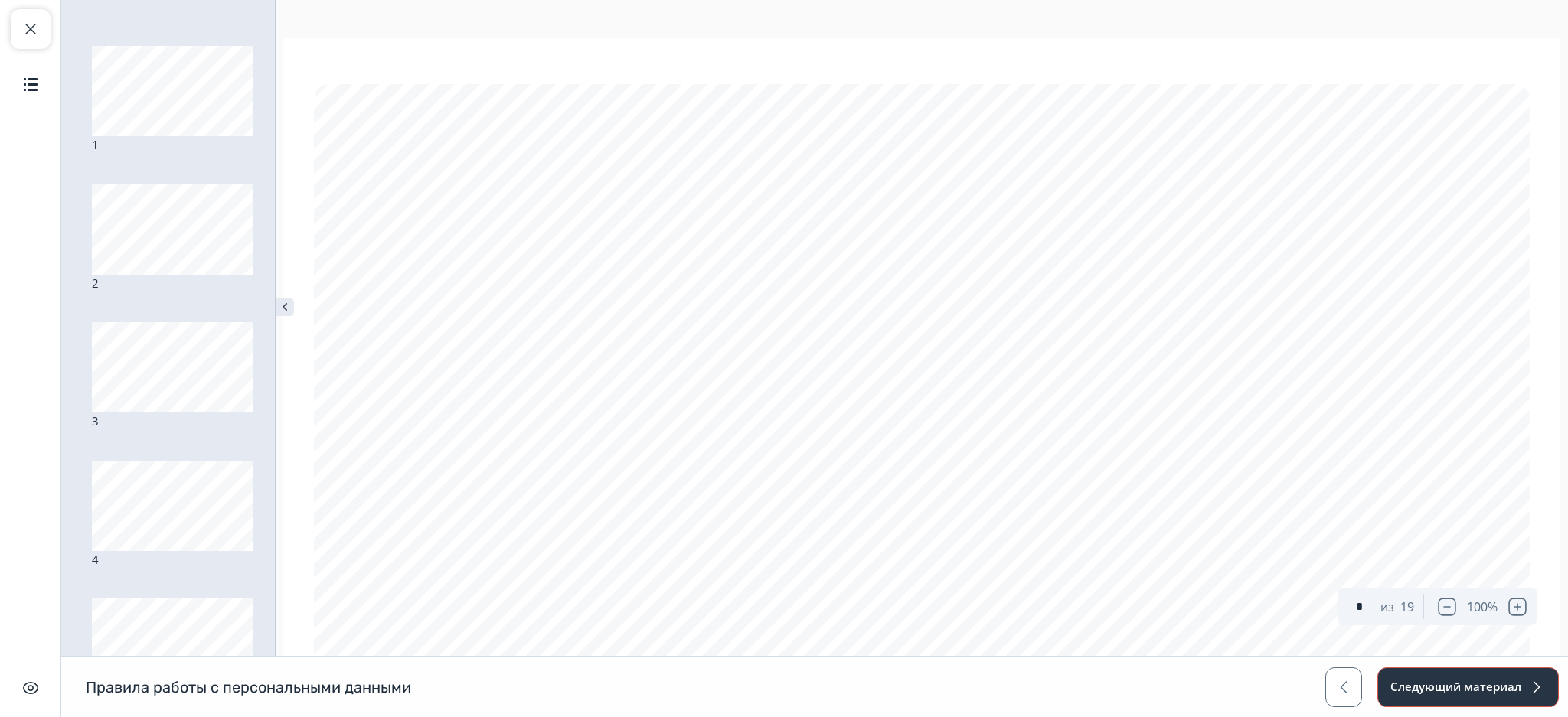
click at [1452, 674] on button "Следующий материал" at bounding box center [1468, 687] width 182 height 40
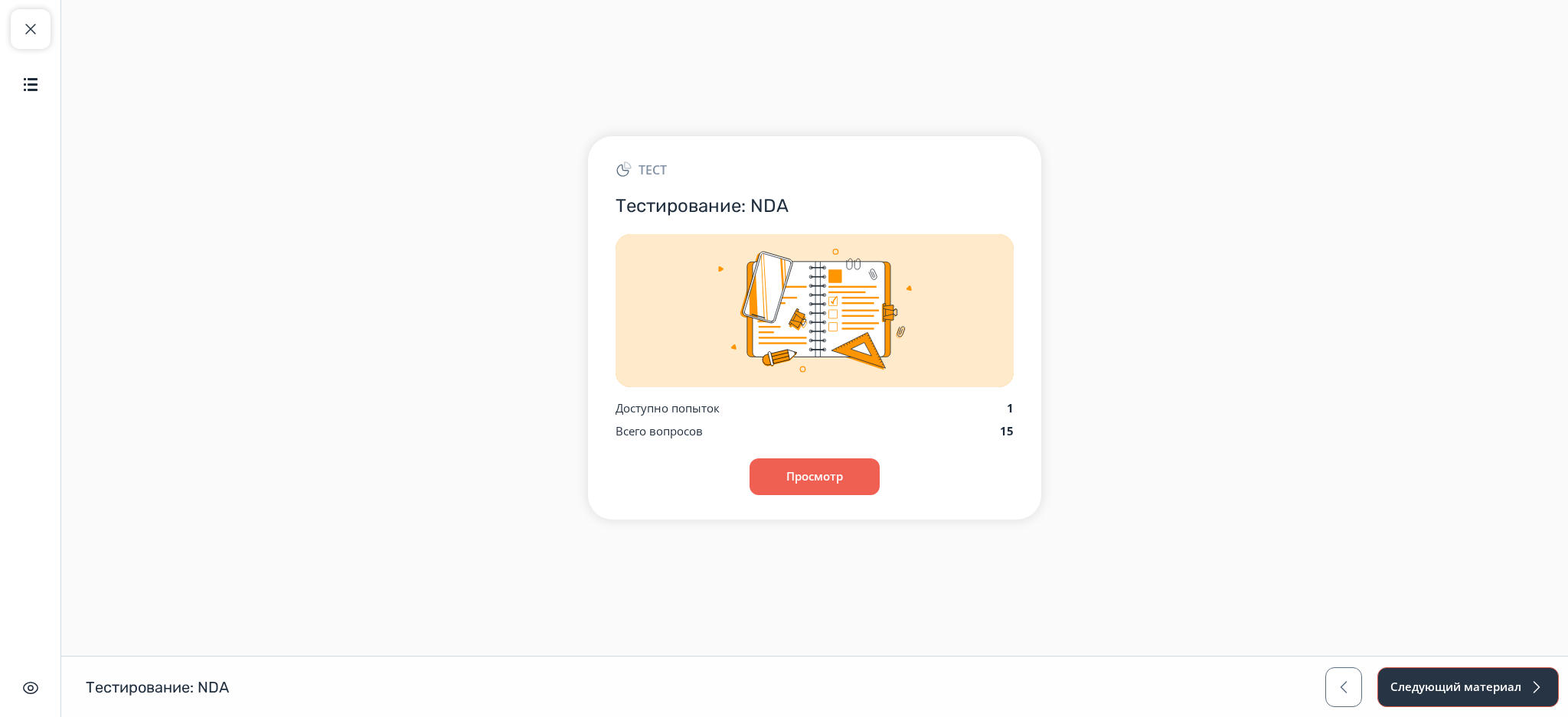
click at [1421, 683] on button "Следующий материал" at bounding box center [1468, 687] width 182 height 40
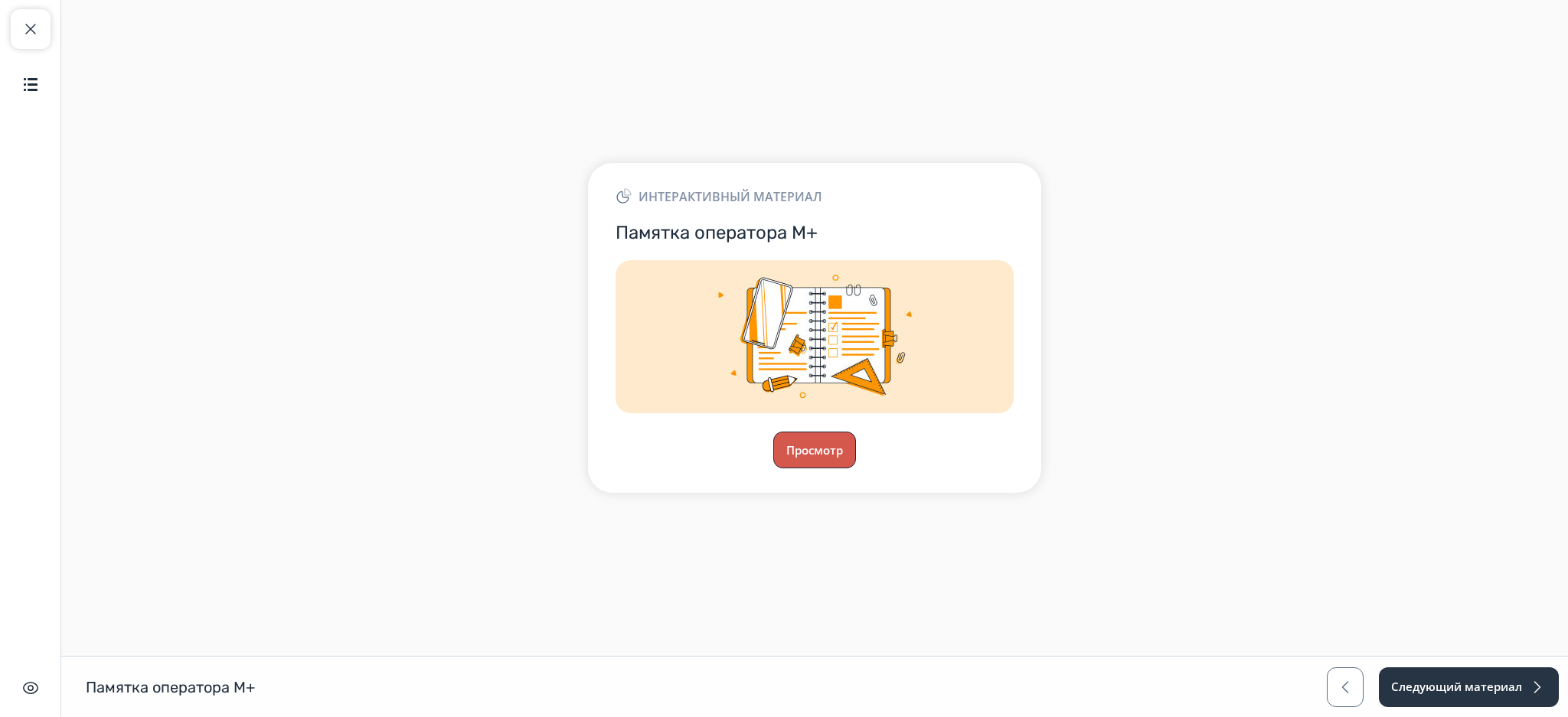
click at [836, 442] on button "Просмотр" at bounding box center [814, 450] width 83 height 37
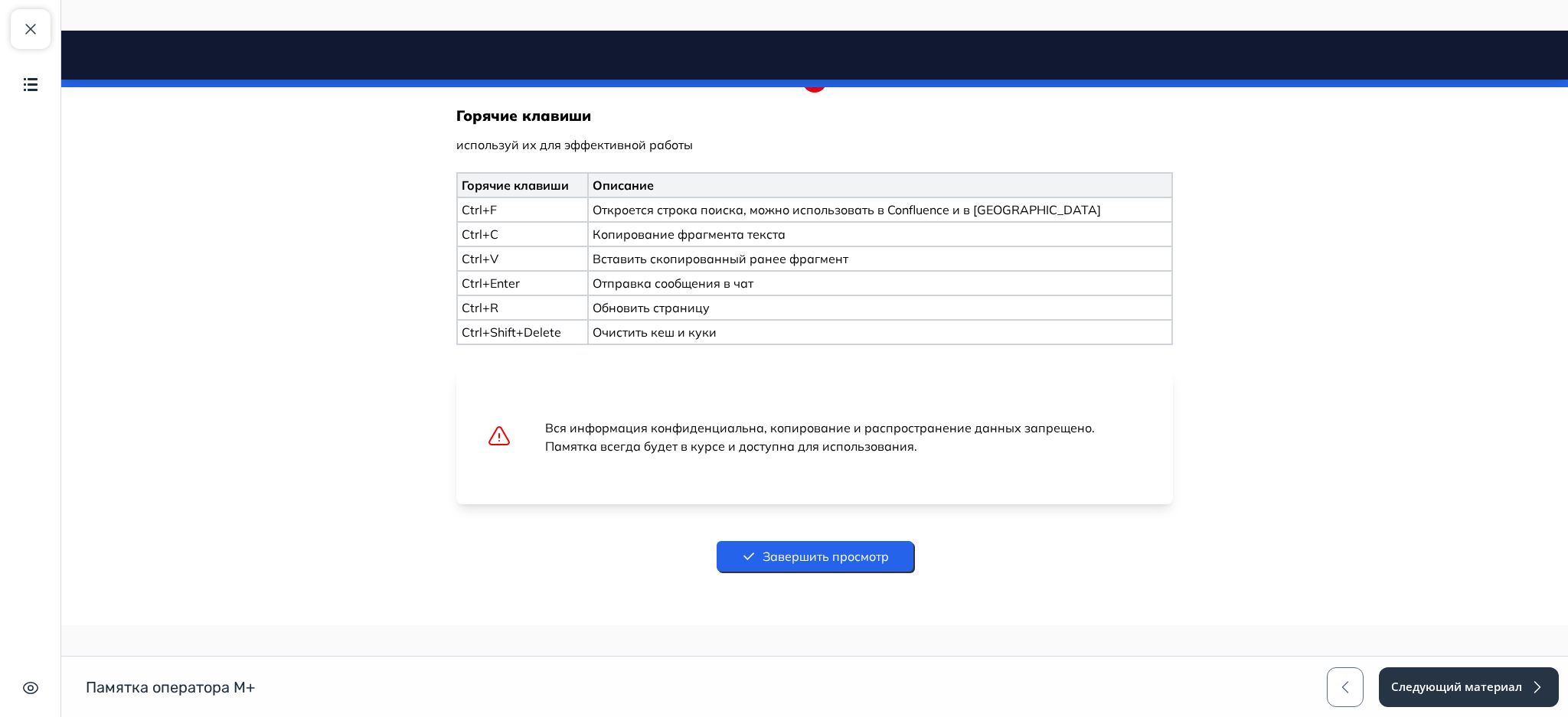
scroll to position [2394, 0]
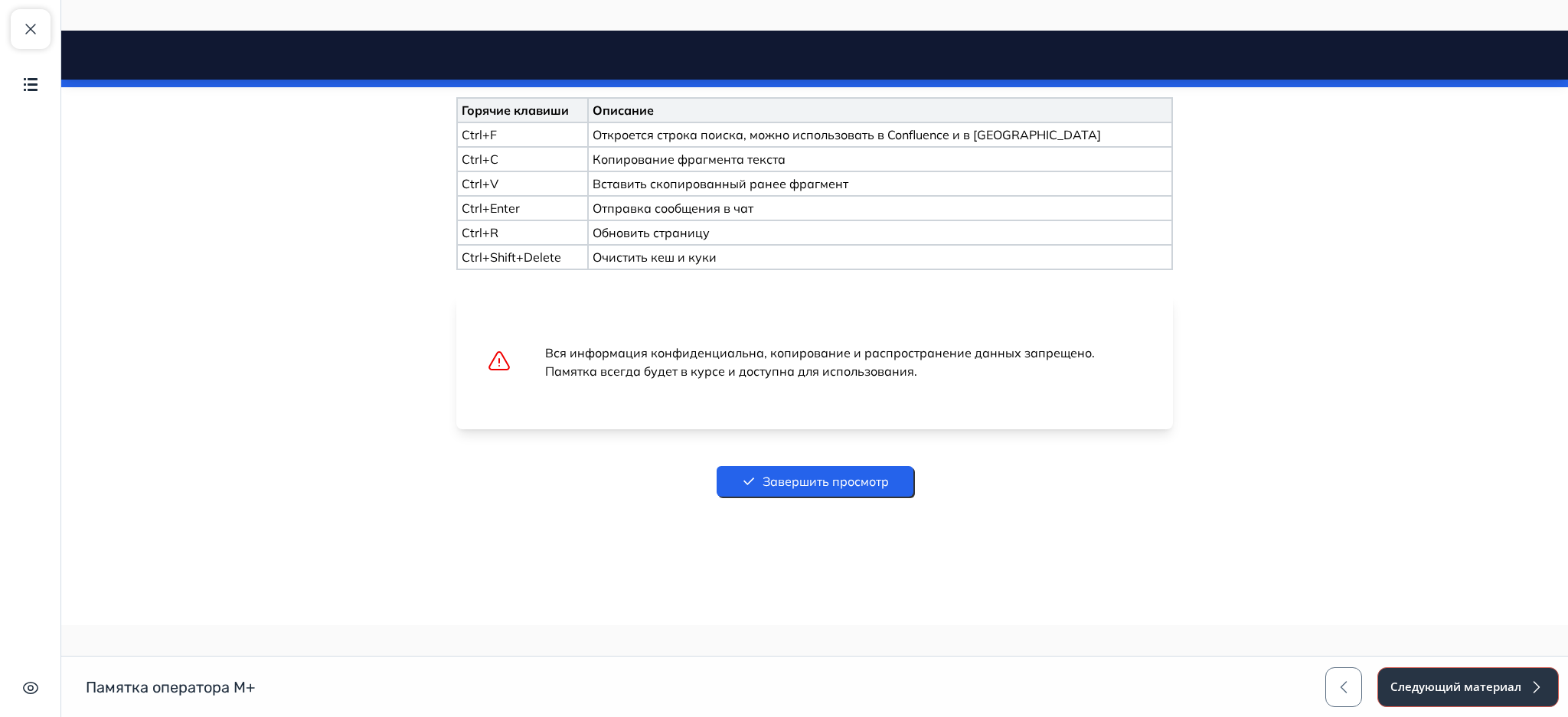
click at [1436, 696] on button "Следующий материал" at bounding box center [1468, 687] width 182 height 40
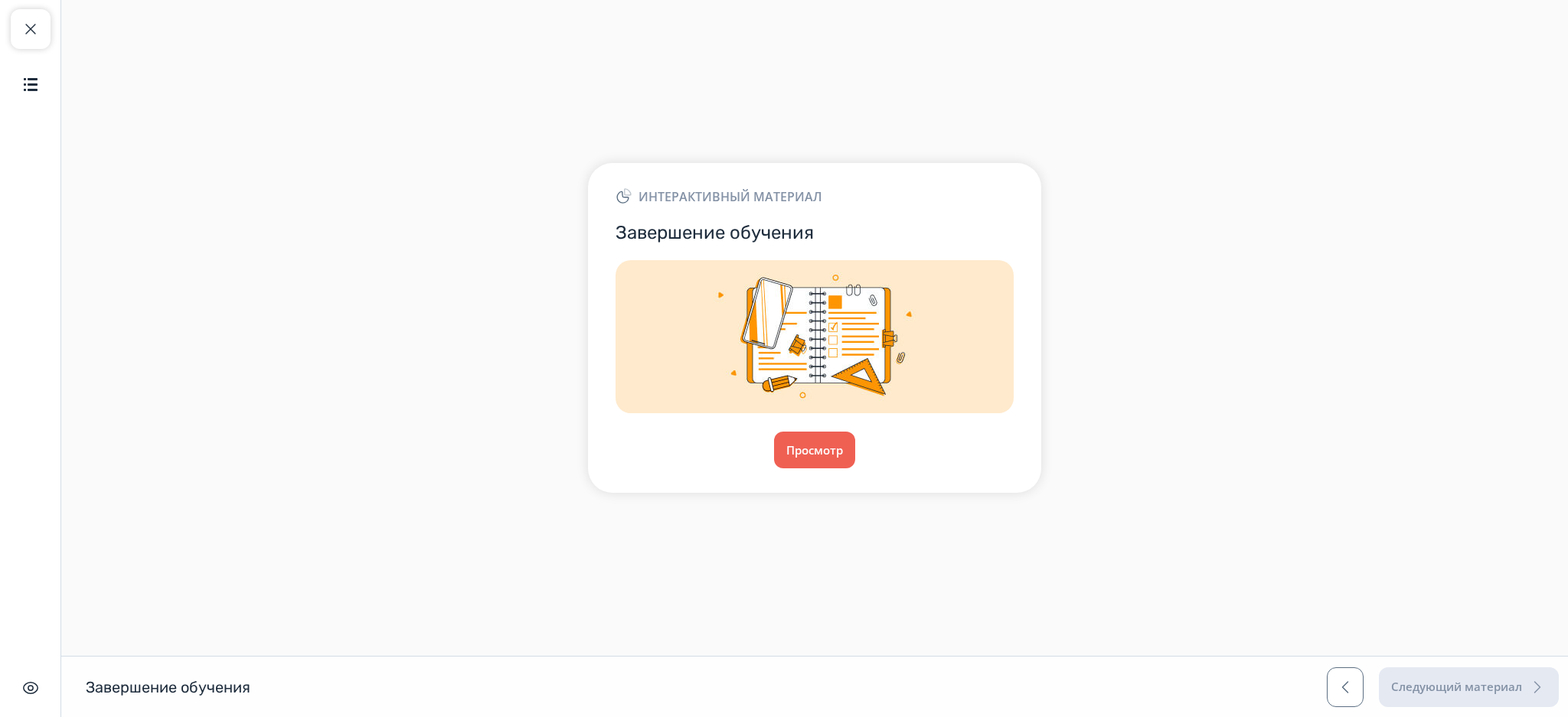
click at [793, 431] on div "Интерактивный материал Завершение обучения Просмотр" at bounding box center [814, 328] width 453 height 330
click at [815, 445] on button "Просмотр" at bounding box center [814, 450] width 83 height 37
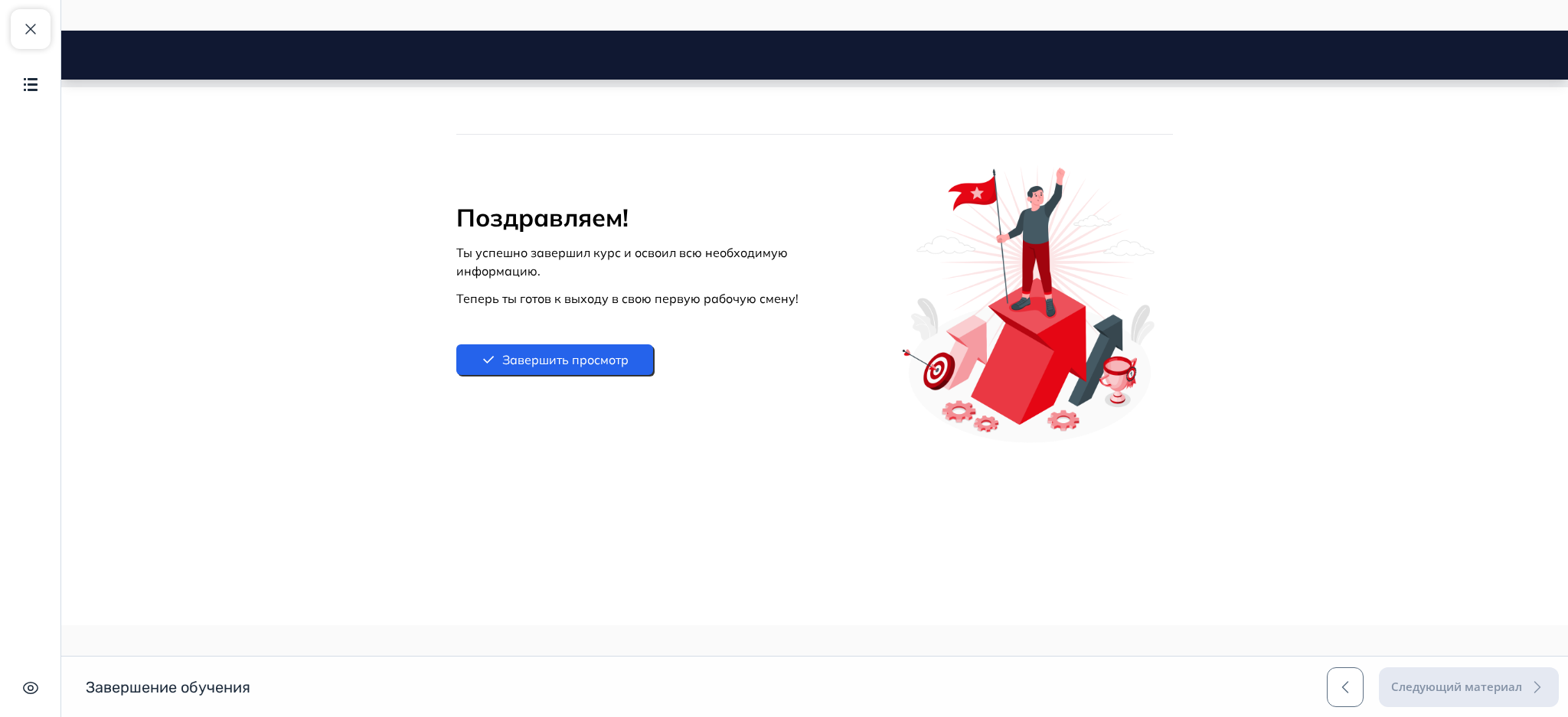
click at [605, 361] on button "Завершить просмотр" at bounding box center [555, 360] width 197 height 31
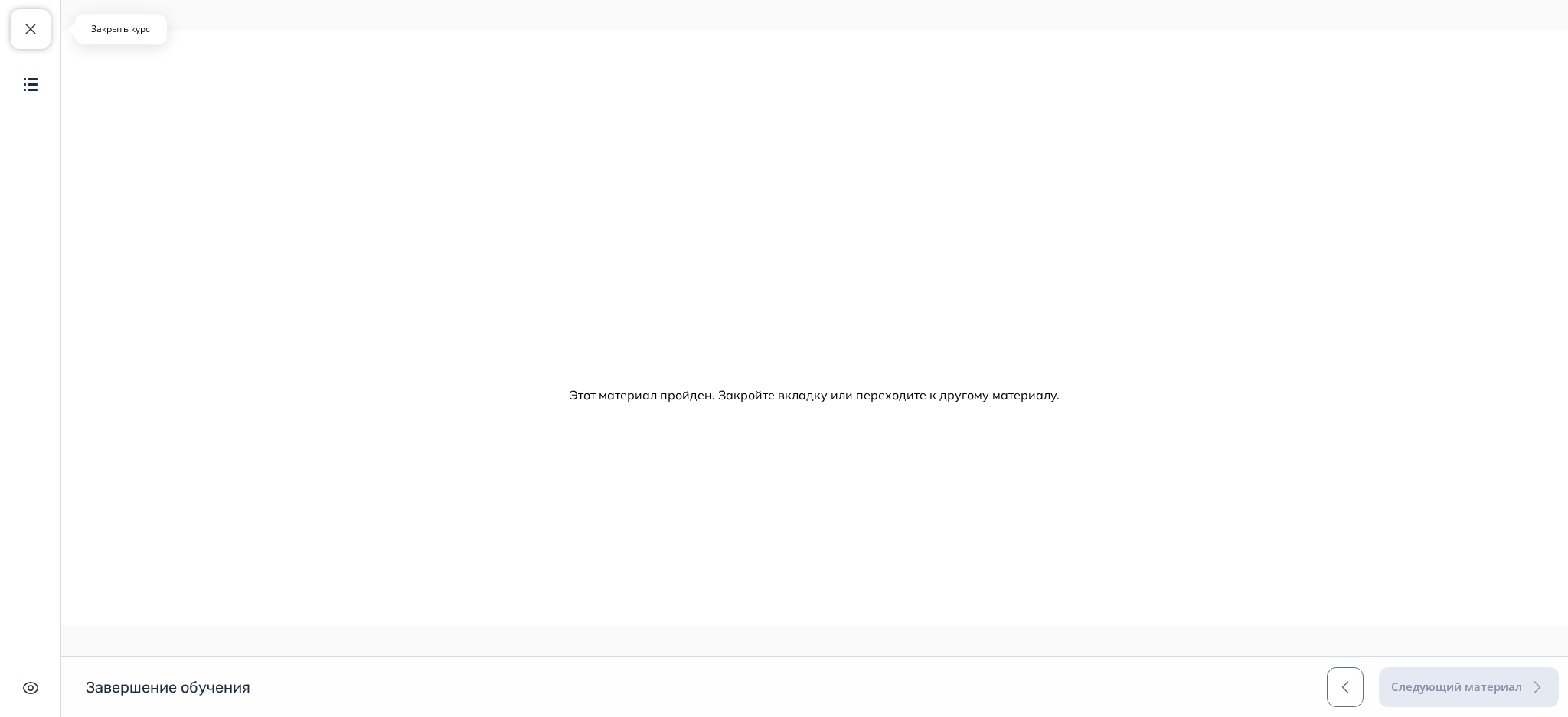
click at [28, 26] on span "button" at bounding box center [31, 29] width 18 height 18
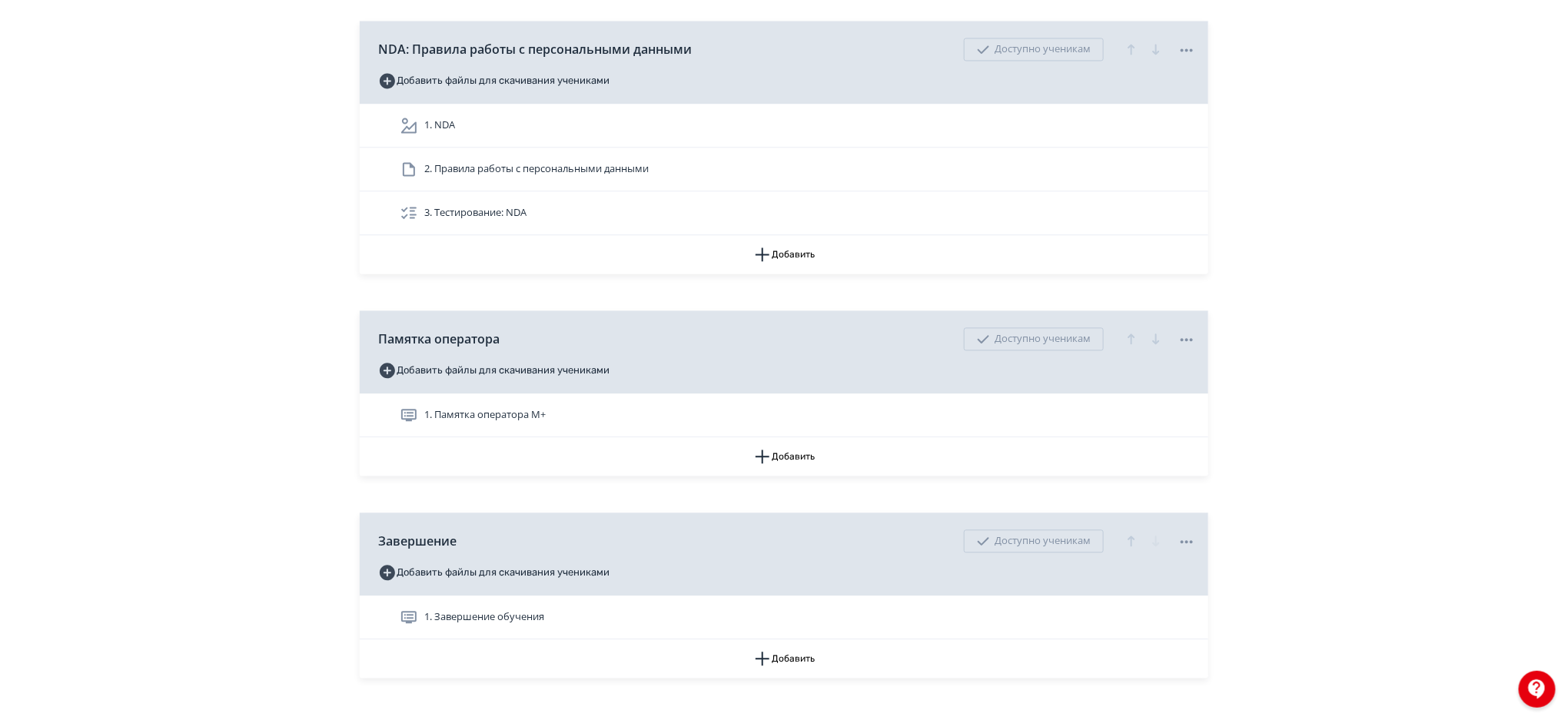
scroll to position [7429, 0]
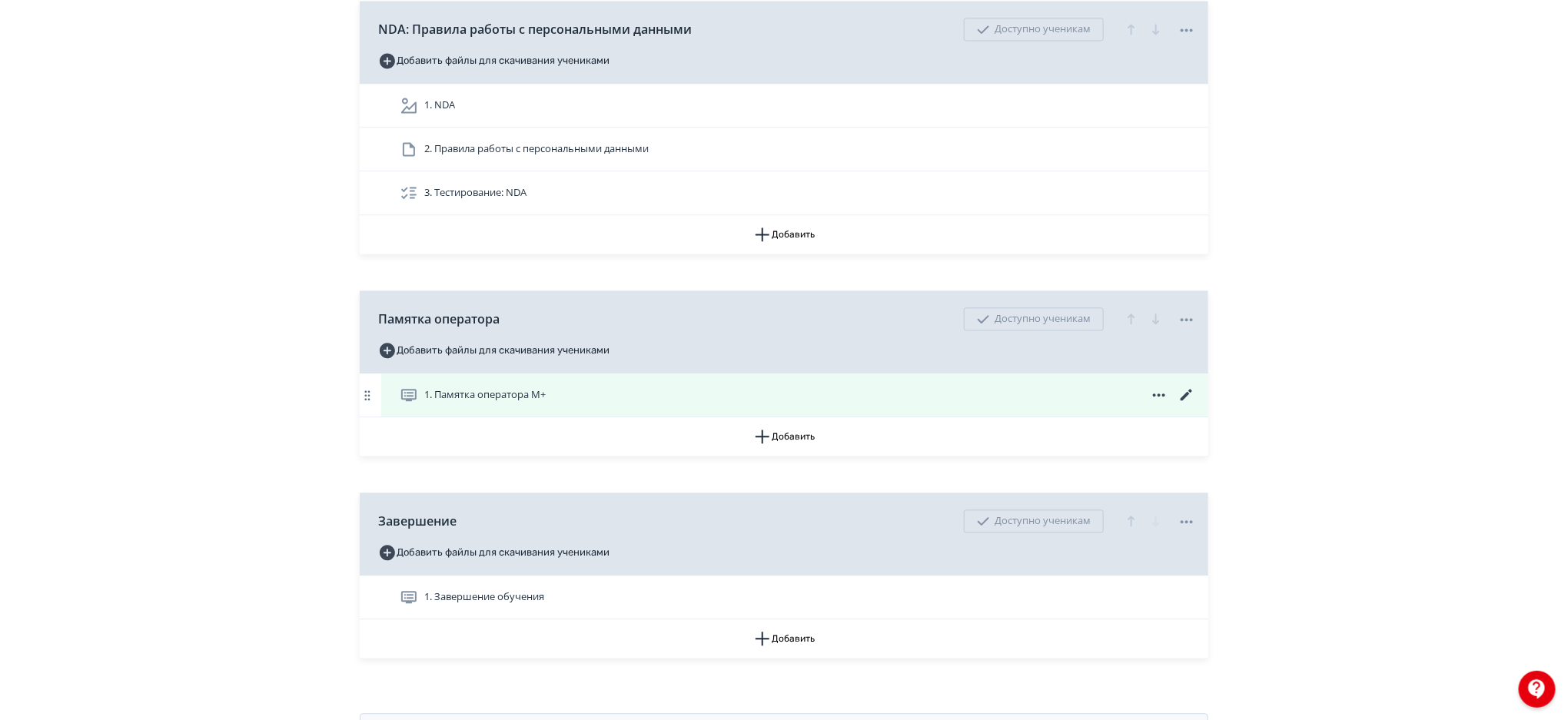
click at [1183, 392] on icon at bounding box center [1187, 395] width 18 height 18
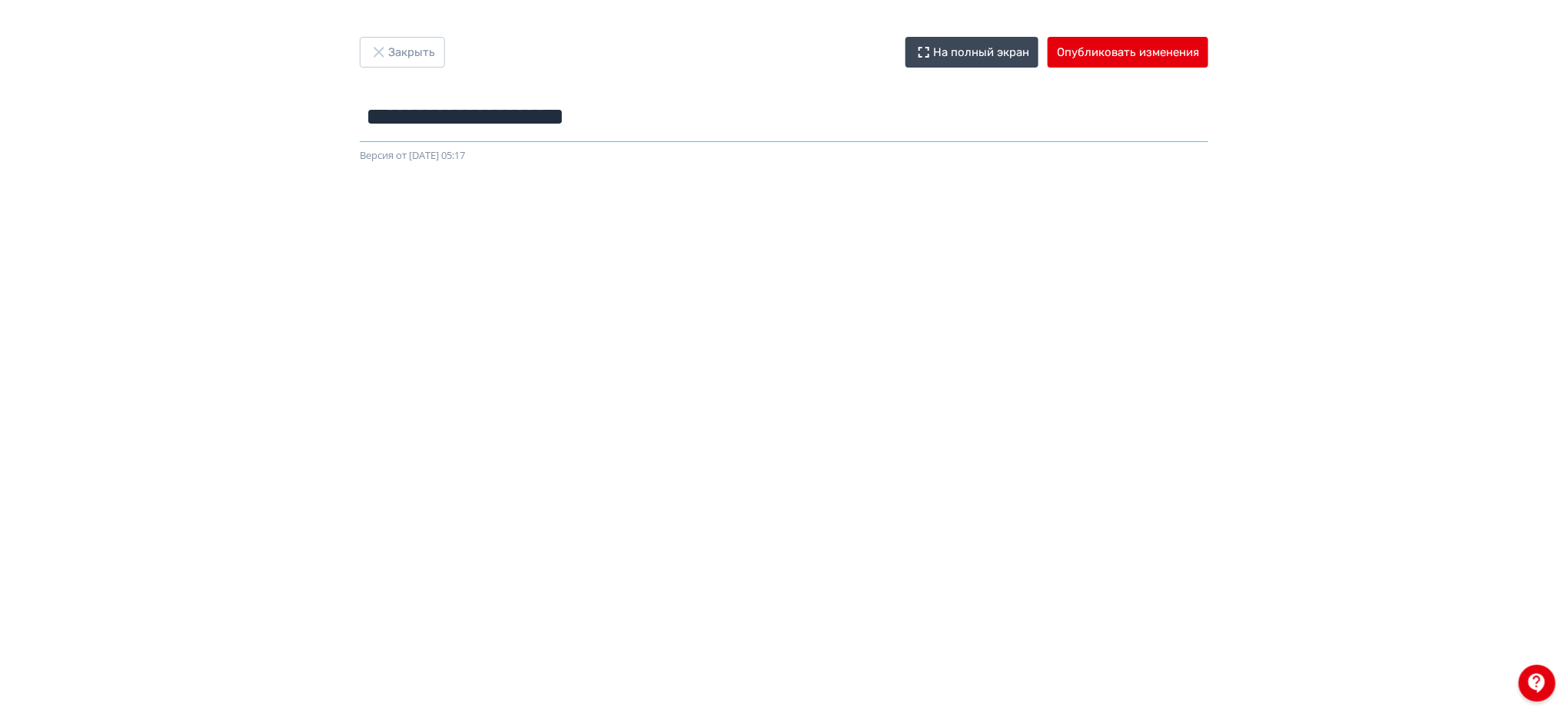
click at [673, 125] on input "**********" at bounding box center [784, 117] width 848 height 50
type input "**********"
click at [1090, 48] on button "Опубликовать изменения" at bounding box center [1127, 52] width 161 height 31
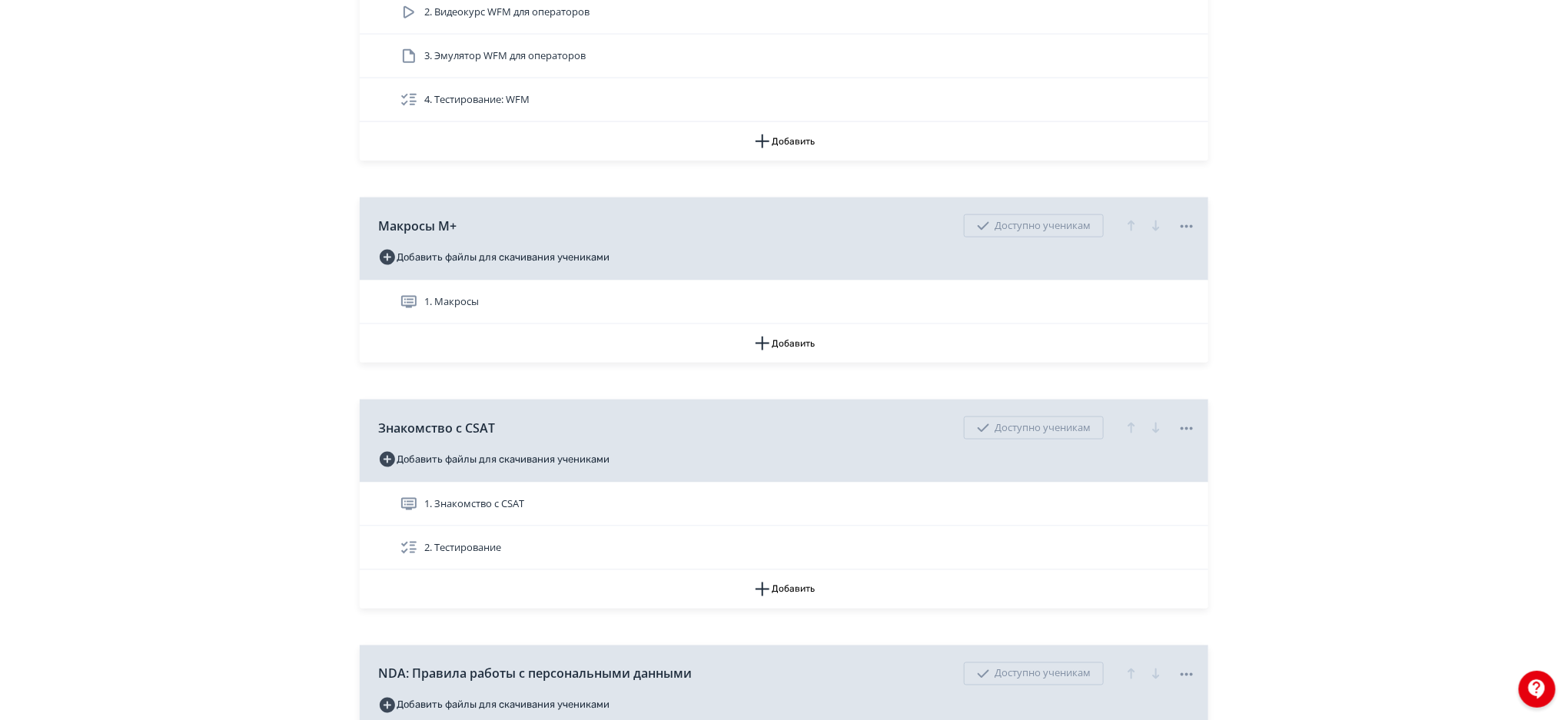
scroll to position [6755, 0]
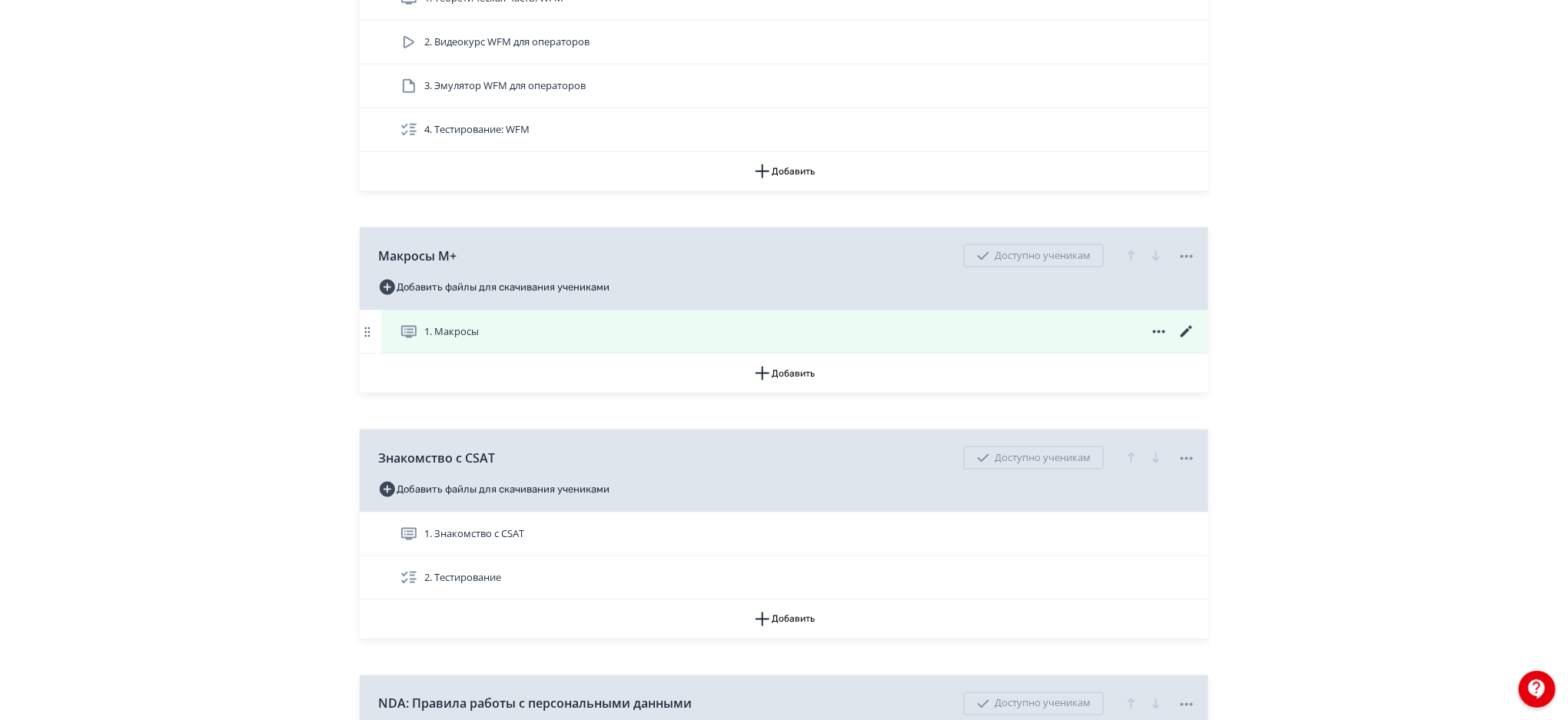
click at [1184, 329] on icon at bounding box center [1187, 332] width 18 height 18
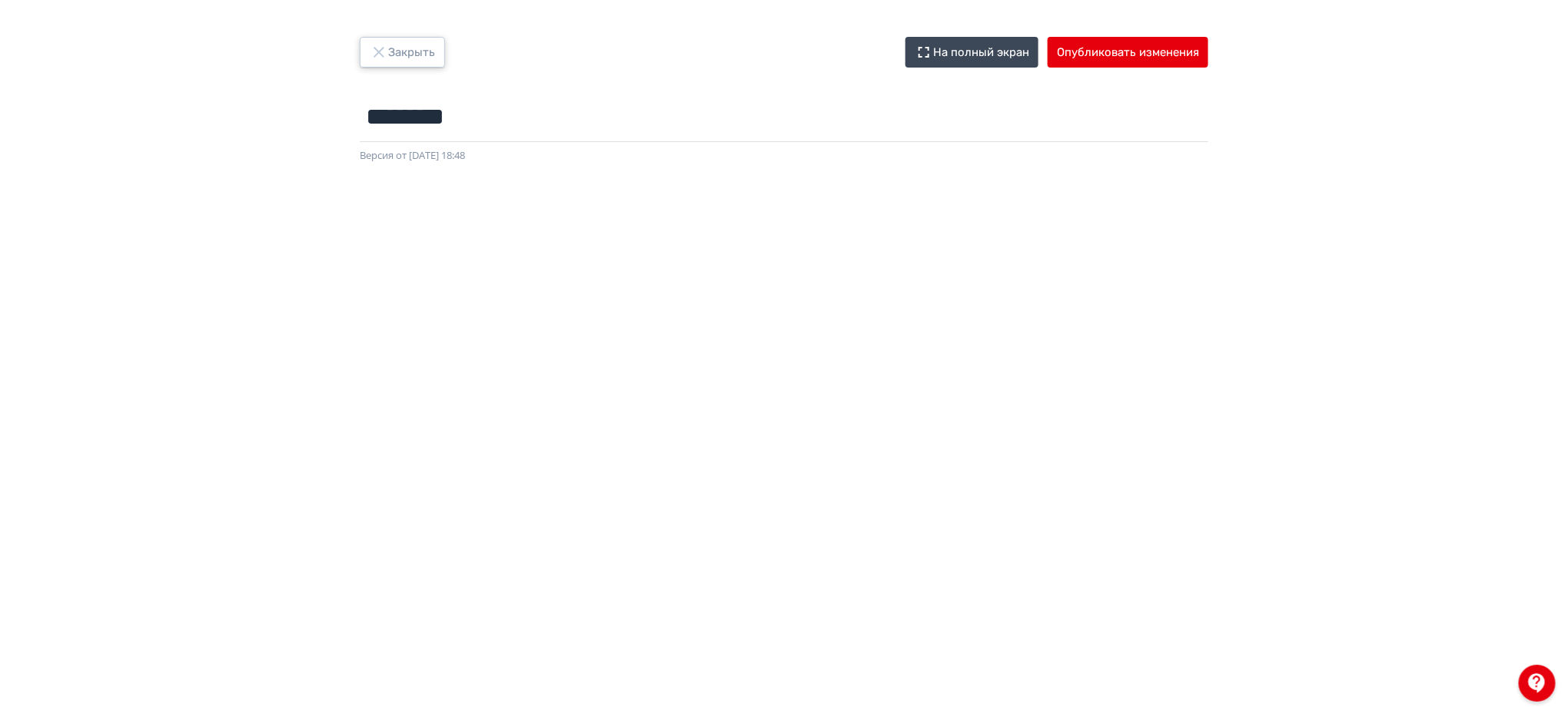
click at [398, 55] on button "Закрыть" at bounding box center [402, 52] width 85 height 31
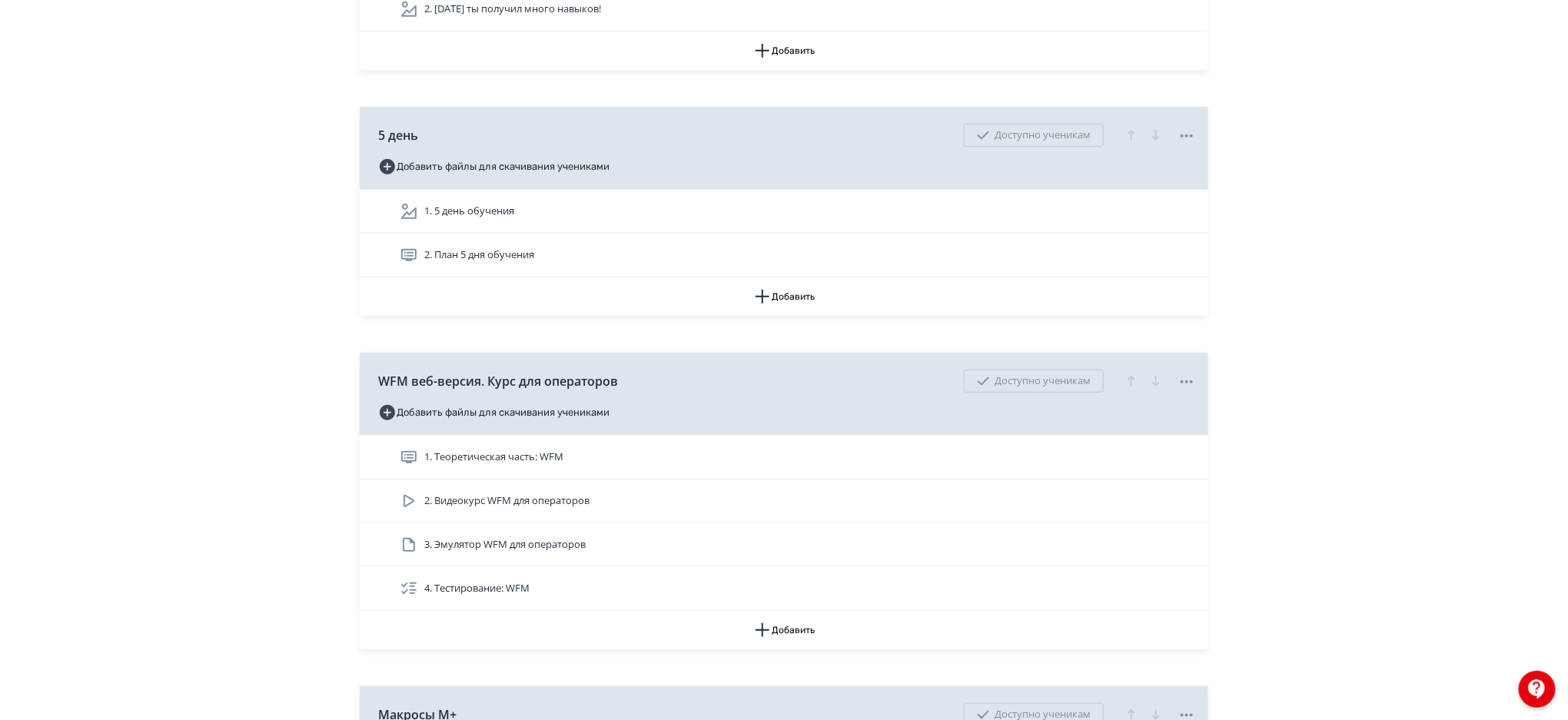
scroll to position [6285, 0]
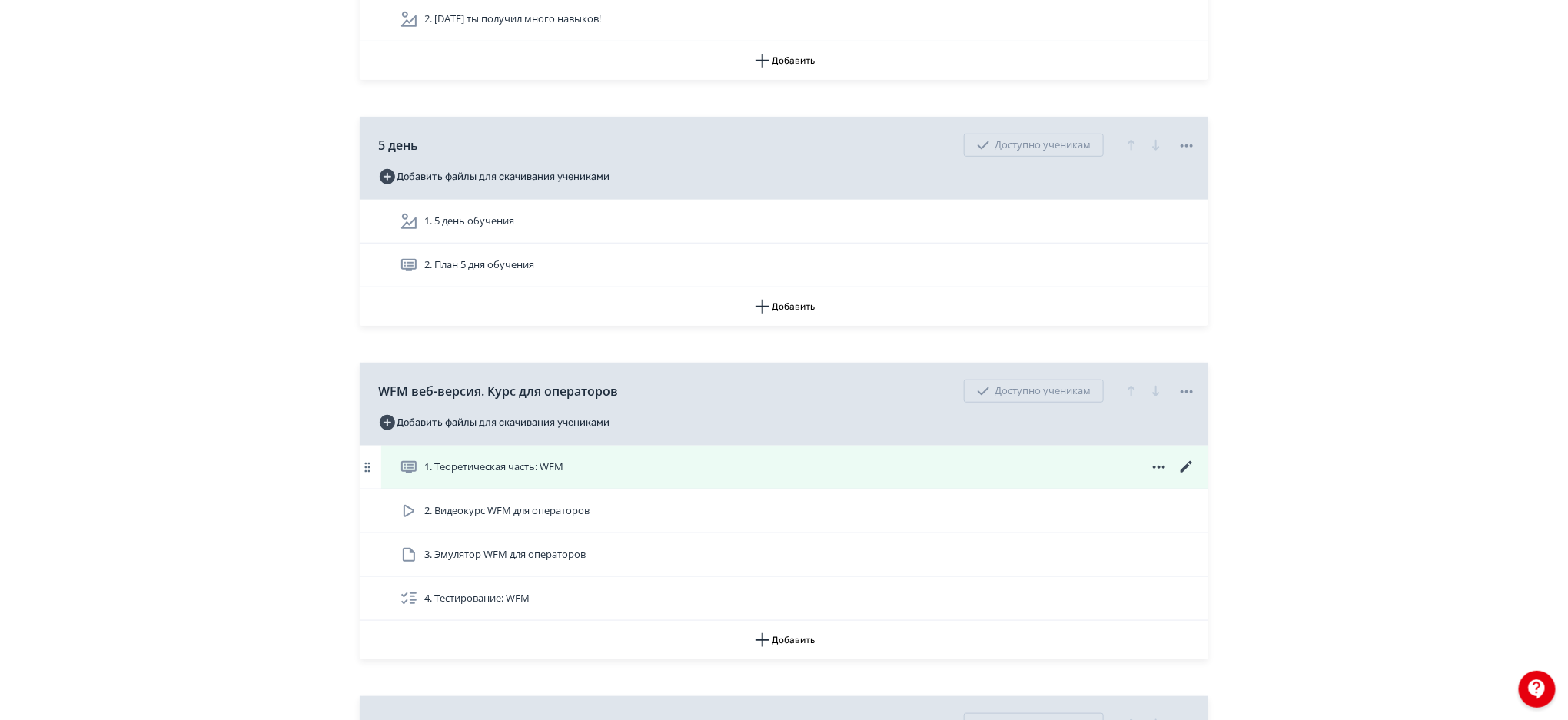
click at [1182, 465] on icon at bounding box center [1187, 468] width 18 height 18
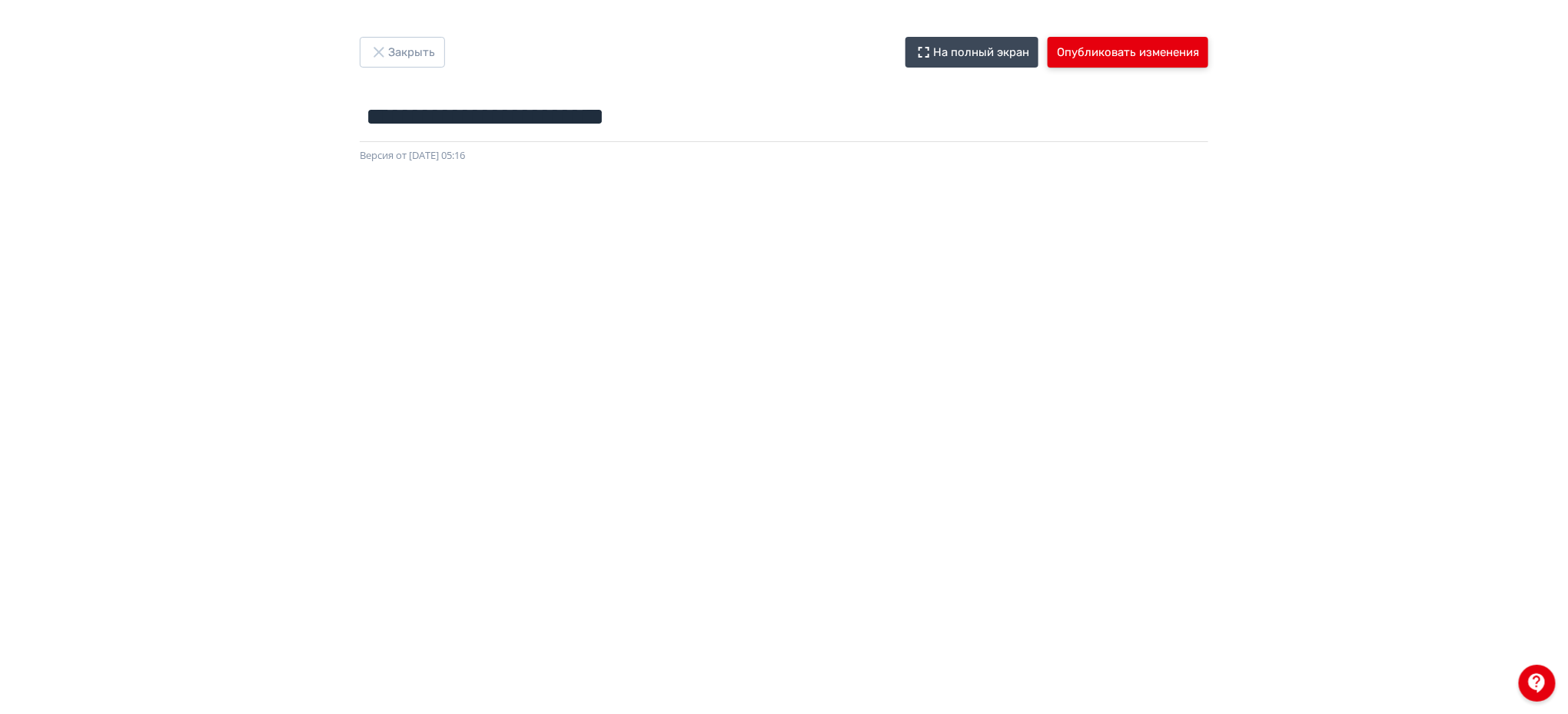
click at [1111, 50] on button "Опубликовать изменения" at bounding box center [1127, 52] width 161 height 31
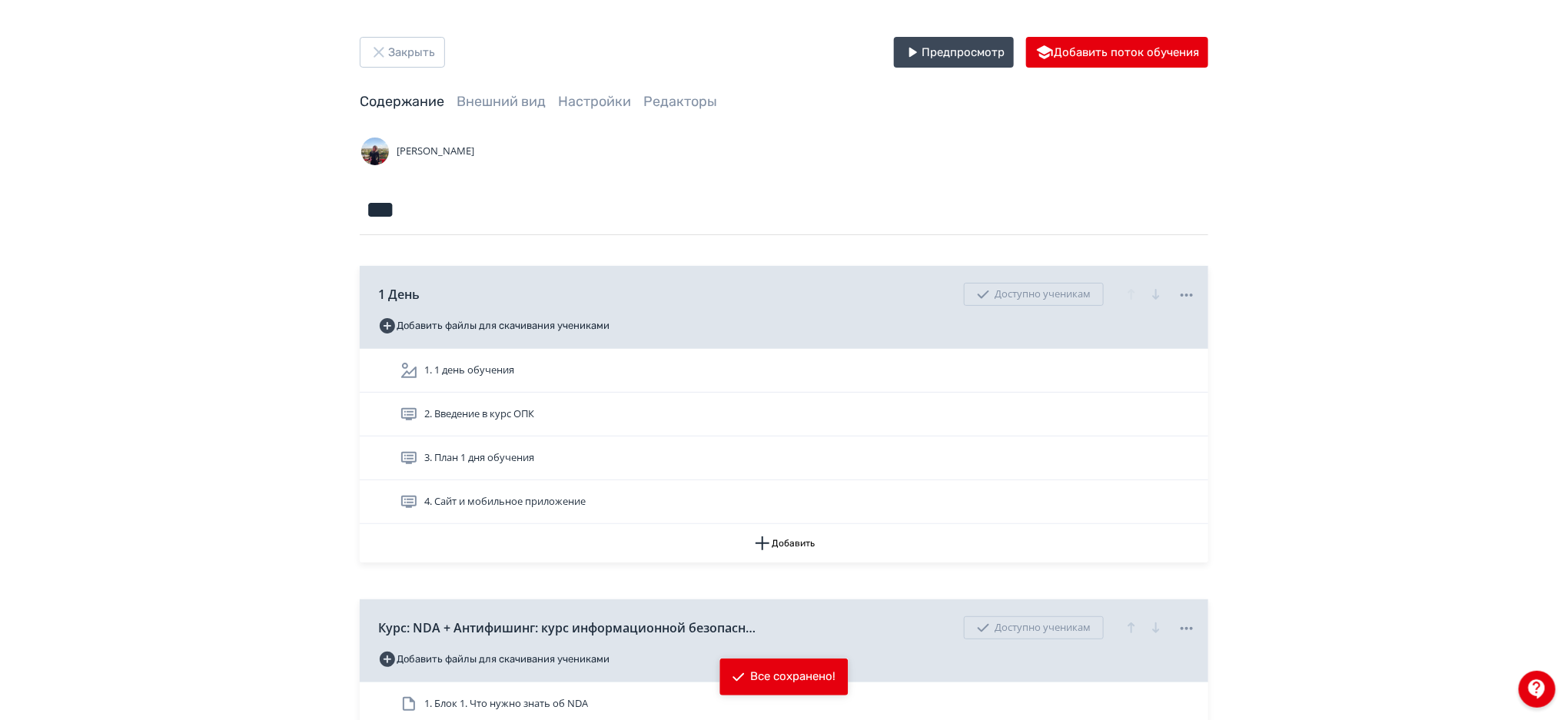
drag, startPoint x: 1567, startPoint y: 610, endPoint x: 1572, endPoint y: 594, distance: 16.8
click at [1567, 594] on html "React App Закрыть Предпросмотр Добавить поток обучения Содержание Внешний вид Н…" at bounding box center [784, 360] width 1568 height 720
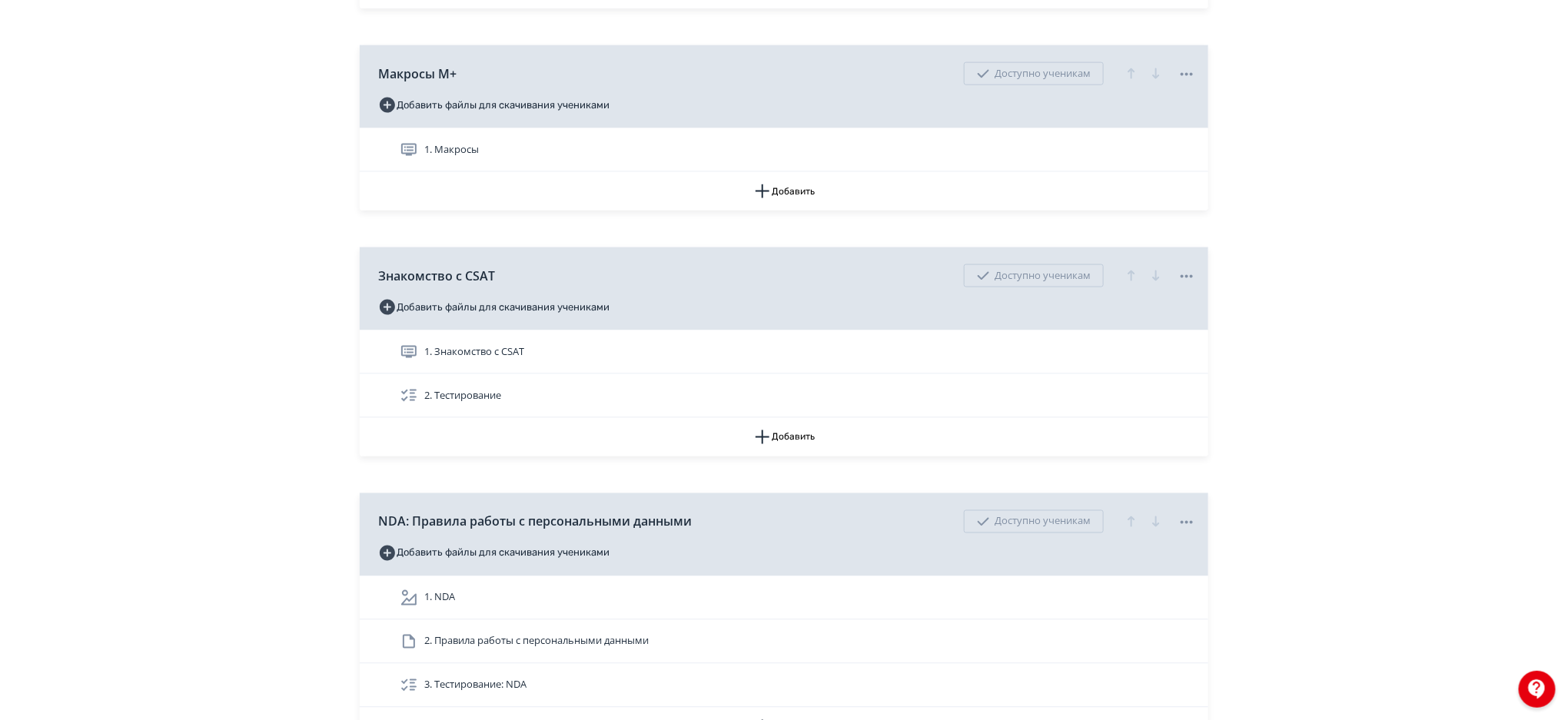
scroll to position [6305, 0]
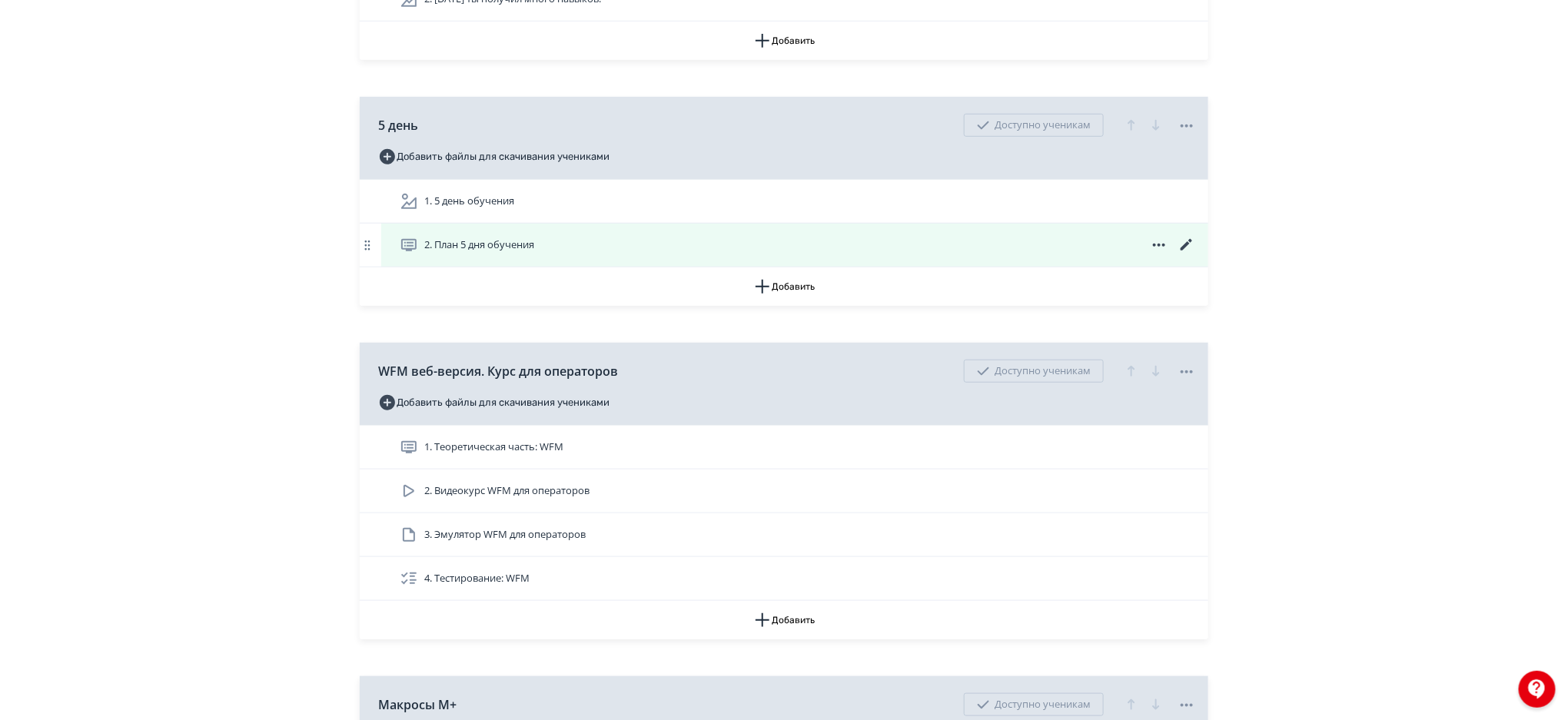
click at [1186, 247] on icon at bounding box center [1186, 245] width 12 height 12
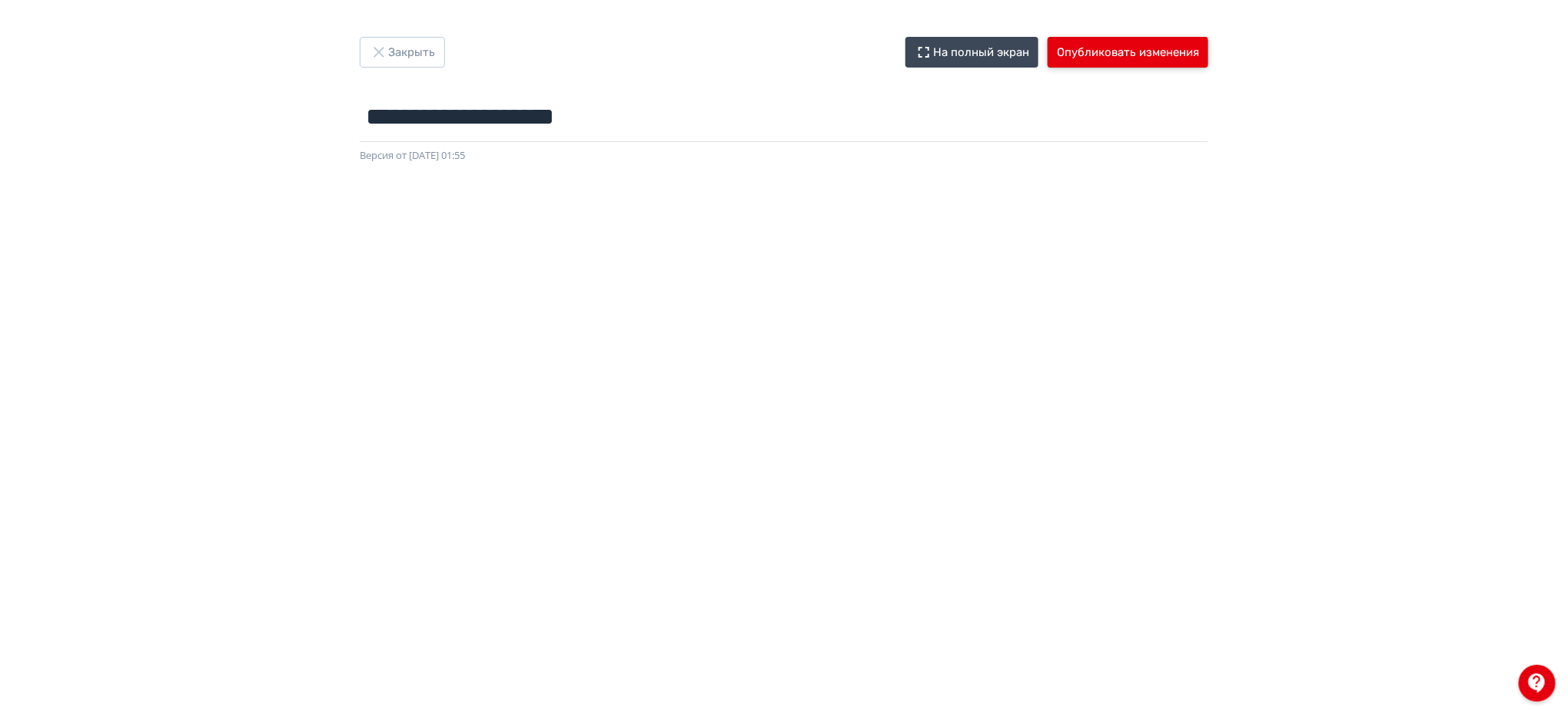
click at [1178, 42] on button "Опубликовать изменения" at bounding box center [1127, 52] width 161 height 31
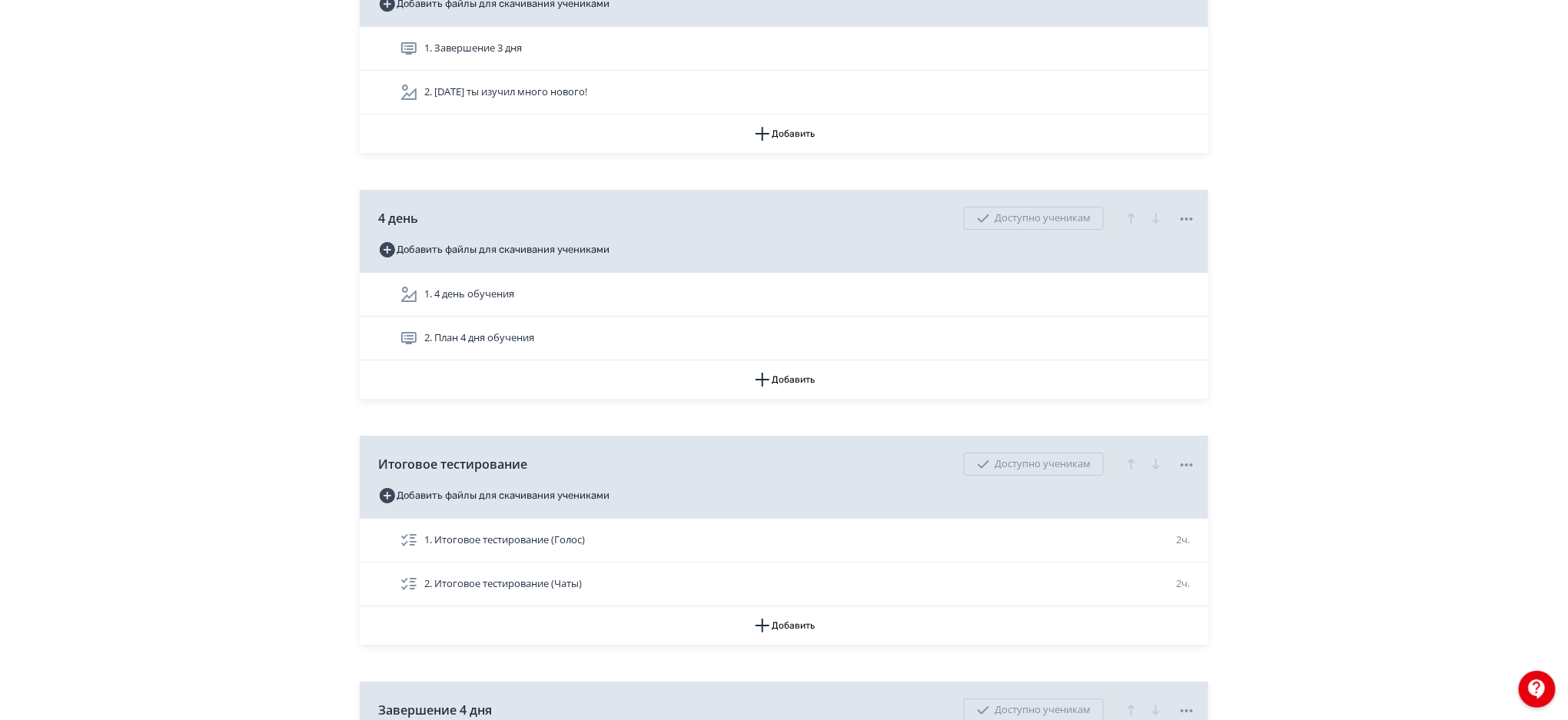
scroll to position [5455, 0]
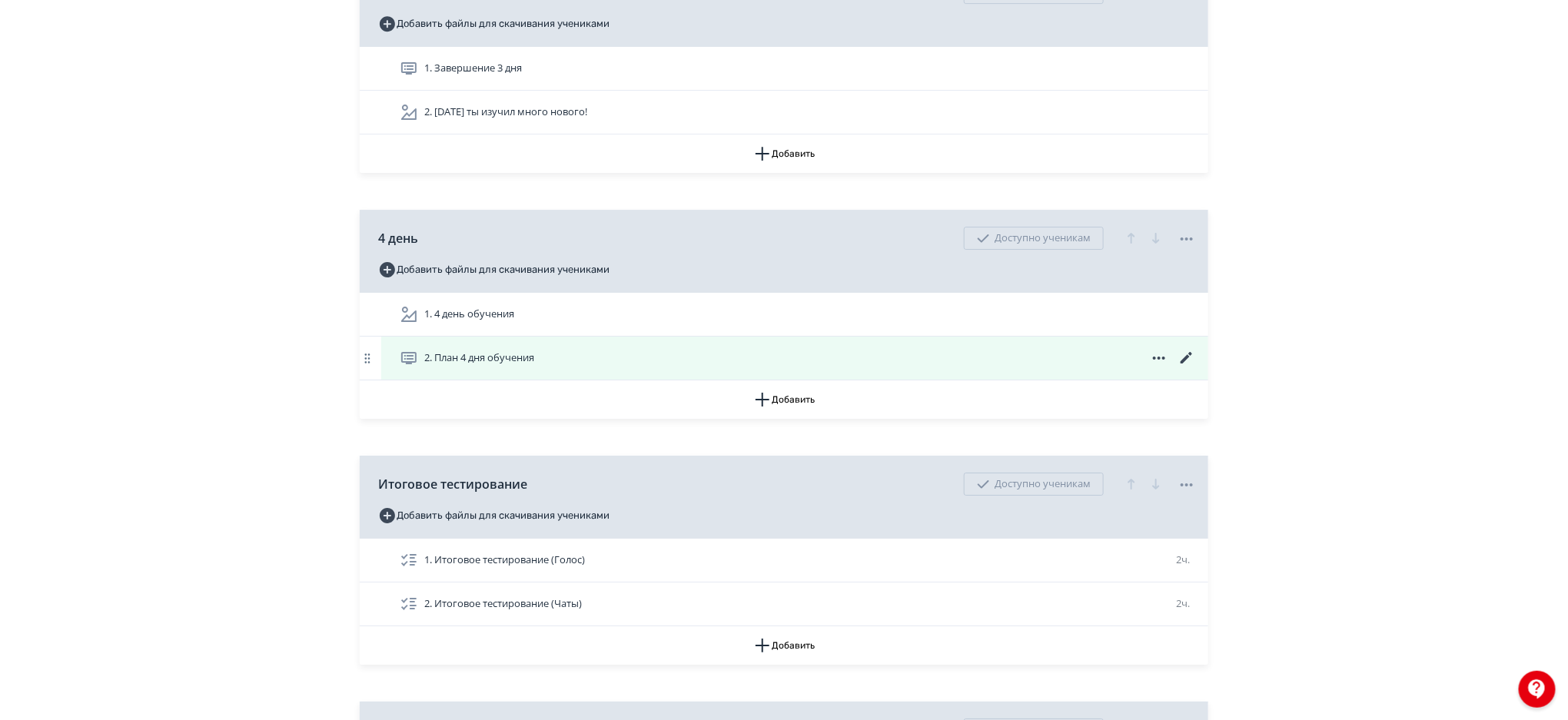
click at [1191, 362] on icon at bounding box center [1187, 358] width 18 height 18
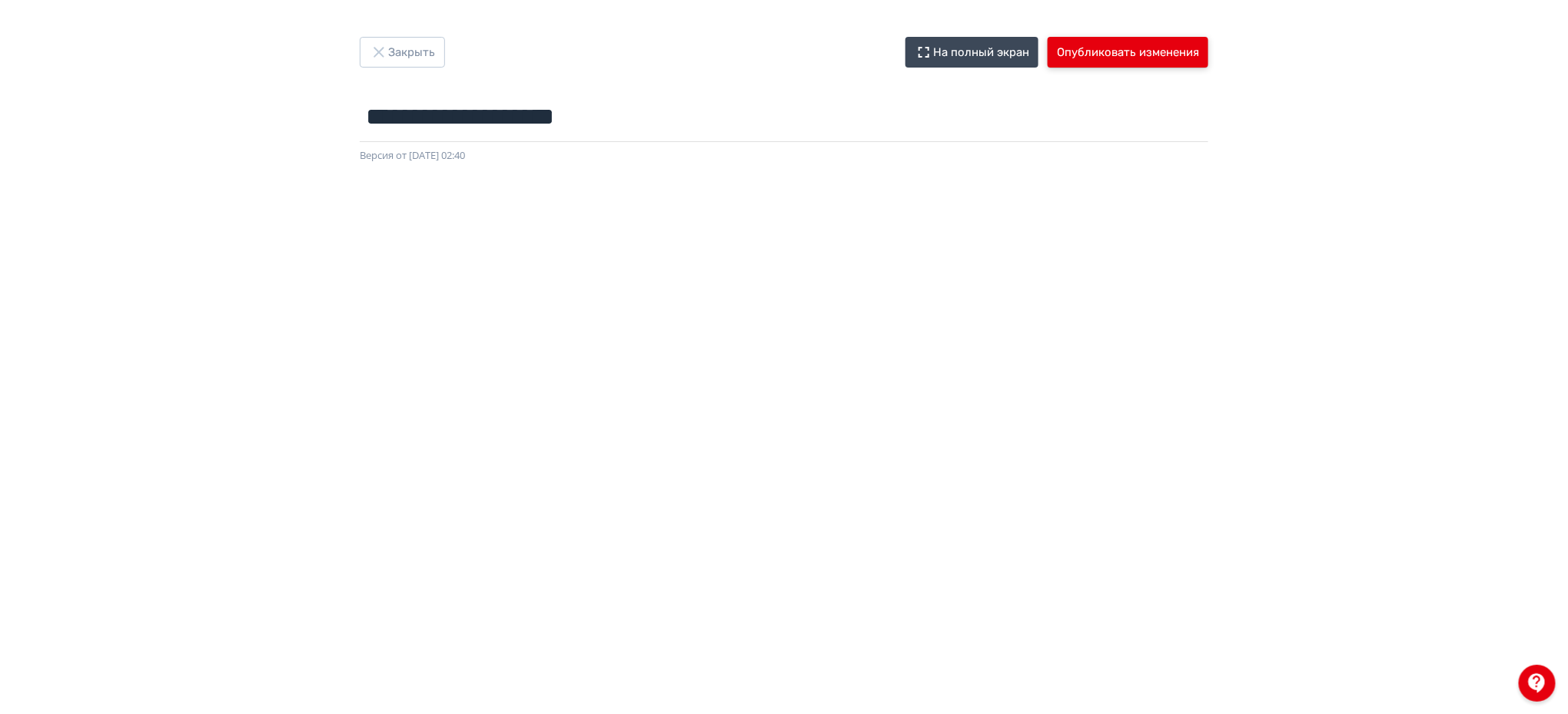
click at [1111, 54] on button "Опубликовать изменения" at bounding box center [1127, 52] width 161 height 31
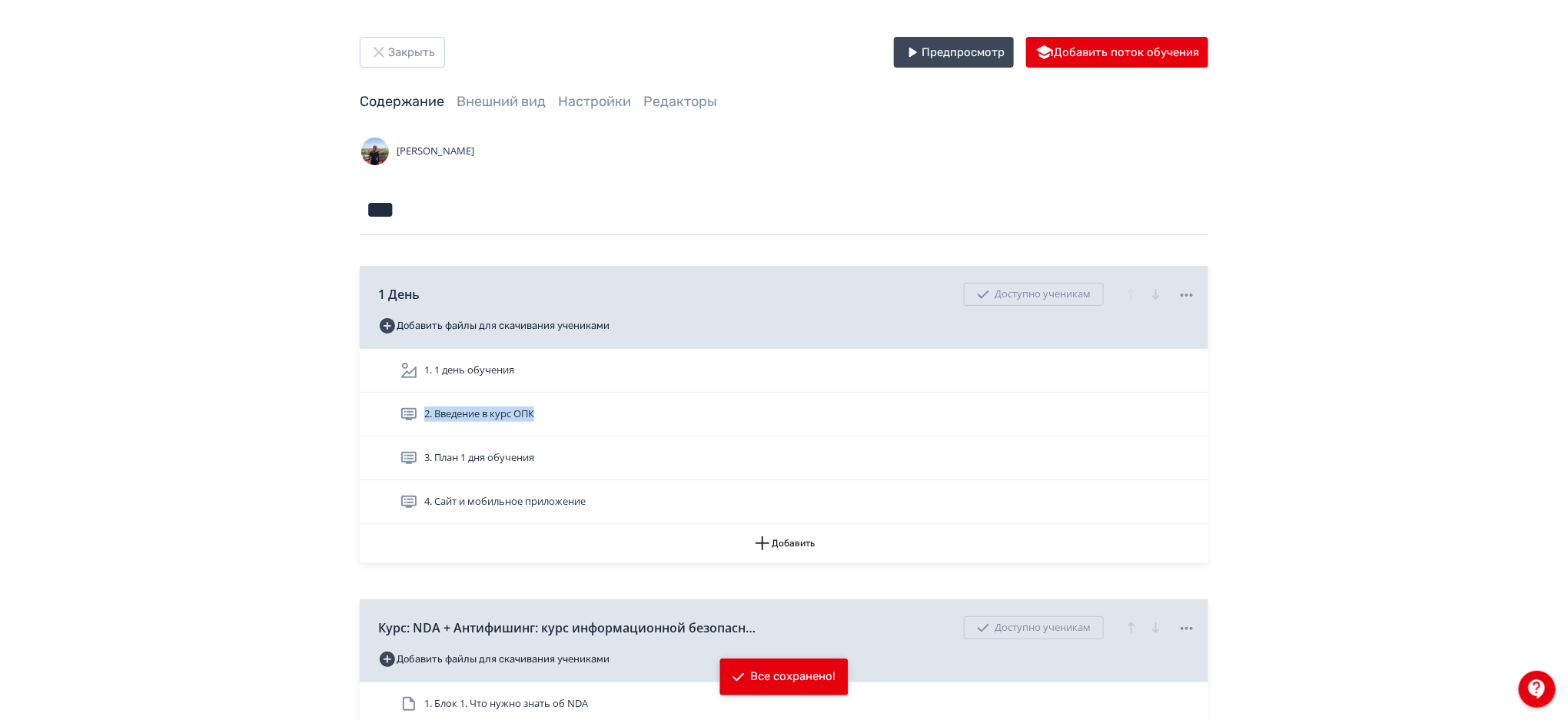
drag, startPoint x: 1555, startPoint y: 380, endPoint x: 1573, endPoint y: 401, distance: 27.7
click at [1567, 401] on html "React App Закрыть Предпросмотр Добавить поток обучения Содержание Внешний вид Н…" at bounding box center [784, 360] width 1568 height 720
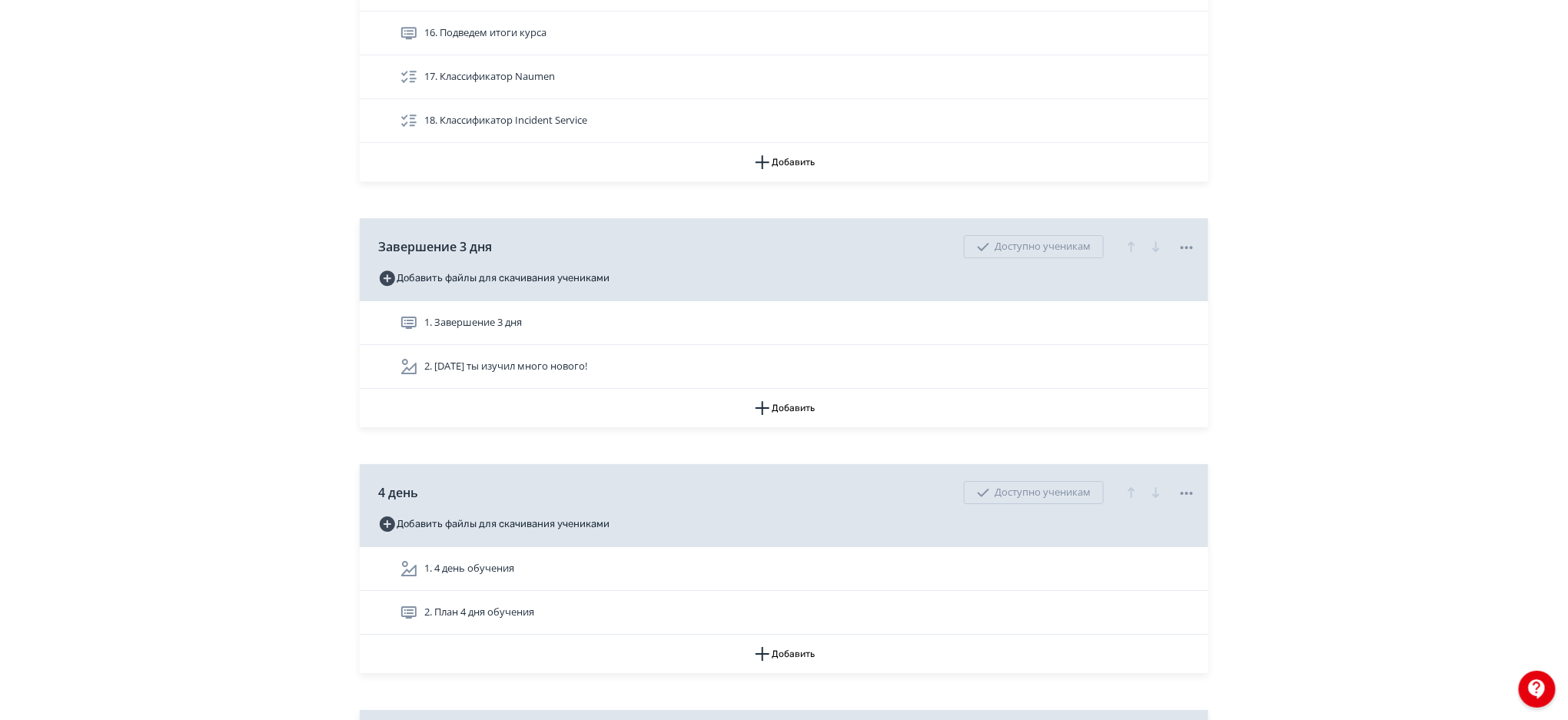
scroll to position [5181, 0]
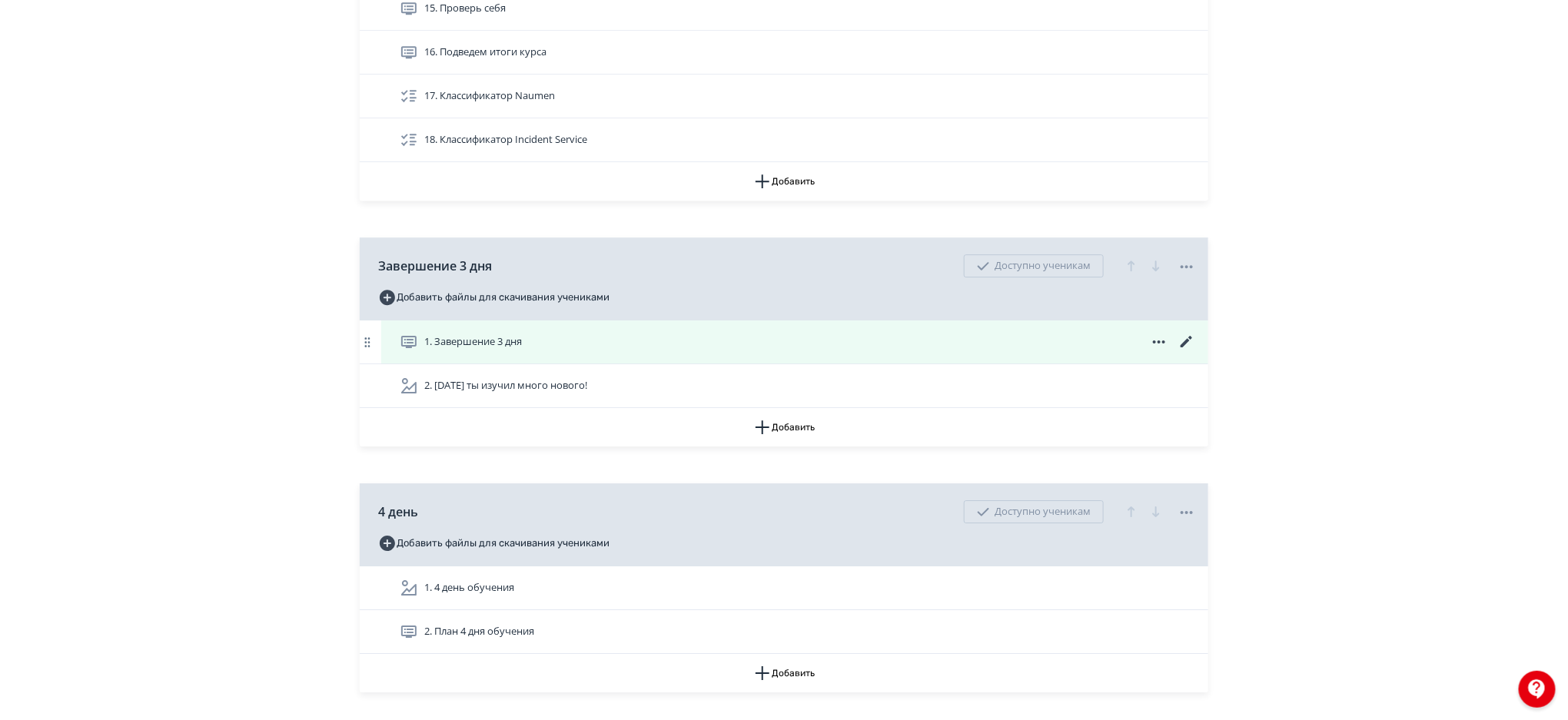
click at [1190, 340] on icon at bounding box center [1186, 342] width 12 height 12
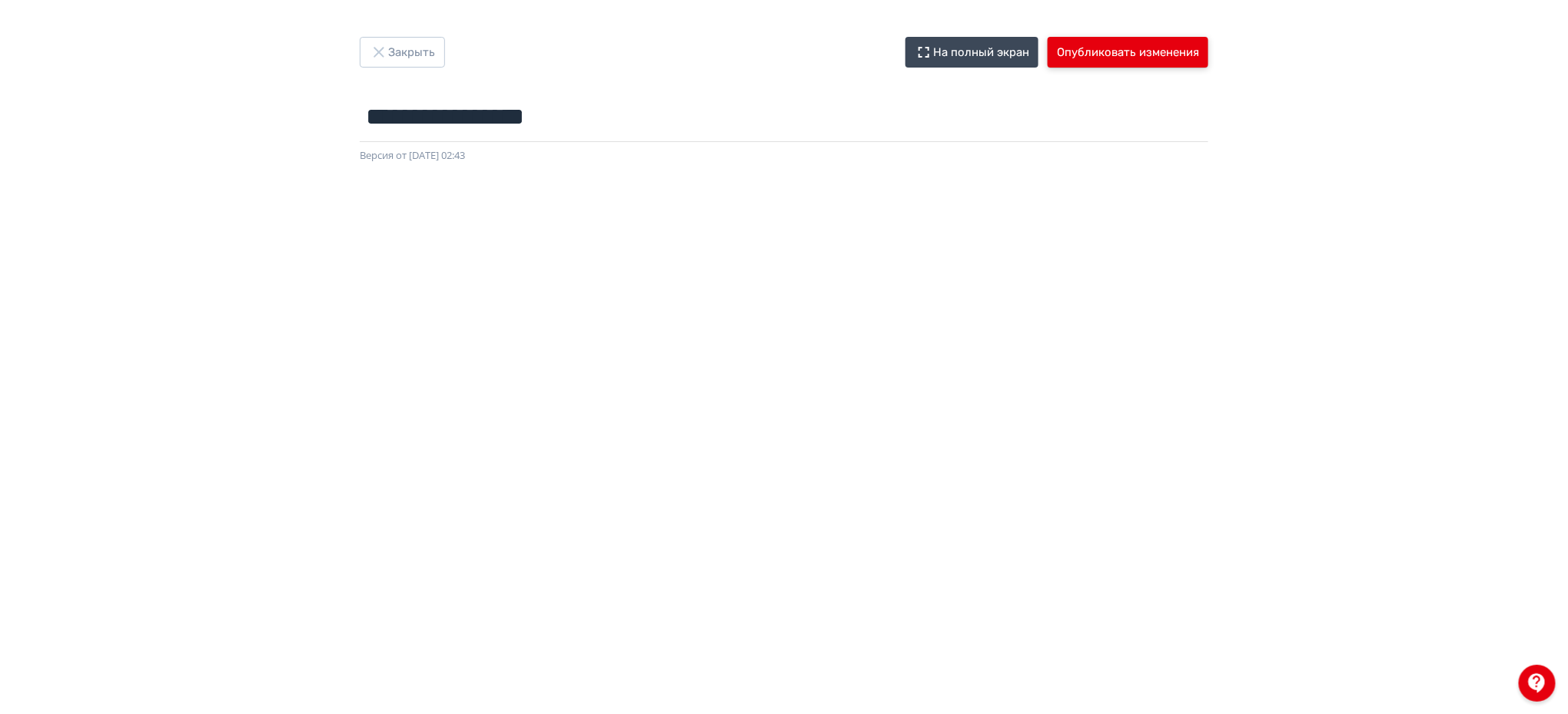
click at [1138, 46] on button "Опубликовать изменения" at bounding box center [1127, 52] width 161 height 31
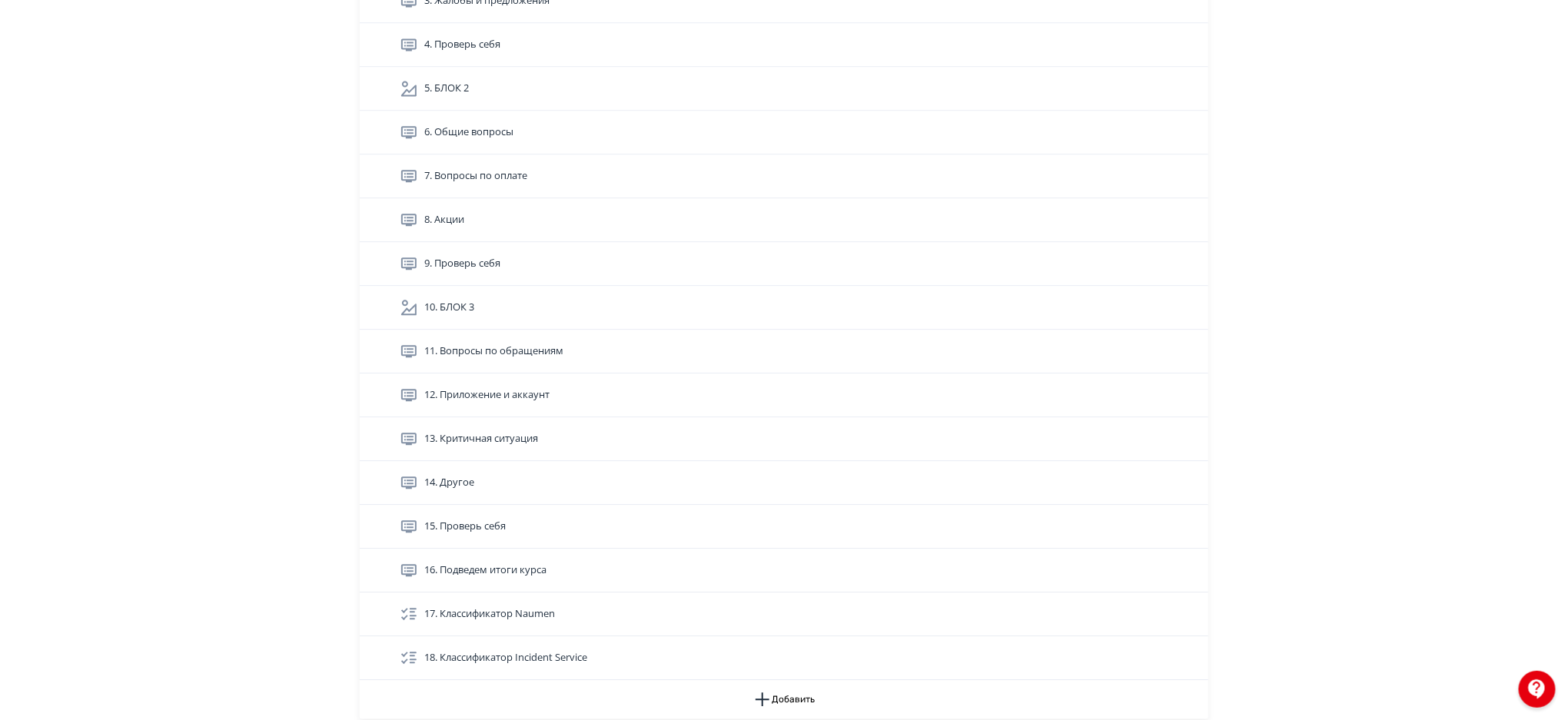
scroll to position [4614, 0]
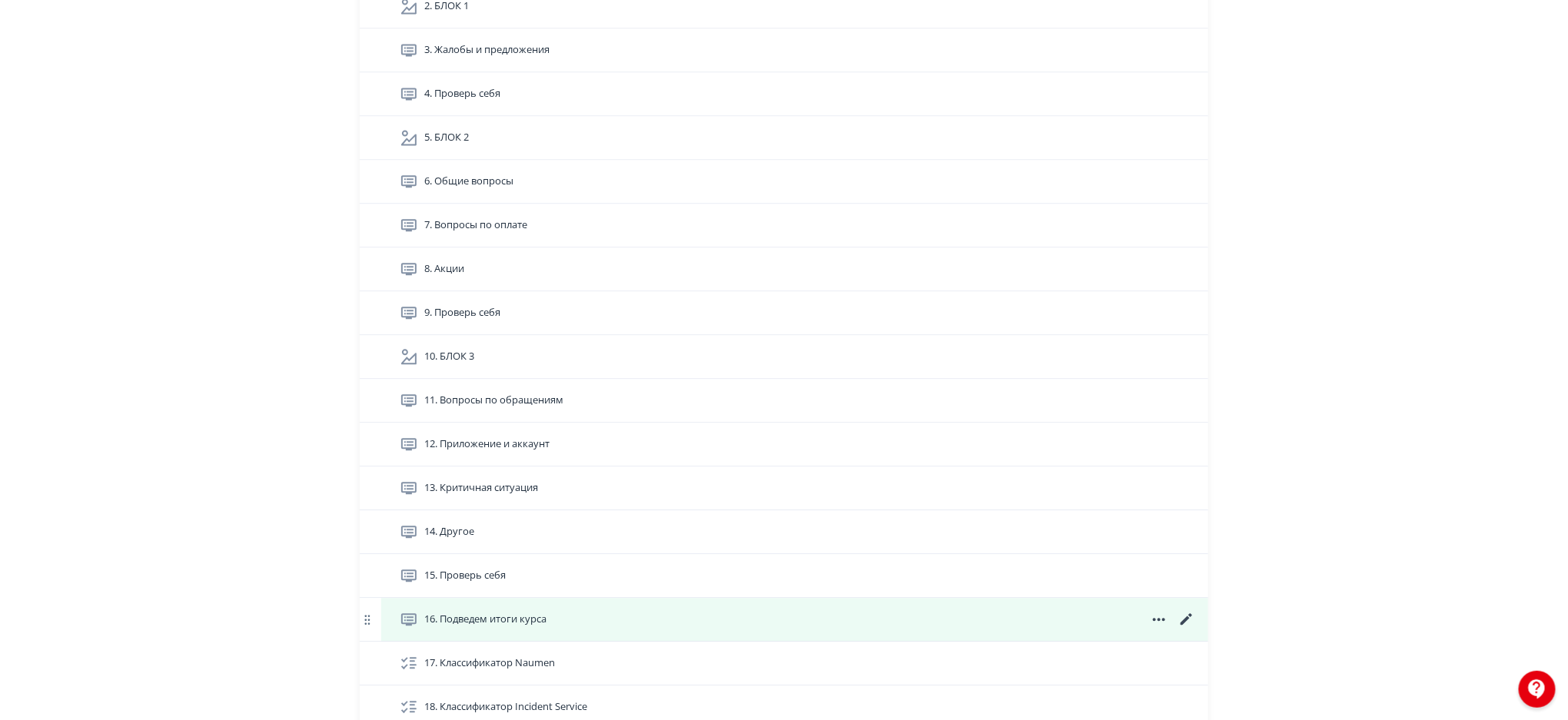
click at [1183, 619] on icon at bounding box center [1187, 619] width 18 height 18
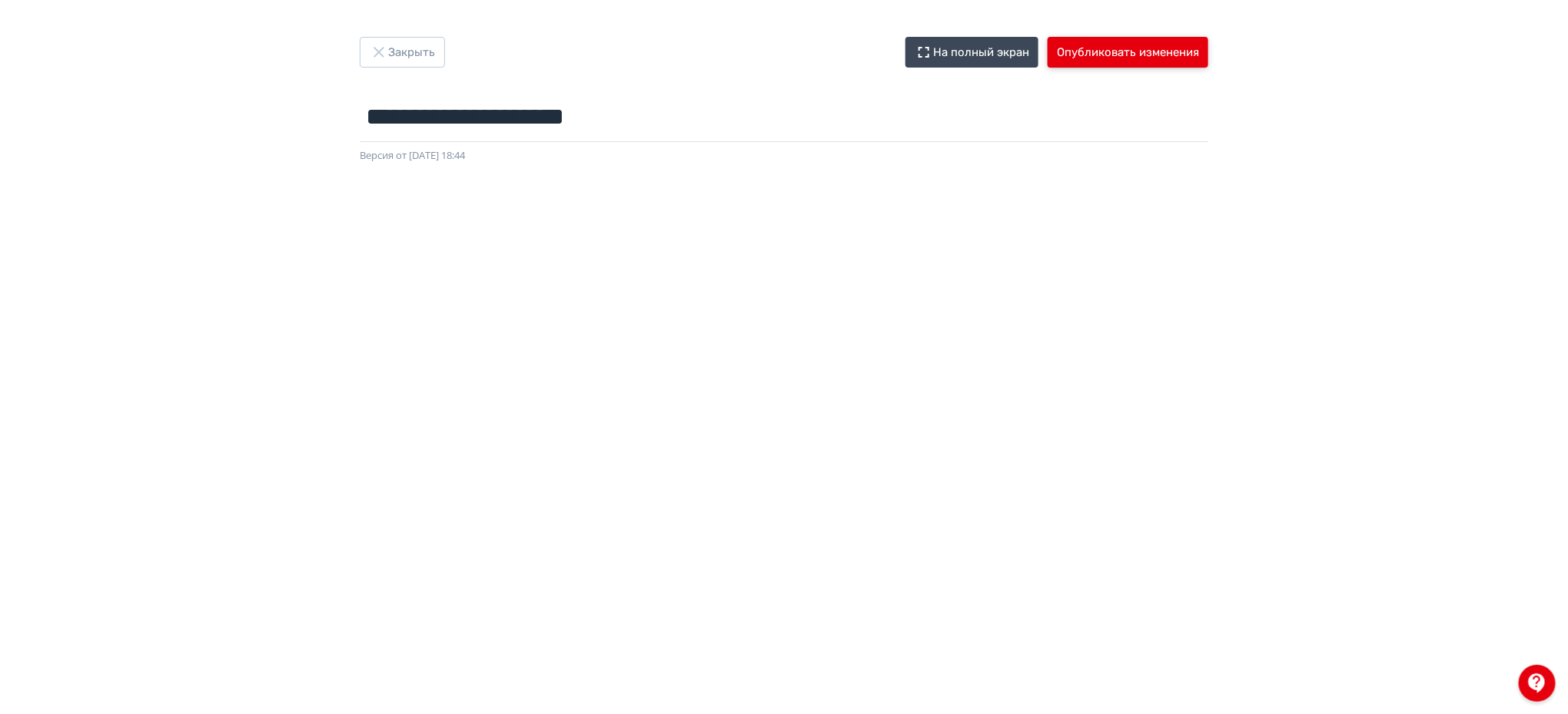
click at [1138, 48] on button "Опубликовать изменения" at bounding box center [1127, 52] width 161 height 31
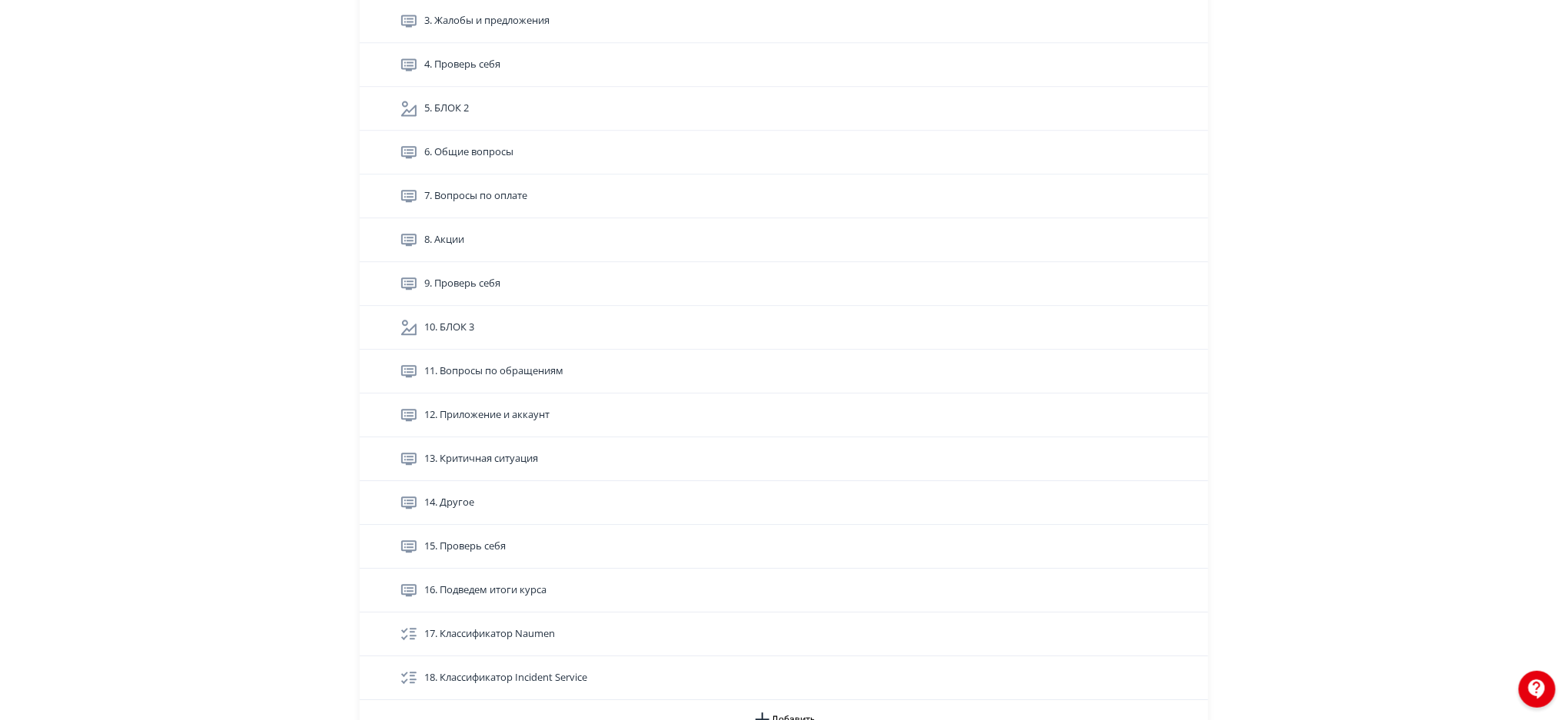
scroll to position [4654, 0]
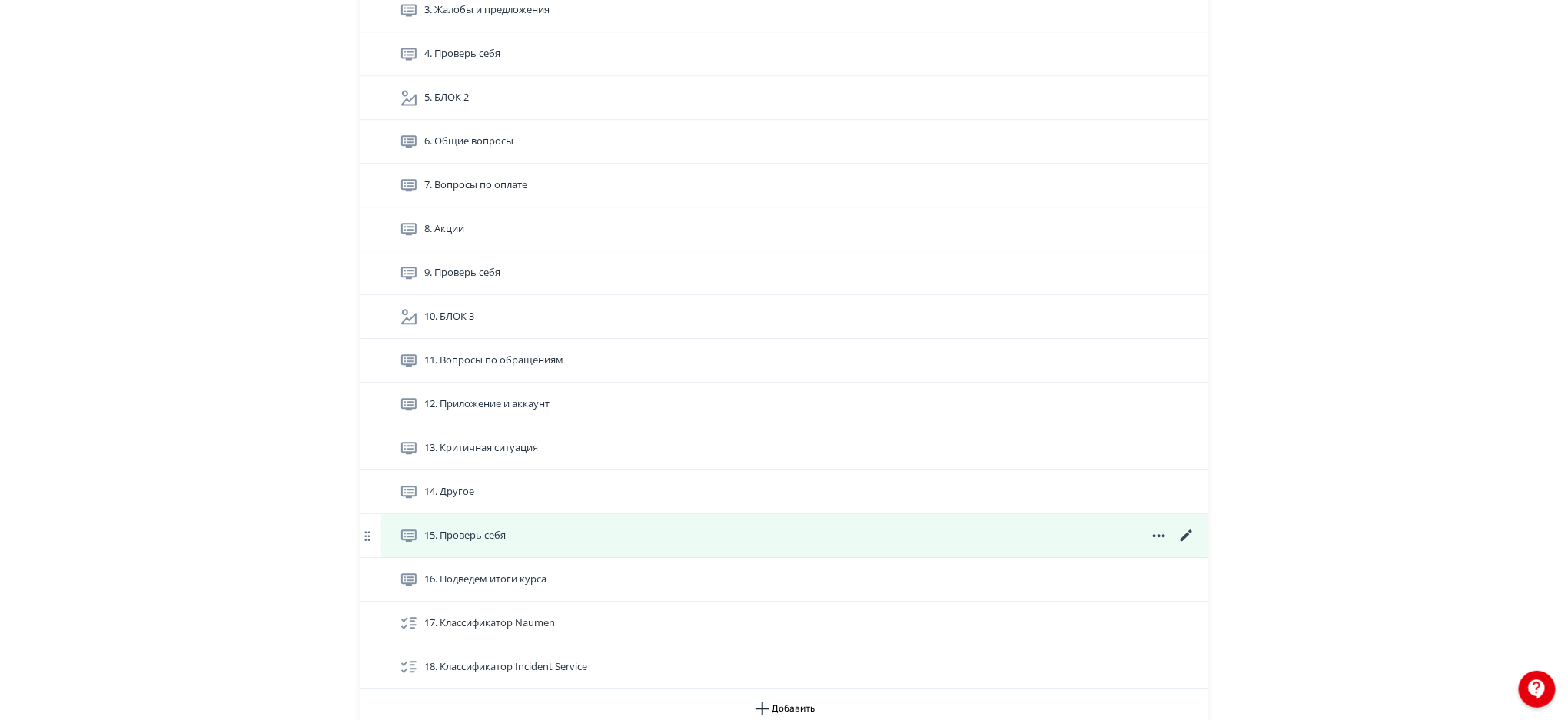
click at [1188, 536] on icon at bounding box center [1186, 535] width 12 height 12
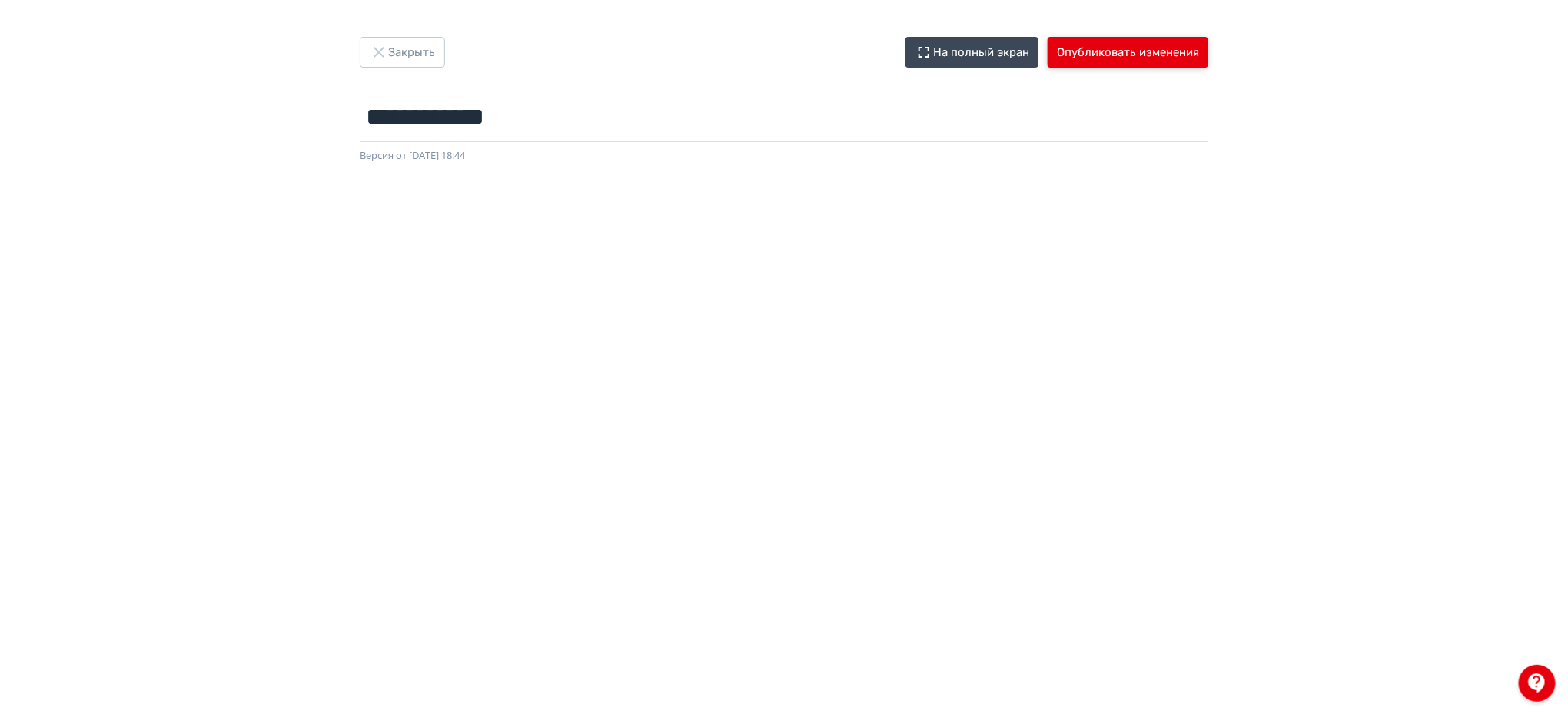
click at [1172, 61] on button "Опубликовать изменения" at bounding box center [1127, 52] width 161 height 31
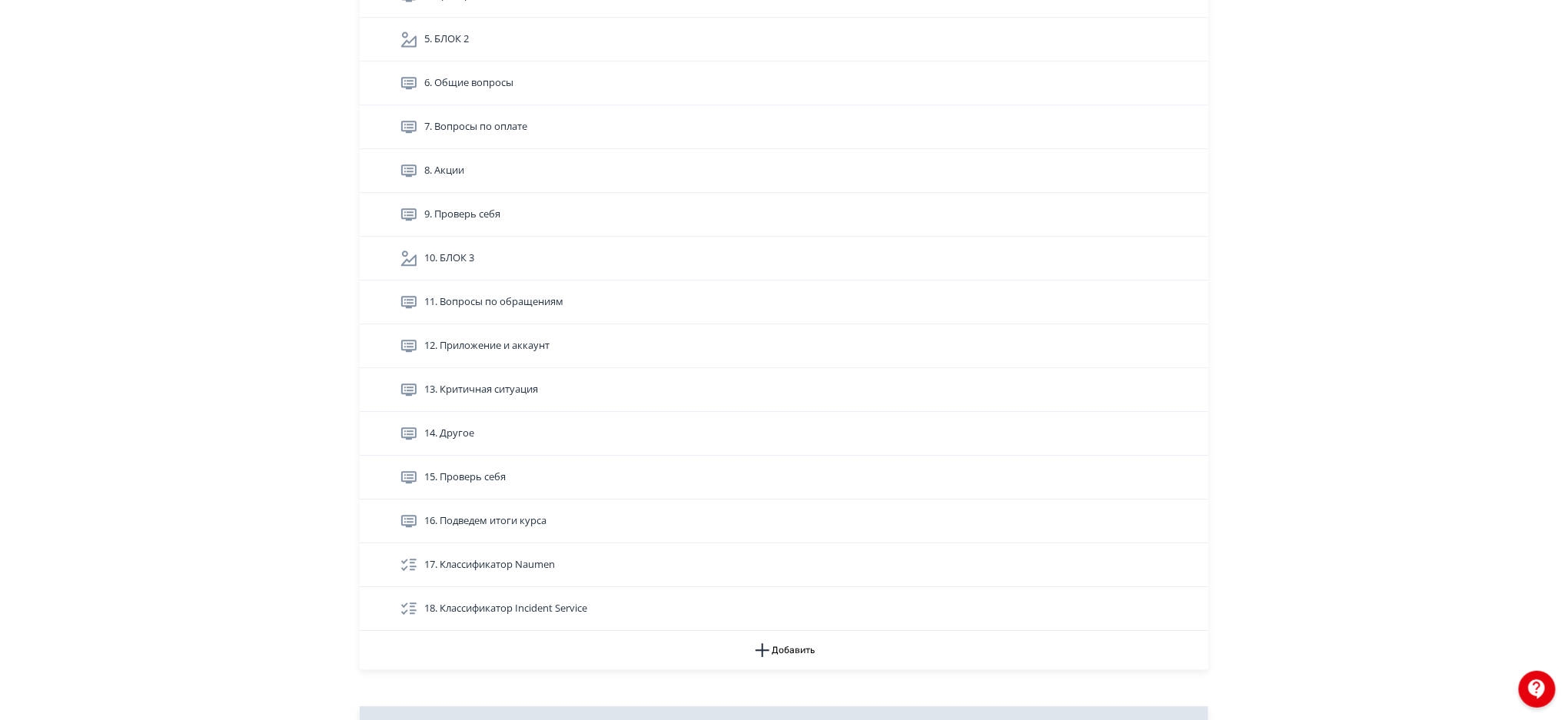
scroll to position [4692, 0]
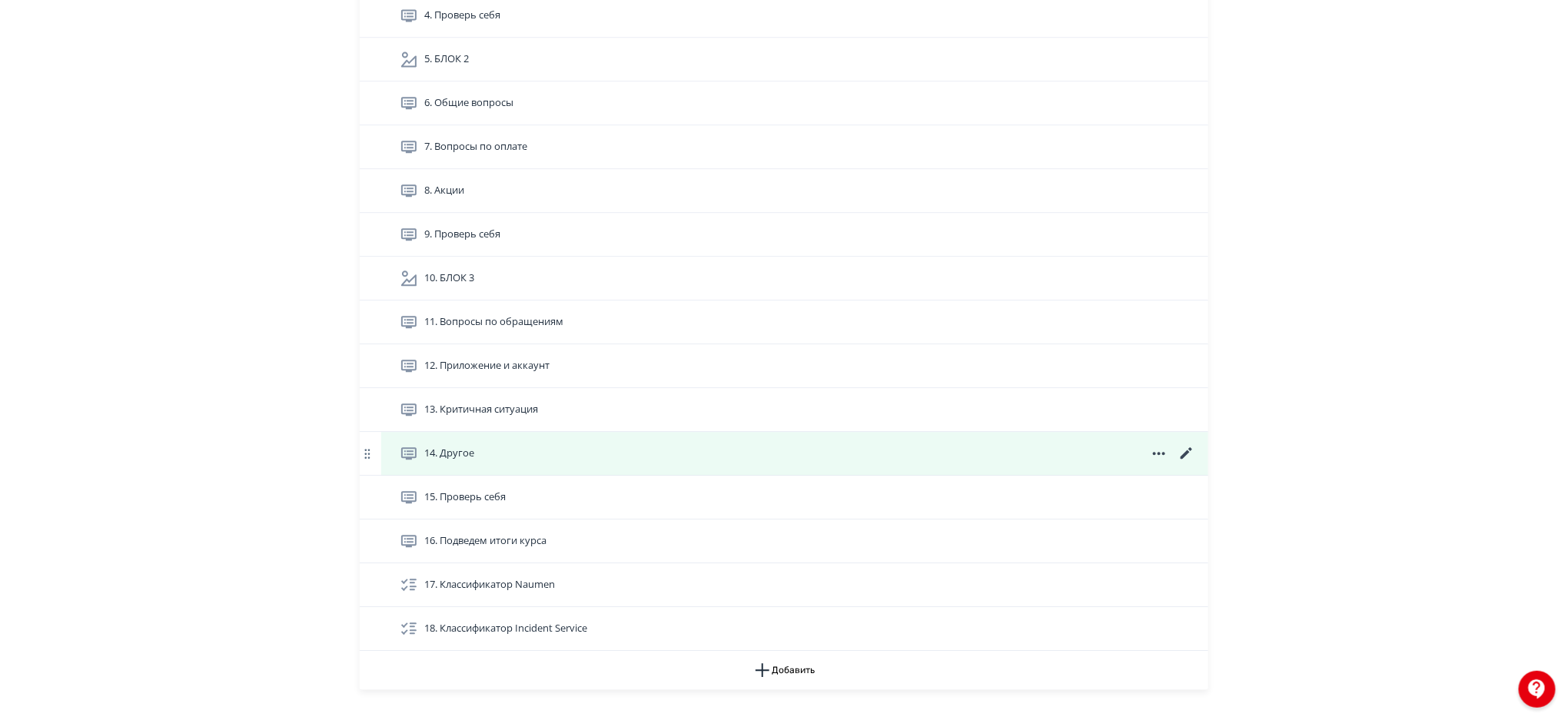
click at [1183, 453] on icon at bounding box center [1187, 454] width 18 height 18
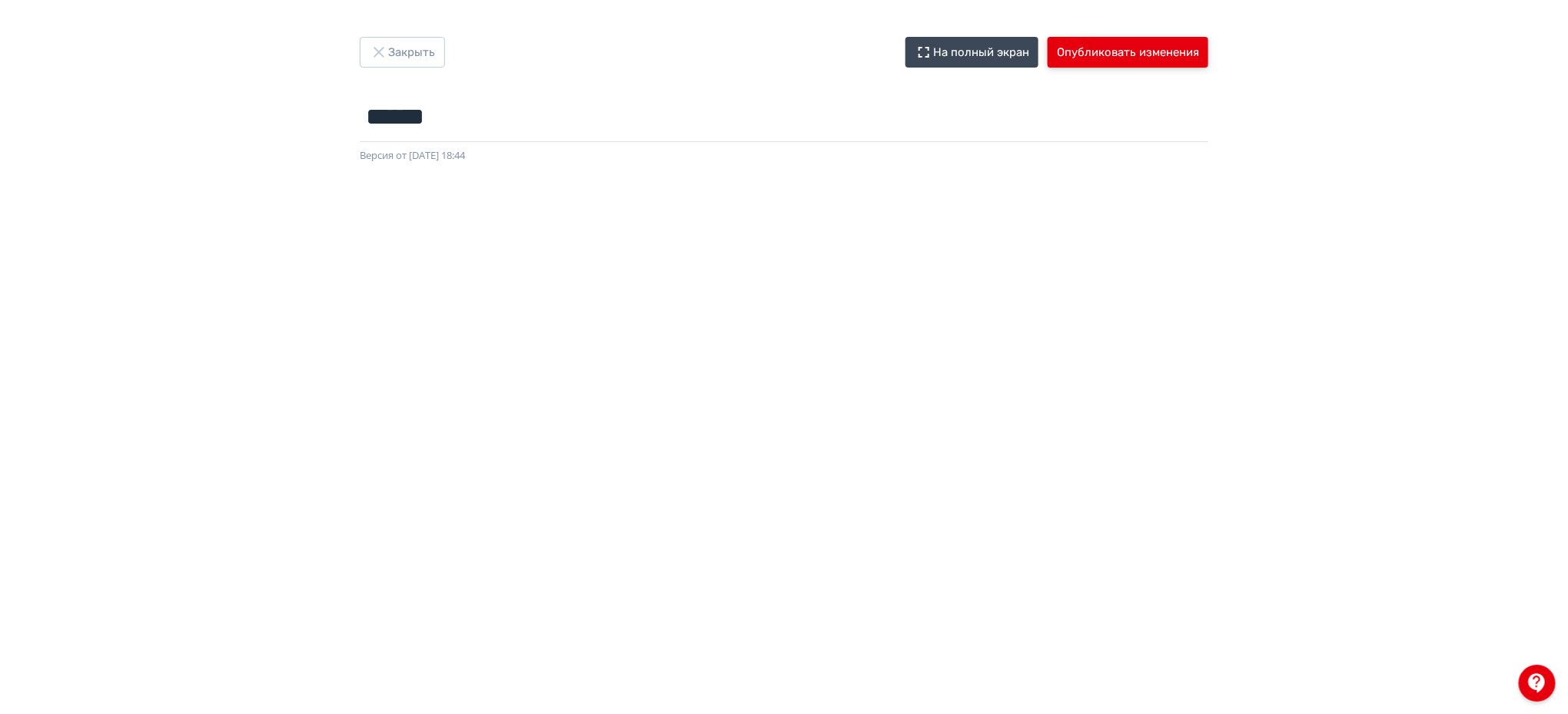
click at [1124, 57] on button "Опубликовать изменения" at bounding box center [1127, 52] width 161 height 31
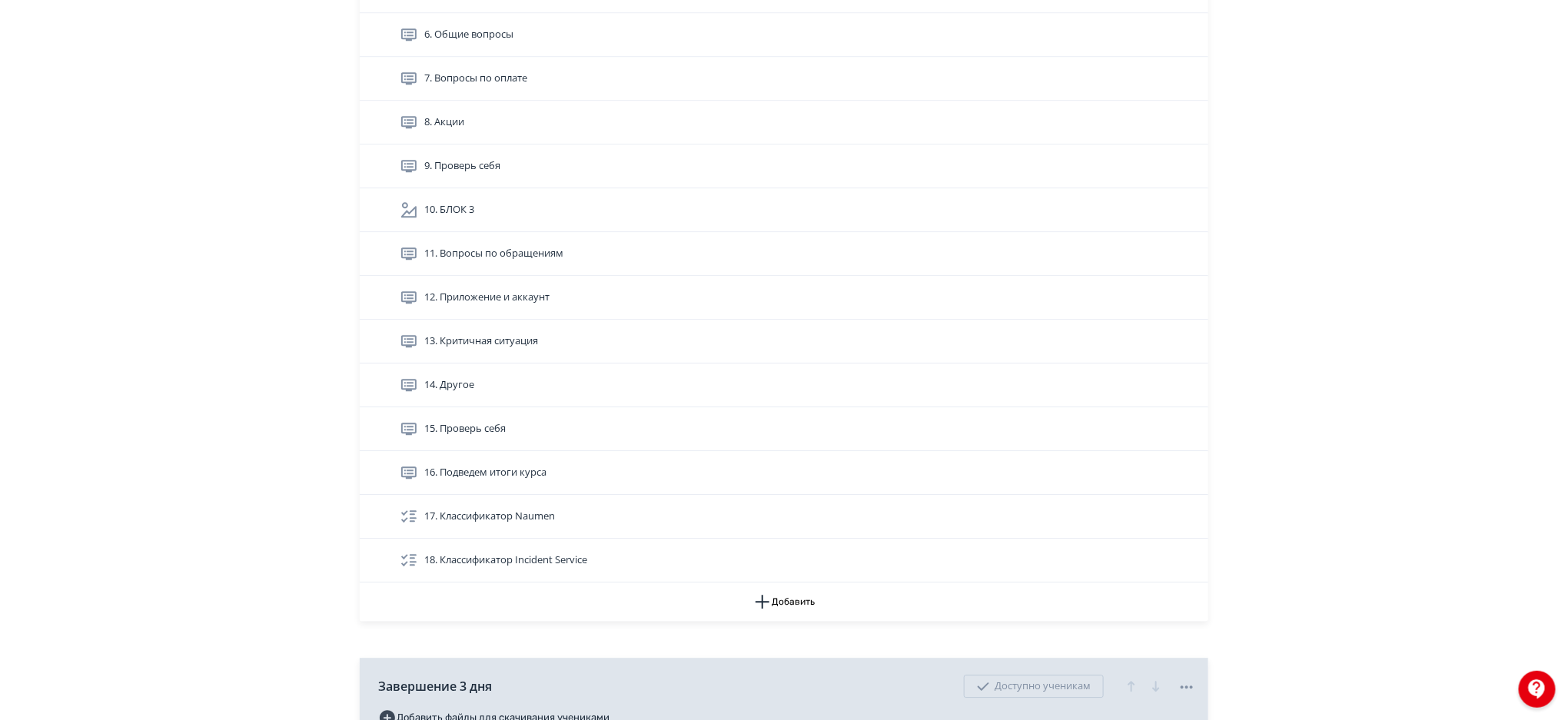
scroll to position [4722, 0]
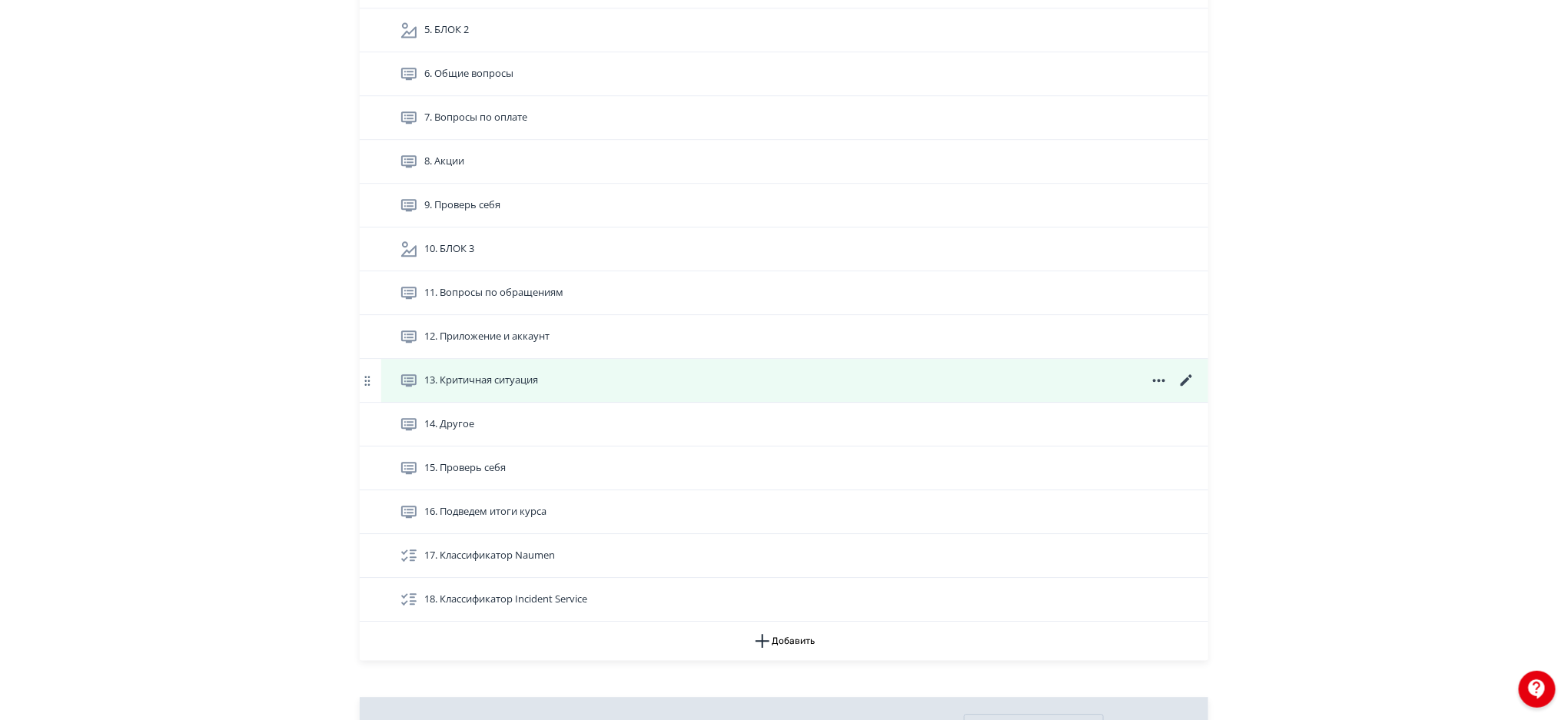
click at [1188, 375] on icon at bounding box center [1187, 381] width 18 height 18
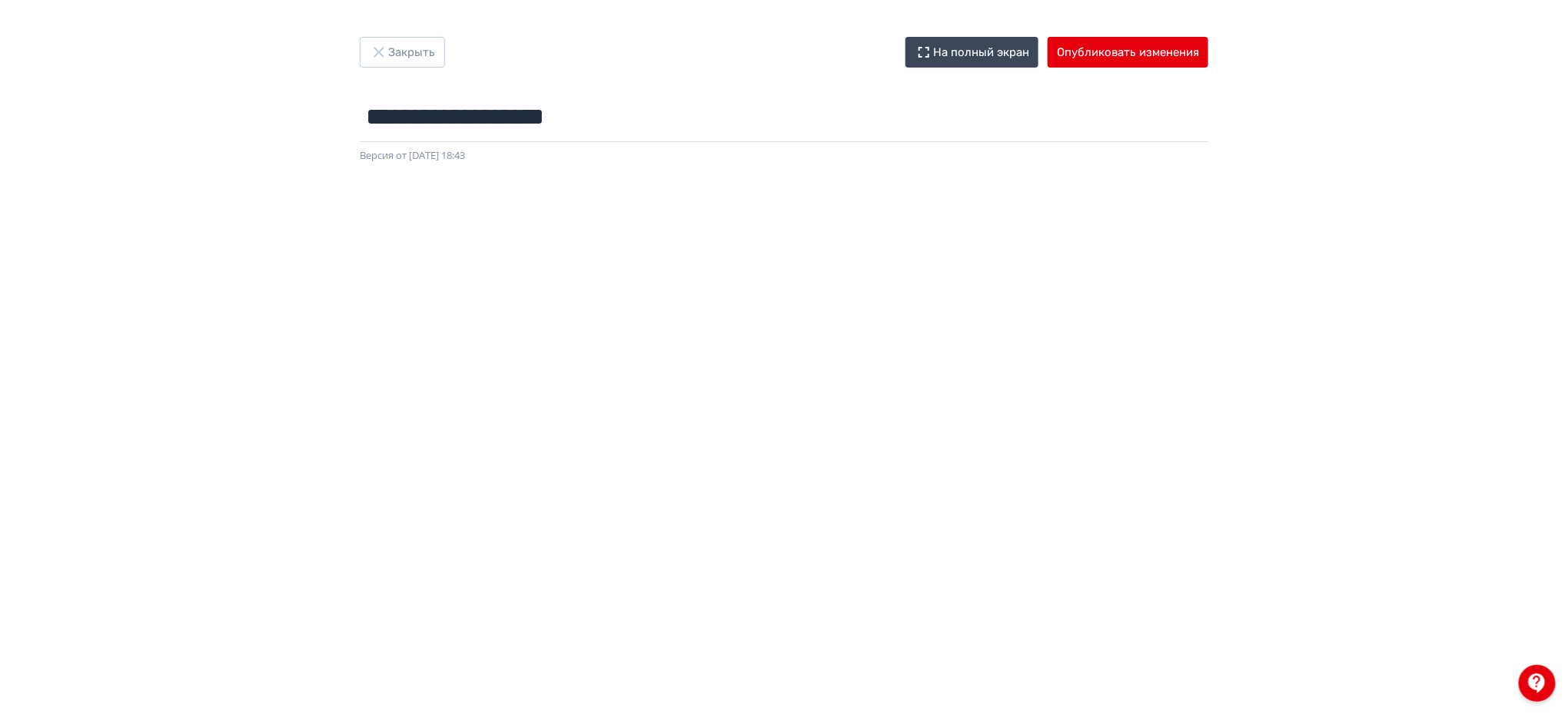
click at [1310, 134] on div "**********" at bounding box center [784, 357] width 1568 height 640
click at [1128, 49] on button "Опубликовать изменения" at bounding box center [1127, 52] width 161 height 31
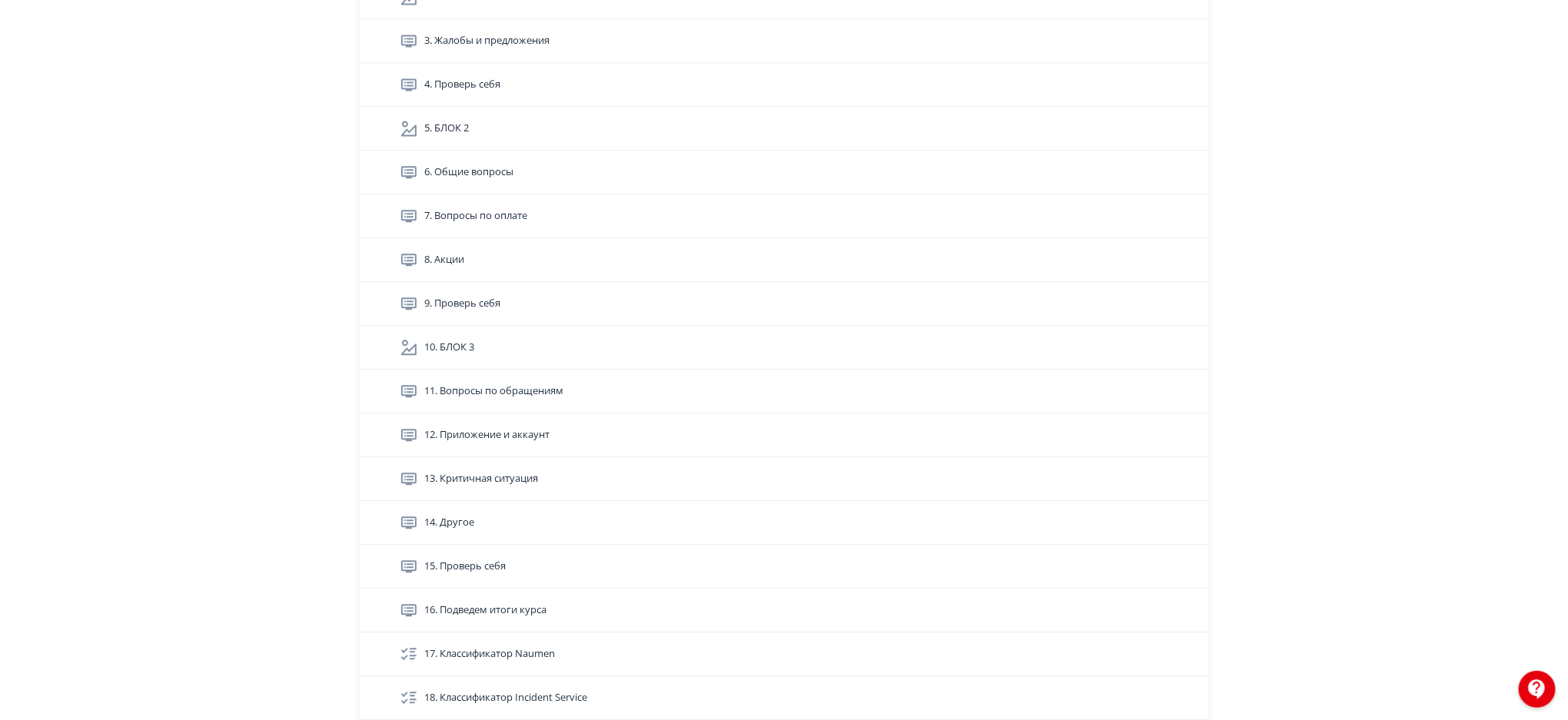
scroll to position [4625, 0]
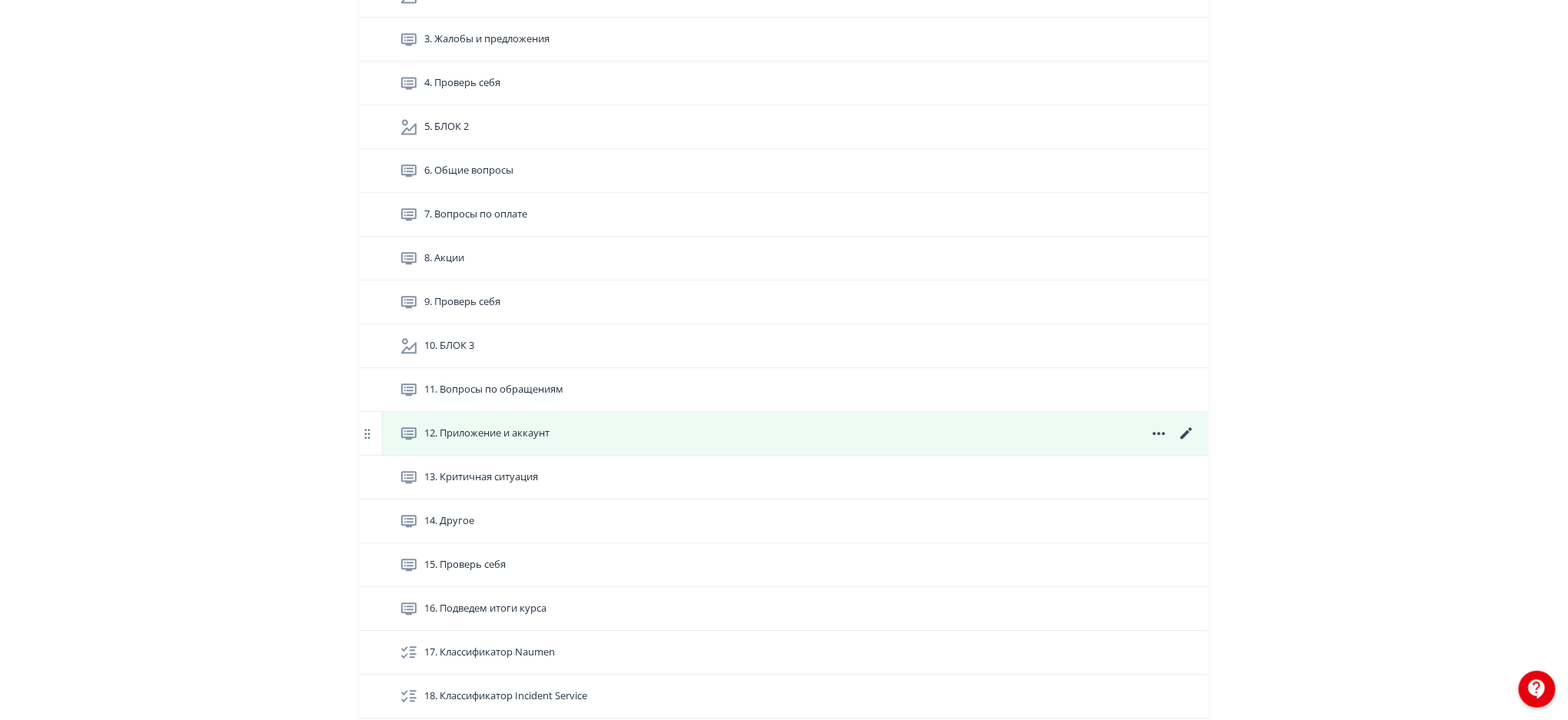
click at [1186, 435] on icon at bounding box center [1186, 433] width 12 height 12
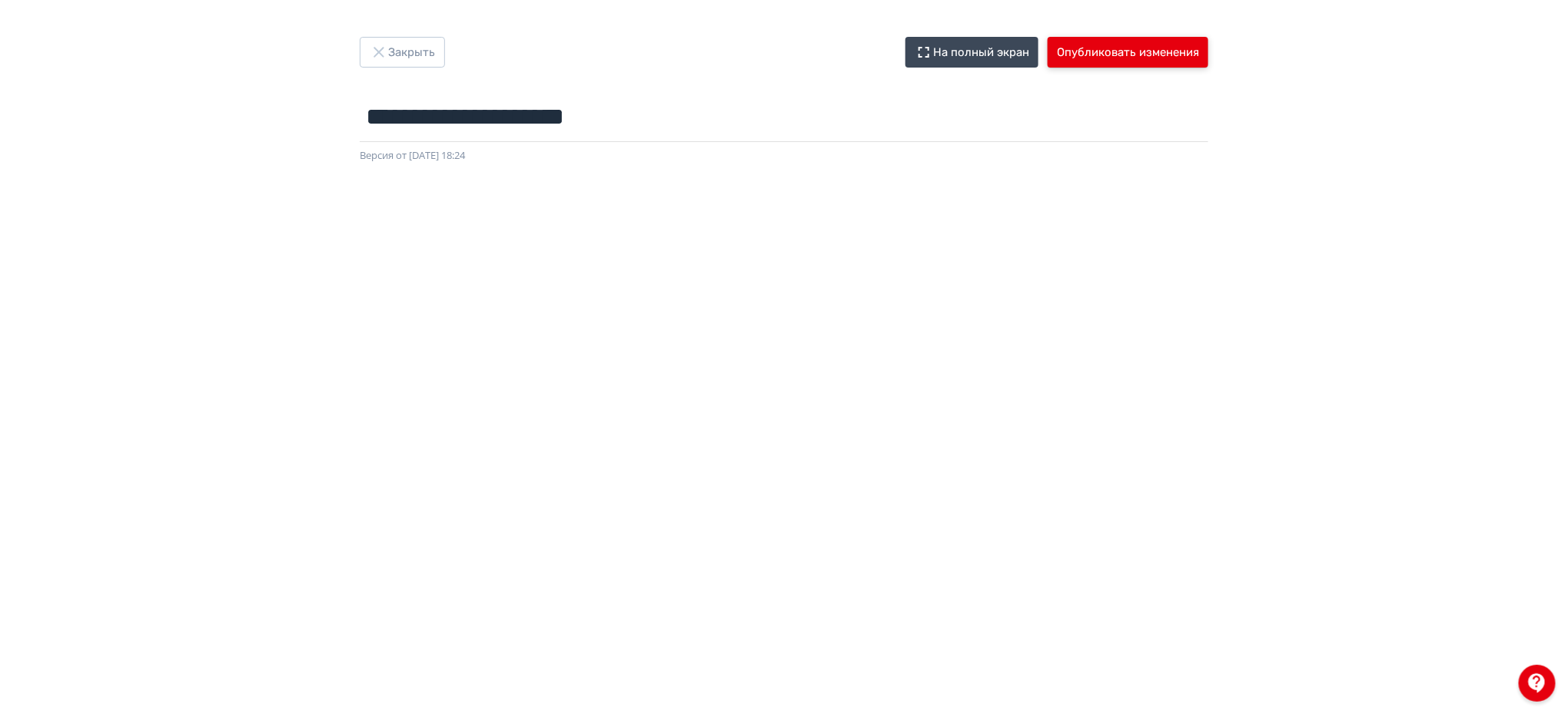
click at [1139, 54] on button "Опубликовать изменения" at bounding box center [1127, 52] width 161 height 31
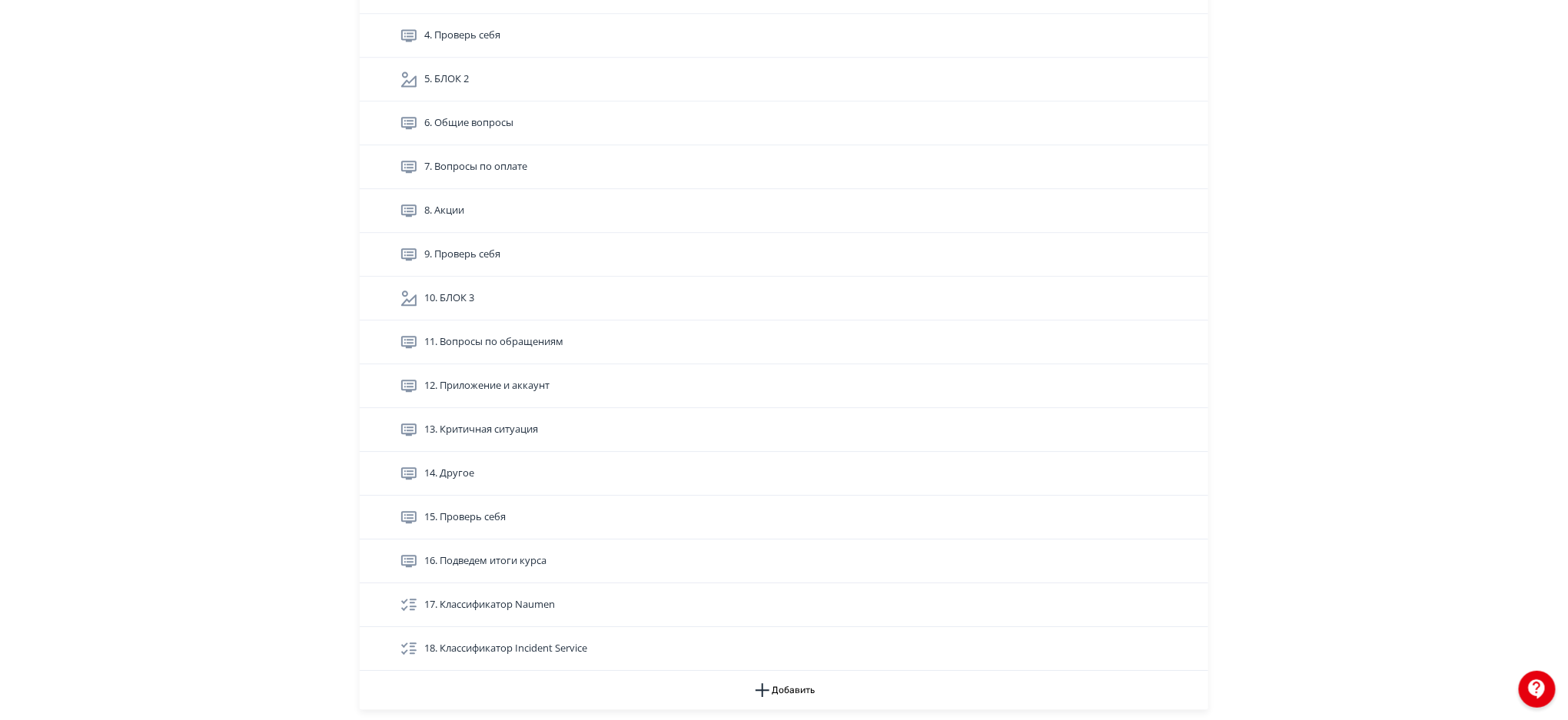
scroll to position [4643, 0]
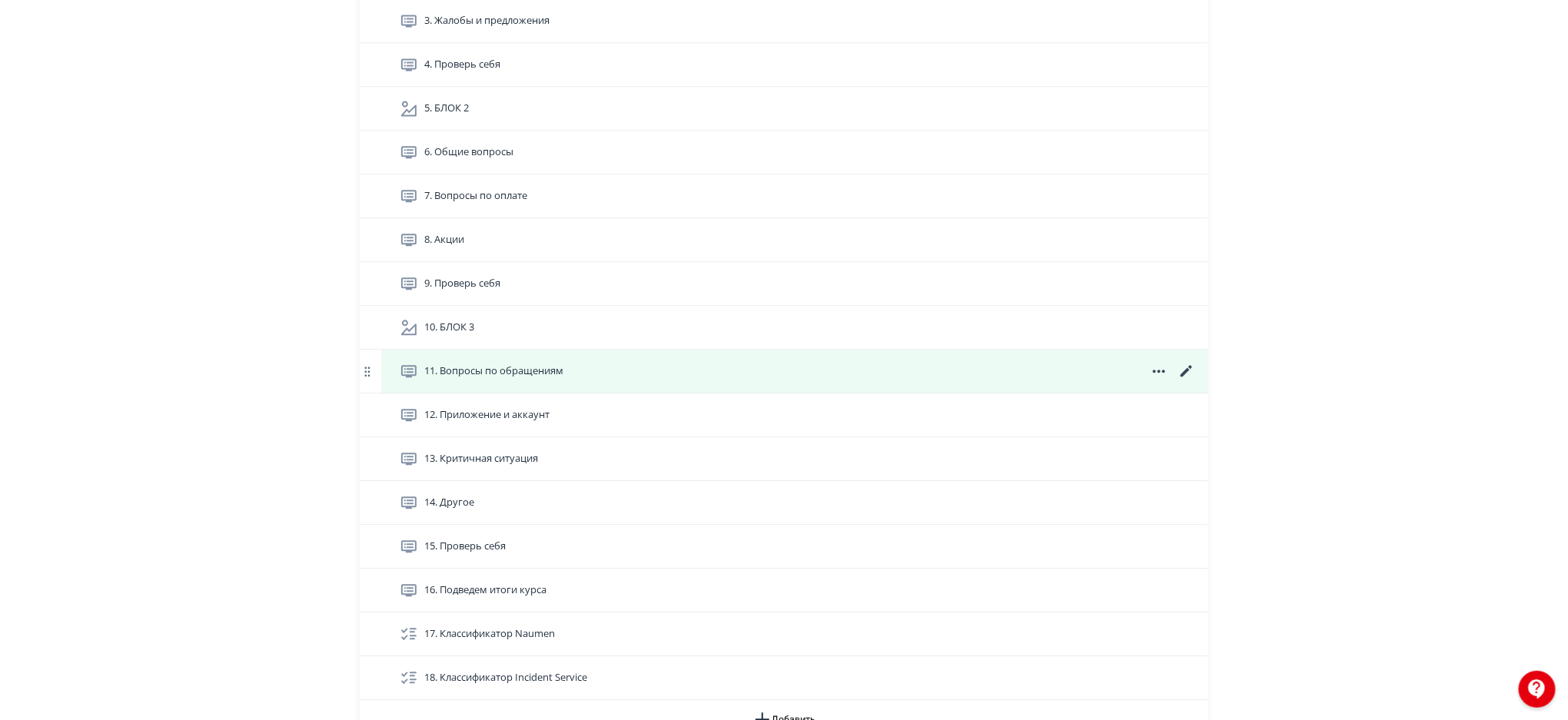
click at [1185, 370] on icon at bounding box center [1187, 372] width 18 height 18
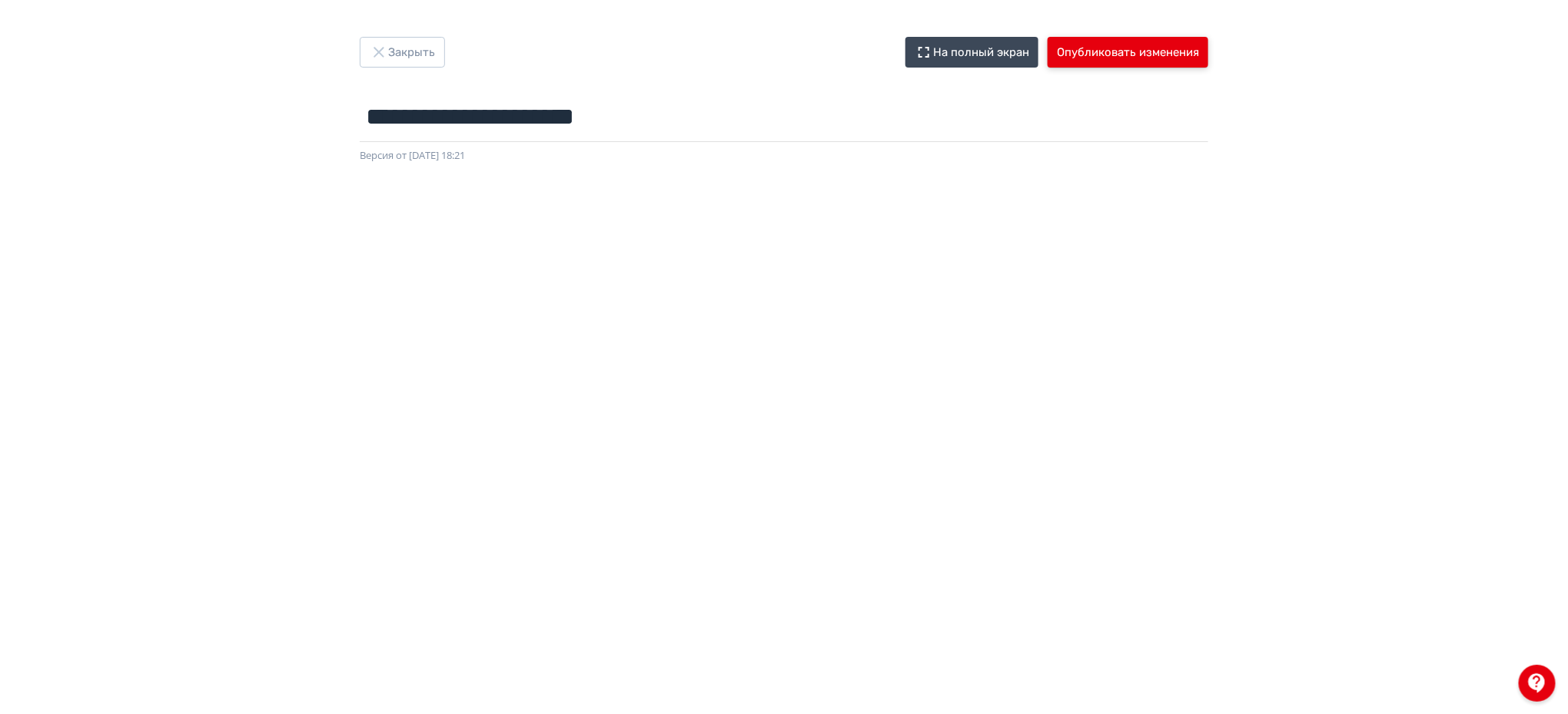
click at [1153, 43] on button "Опубликовать изменения" at bounding box center [1127, 52] width 161 height 31
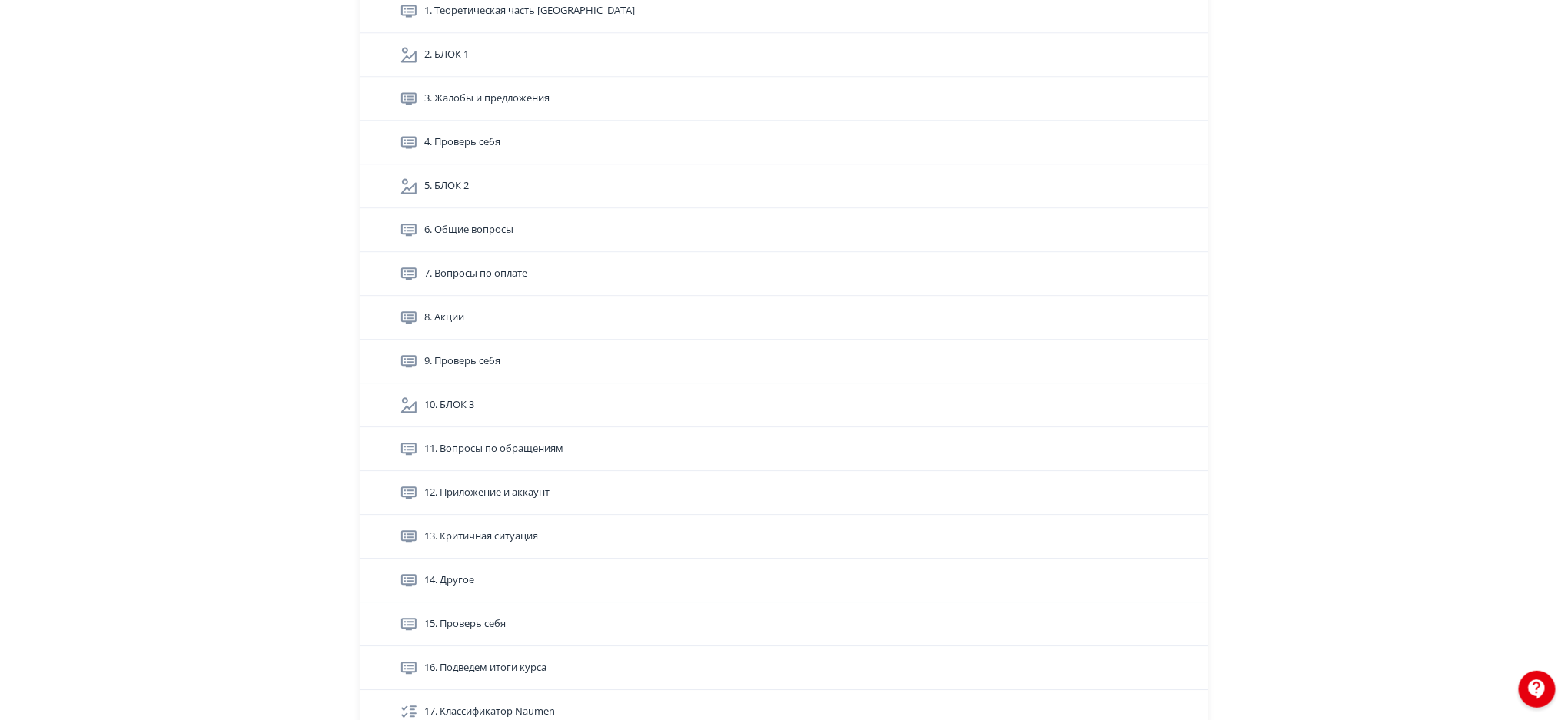
scroll to position [4545, 0]
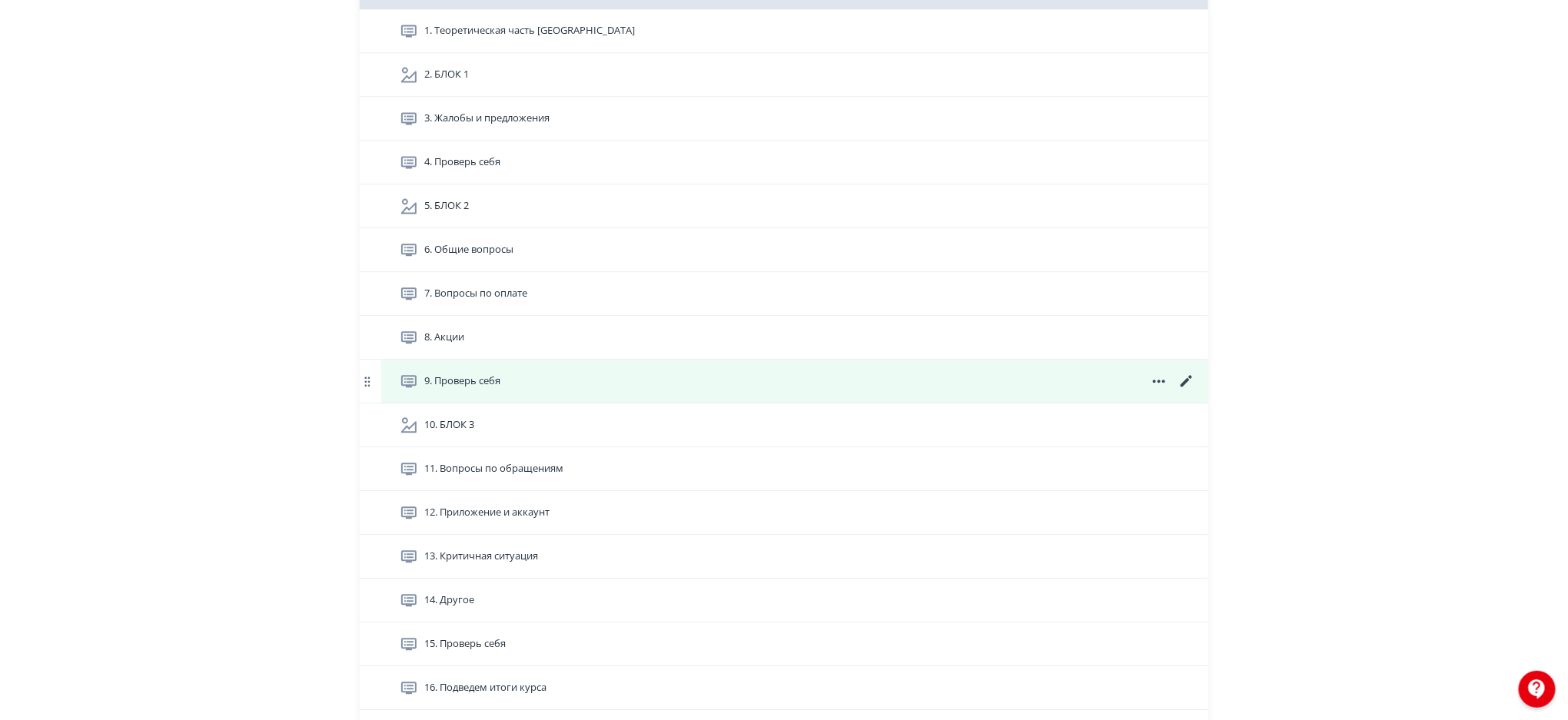
click at [1186, 382] on icon at bounding box center [1186, 381] width 12 height 12
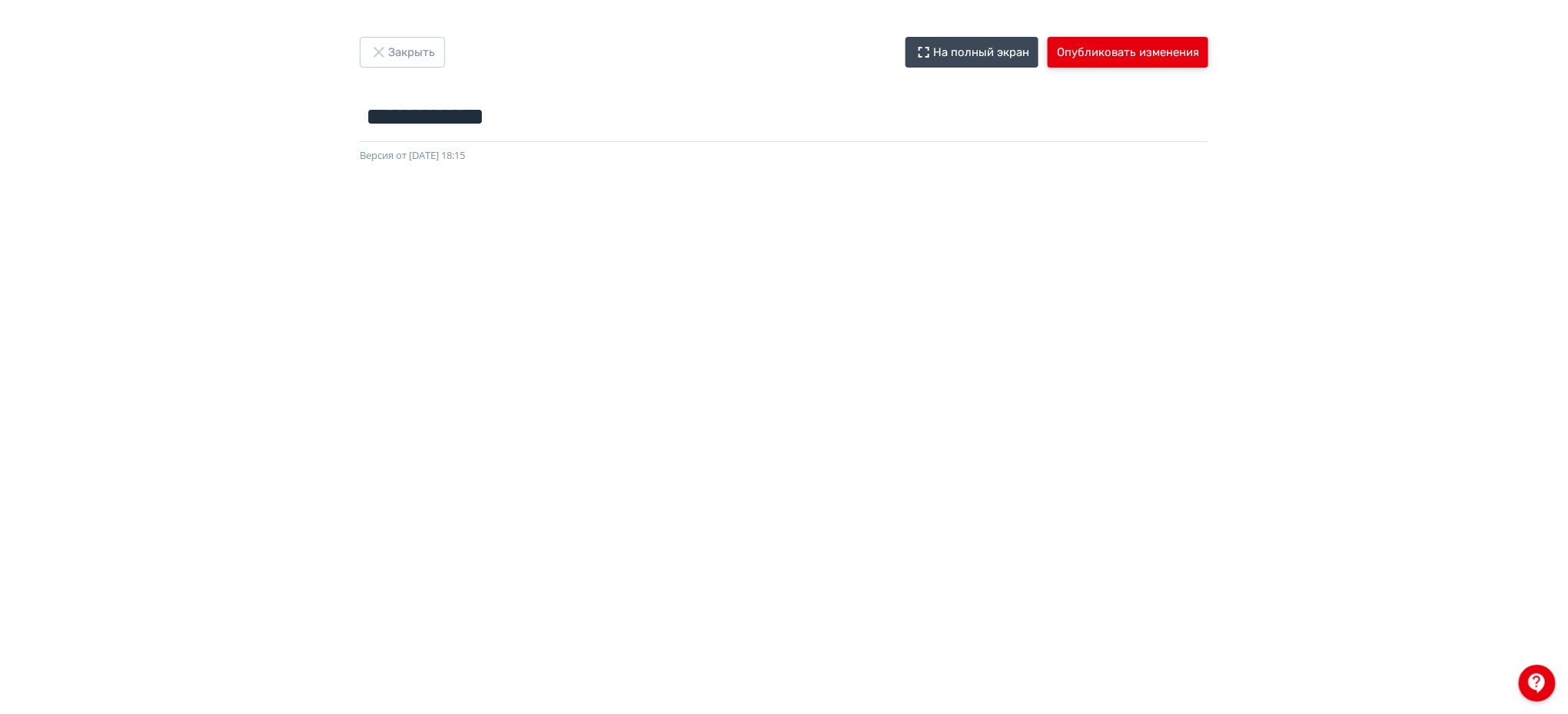
click at [1136, 59] on button "Опубликовать изменения" at bounding box center [1127, 52] width 161 height 31
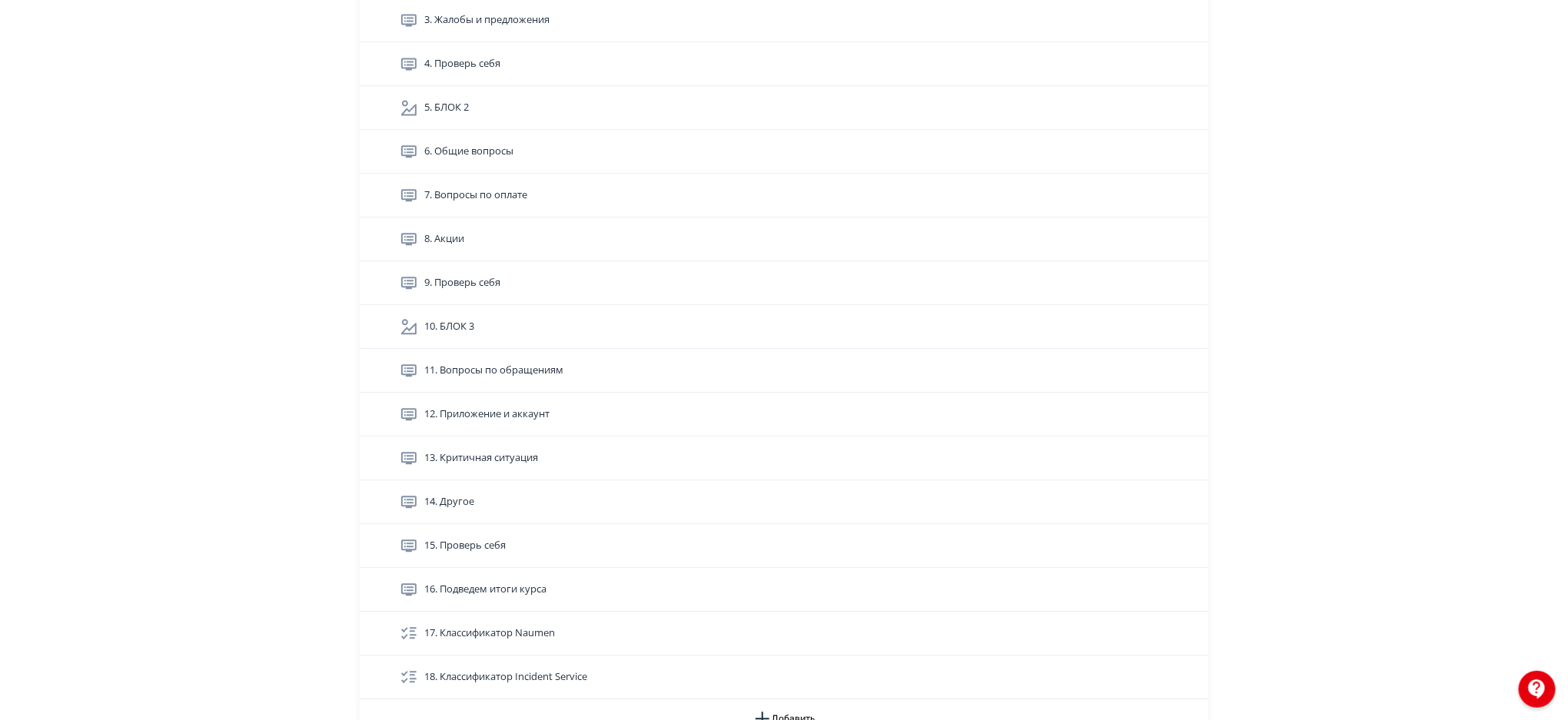
scroll to position [4653, 0]
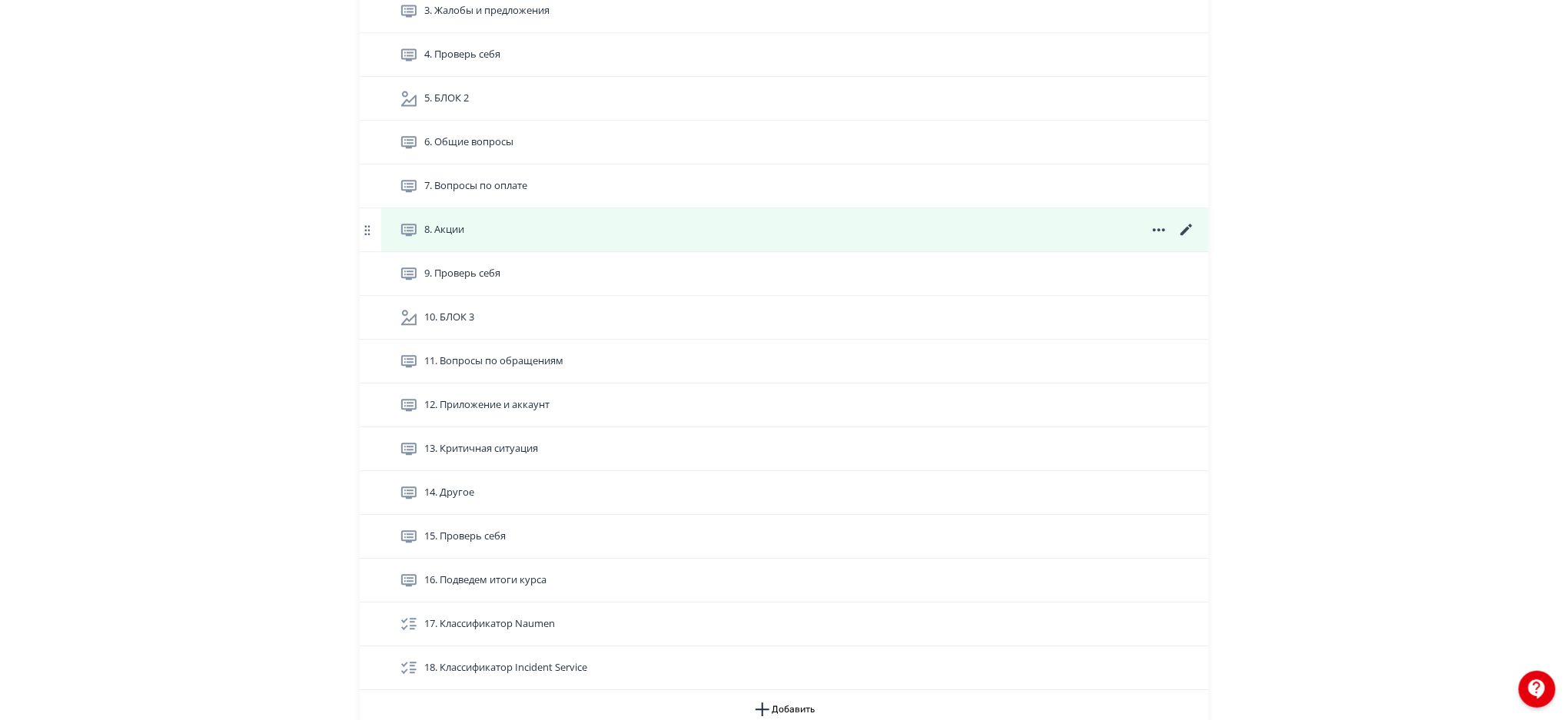
click at [1190, 228] on icon at bounding box center [1186, 229] width 12 height 12
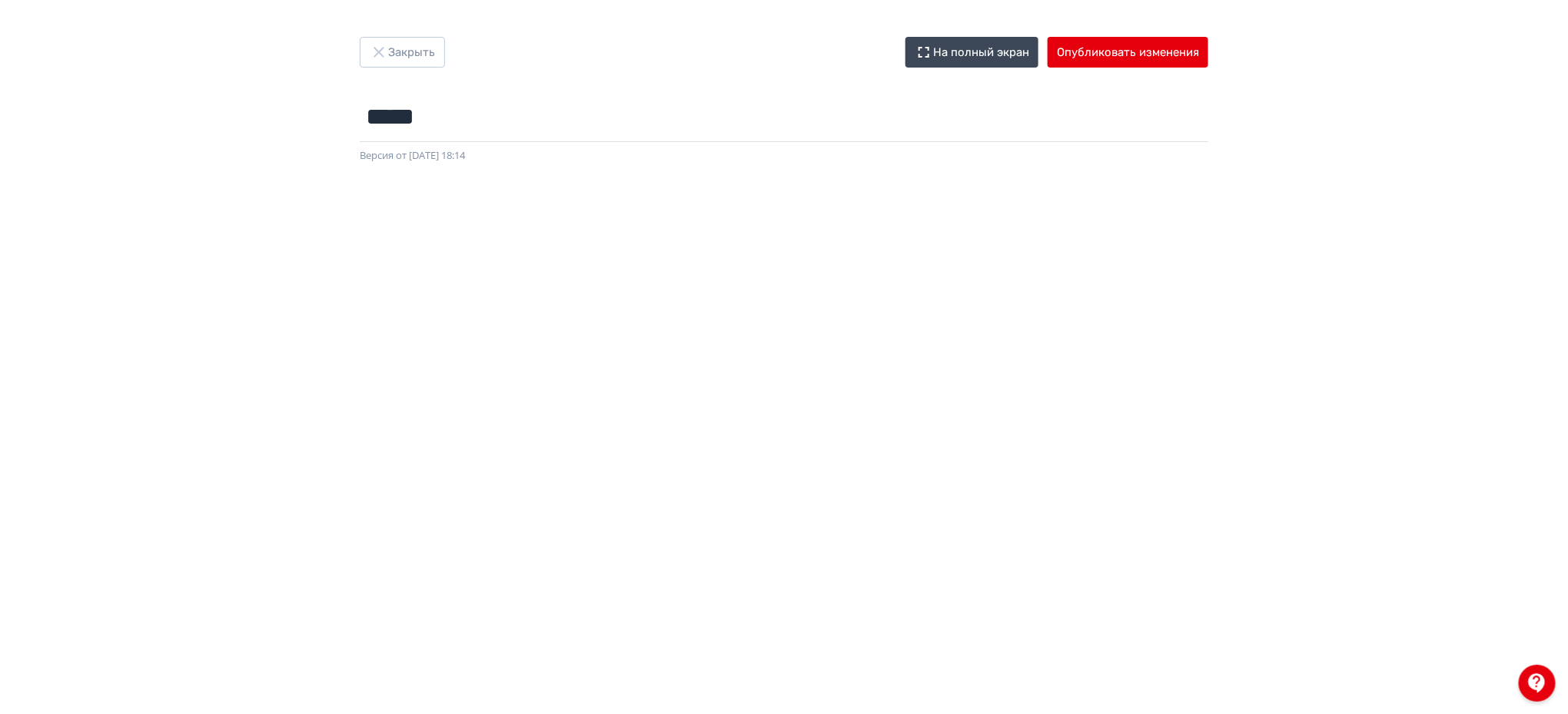
click at [1146, 35] on div "Закрыть На полный экран Опубликовать изменения ***** Название задания... Версия…" at bounding box center [784, 357] width 1568 height 714
click at [1144, 43] on button "Опубликовать изменения" at bounding box center [1127, 52] width 161 height 31
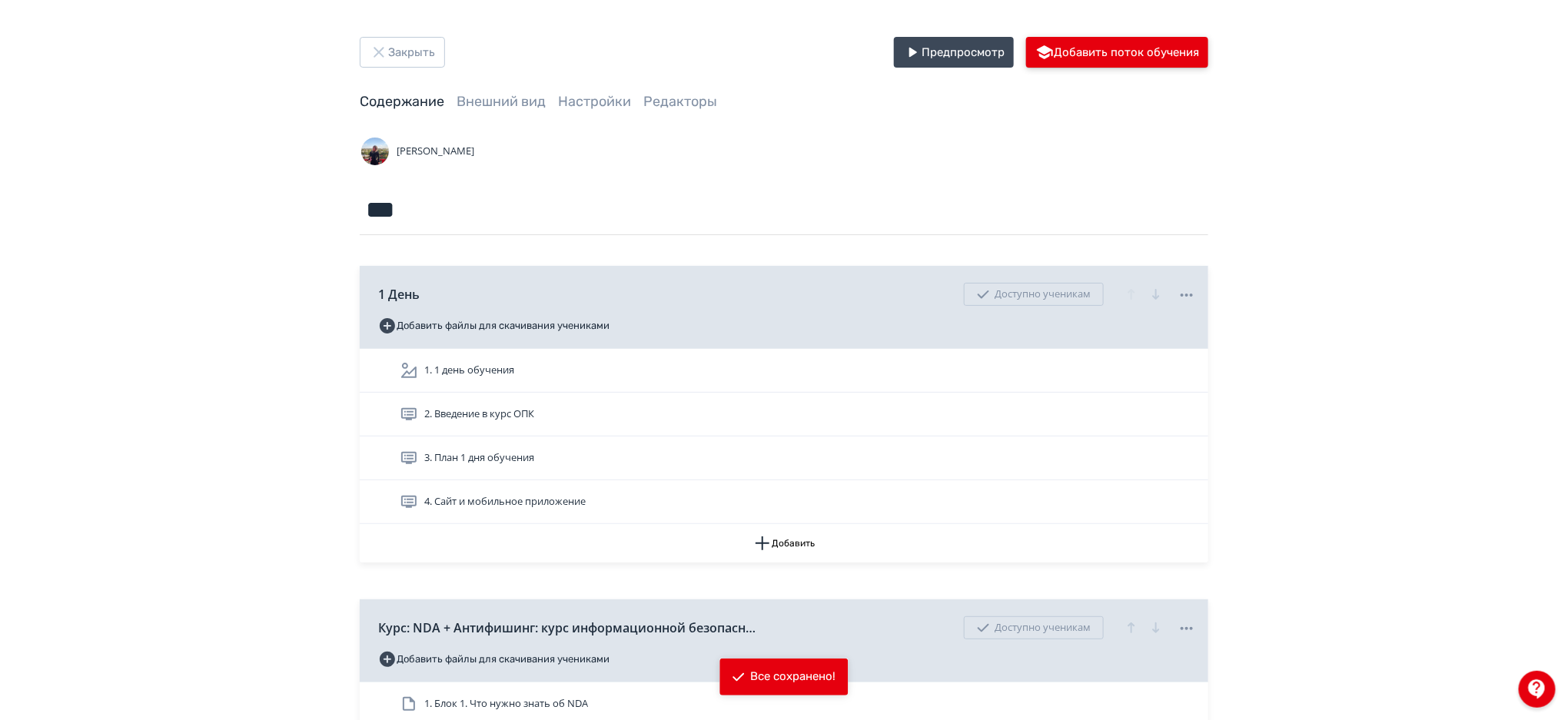
drag, startPoint x: 1144, startPoint y: 43, endPoint x: 1573, endPoint y: 45, distance: 429.0
click at [1567, 45] on html "React App Закрыть Предпросмотр Добавить поток обучения Содержание Внешний вид Н…" at bounding box center [784, 360] width 1568 height 720
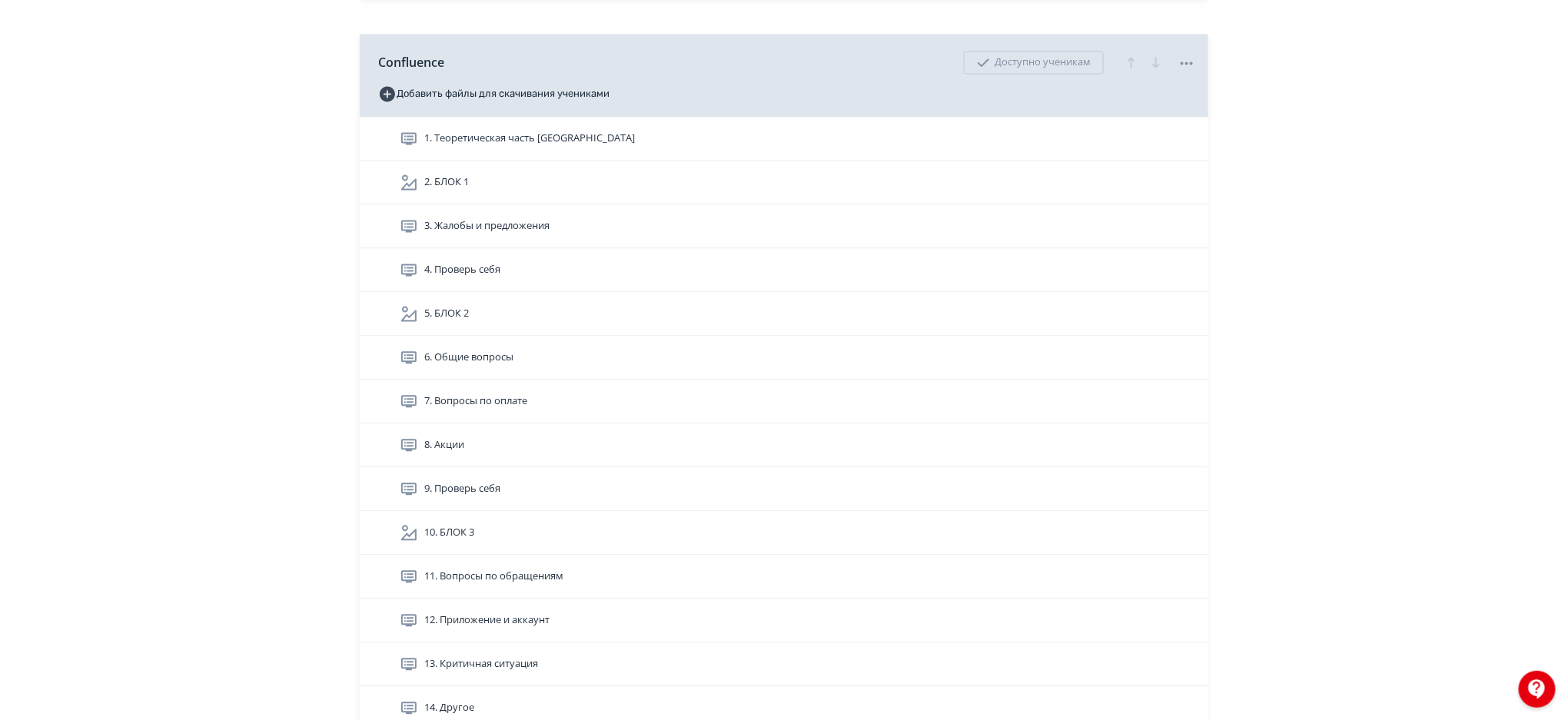
scroll to position [4516, 0]
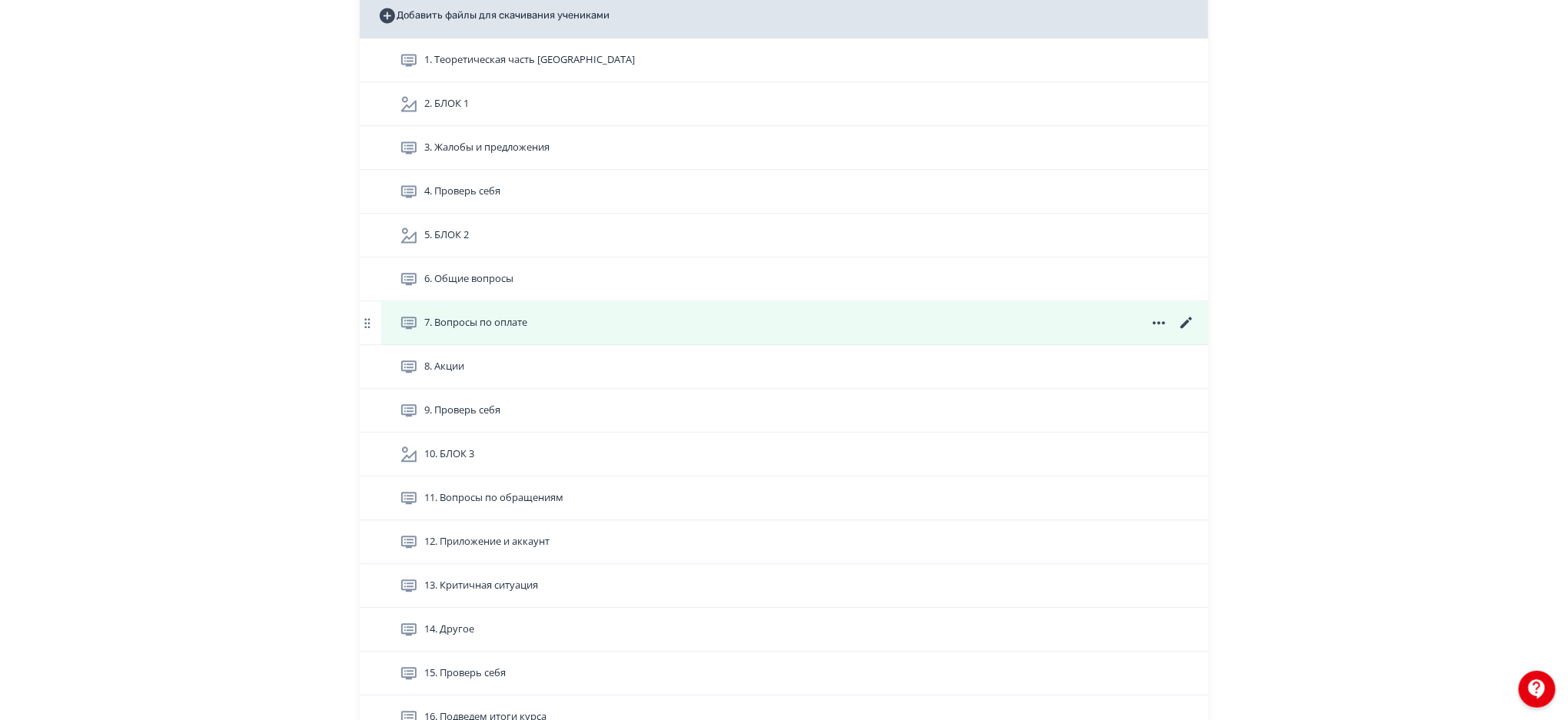
click at [1185, 322] on icon at bounding box center [1187, 323] width 18 height 18
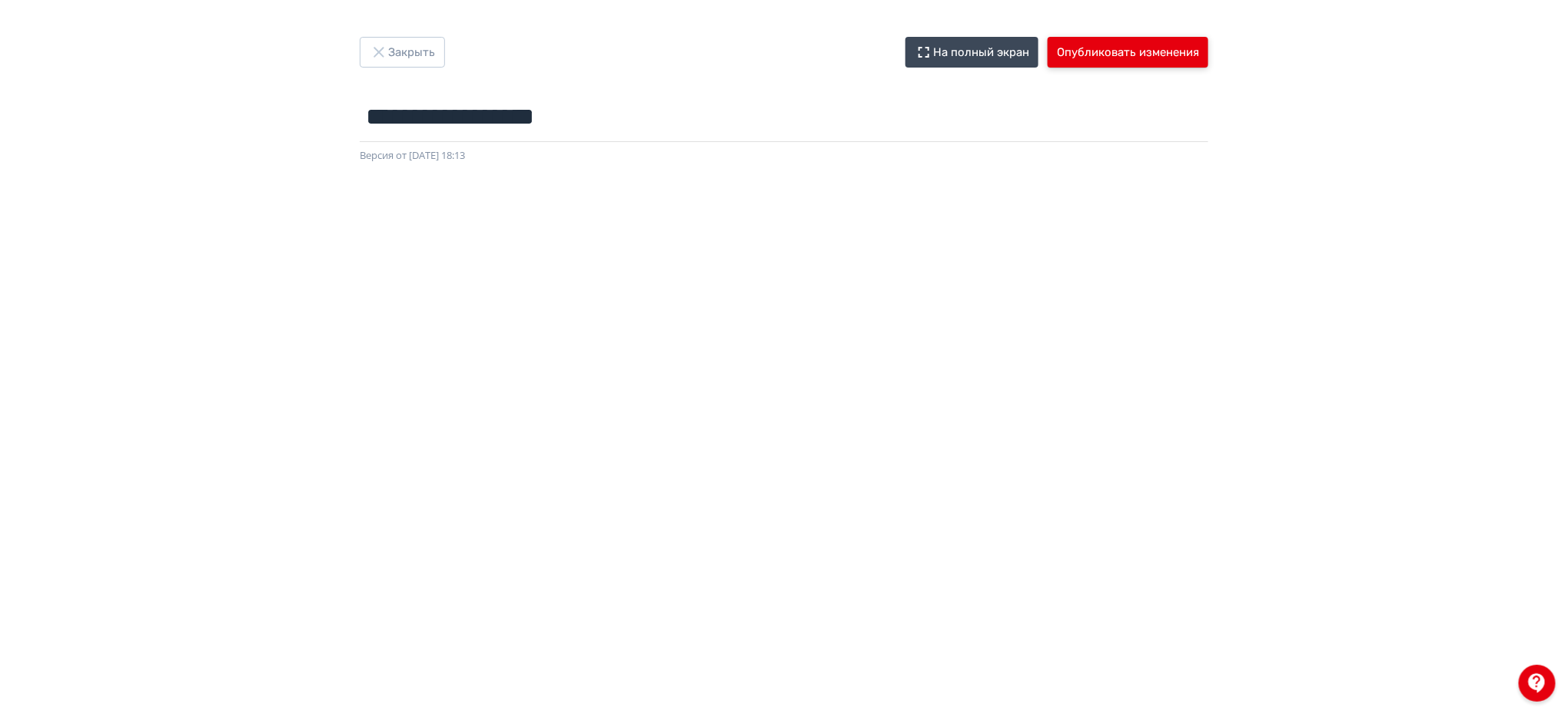
click at [1120, 43] on button "Опубликовать изменения" at bounding box center [1127, 52] width 161 height 31
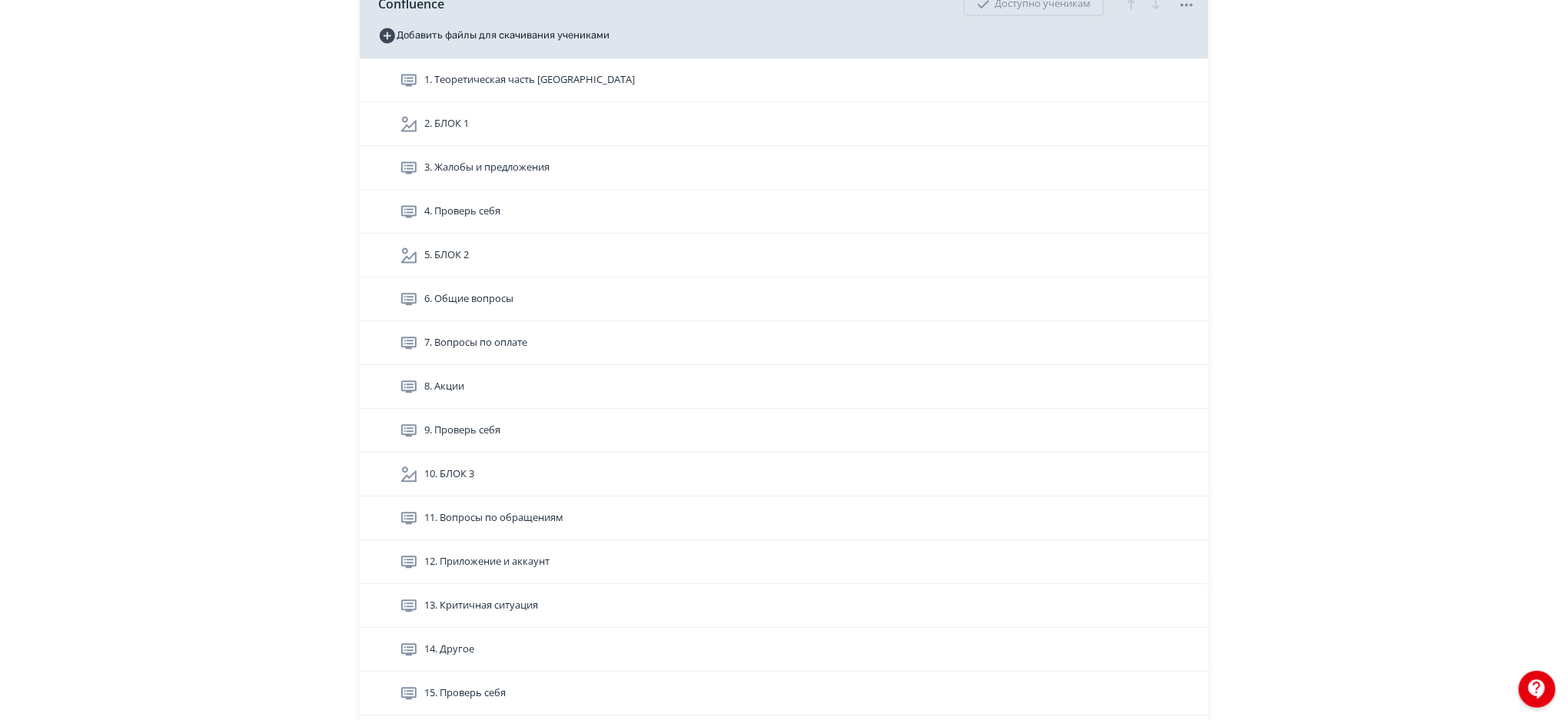
scroll to position [4555, 0]
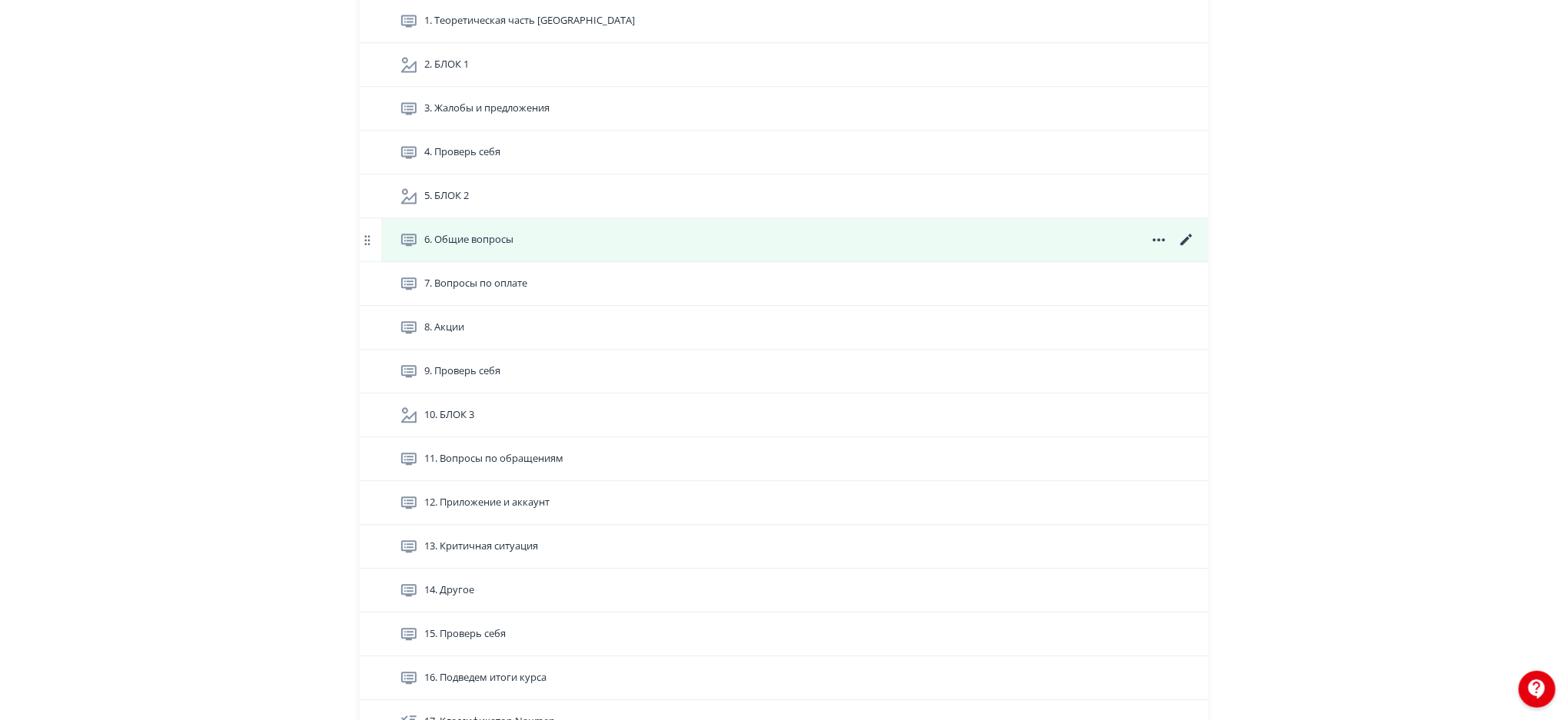
click at [1183, 239] on icon at bounding box center [1187, 240] width 18 height 18
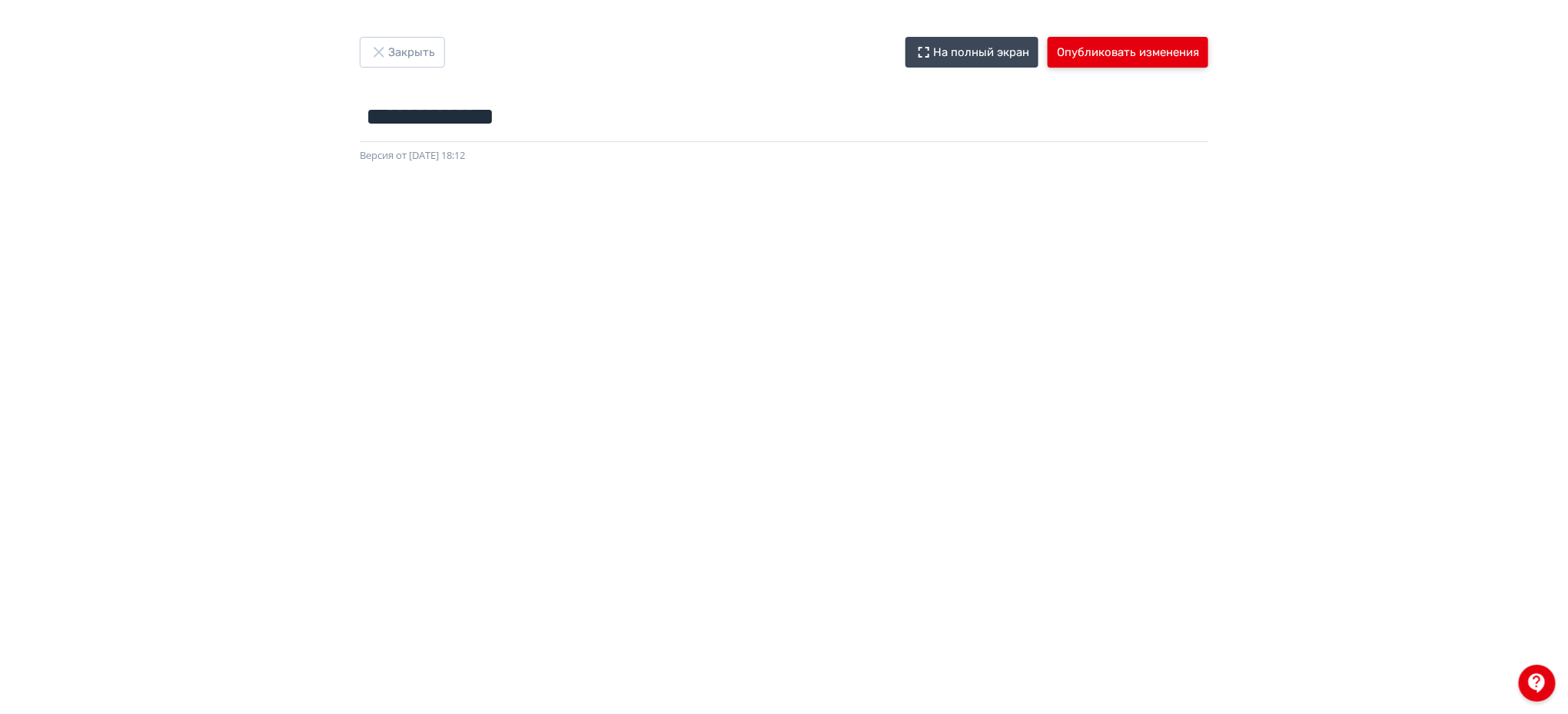
click at [1145, 58] on button "Опубликовать изменения" at bounding box center [1127, 52] width 161 height 31
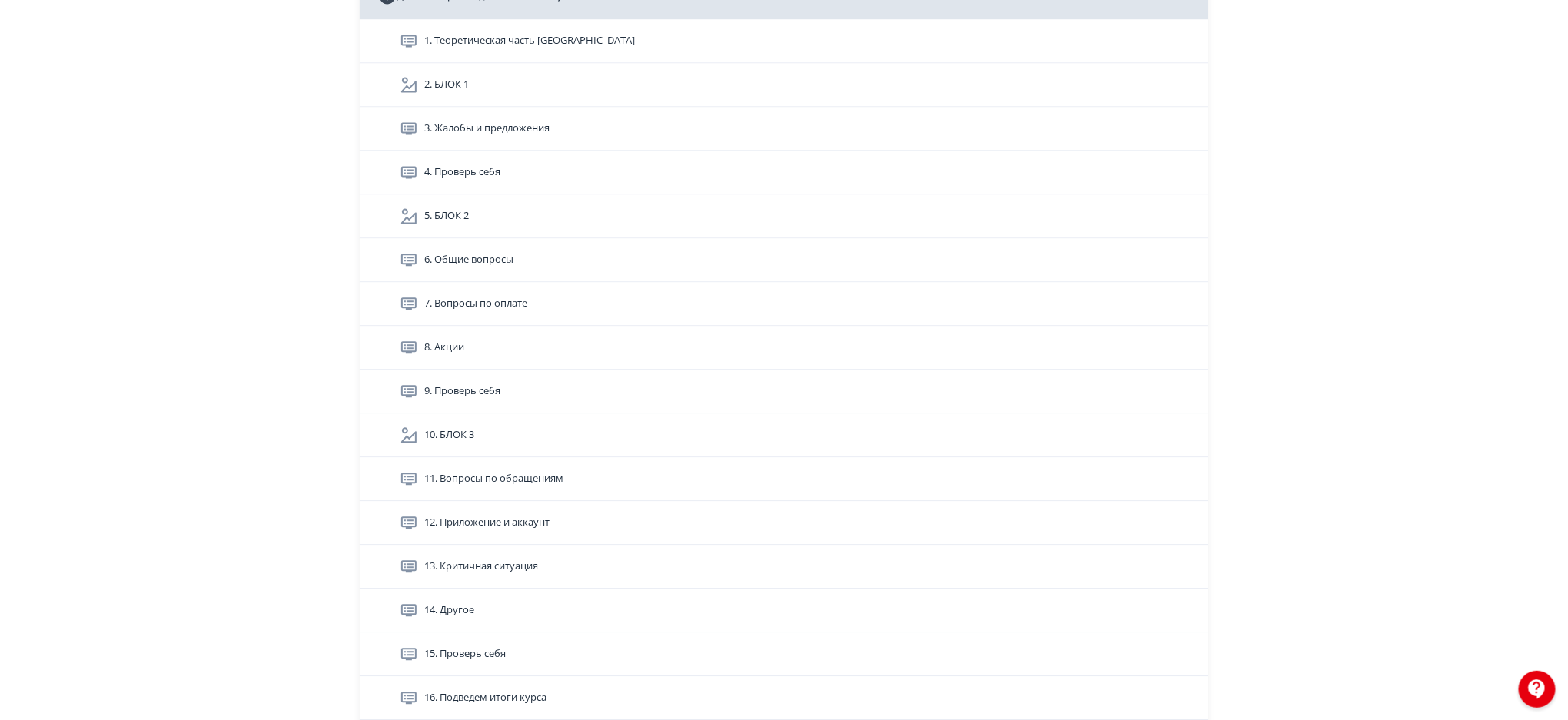
scroll to position [4497, 0]
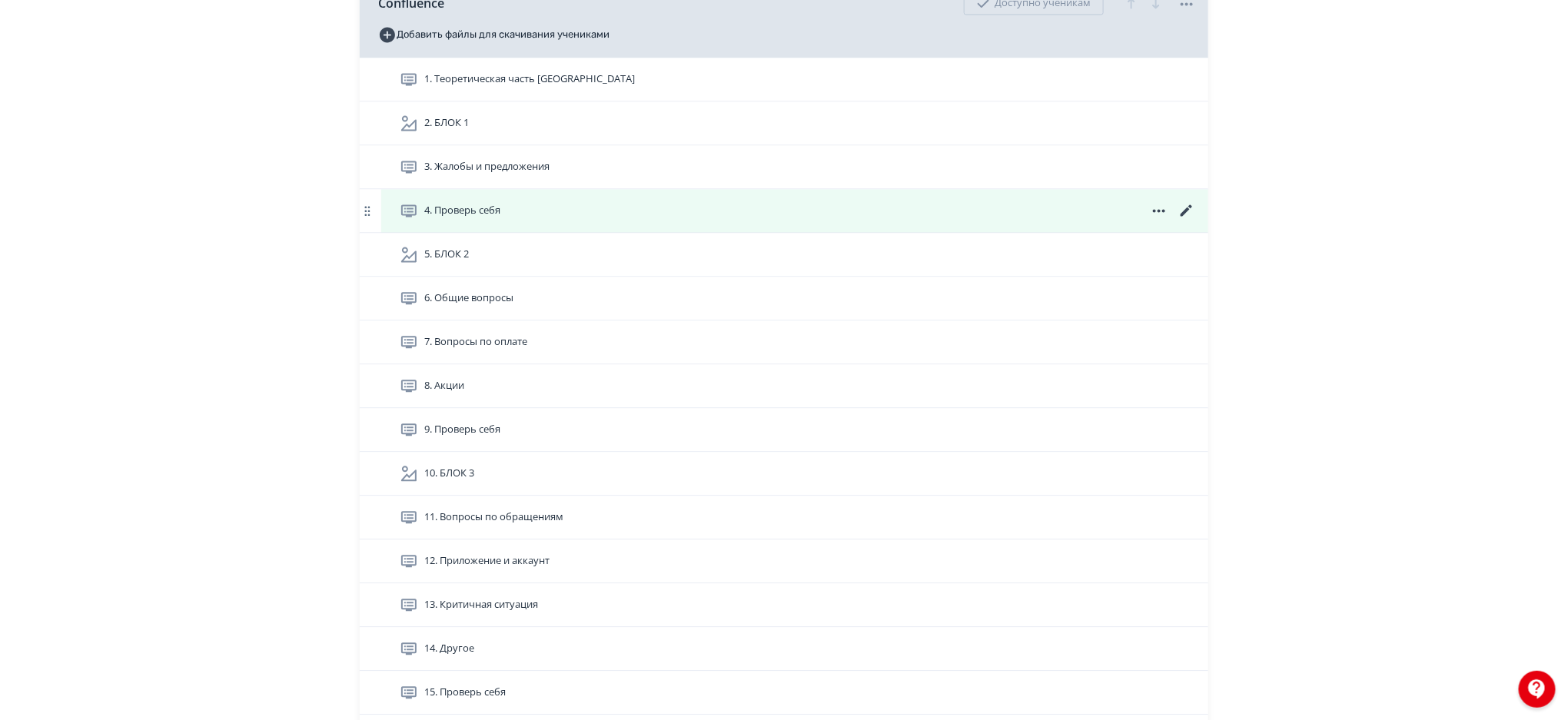
click at [1187, 213] on icon at bounding box center [1187, 211] width 18 height 18
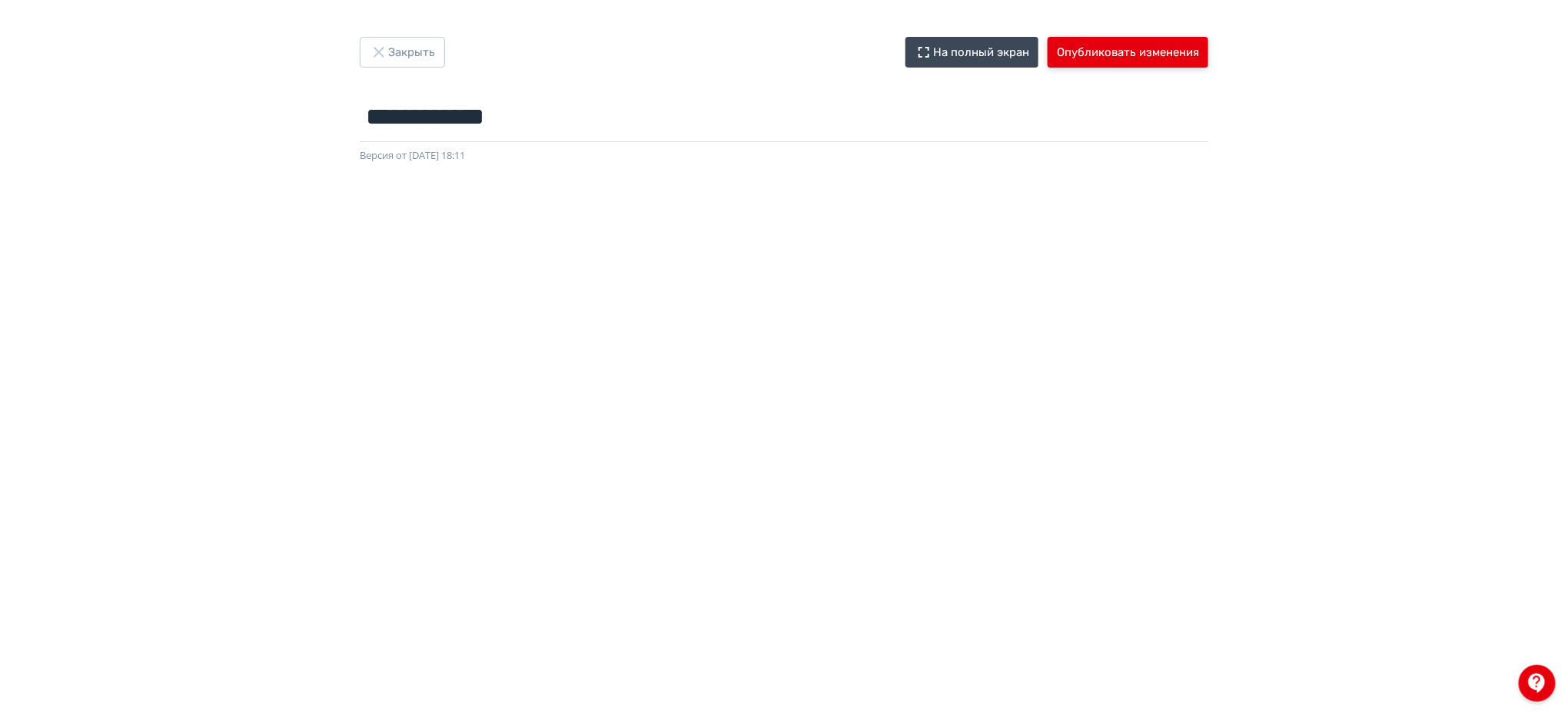
click at [1128, 48] on button "Опубликовать изменения" at bounding box center [1127, 52] width 161 height 31
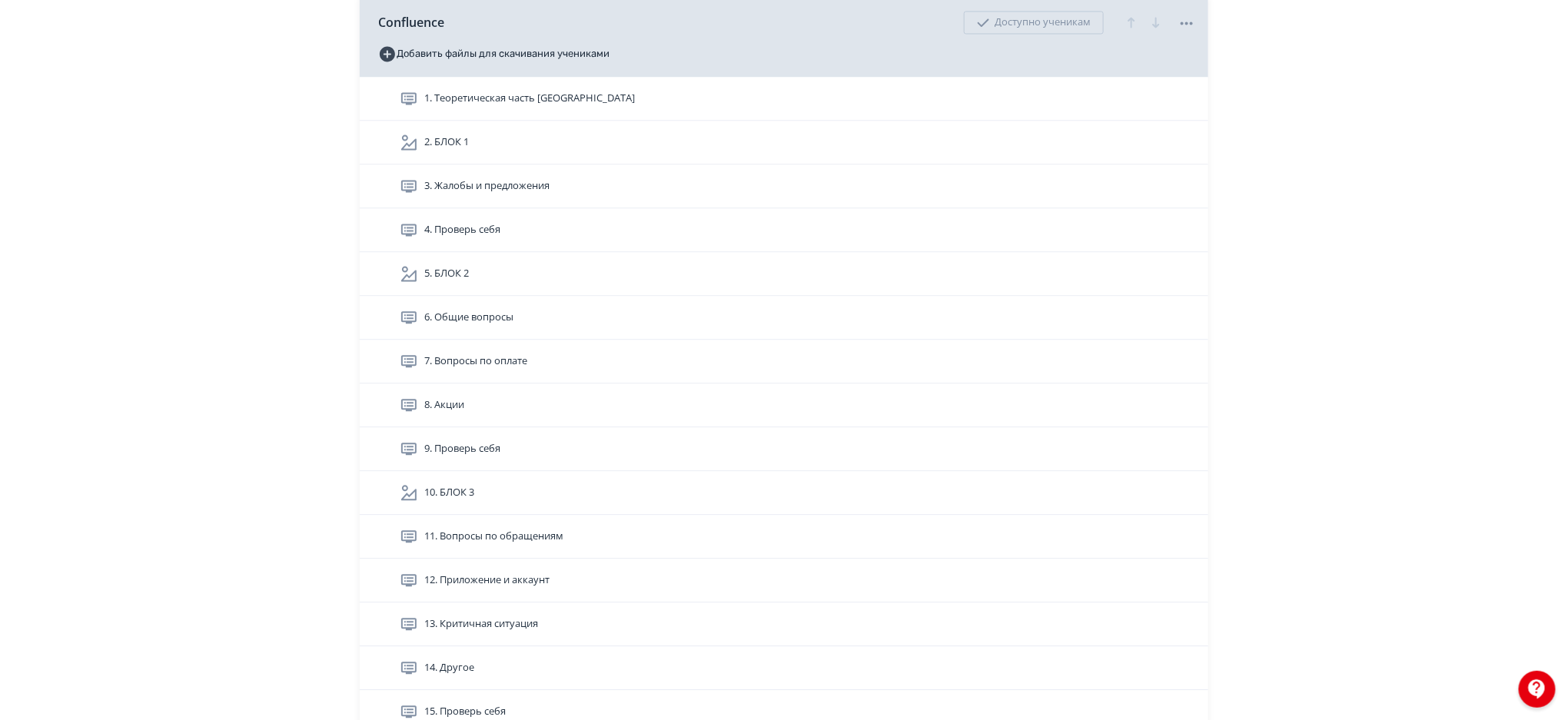
scroll to position [4486, 0]
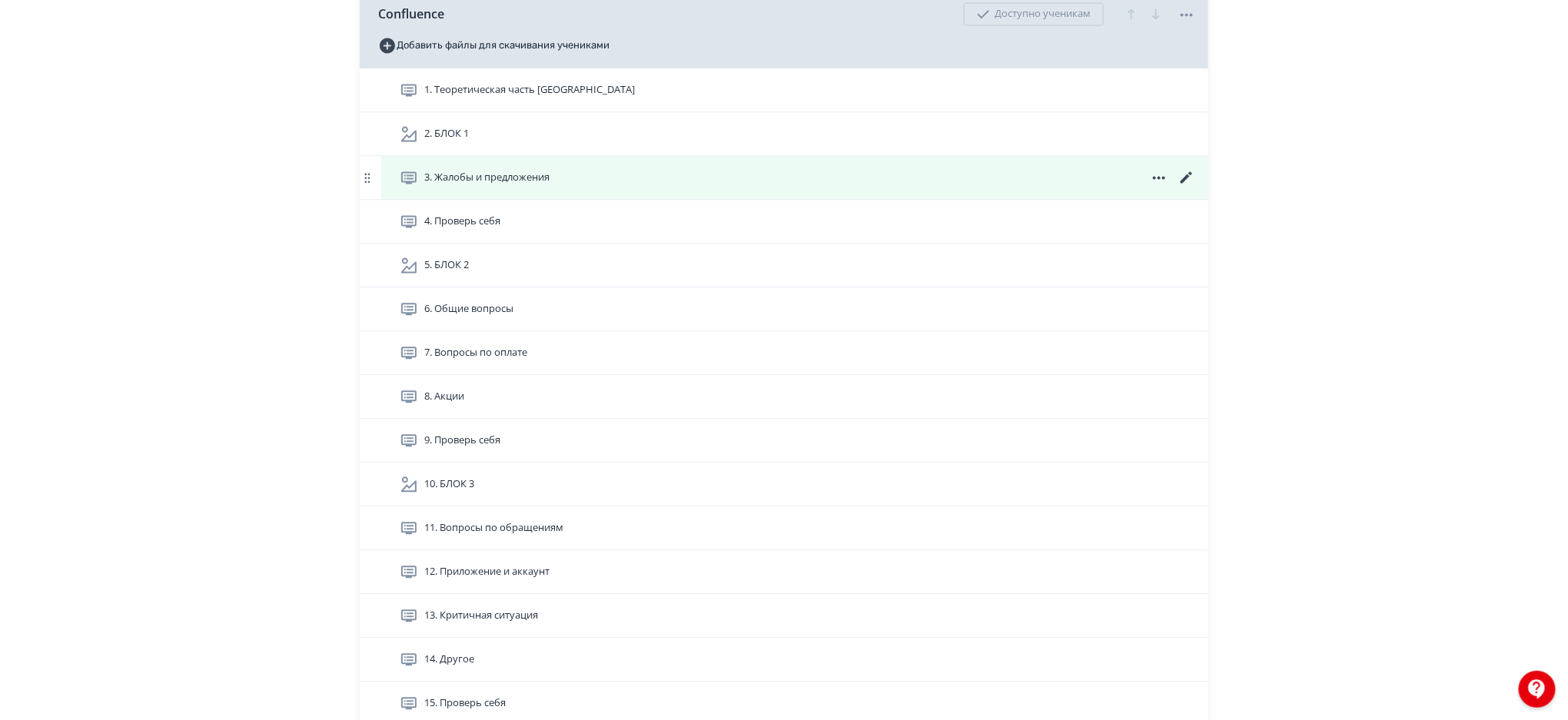
click at [1183, 176] on icon at bounding box center [1187, 178] width 18 height 18
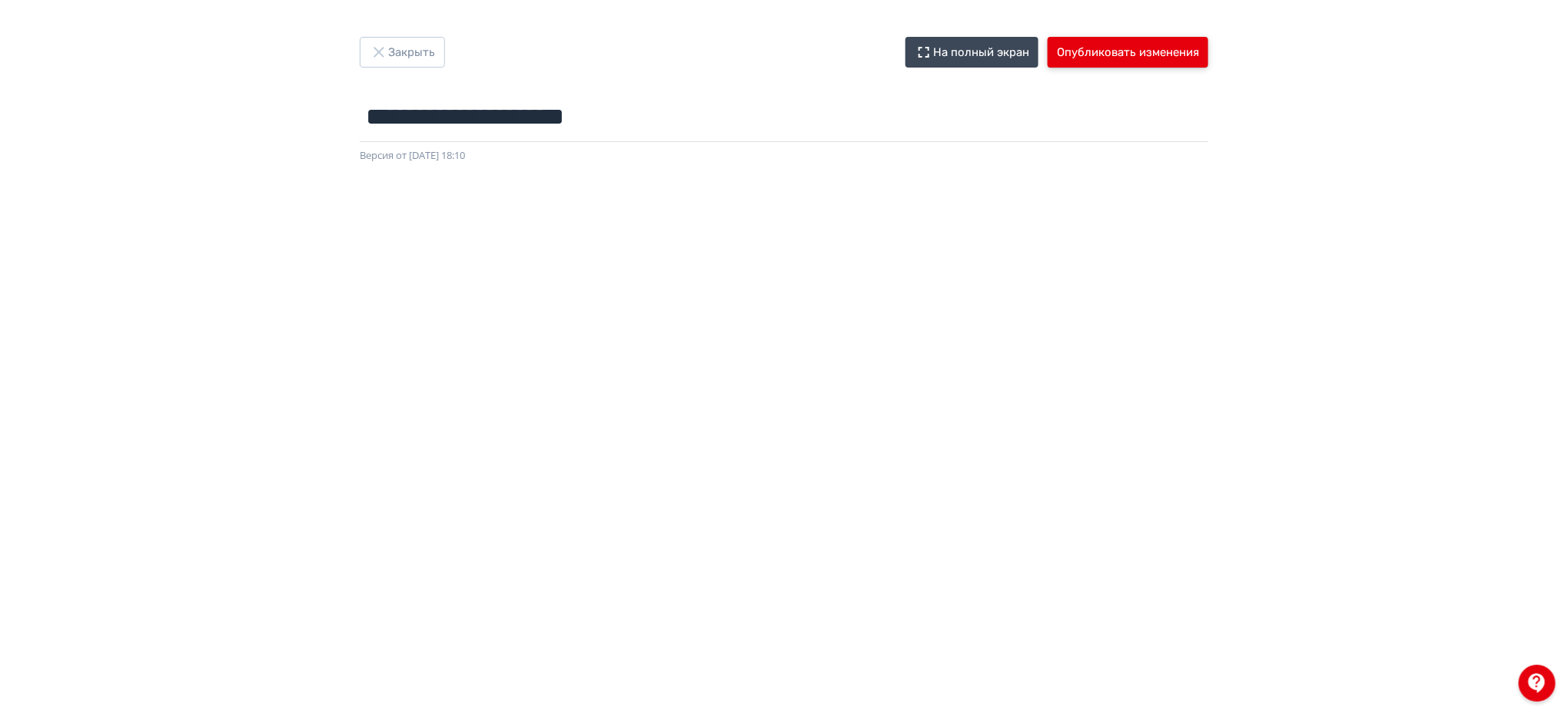
click at [1150, 55] on button "Опубликовать изменения" at bounding box center [1127, 52] width 161 height 31
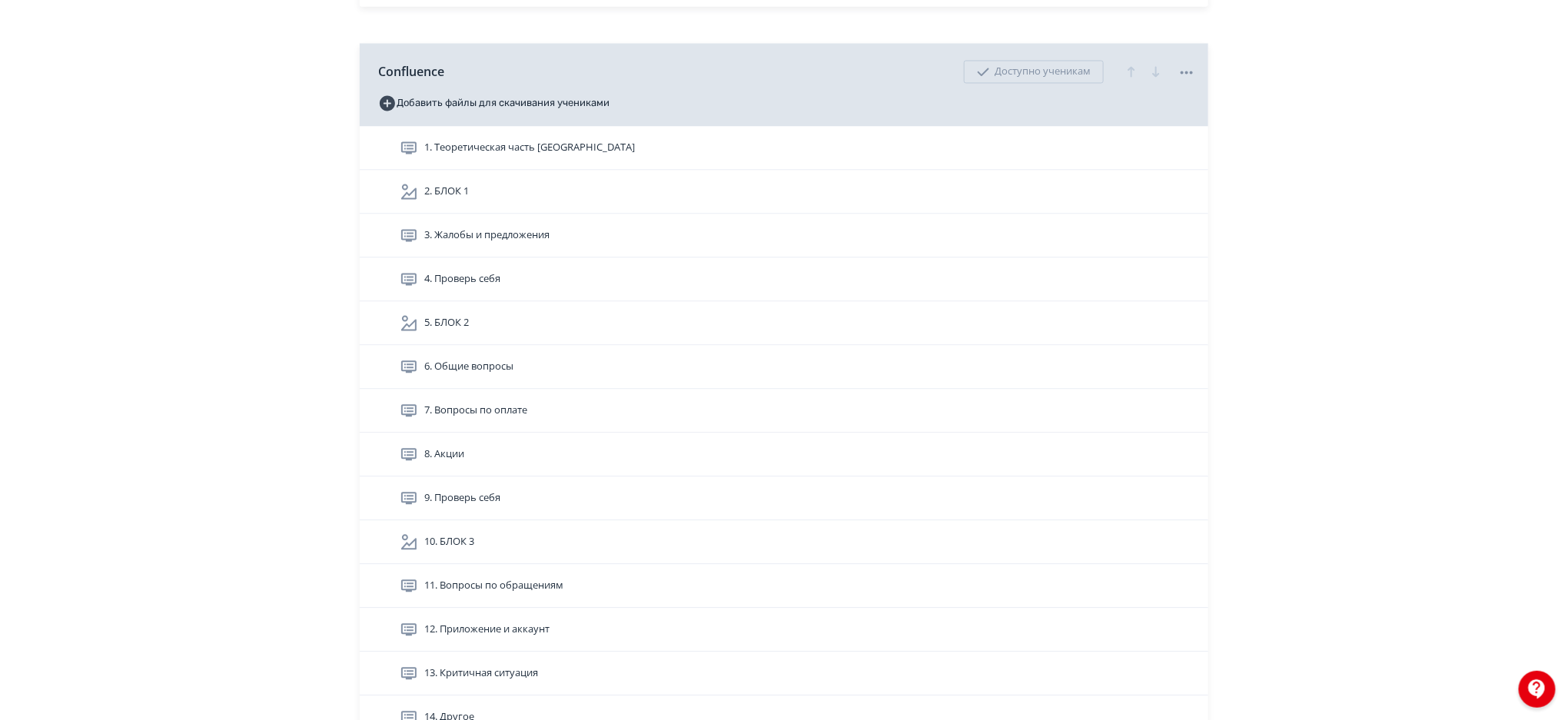
scroll to position [4389, 0]
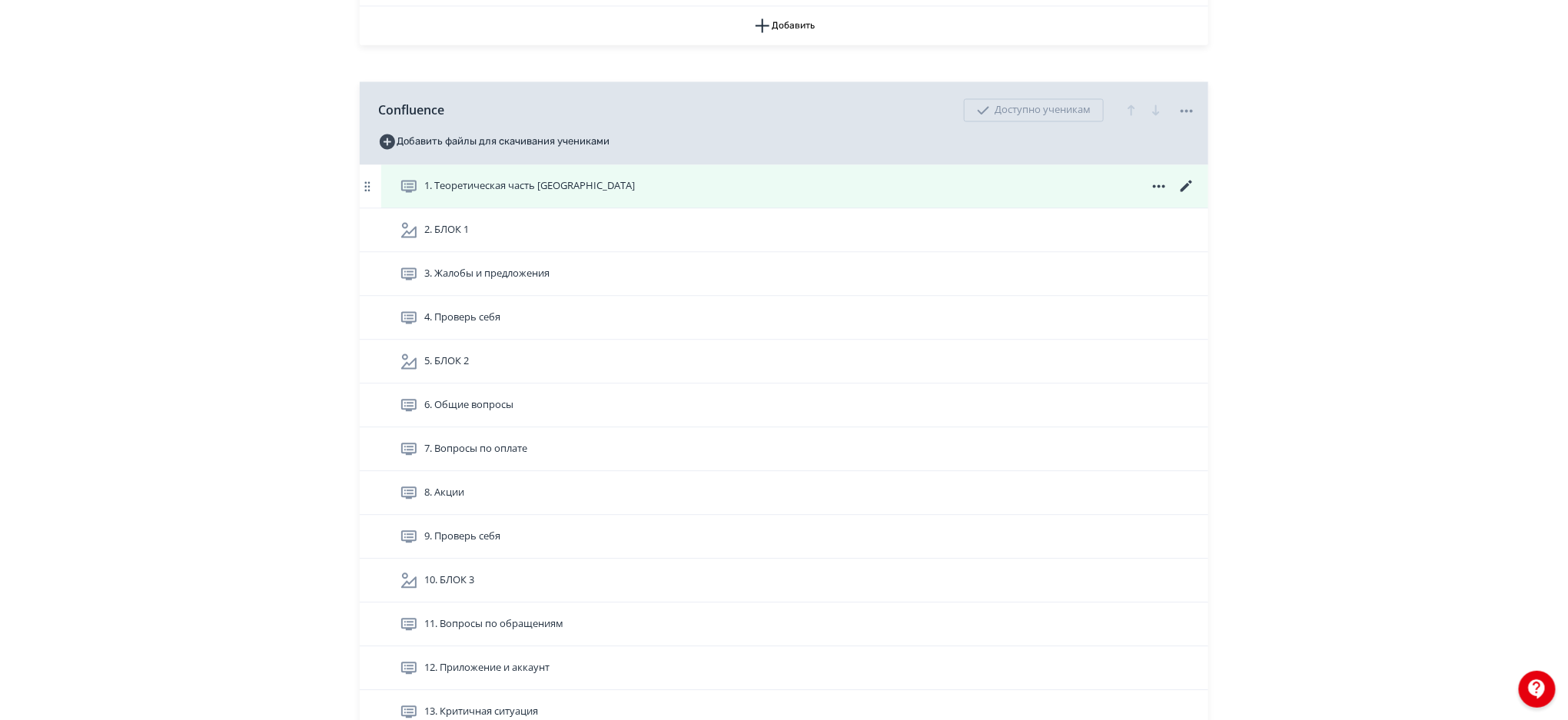
click at [1182, 189] on icon at bounding box center [1186, 186] width 12 height 12
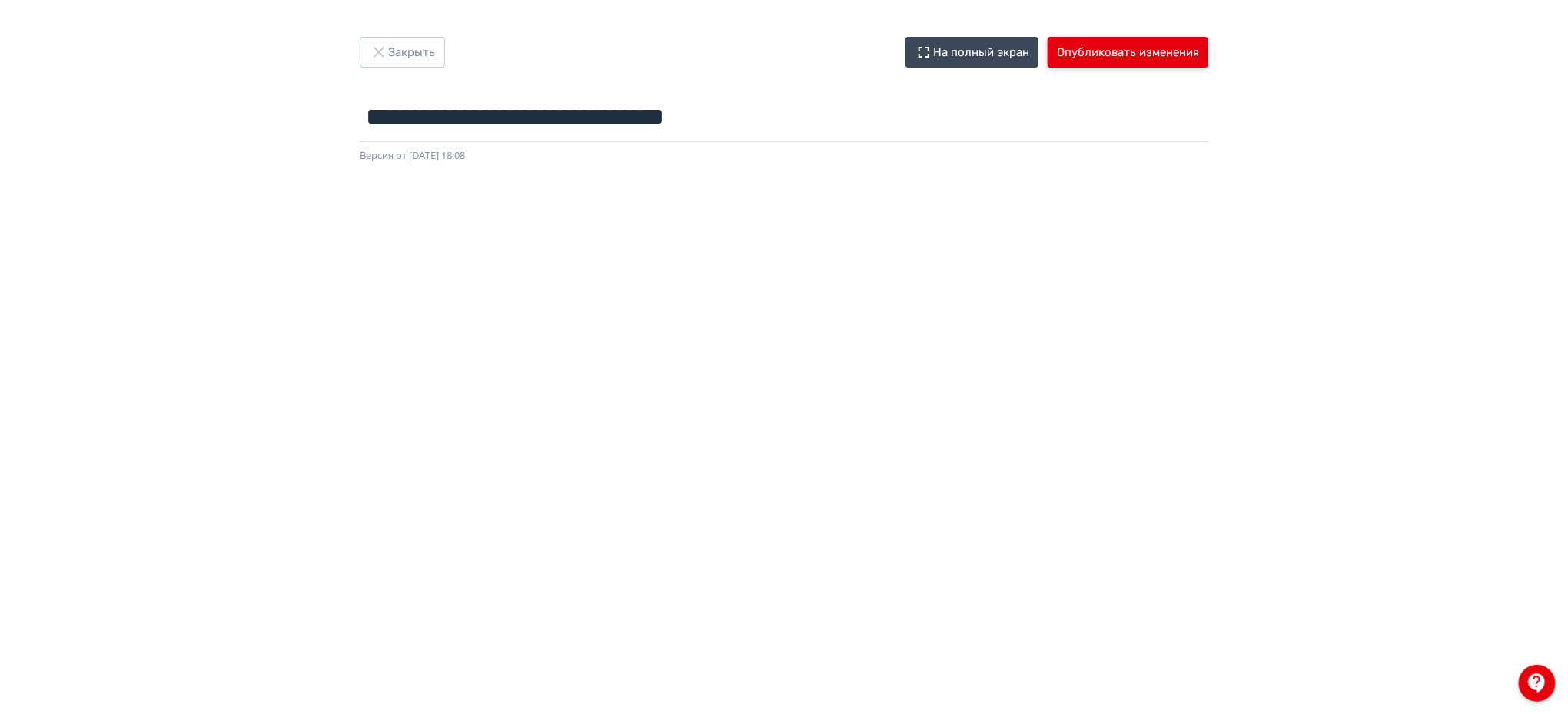
click at [1171, 38] on button "Опубликовать изменения" at bounding box center [1127, 52] width 161 height 31
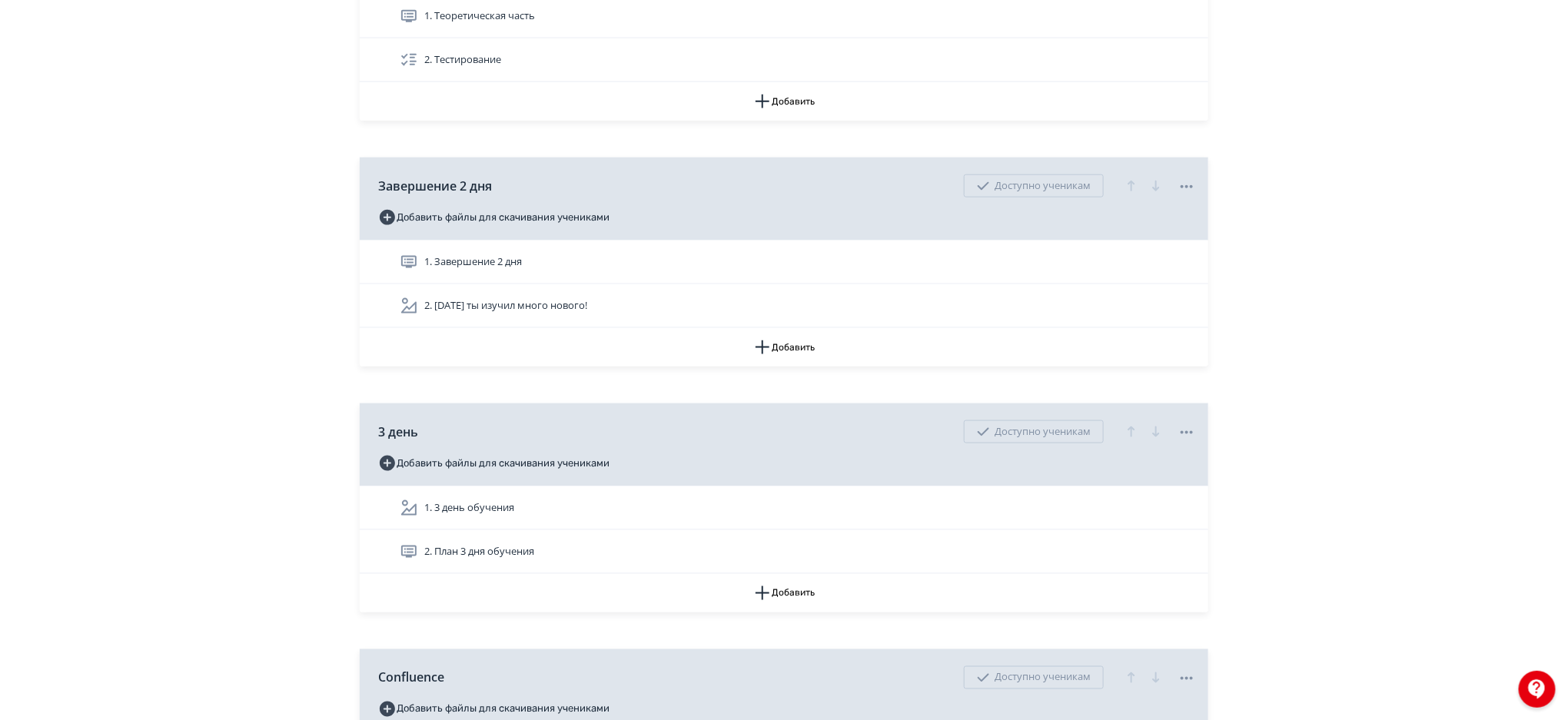
scroll to position [3803, 0]
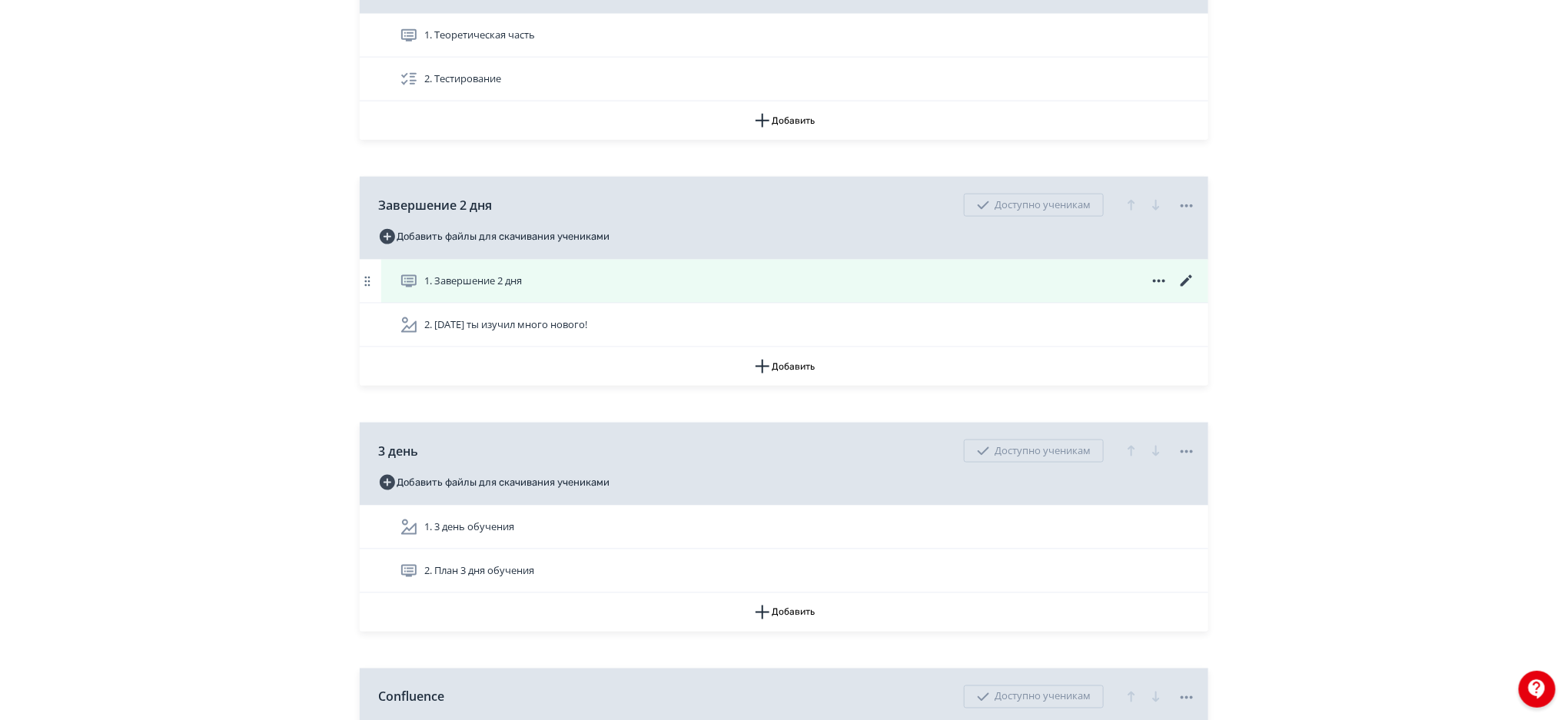
click at [1182, 283] on icon at bounding box center [1187, 282] width 18 height 18
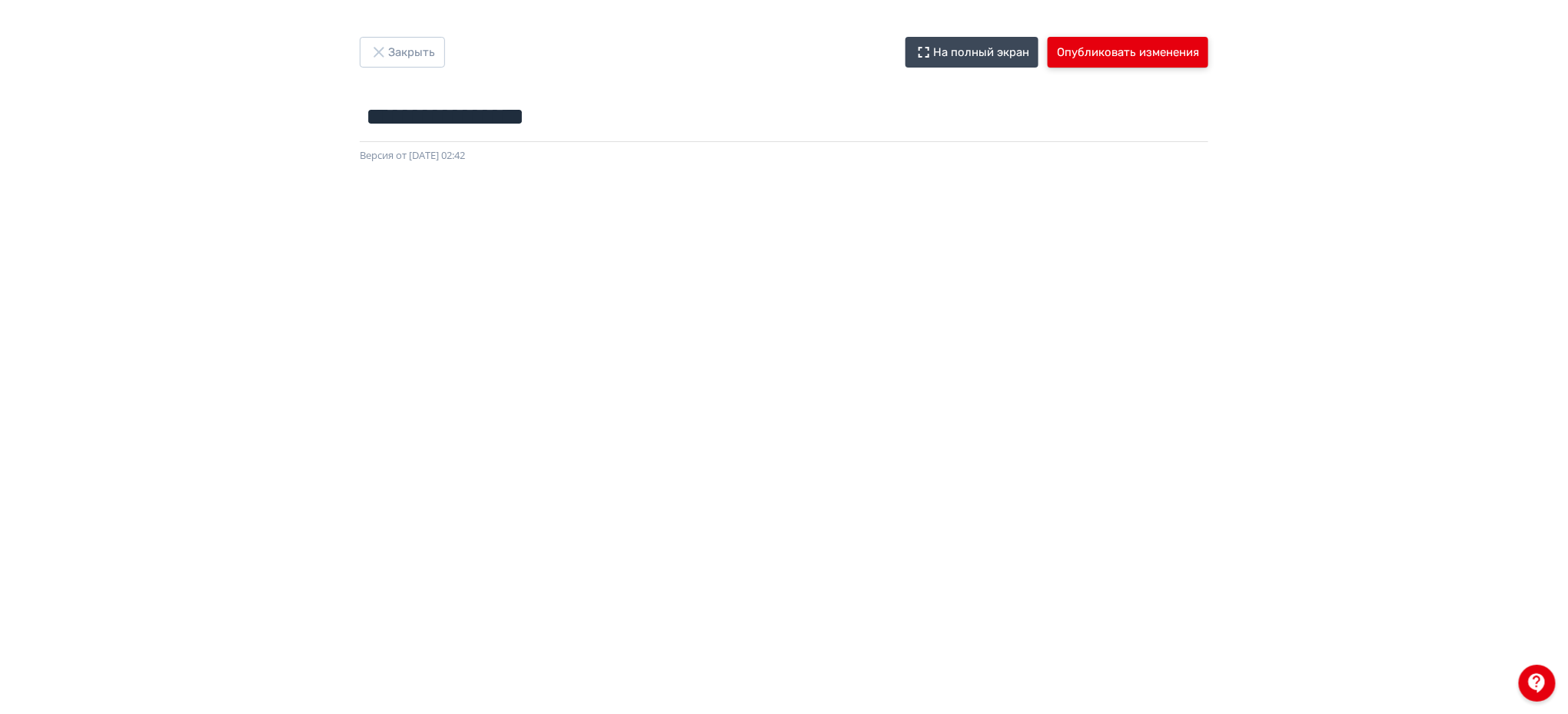
click at [1124, 49] on button "Опубликовать изменения" at bounding box center [1127, 52] width 161 height 31
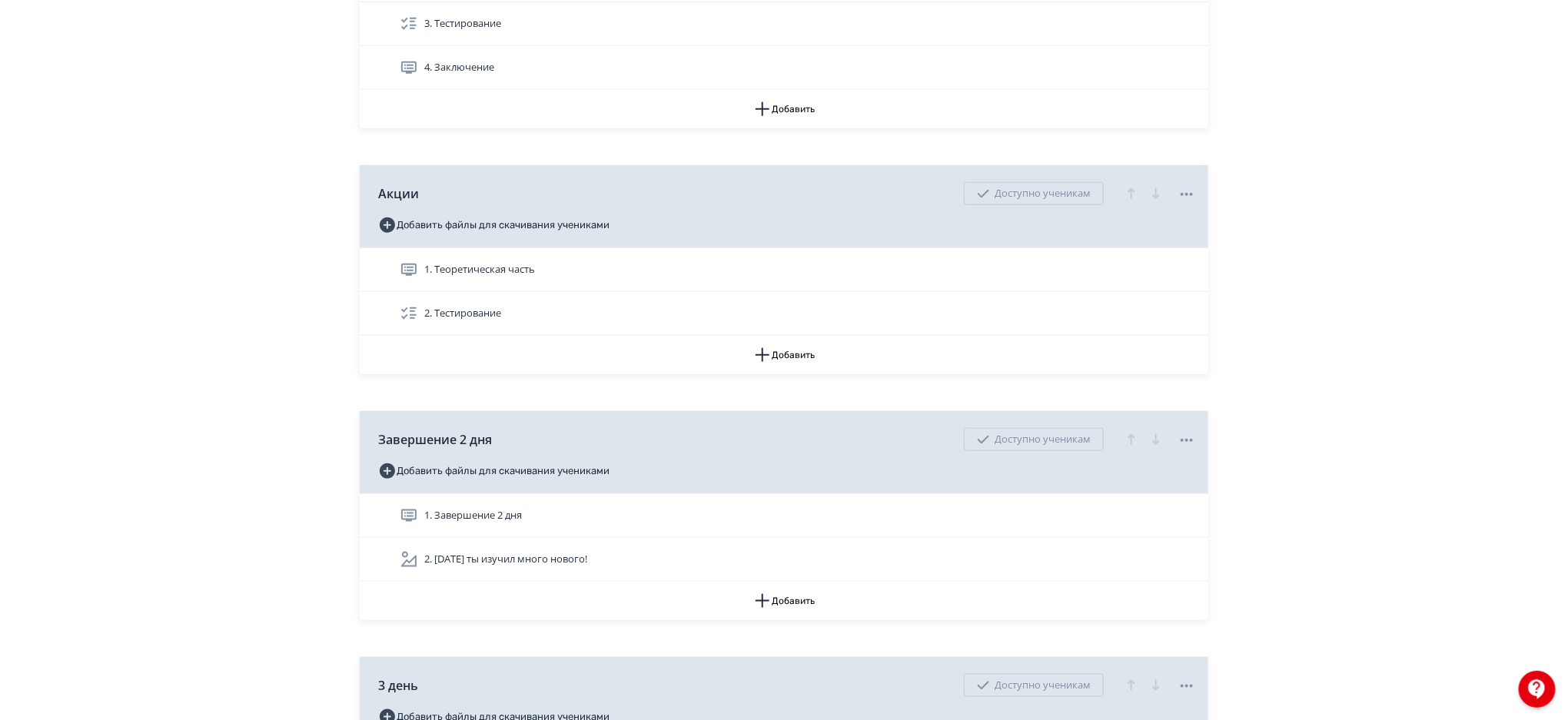
scroll to position [3558, 0]
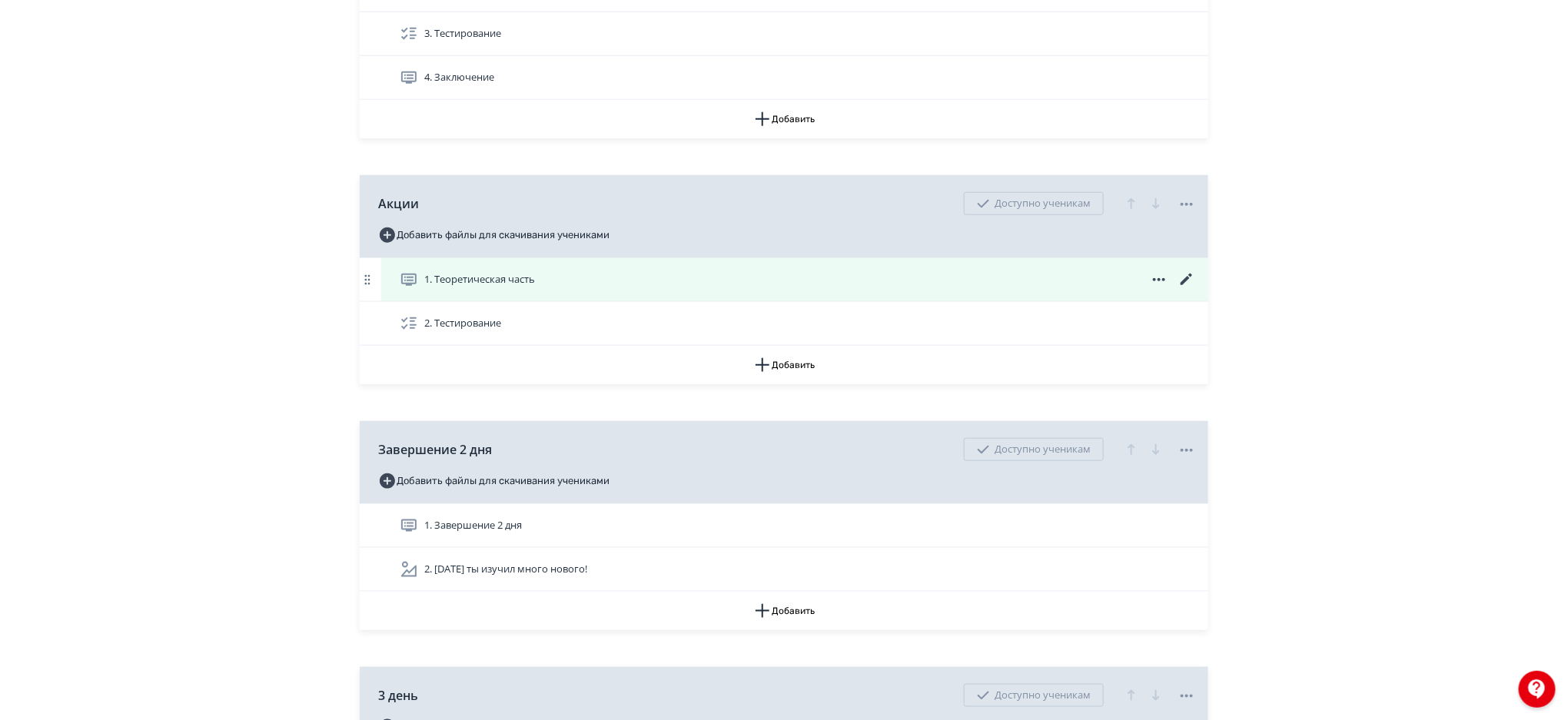
click at [1187, 277] on icon at bounding box center [1187, 280] width 18 height 18
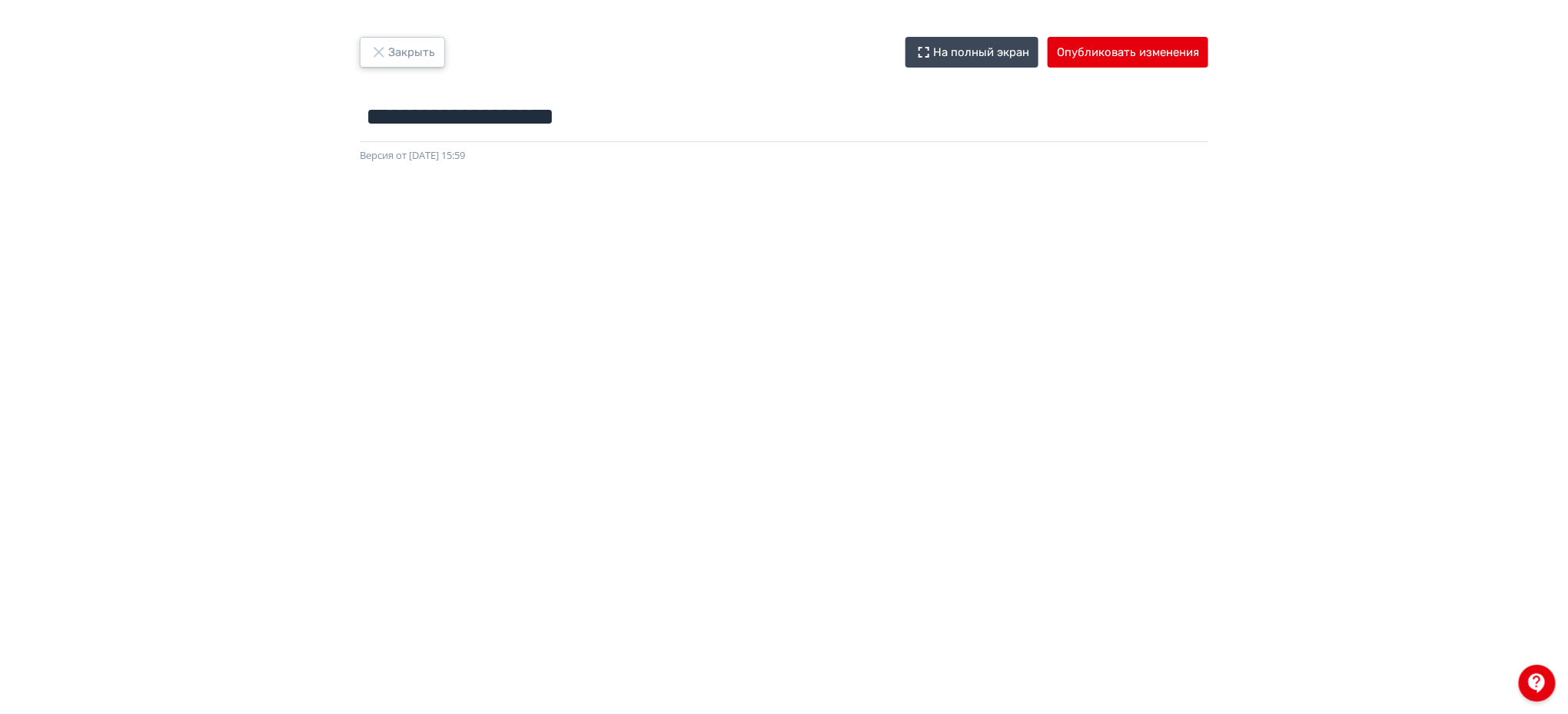
click at [420, 44] on button "Закрыть" at bounding box center [402, 52] width 85 height 31
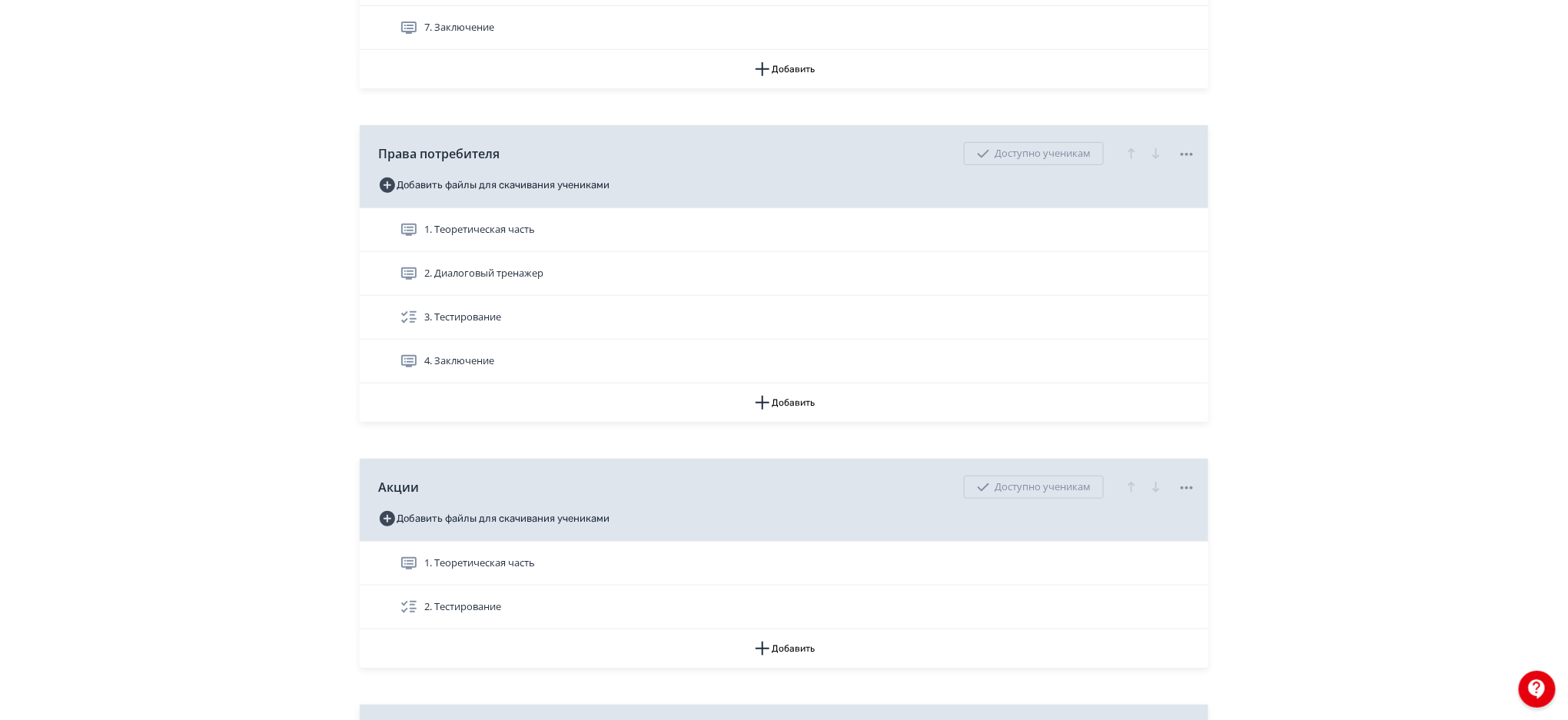
scroll to position [3255, 0]
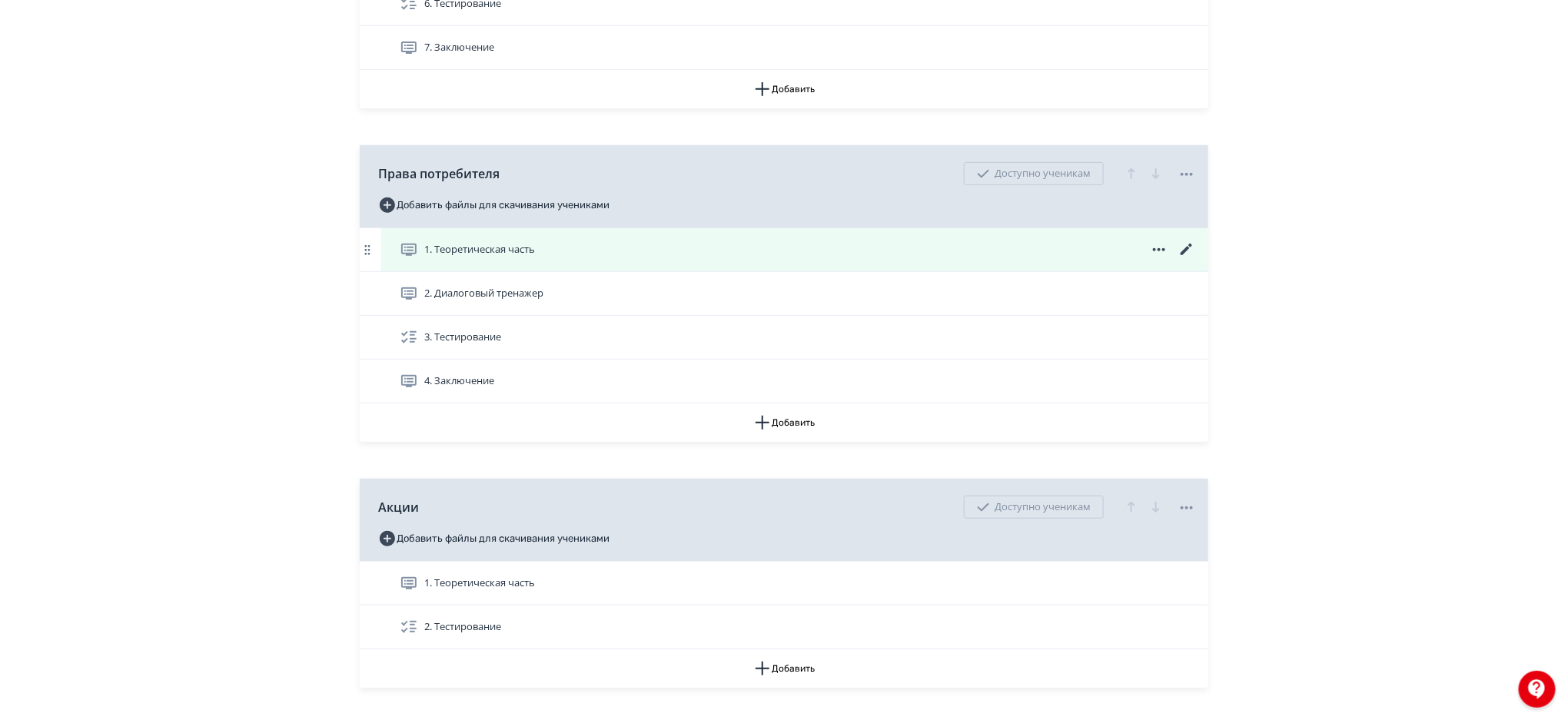
click at [1186, 246] on icon at bounding box center [1187, 250] width 18 height 18
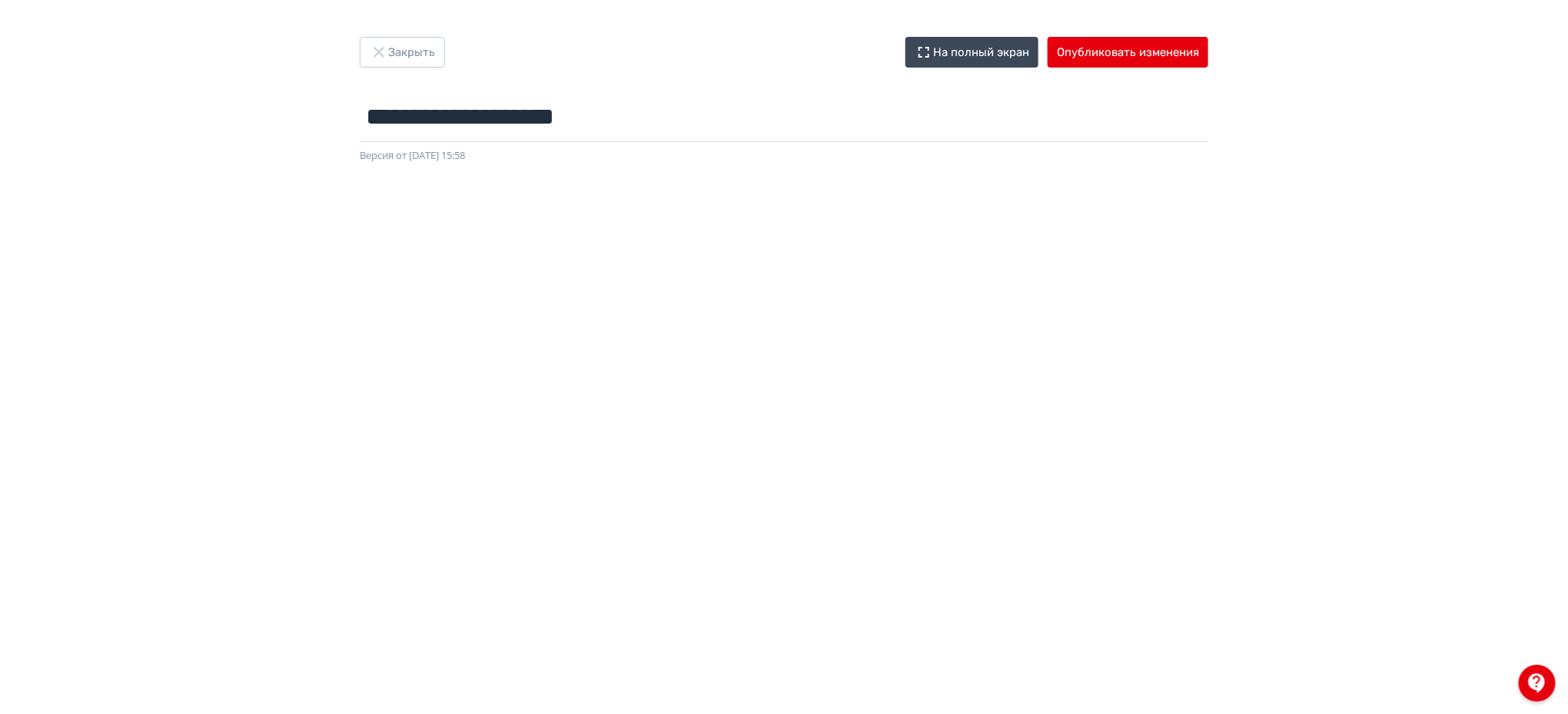
click at [1534, 490] on div at bounding box center [784, 509] width 1568 height 691
click at [1105, 55] on button "Опубликовать изменения" at bounding box center [1127, 52] width 161 height 31
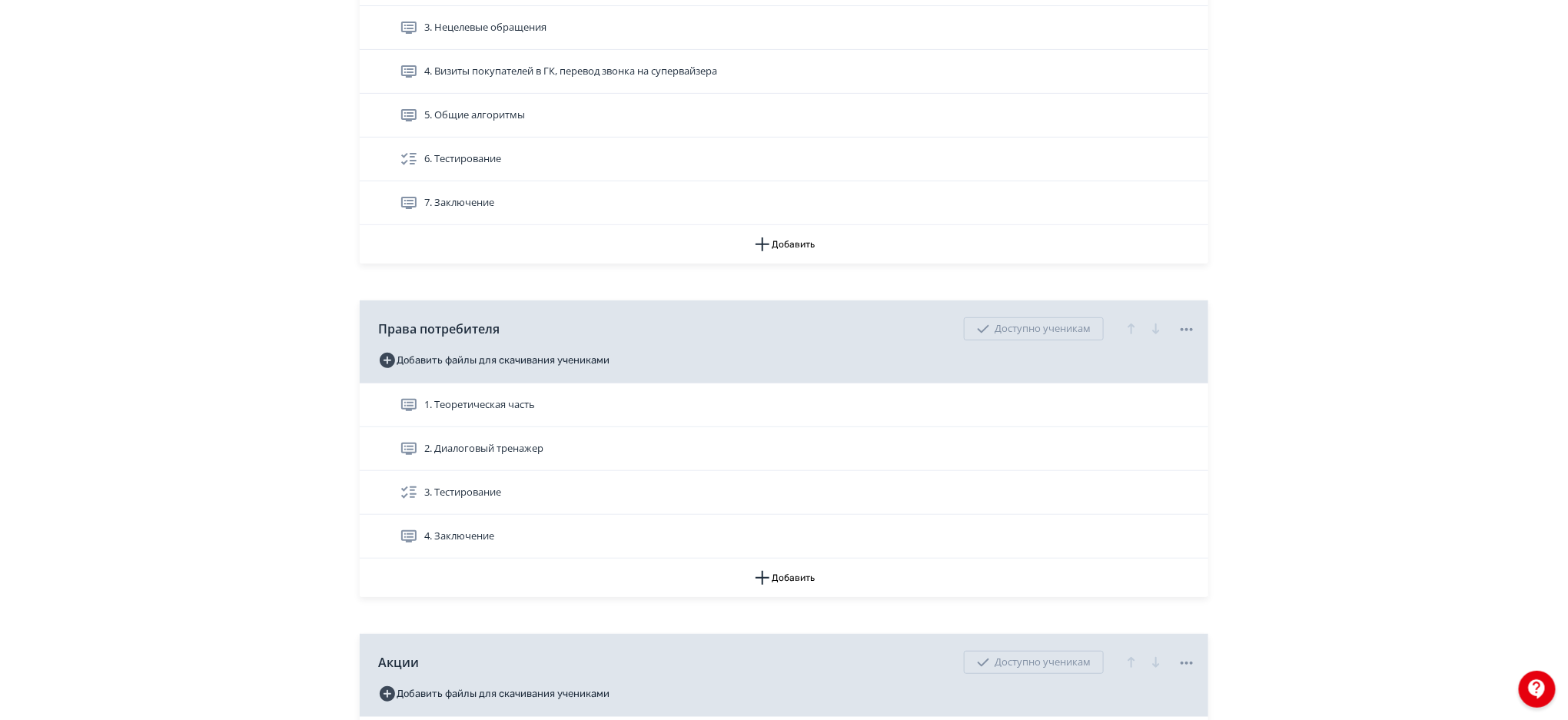
scroll to position [3108, 0]
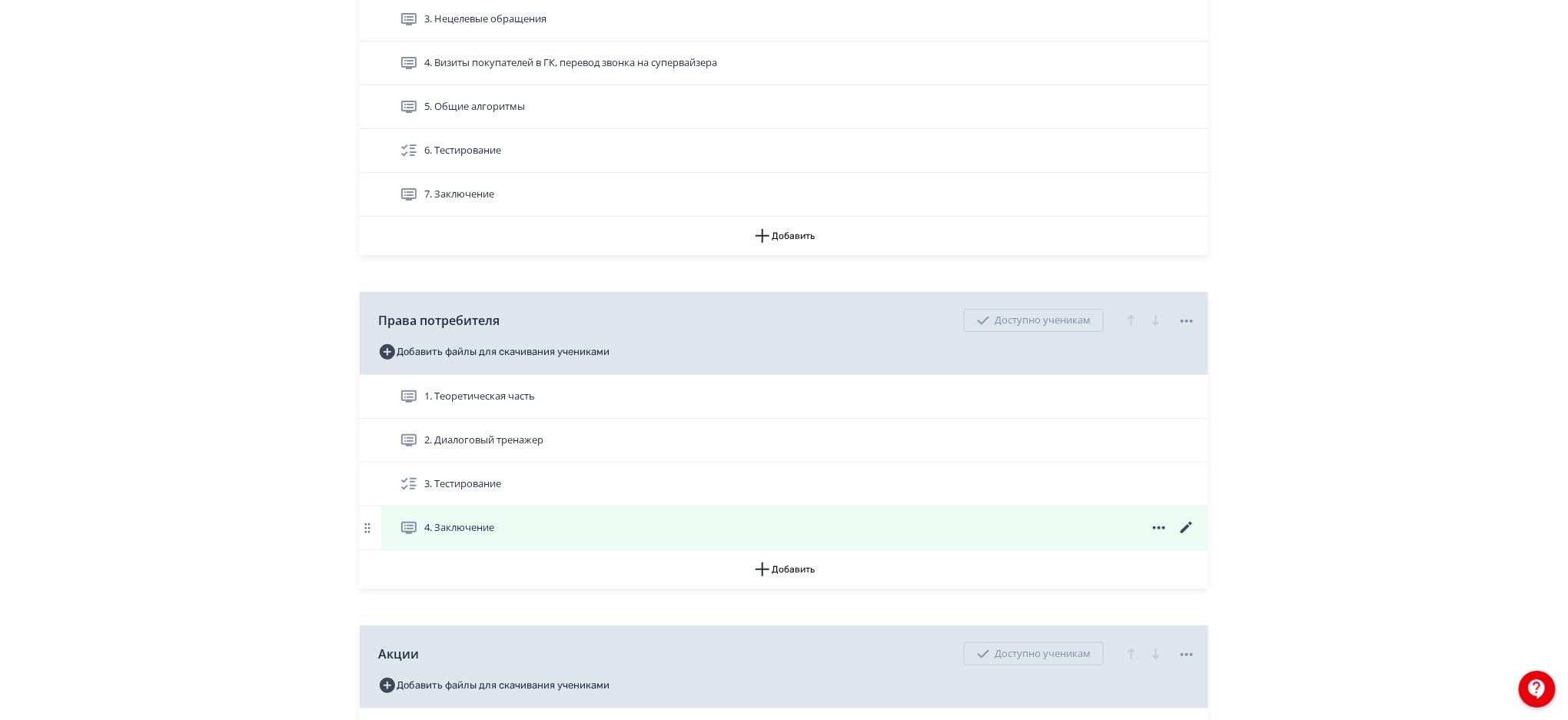
click at [1185, 528] on icon at bounding box center [1186, 528] width 12 height 12
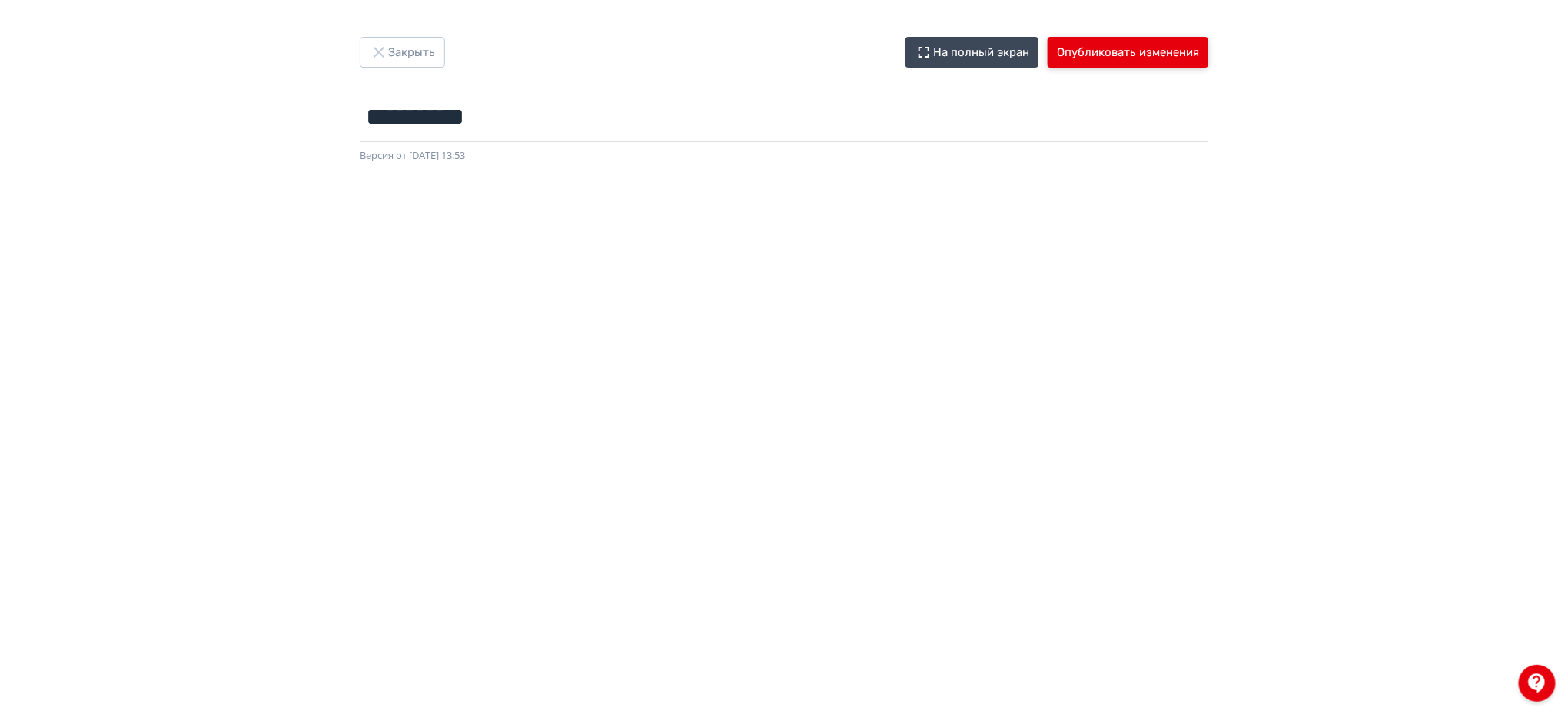
click at [1171, 41] on button "Опубликовать изменения" at bounding box center [1127, 52] width 161 height 31
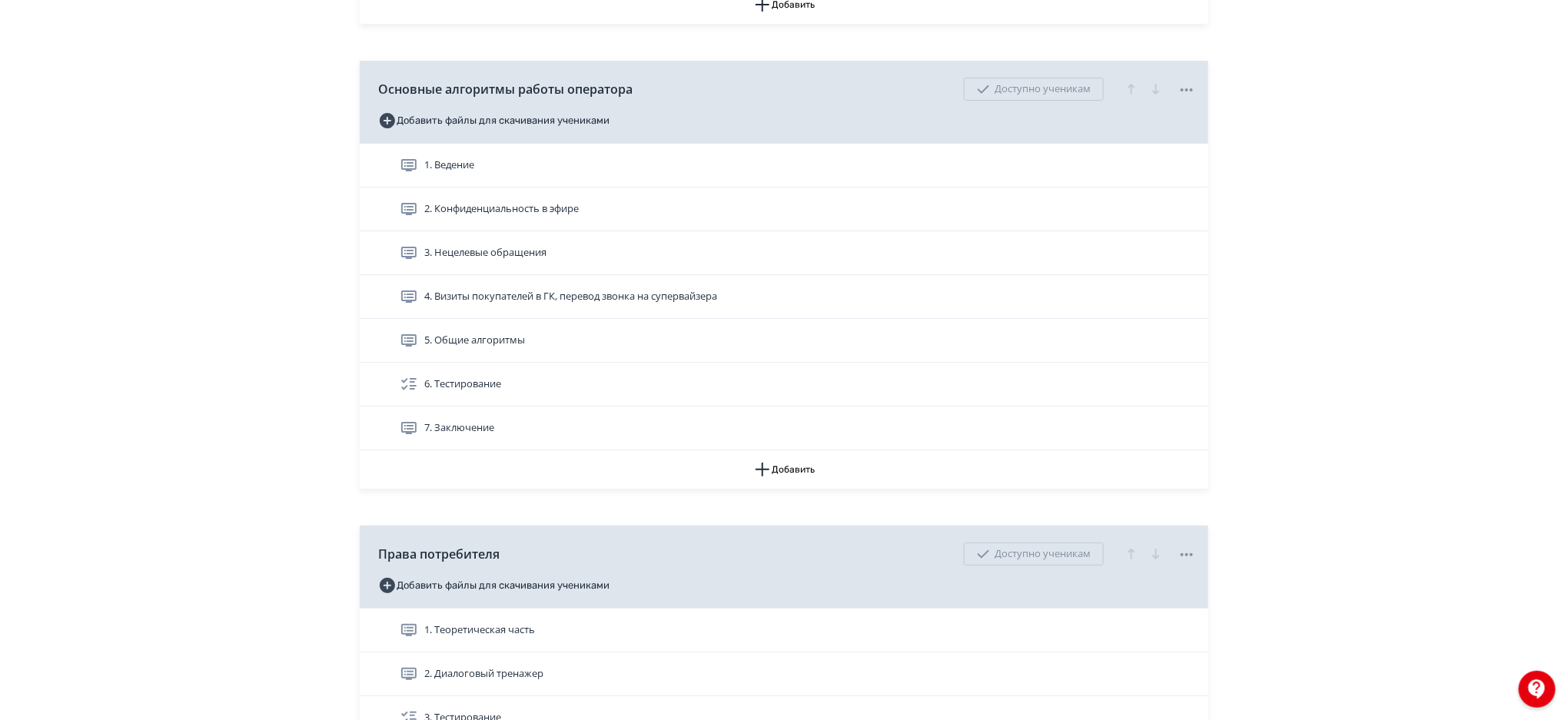
scroll to position [2835, 0]
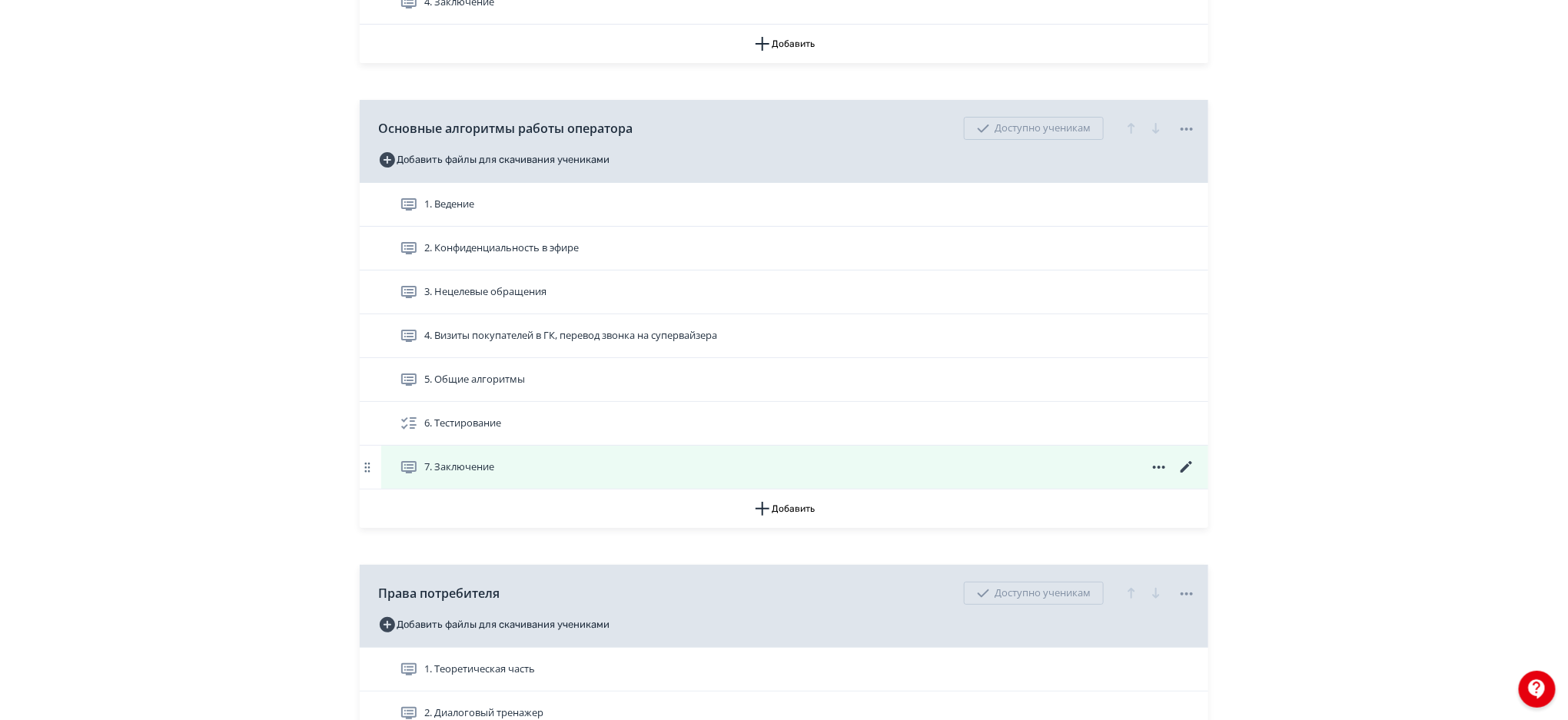
click at [1187, 467] on icon at bounding box center [1186, 467] width 12 height 12
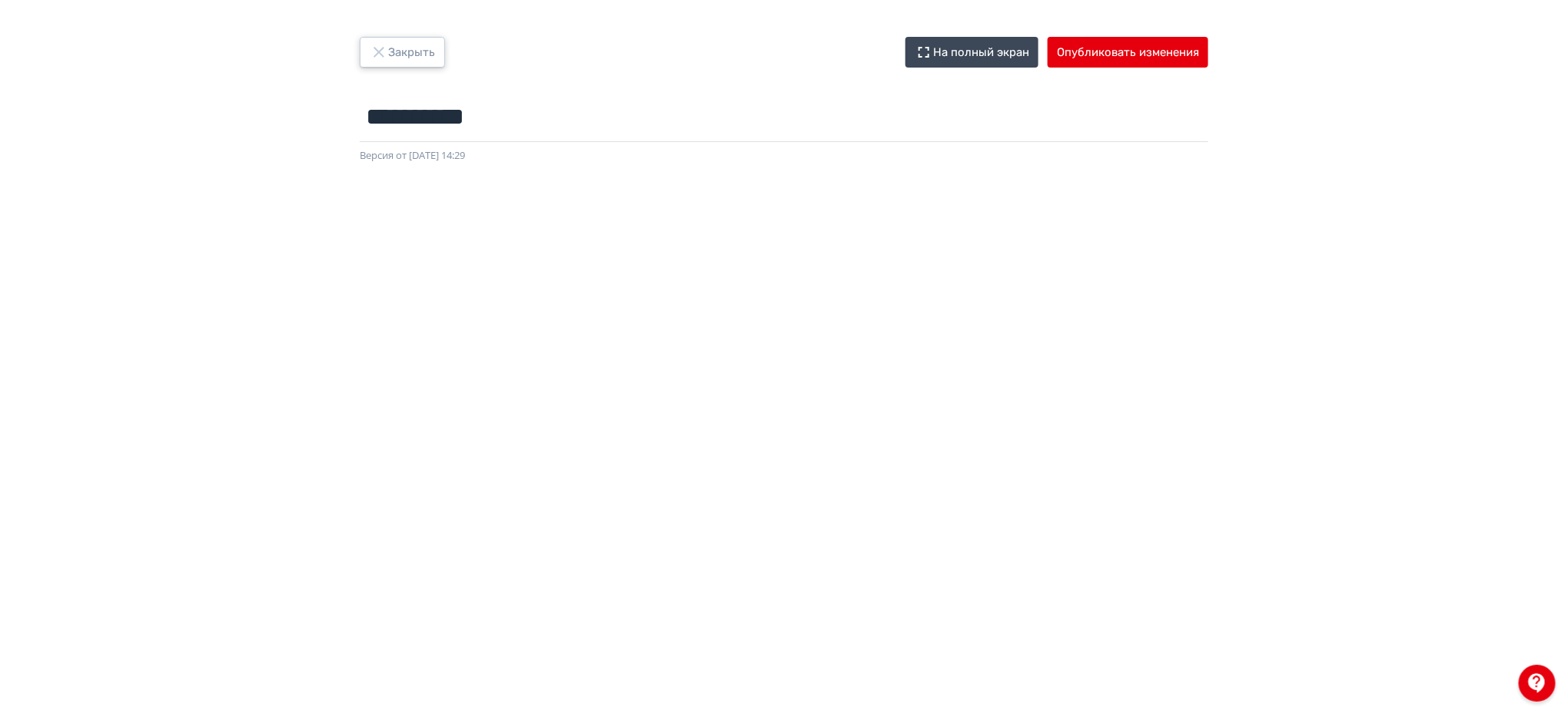
click at [398, 61] on button "Закрыть" at bounding box center [402, 52] width 85 height 31
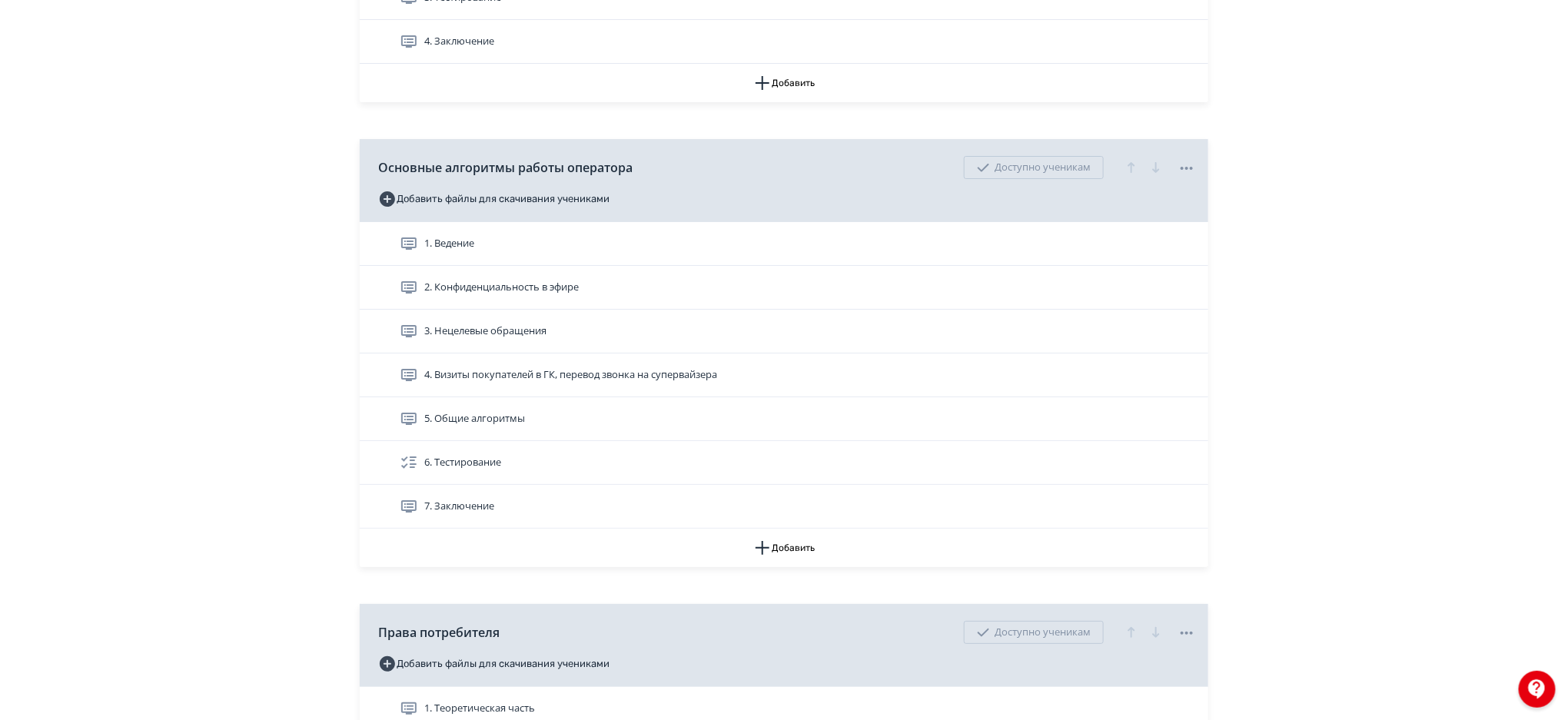
scroll to position [2844, 0]
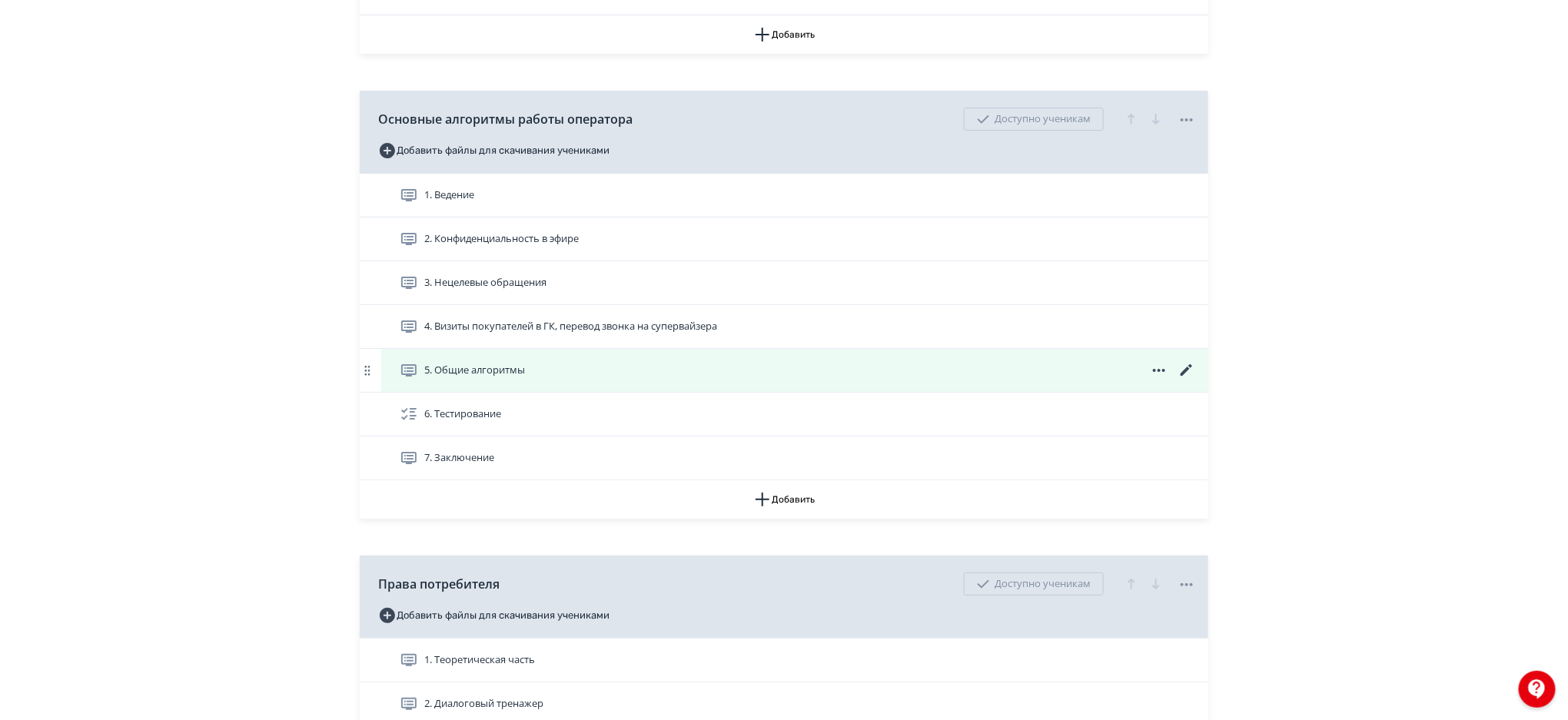
click at [1183, 368] on icon at bounding box center [1187, 371] width 18 height 18
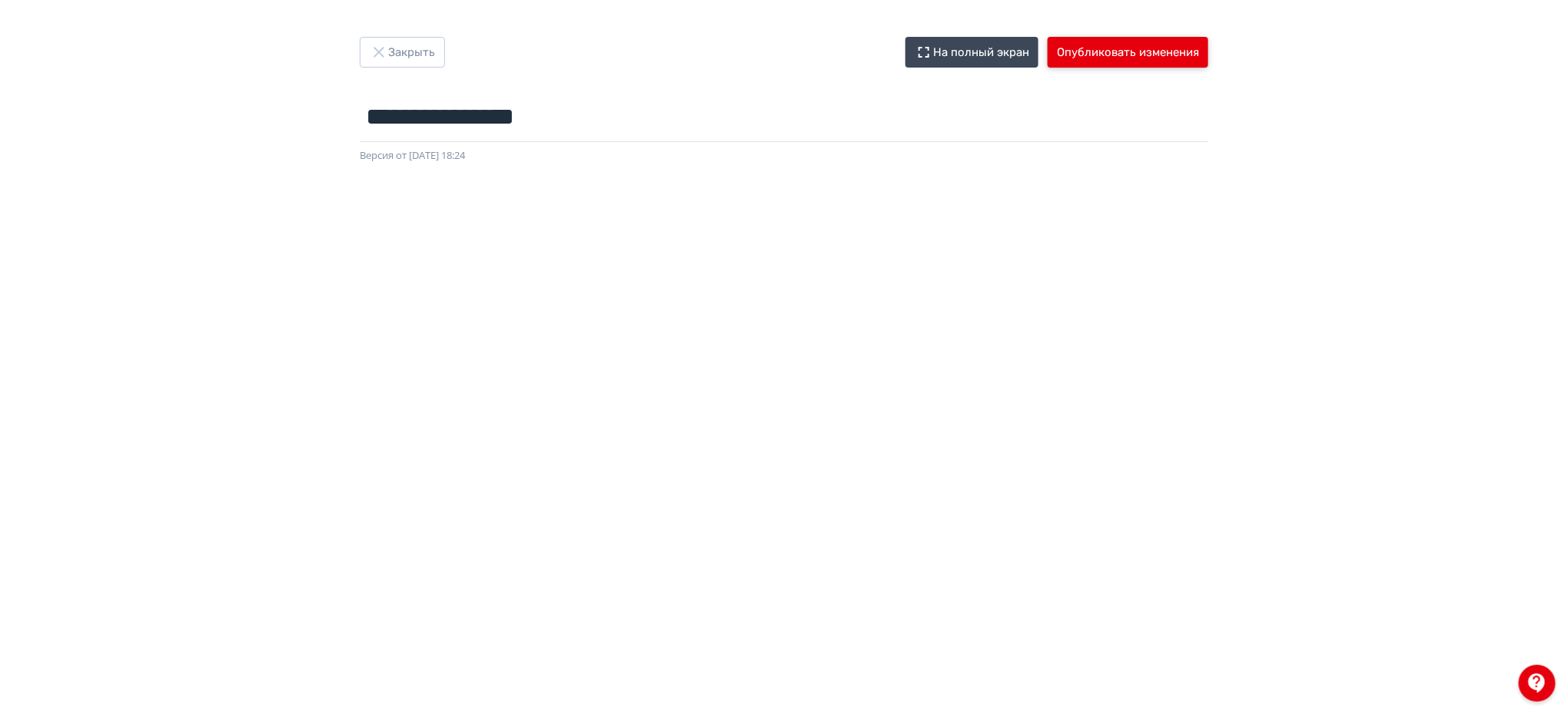
click at [1134, 60] on button "Опубликовать изменения" at bounding box center [1127, 52] width 161 height 31
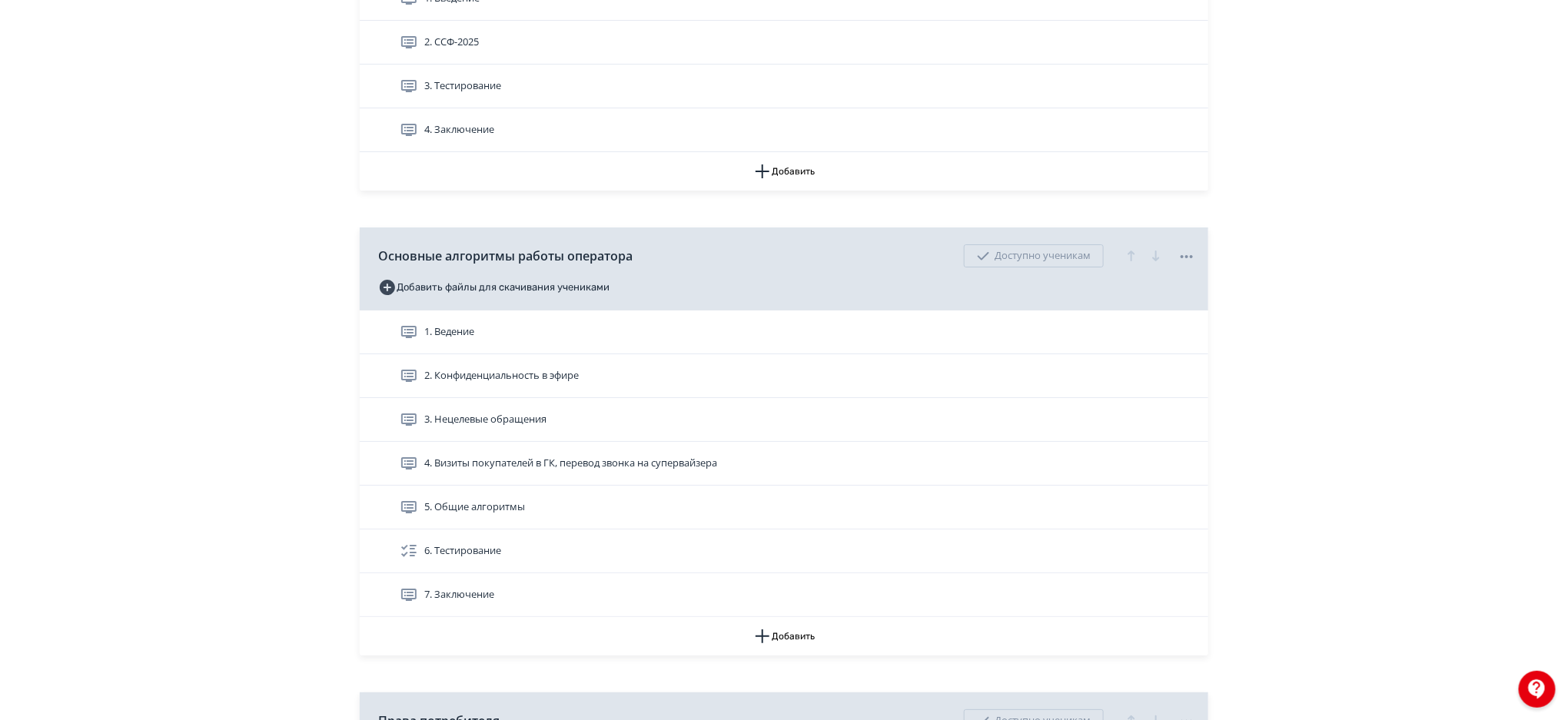
scroll to position [2737, 0]
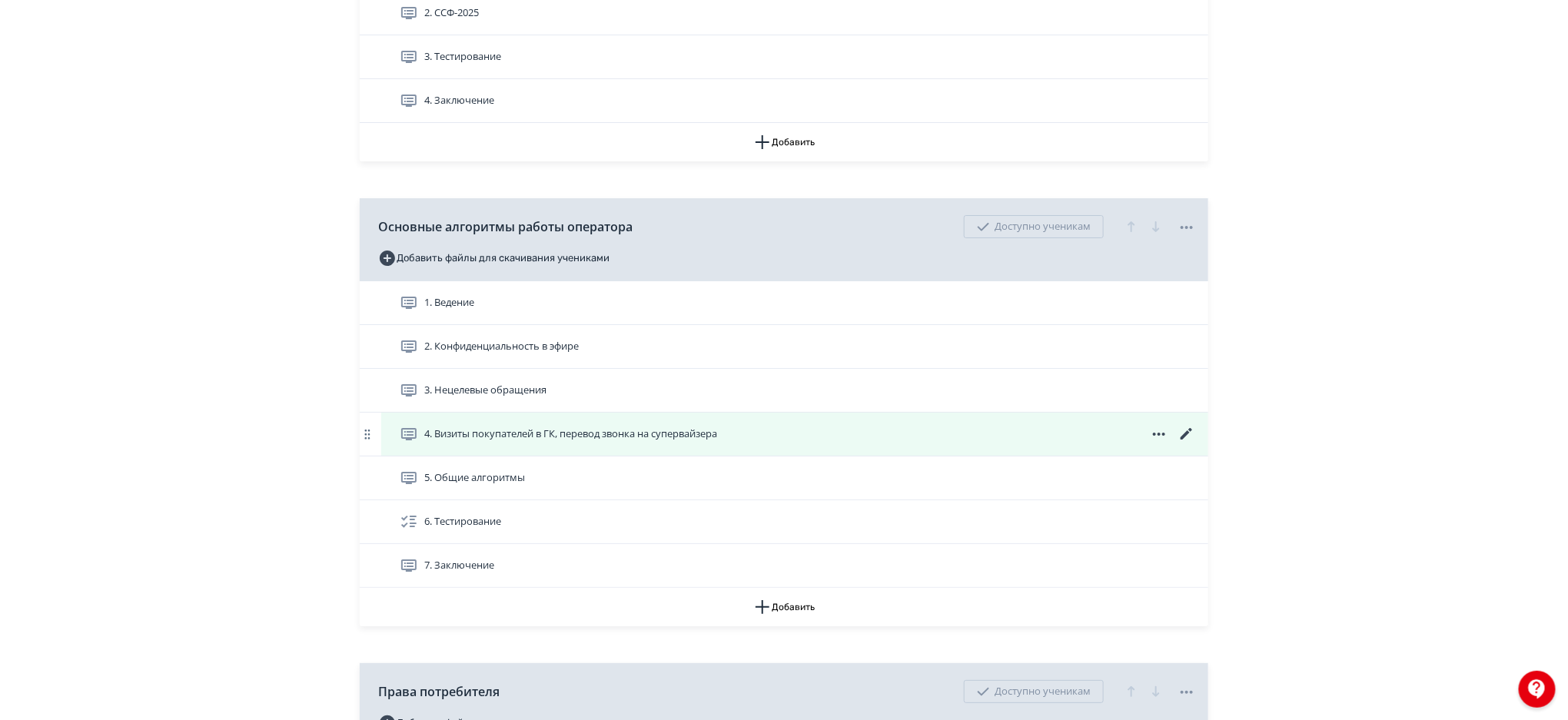
click at [1186, 430] on icon at bounding box center [1187, 435] width 18 height 18
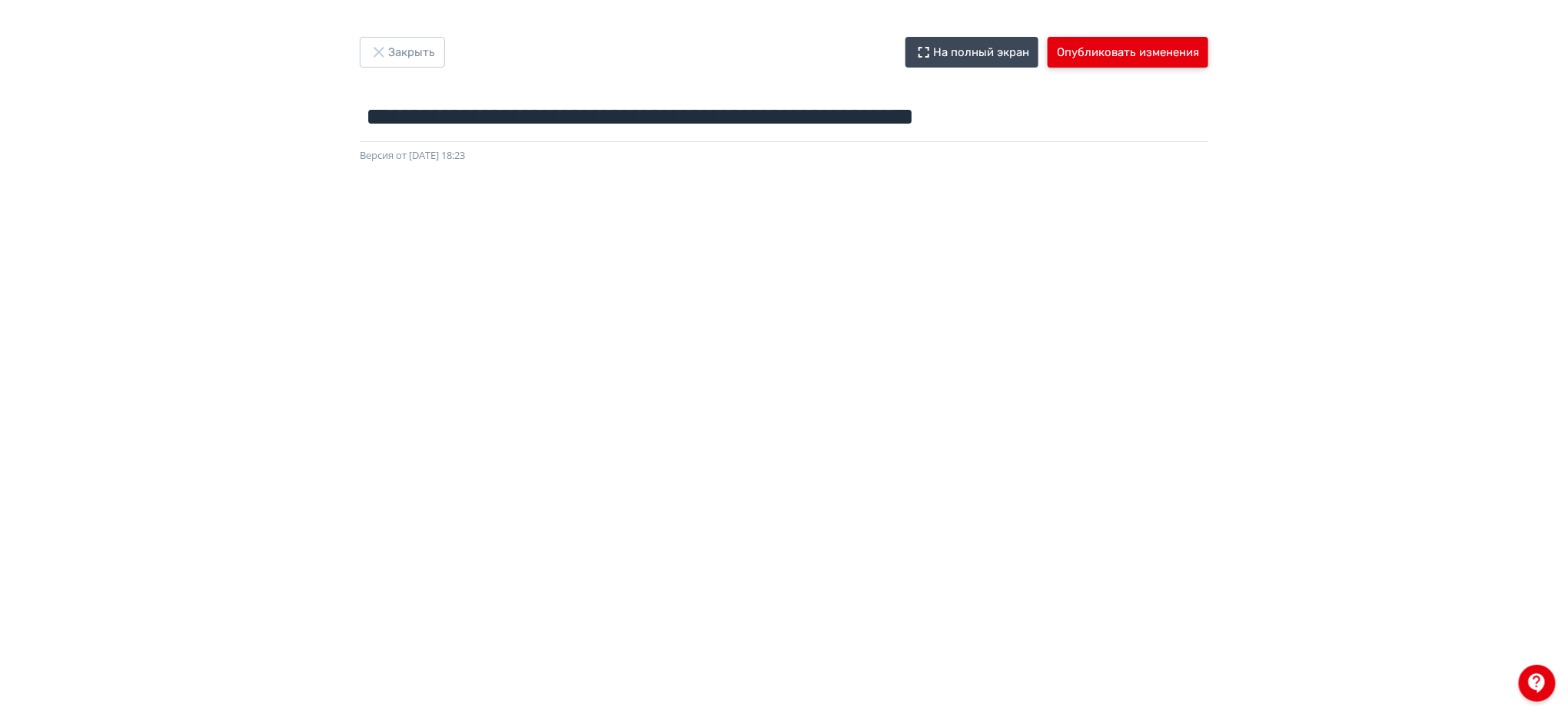
click at [1147, 43] on button "Опубликовать изменения" at bounding box center [1127, 52] width 161 height 31
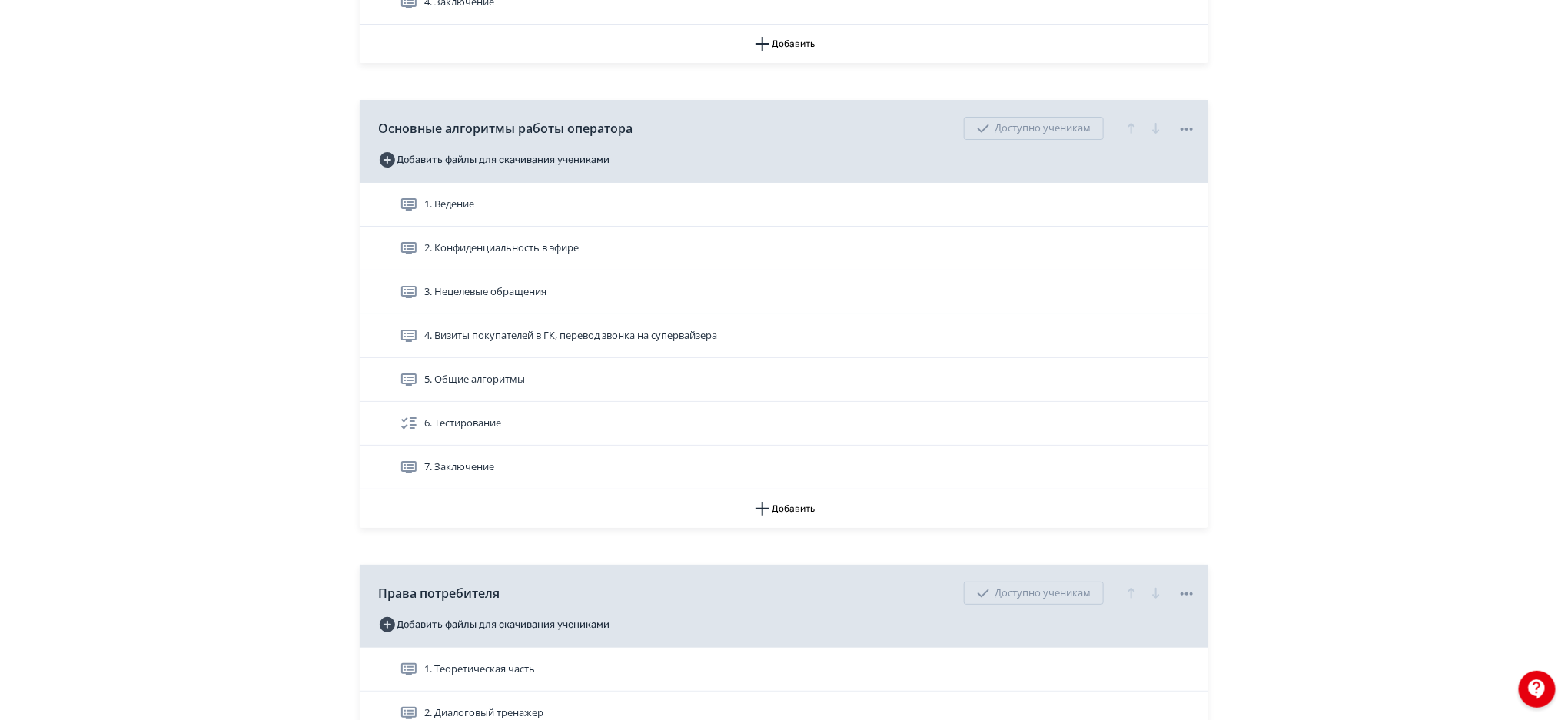
scroll to position [2825, 0]
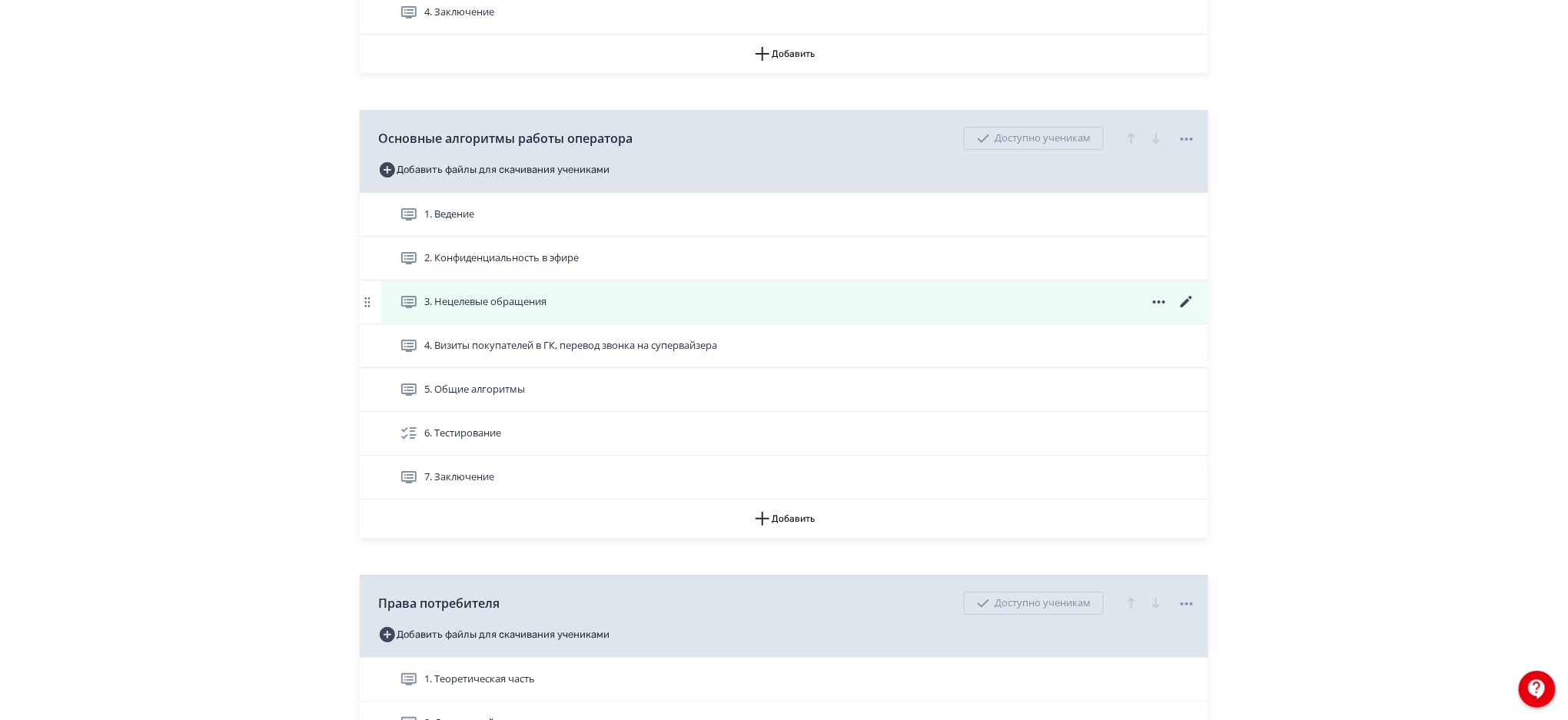
click at [1185, 305] on icon at bounding box center [1186, 302] width 12 height 12
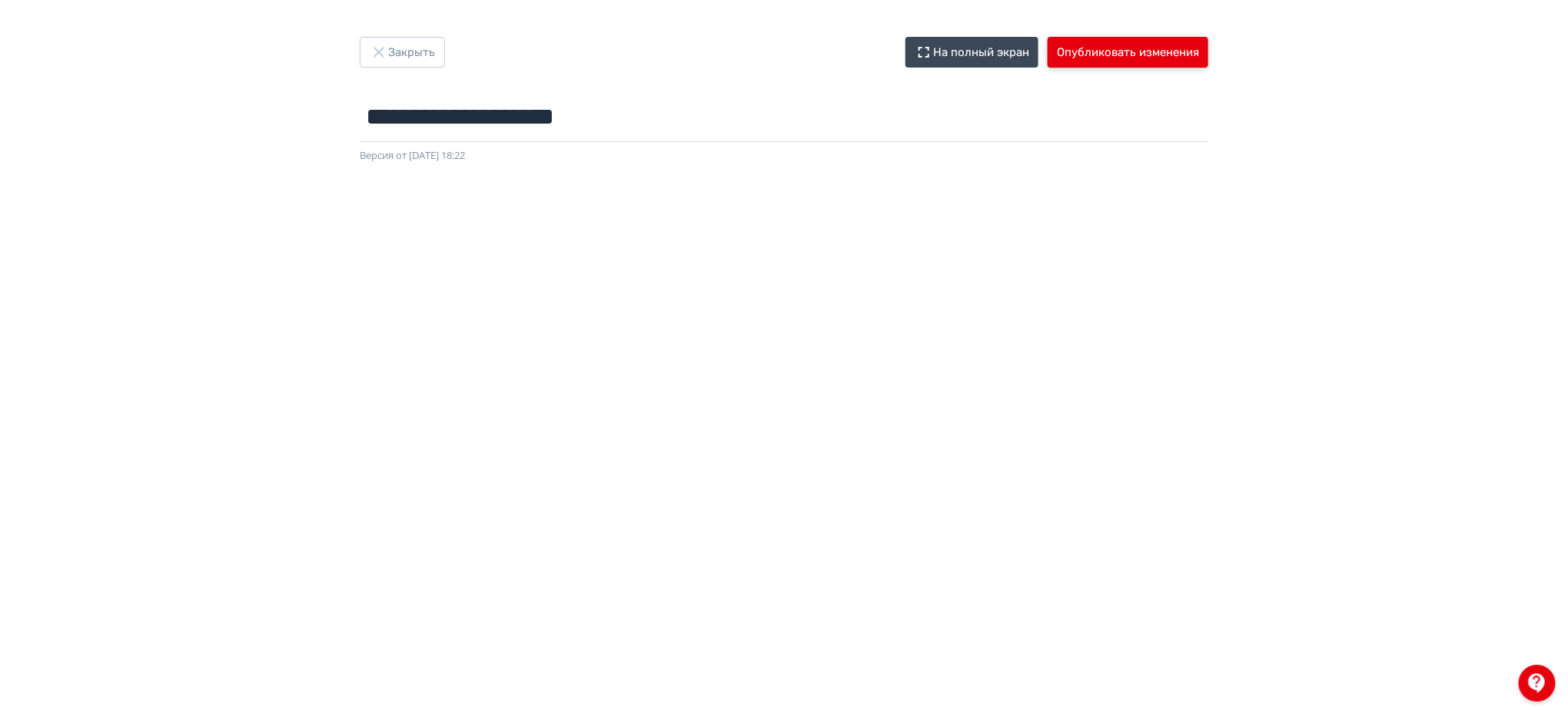
click at [1135, 48] on button "Опубликовать изменения" at bounding box center [1127, 52] width 161 height 31
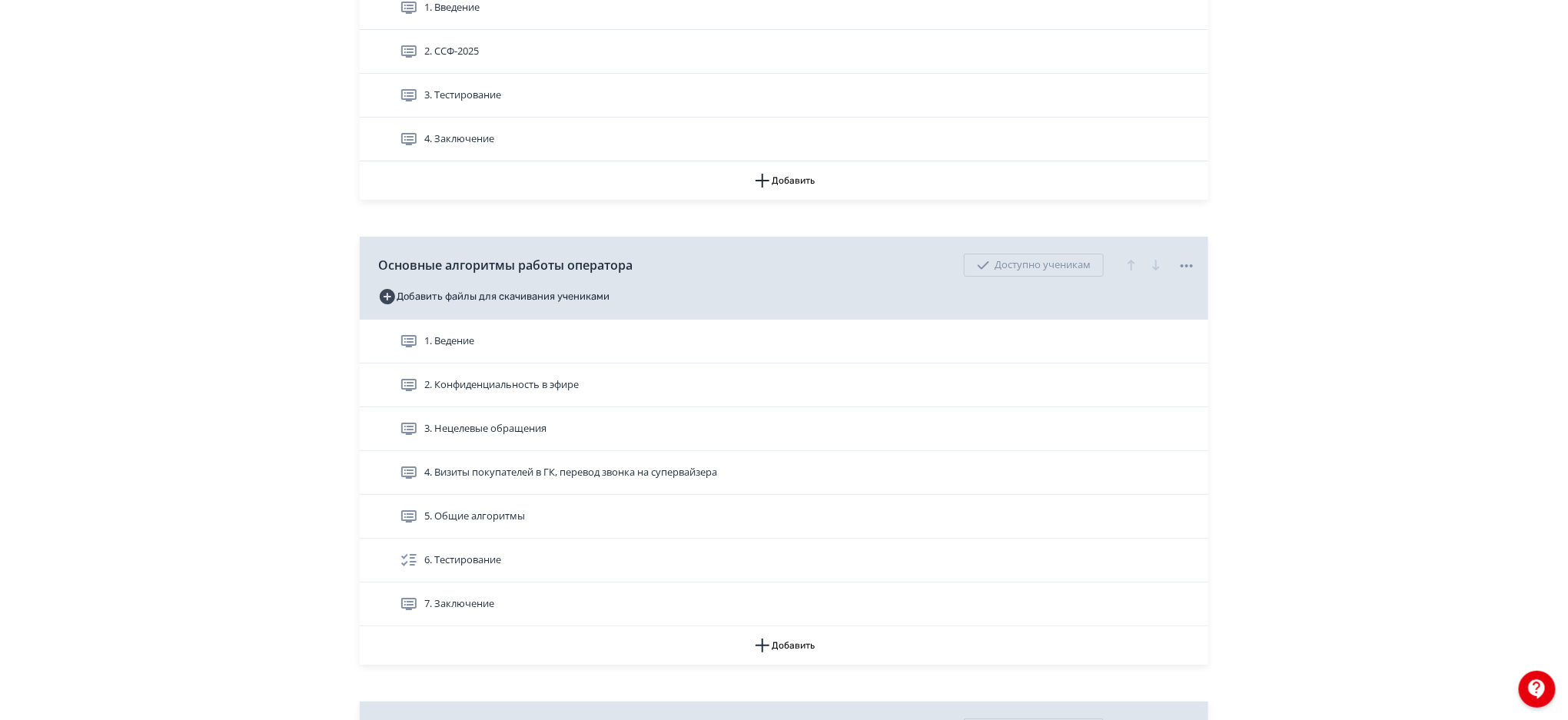
scroll to position [2747, 0]
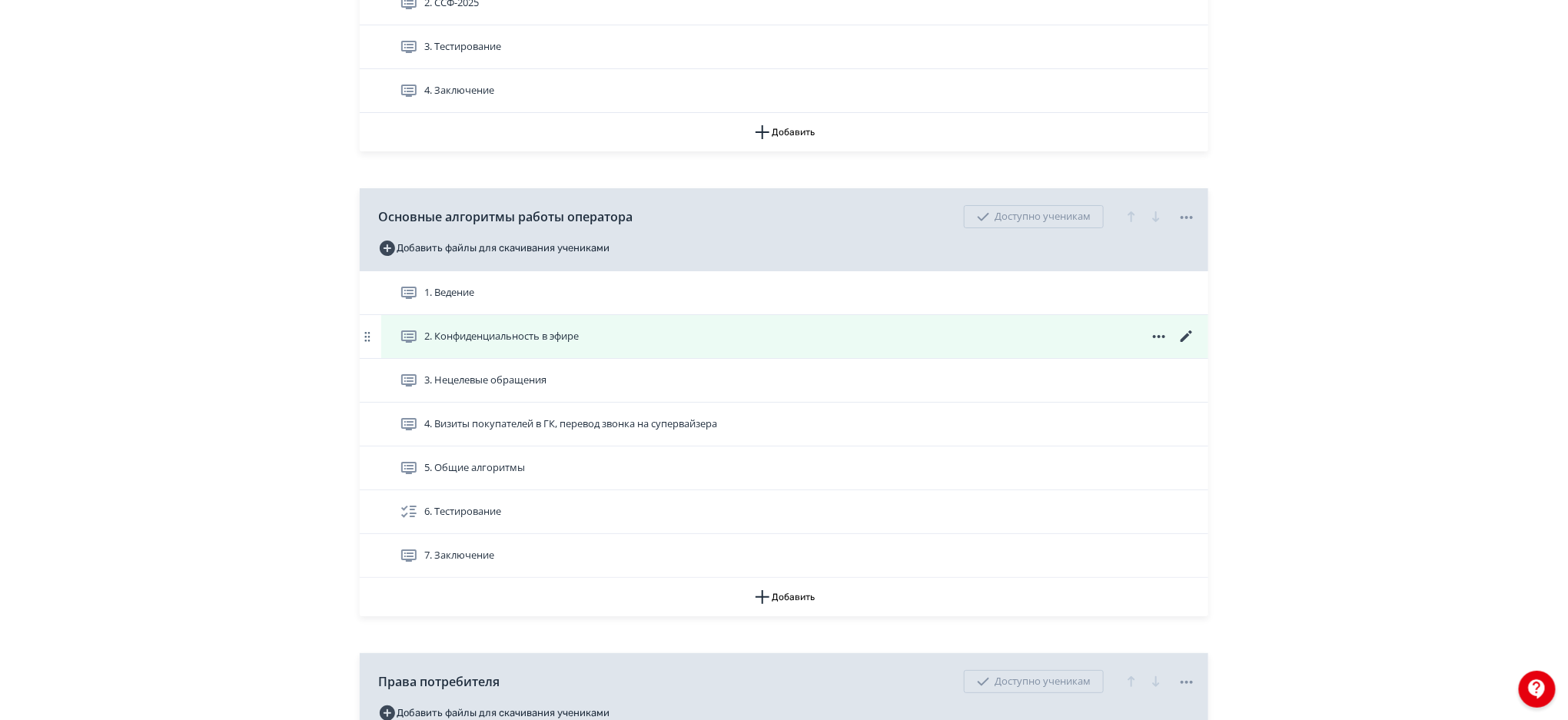
click at [1190, 330] on icon at bounding box center [1187, 337] width 18 height 18
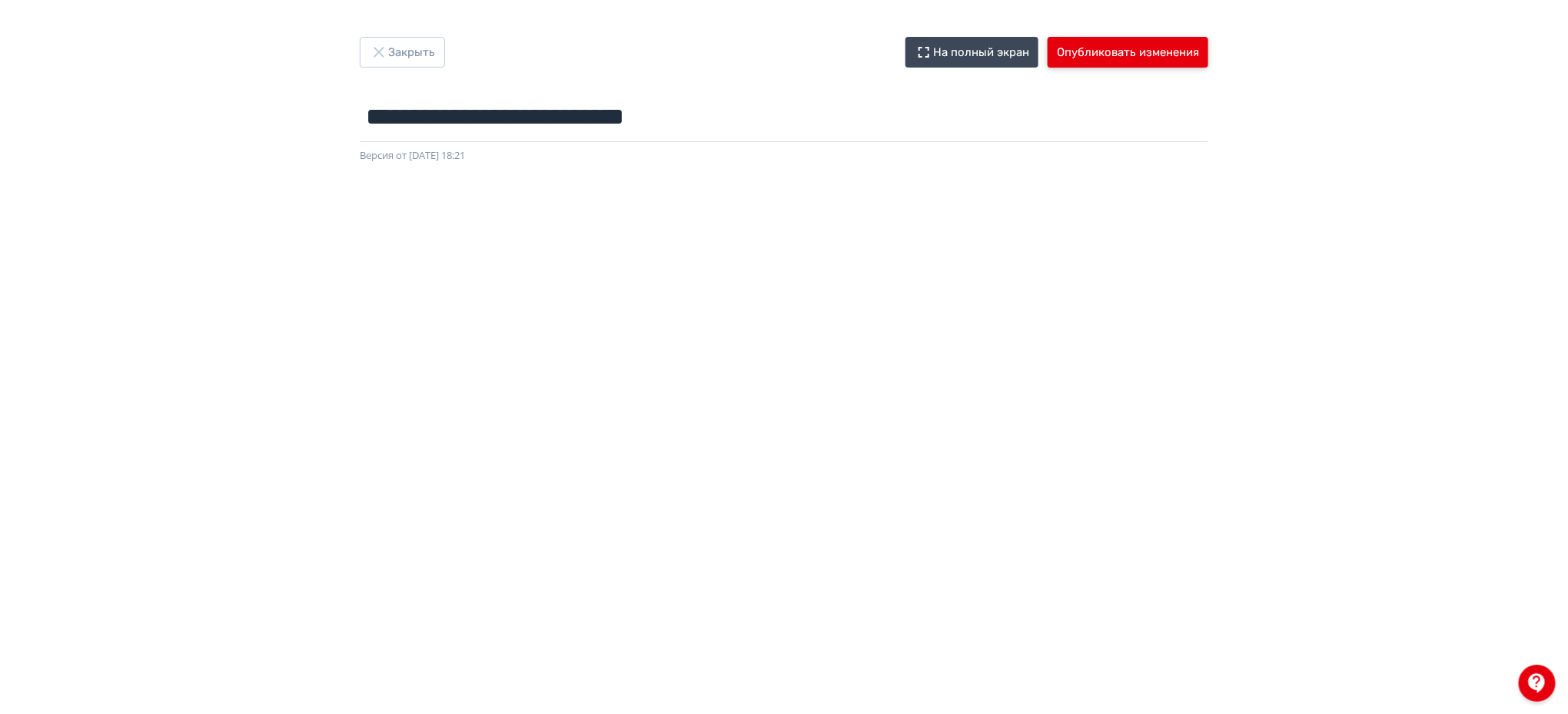
click at [1109, 59] on button "Опубликовать изменения" at bounding box center [1127, 52] width 161 height 31
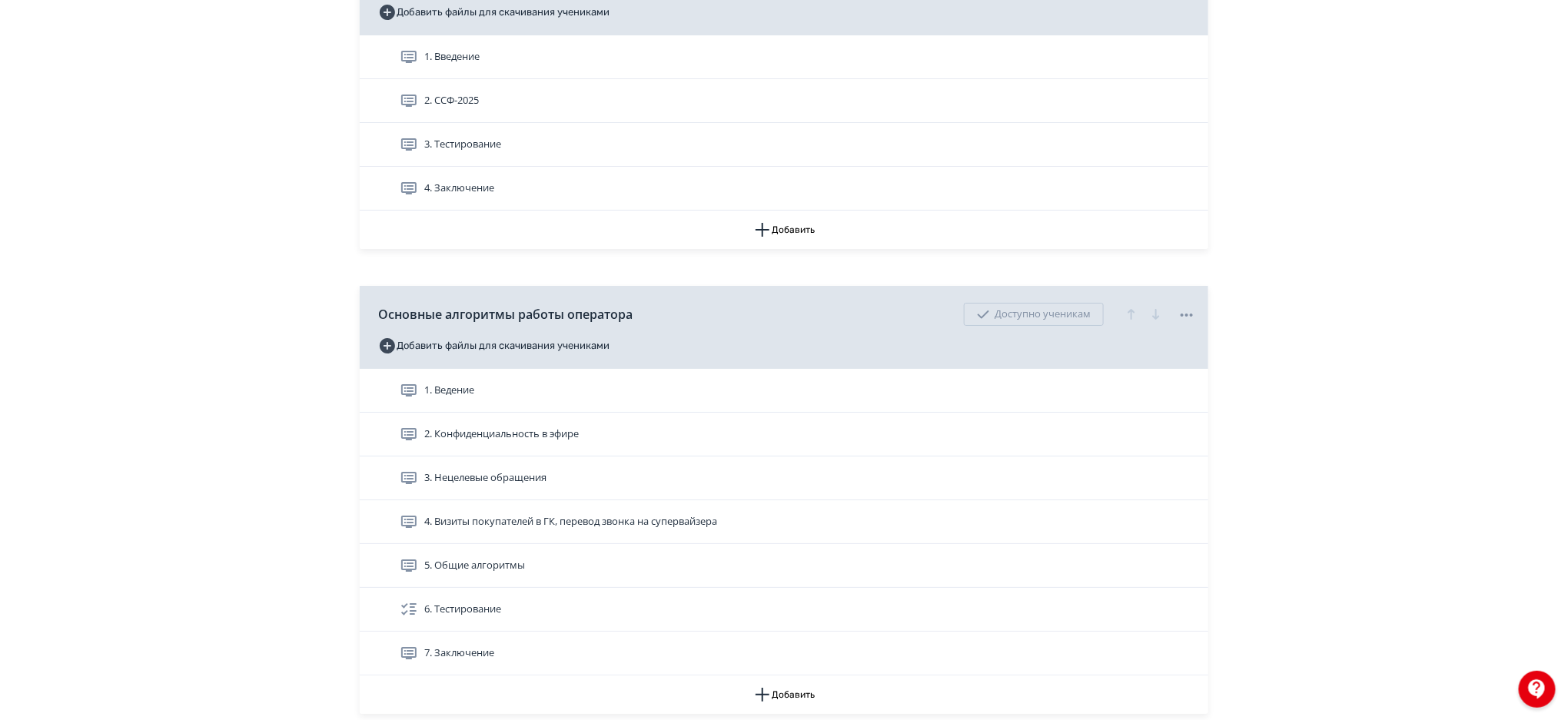
scroll to position [2659, 0]
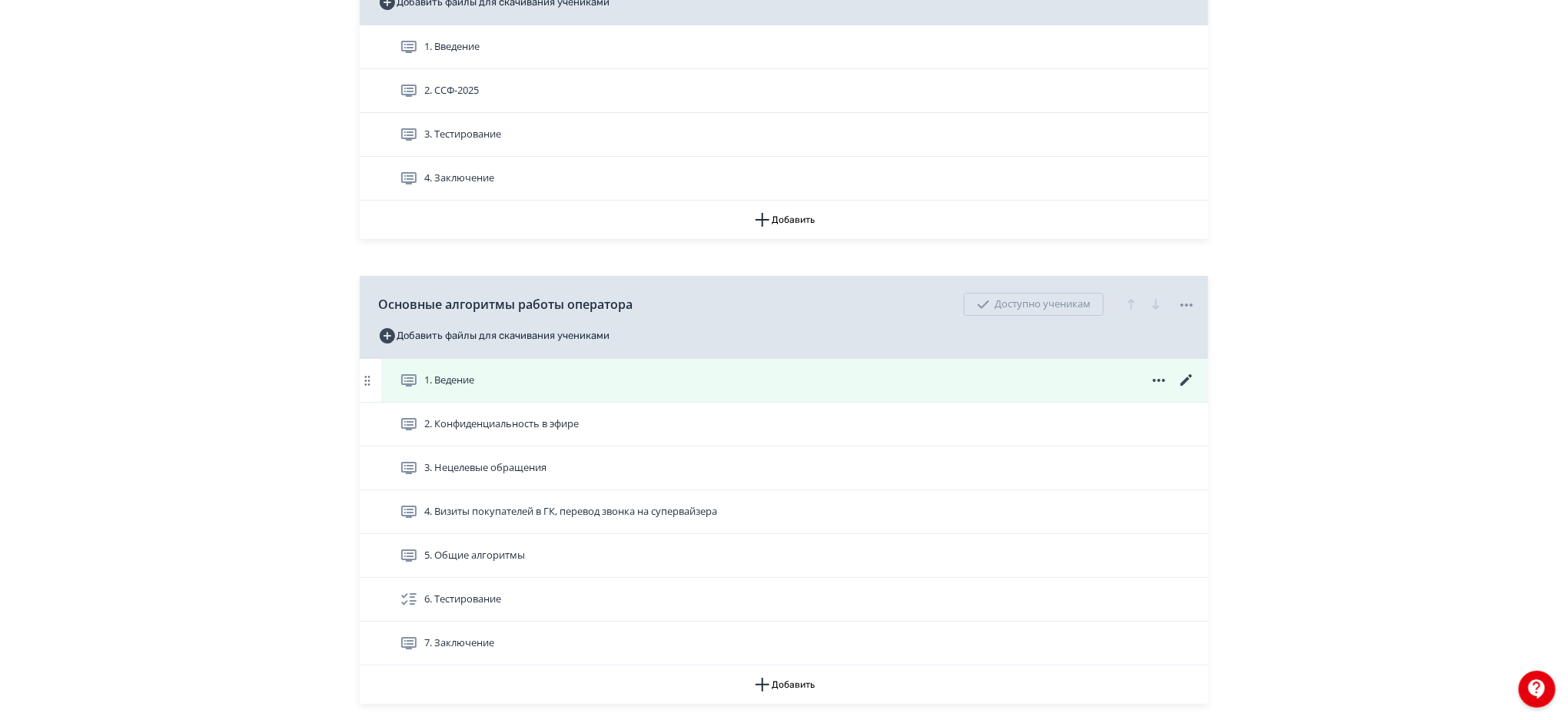
click at [1190, 375] on icon at bounding box center [1187, 381] width 18 height 18
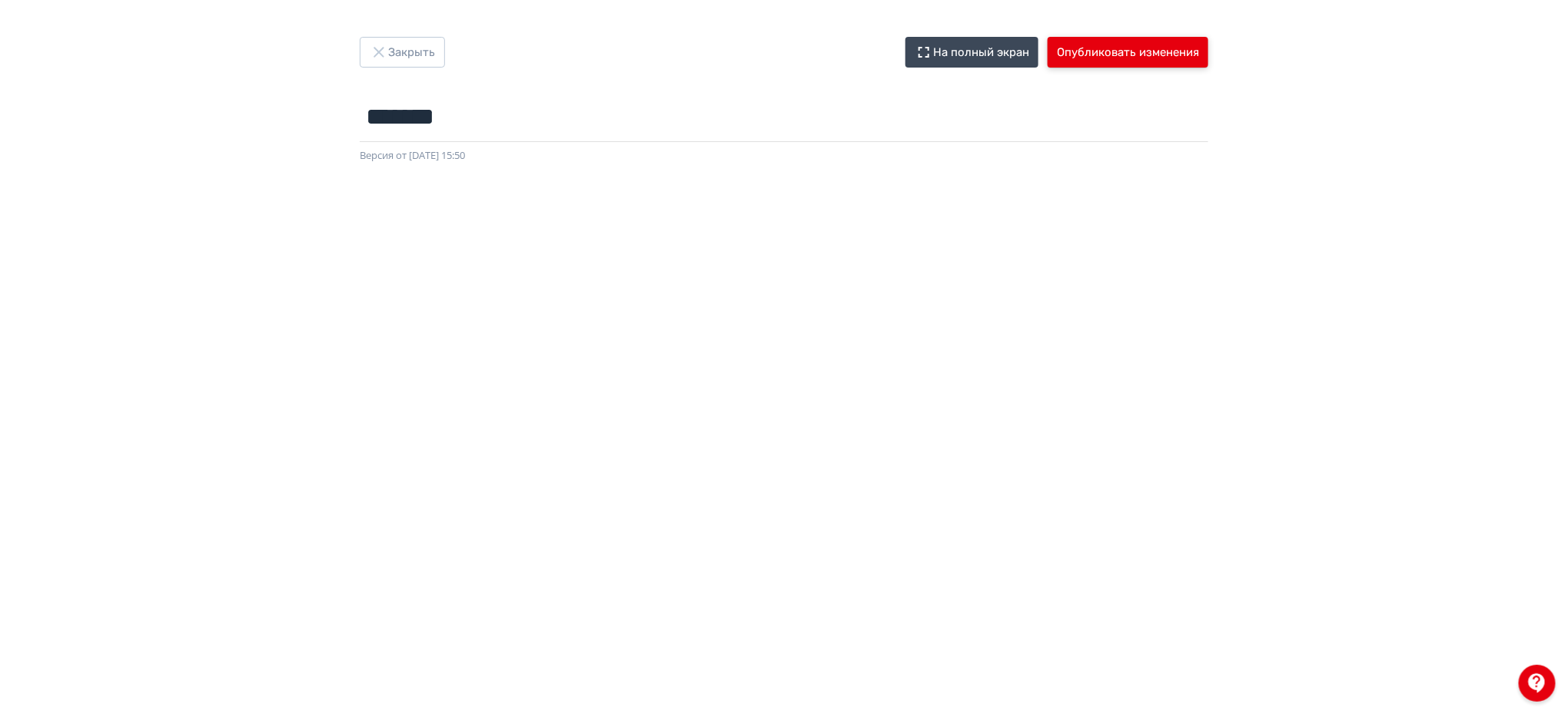
click at [1158, 46] on button "Опубликовать изменения" at bounding box center [1127, 52] width 161 height 31
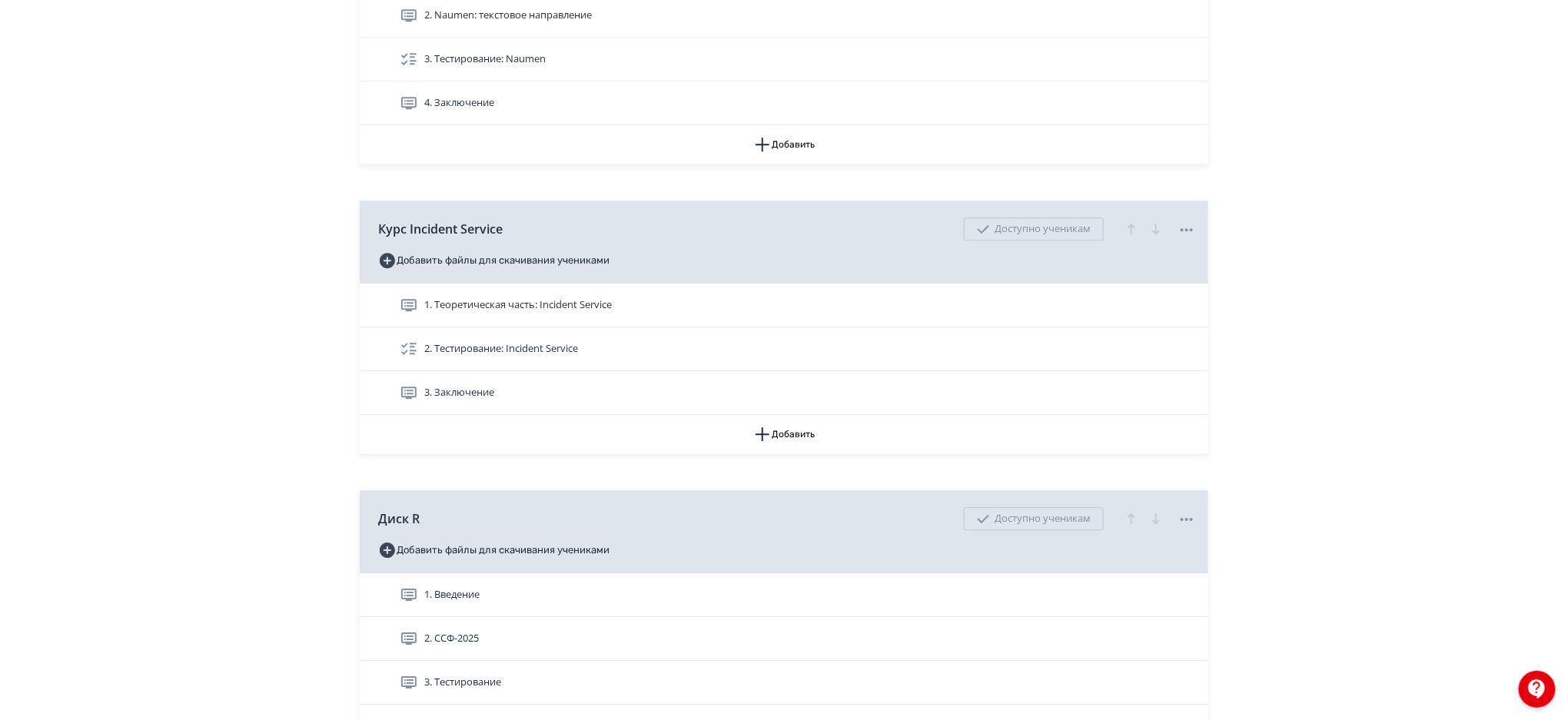
scroll to position [2121, 0]
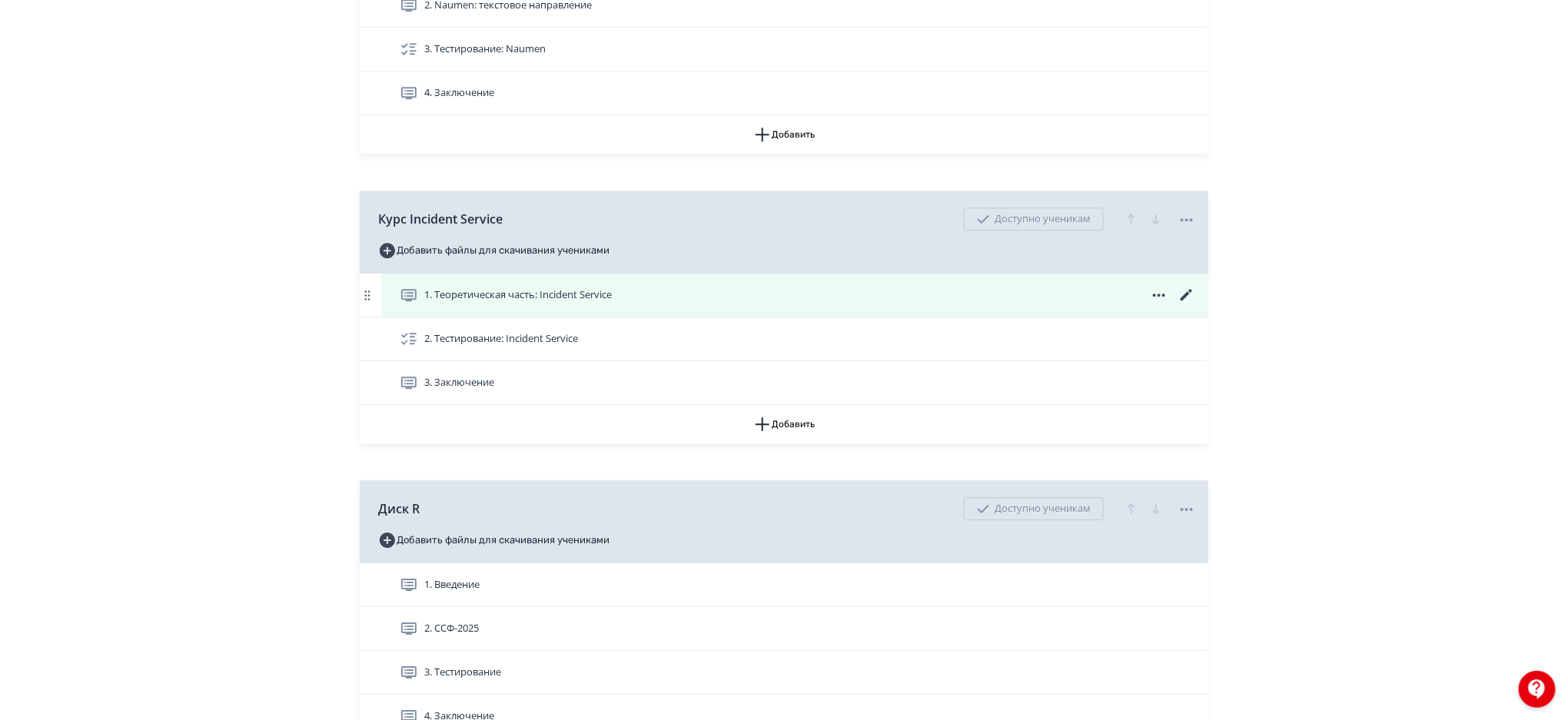
click at [1186, 295] on icon at bounding box center [1186, 295] width 12 height 12
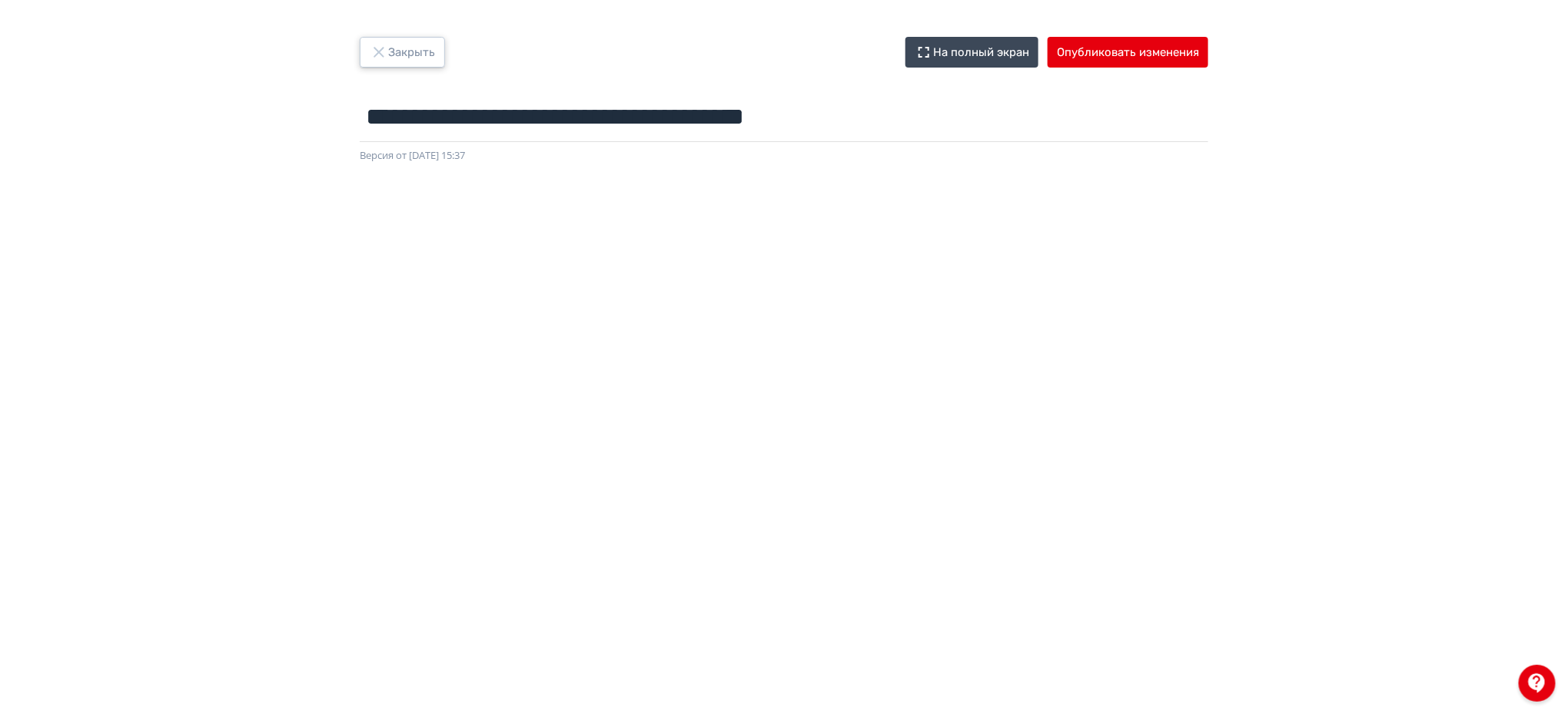
click at [420, 45] on button "Закрыть" at bounding box center [402, 52] width 85 height 31
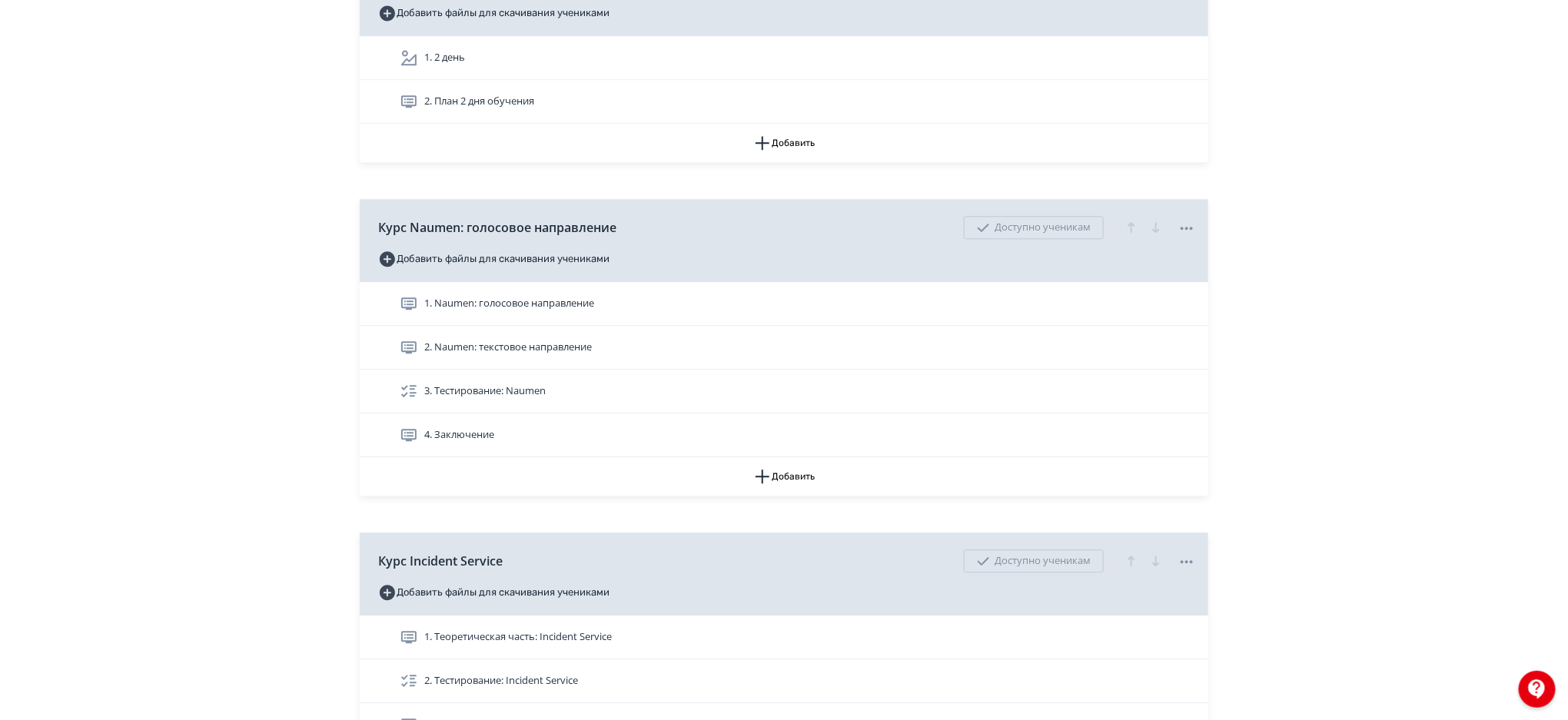
scroll to position [1857, 0]
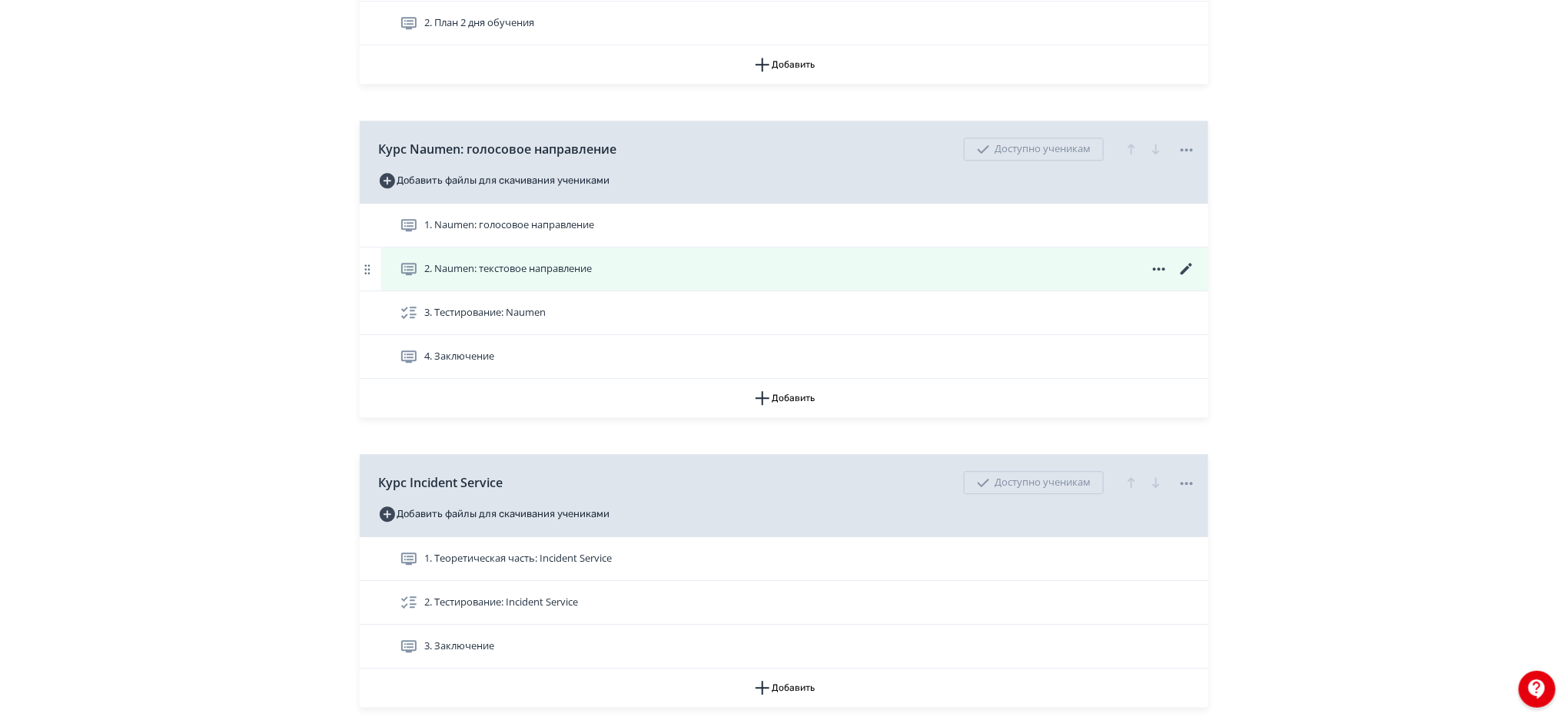
click at [1188, 265] on icon at bounding box center [1187, 269] width 18 height 18
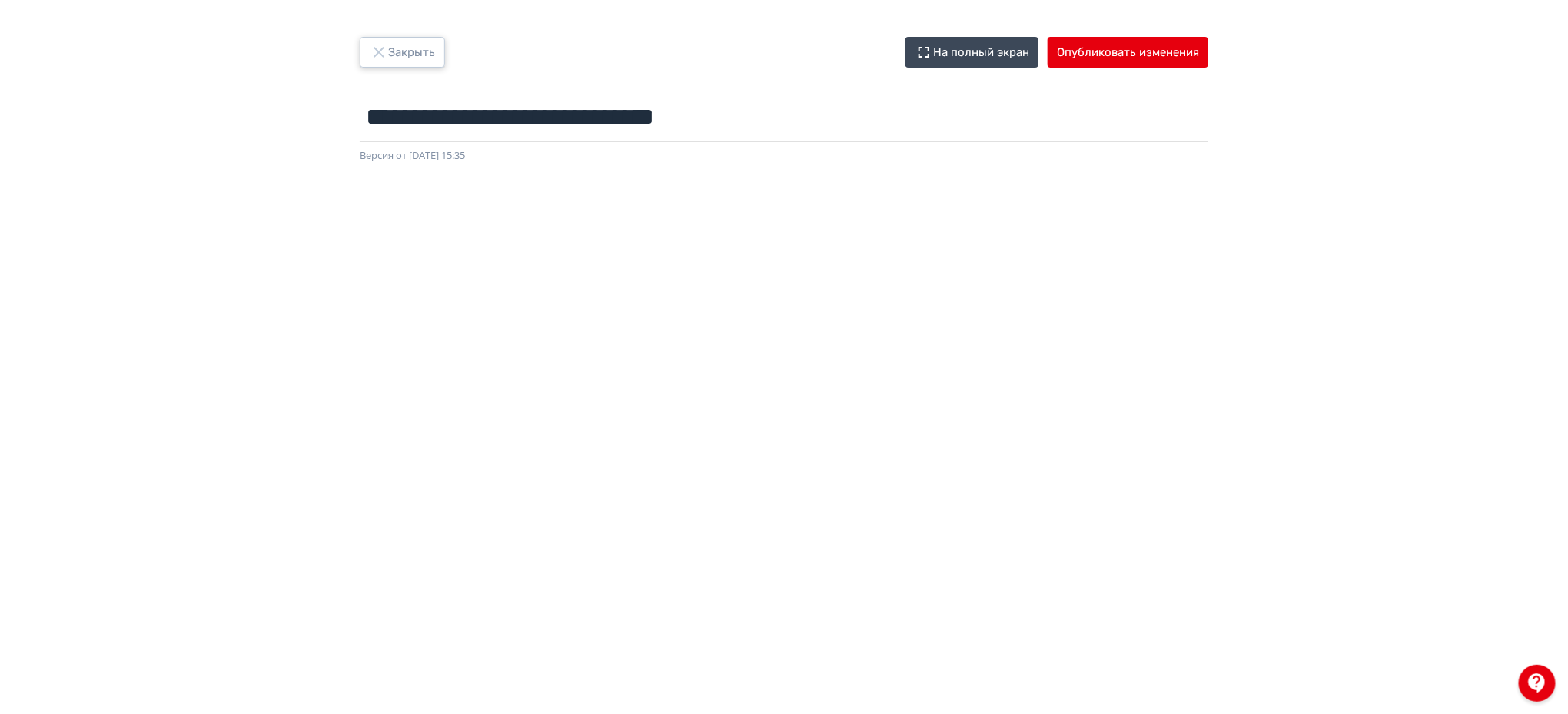
click at [437, 49] on button "Закрыть" at bounding box center [402, 52] width 85 height 31
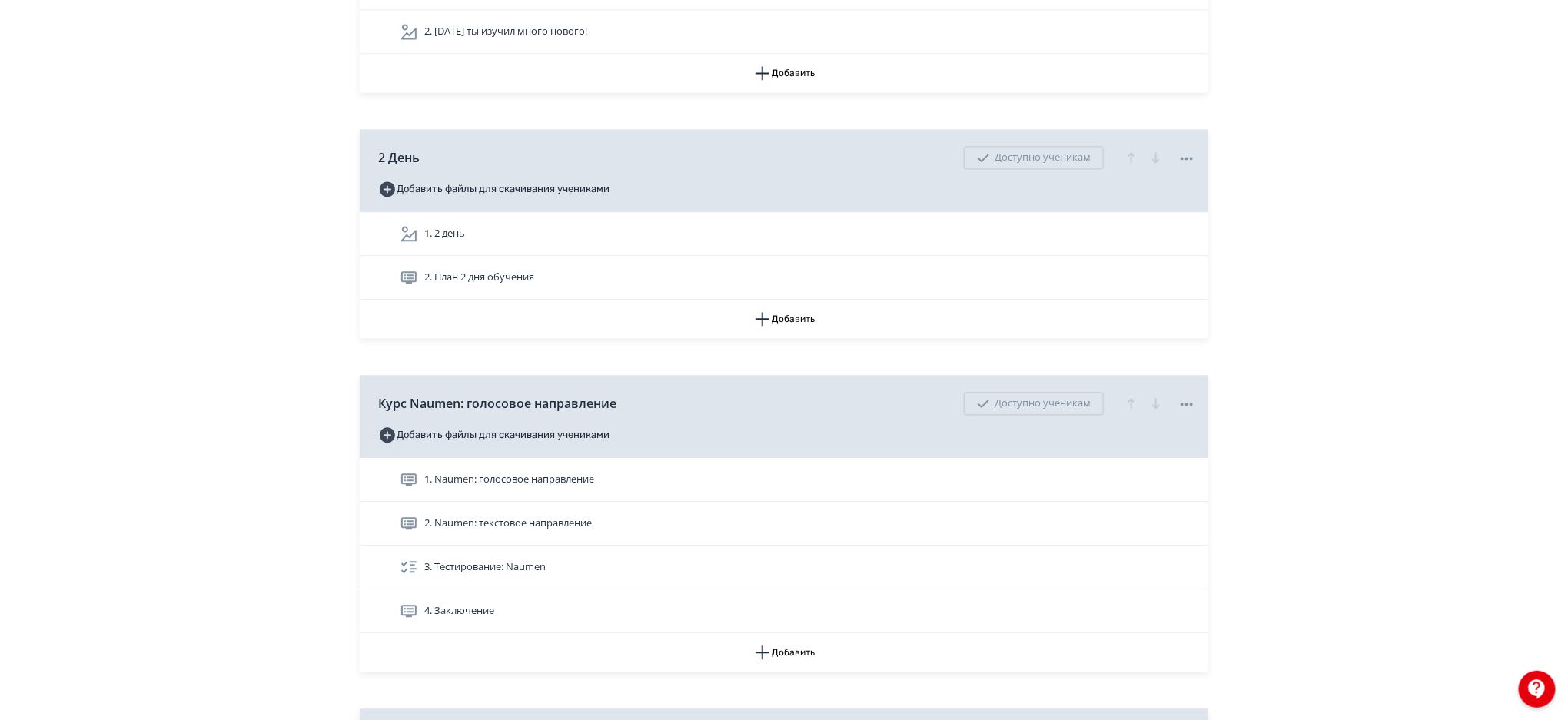
scroll to position [1565, 0]
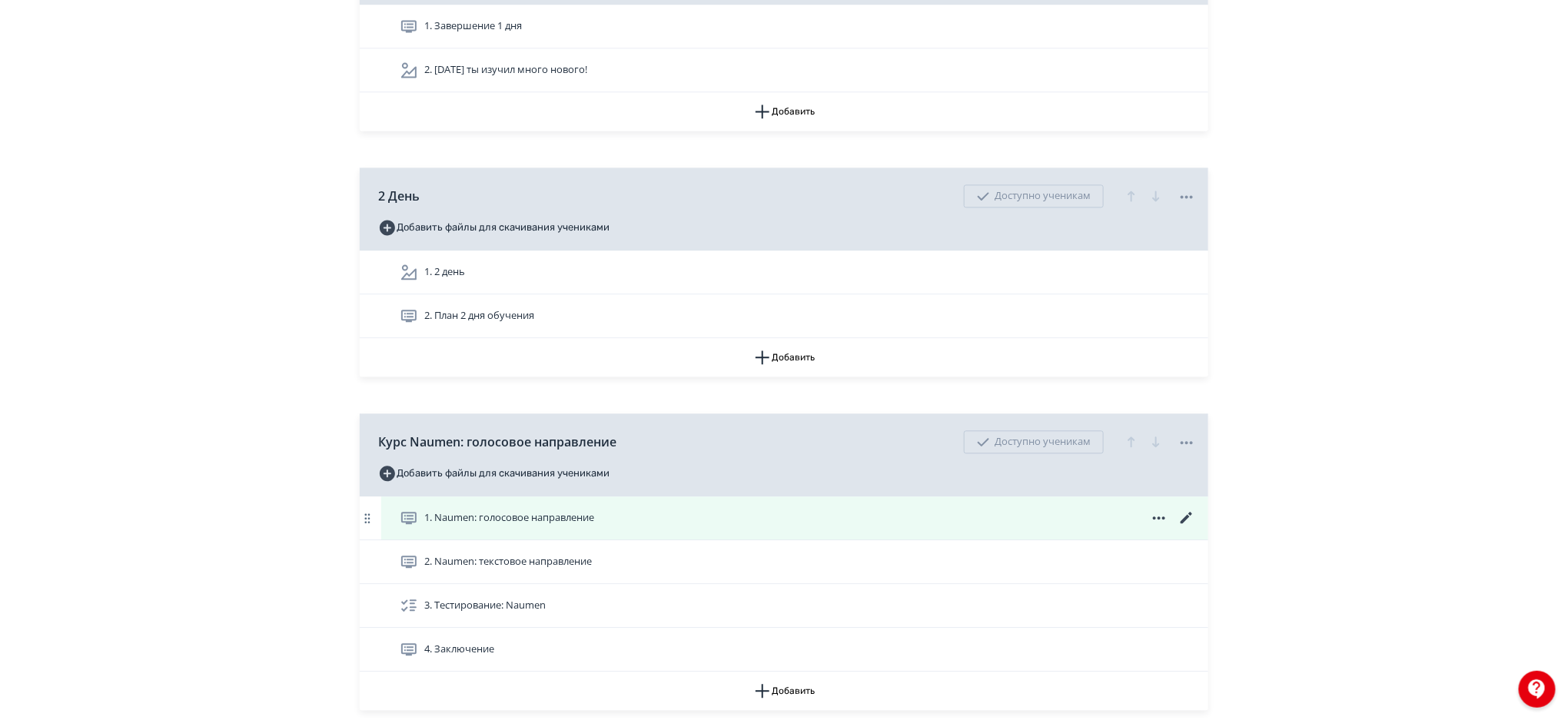
click at [1186, 518] on icon at bounding box center [1186, 518] width 12 height 12
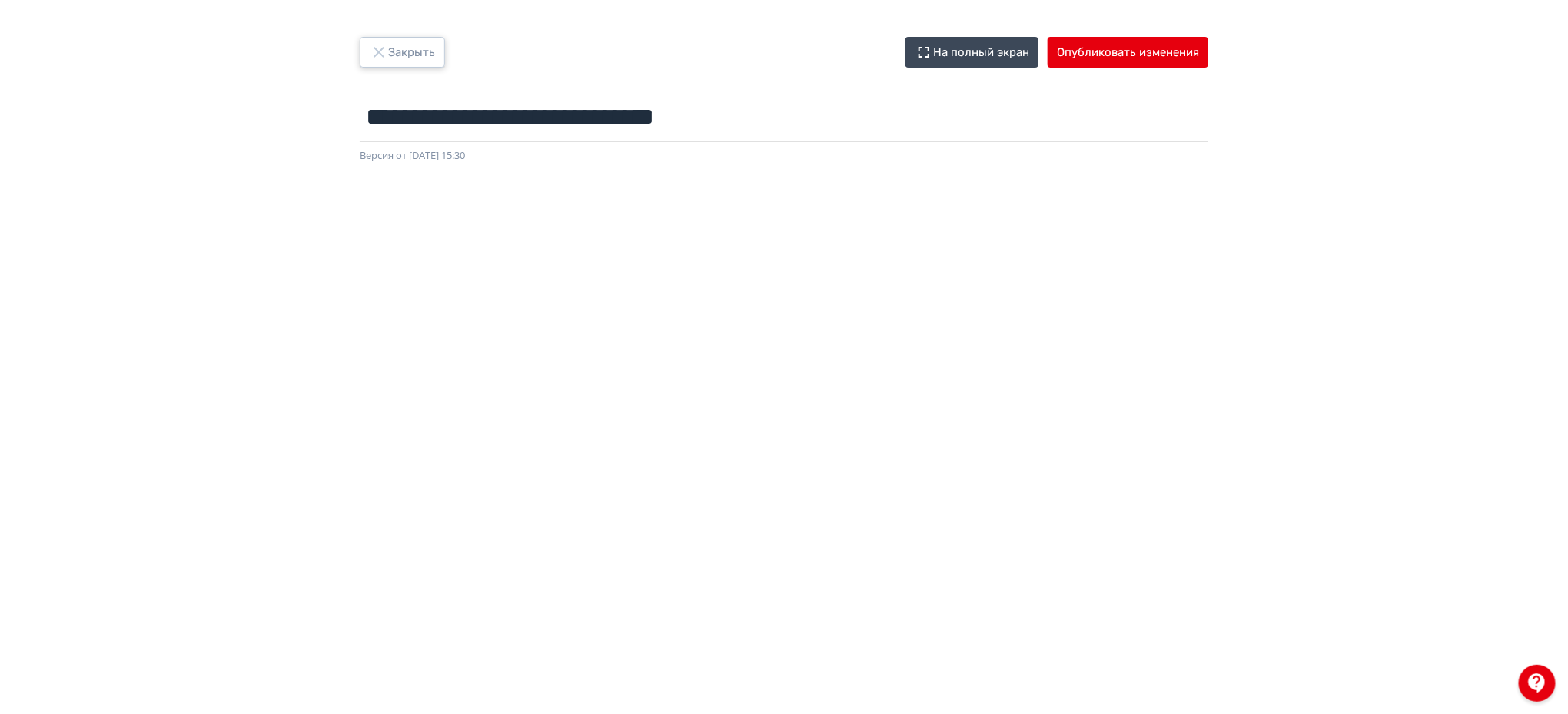
click at [440, 50] on button "Закрыть" at bounding box center [402, 52] width 85 height 31
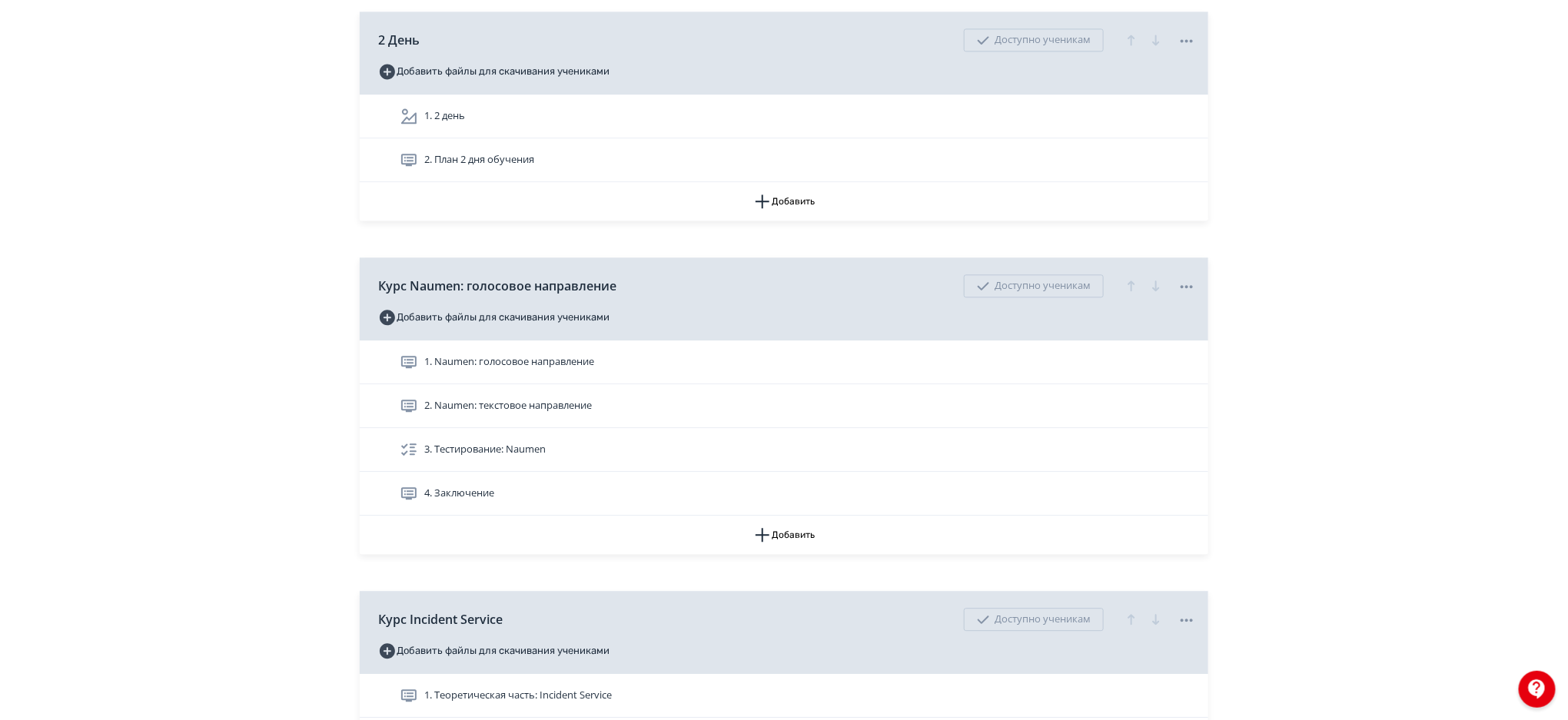
scroll to position [1729, 0]
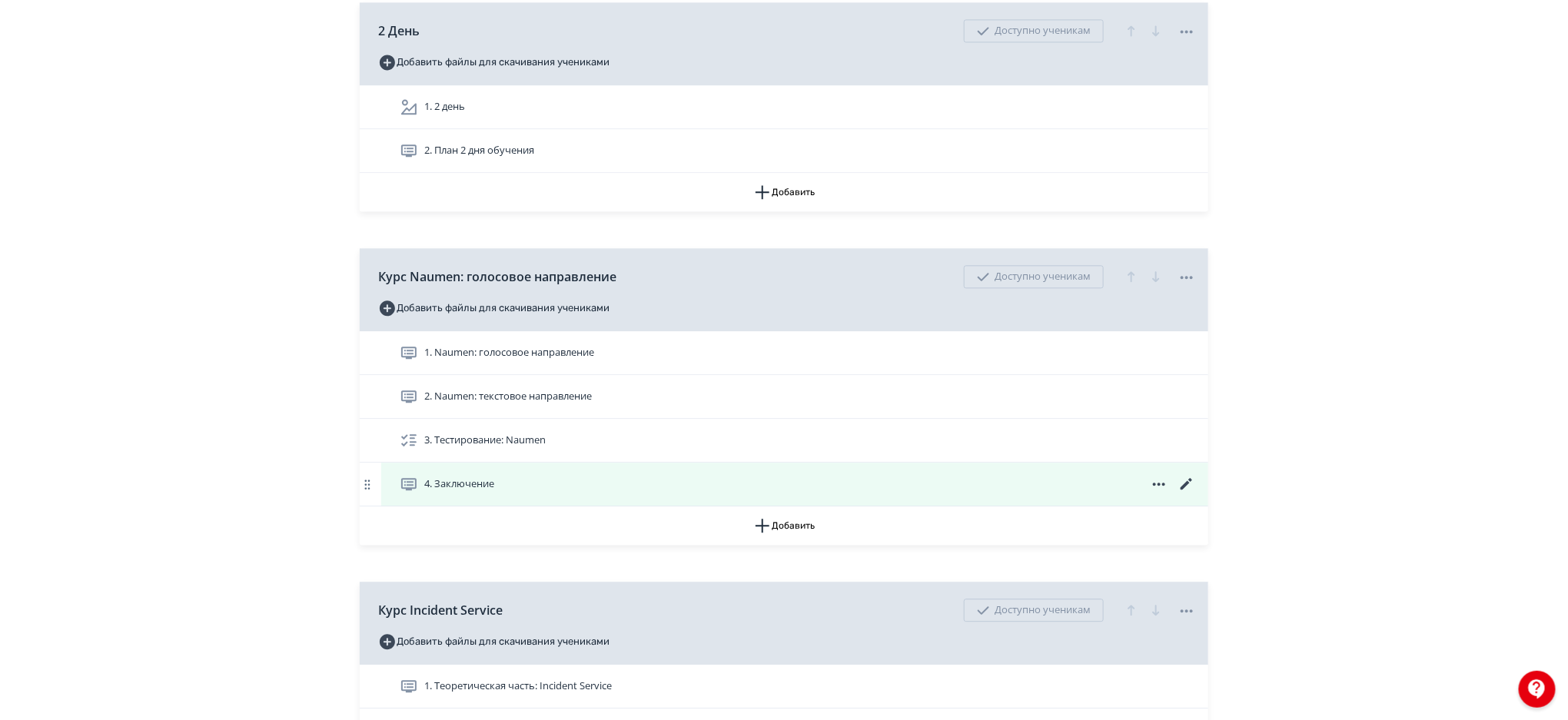
click at [1186, 484] on icon at bounding box center [1186, 484] width 12 height 12
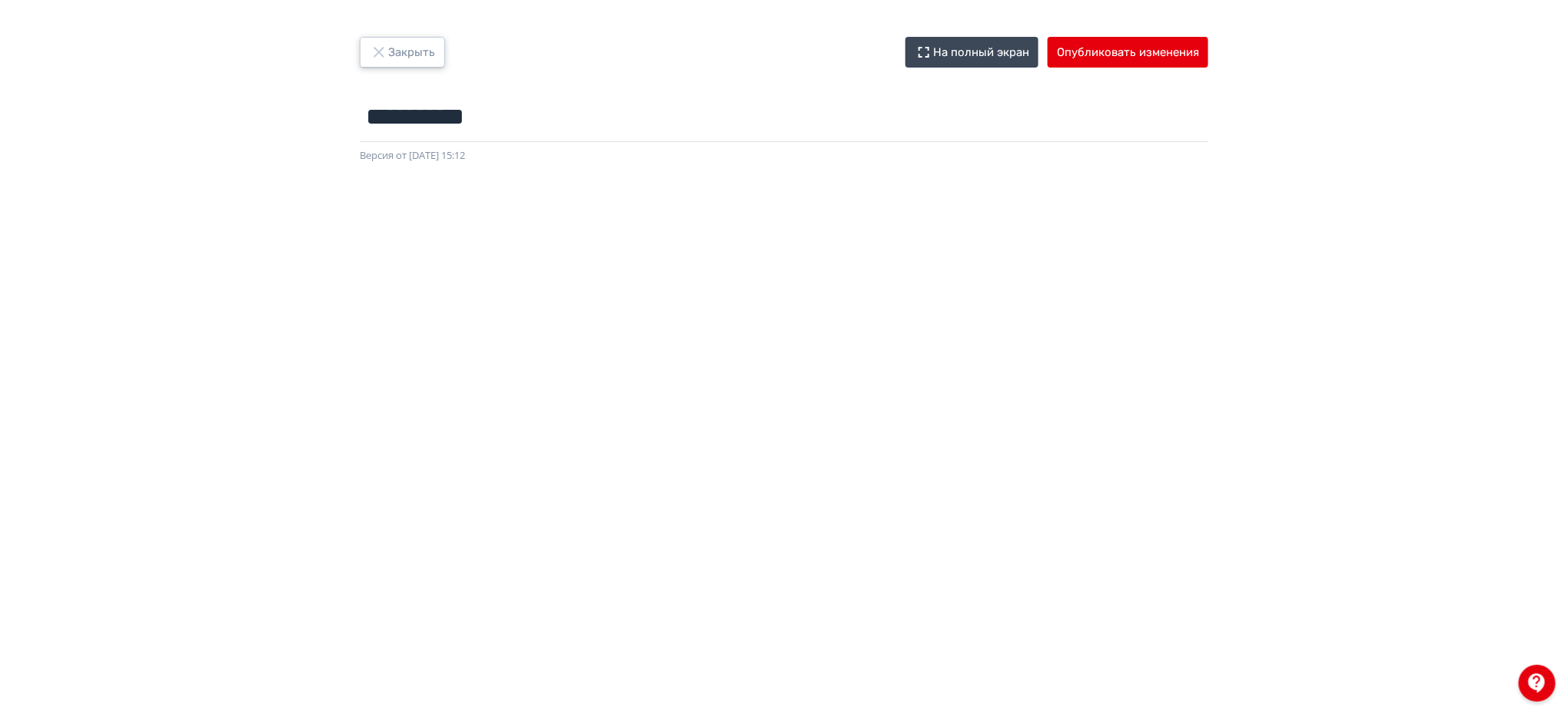
click at [390, 53] on button "Закрыть" at bounding box center [402, 52] width 85 height 31
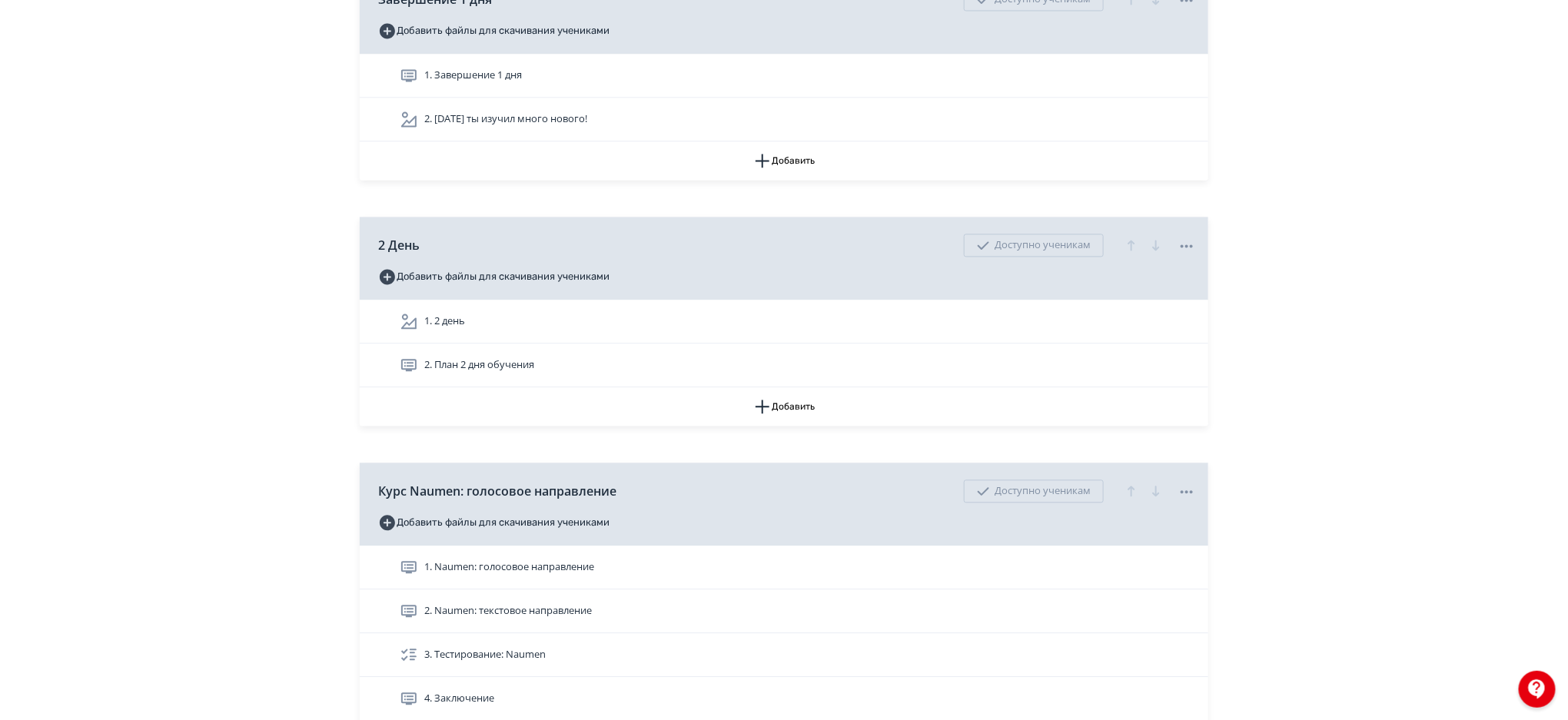
scroll to position [1485, 0]
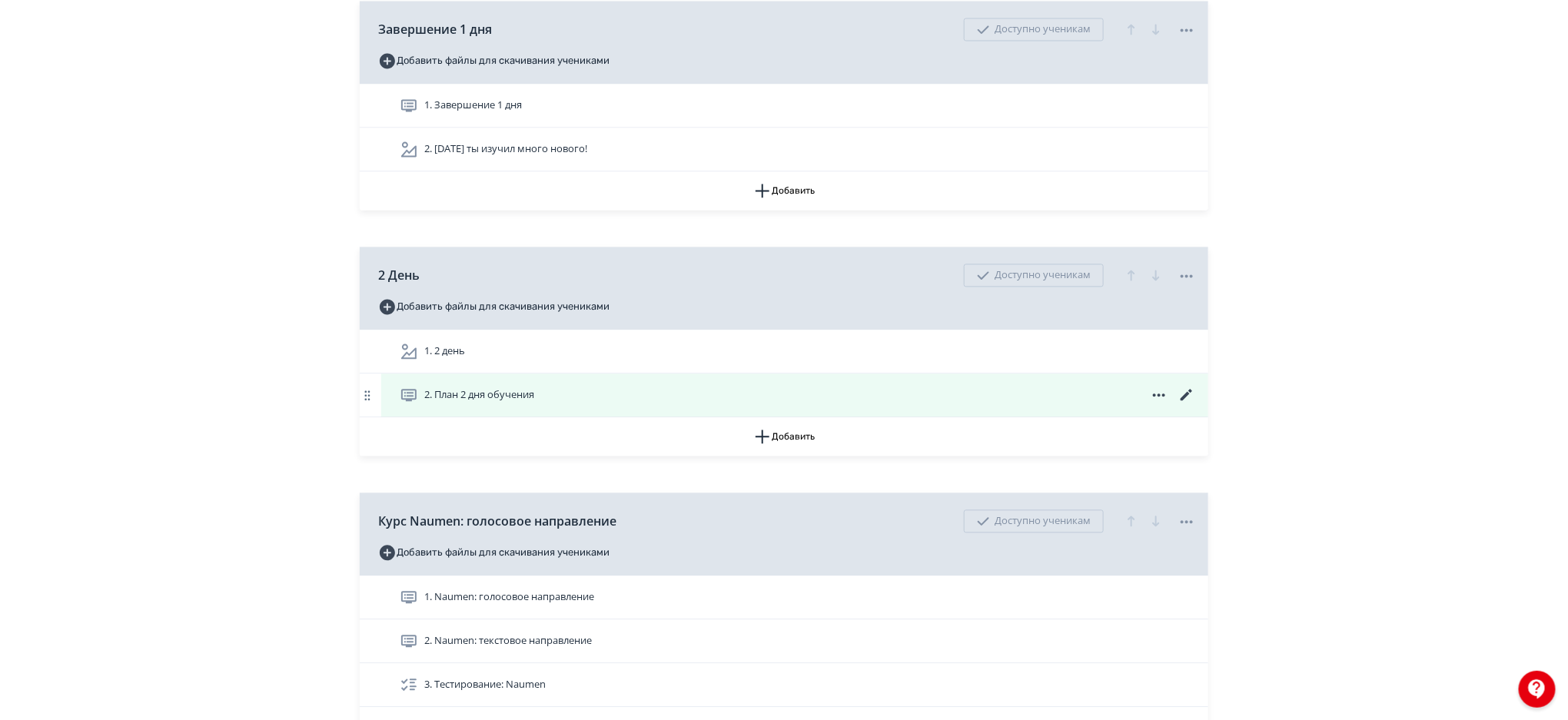
click at [1183, 395] on icon at bounding box center [1187, 395] width 18 height 18
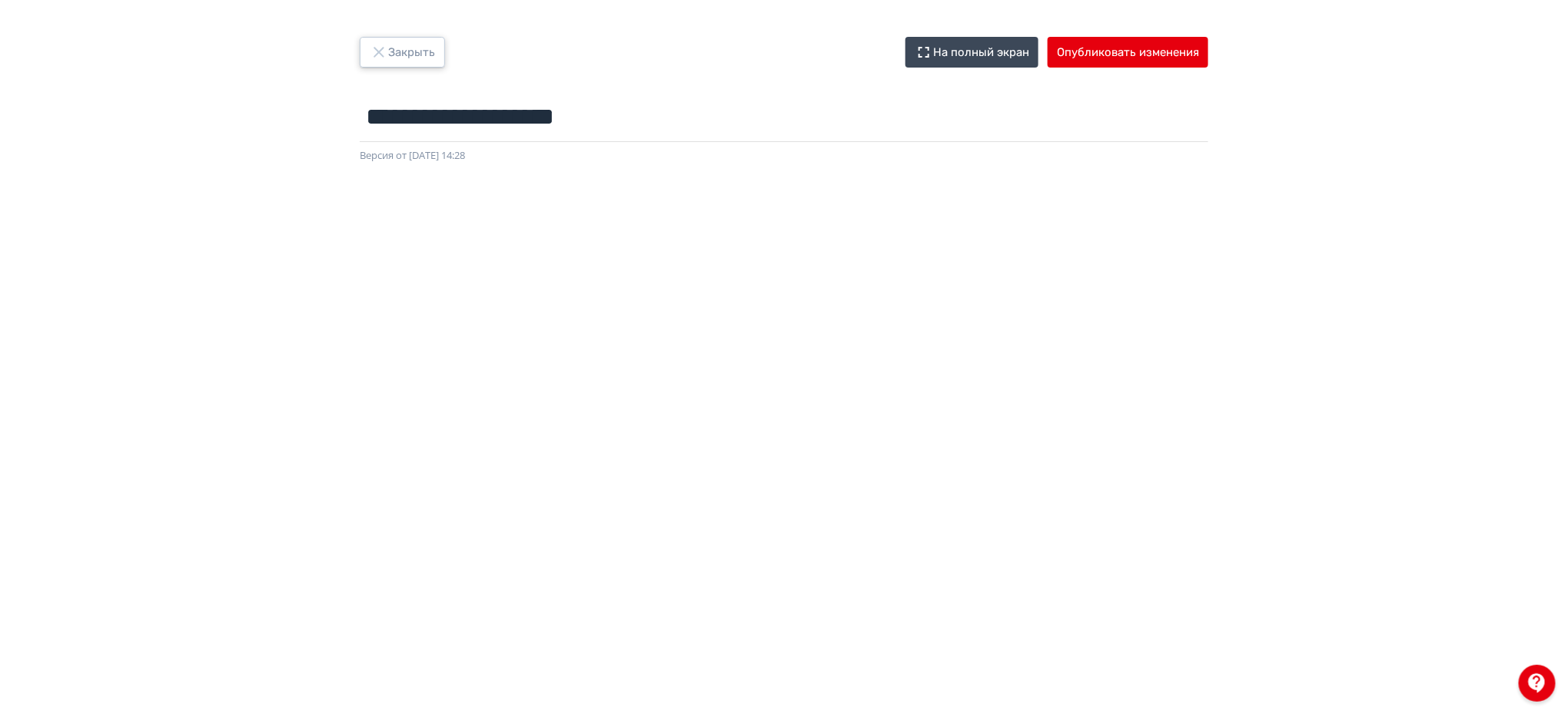
click at [411, 48] on button "Закрыть" at bounding box center [402, 52] width 85 height 31
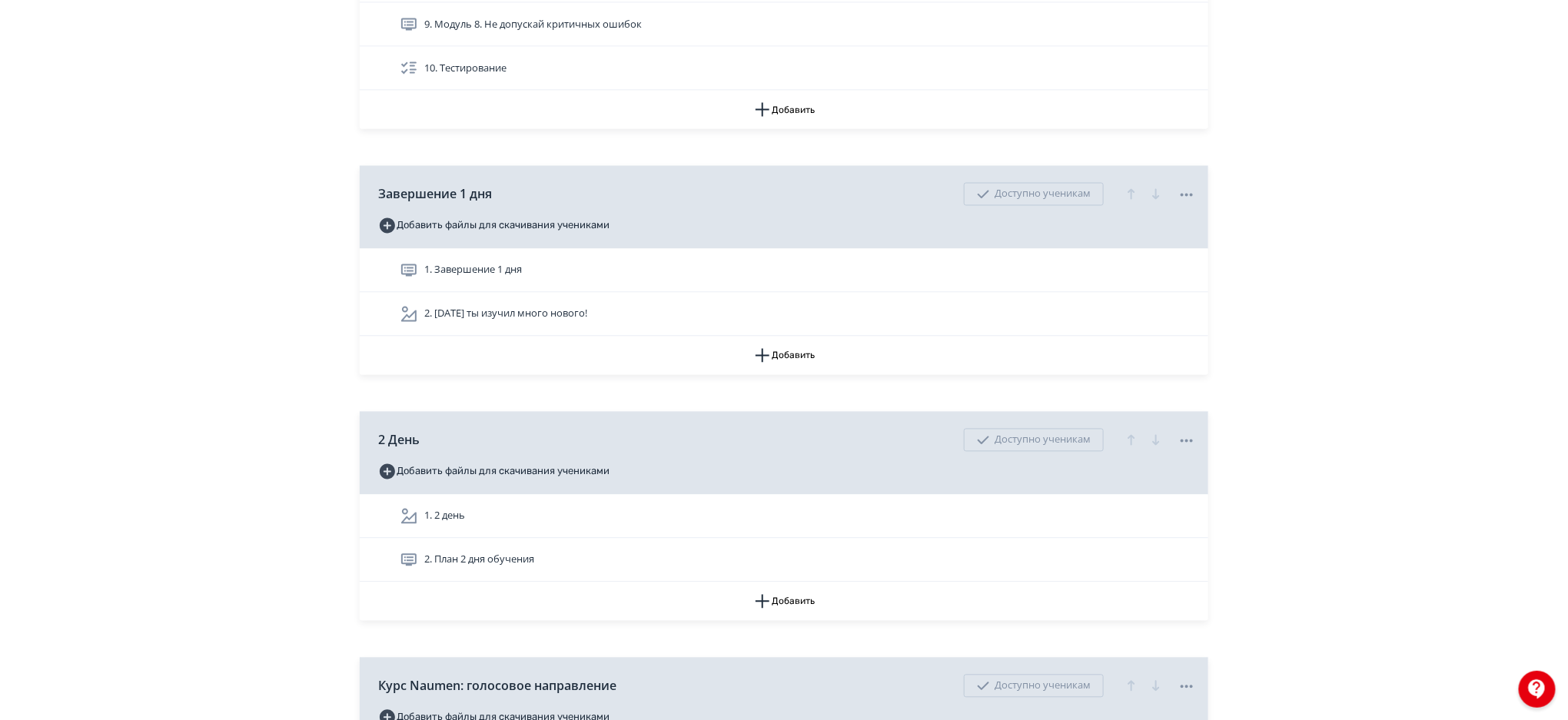
scroll to position [1339, 0]
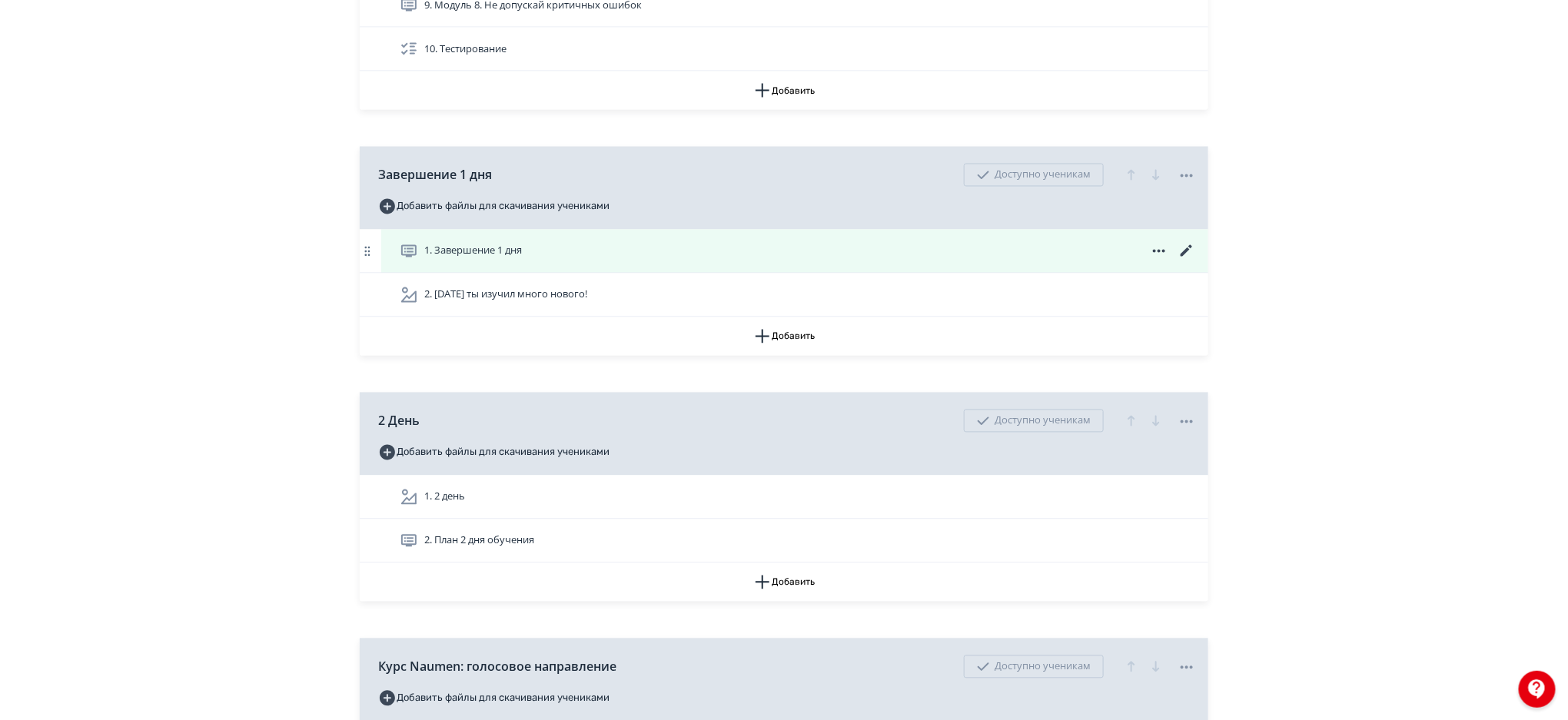
click at [1185, 247] on icon at bounding box center [1187, 252] width 18 height 18
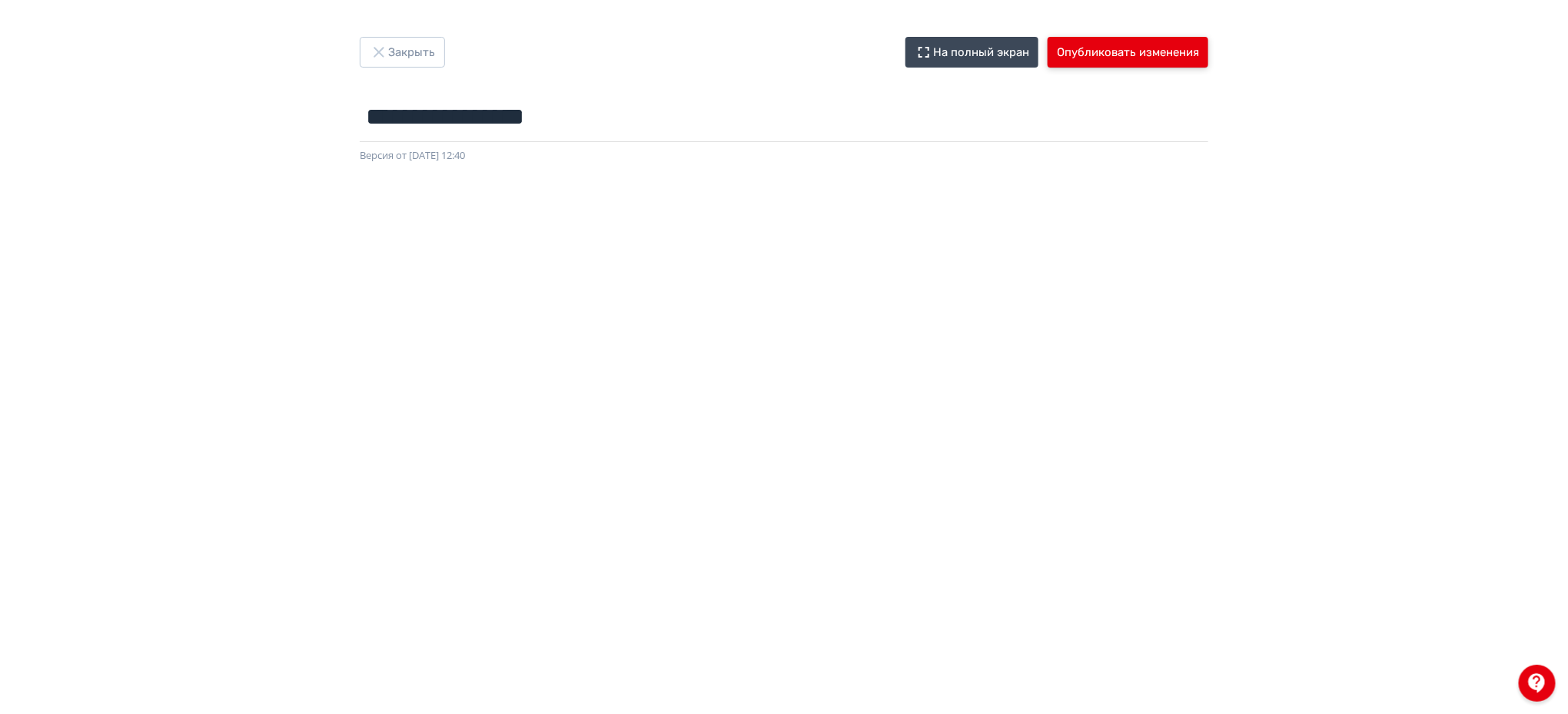
click at [1162, 53] on button "Опубликовать изменения" at bounding box center [1127, 52] width 161 height 31
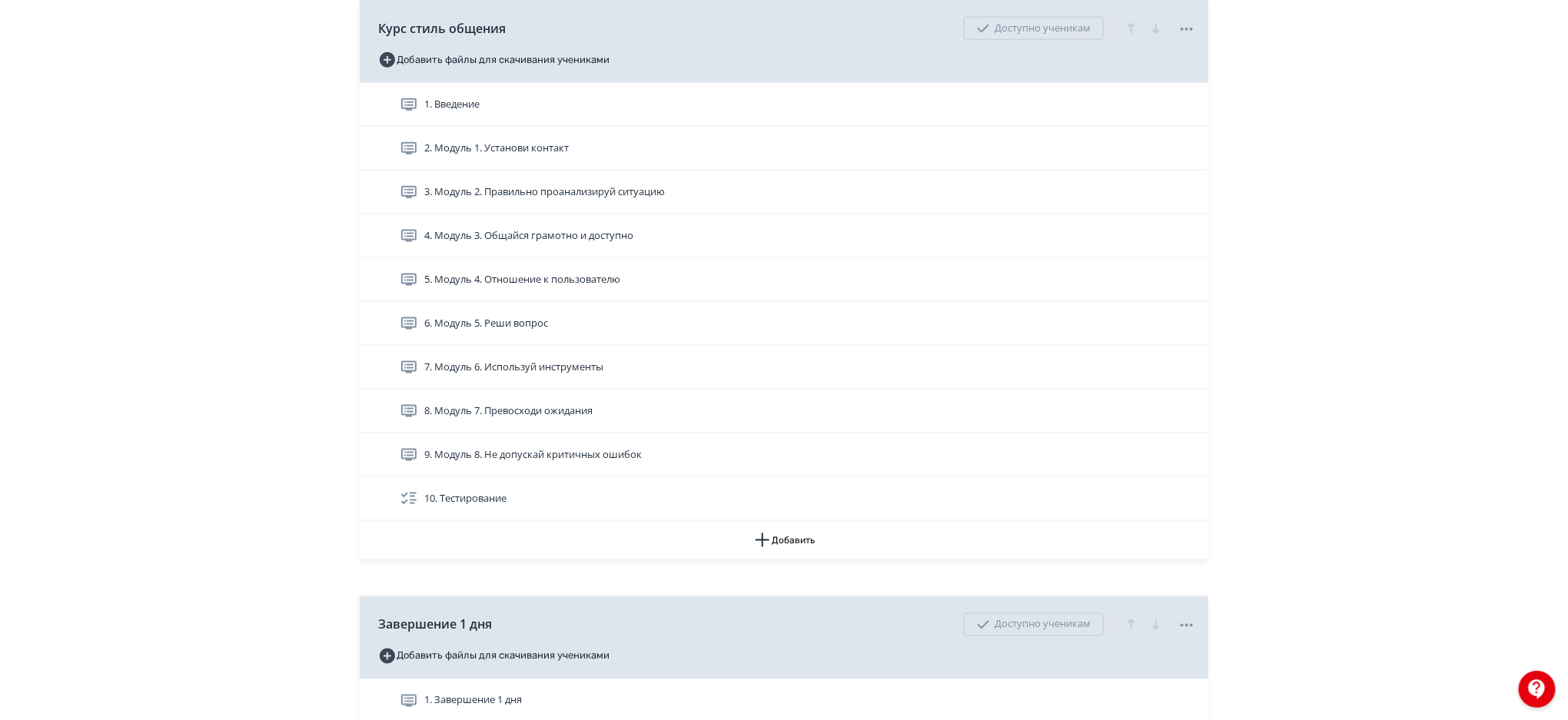
scroll to position [840, 0]
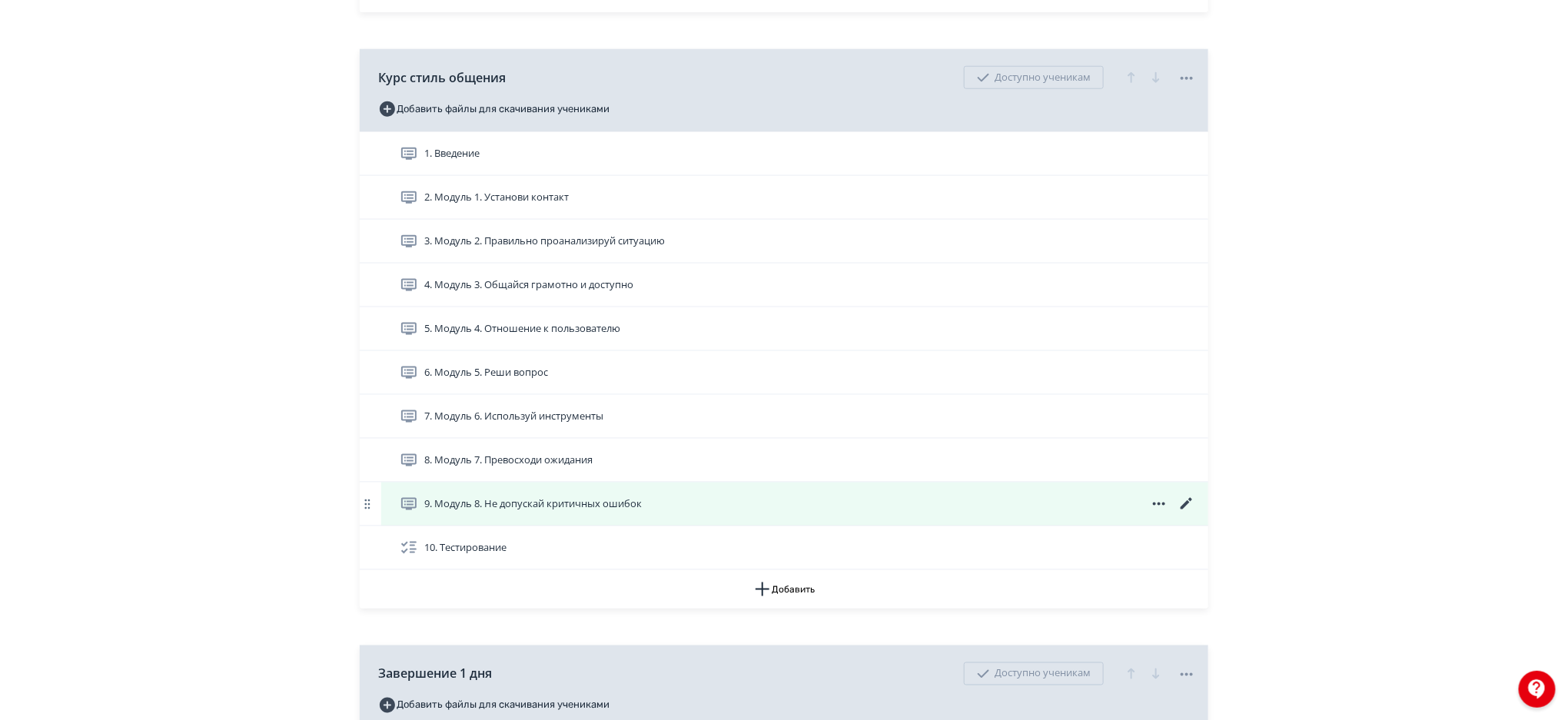
click at [1187, 504] on icon at bounding box center [1186, 504] width 12 height 12
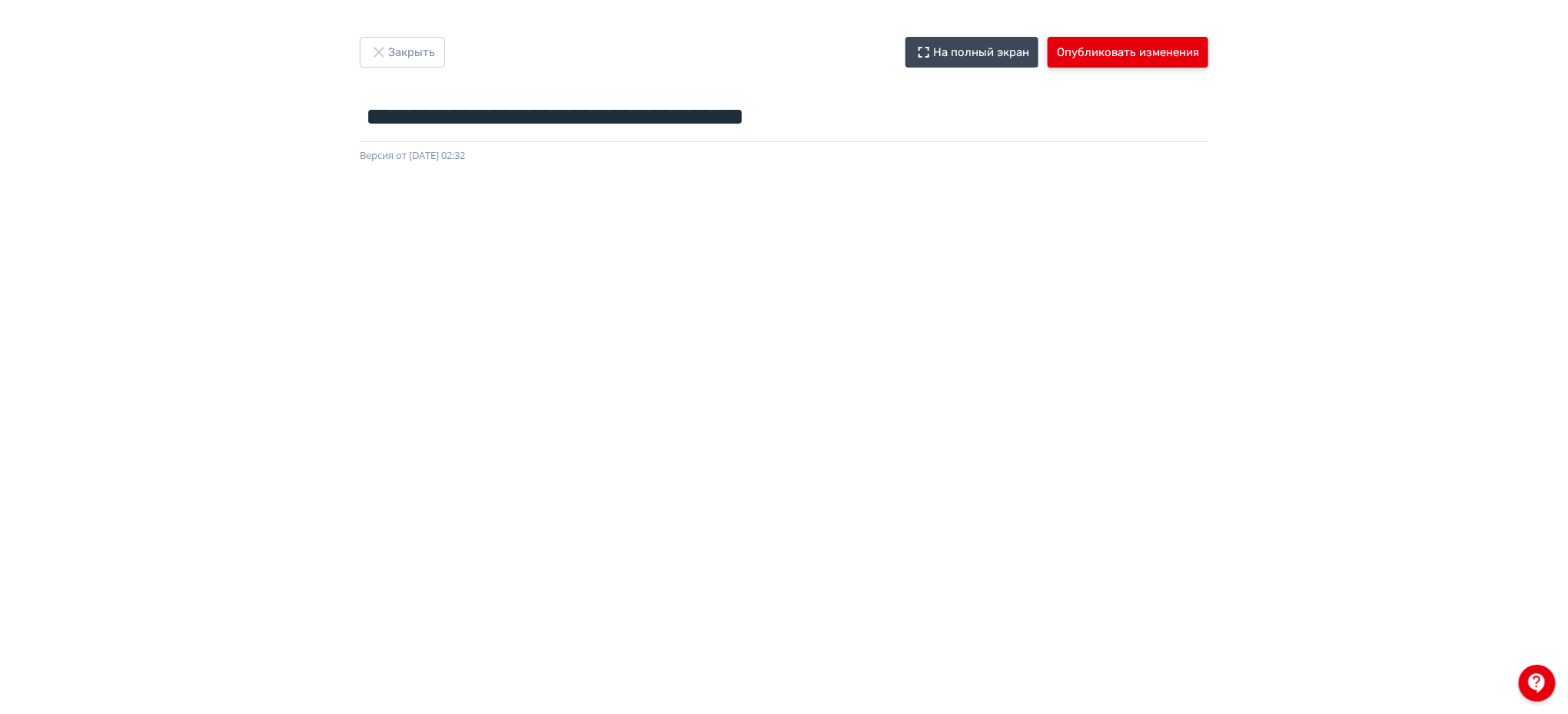
click at [1135, 46] on button "Опубликовать изменения" at bounding box center [1127, 52] width 161 height 31
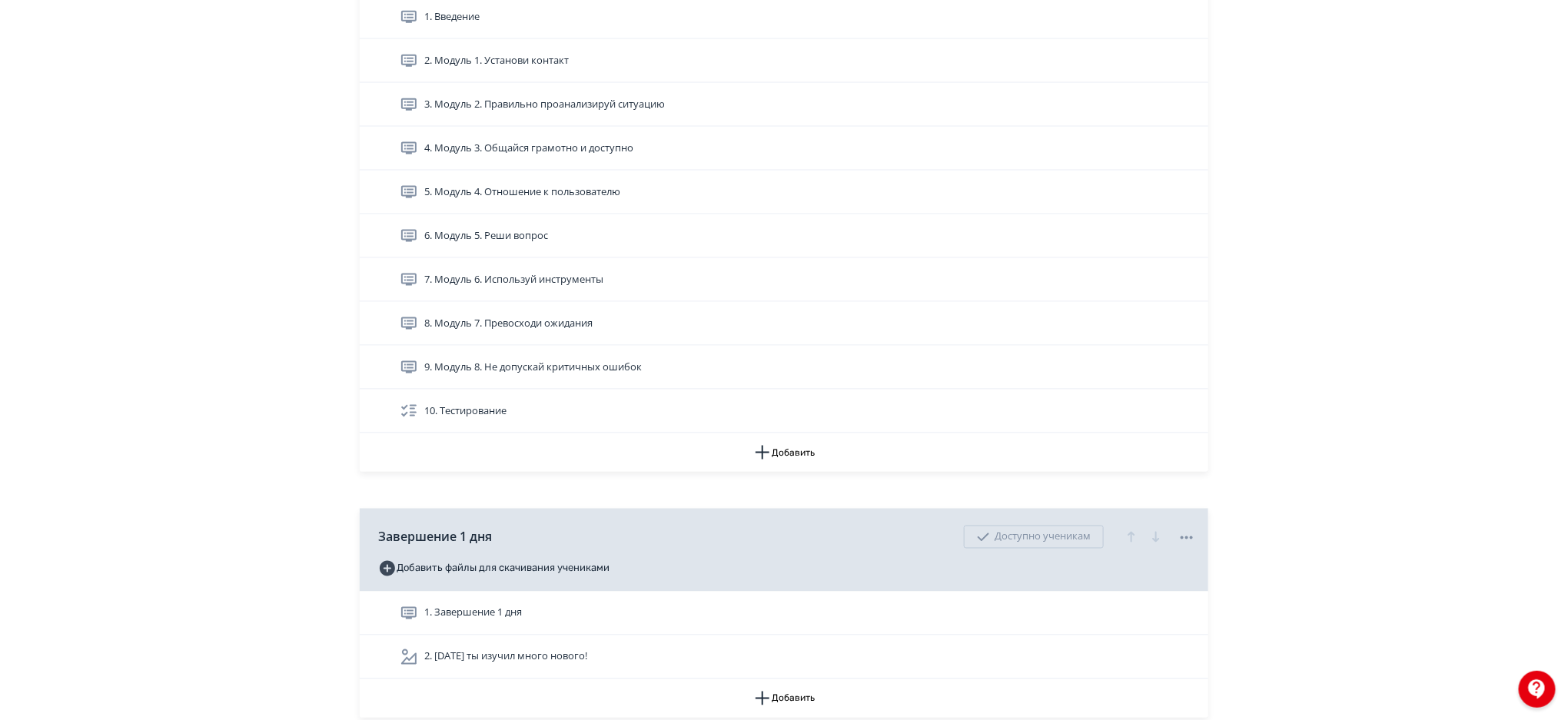
scroll to position [987, 0]
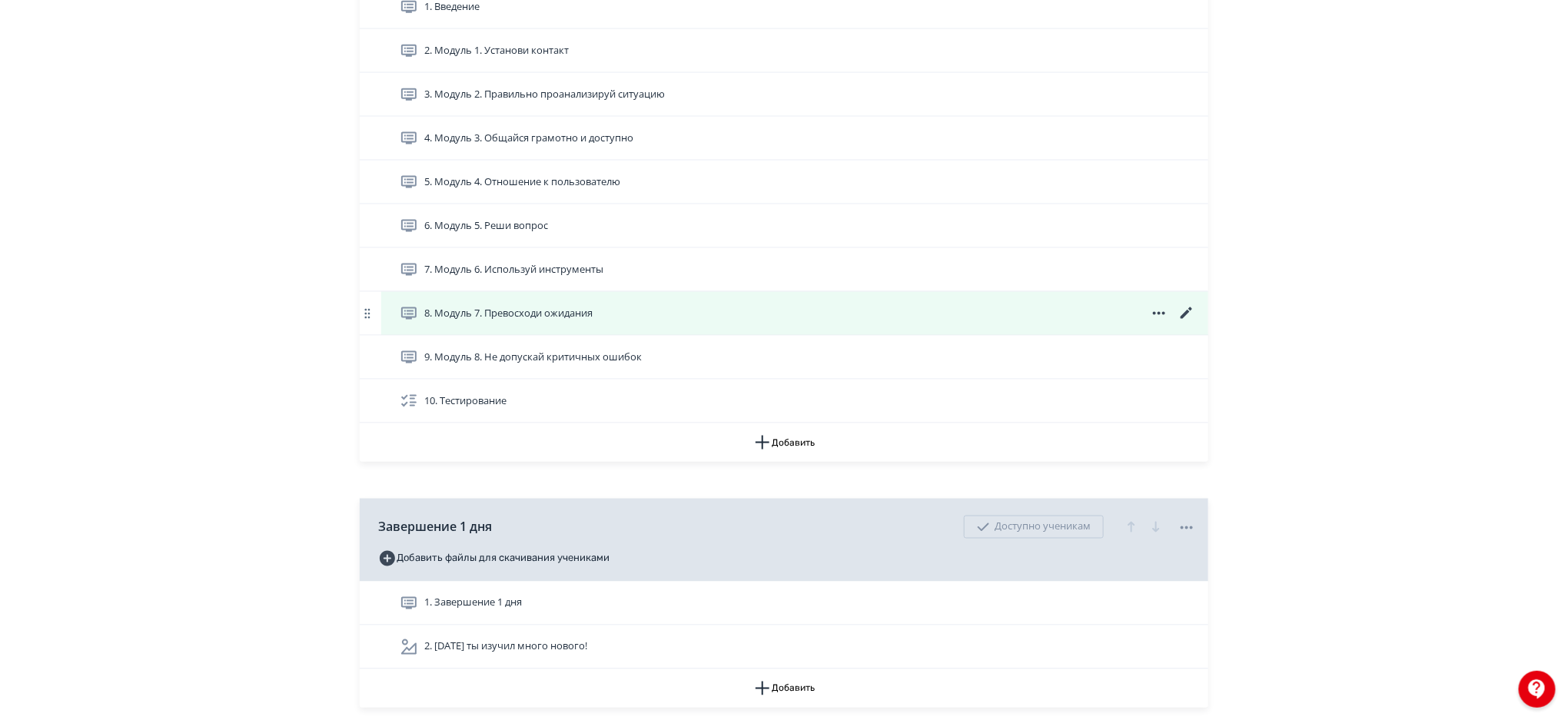
click at [1193, 308] on icon at bounding box center [1187, 314] width 18 height 18
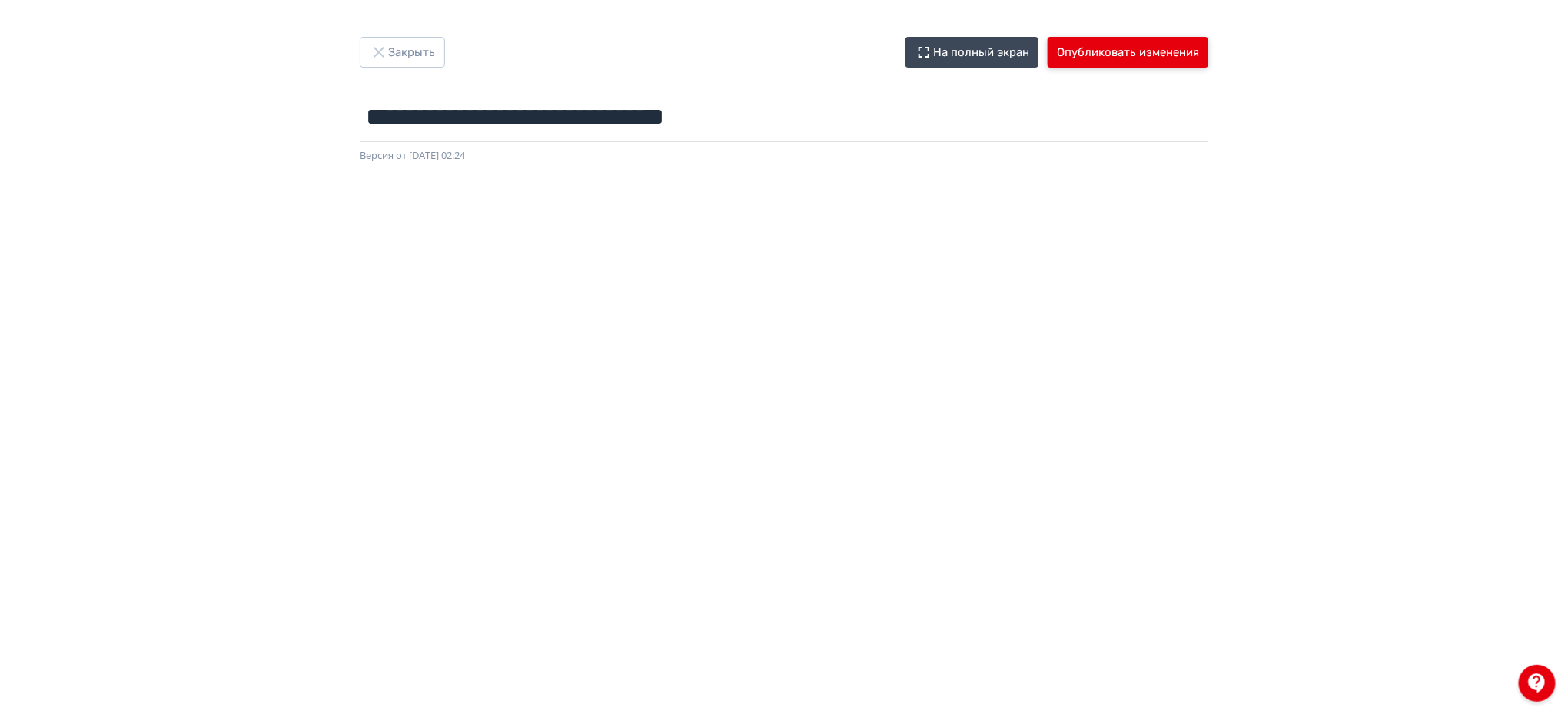
click at [1122, 53] on button "Опубликовать изменения" at bounding box center [1127, 52] width 161 height 31
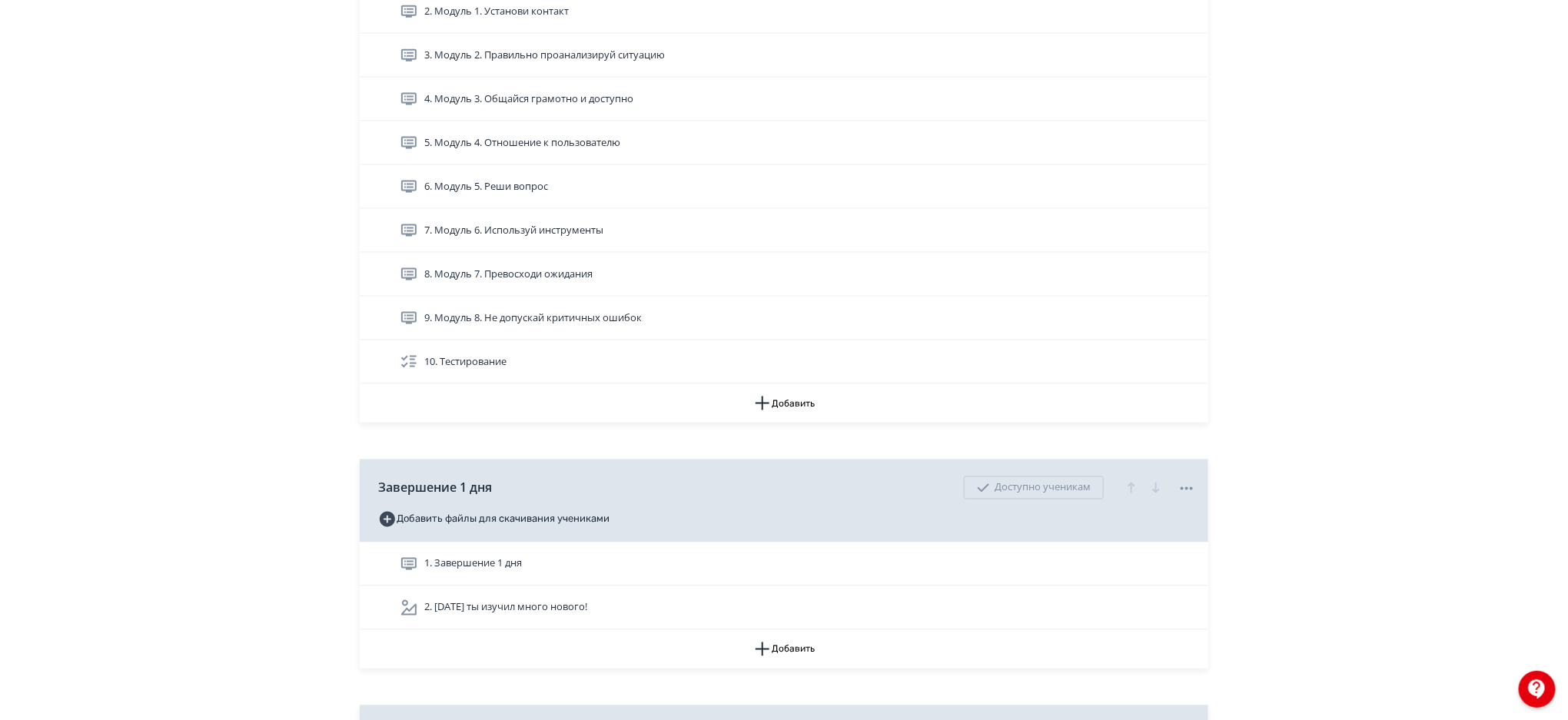
scroll to position [1016, 0]
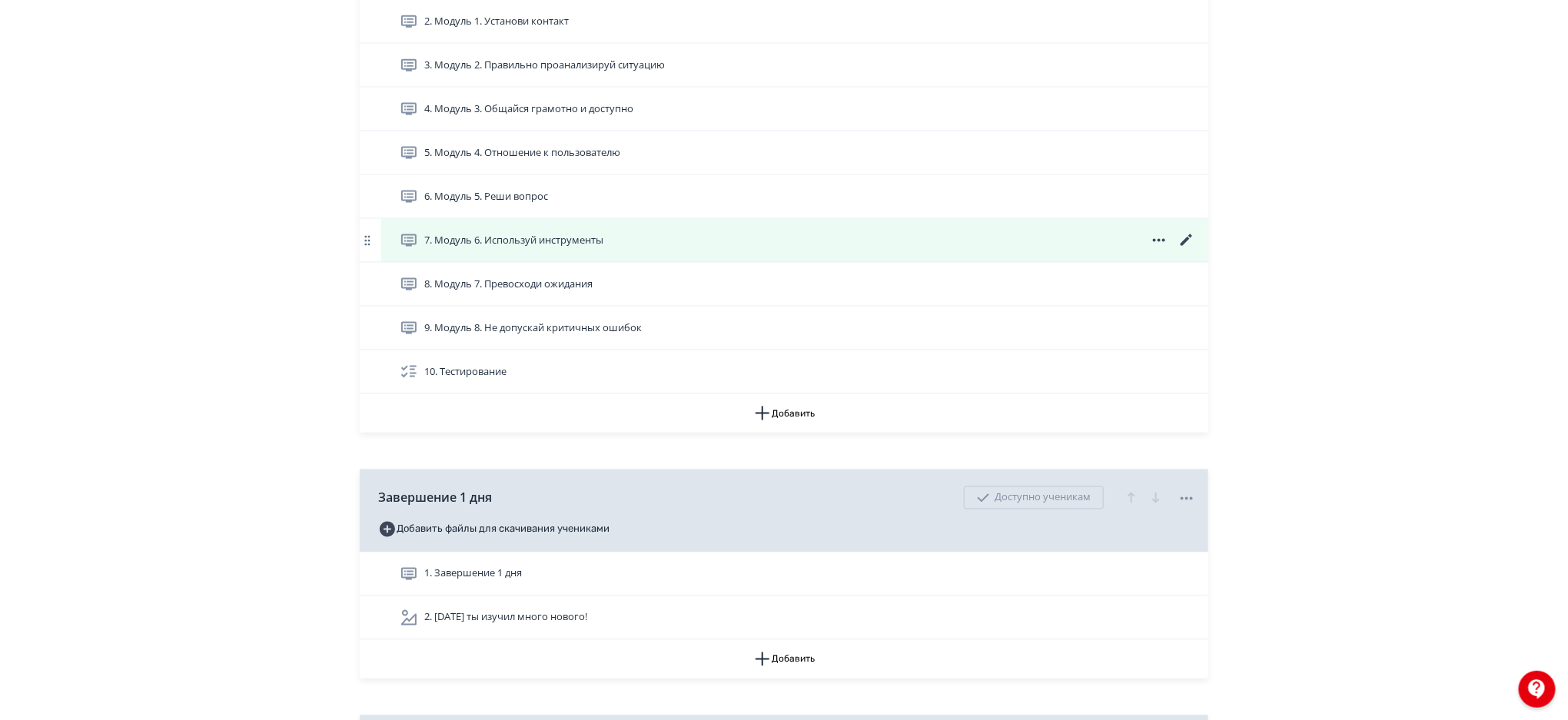
click at [1187, 239] on icon at bounding box center [1186, 240] width 12 height 12
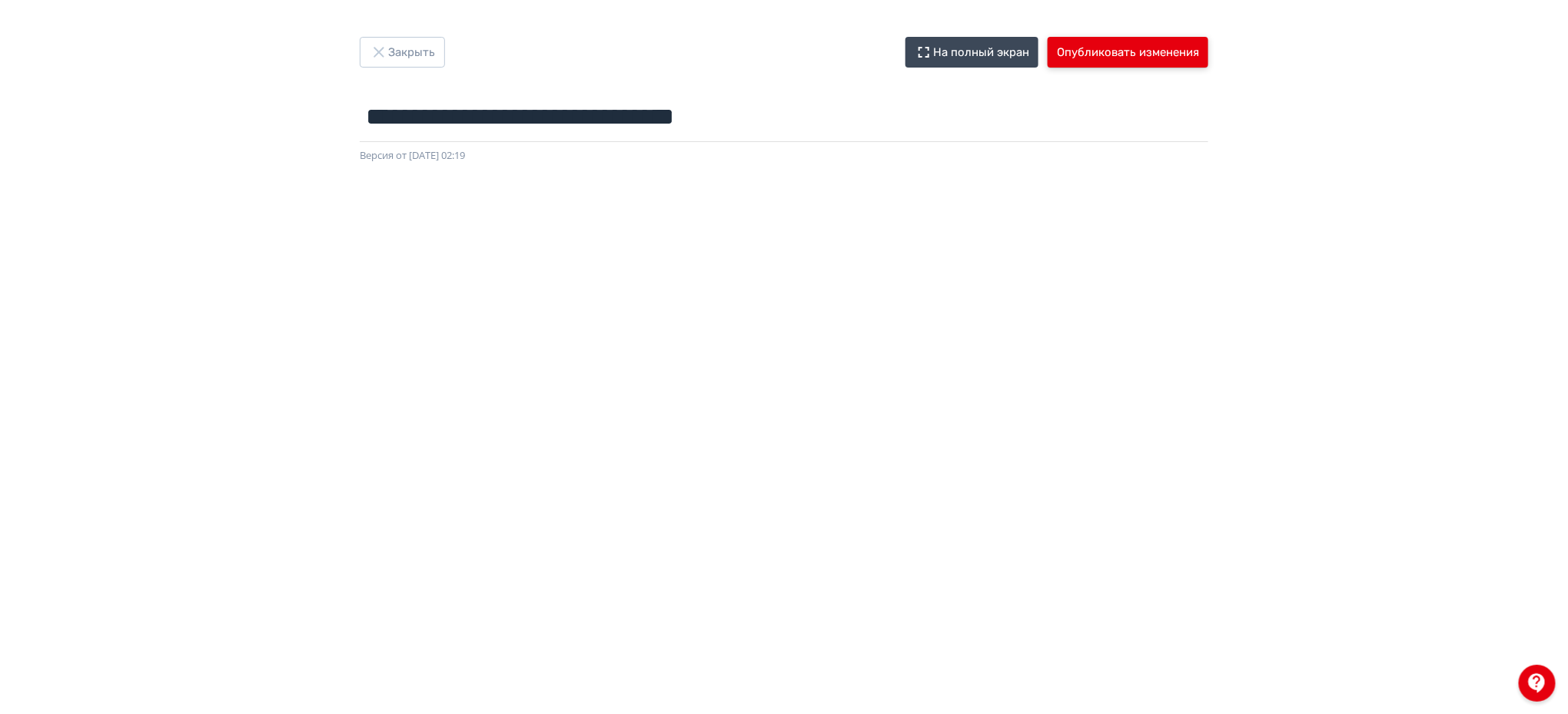
click at [1146, 42] on button "Опубликовать изменения" at bounding box center [1127, 52] width 161 height 31
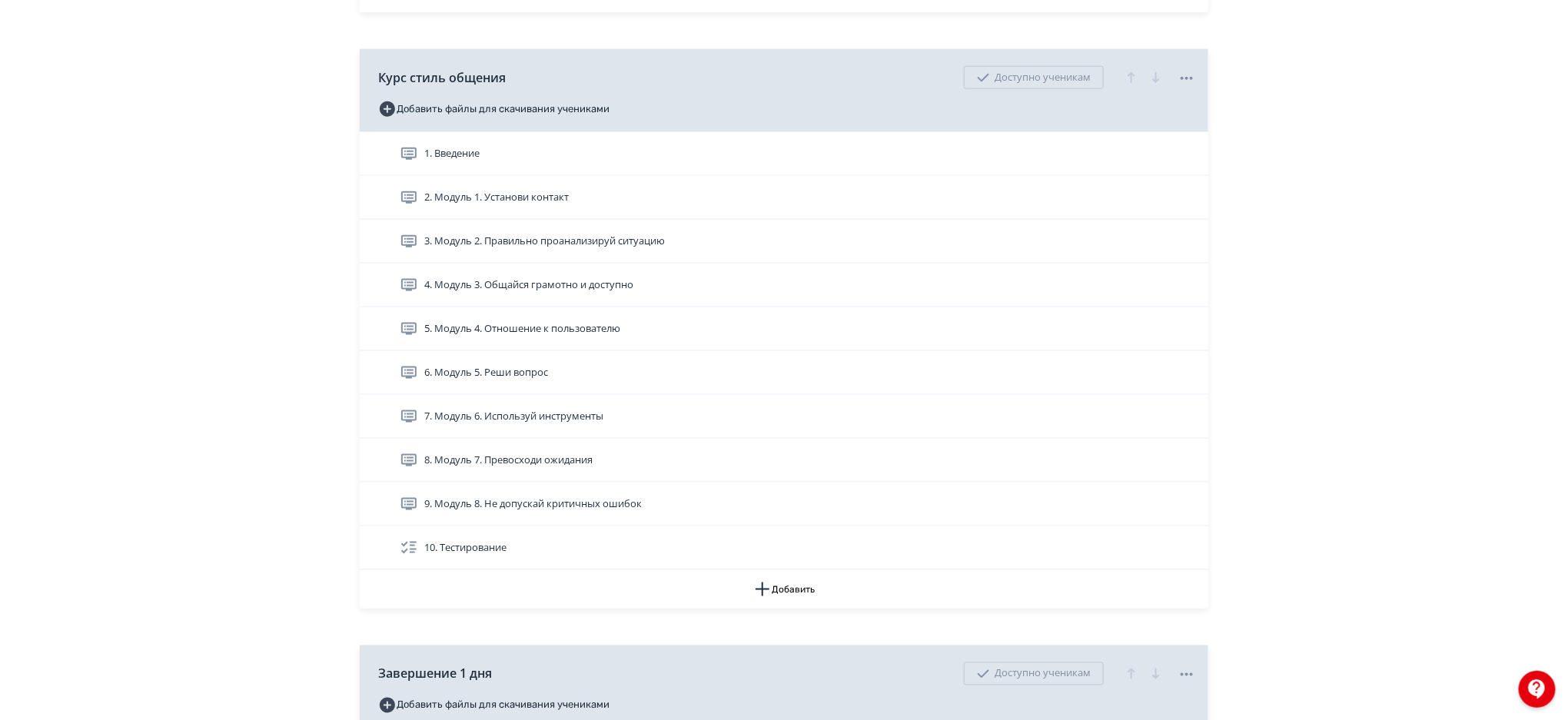
scroll to position [859, 0]
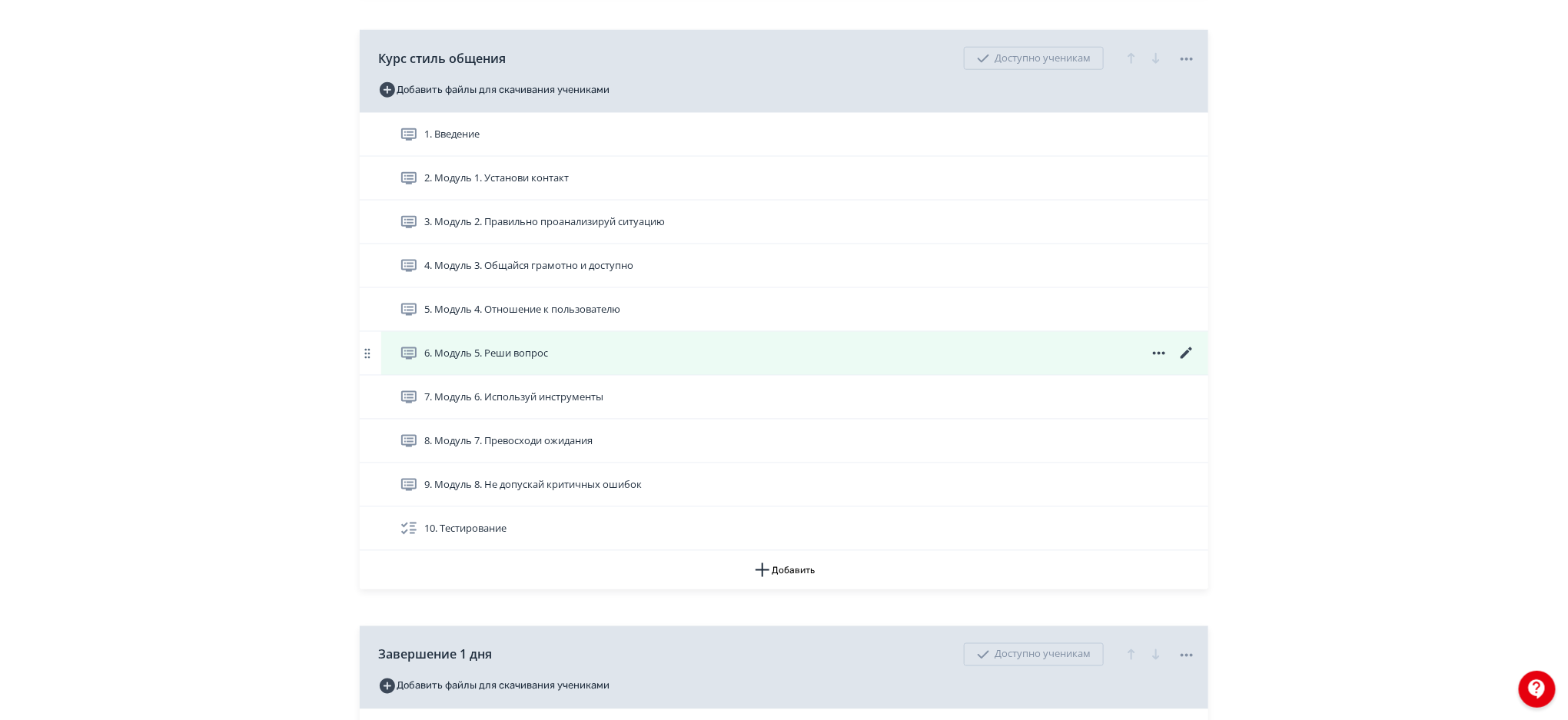
click at [1187, 350] on icon at bounding box center [1187, 354] width 18 height 18
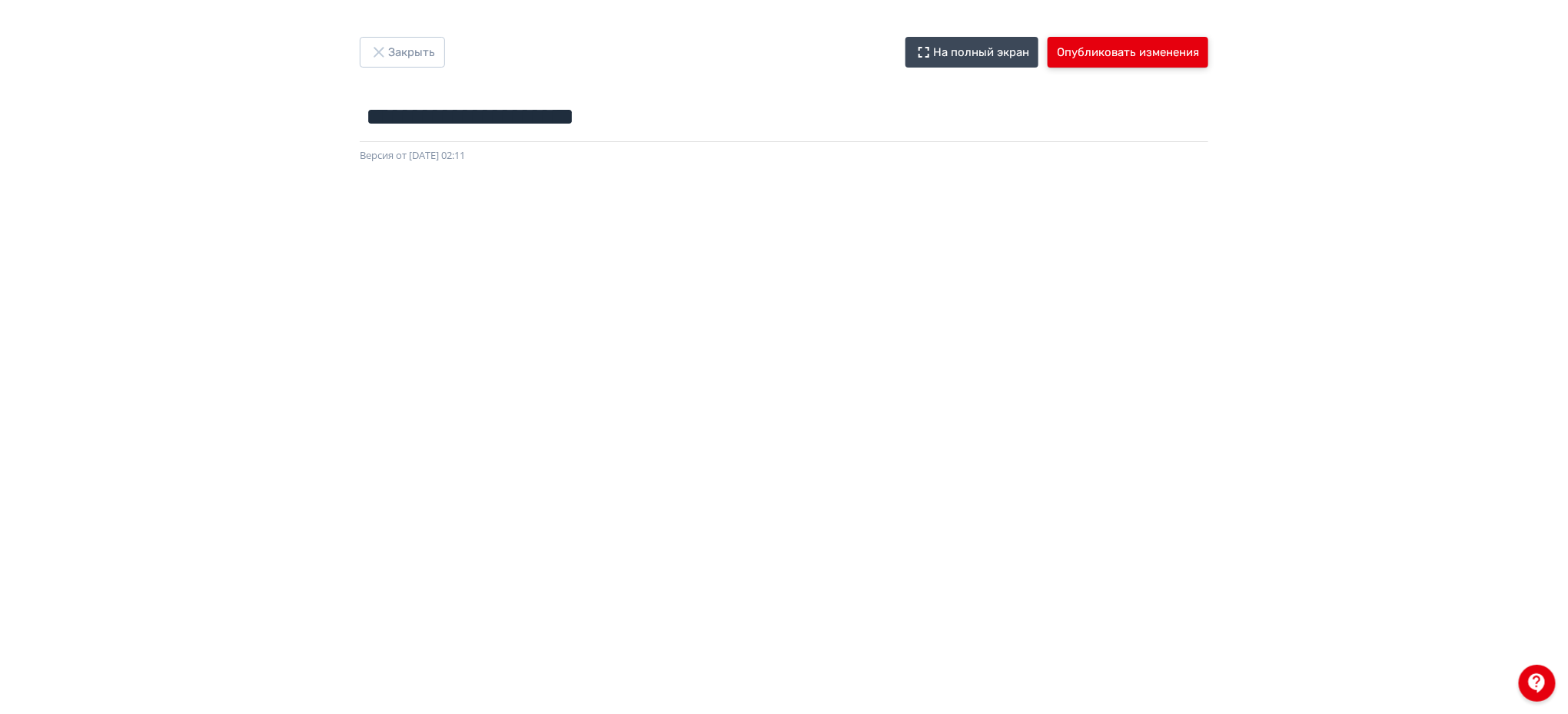
click at [1101, 54] on button "Опубликовать изменения" at bounding box center [1127, 52] width 161 height 31
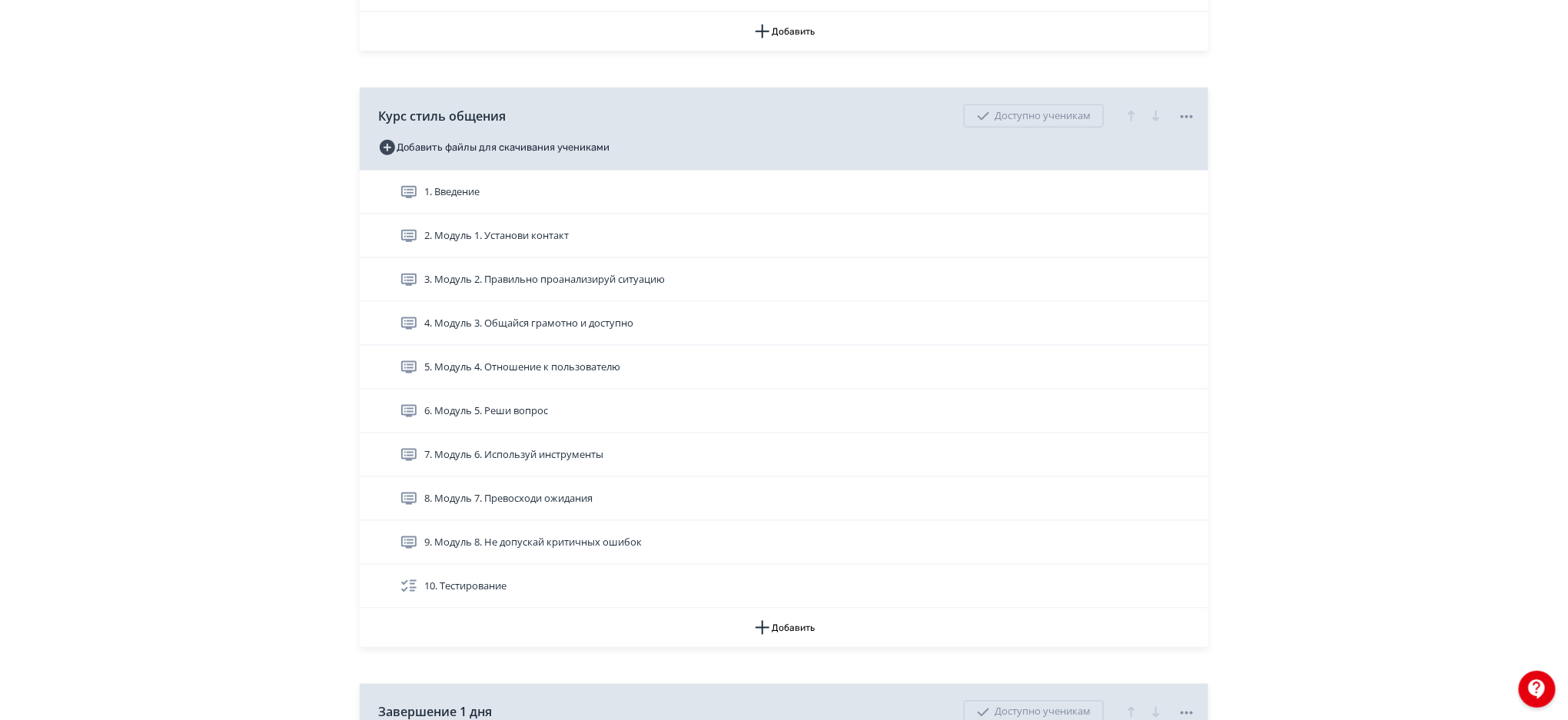
scroll to position [812, 0]
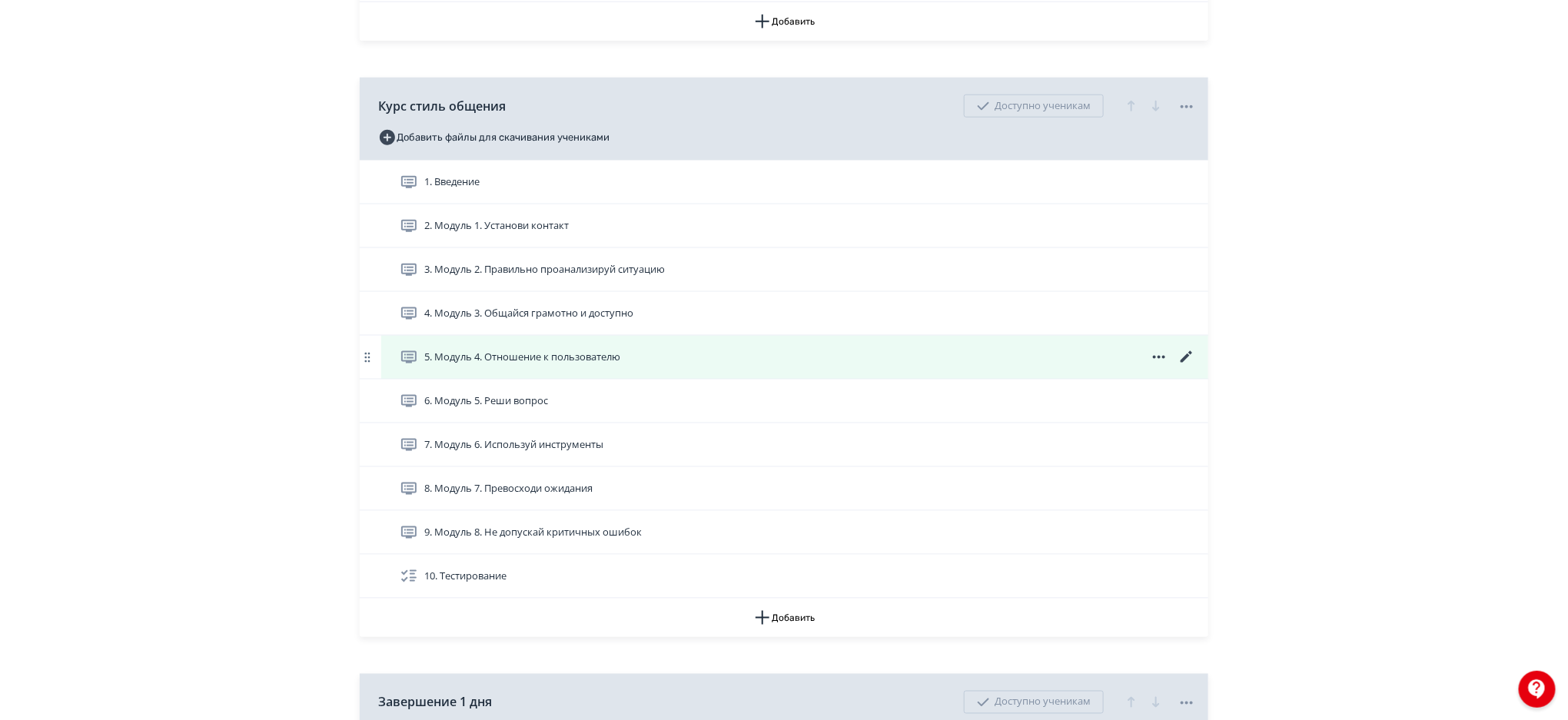
click at [1184, 355] on icon at bounding box center [1187, 358] width 18 height 18
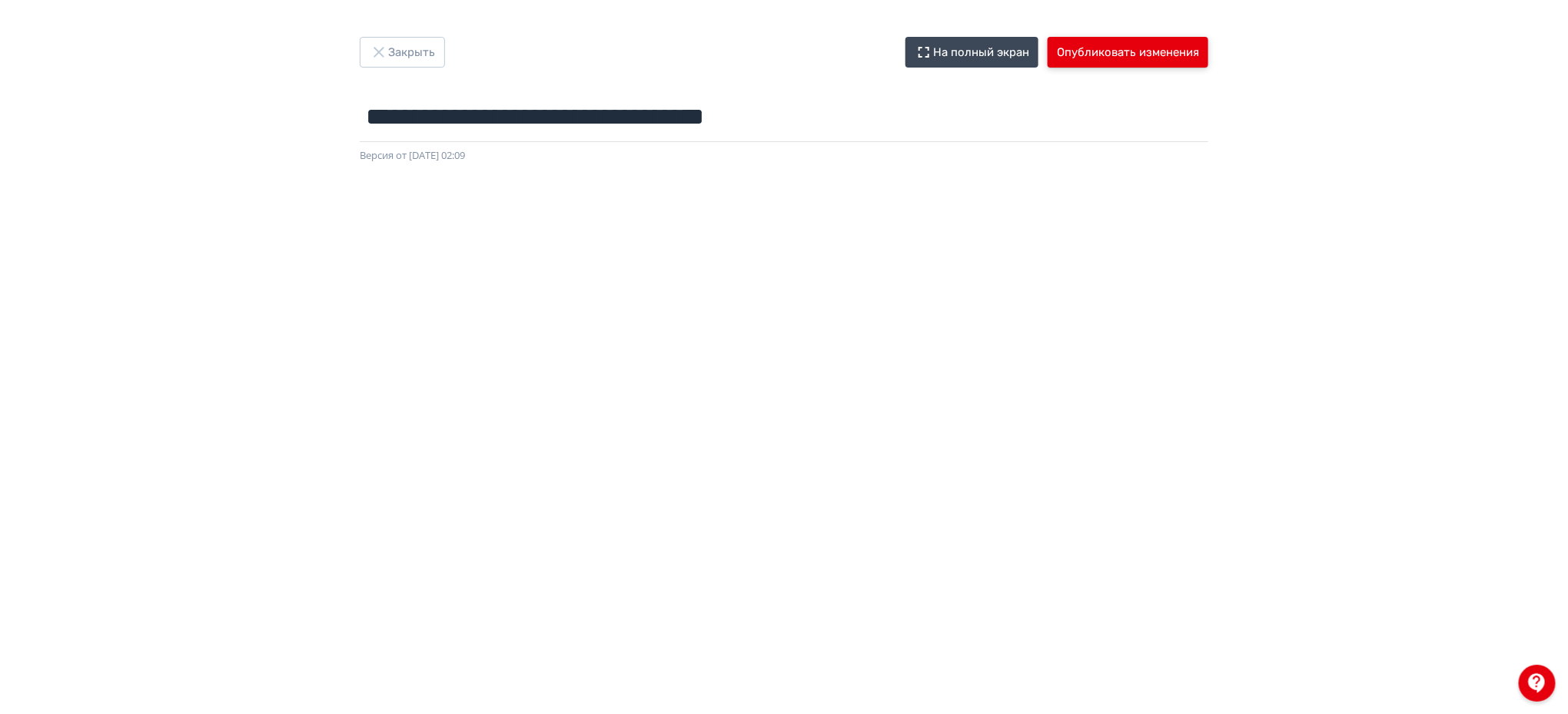
click at [1168, 37] on button "Опубликовать изменения" at bounding box center [1127, 52] width 161 height 31
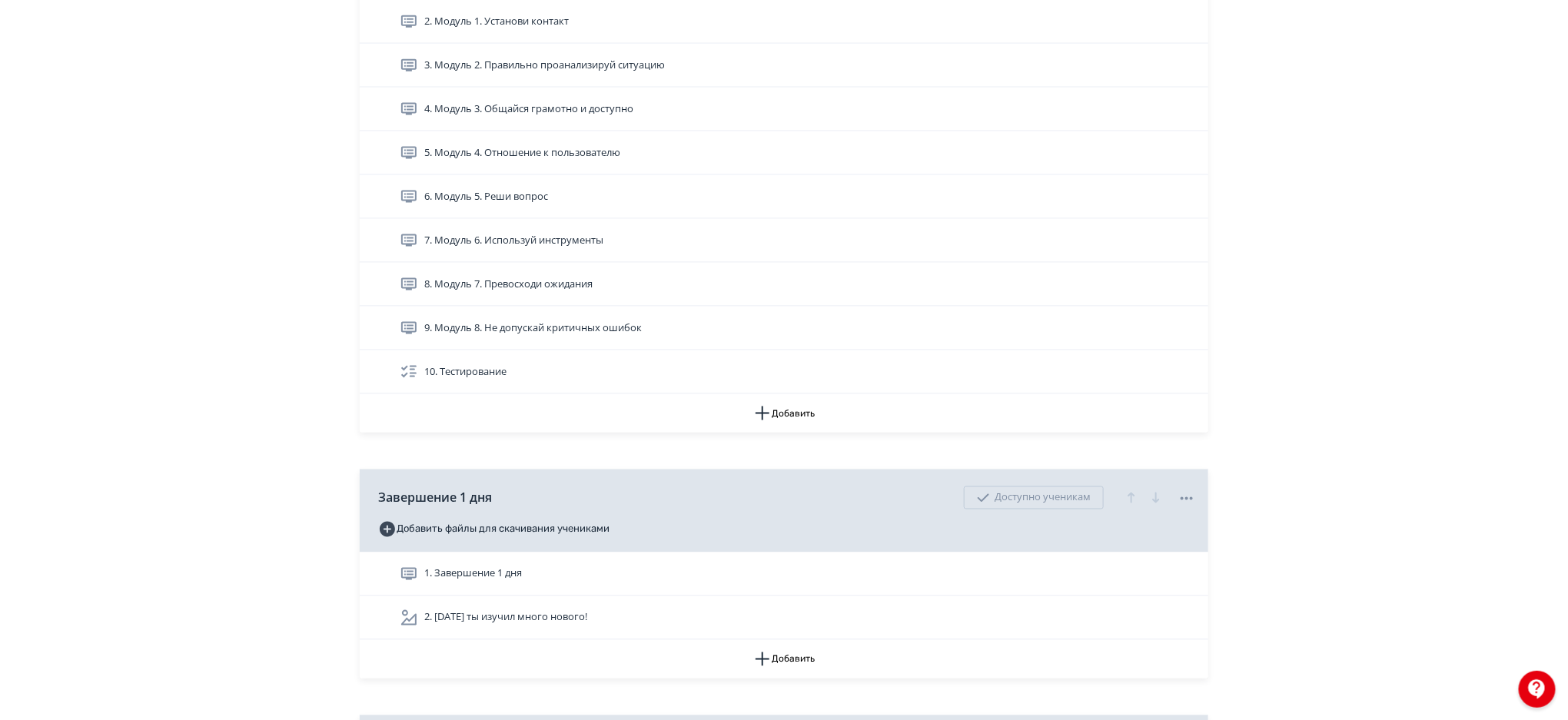
scroll to position [977, 0]
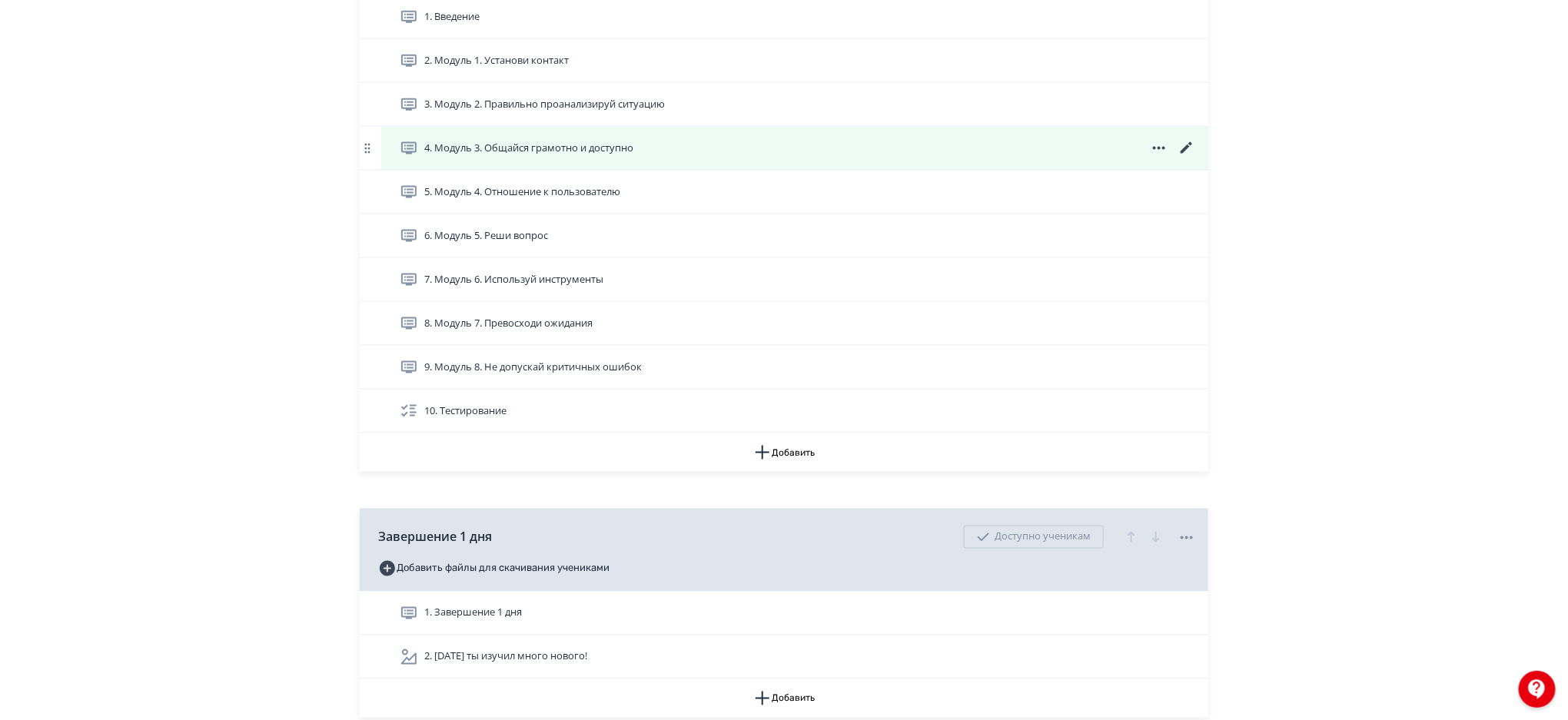
click at [1183, 151] on icon at bounding box center [1186, 148] width 12 height 12
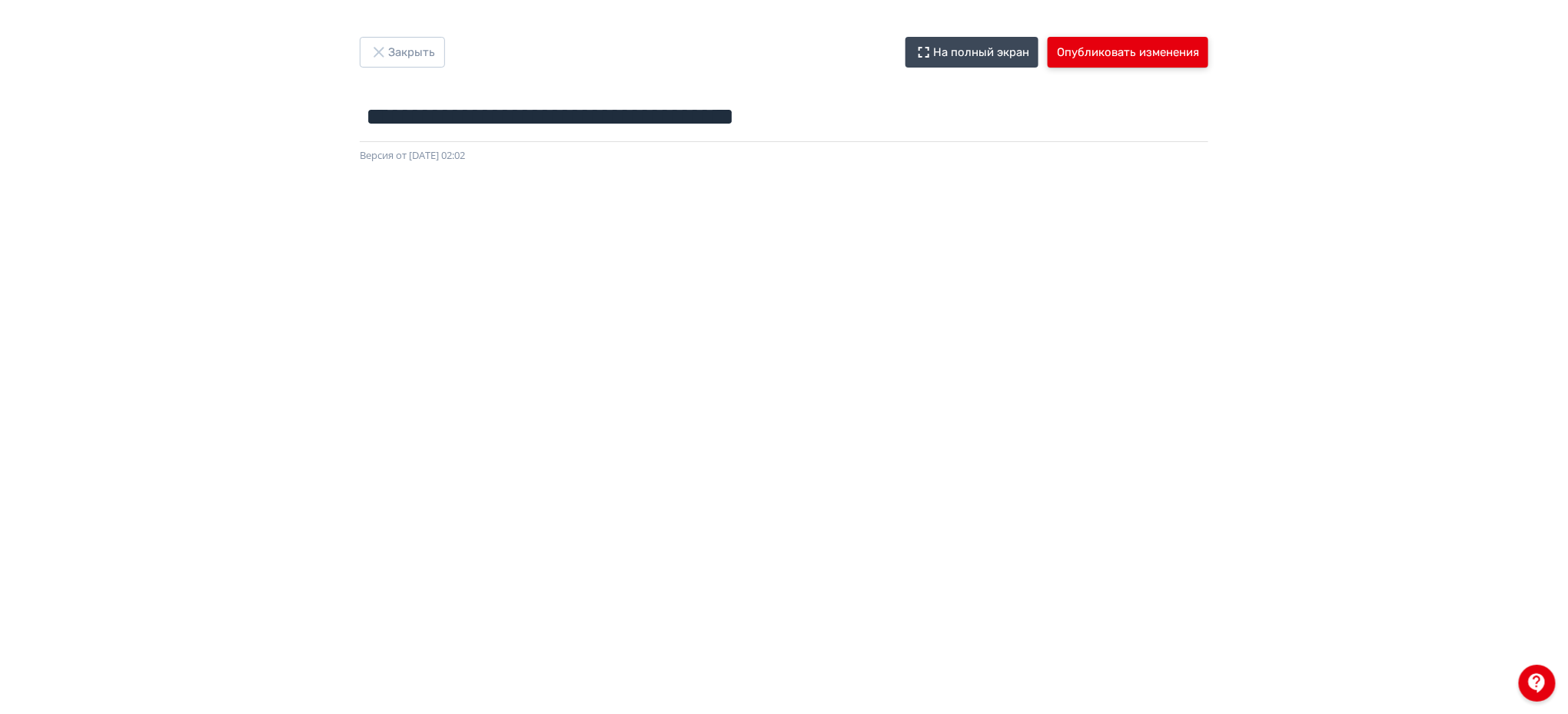
click at [1131, 48] on button "Опубликовать изменения" at bounding box center [1127, 52] width 161 height 31
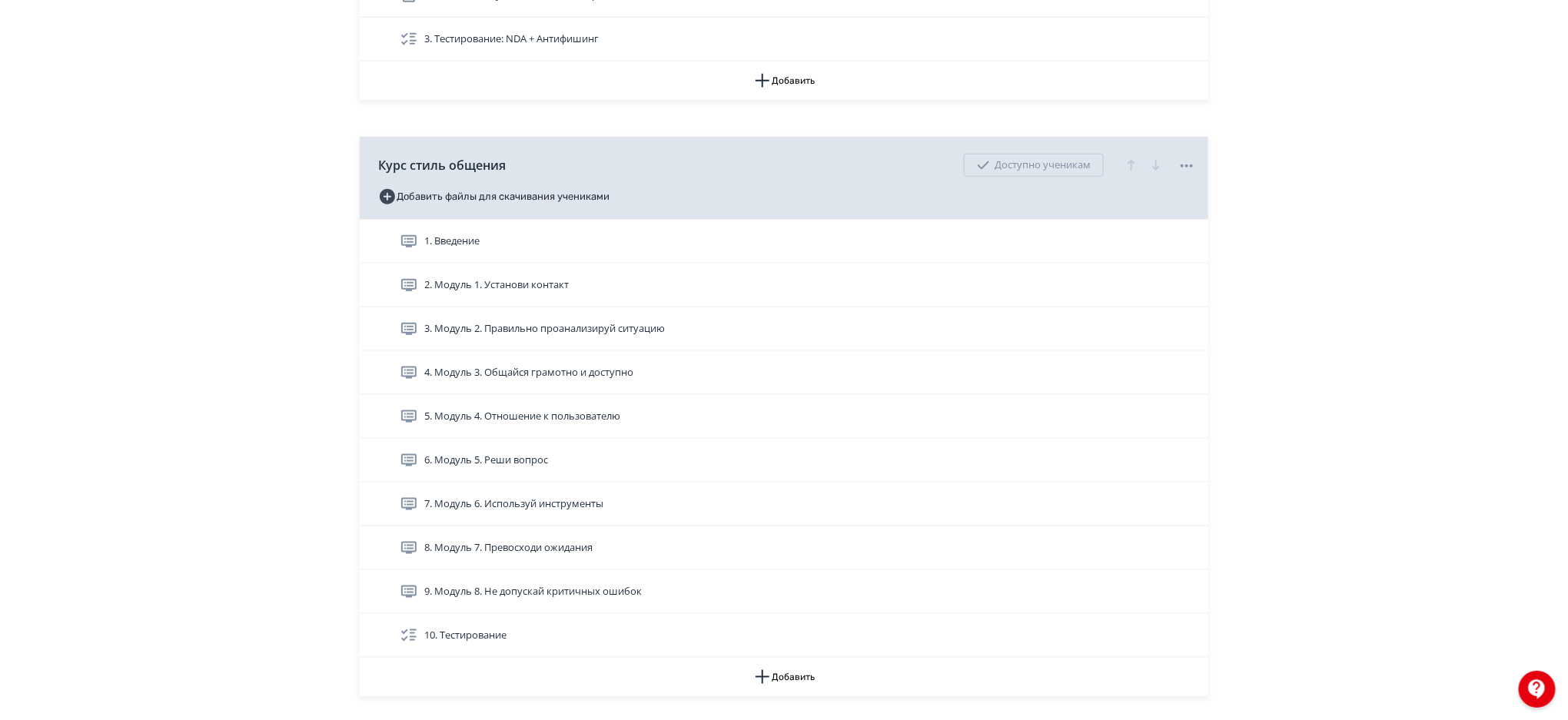
scroll to position [762, 0]
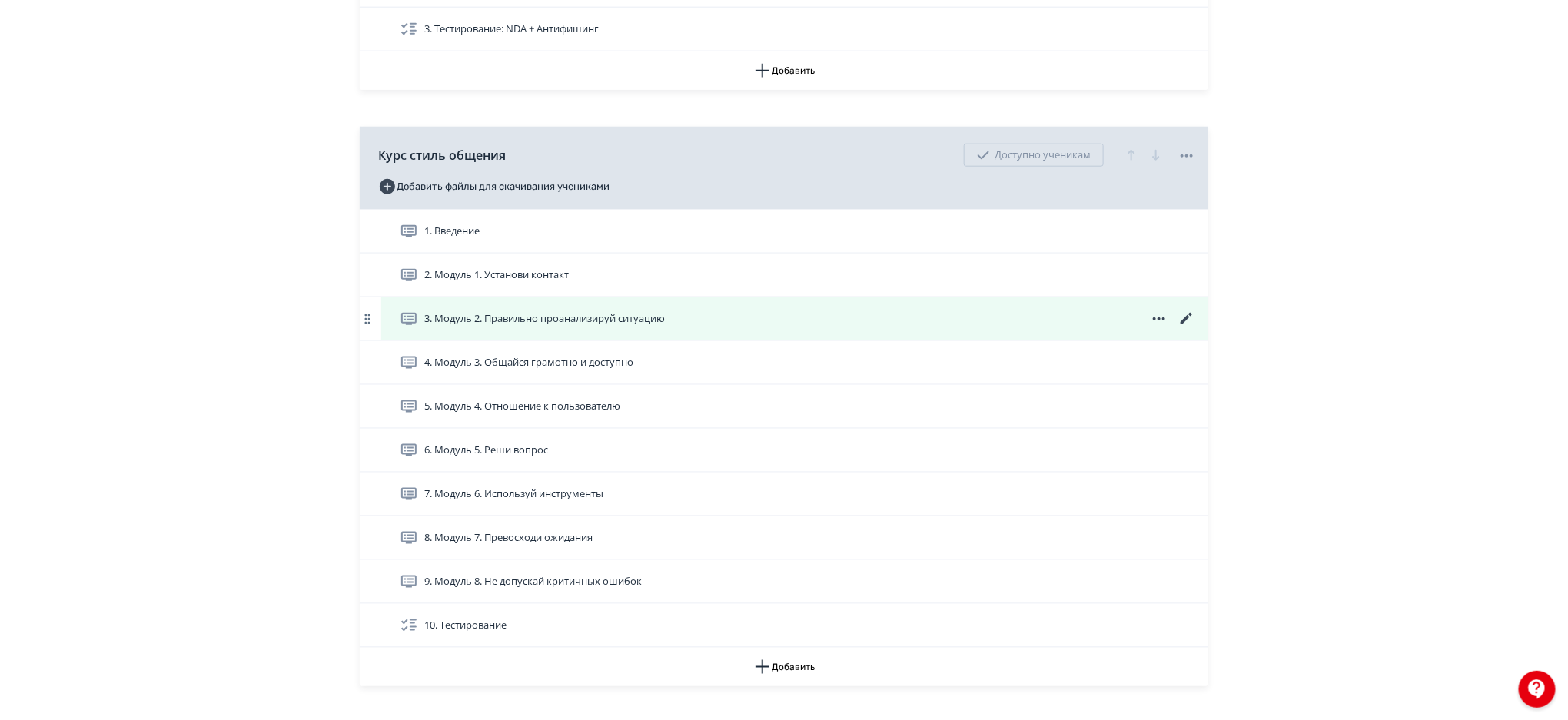
click at [1185, 318] on icon at bounding box center [1186, 318] width 12 height 12
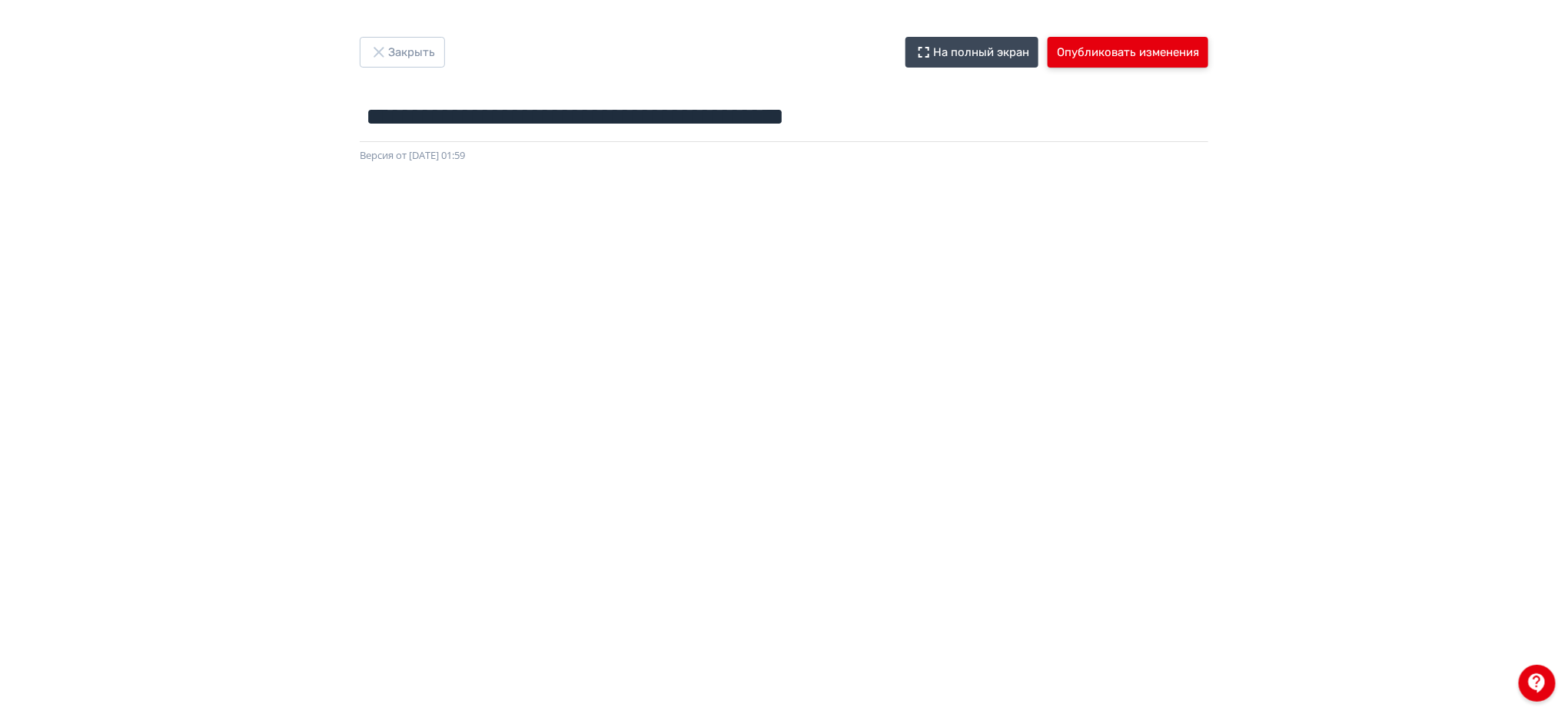
click at [1140, 41] on button "Опубликовать изменения" at bounding box center [1127, 52] width 161 height 31
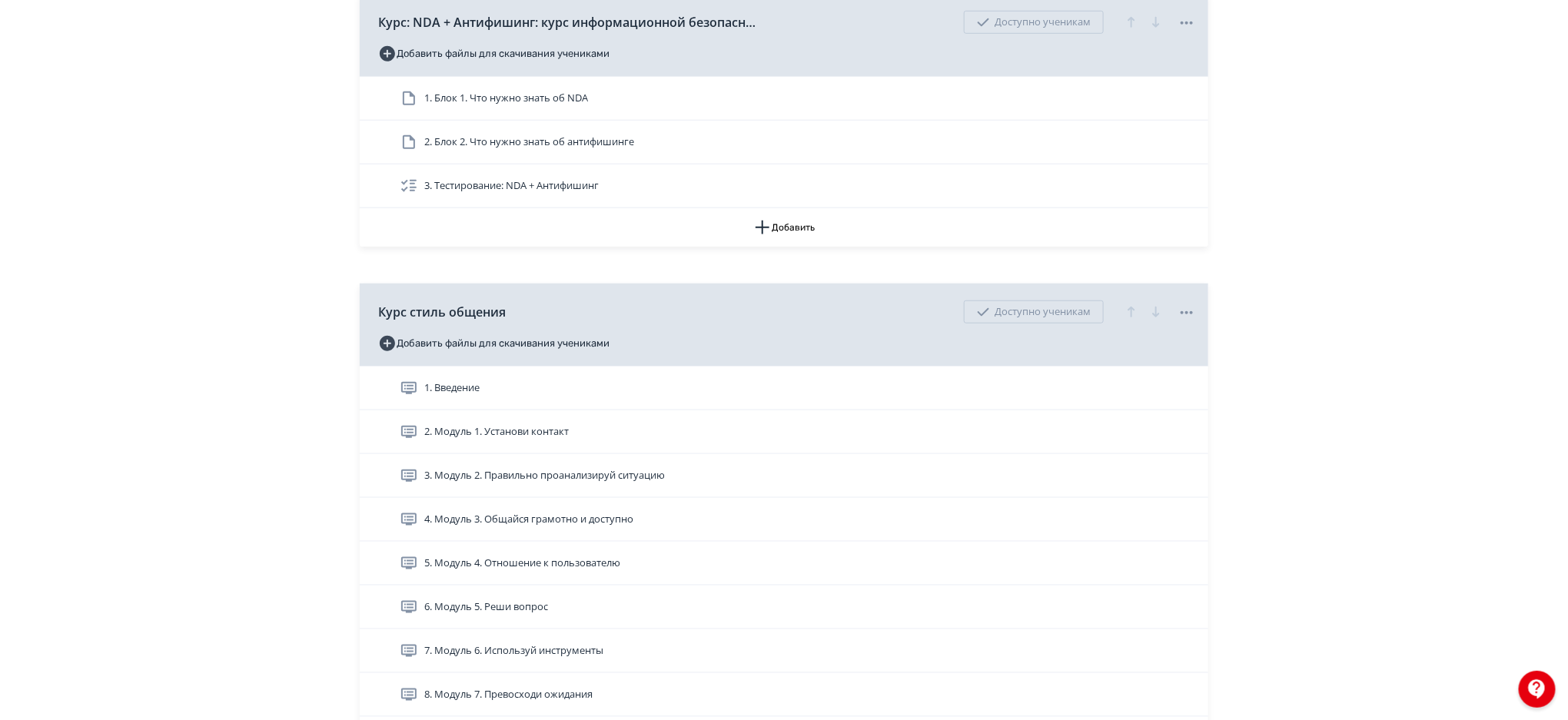
scroll to position [606, 0]
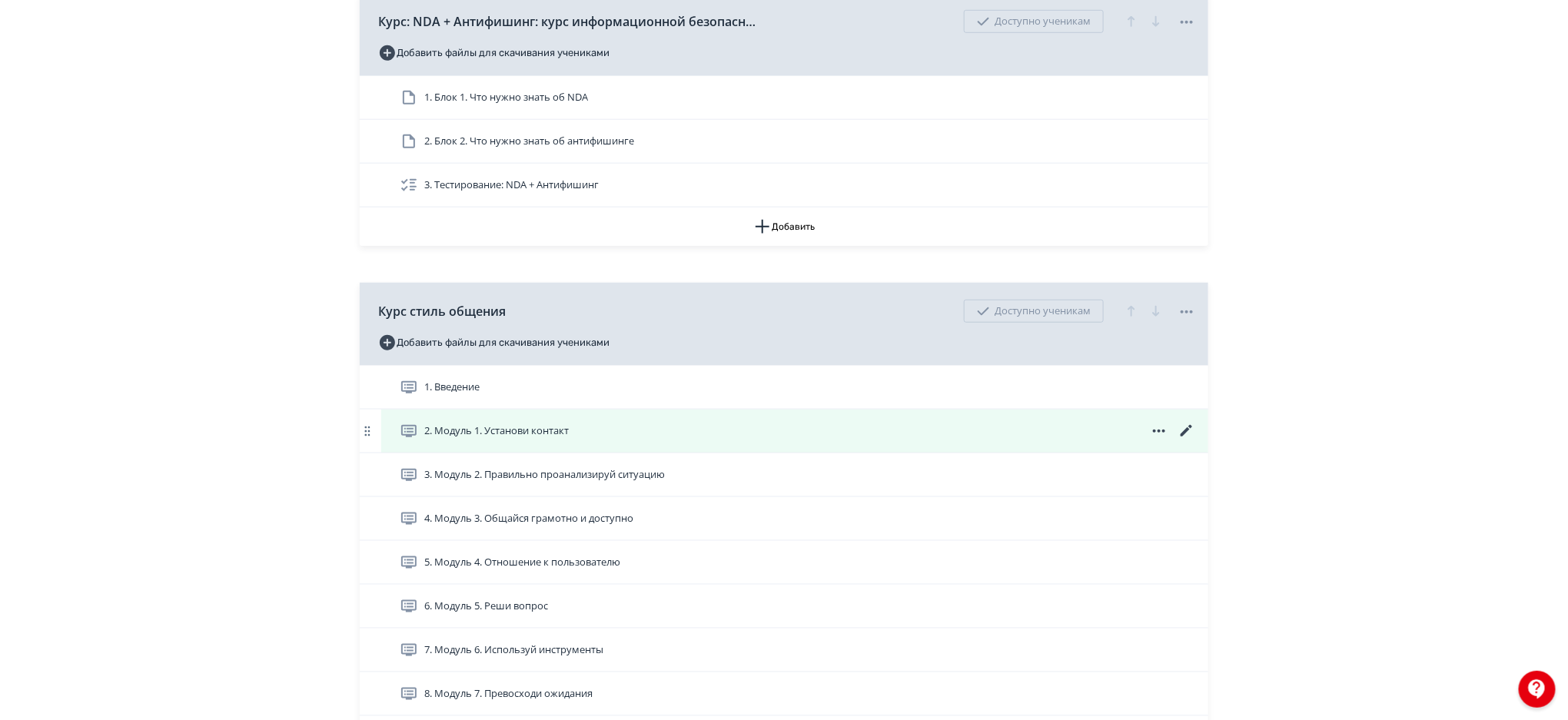
click at [1189, 425] on icon at bounding box center [1187, 432] width 18 height 18
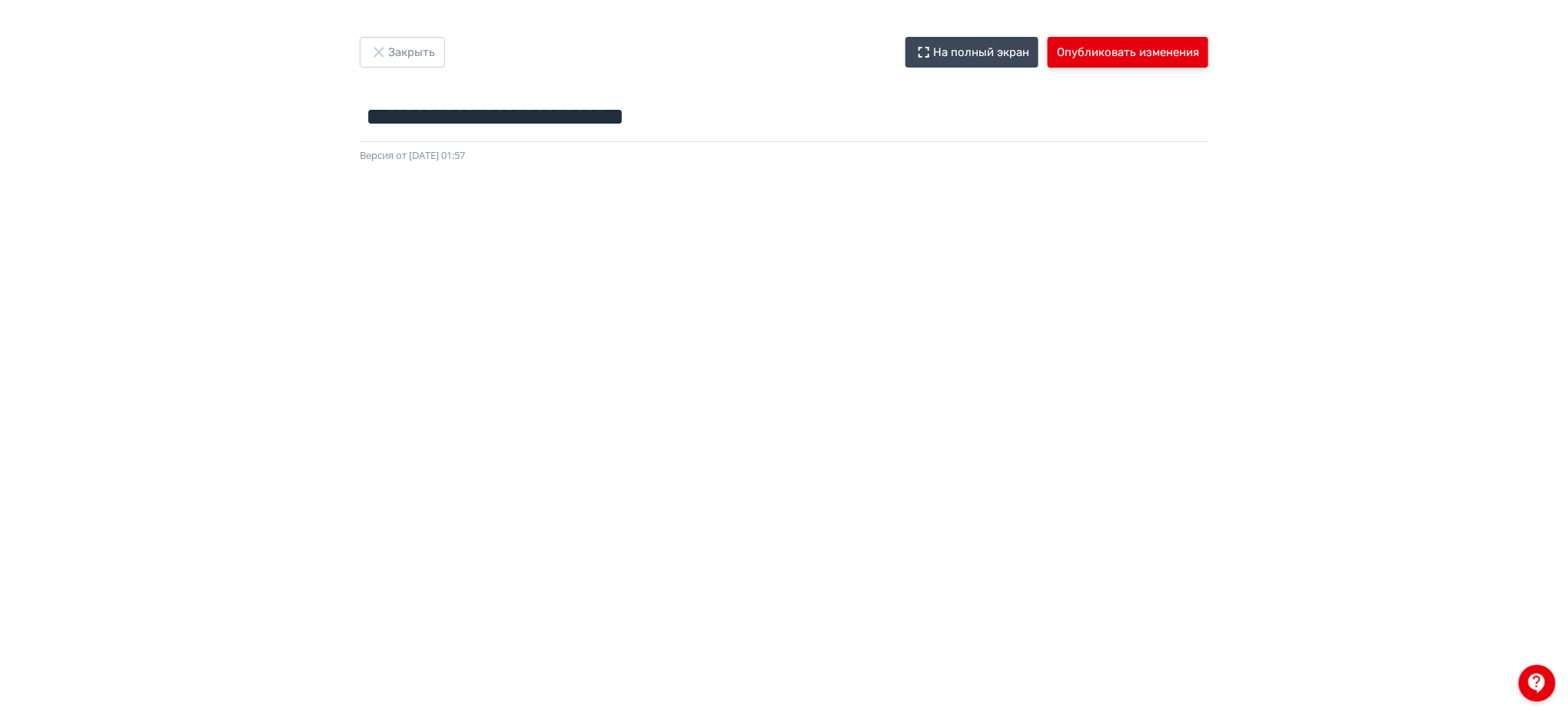
click at [1165, 50] on button "Опубликовать изменения" at bounding box center [1127, 52] width 161 height 31
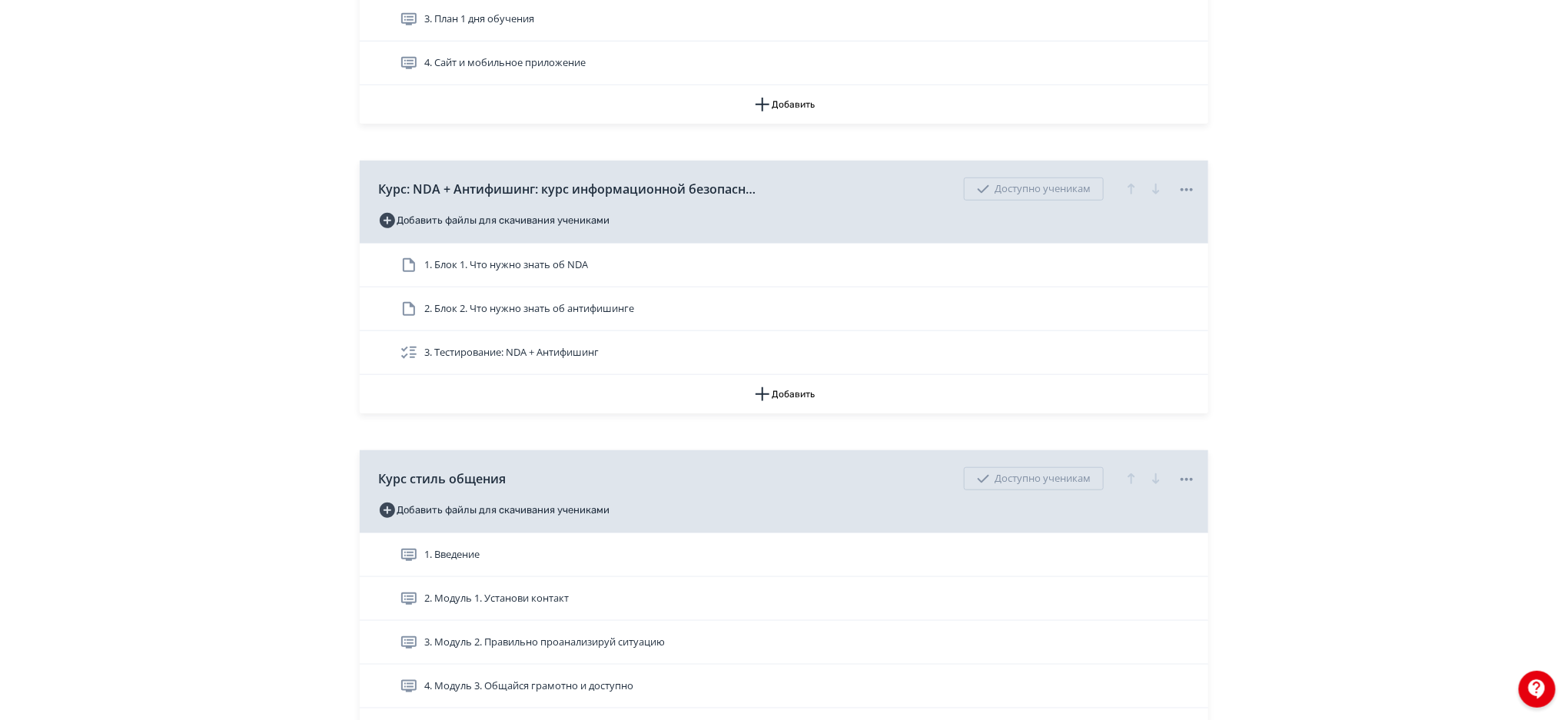
scroll to position [469, 0]
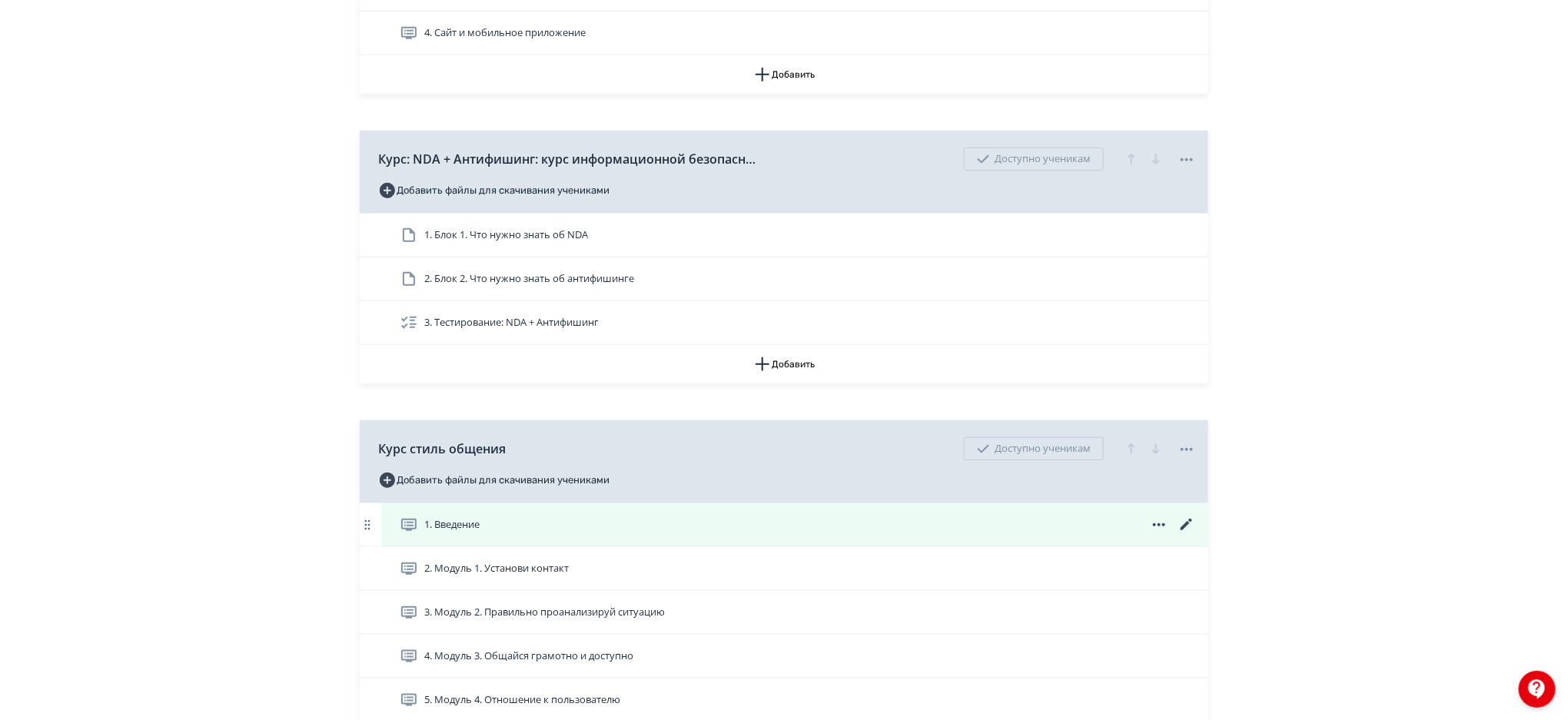
click at [1186, 525] on icon at bounding box center [1186, 525] width 12 height 12
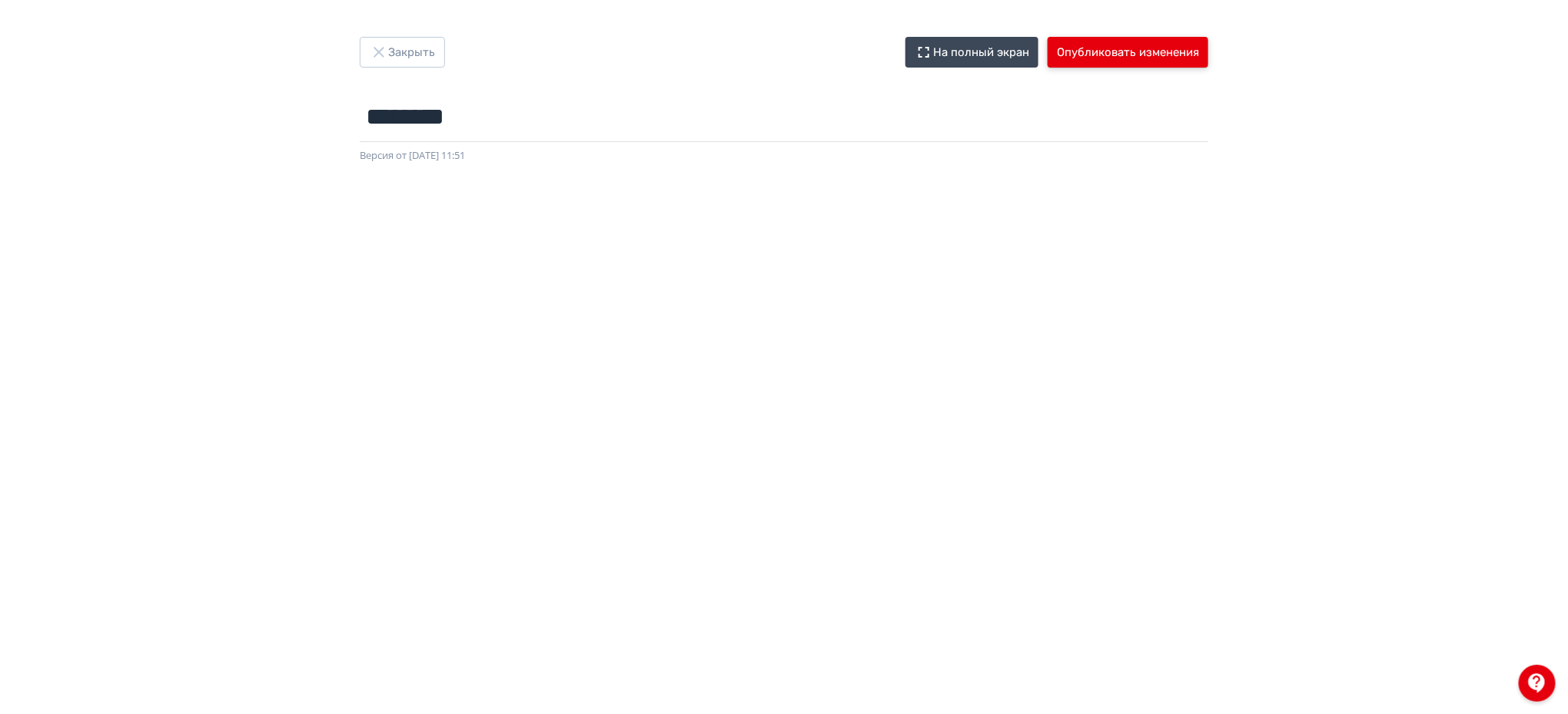
click at [1124, 49] on button "Опубликовать изменения" at bounding box center [1127, 52] width 161 height 31
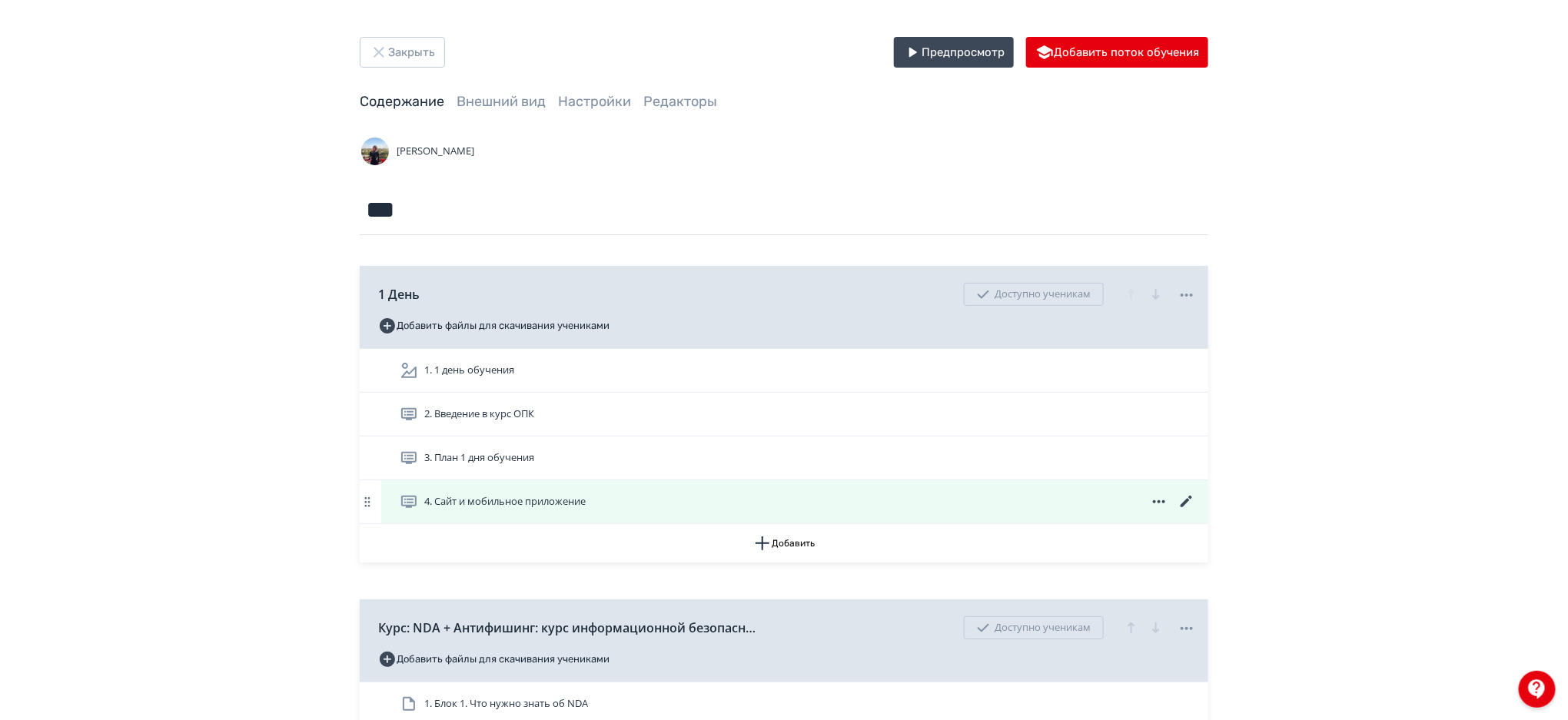
click at [1186, 504] on icon at bounding box center [1186, 502] width 12 height 12
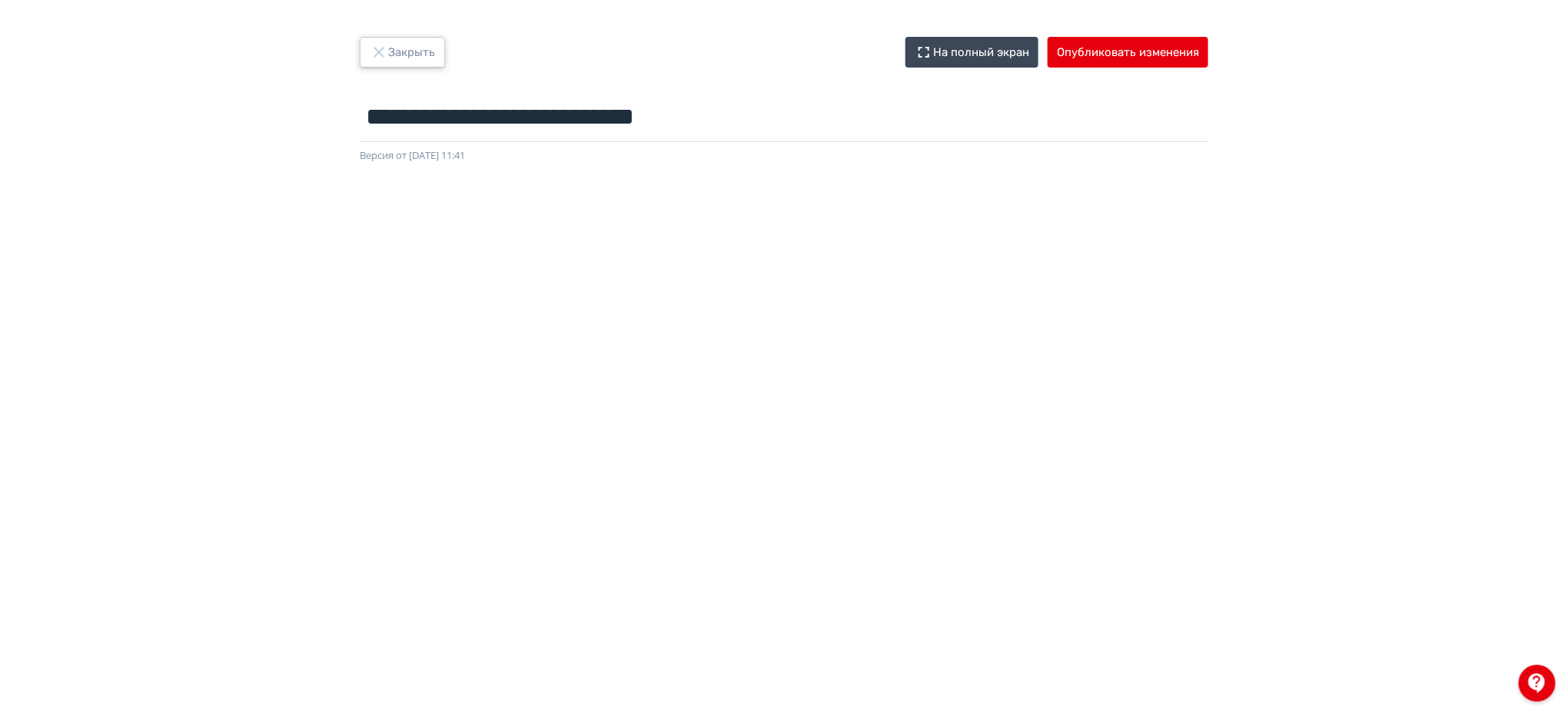
click at [381, 54] on icon "button" at bounding box center [378, 51] width 10 height 10
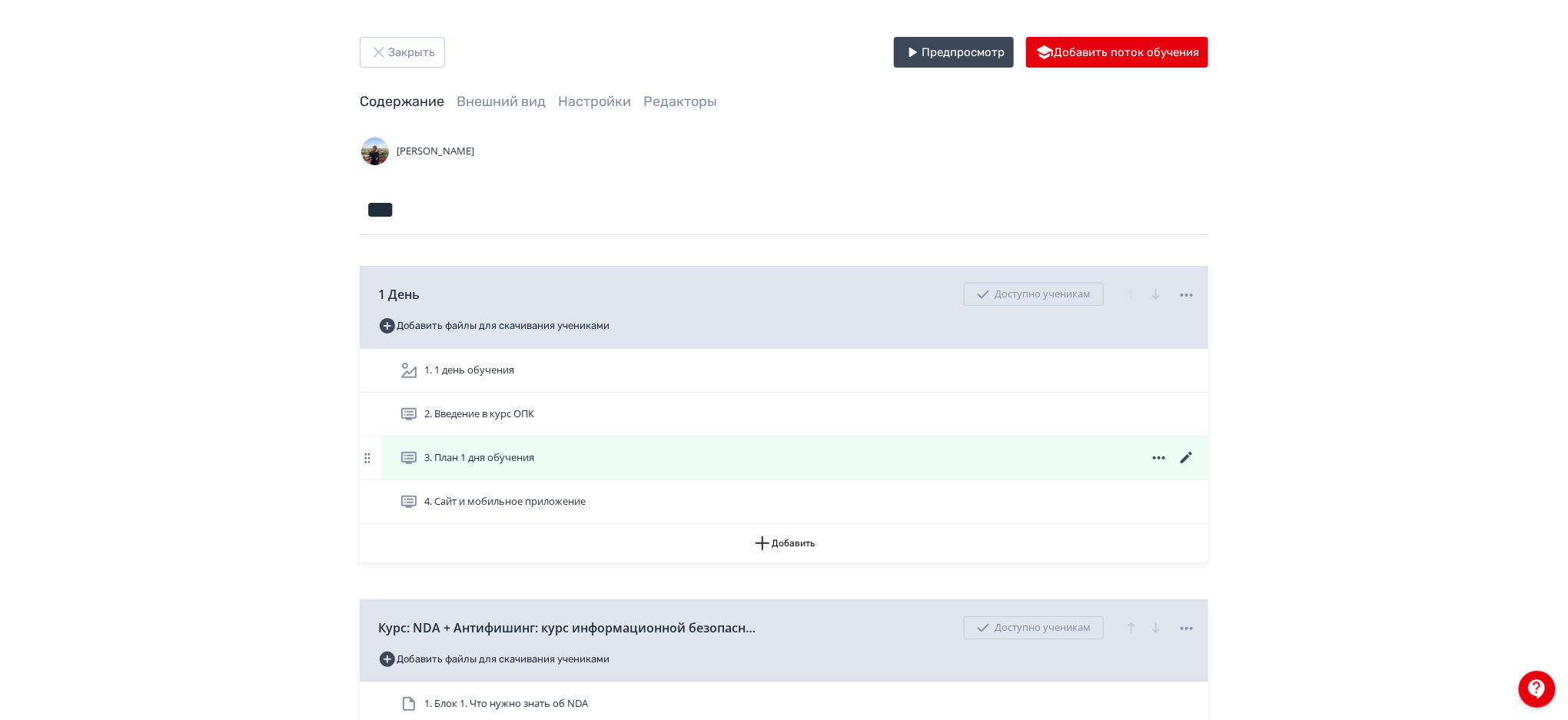
click at [1181, 462] on icon at bounding box center [1186, 458] width 12 height 12
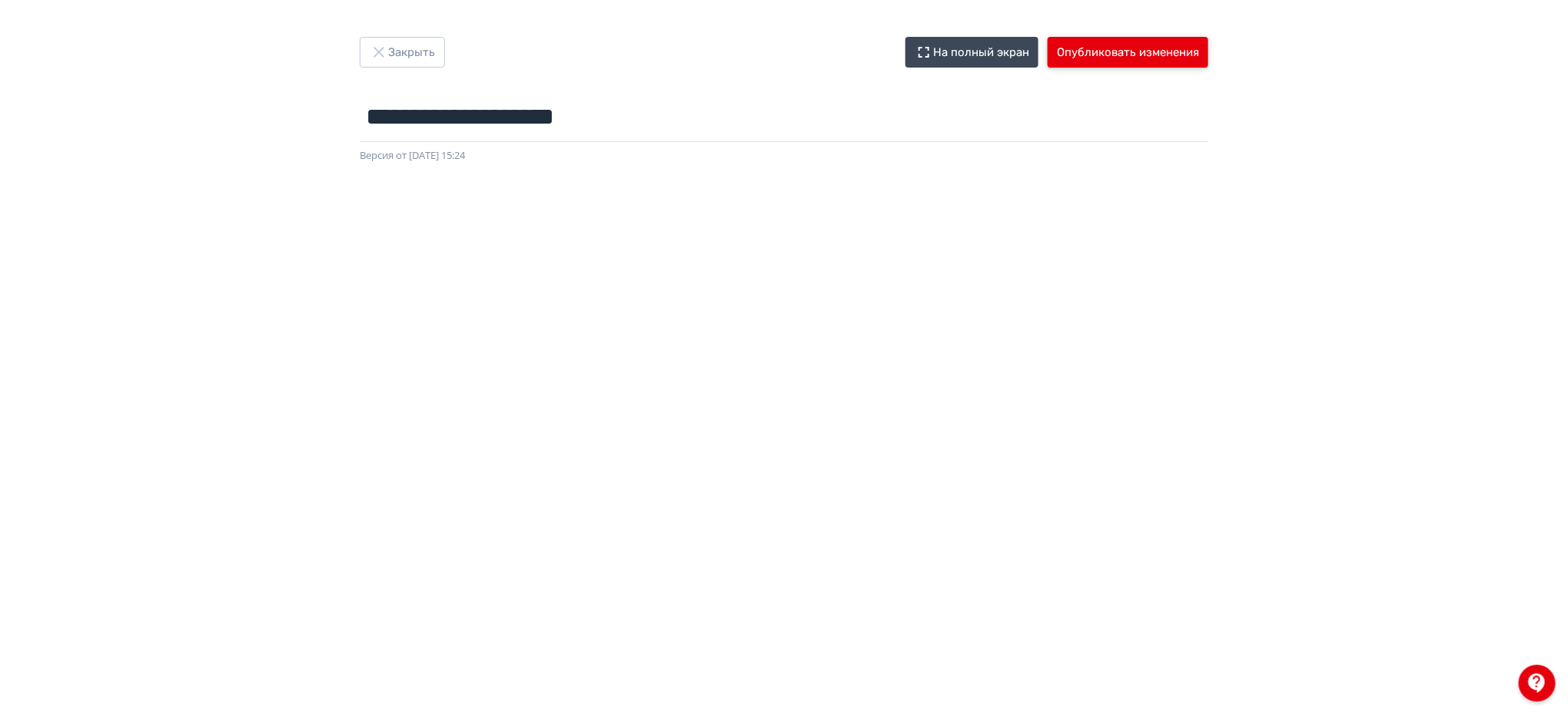
click at [1099, 54] on button "Опубликовать изменения" at bounding box center [1127, 52] width 161 height 31
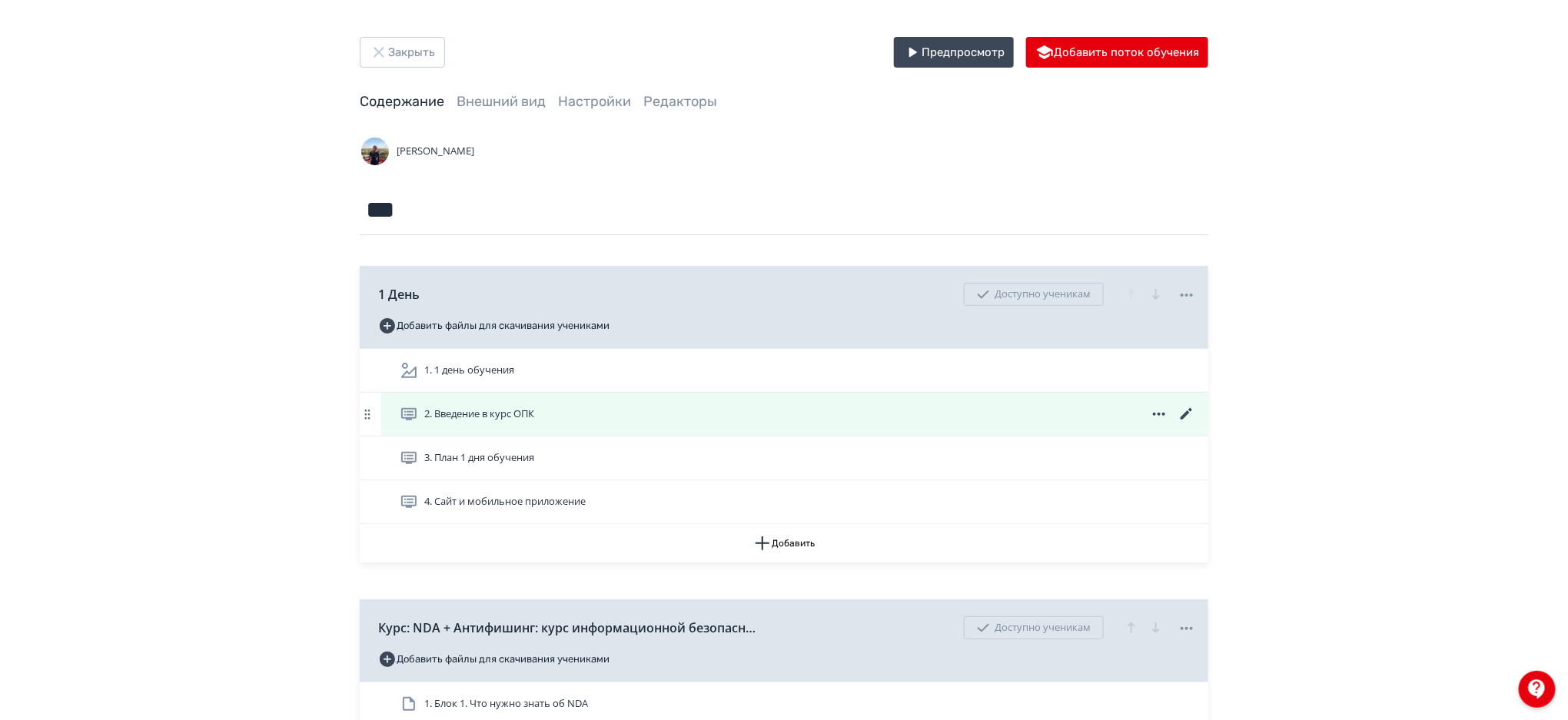
click at [1185, 411] on icon at bounding box center [1187, 415] width 18 height 18
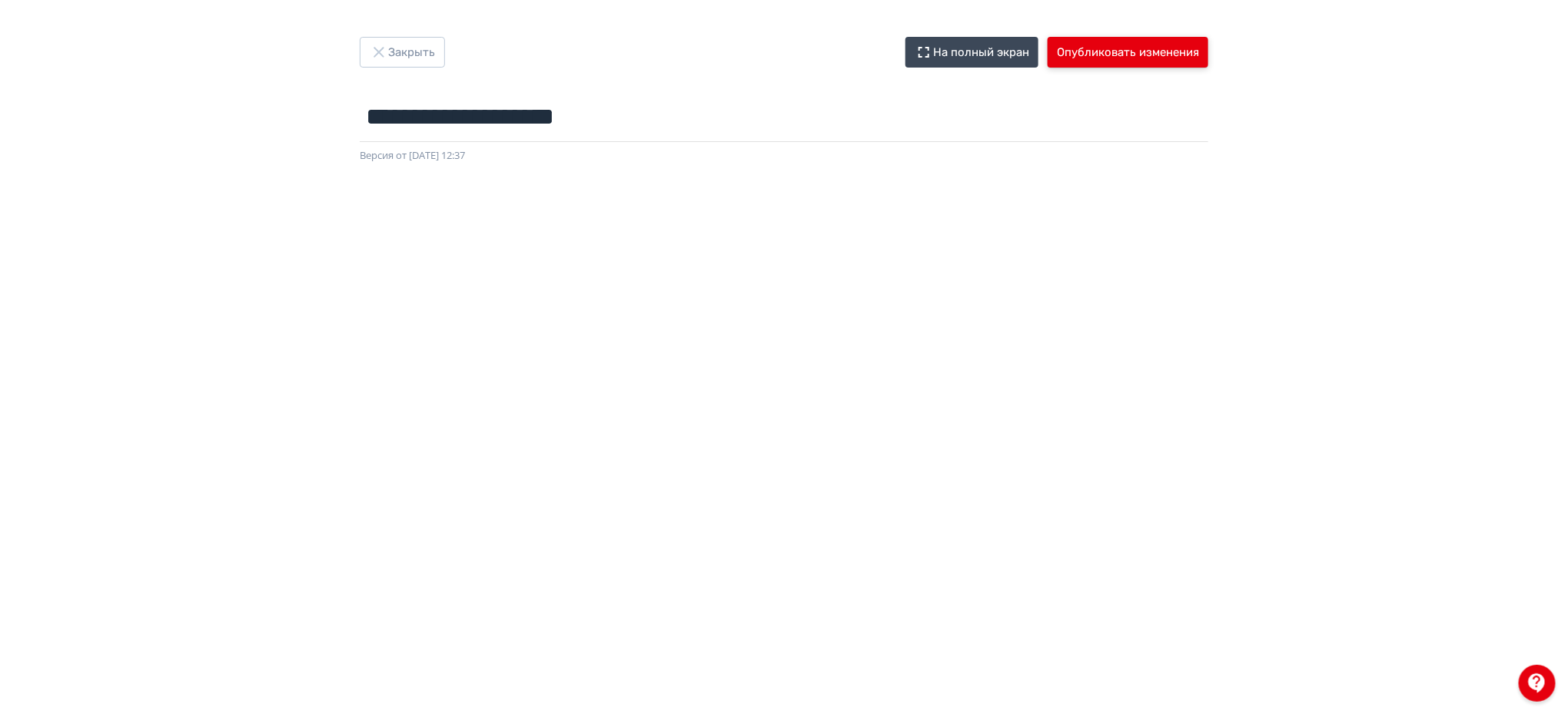
click at [1170, 48] on button "Опубликовать изменения" at bounding box center [1127, 52] width 161 height 31
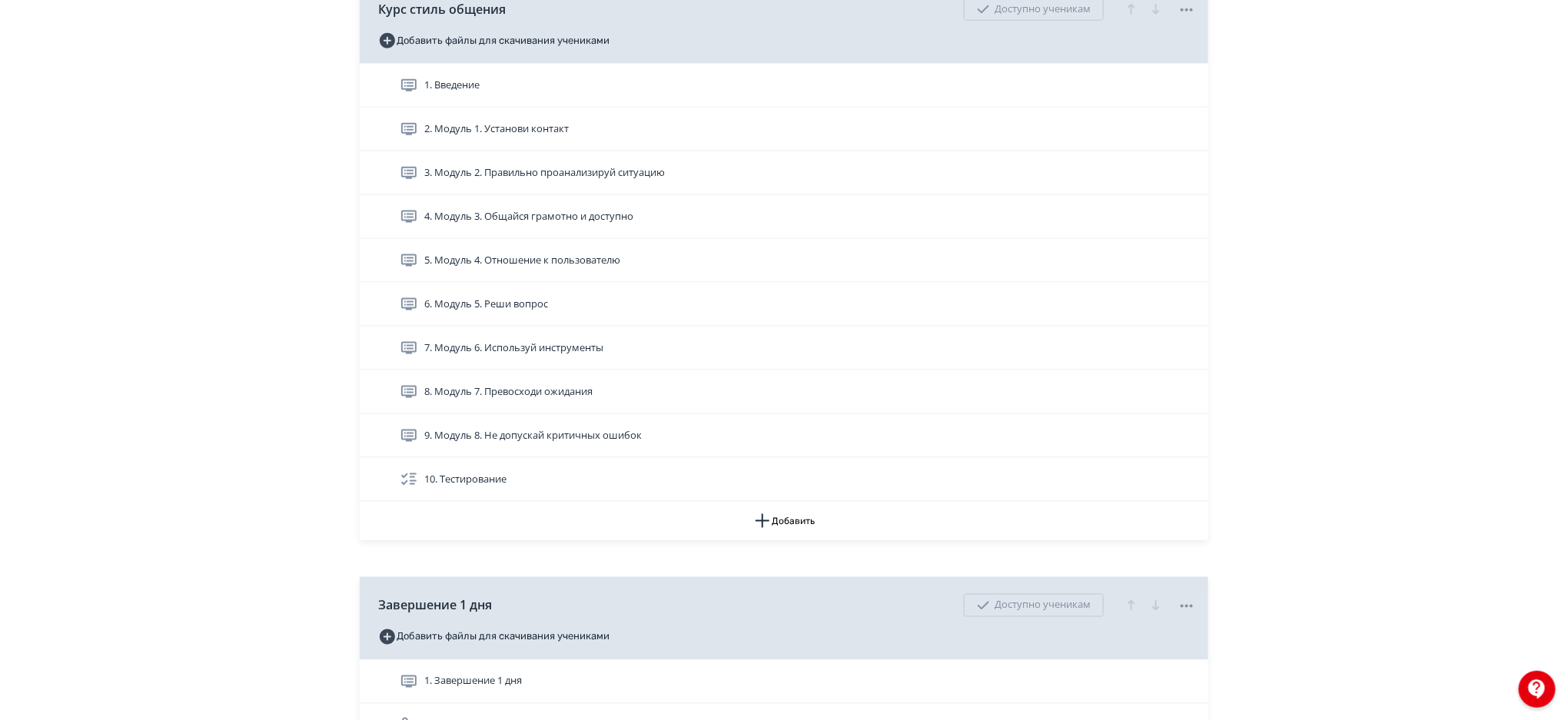
scroll to position [889, 0]
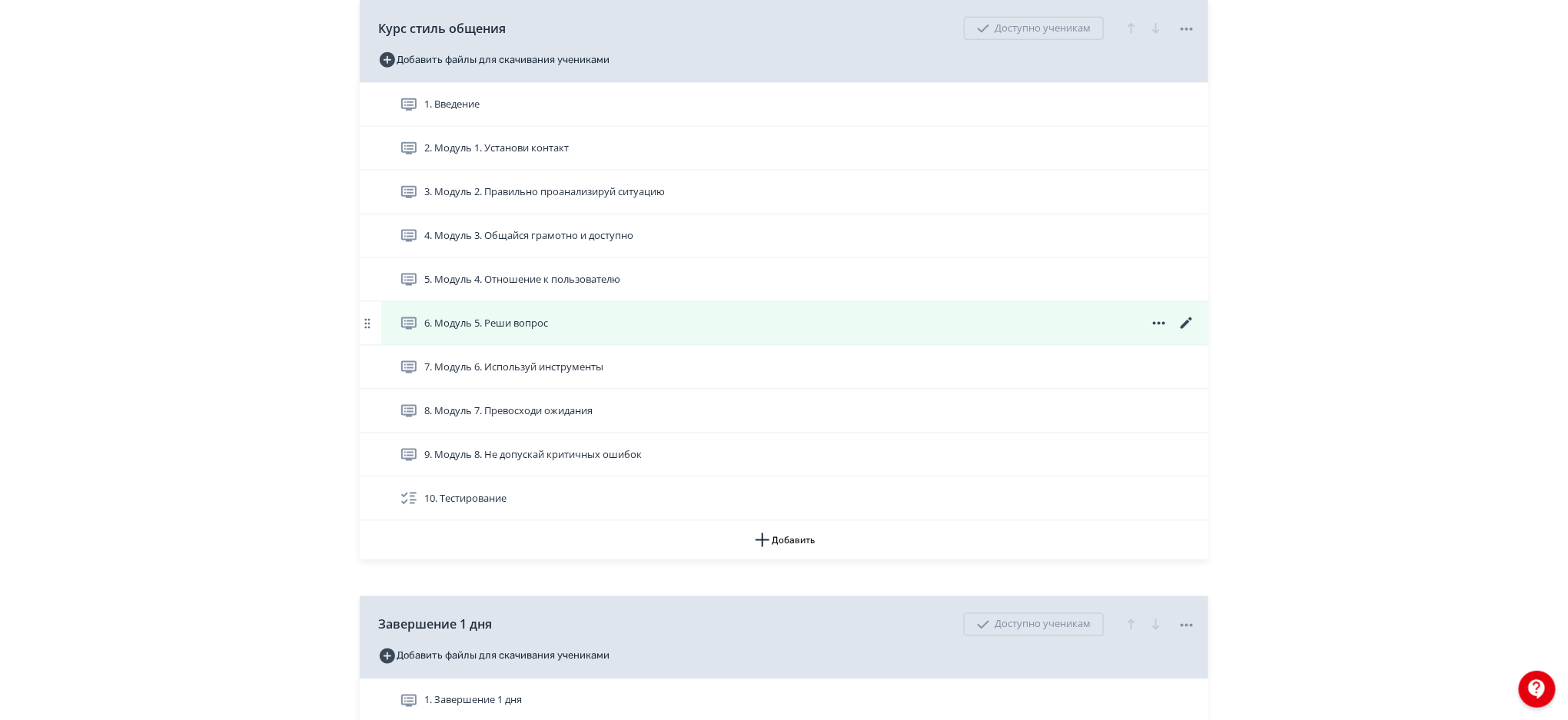
click at [1183, 328] on icon at bounding box center [1186, 323] width 12 height 12
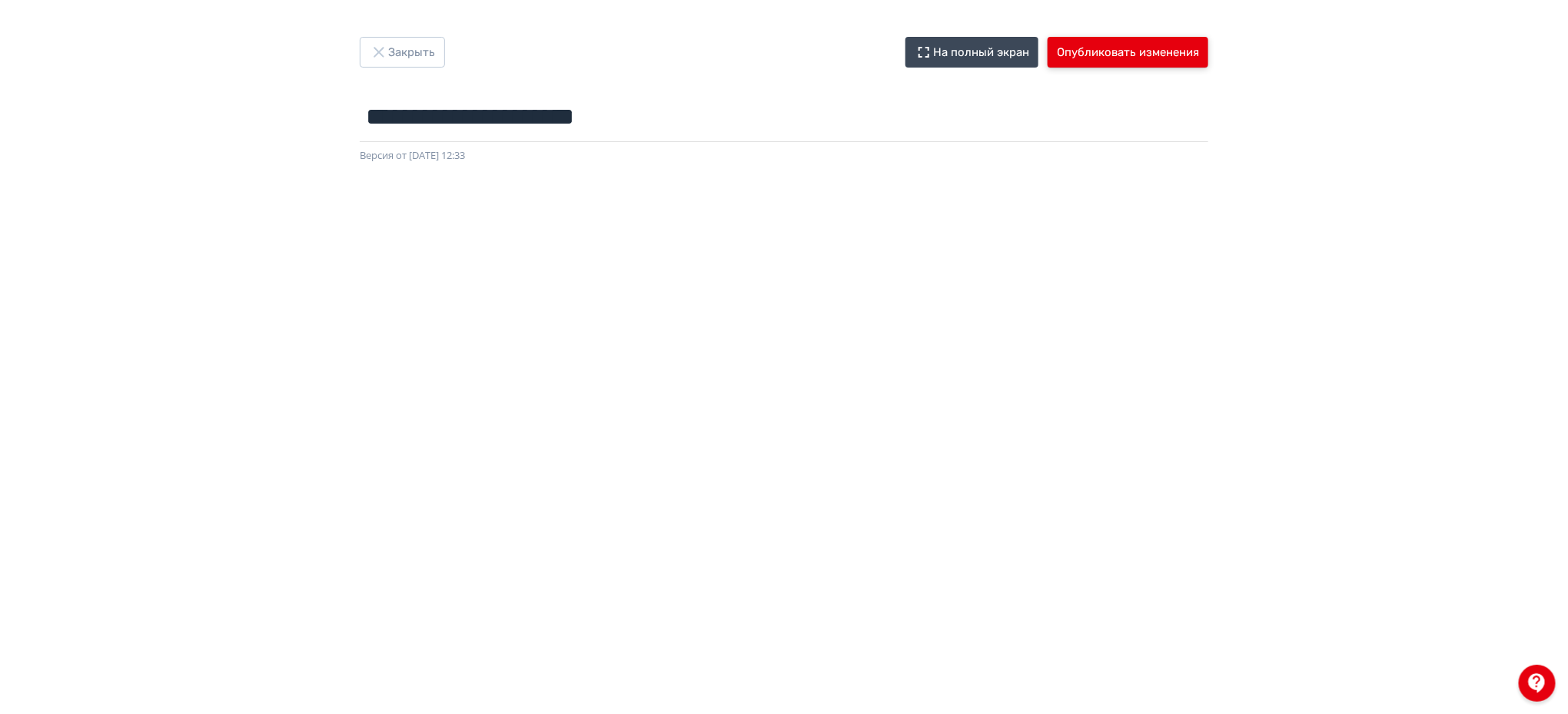
click at [1142, 50] on button "Опубликовать изменения" at bounding box center [1127, 52] width 161 height 31
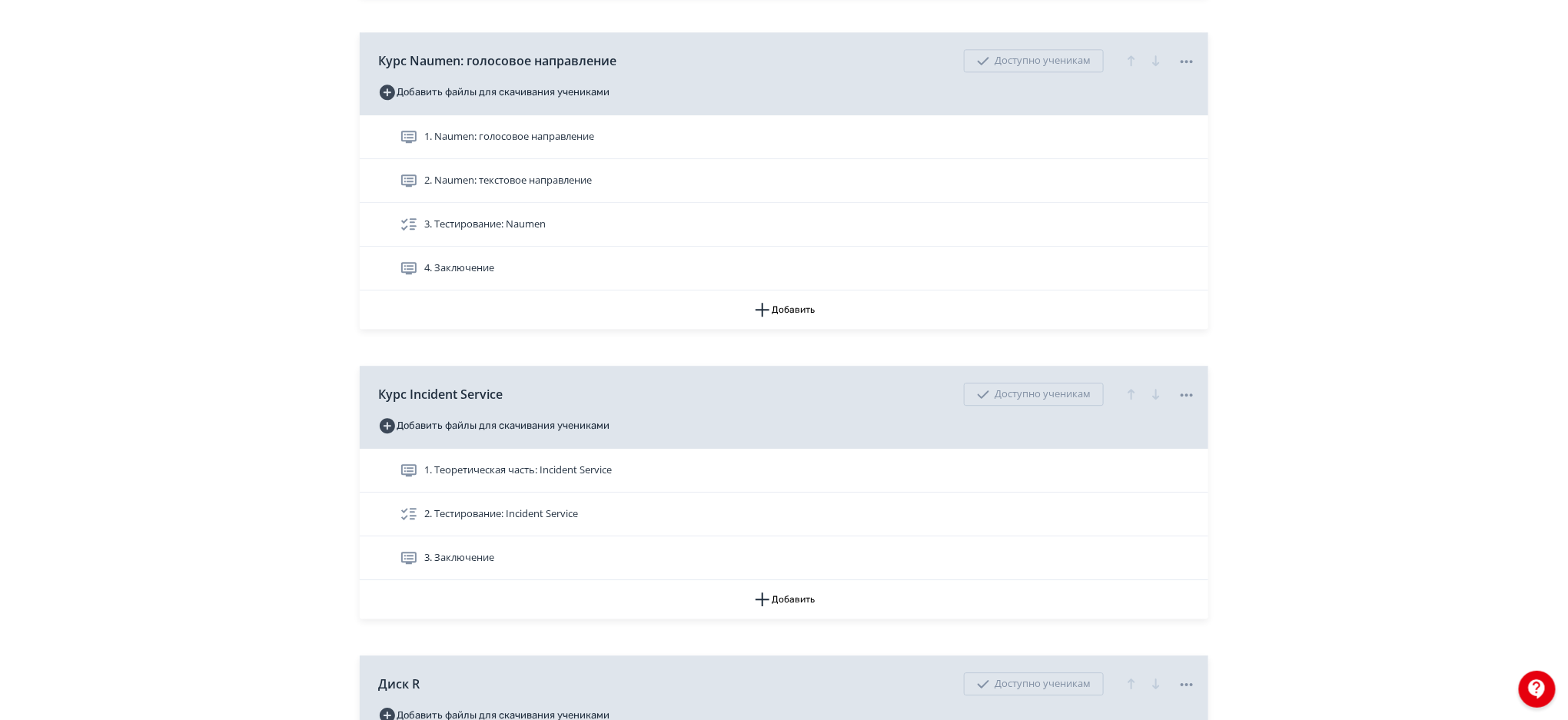
scroll to position [1915, 0]
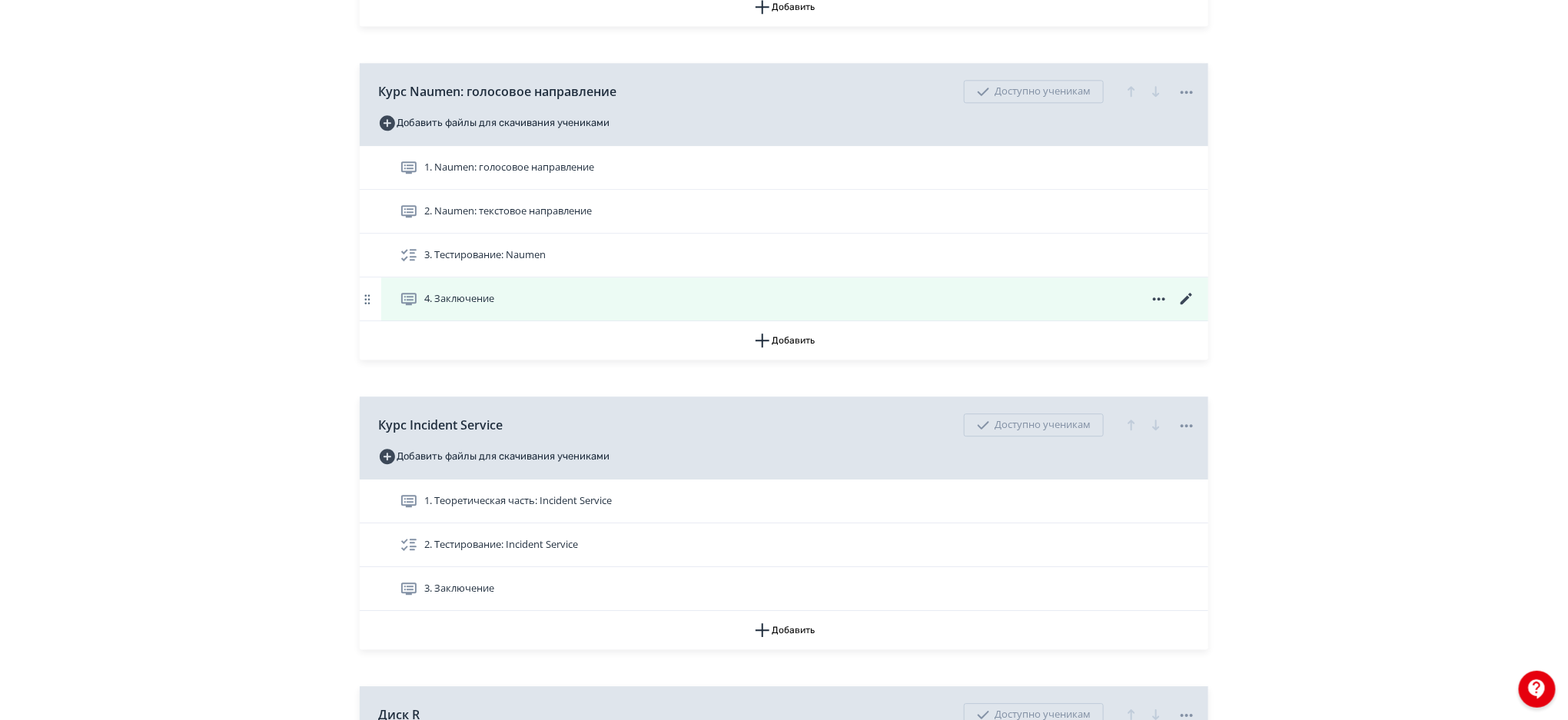
click at [1183, 297] on icon at bounding box center [1187, 299] width 18 height 18
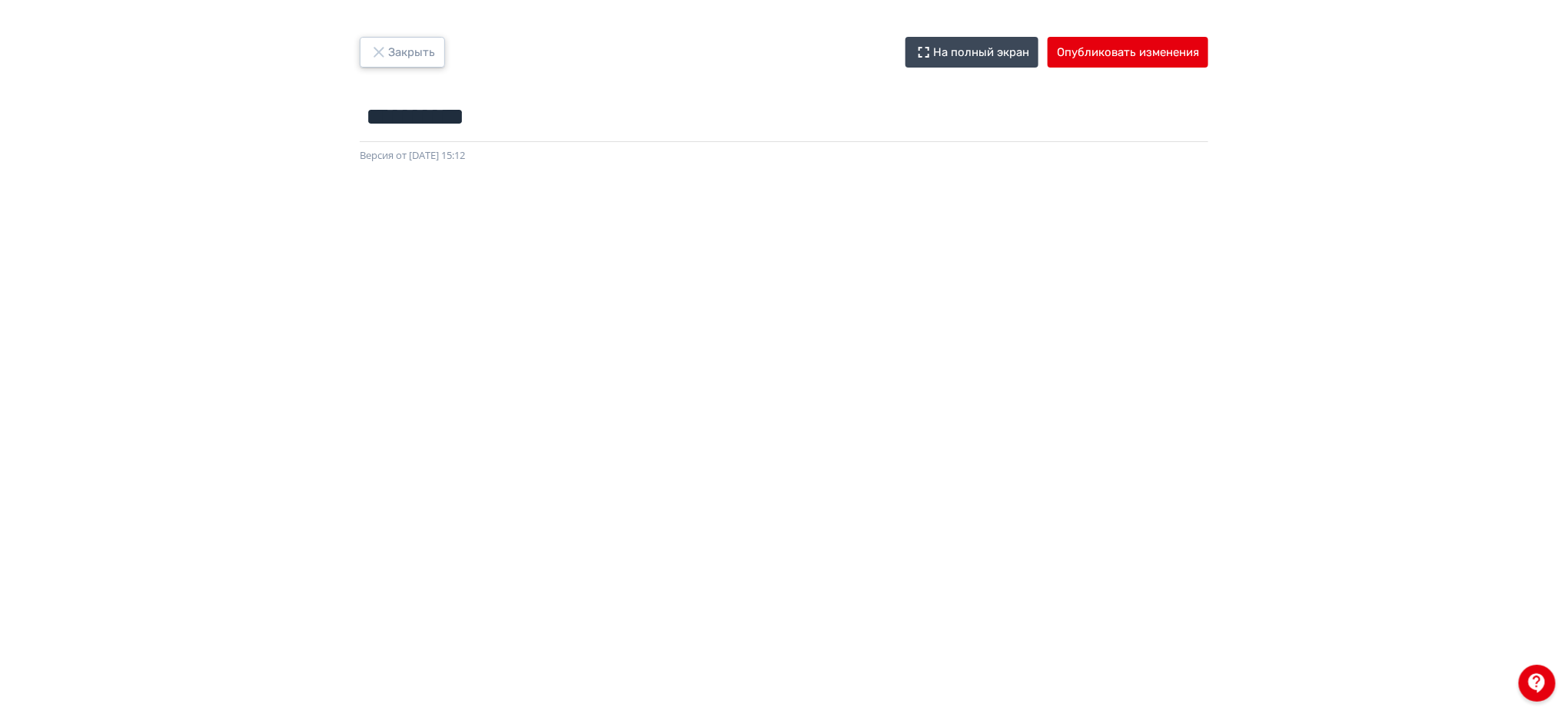
click at [412, 42] on button "Закрыть" at bounding box center [402, 52] width 85 height 31
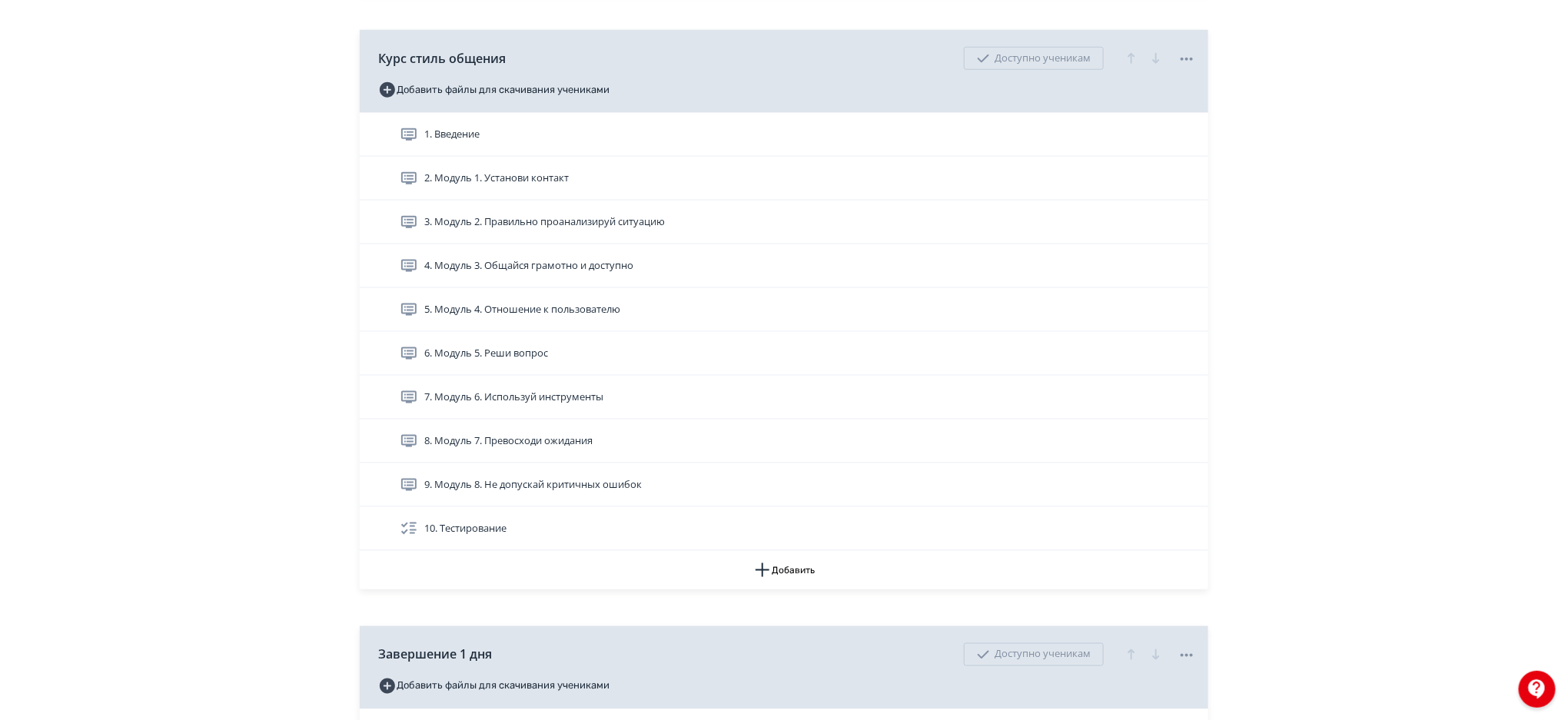
scroll to position [840, 0]
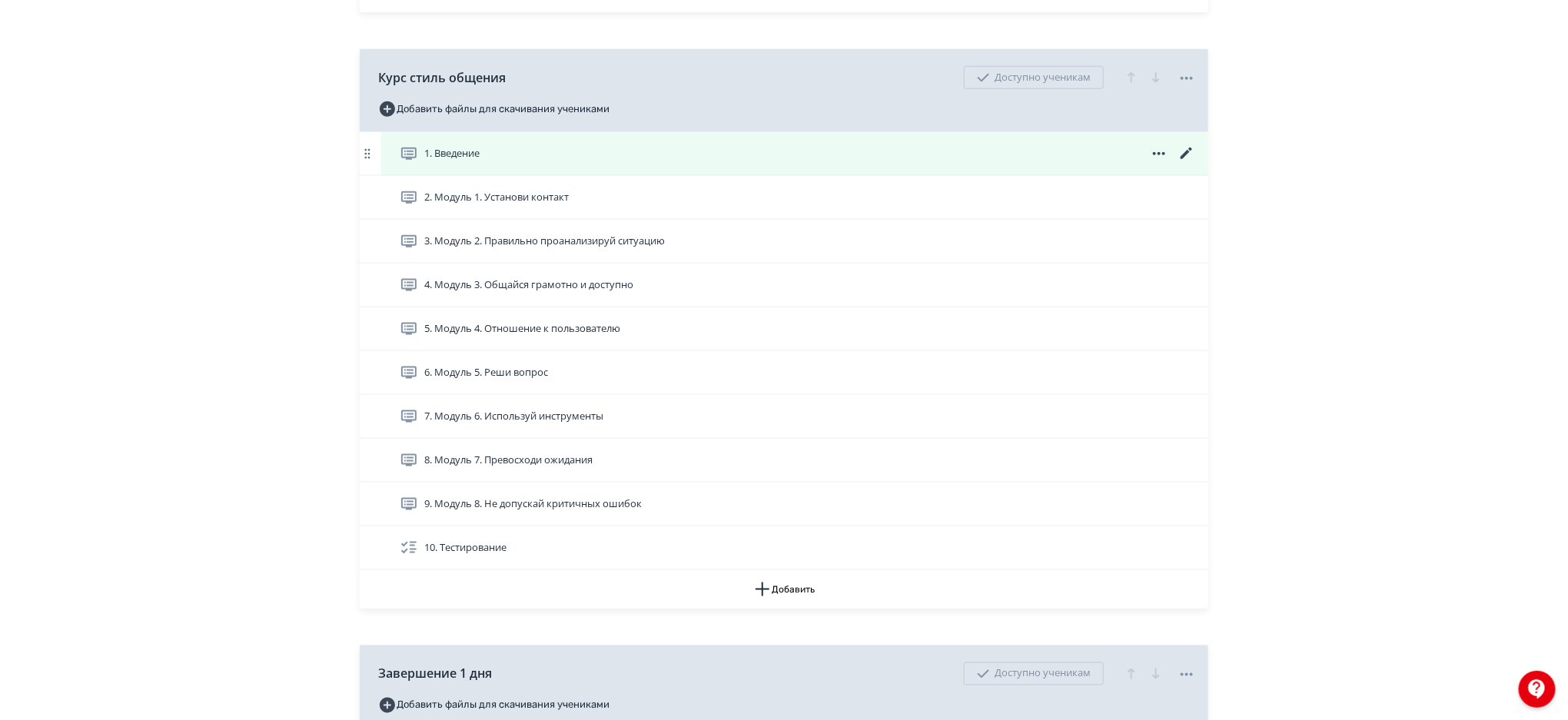
click at [1182, 147] on icon at bounding box center [1187, 154] width 18 height 18
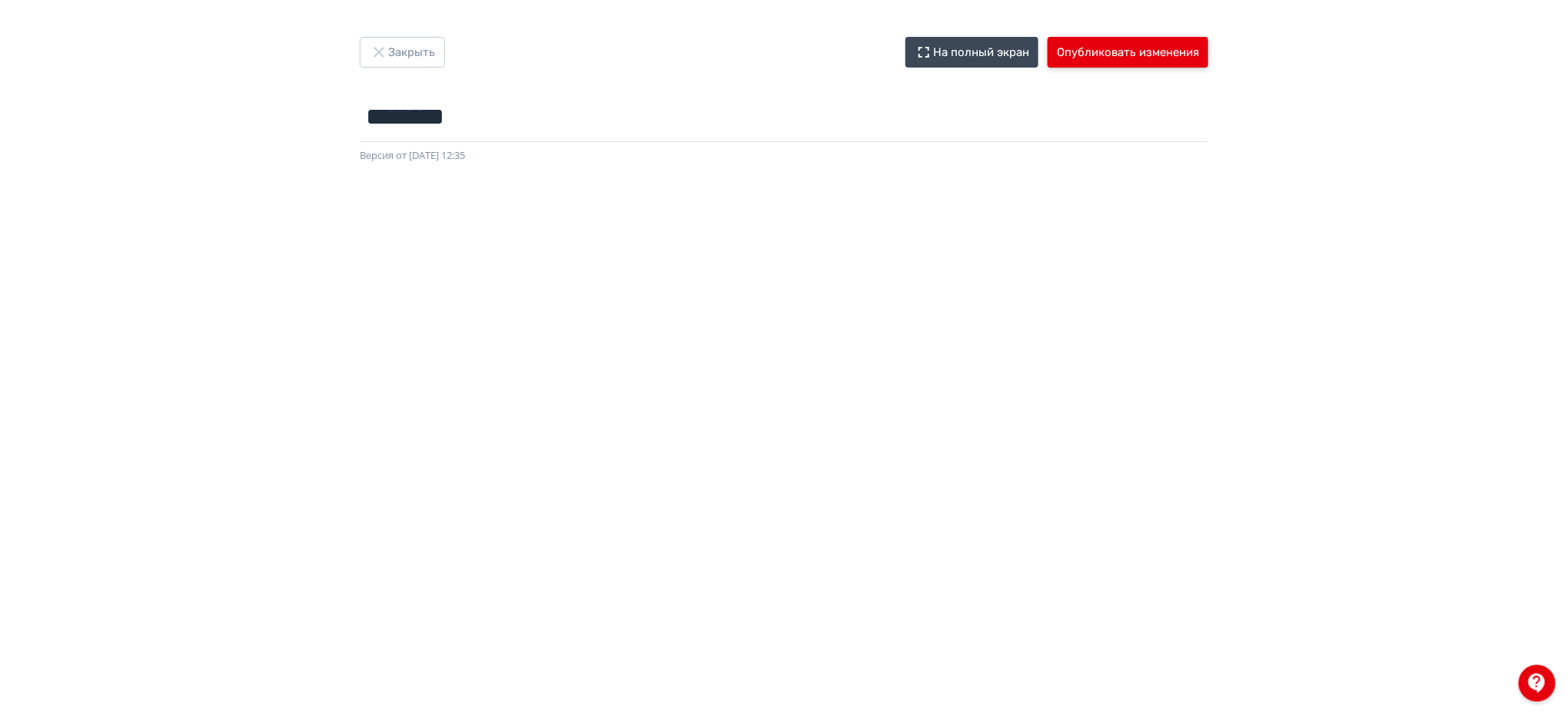
click at [1087, 41] on button "Опубликовать изменения" at bounding box center [1127, 52] width 161 height 31
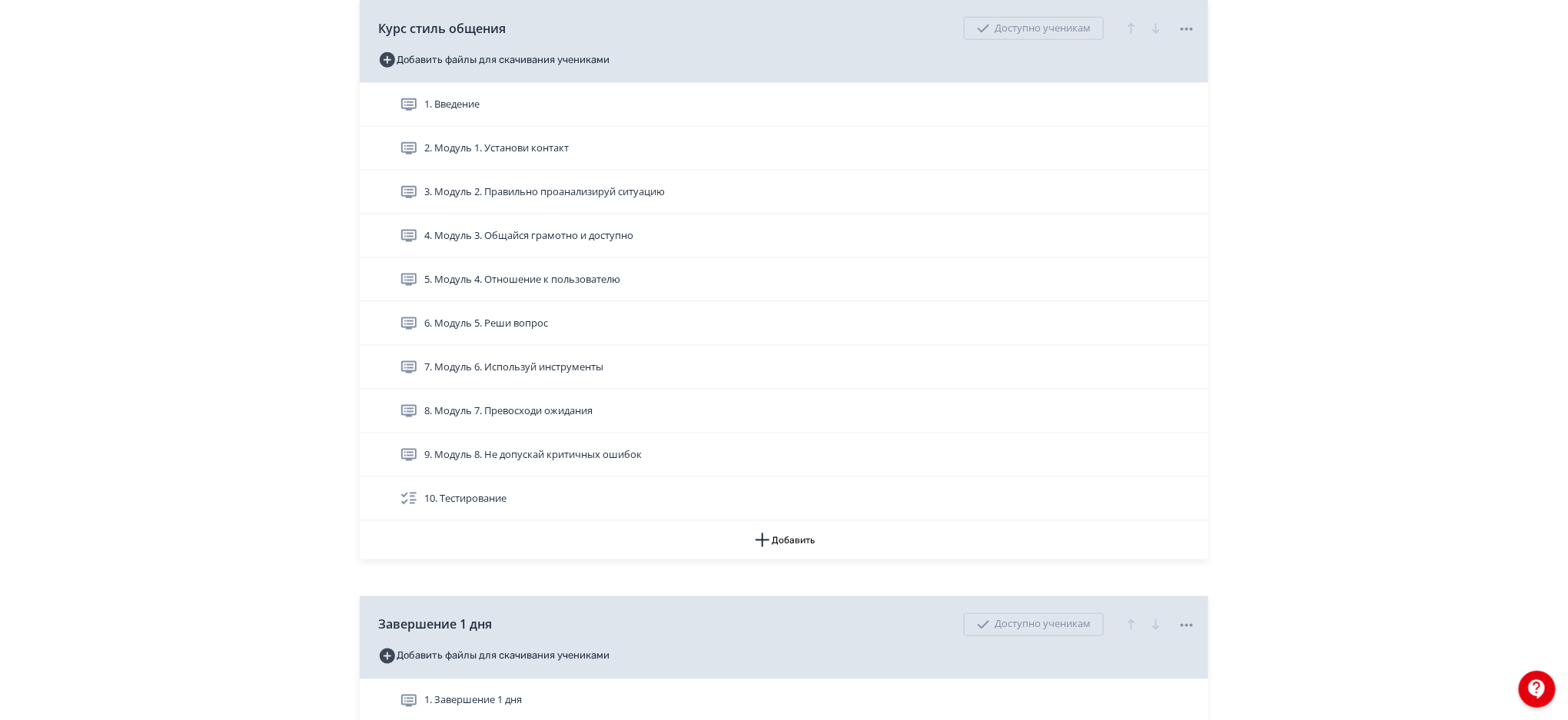
scroll to position [958, 0]
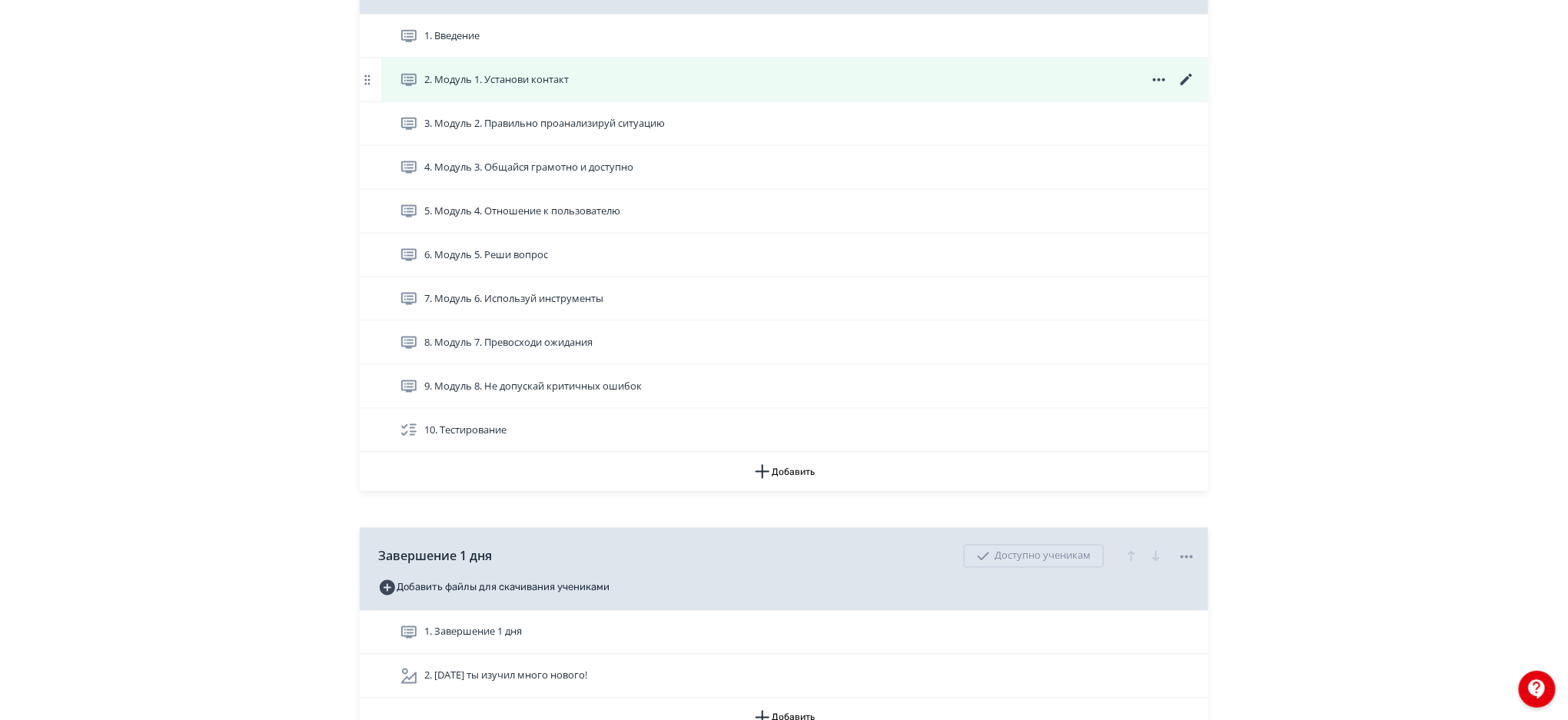
click at [1193, 83] on icon at bounding box center [1187, 80] width 18 height 18
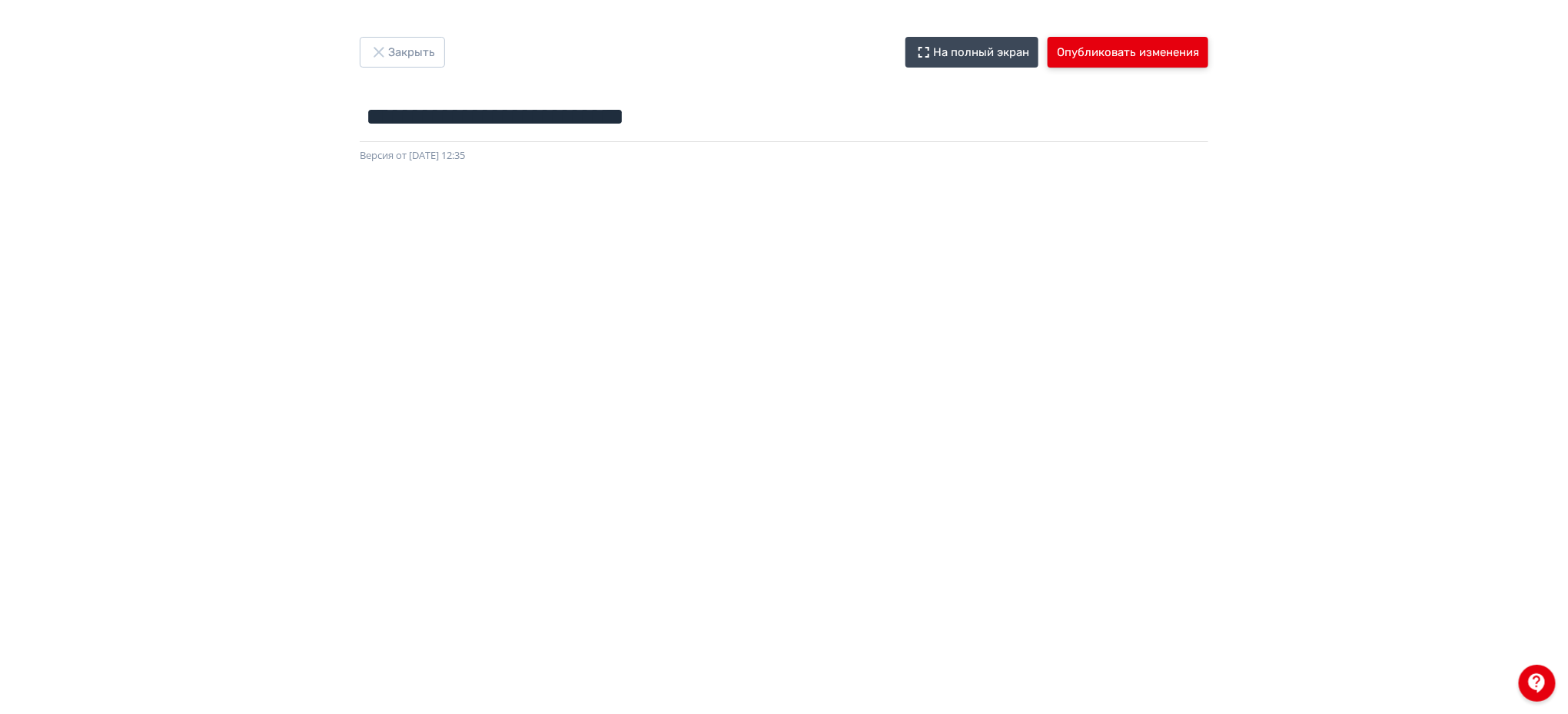
click at [1146, 60] on button "Опубликовать изменения" at bounding box center [1127, 52] width 161 height 31
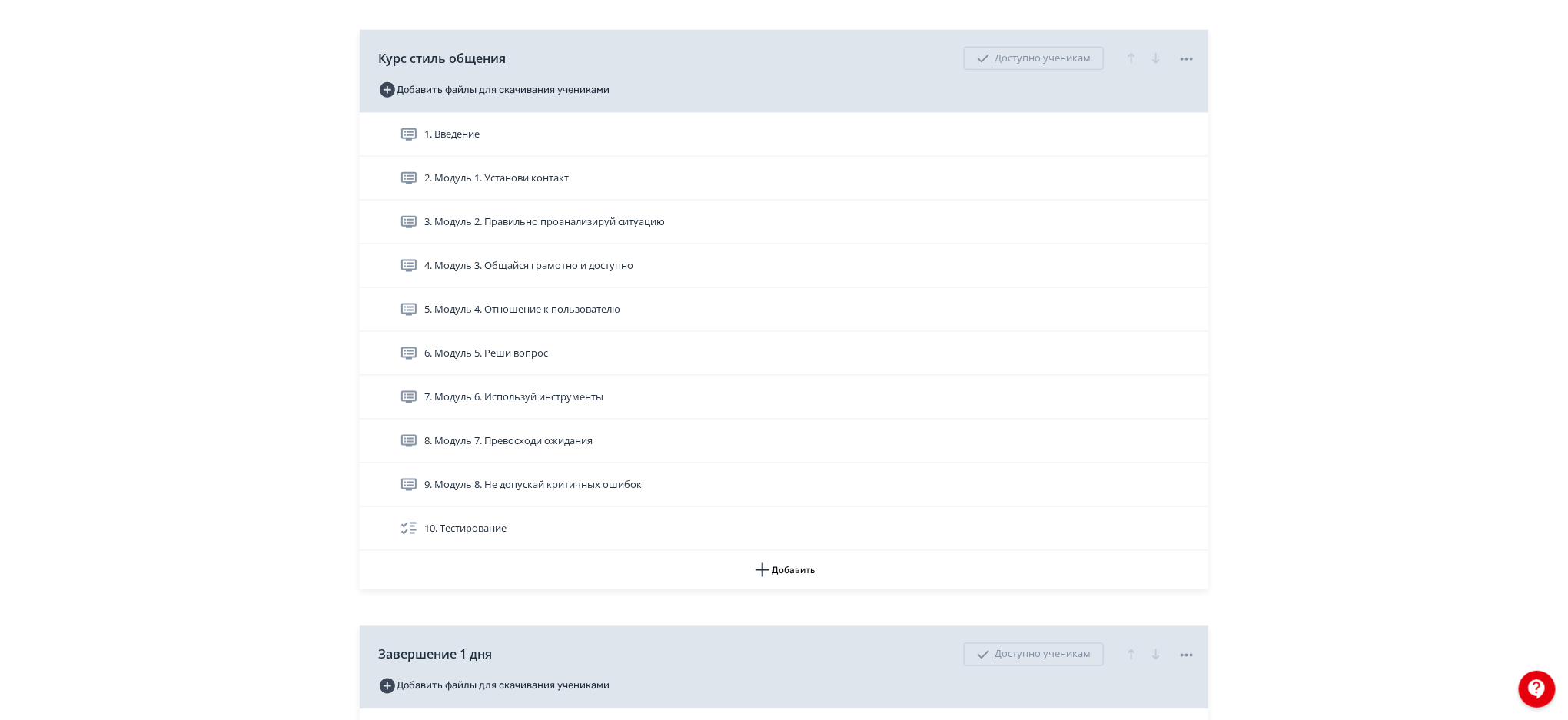
scroll to position [879, 0]
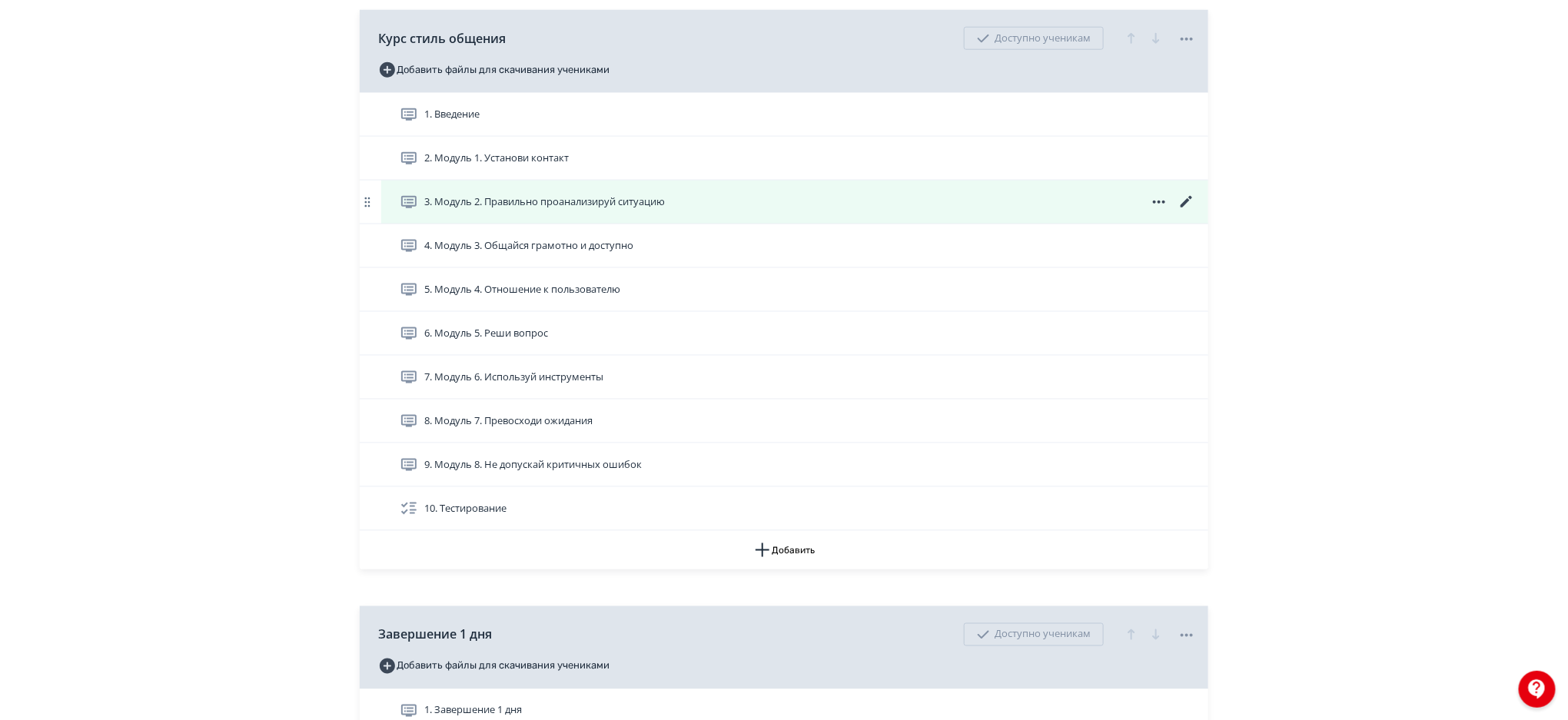
click at [1187, 198] on icon at bounding box center [1186, 202] width 12 height 12
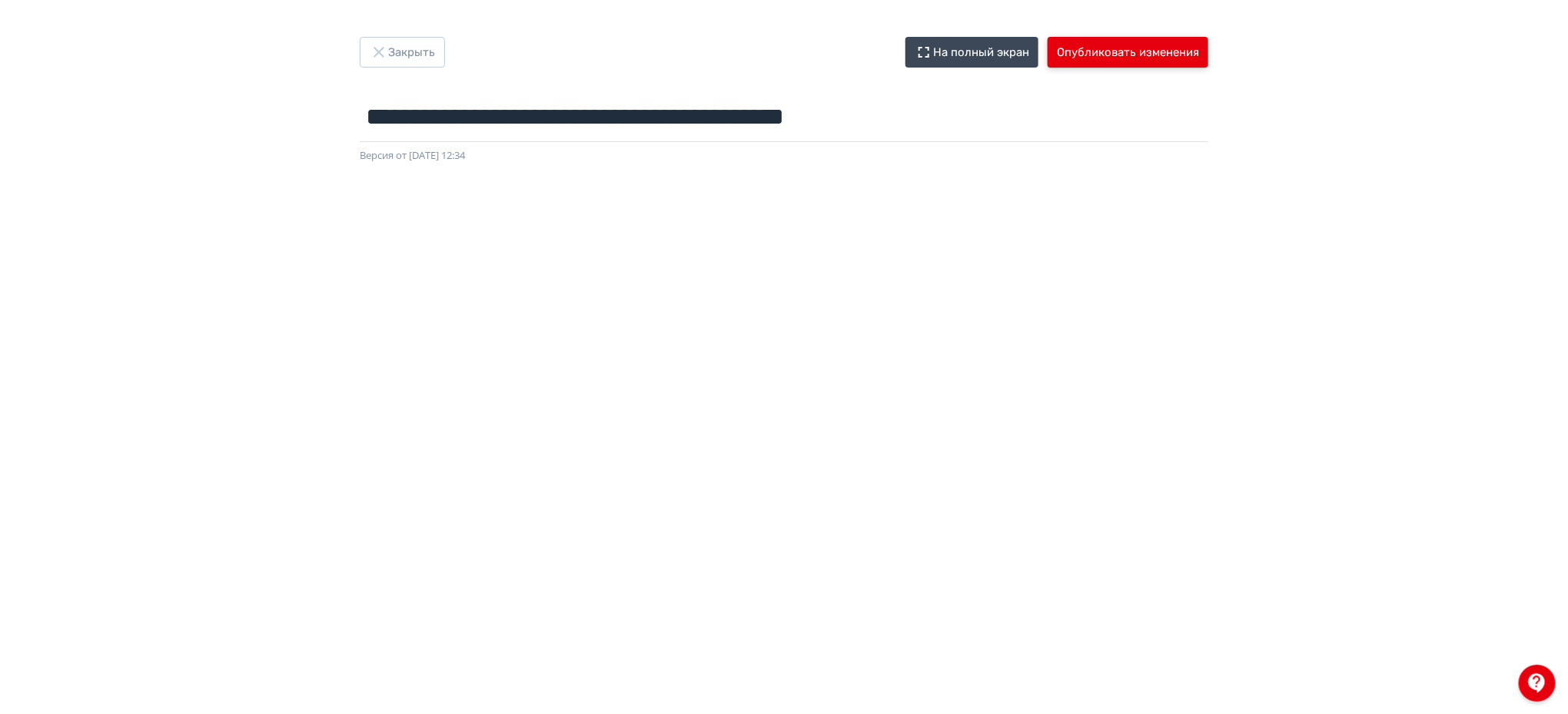
click at [1163, 58] on button "Опубликовать изменения" at bounding box center [1127, 52] width 161 height 31
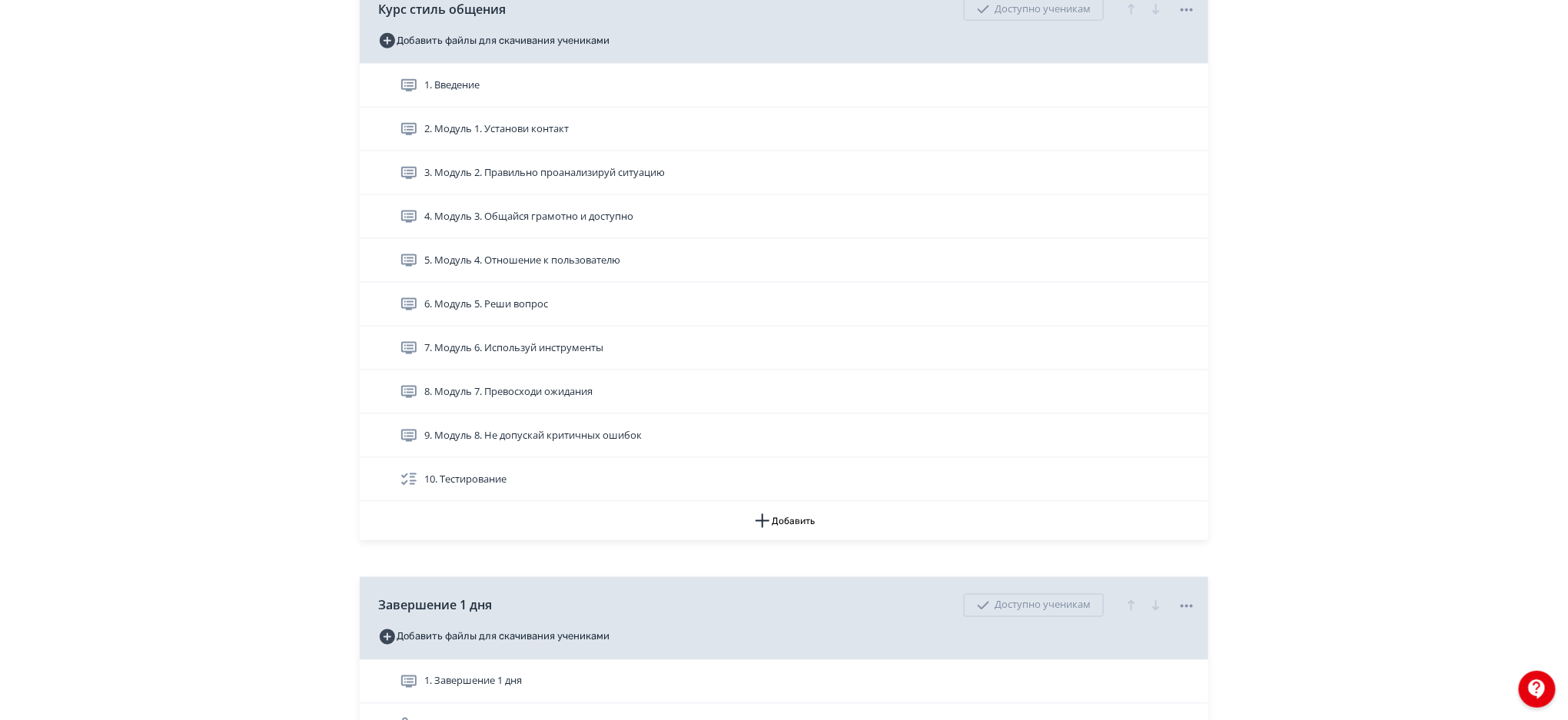
scroll to position [899, 0]
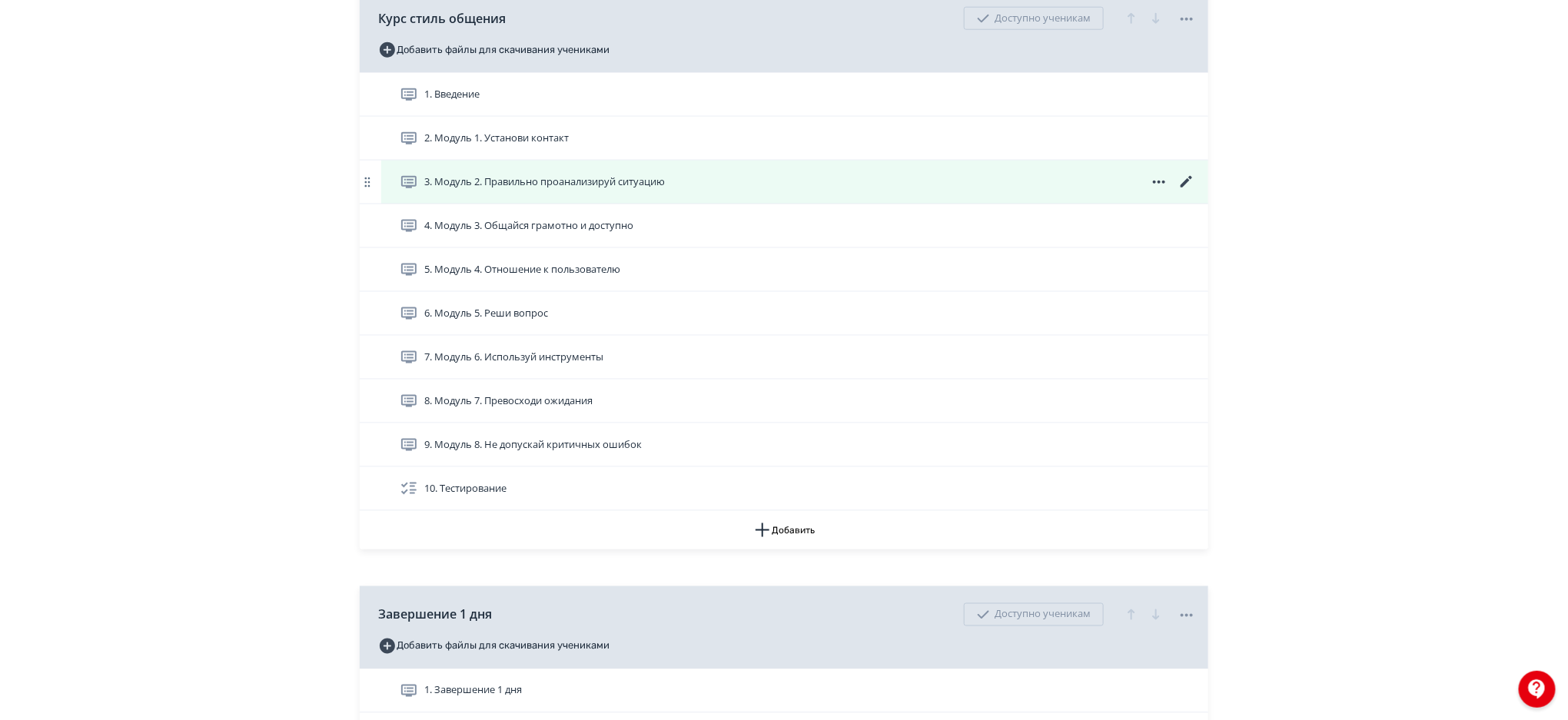
click at [1187, 179] on icon at bounding box center [1186, 182] width 12 height 12
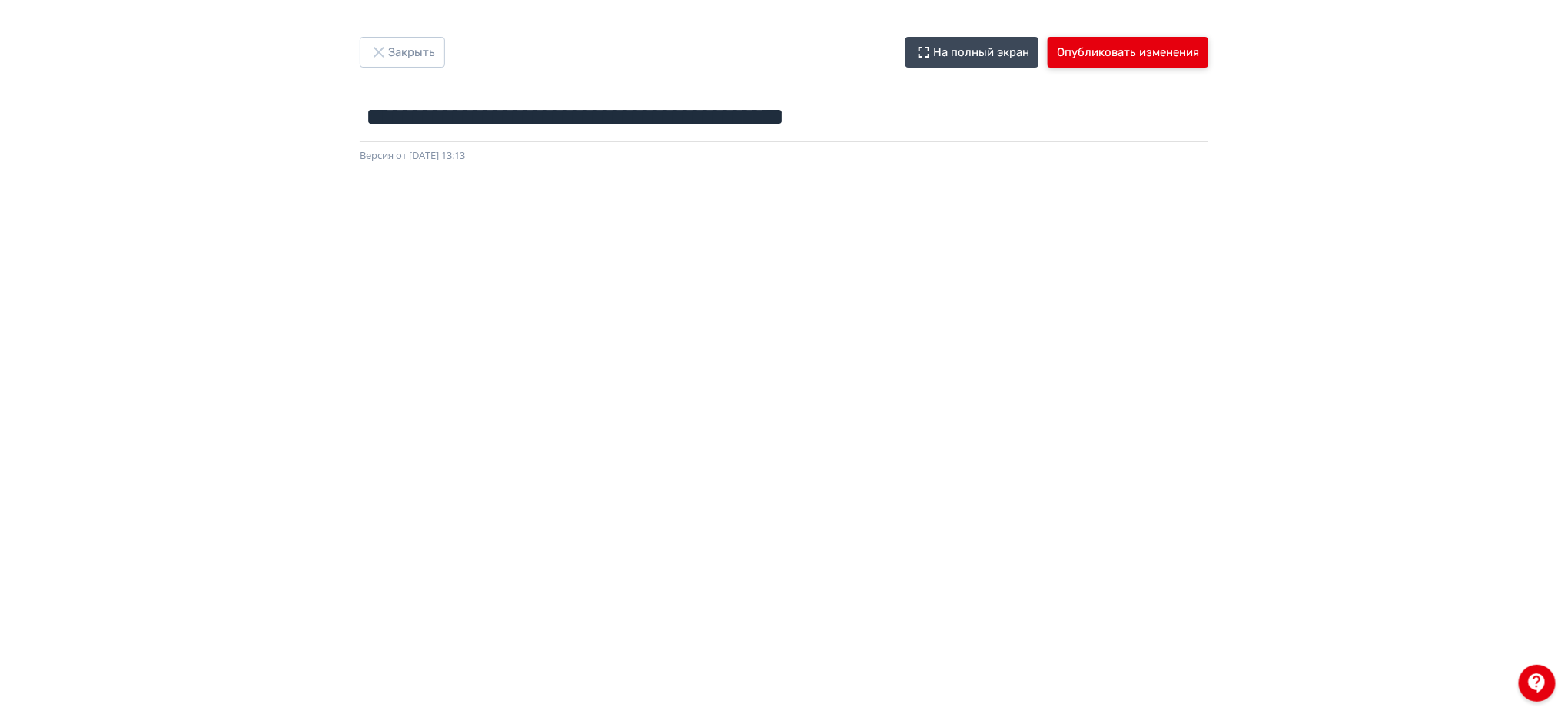
click at [1140, 50] on button "Опубликовать изменения" at bounding box center [1127, 52] width 161 height 31
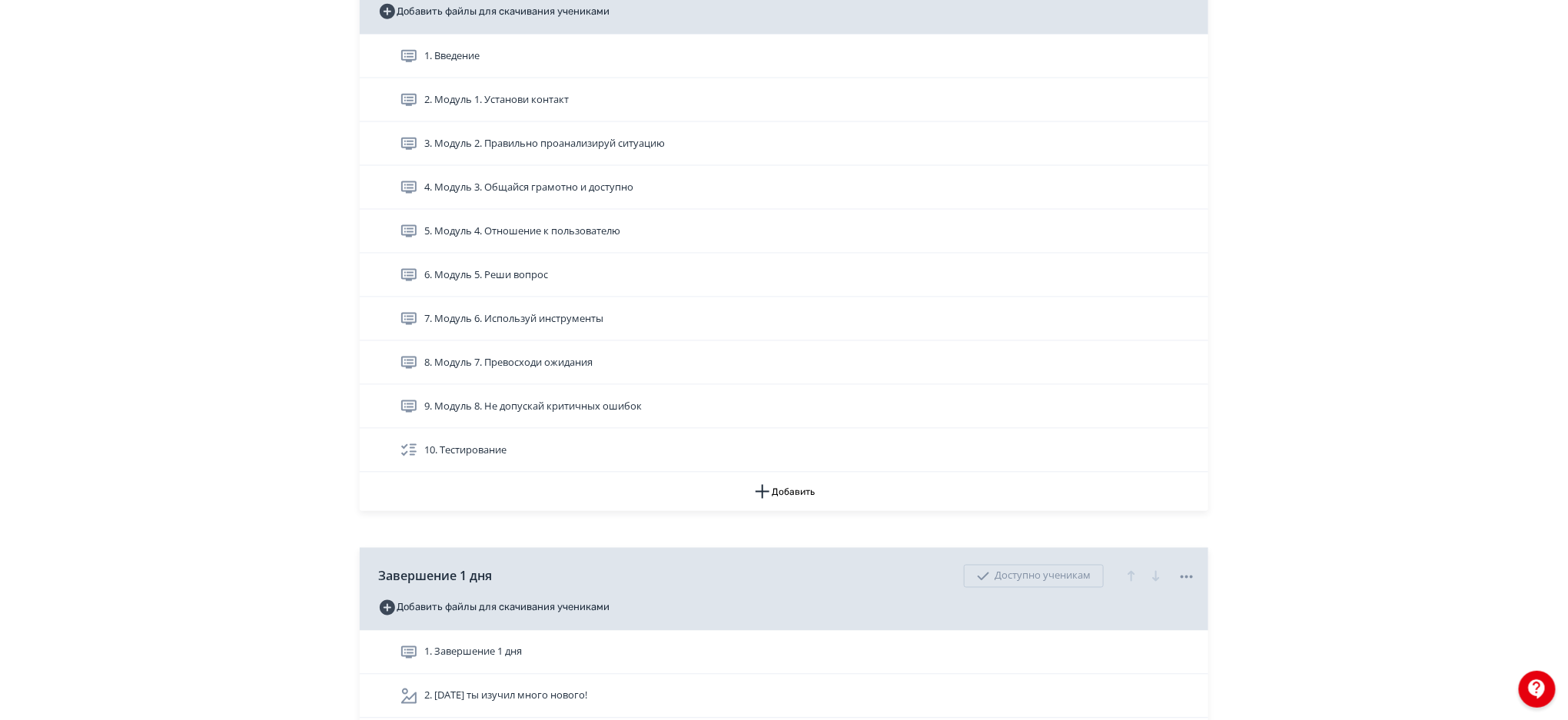
scroll to position [968, 0]
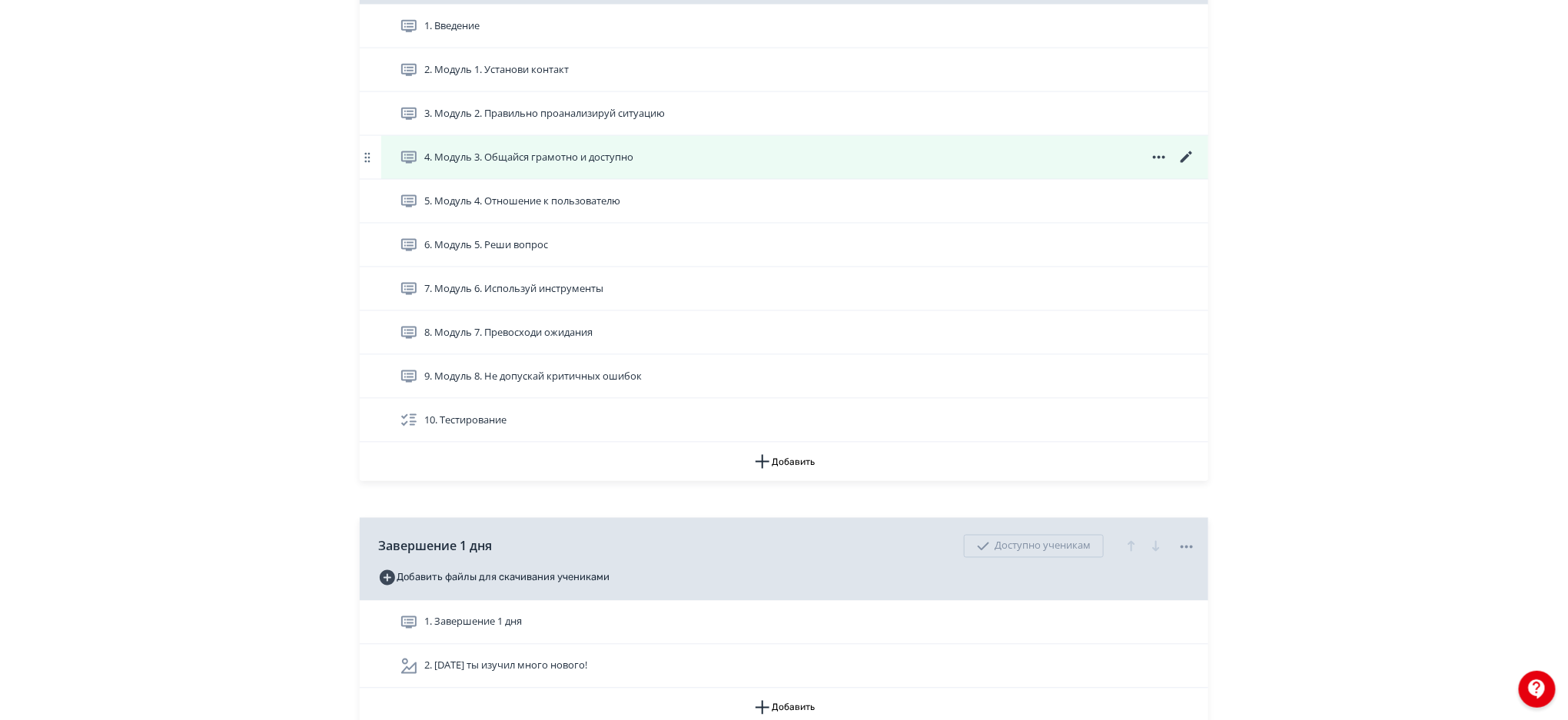
click at [1183, 155] on icon at bounding box center [1187, 158] width 18 height 18
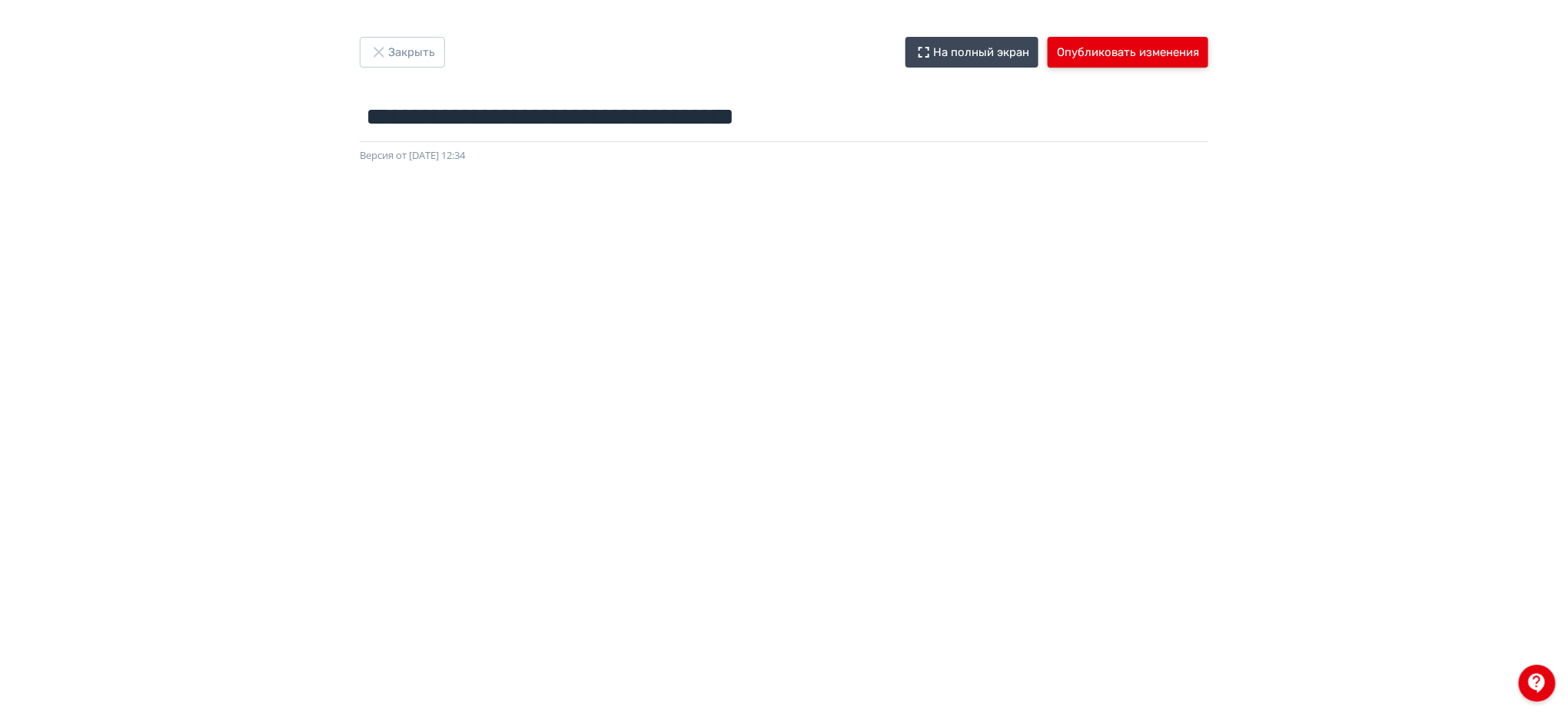
click at [1117, 54] on button "Опубликовать изменения" at bounding box center [1127, 52] width 161 height 31
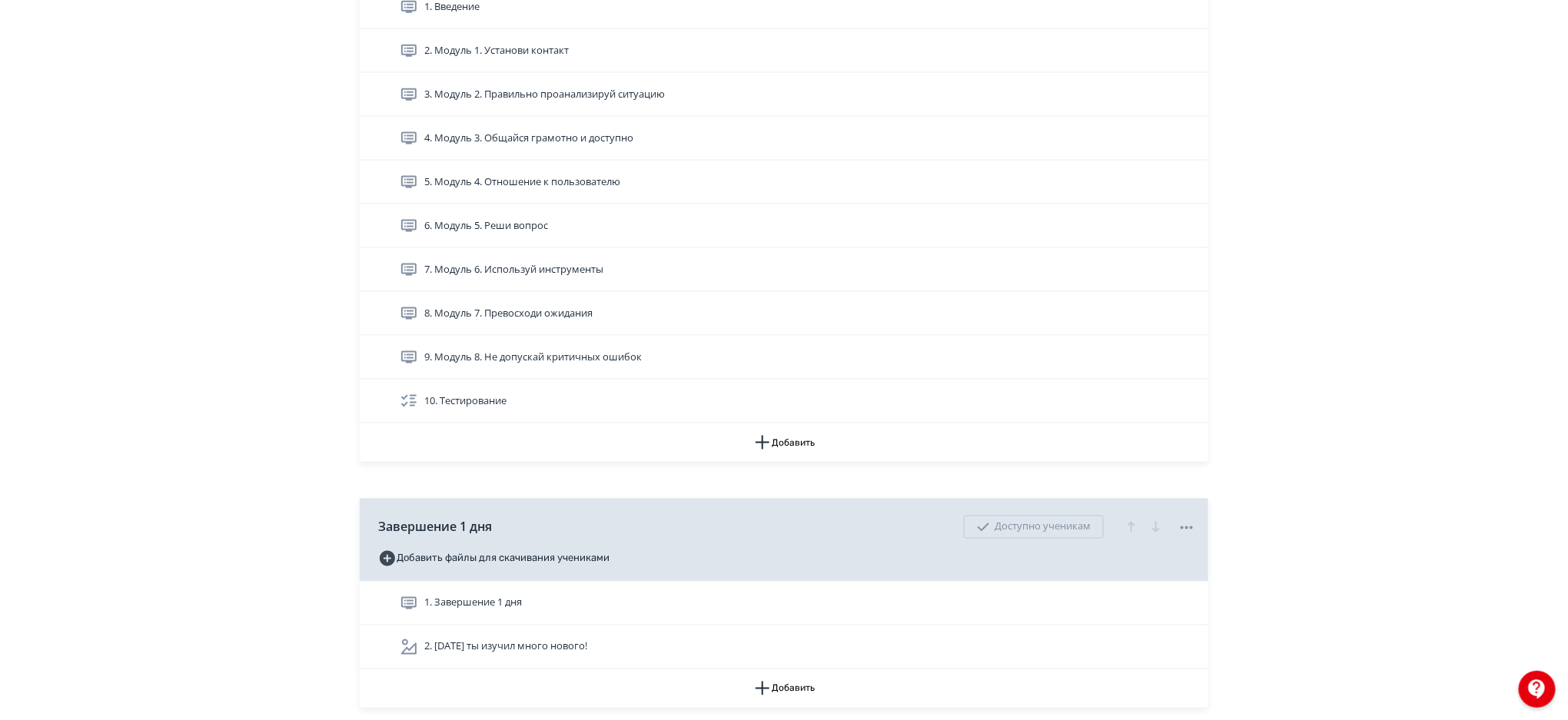
scroll to position [997, 0]
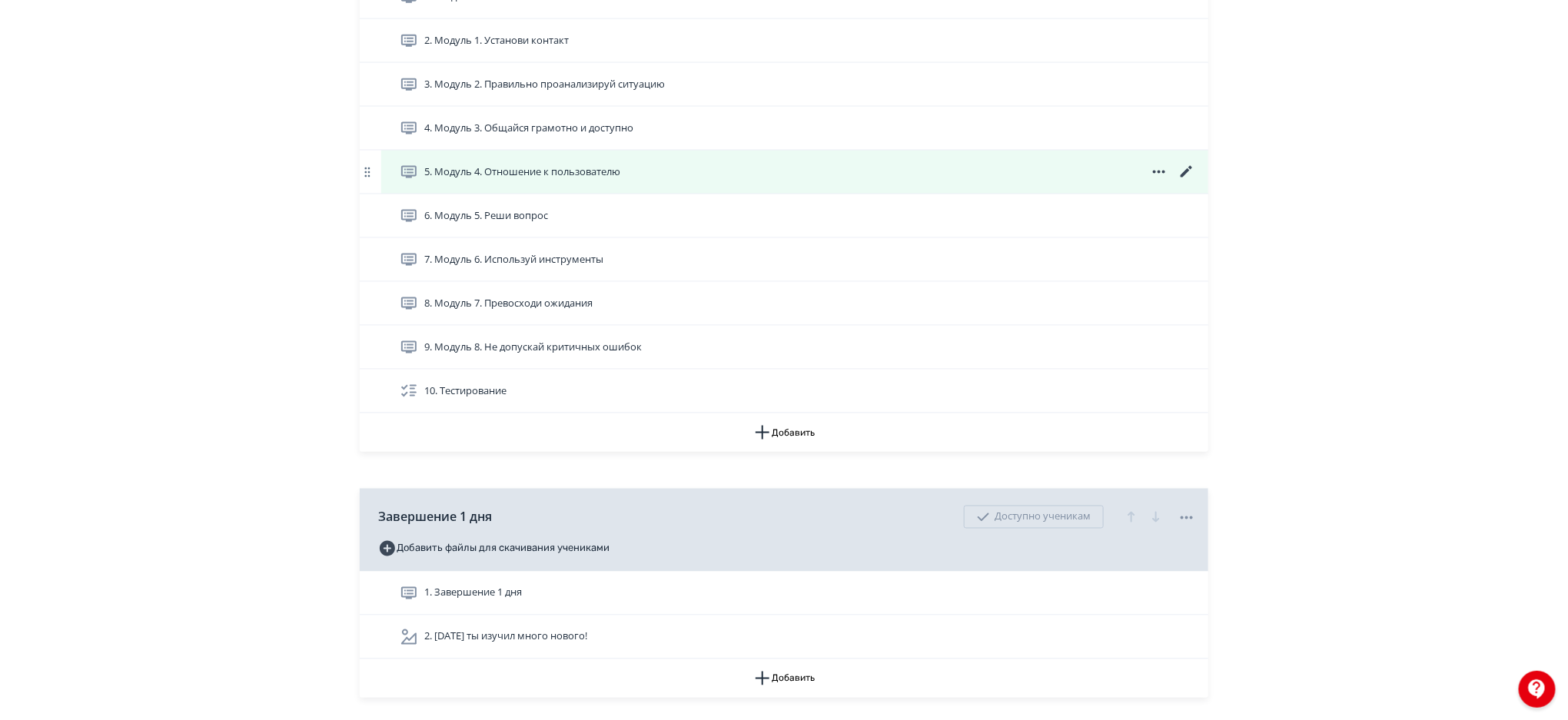
click at [1187, 165] on icon at bounding box center [1187, 172] width 18 height 18
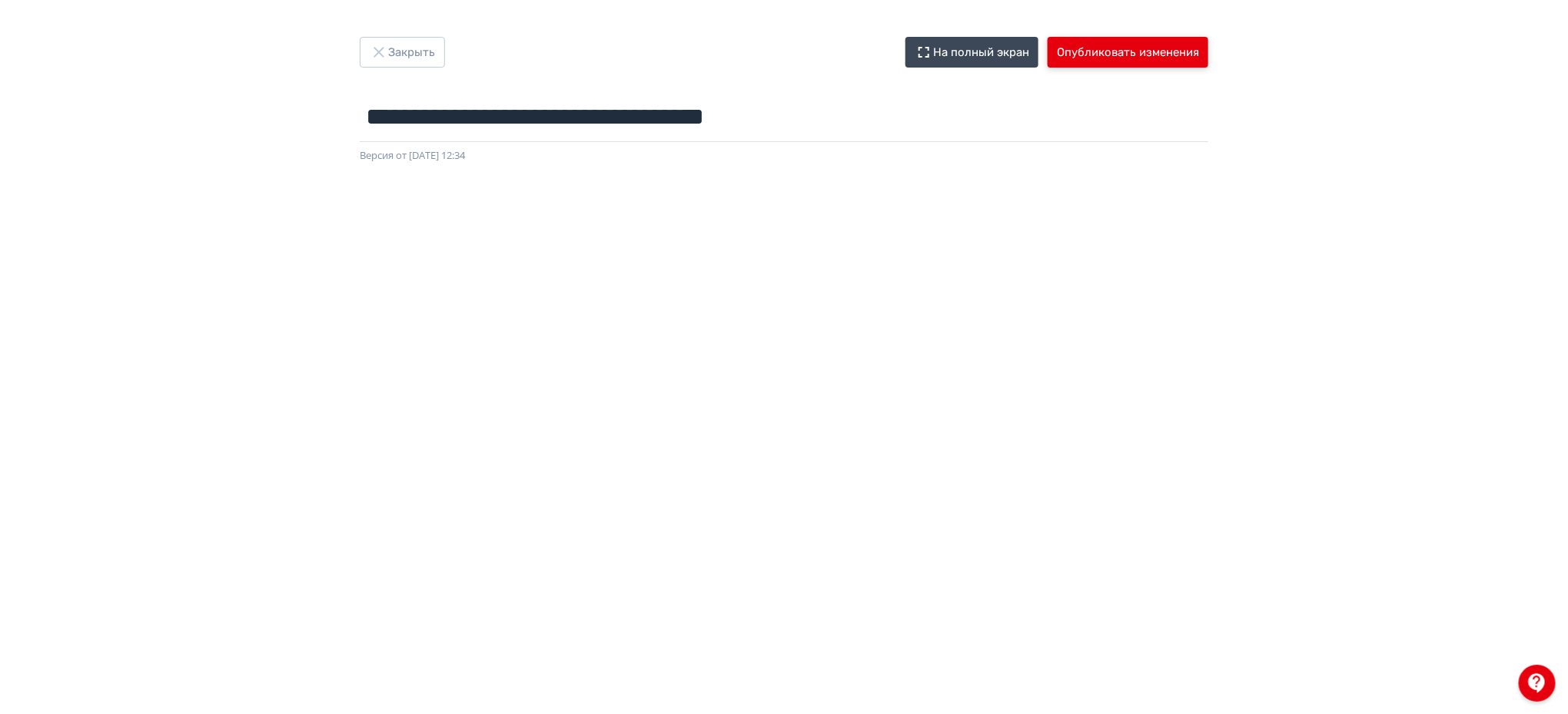
click at [1132, 46] on button "Опубликовать изменения" at bounding box center [1127, 52] width 161 height 31
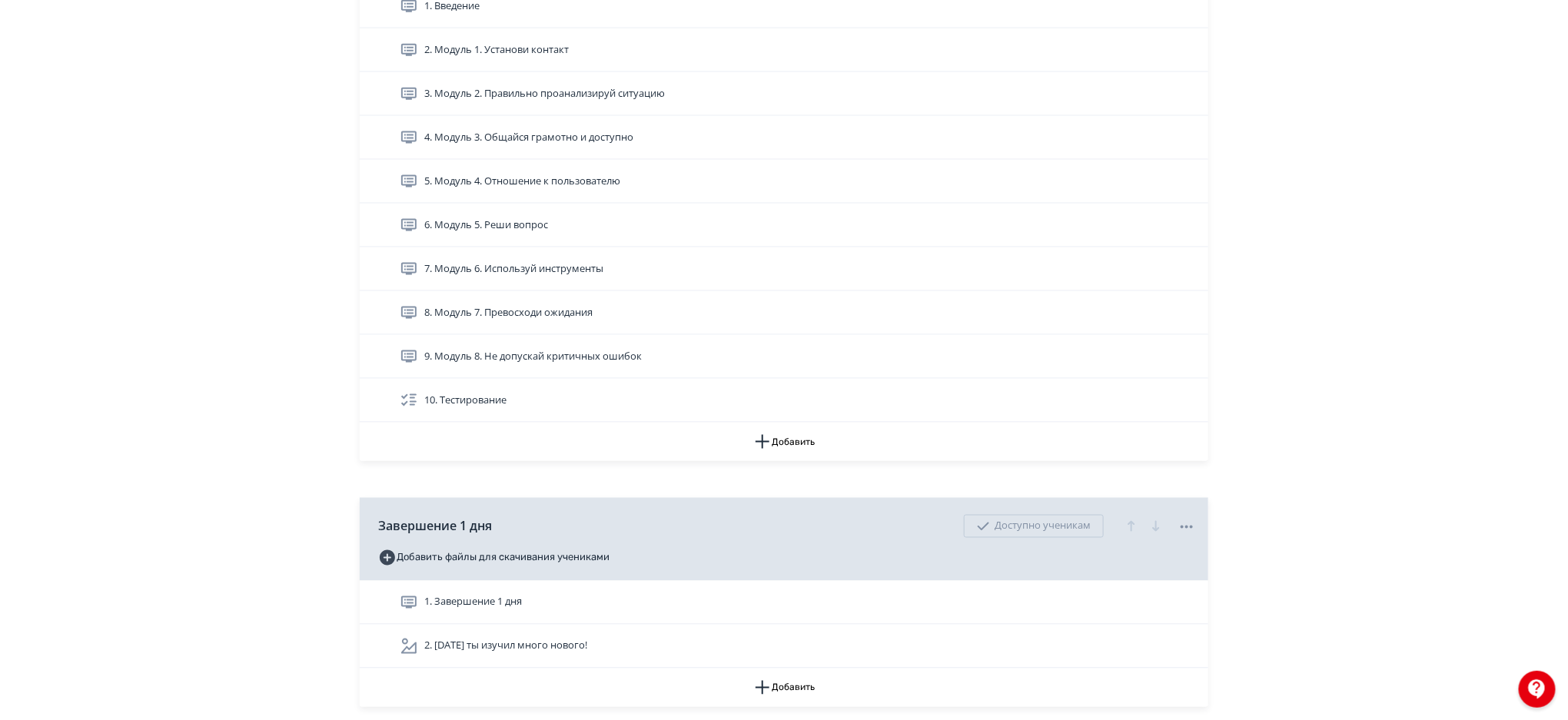
scroll to position [977, 0]
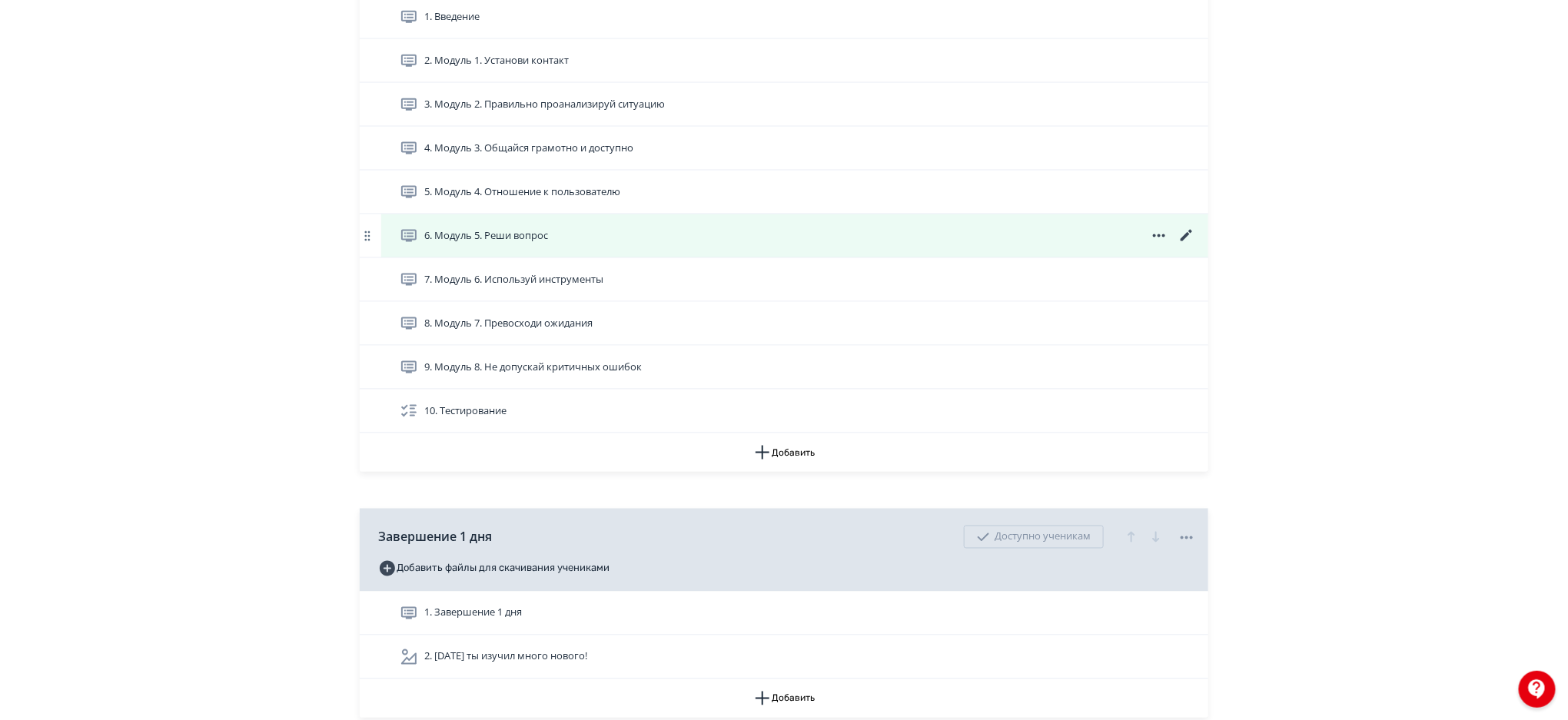
click at [1184, 235] on icon at bounding box center [1186, 235] width 12 height 12
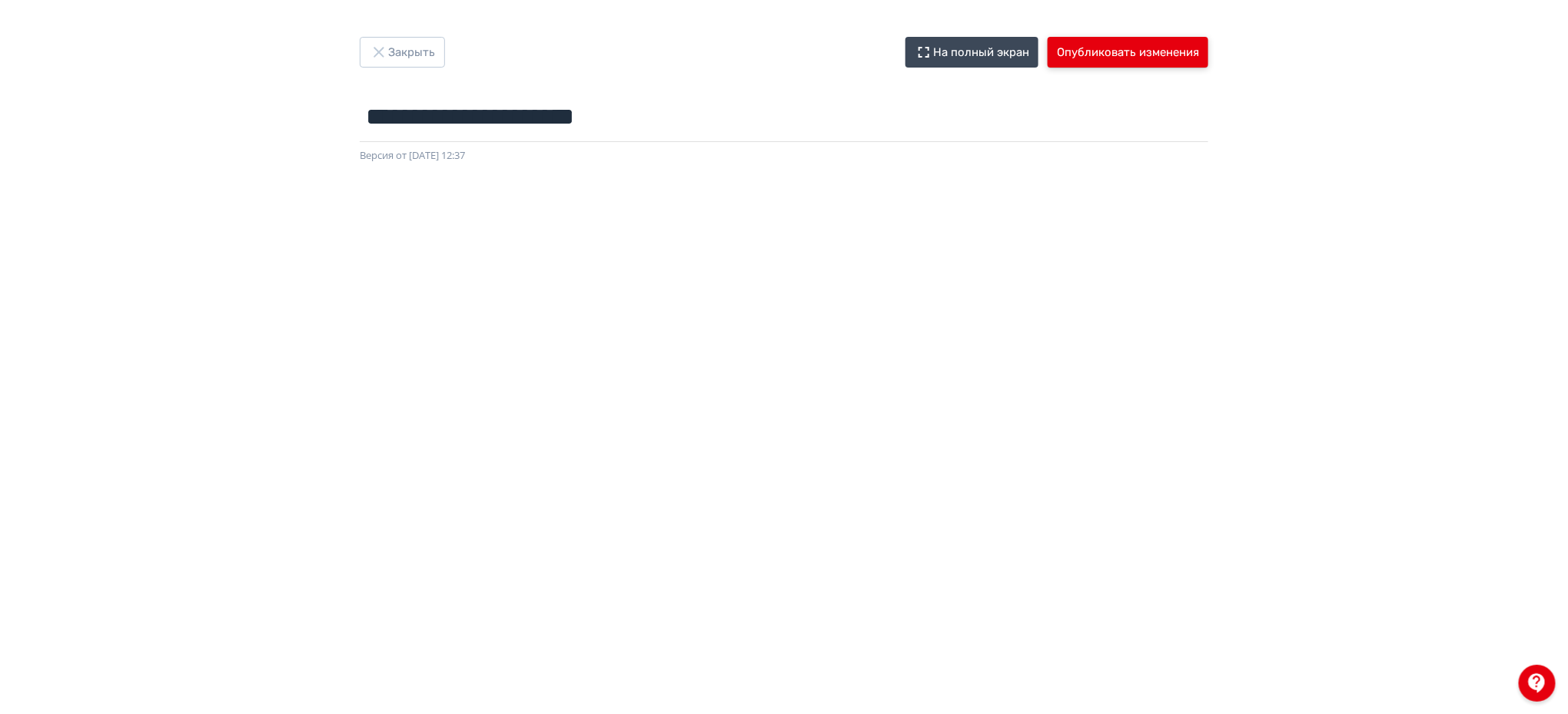
click at [1147, 53] on button "Опубликовать изменения" at bounding box center [1127, 52] width 161 height 31
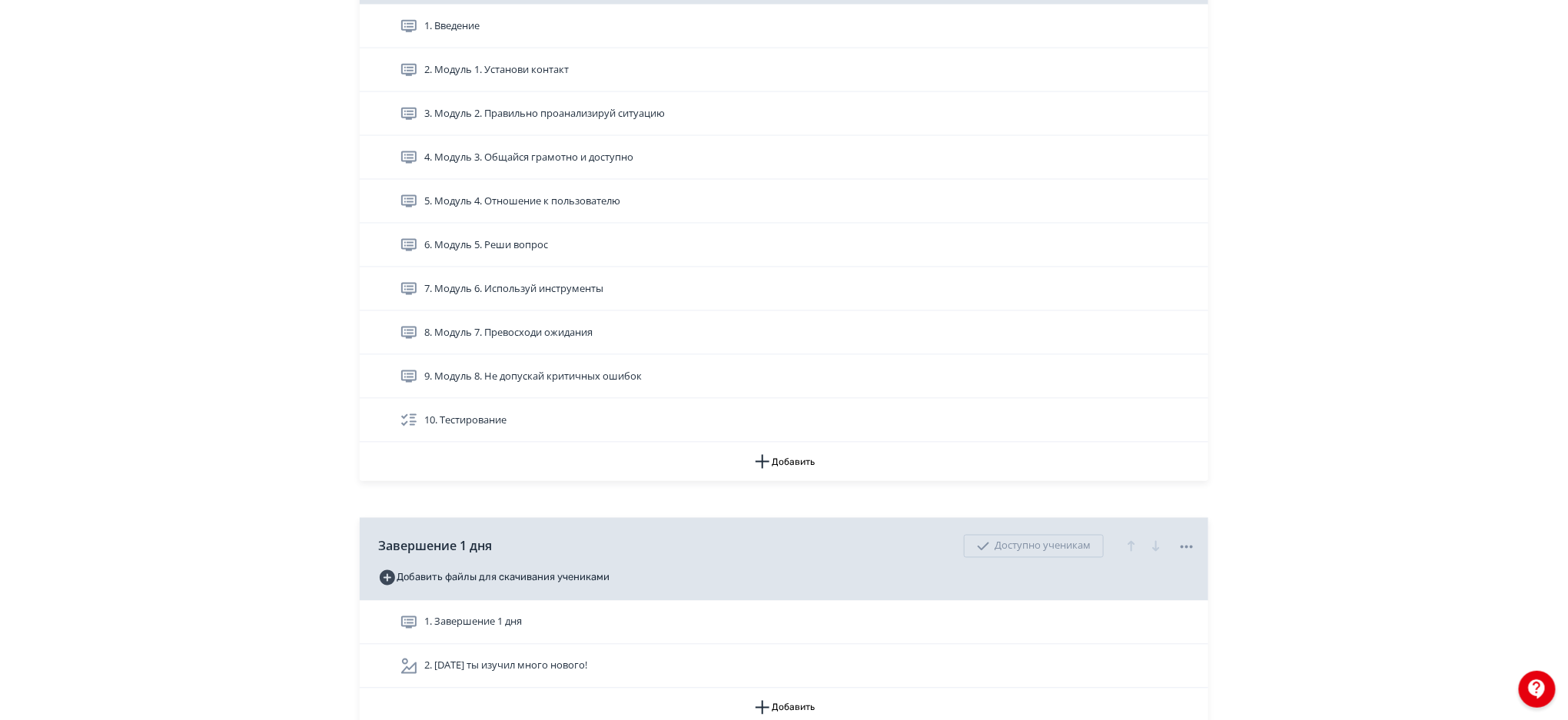
scroll to position [998, 0]
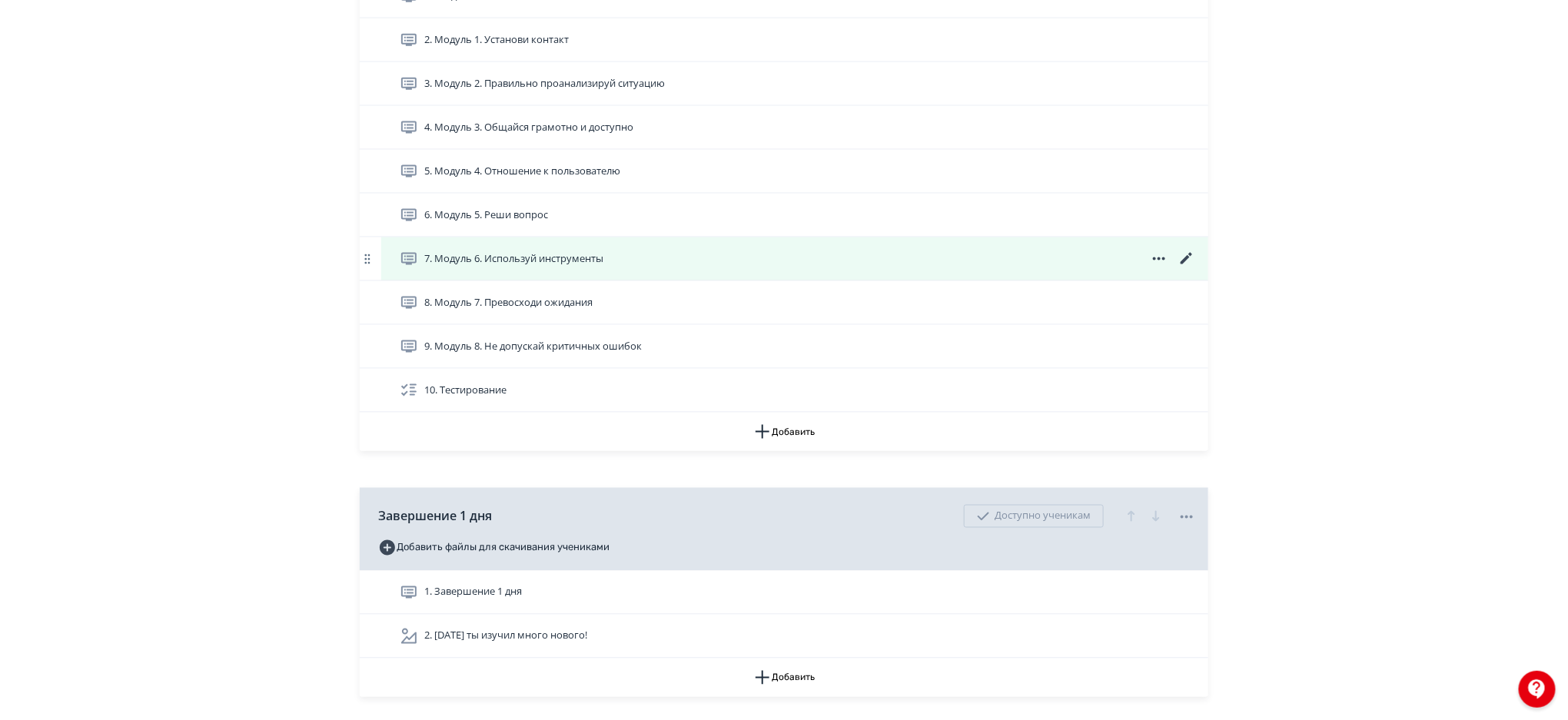
click at [1186, 256] on icon at bounding box center [1187, 259] width 18 height 18
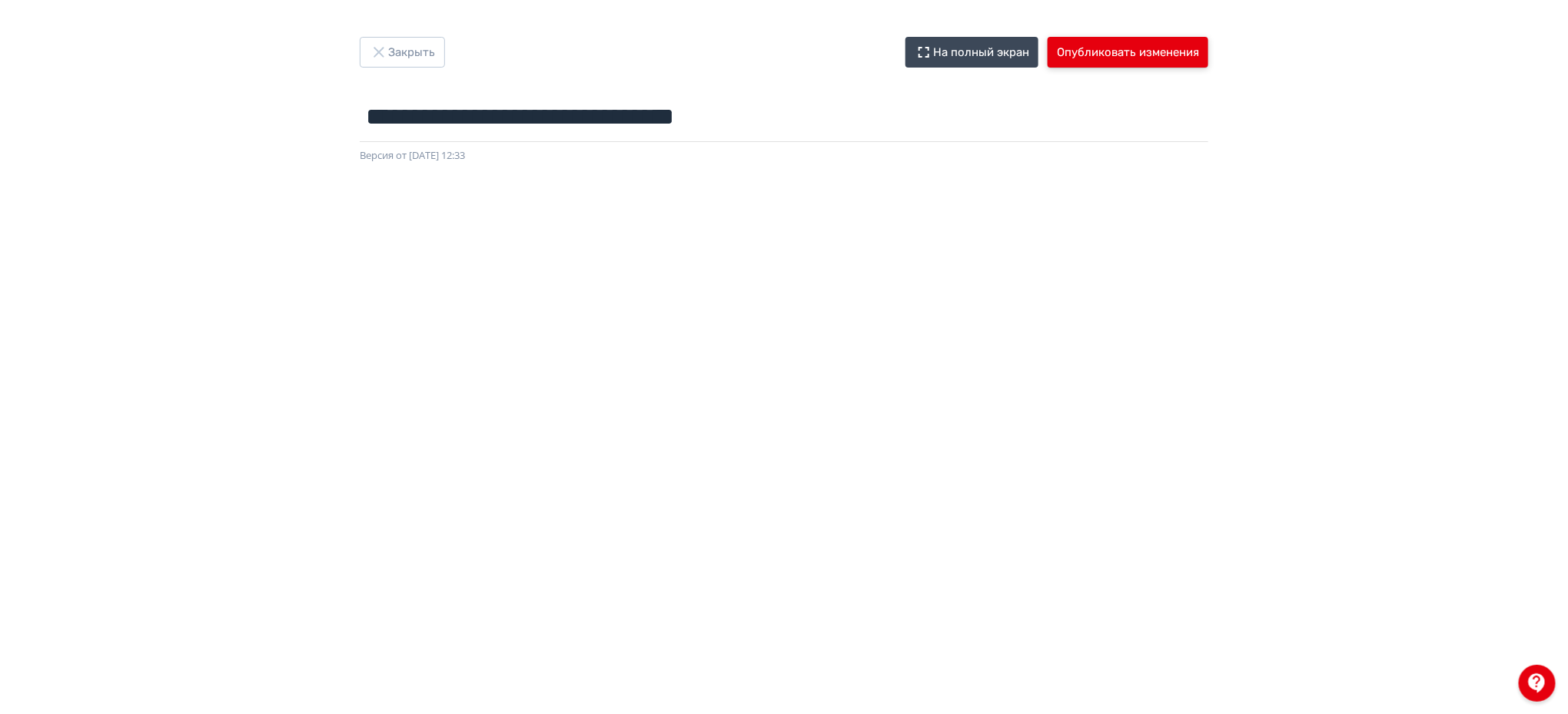
click at [1160, 56] on button "Опубликовать изменения" at bounding box center [1127, 52] width 161 height 31
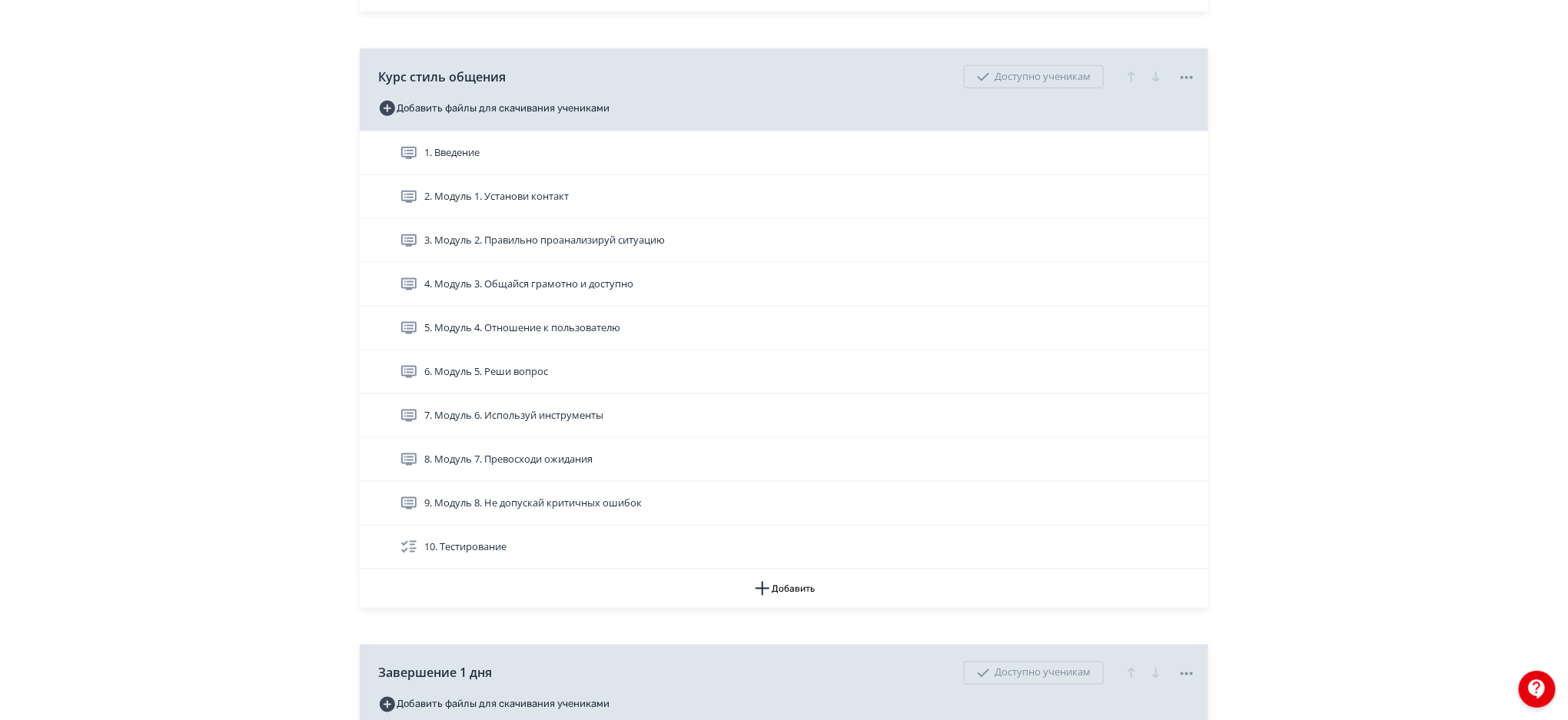
scroll to position [859, 0]
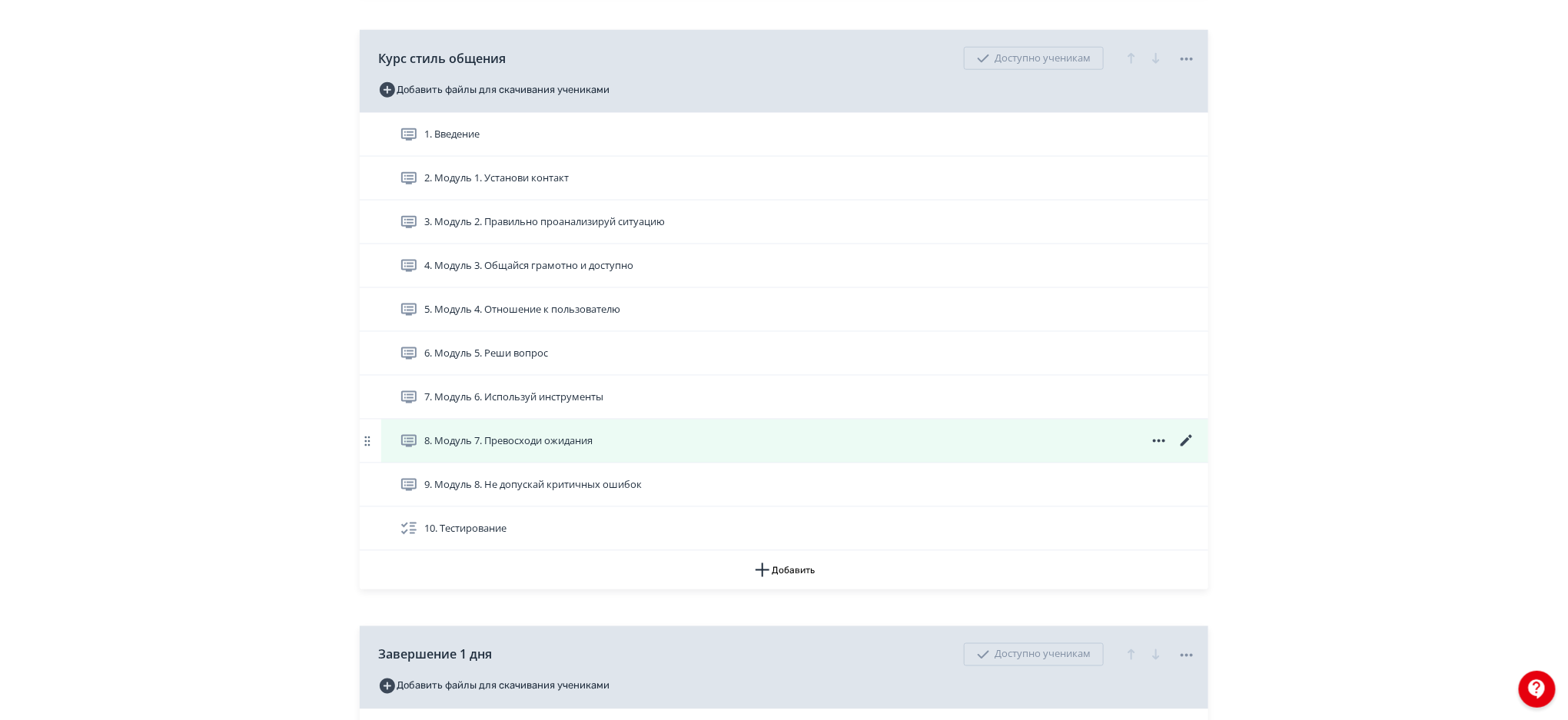
click at [1187, 438] on icon at bounding box center [1187, 442] width 18 height 18
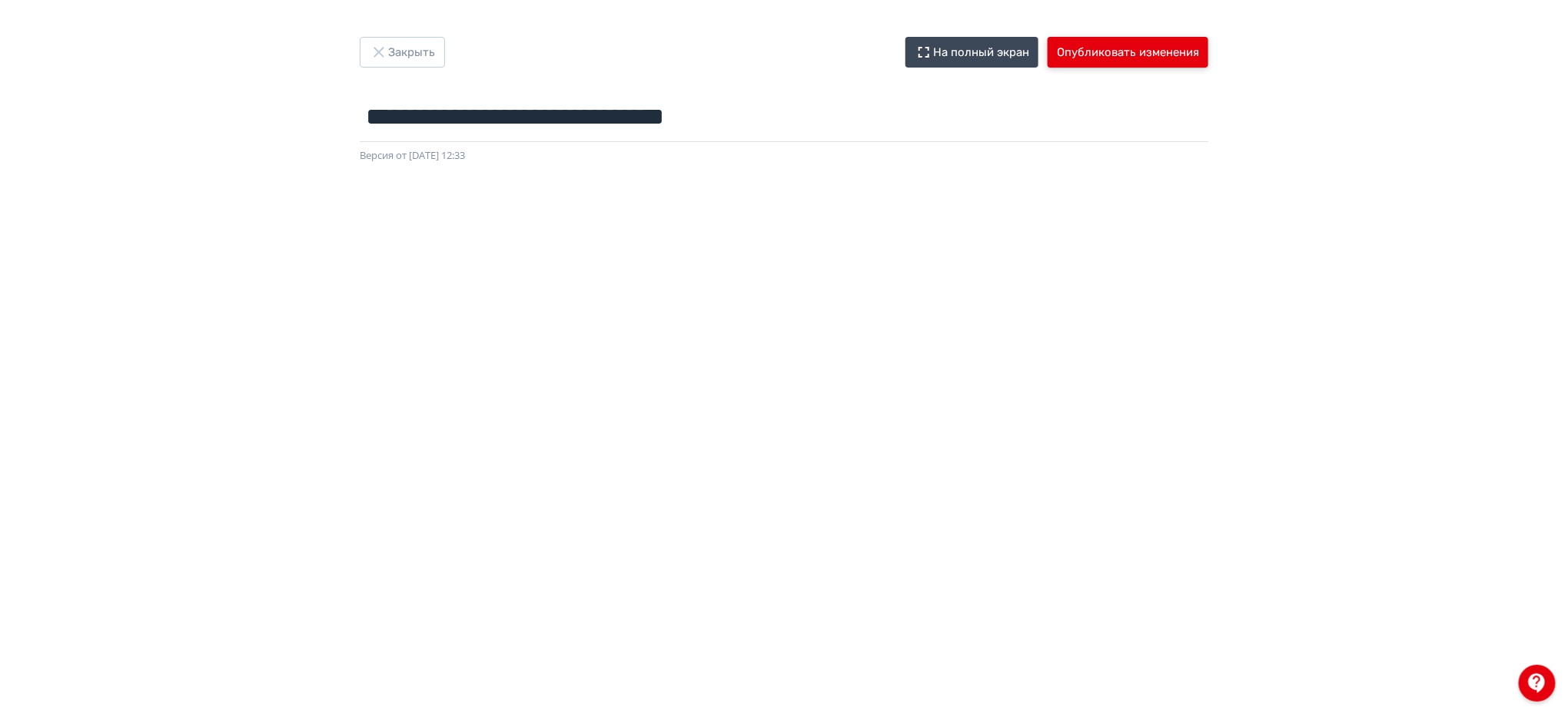
click at [1144, 42] on button "Опубликовать изменения" at bounding box center [1127, 52] width 161 height 31
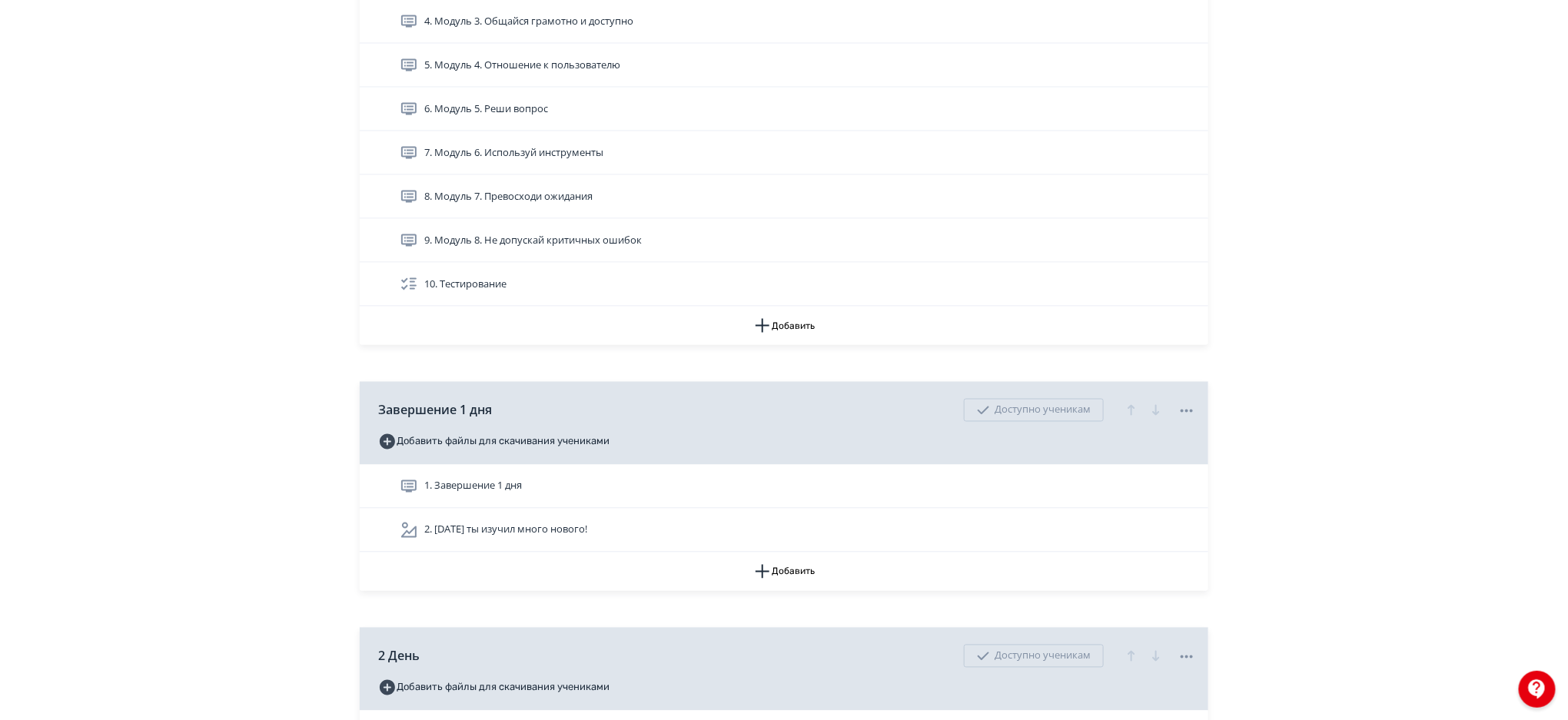
scroll to position [1055, 0]
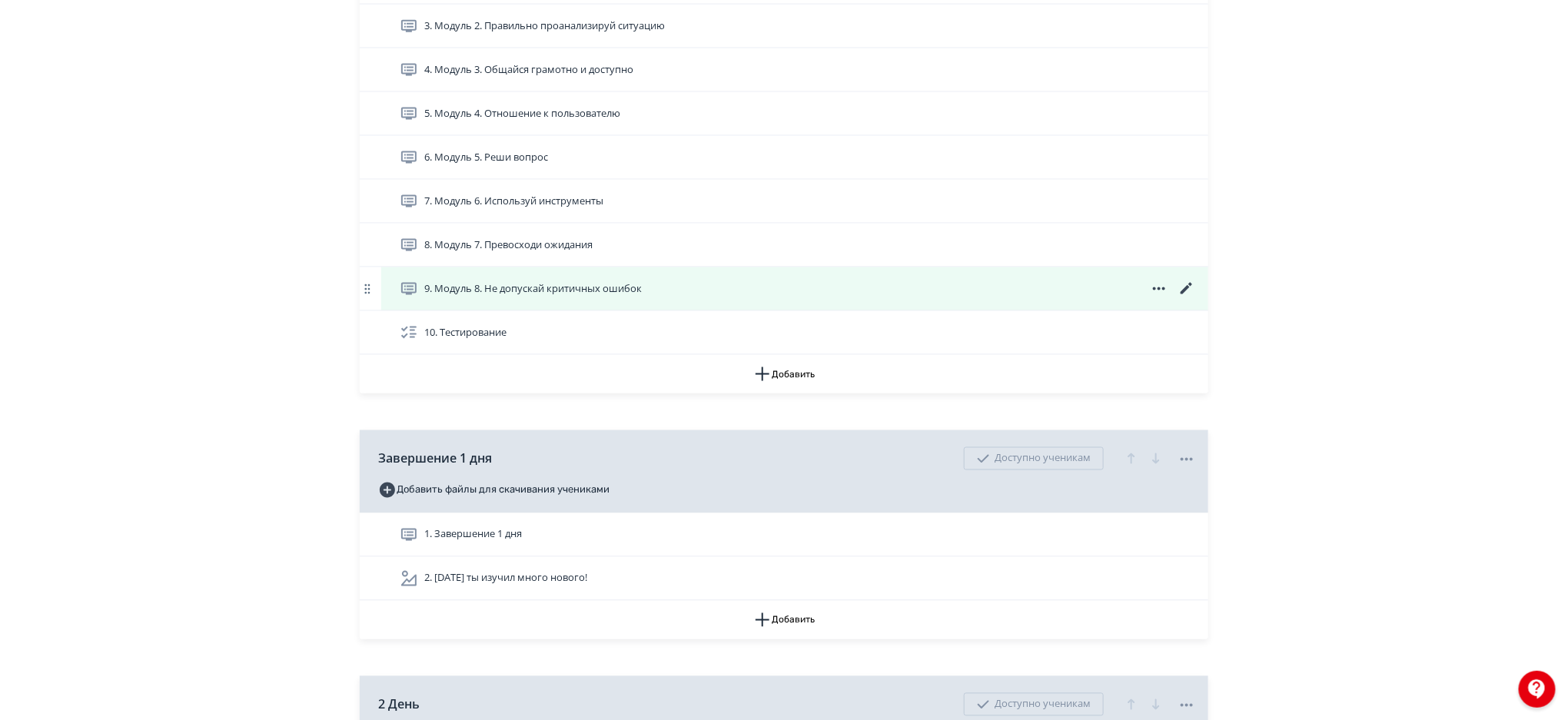
click at [1187, 289] on icon at bounding box center [1186, 288] width 12 height 12
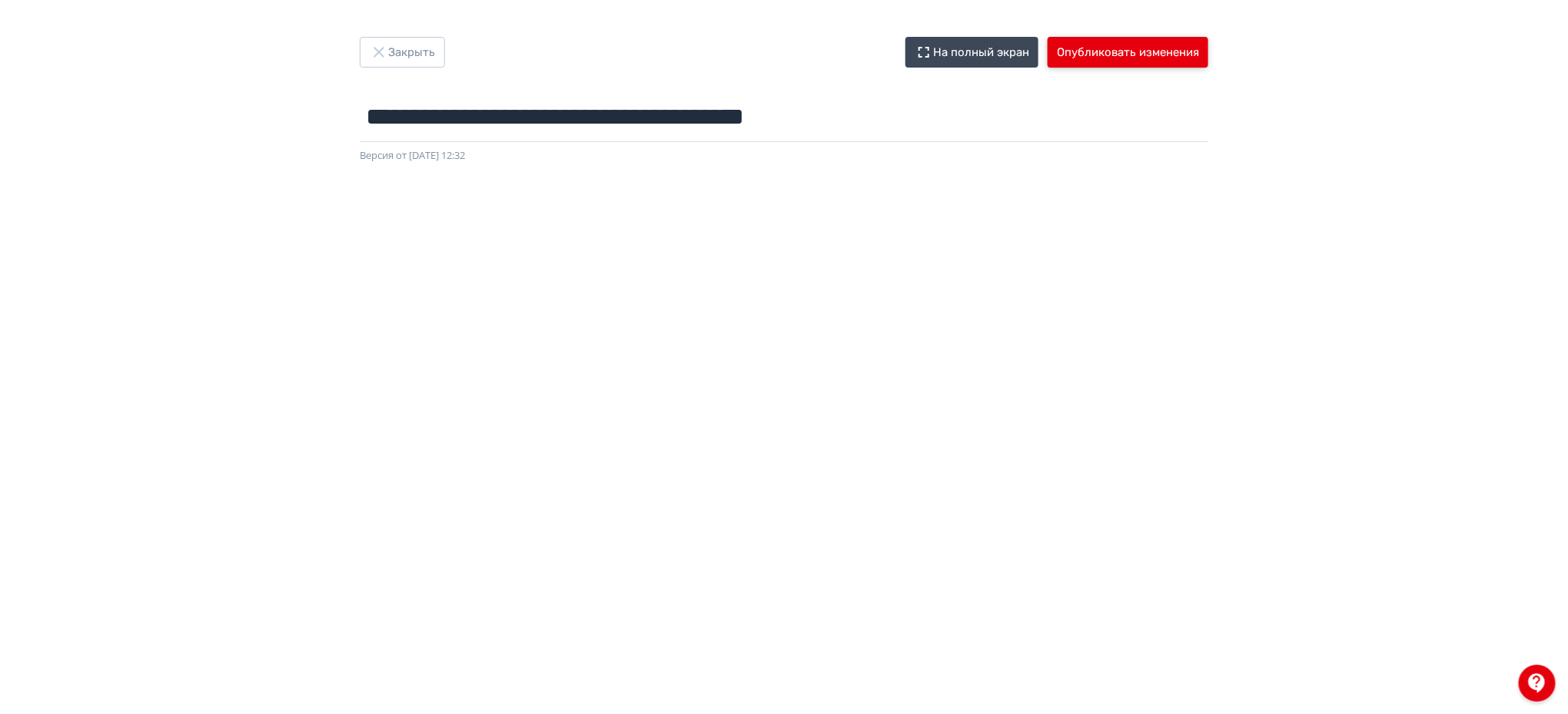
click at [1124, 51] on button "Опубликовать изменения" at bounding box center [1127, 52] width 161 height 31
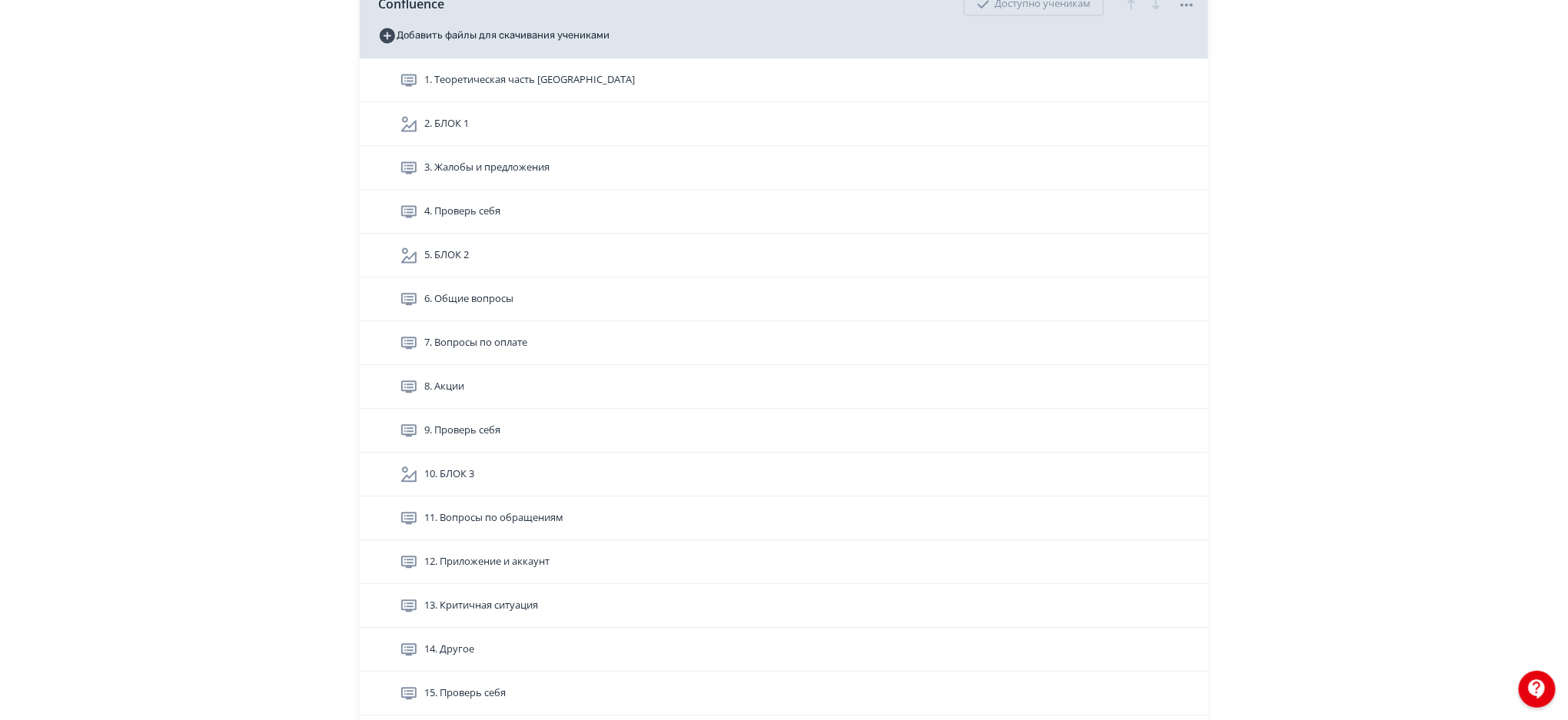
scroll to position [4507, 0]
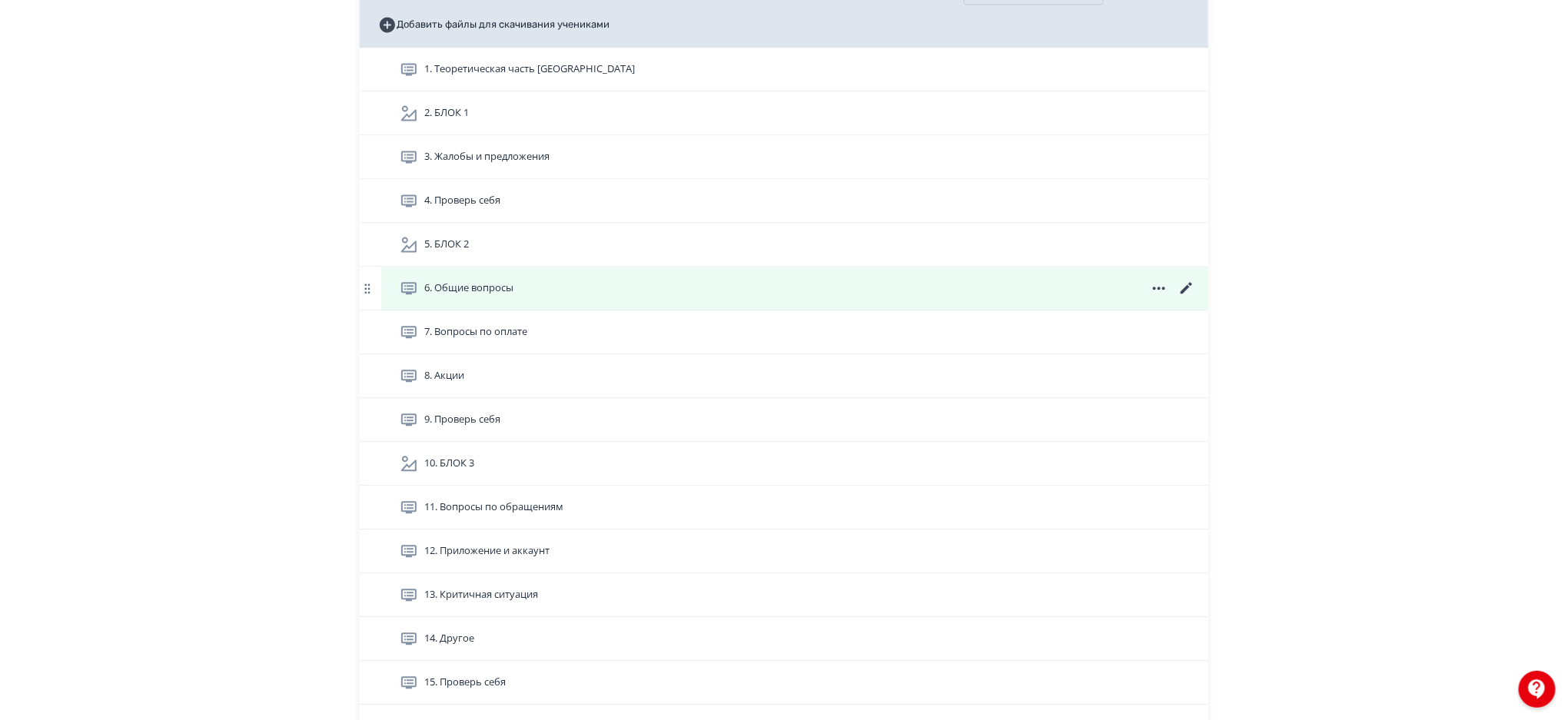
click at [1187, 288] on icon at bounding box center [1186, 288] width 12 height 12
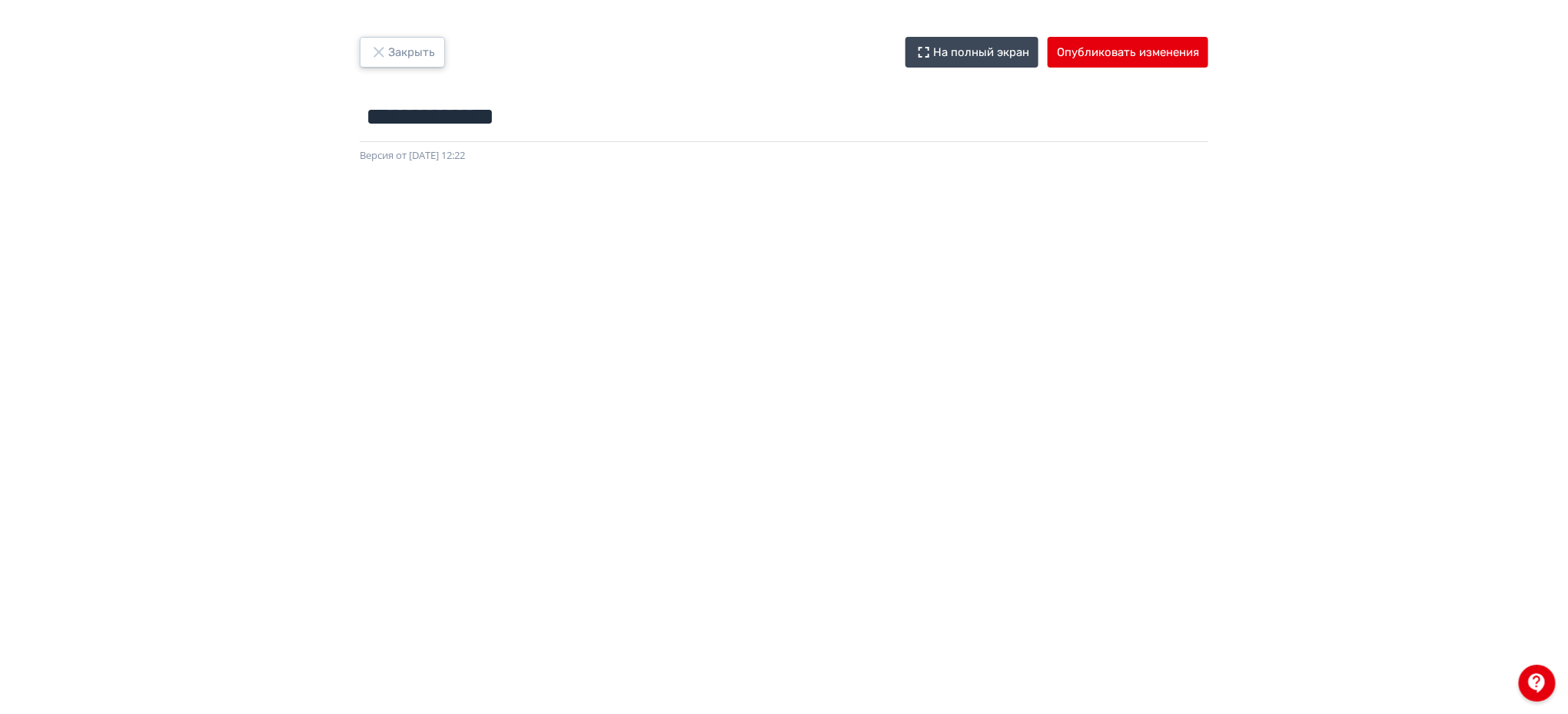
click at [425, 47] on button "Закрыть" at bounding box center [402, 52] width 85 height 31
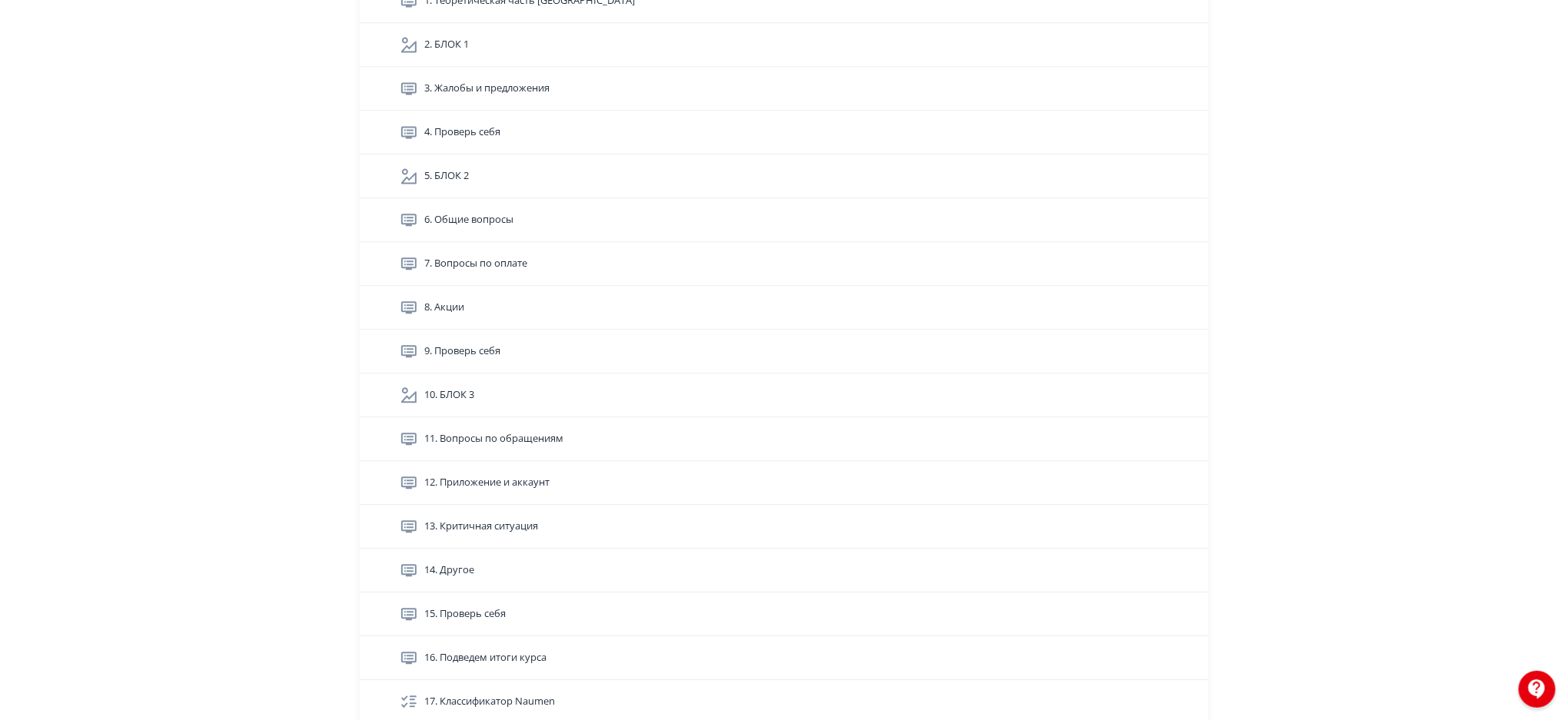
scroll to position [4585, 0]
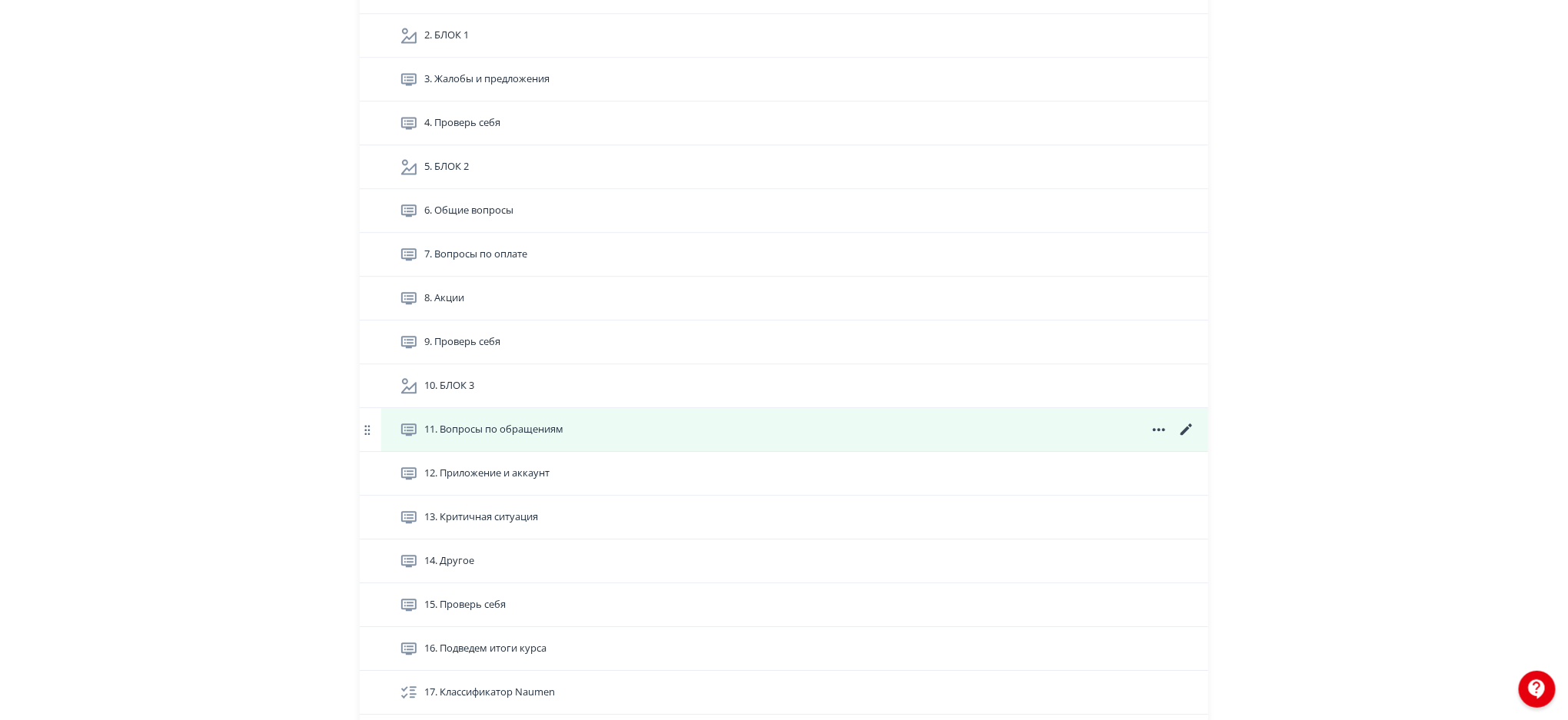
click at [1188, 430] on icon at bounding box center [1186, 429] width 12 height 12
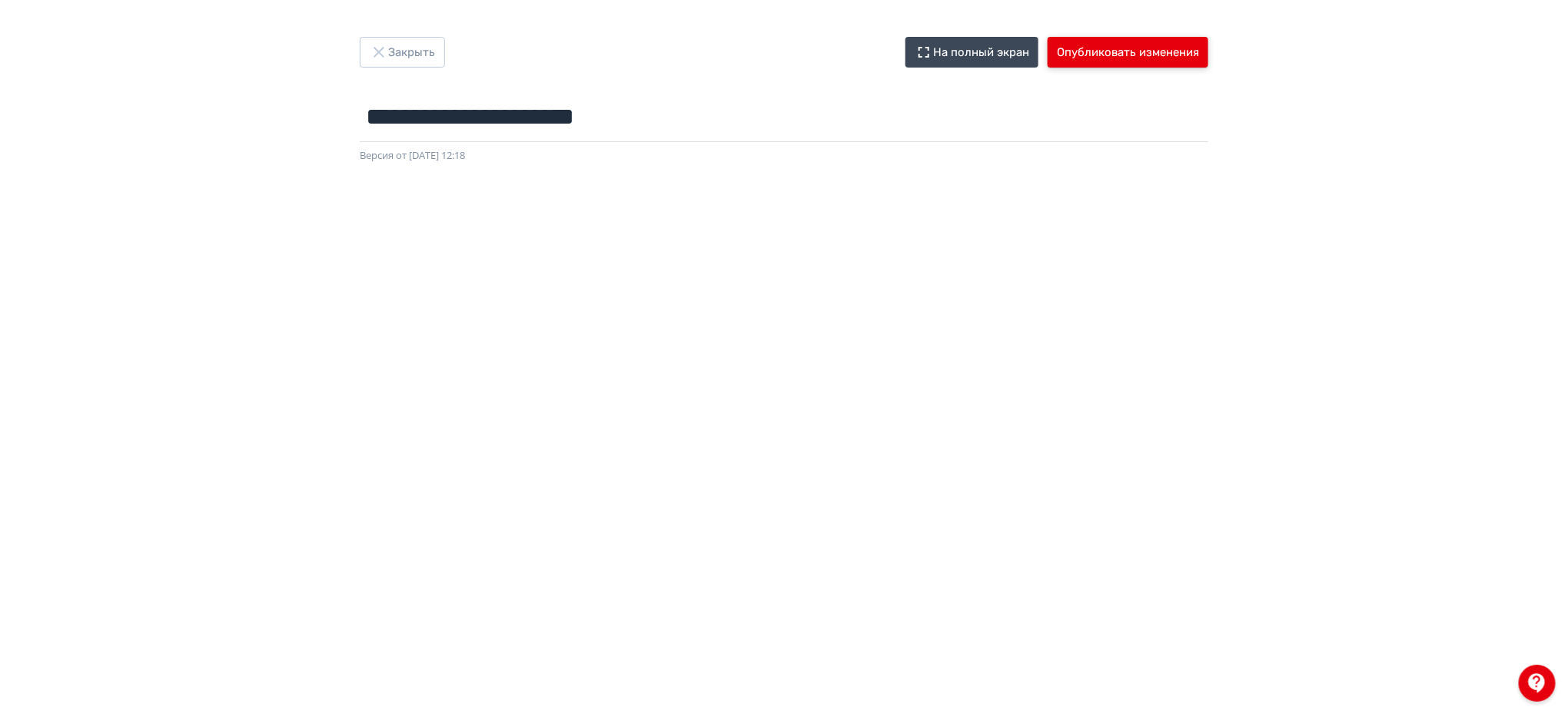
click at [1089, 43] on button "Опубликовать изменения" at bounding box center [1127, 52] width 161 height 31
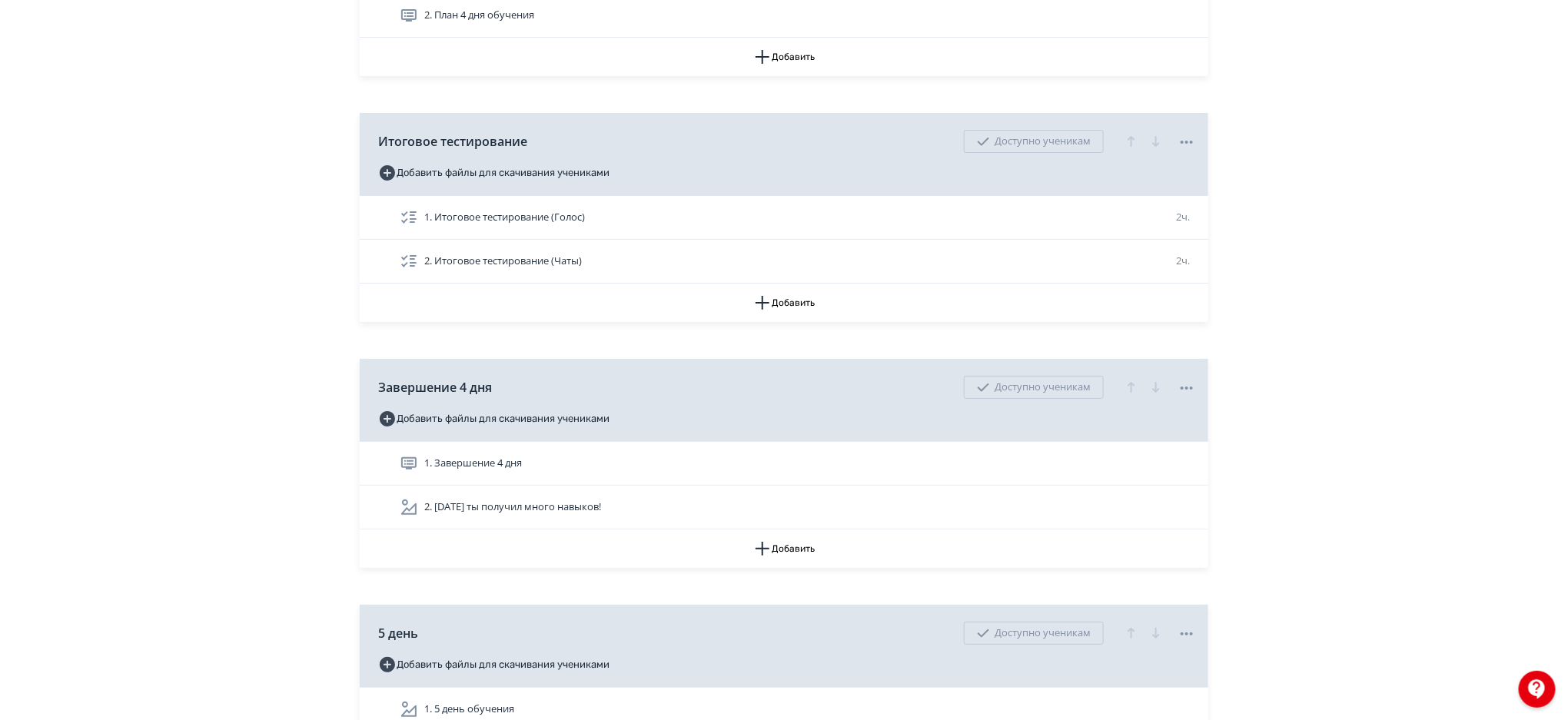
scroll to position [5816, 0]
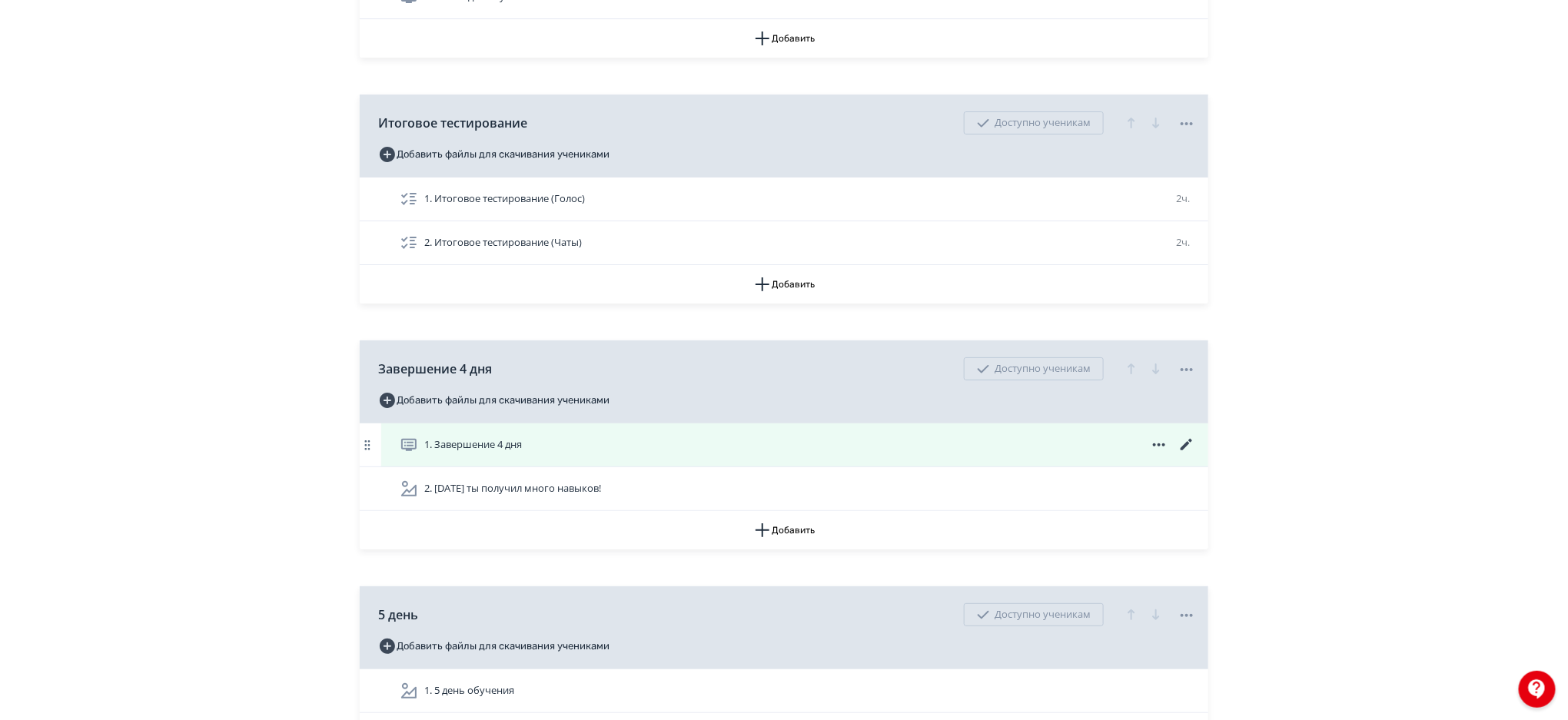
click at [1189, 448] on icon at bounding box center [1187, 445] width 18 height 18
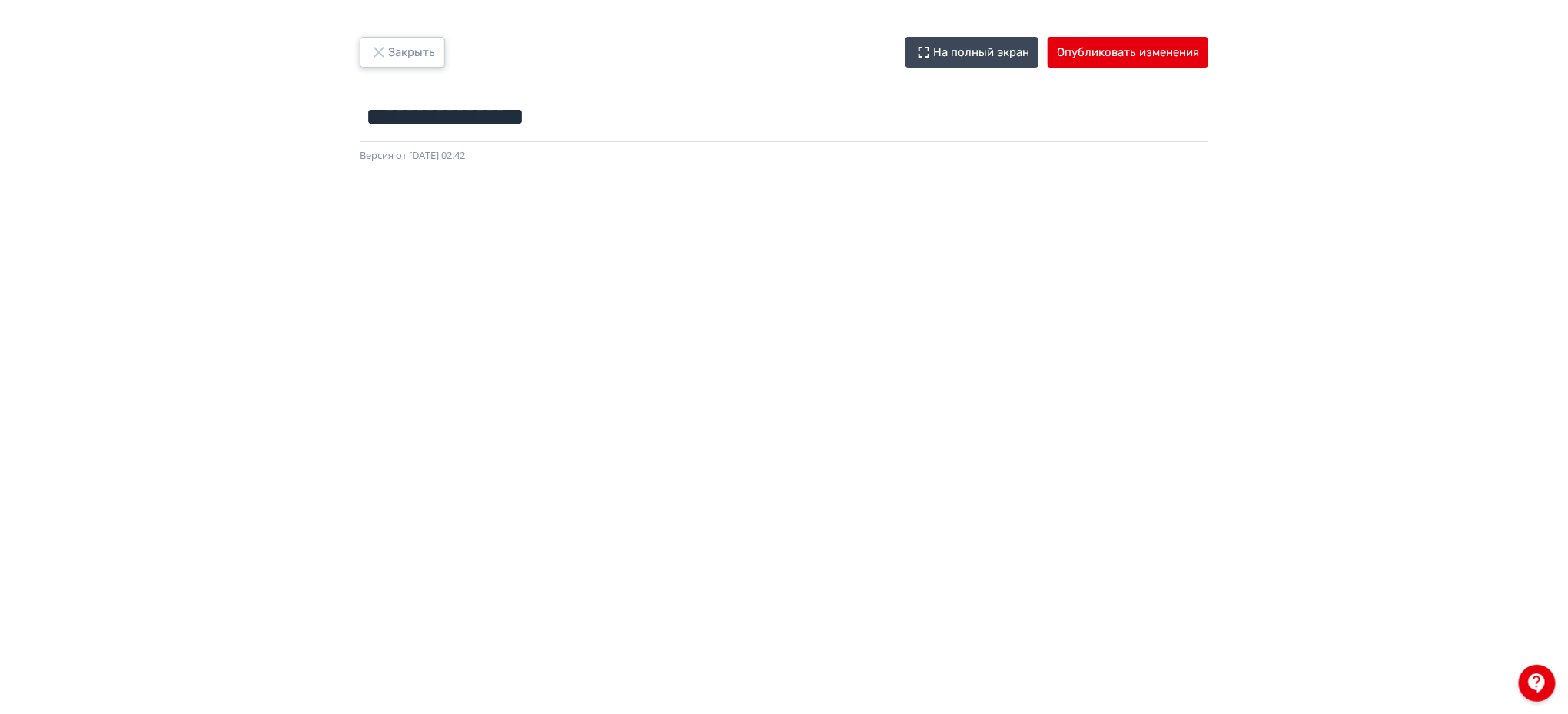
click at [431, 51] on button "Закрыть" at bounding box center [402, 52] width 85 height 31
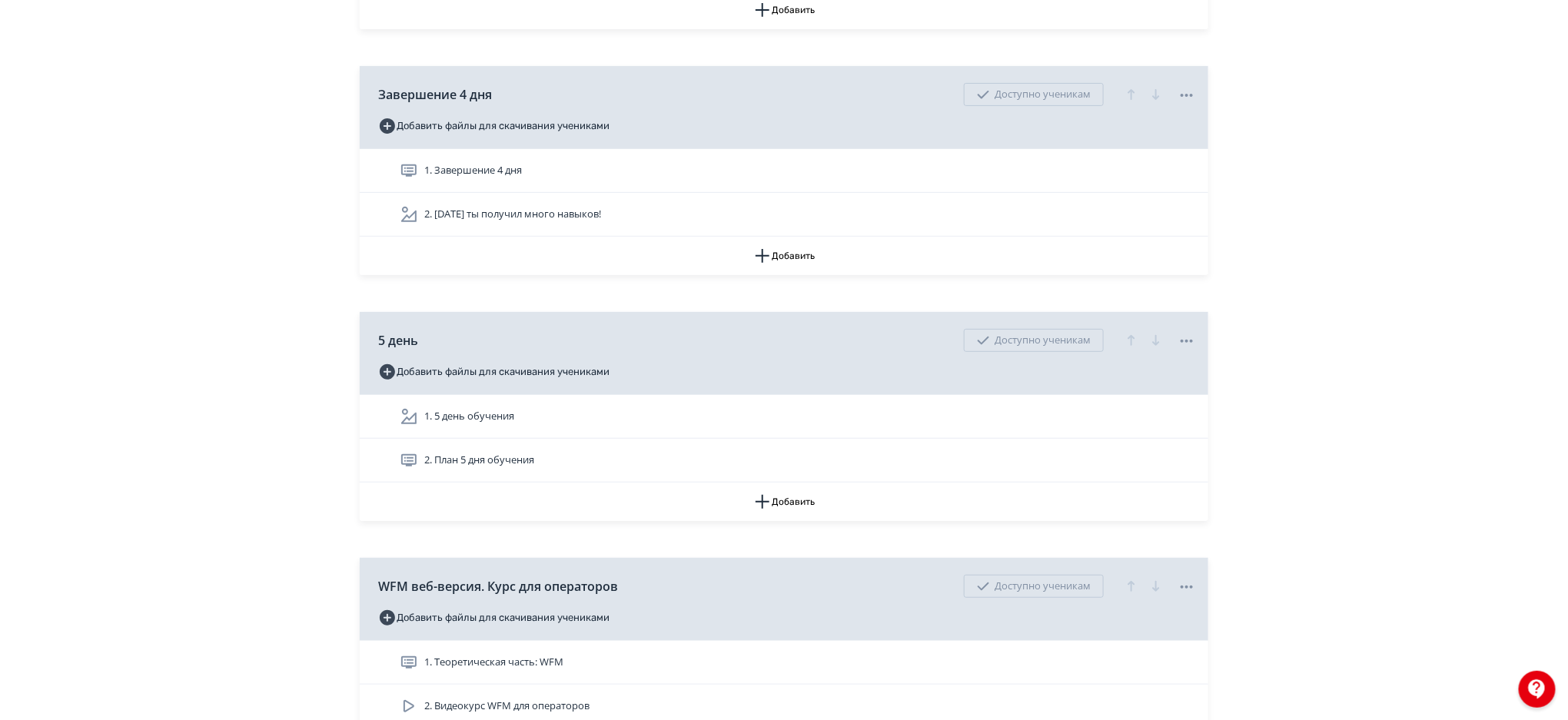
scroll to position [6042, 0]
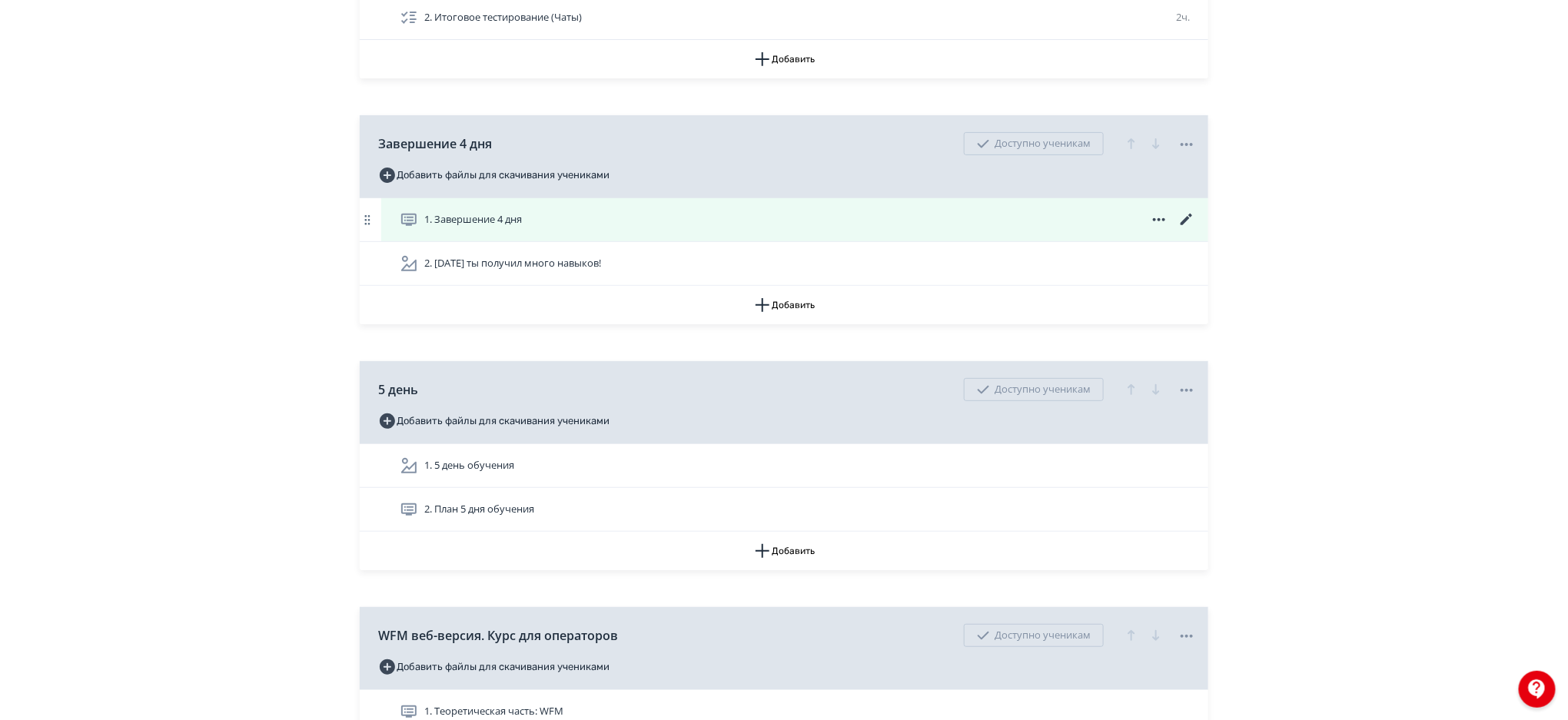
click at [1157, 219] on icon at bounding box center [1159, 220] width 18 height 18
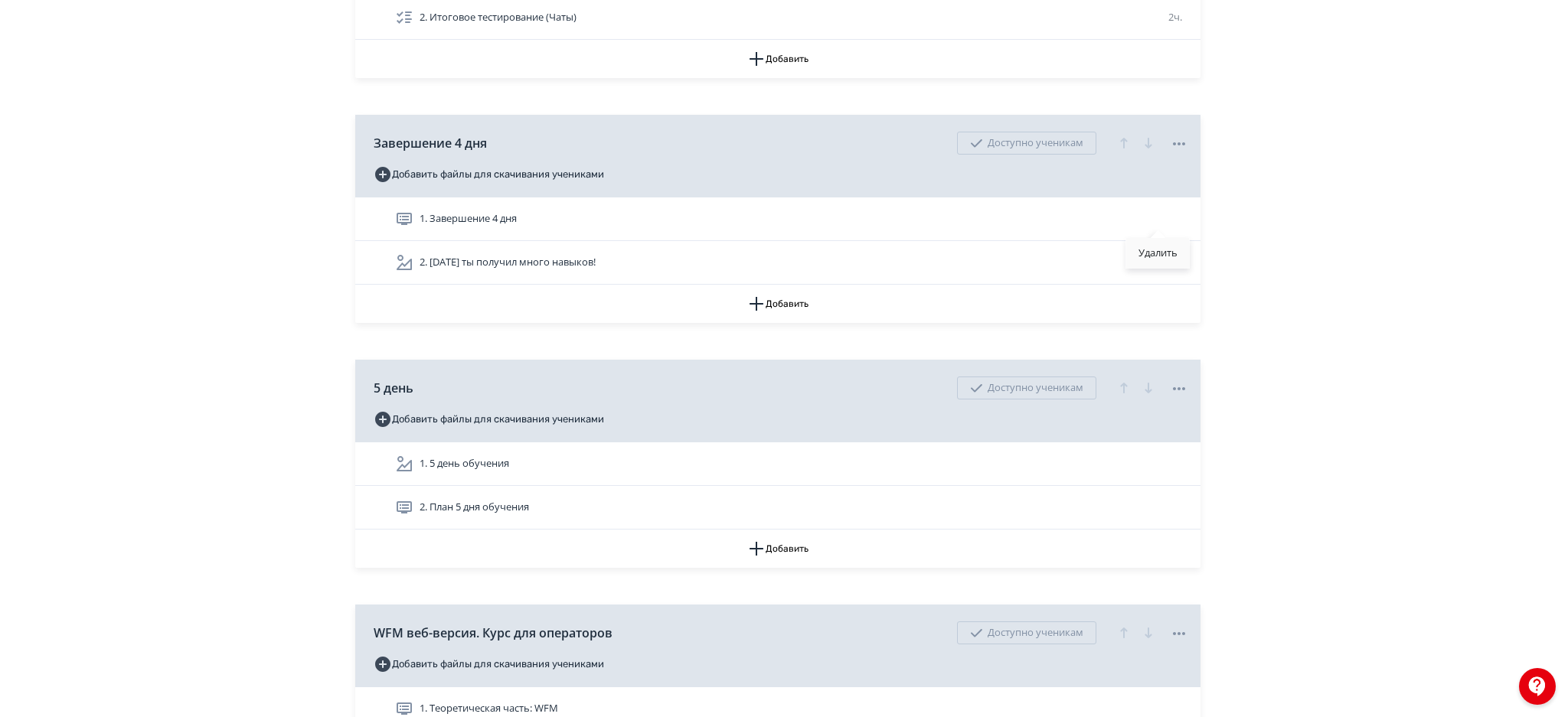
click at [1160, 245] on div "Удалить" at bounding box center [1157, 254] width 64 height 31
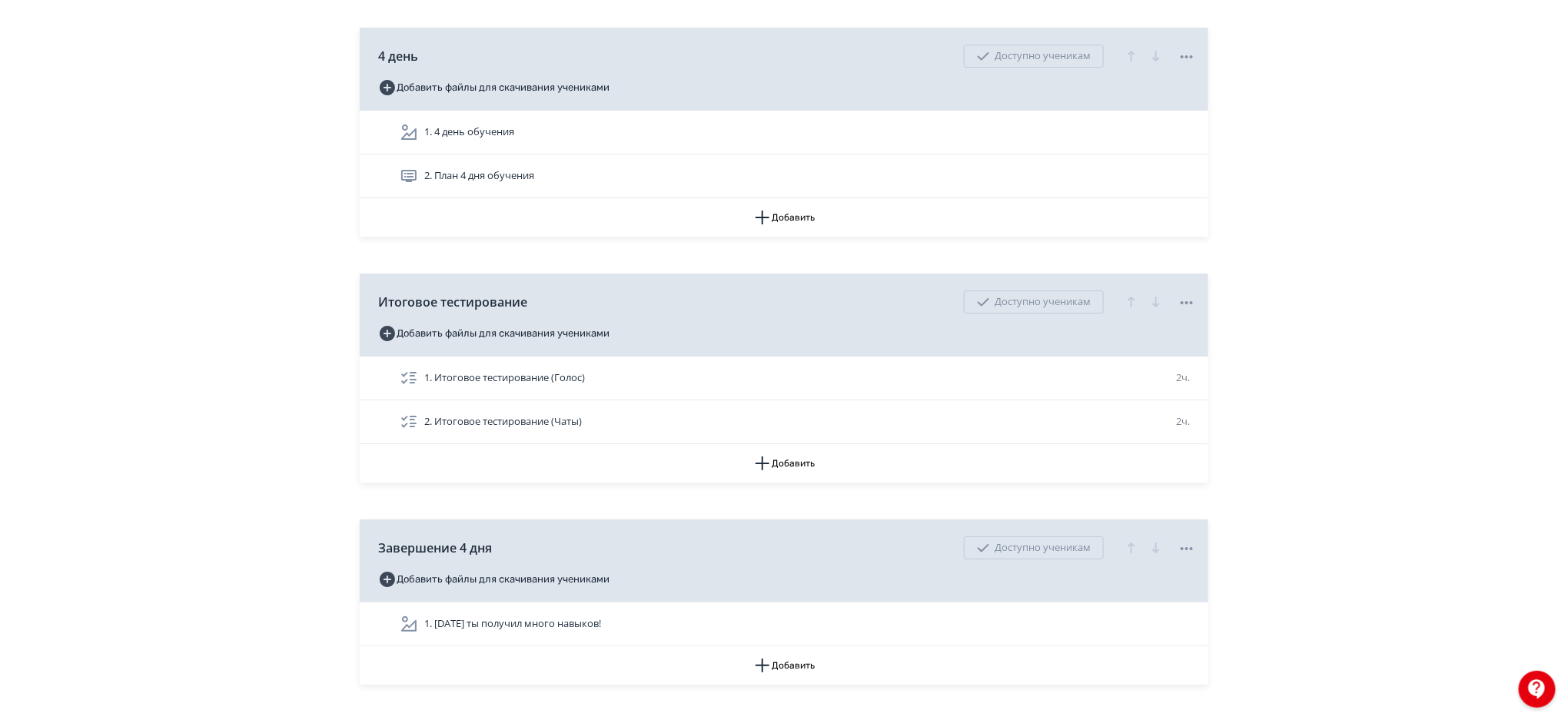
scroll to position [5656, 0]
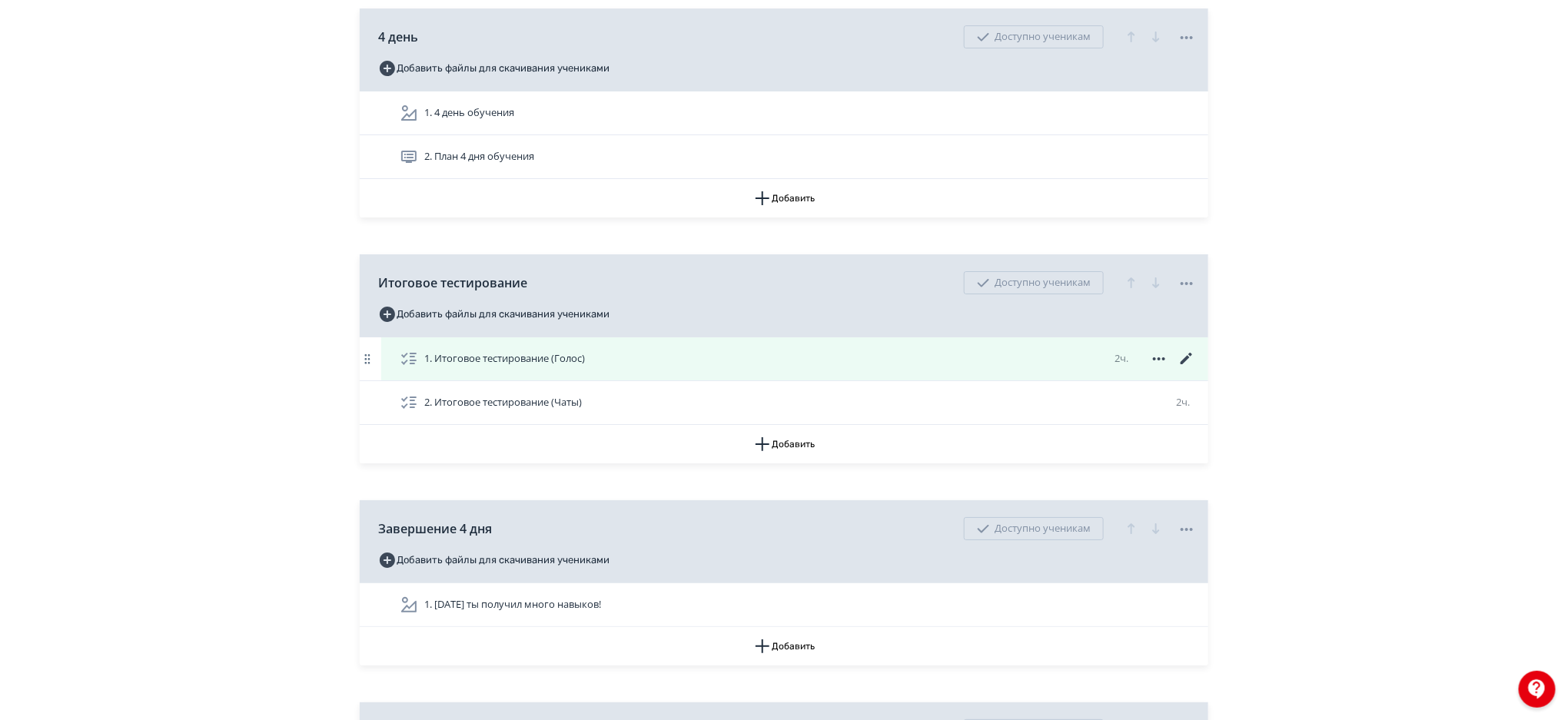
click at [1186, 365] on icon at bounding box center [1187, 359] width 18 height 18
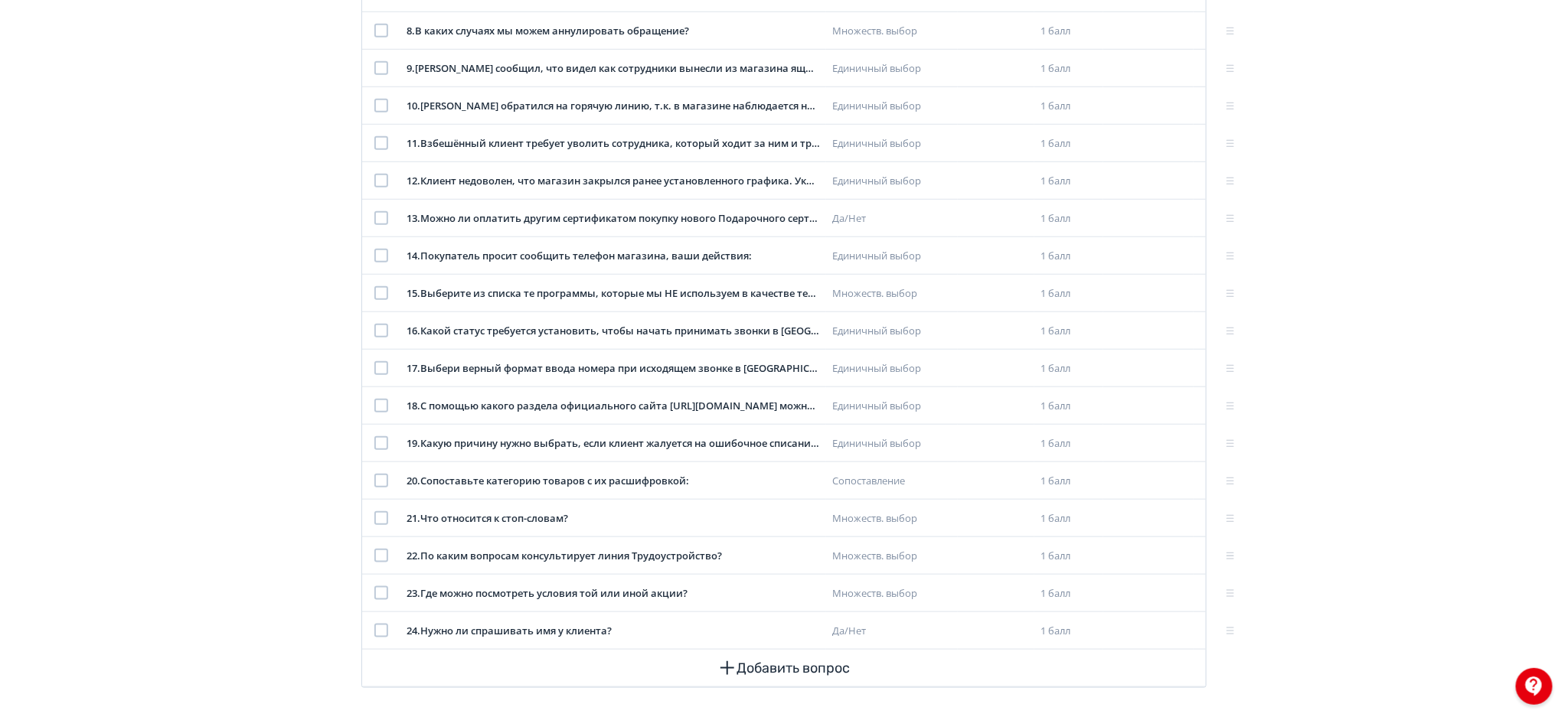
scroll to position [552, 0]
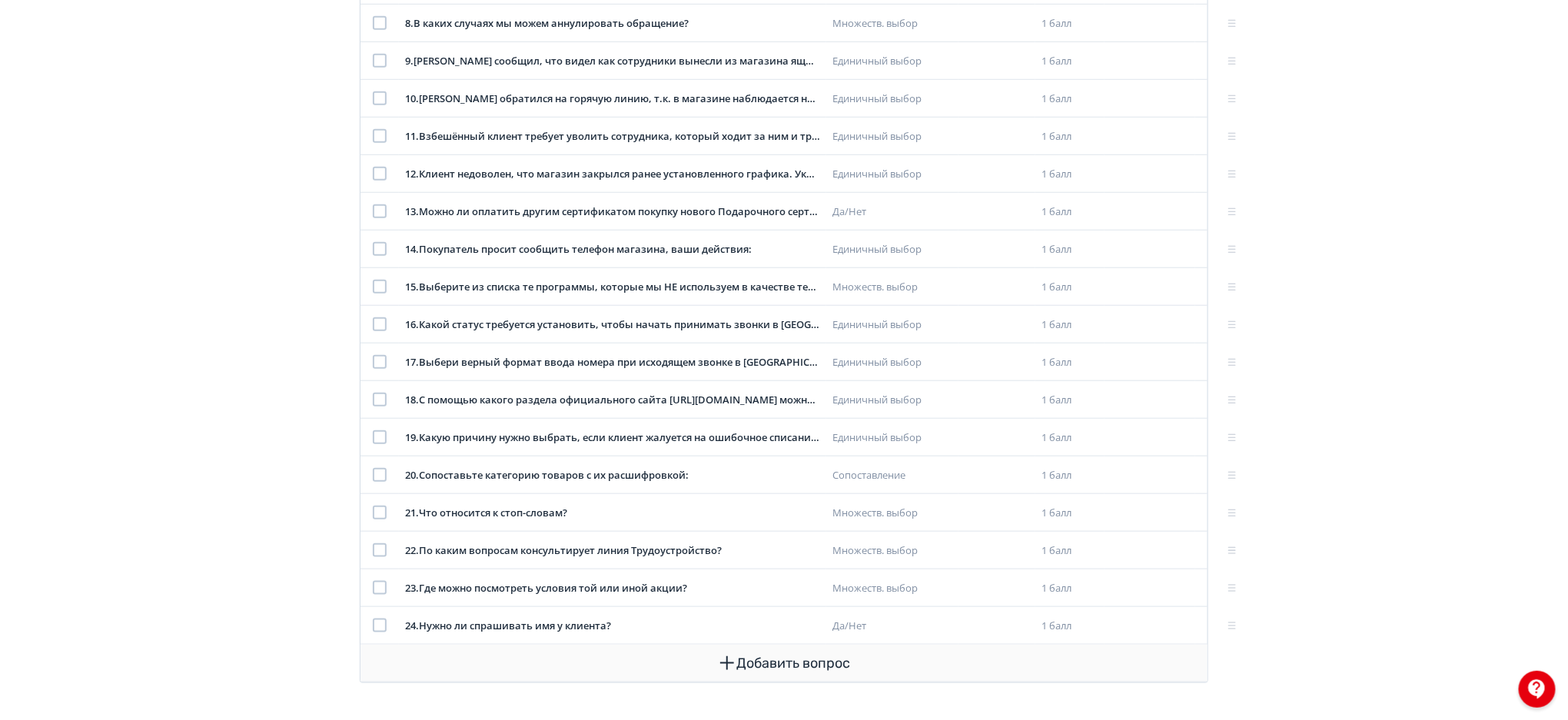
click at [773, 656] on button "Добавить вопрос" at bounding box center [784, 663] width 822 height 37
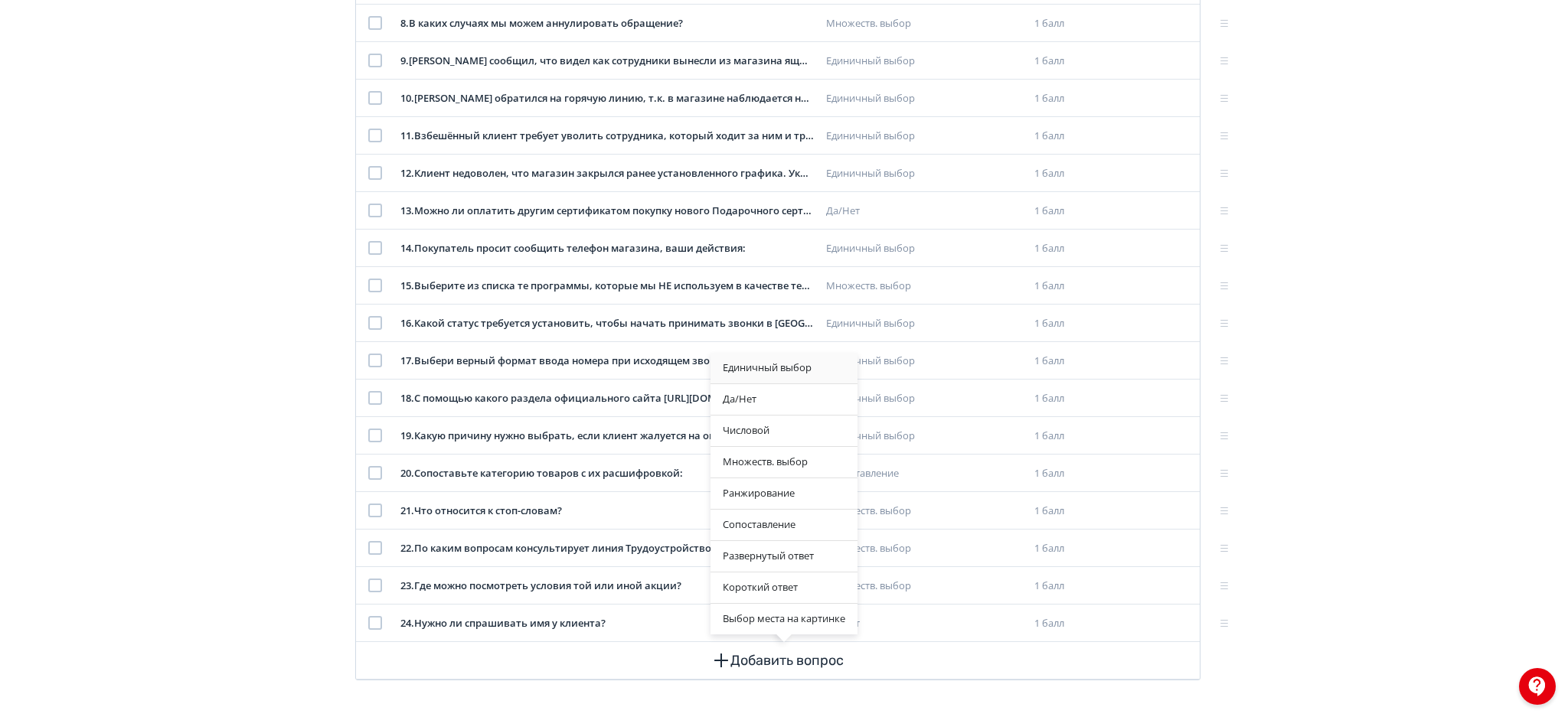
click at [773, 372] on div "Единичный выбор" at bounding box center [784, 368] width 147 height 31
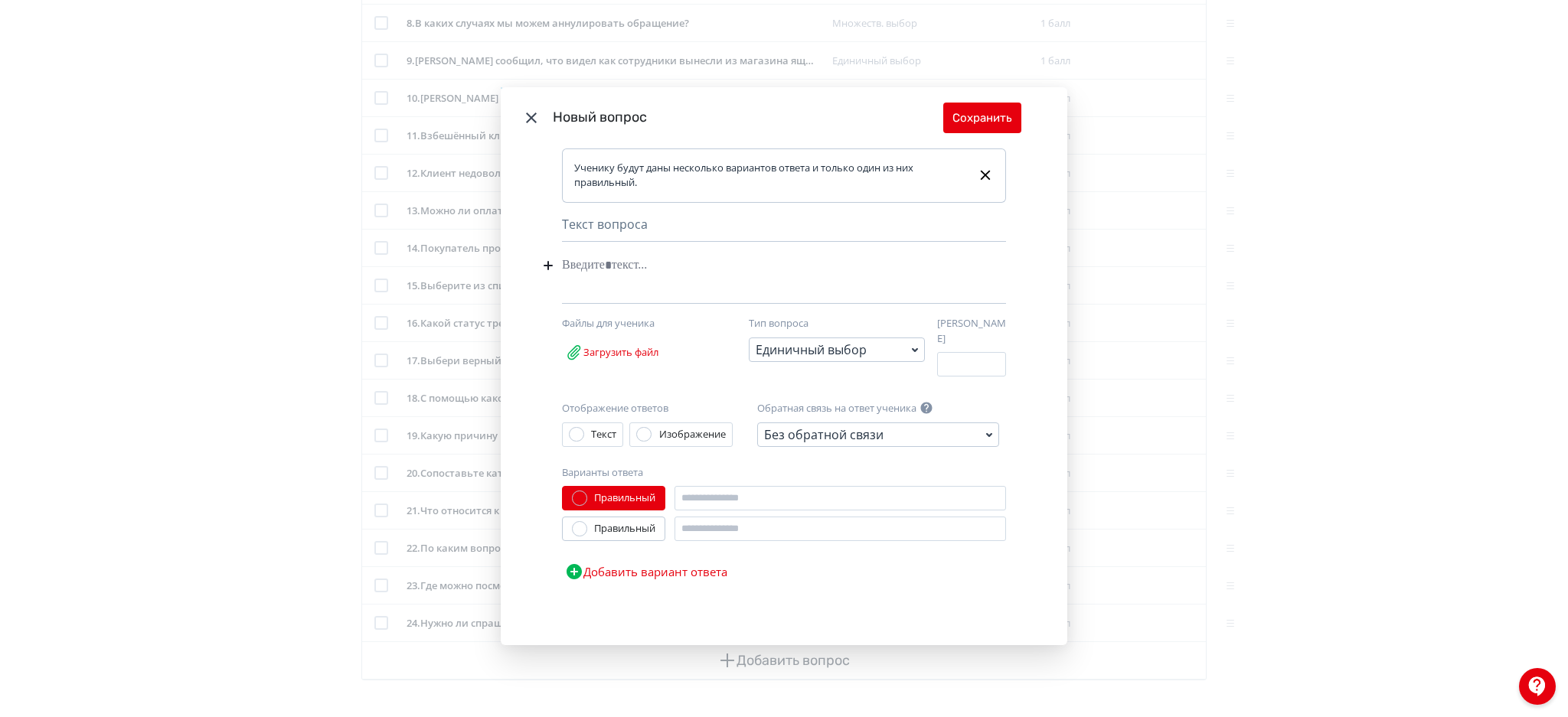
paste div "Modal"
click at [620, 269] on div "Modal" at bounding box center [760, 266] width 398 height 29
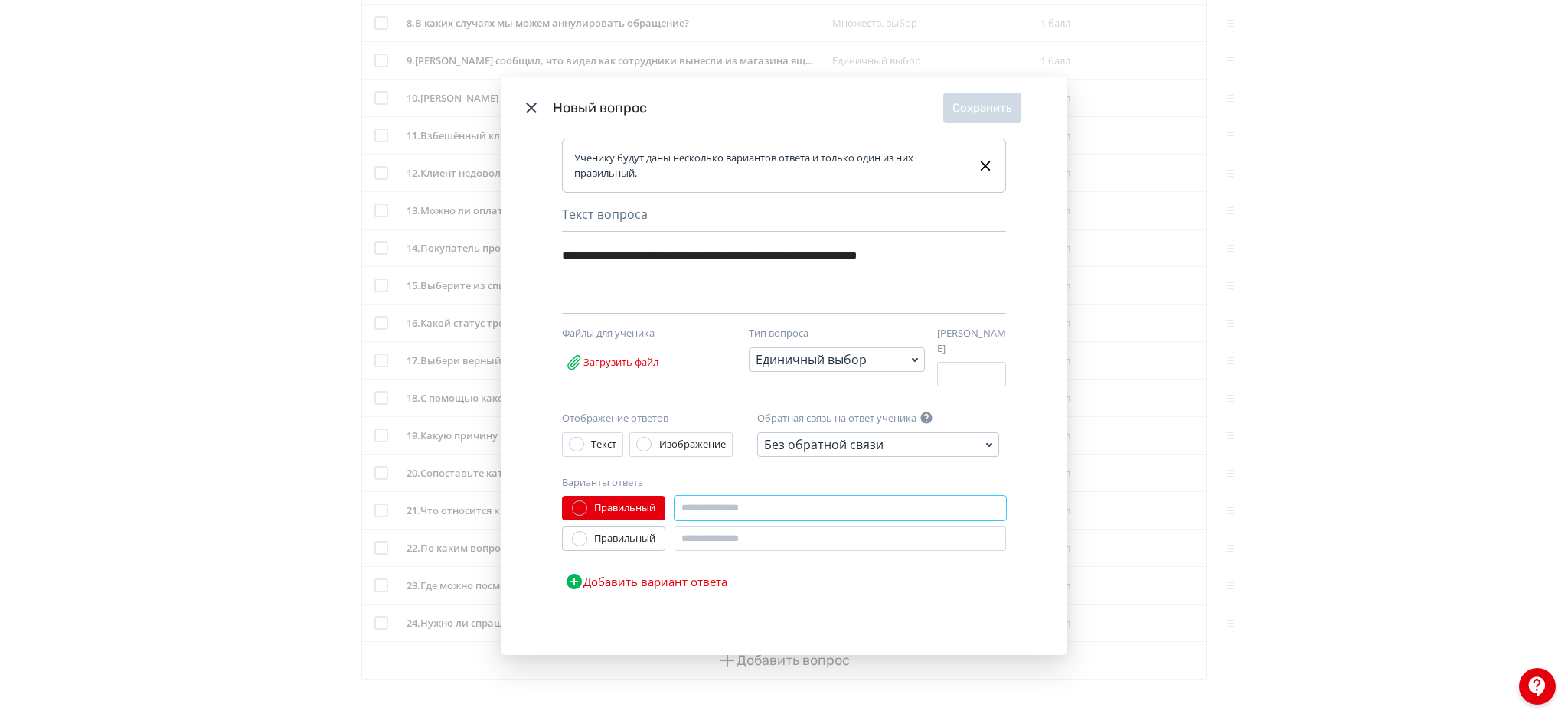
click at [728, 512] on input "Modal" at bounding box center [840, 509] width 332 height 25
paste input "**********"
type input "**********"
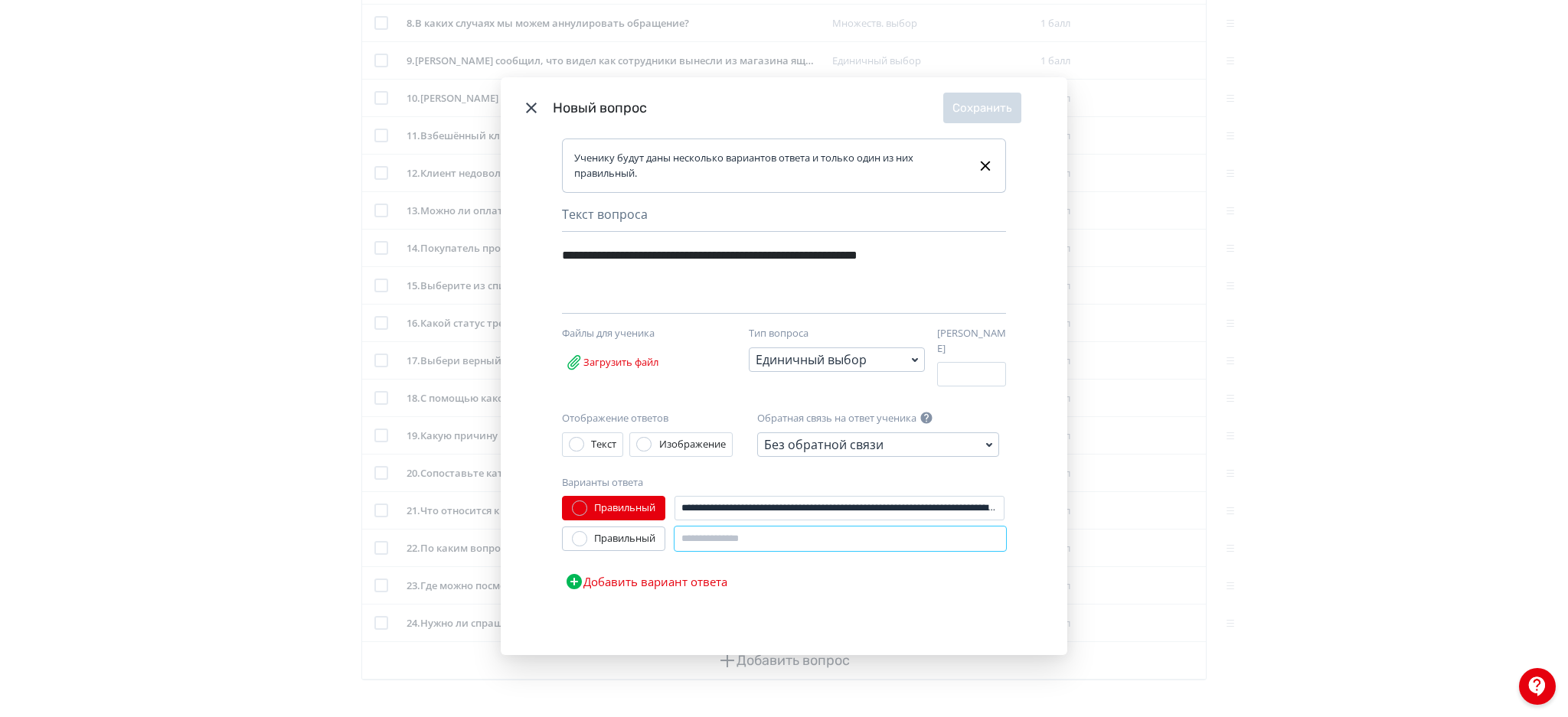
click at [720, 527] on input "Modal" at bounding box center [840, 539] width 332 height 25
paste input "**********"
type input "**********"
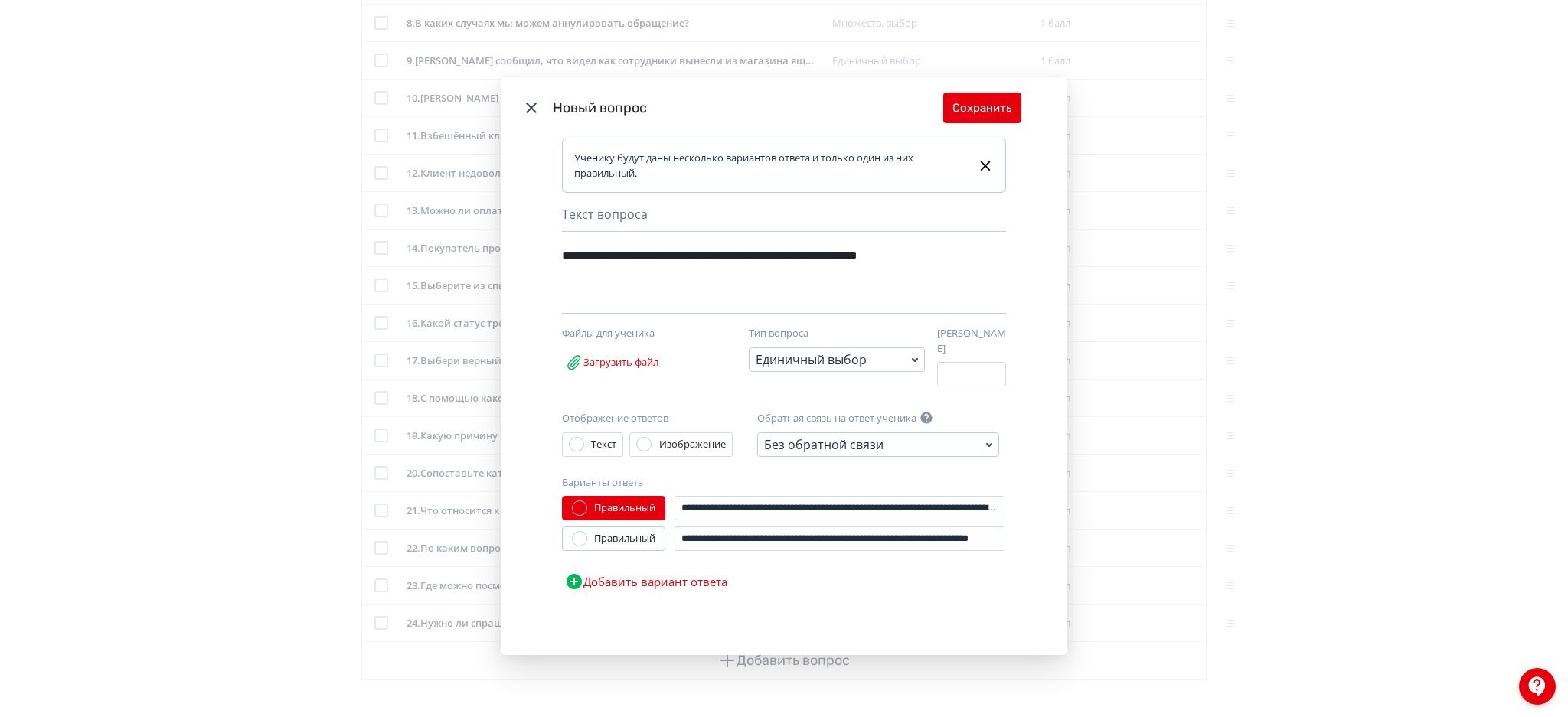
click at [701, 568] on button "Добавить вариант ответа" at bounding box center [646, 581] width 169 height 31
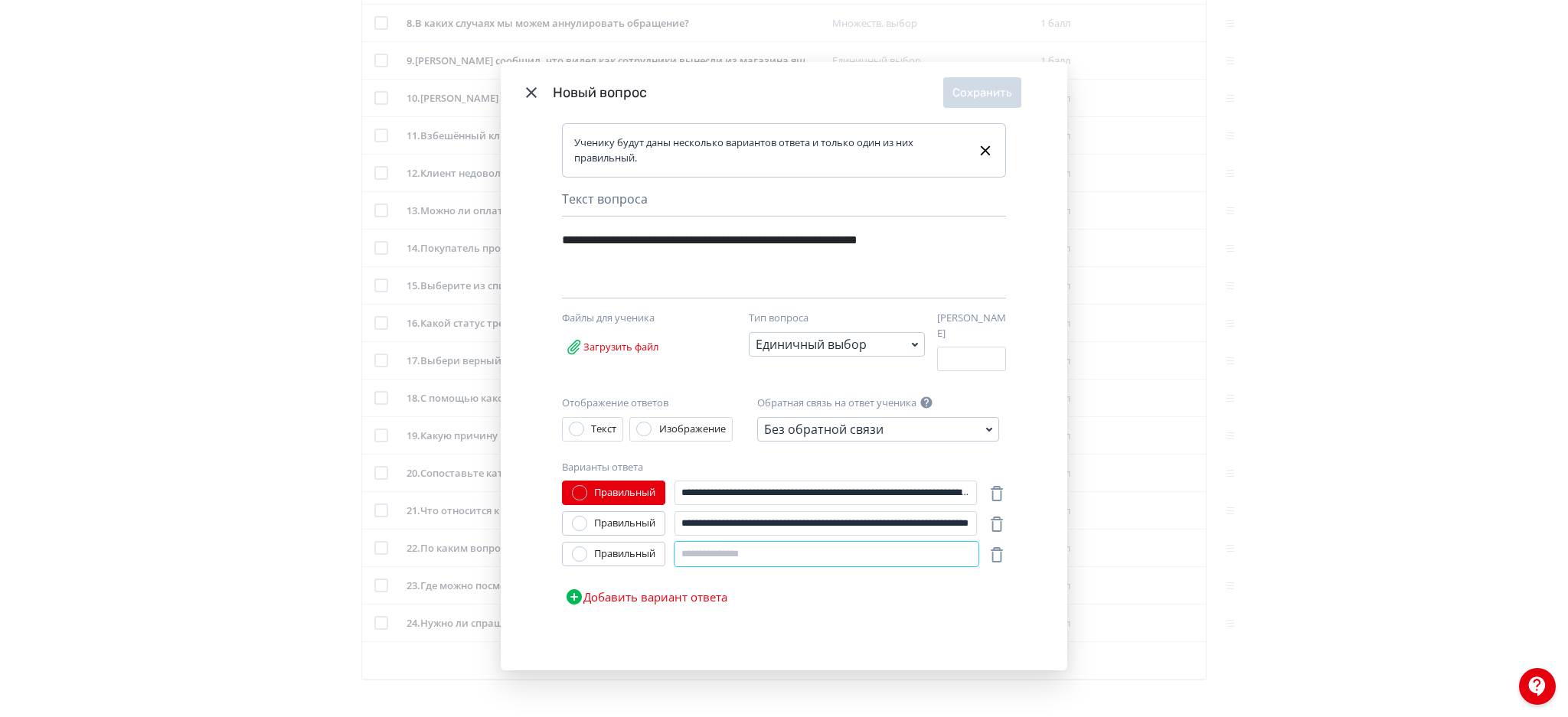
click at [711, 556] on input "Modal" at bounding box center [826, 555] width 304 height 25
paste input "**********"
type input "**********"
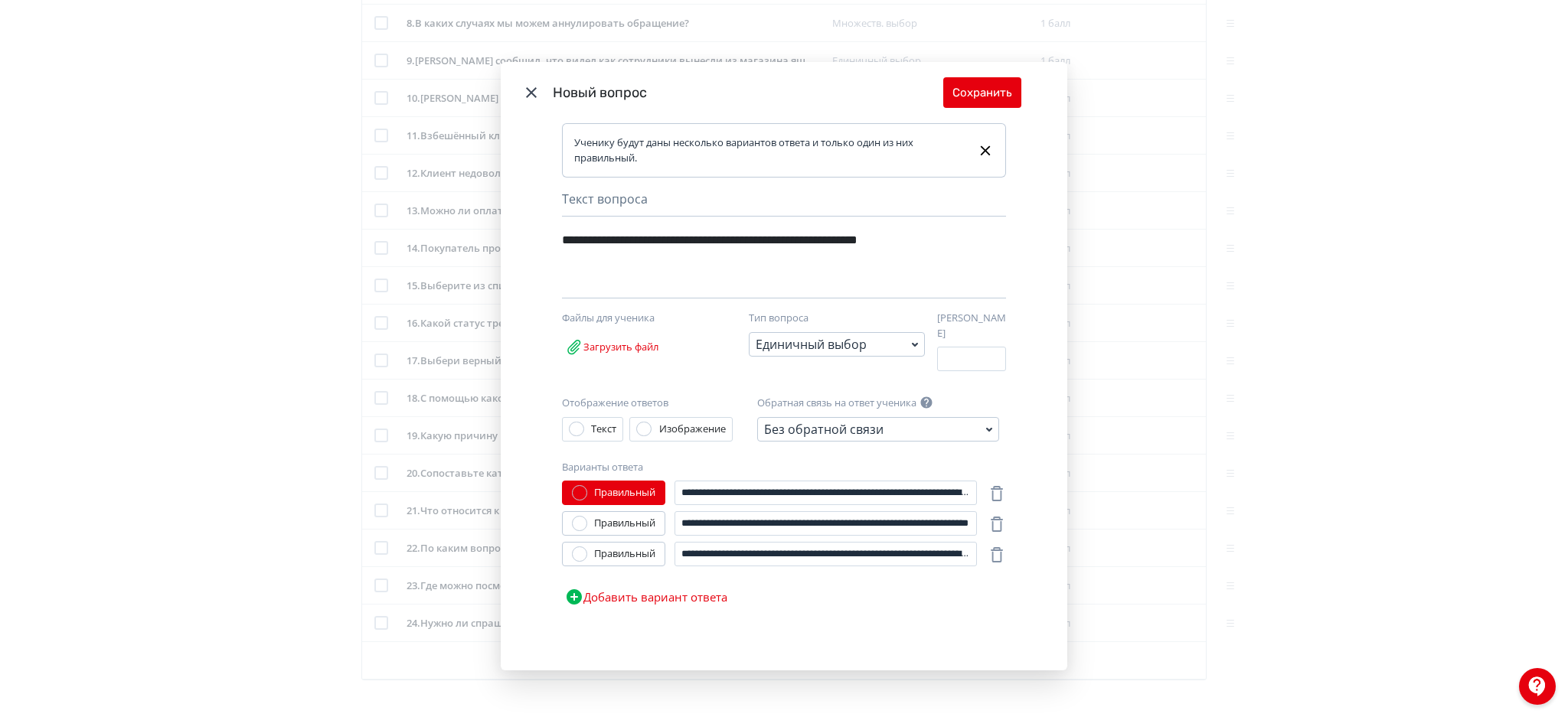
click at [639, 523] on div "Правильный" at bounding box center [624, 524] width 61 height 15
click at [990, 105] on button "Сохранить" at bounding box center [982, 93] width 78 height 31
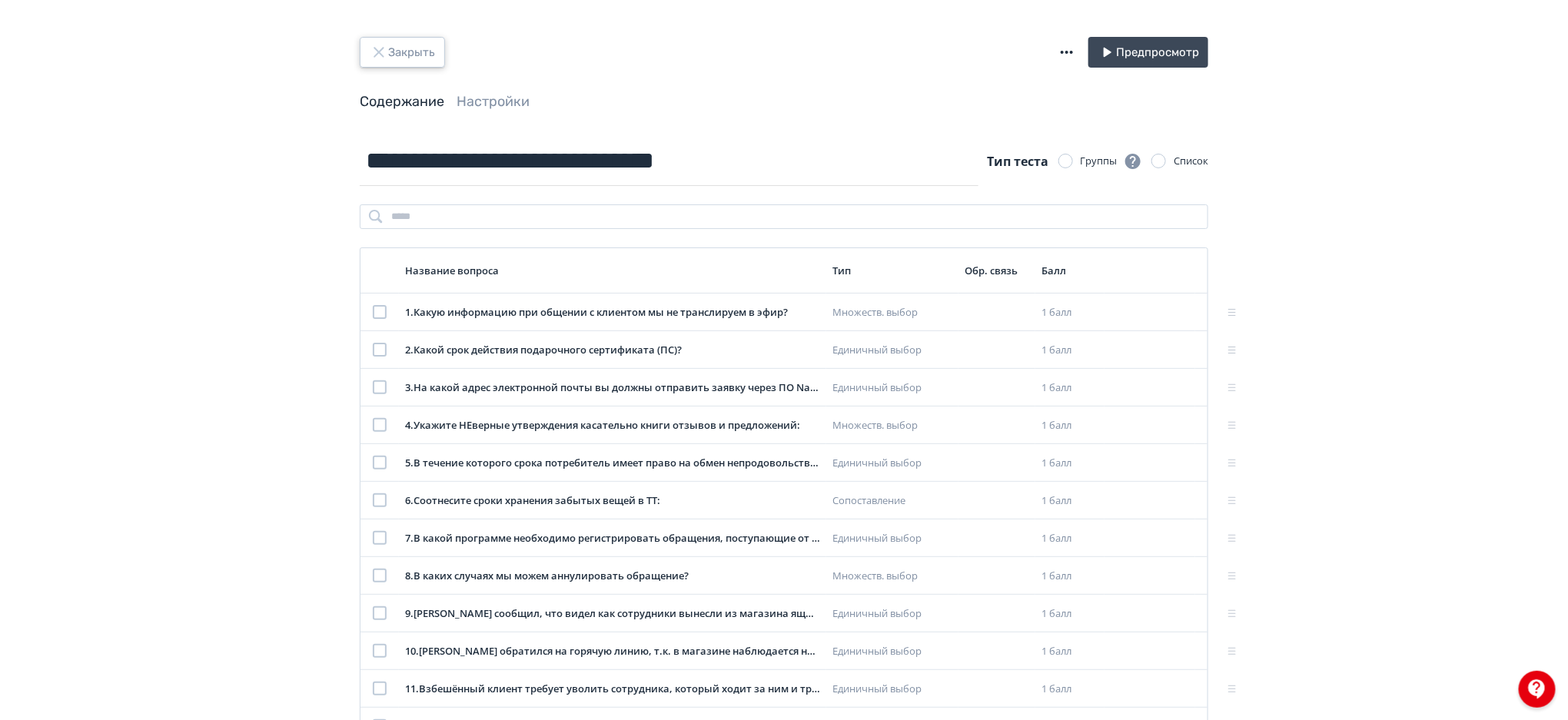
click at [411, 55] on button "Закрыть" at bounding box center [402, 52] width 85 height 31
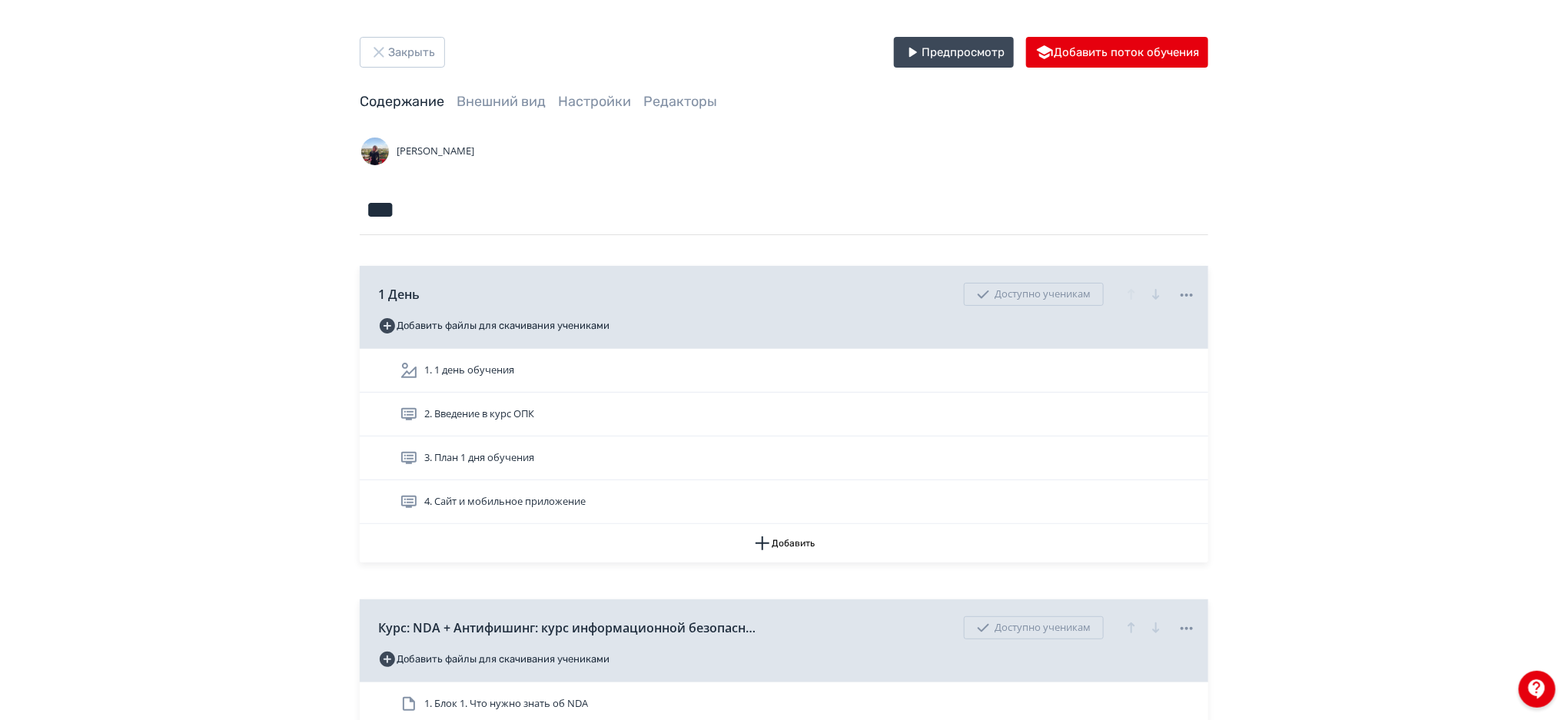
click at [389, 47] on button "Закрыть" at bounding box center [402, 52] width 85 height 31
